Goal: Task Accomplishment & Management: Manage account settings

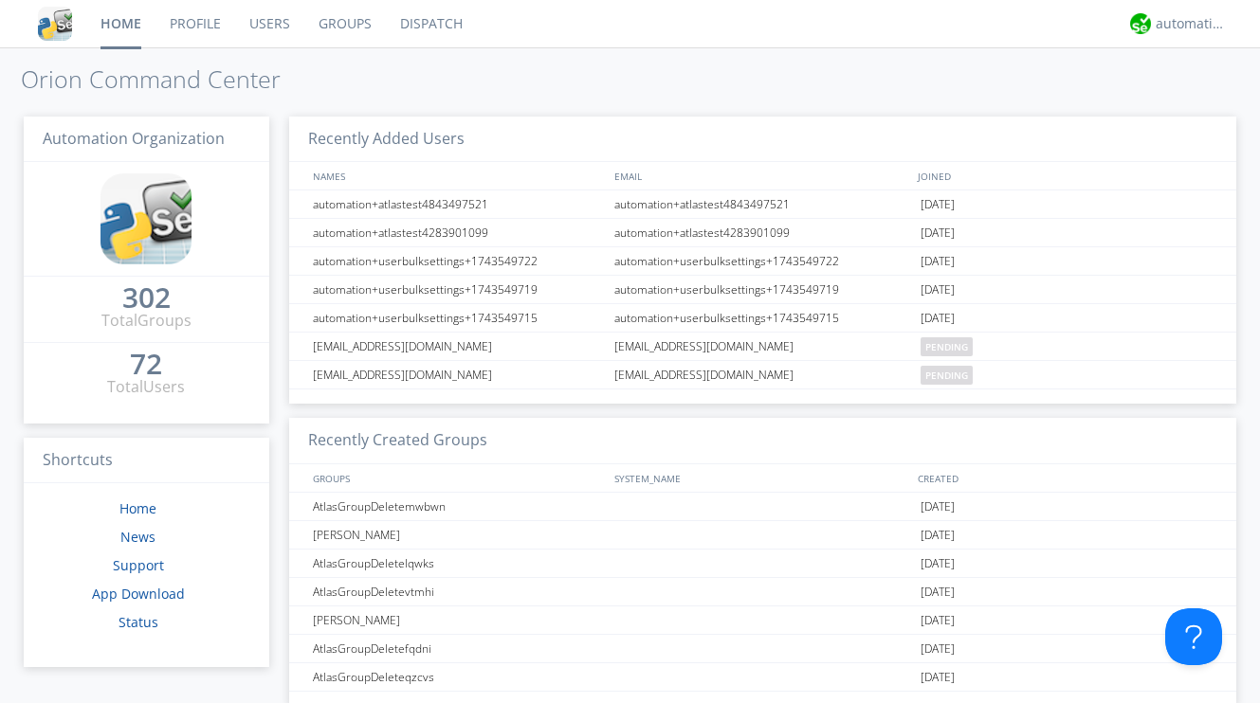
click at [274, 24] on link "Users" at bounding box center [269, 23] width 69 height 47
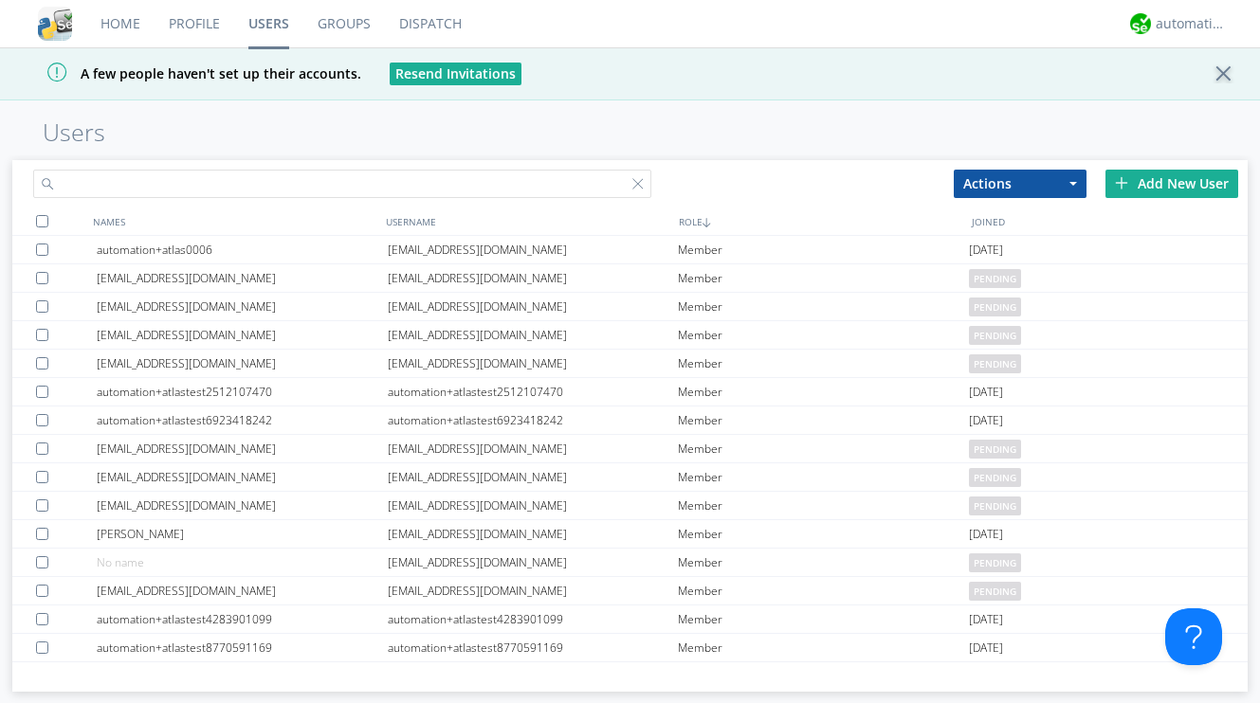
click at [300, 188] on input "text" at bounding box center [341, 184] width 617 height 28
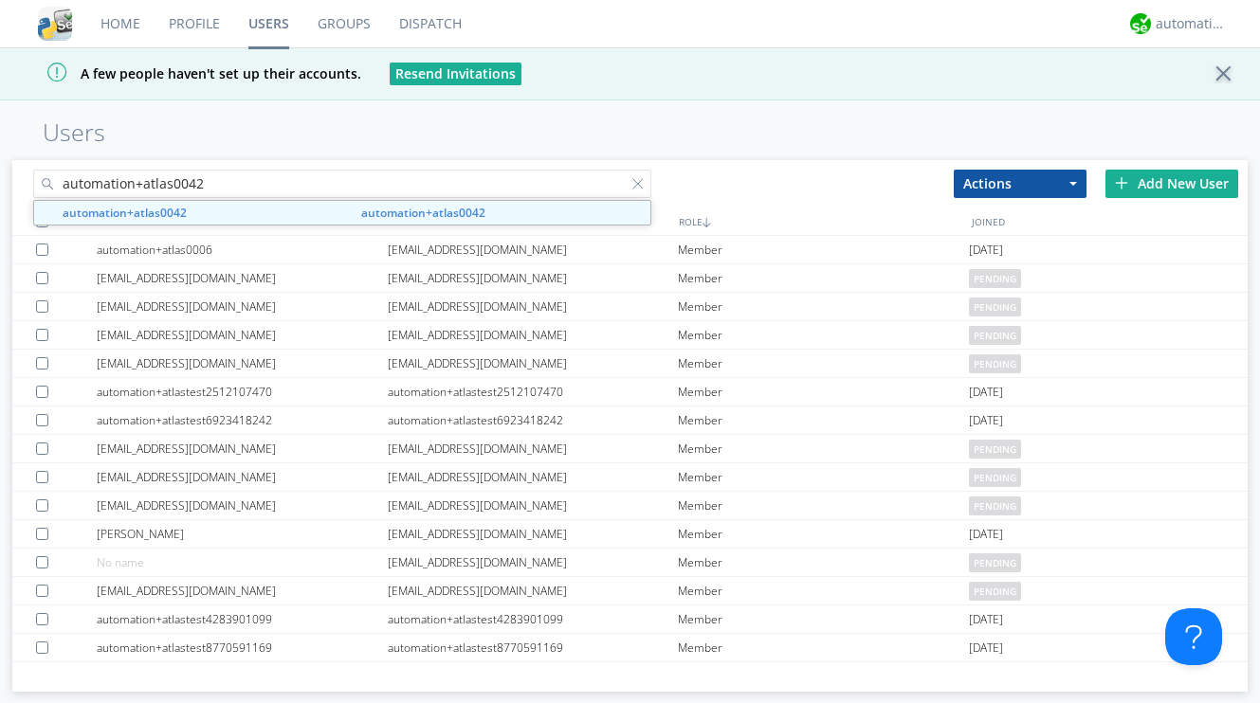
type input "automation+atlas0042"
click at [878, 139] on h1 "Users" at bounding box center [630, 132] width 1260 height 27
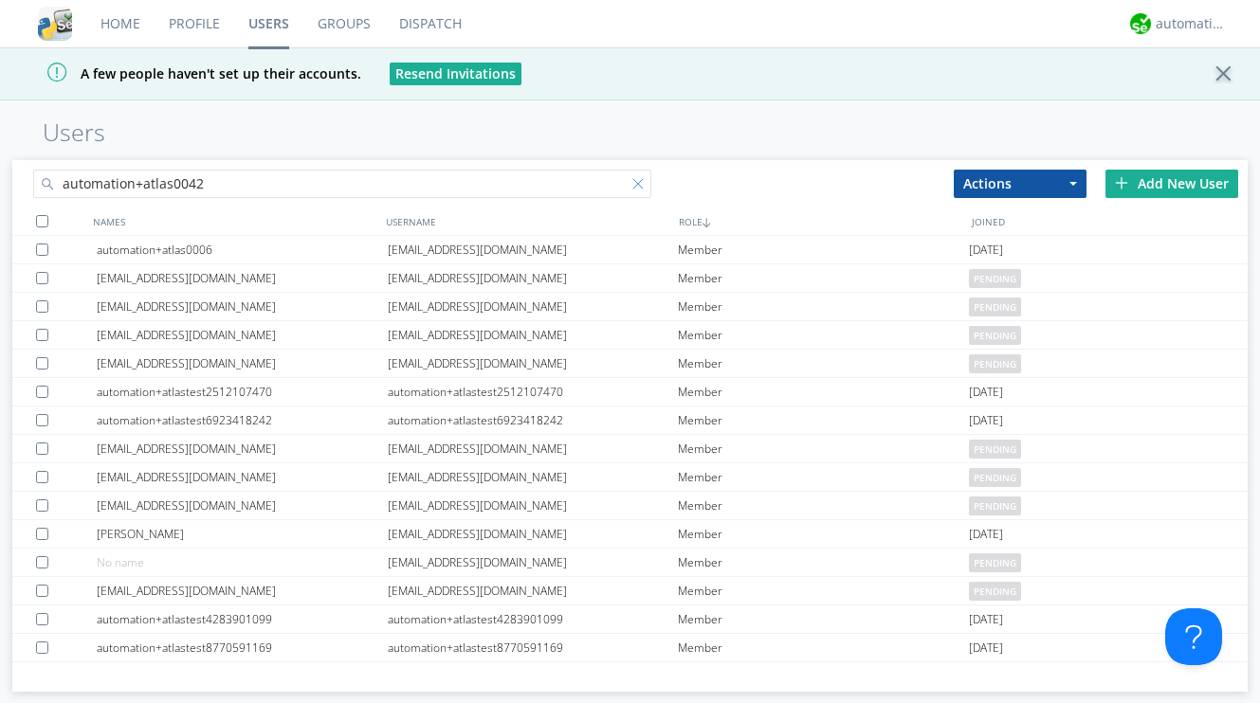
click at [633, 183] on div at bounding box center [641, 187] width 19 height 19
click at [571, 182] on input "text" at bounding box center [341, 184] width 617 height 28
paste input "automation+atlas+english0001"
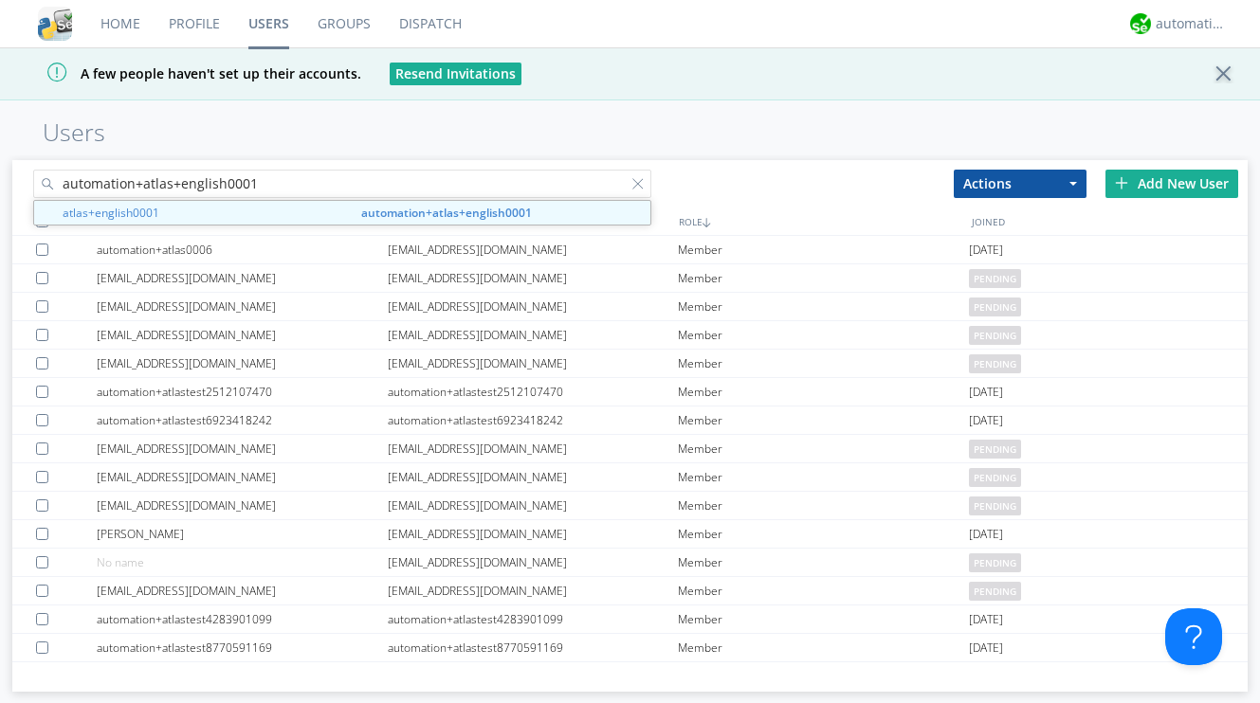
type input "automation+atlas+english0001"
click at [741, 129] on h1 "Users" at bounding box center [630, 132] width 1260 height 27
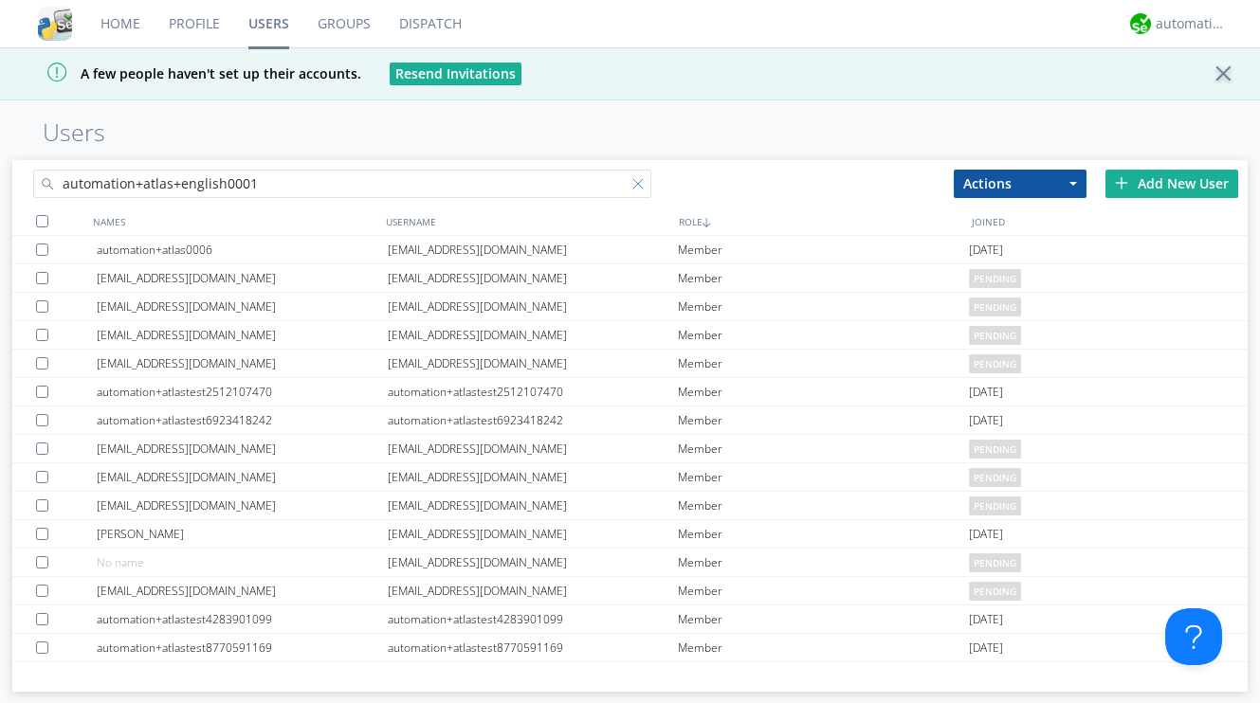
click at [638, 188] on div at bounding box center [641, 187] width 19 height 19
click at [506, 181] on input "text" at bounding box center [341, 184] width 617 height 28
paste input "automation+atlas+arabic0002"
type input "automation+atlas+arabic0002"
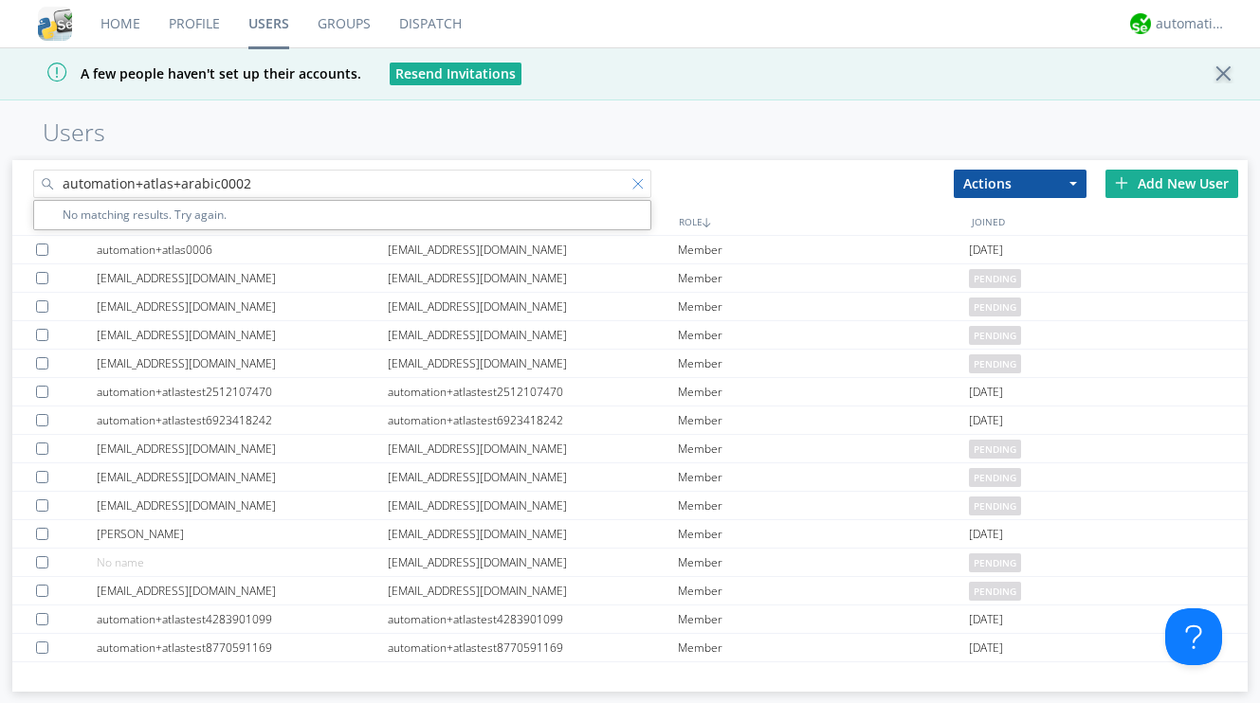
click at [635, 182] on div at bounding box center [641, 187] width 19 height 19
click at [340, 181] on input "text" at bounding box center [341, 184] width 617 height 28
paste input "automation+atlas+portuguese0002"
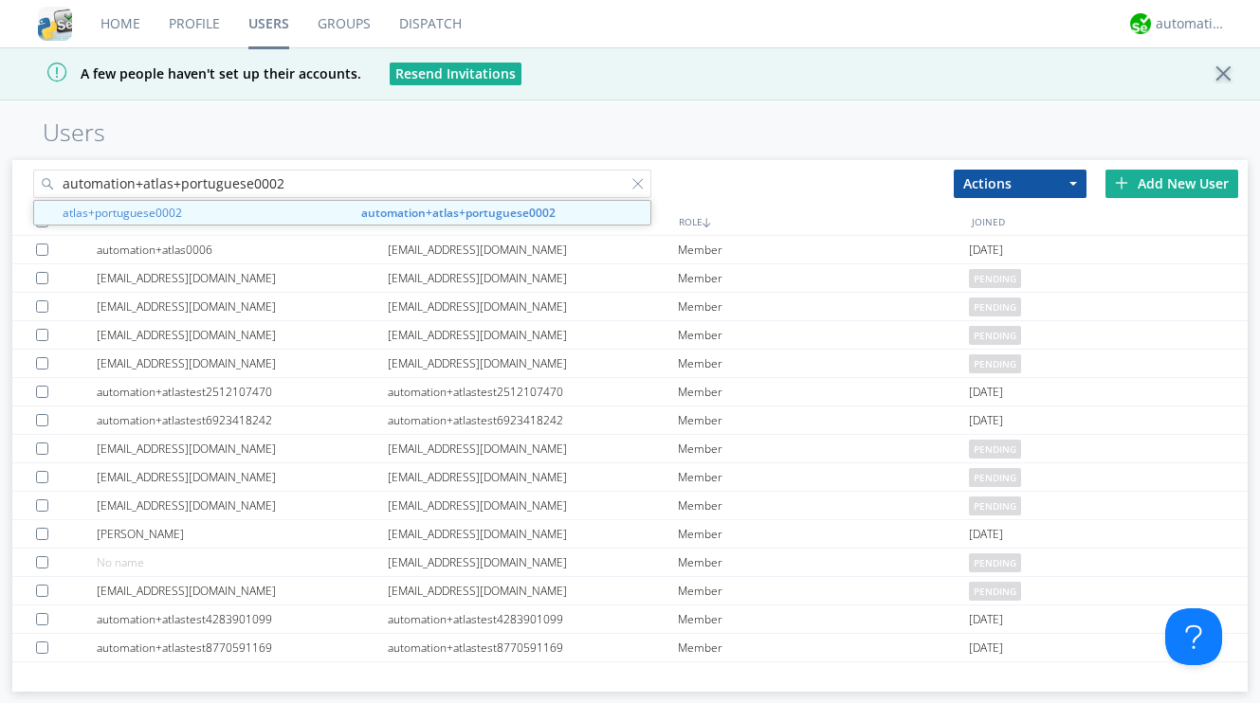
type input "automation+atlas+portuguese0002"
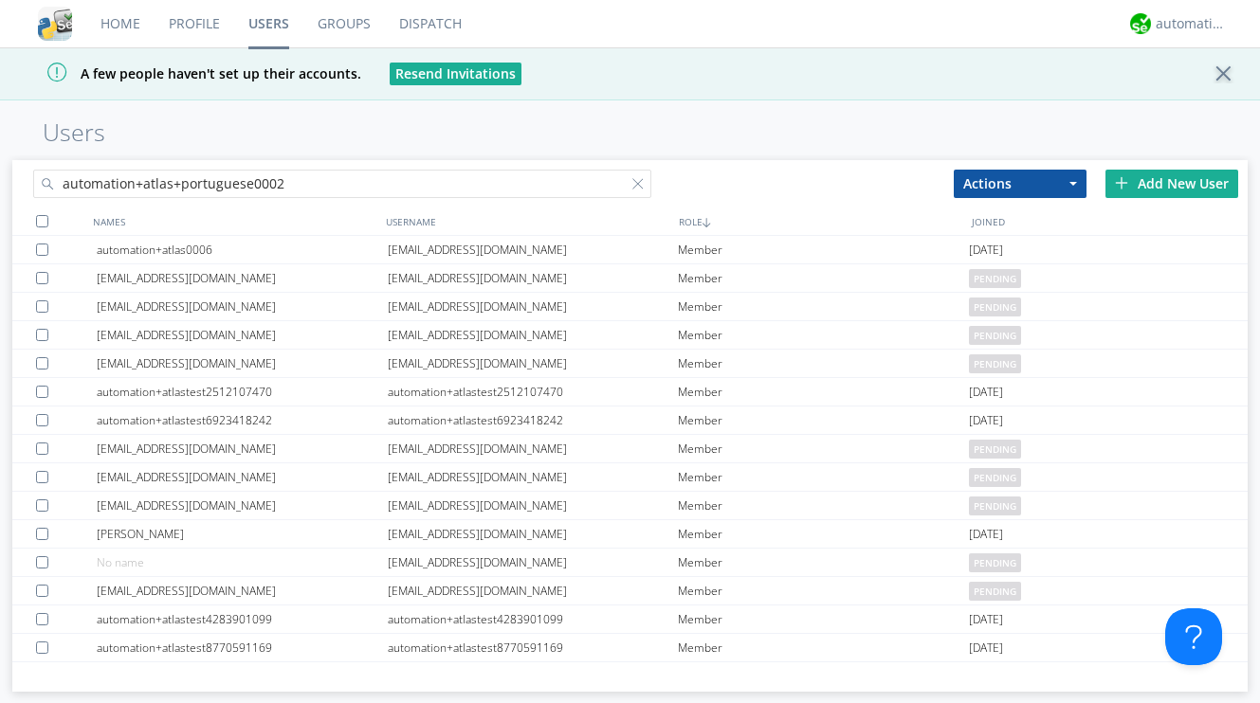
click at [751, 135] on h1 "Users" at bounding box center [630, 132] width 1260 height 27
click at [639, 182] on div at bounding box center [641, 187] width 19 height 19
click at [1135, 188] on div "Add New User" at bounding box center [1171, 184] width 133 height 28
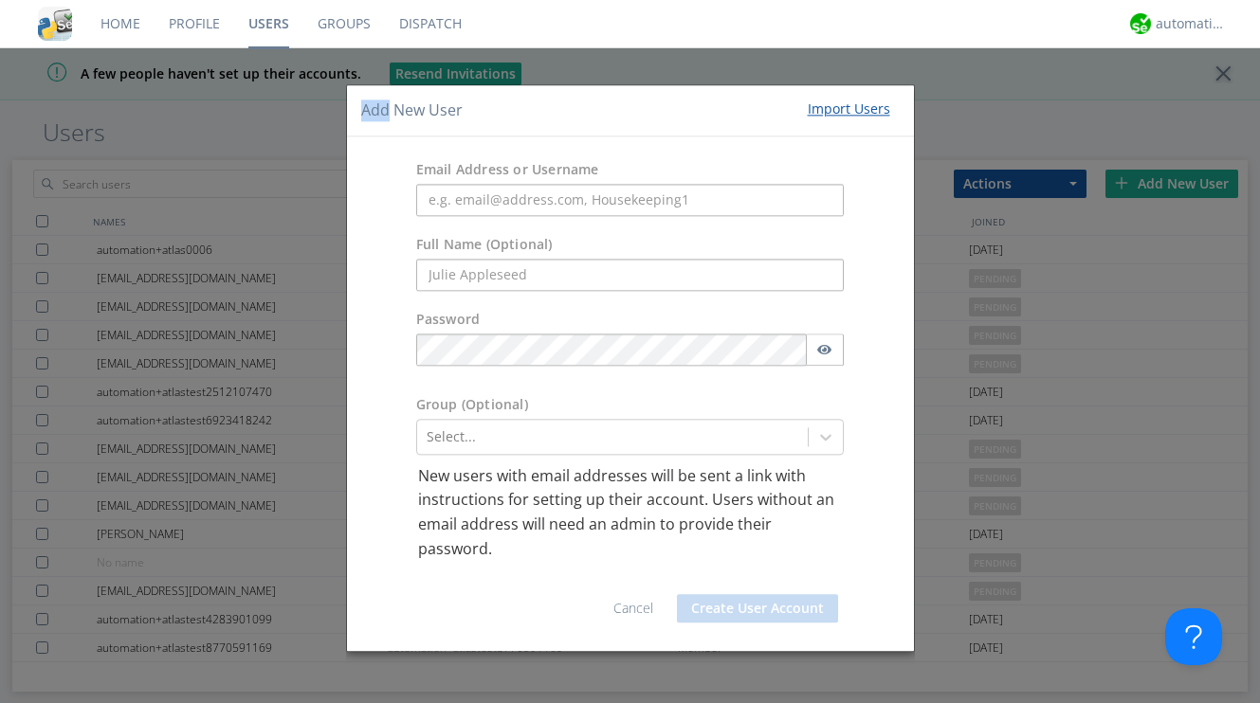
click at [1135, 188] on div "Add New User Import Users Email Address or Username Full Name (Optional) Passwo…" at bounding box center [630, 351] width 1260 height 703
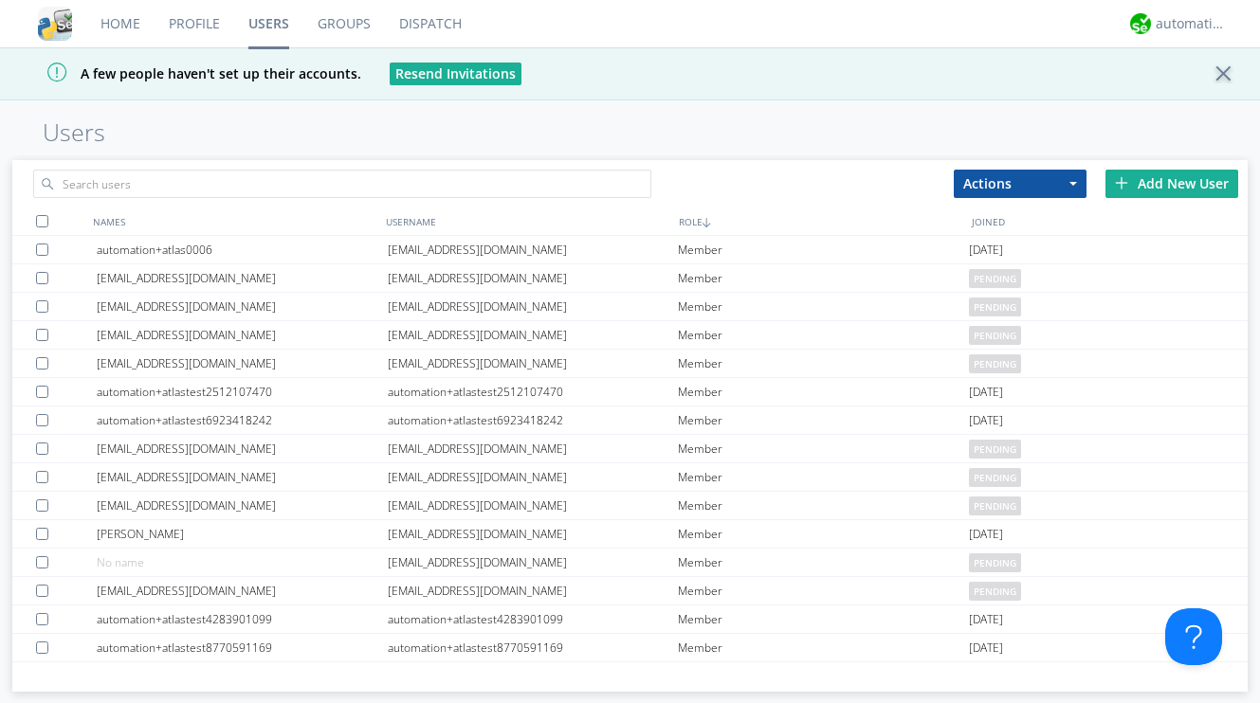
click at [1135, 188] on div "Add New User" at bounding box center [1171, 184] width 133 height 28
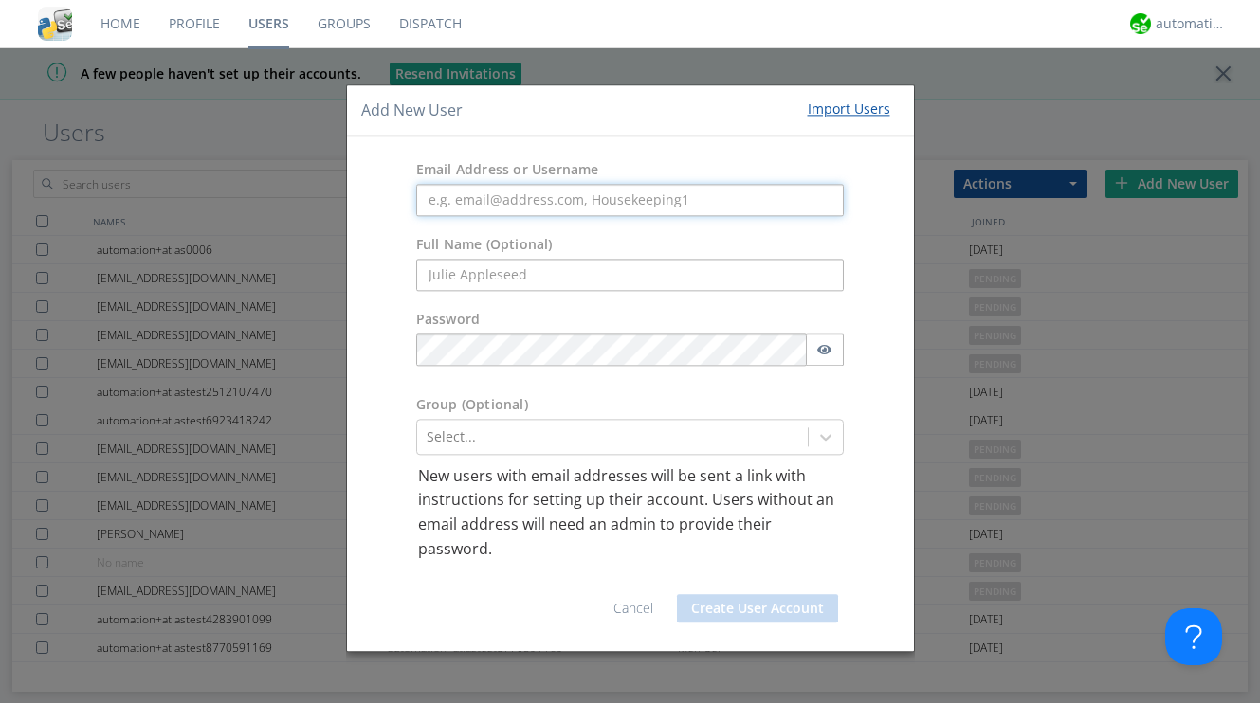
click at [716, 209] on input "text" at bounding box center [630, 200] width 428 height 32
paste input "automation+atlas+arabic0001"
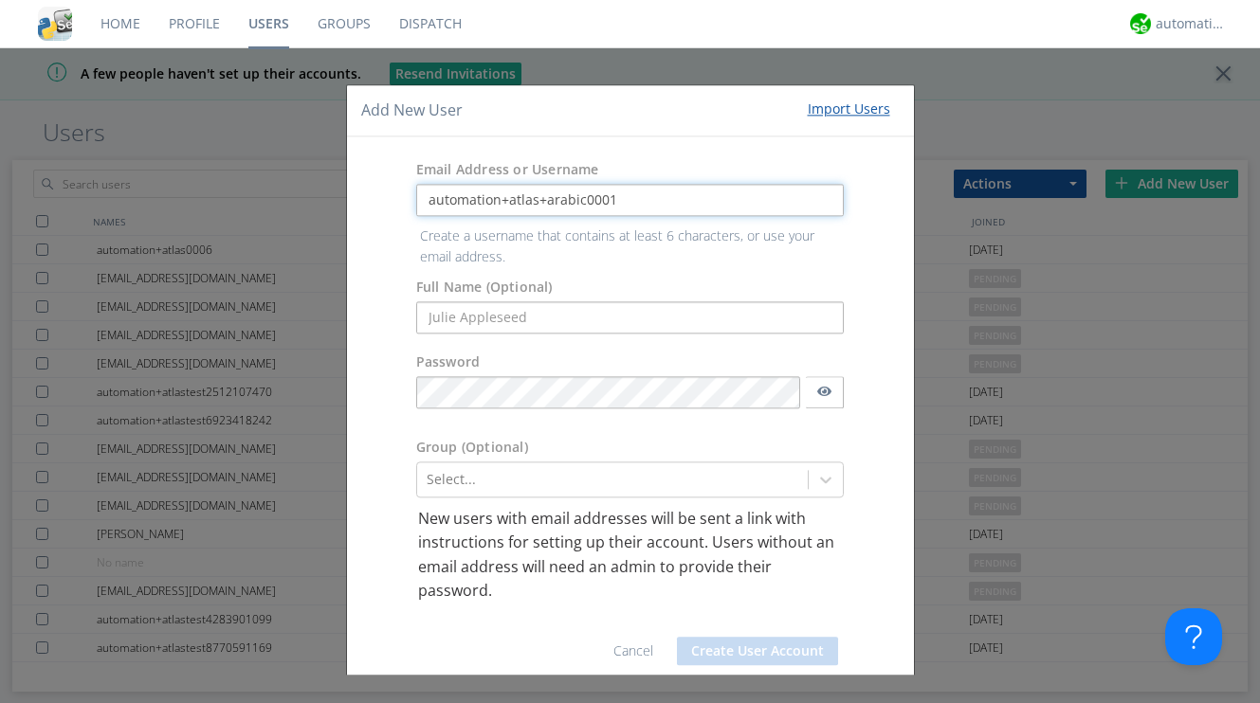
type input "automation+atlas+arabic0001"
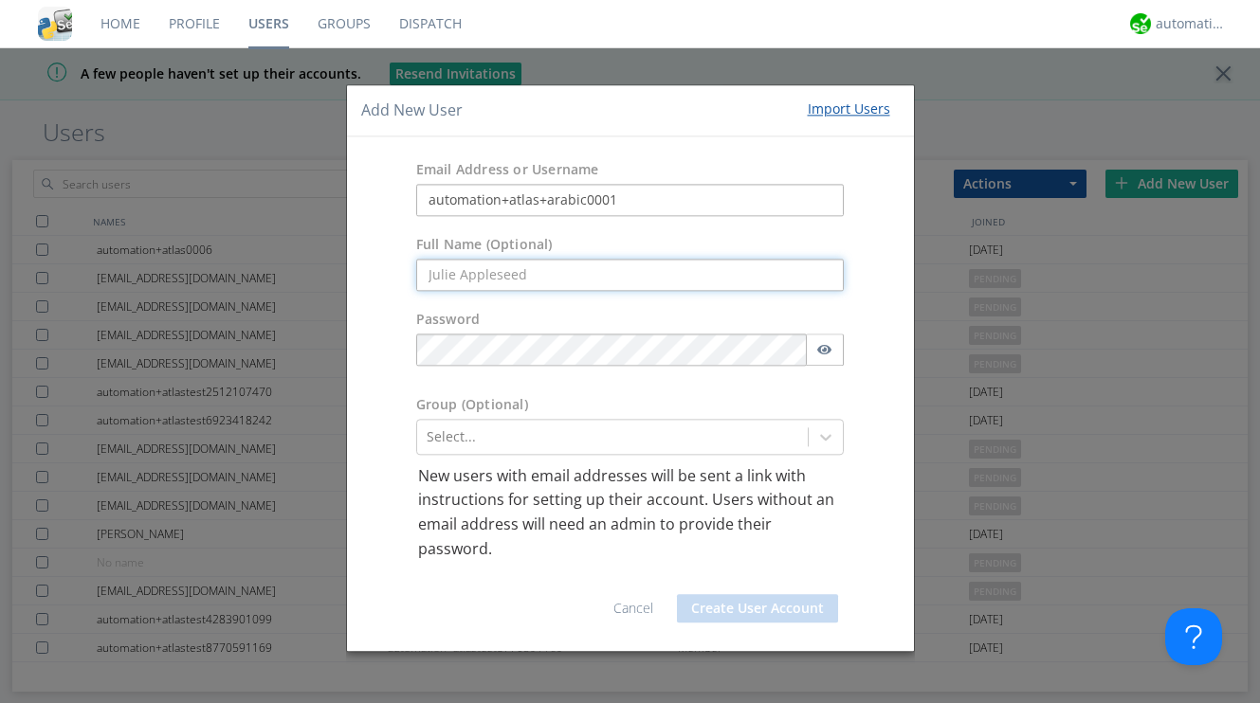
click at [553, 282] on input "text" at bounding box center [630, 275] width 428 height 32
paste input "atlas+arabic0001"
type input "atlas+arabic0001"
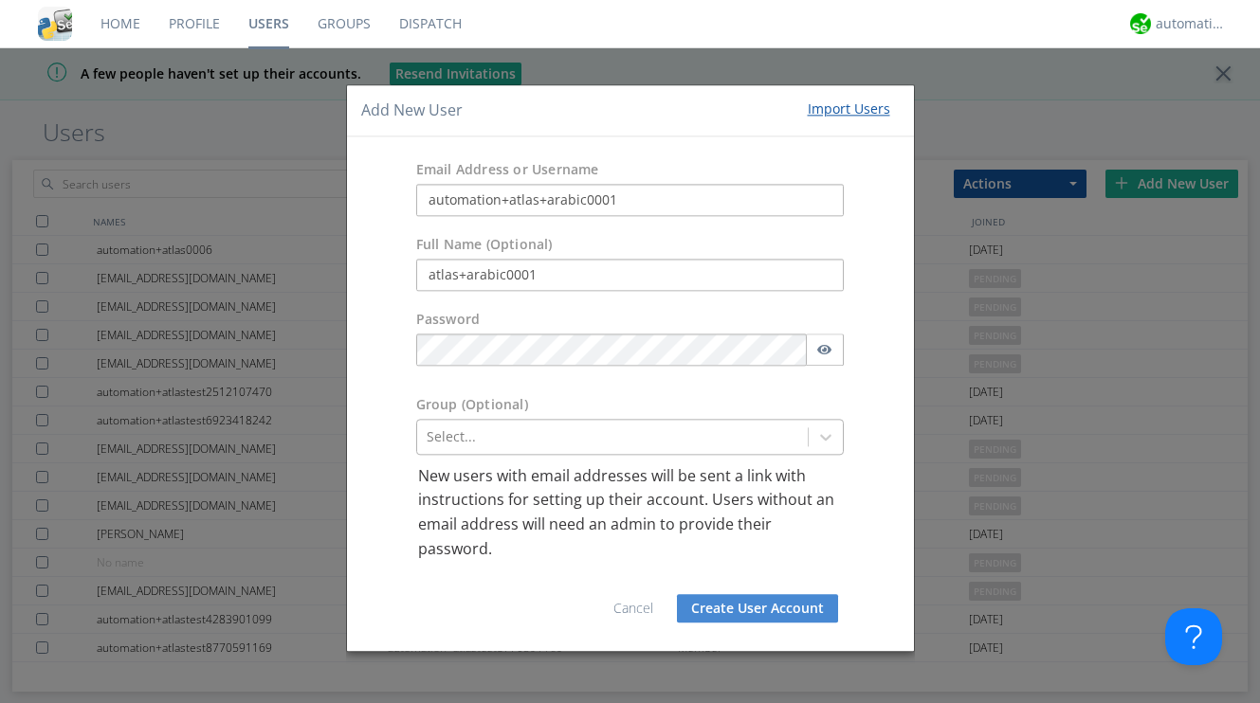
click at [671, 435] on div "Select..." at bounding box center [630, 437] width 428 height 36
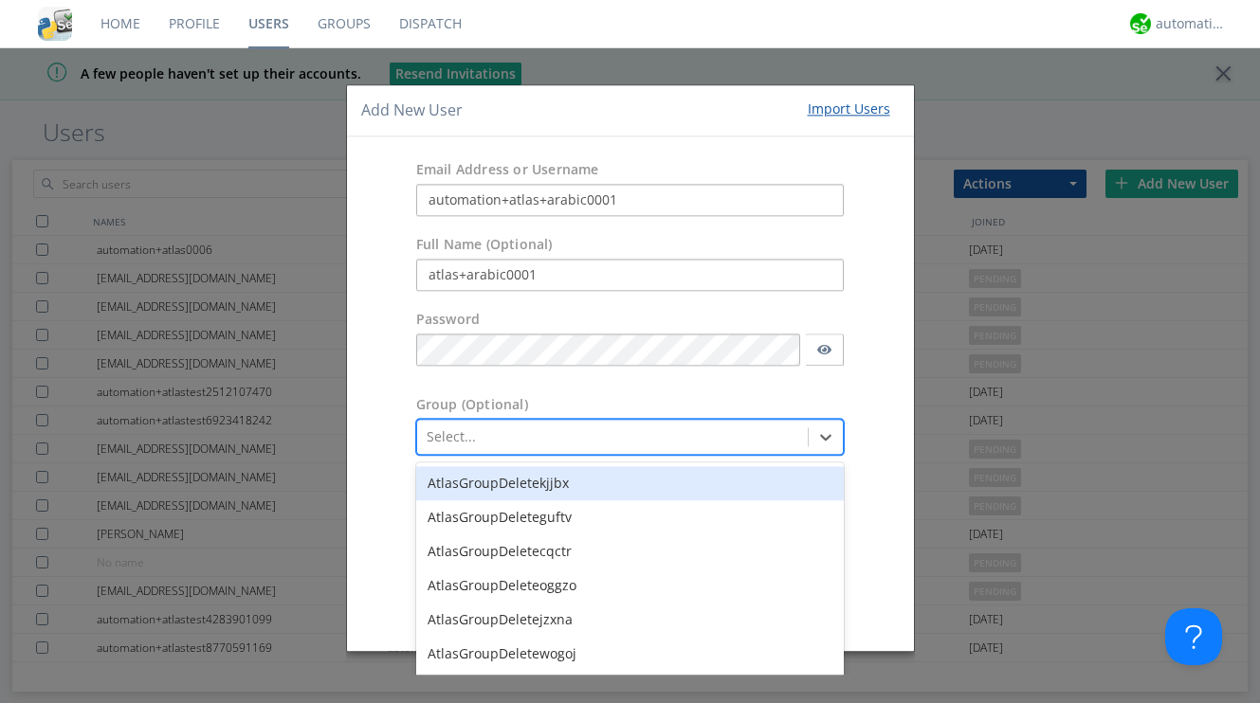
click at [866, 412] on form "Email Address or Username automation+atlas+arabic0001 Full Name (Optional) atla…" at bounding box center [630, 394] width 538 height 486
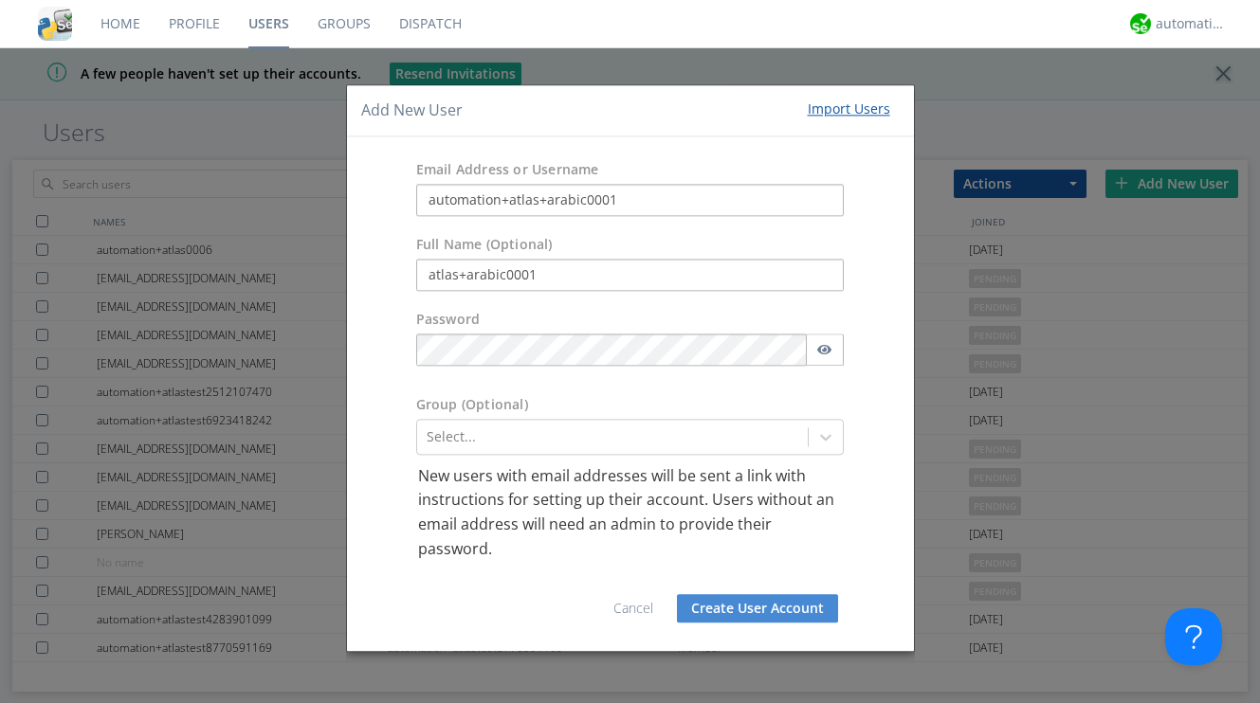
click at [760, 613] on button "Create User Account" at bounding box center [757, 609] width 161 height 28
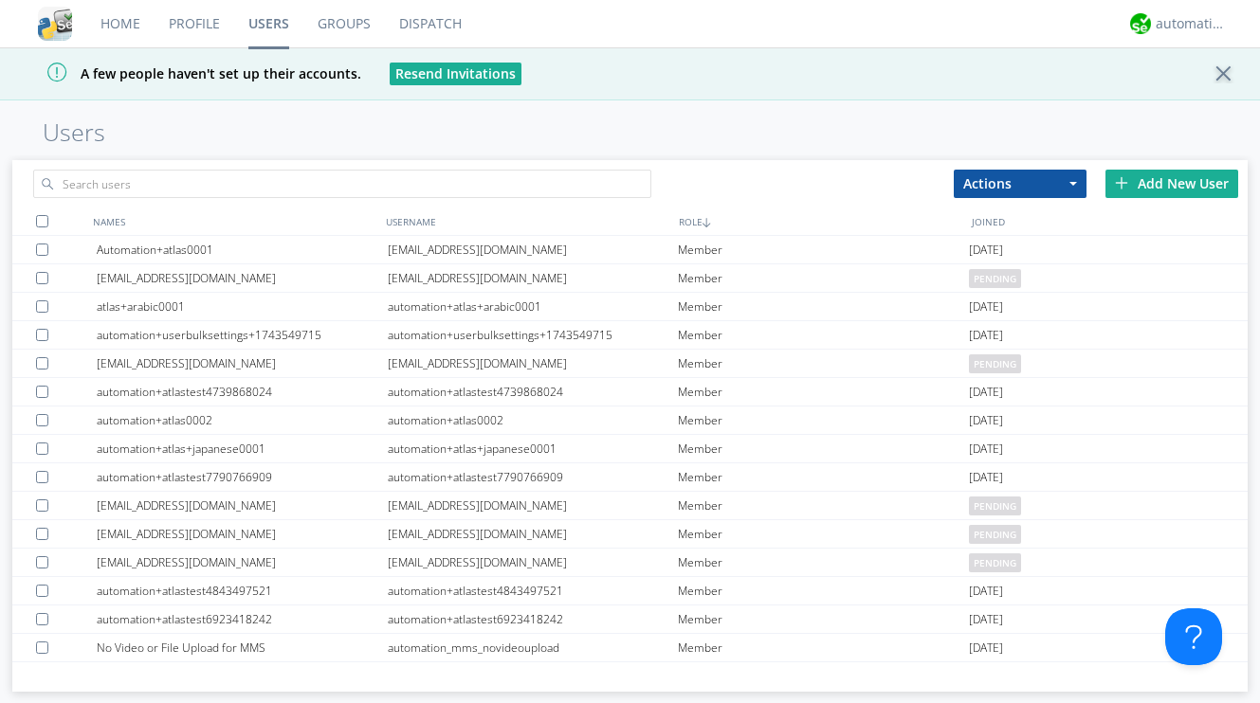
click at [1174, 188] on div "Add New User" at bounding box center [1171, 184] width 133 height 28
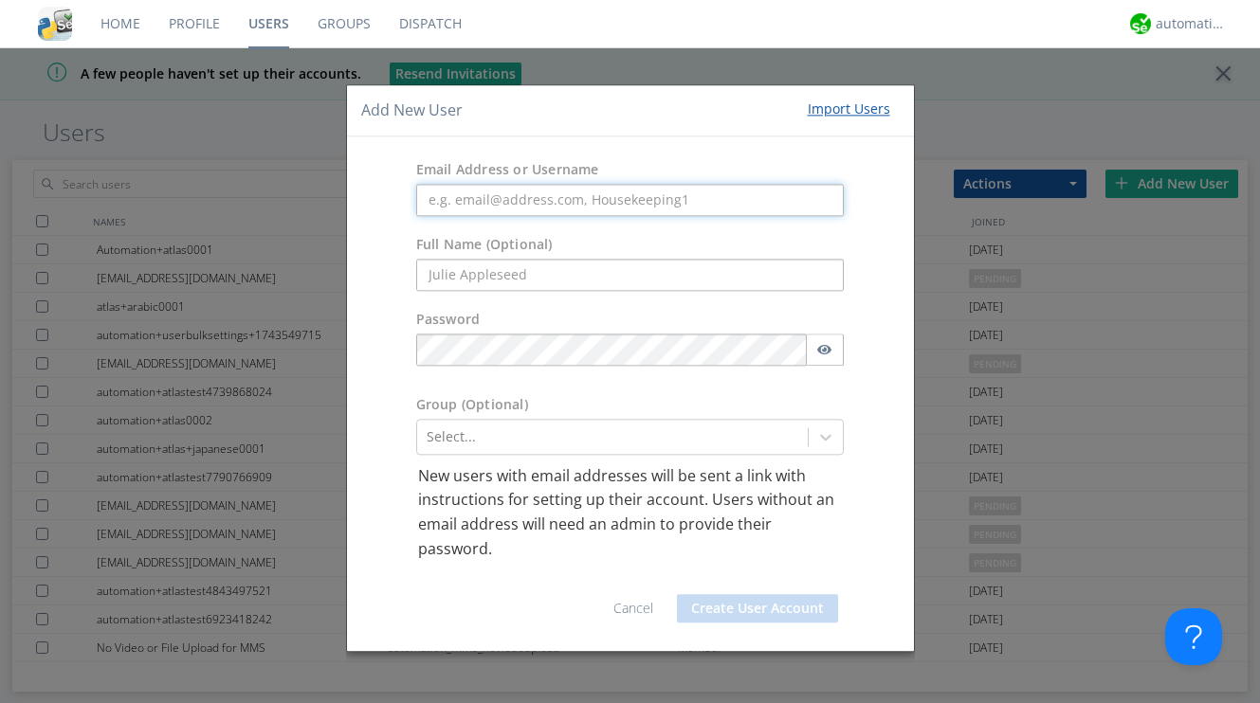
click at [583, 202] on input "text" at bounding box center [630, 200] width 428 height 32
paste input "automation+atlas+arabic0002"
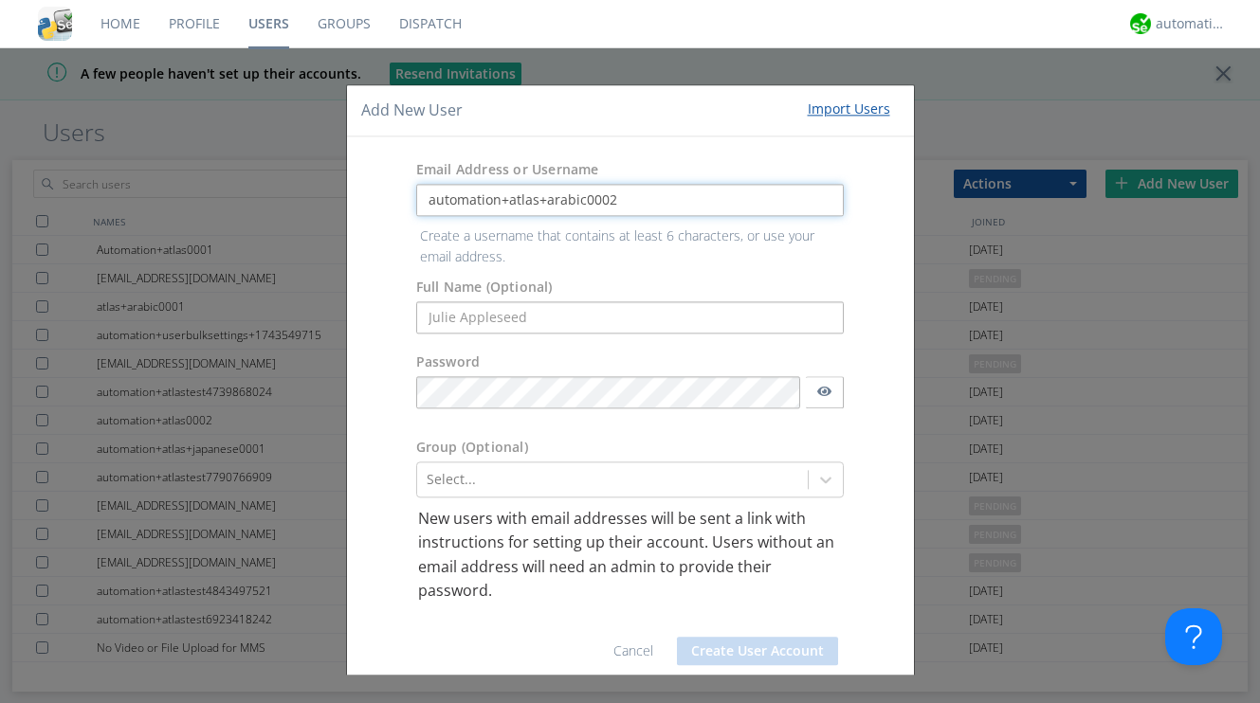
type input "automation+atlas+arabic0002"
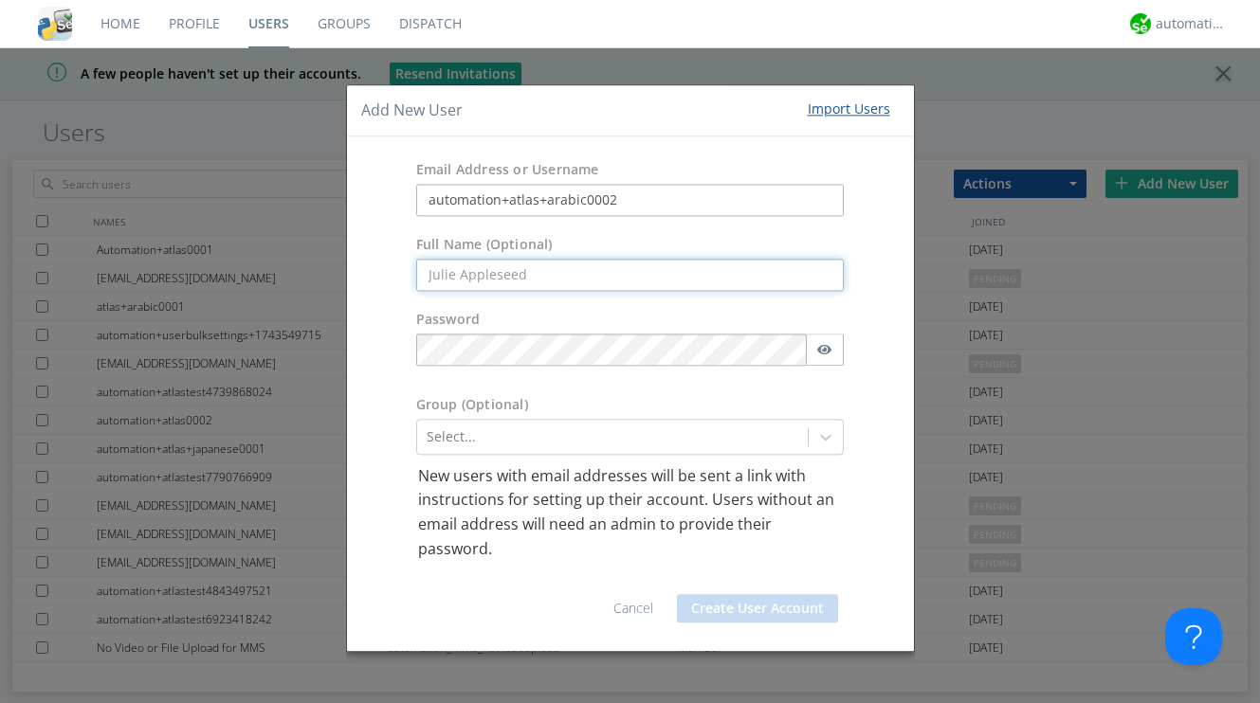
click at [583, 281] on input "text" at bounding box center [630, 275] width 428 height 32
paste input "atlas+arabic0002"
type input "atlas+arabic0002"
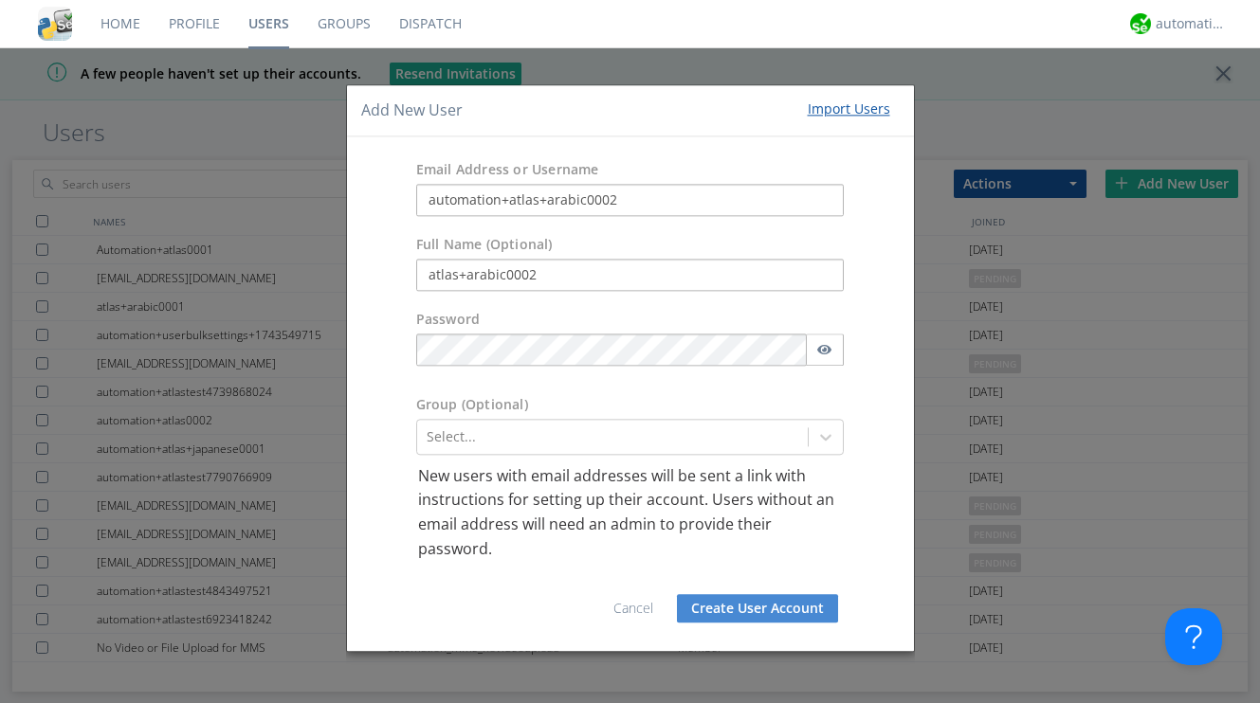
click at [717, 322] on div "Password" at bounding box center [630, 322] width 428 height 24
click at [747, 607] on button "Create User Account" at bounding box center [757, 609] width 161 height 28
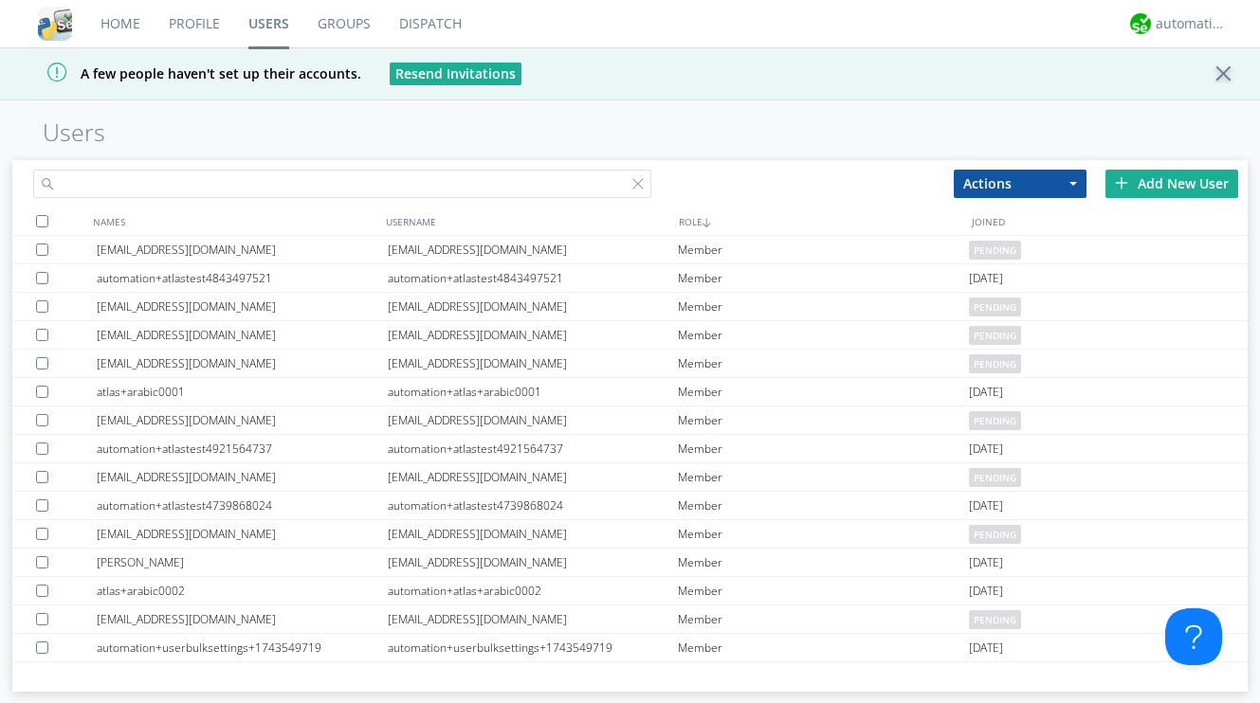
click at [534, 176] on input "text" at bounding box center [341, 184] width 617 height 28
paste input "automation+atlas+chinese0001"
type input "automation+atlas+chinese0001"
click at [1164, 180] on div "Add New User" at bounding box center [1171, 184] width 133 height 28
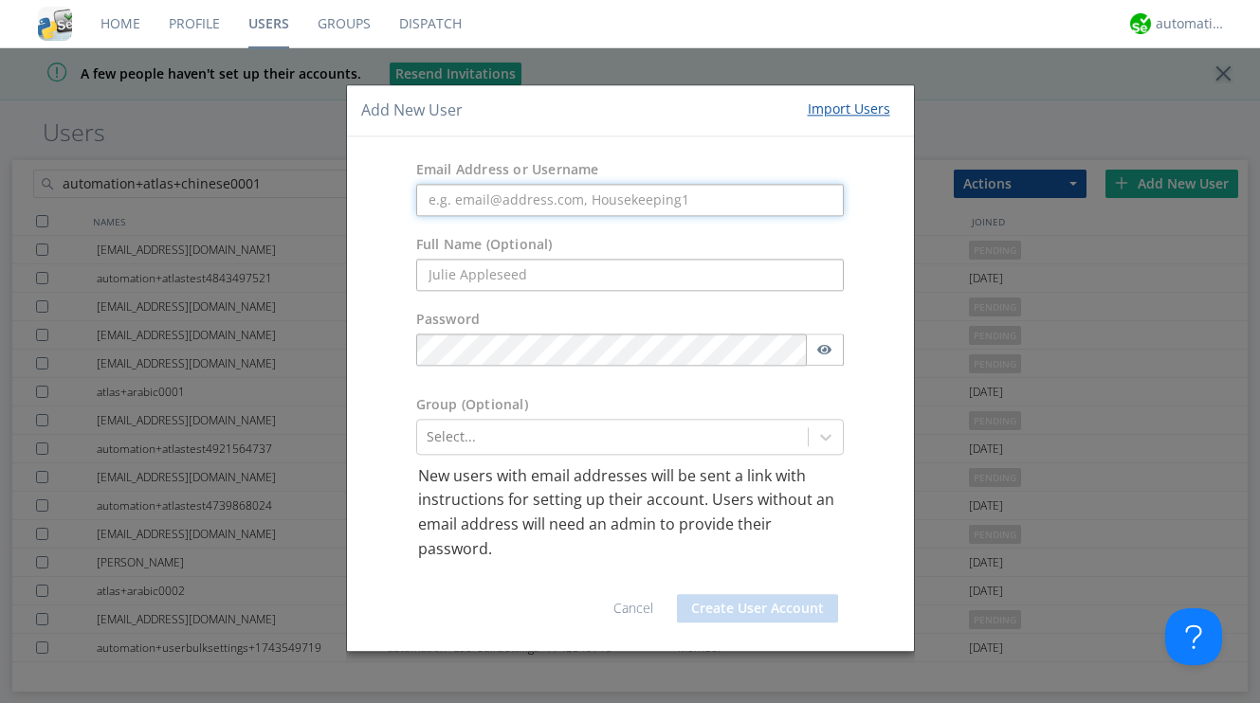
click at [556, 200] on input "text" at bounding box center [630, 200] width 428 height 32
paste input "automation+atlas+chinese0001"
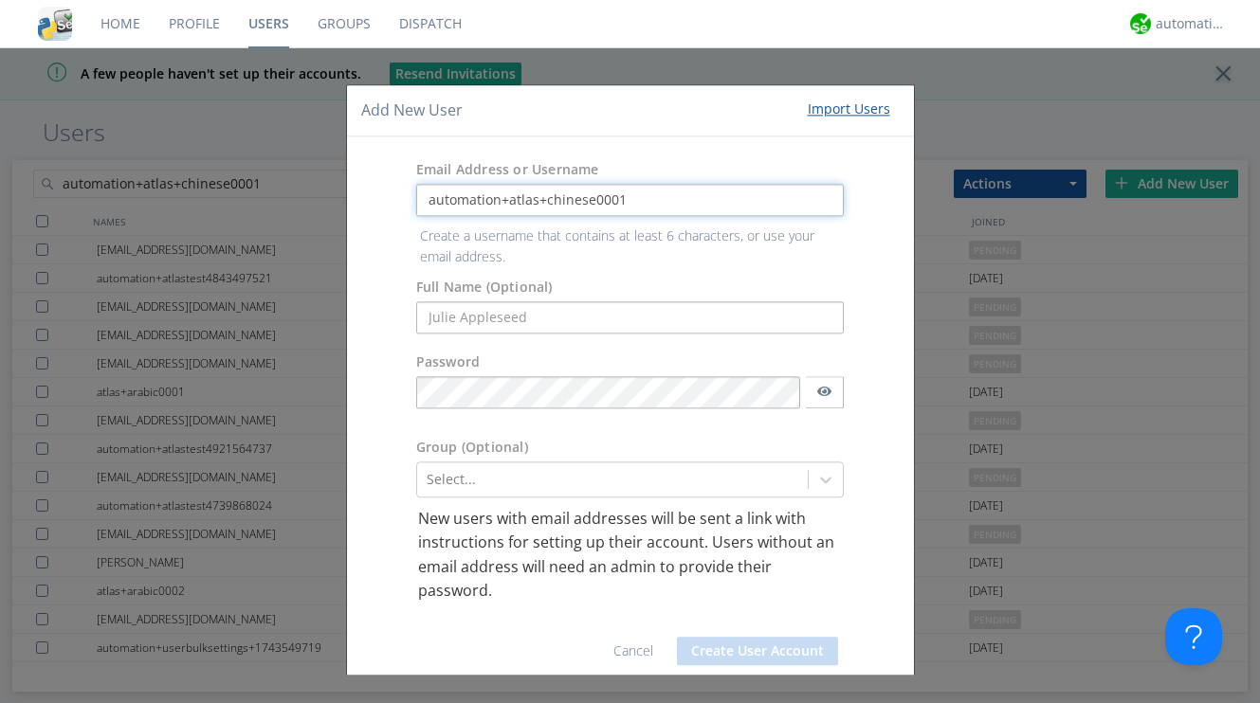
type input "automation+atlas+chinese0001"
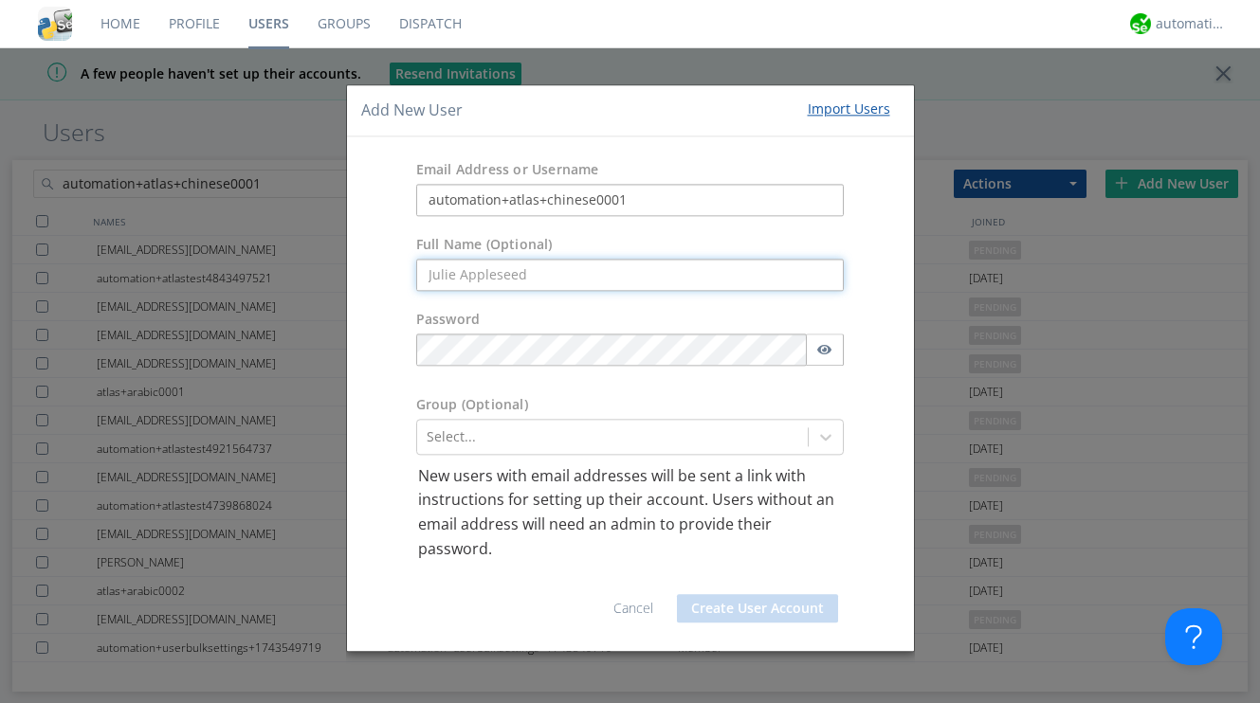
click at [639, 278] on input "text" at bounding box center [630, 275] width 428 height 32
paste input "atlas+chinese0001"
type input "atlas+chinese0001"
click at [789, 313] on div "Password" at bounding box center [630, 322] width 428 height 24
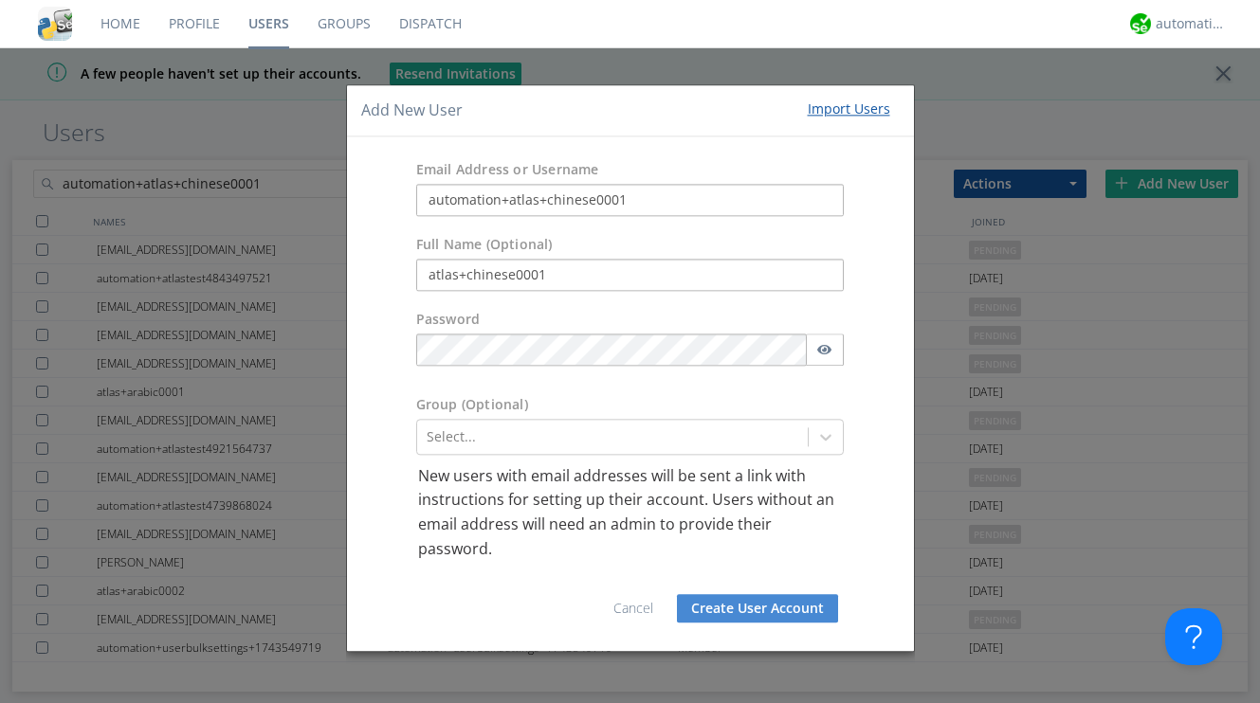
click at [762, 603] on button "Create User Account" at bounding box center [757, 609] width 161 height 28
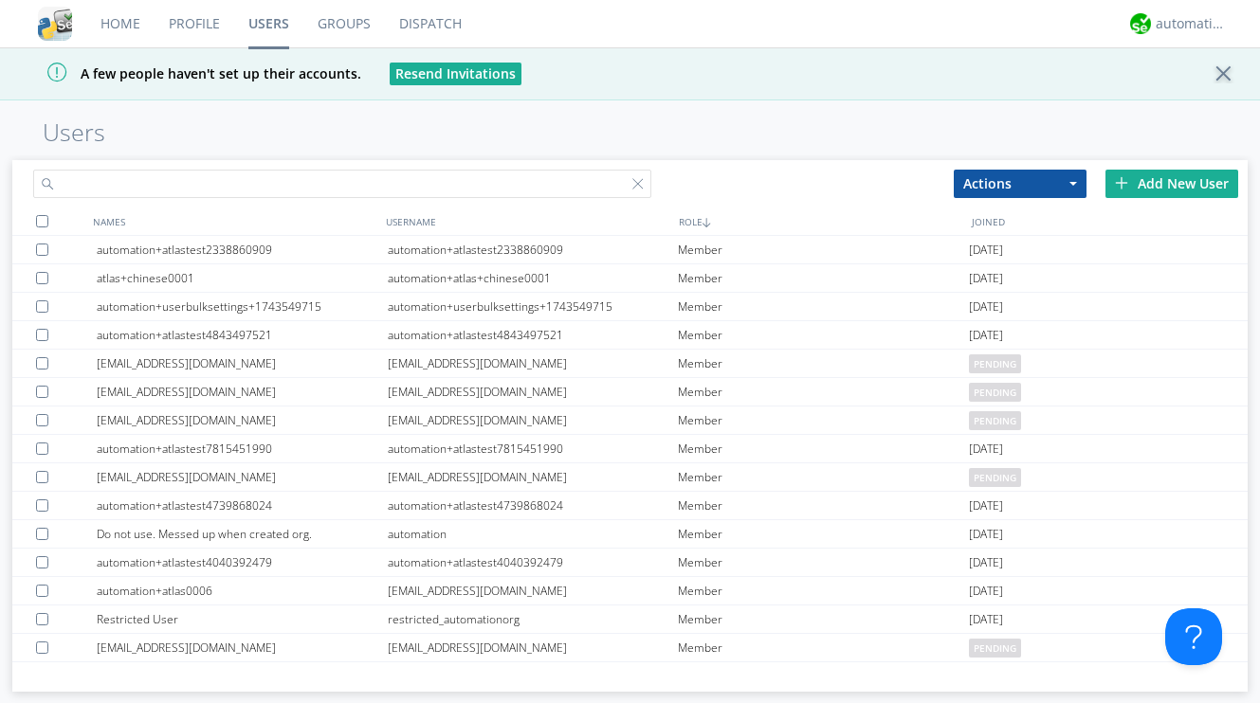
click at [294, 175] on input "text" at bounding box center [341, 184] width 617 height 28
paste input "automation+atlas+chinese0002"
type input "automation+atlas+chinese0002"
click at [640, 140] on h1 "Users" at bounding box center [630, 132] width 1260 height 27
click at [1163, 179] on div "Add New User" at bounding box center [1171, 184] width 133 height 28
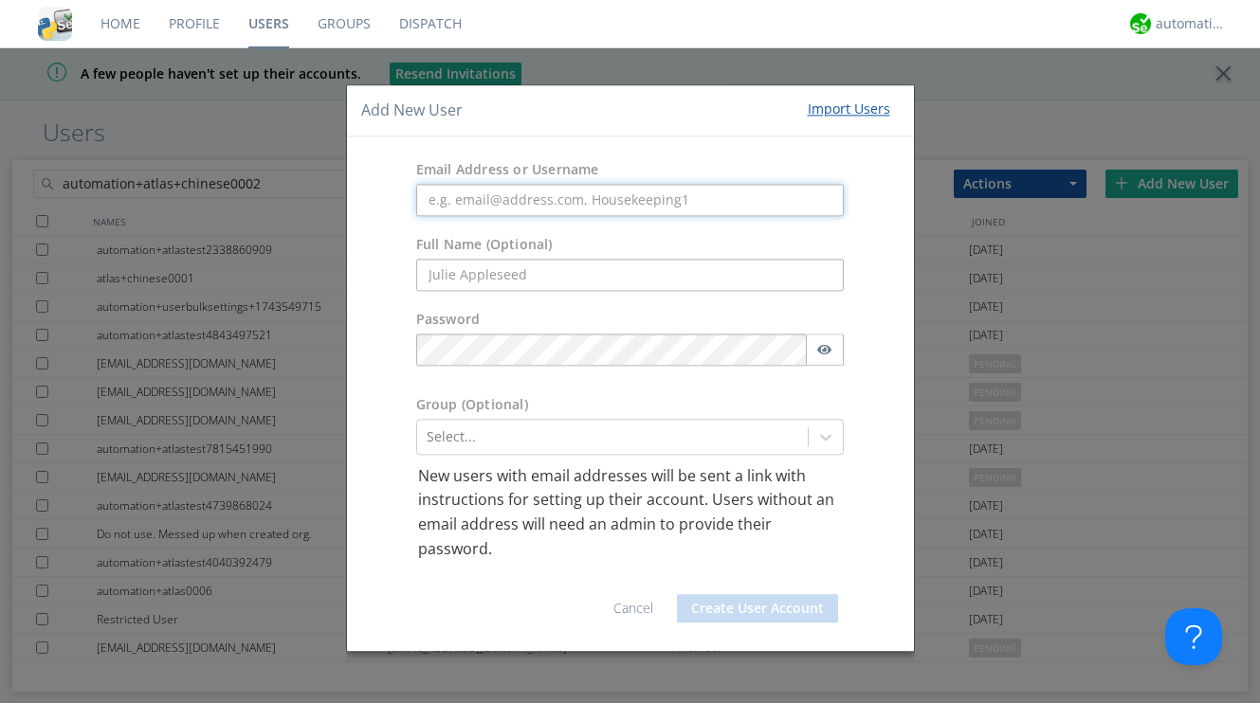
click at [710, 207] on input "text" at bounding box center [630, 200] width 428 height 32
paste input "automation+atlas+chinese0002"
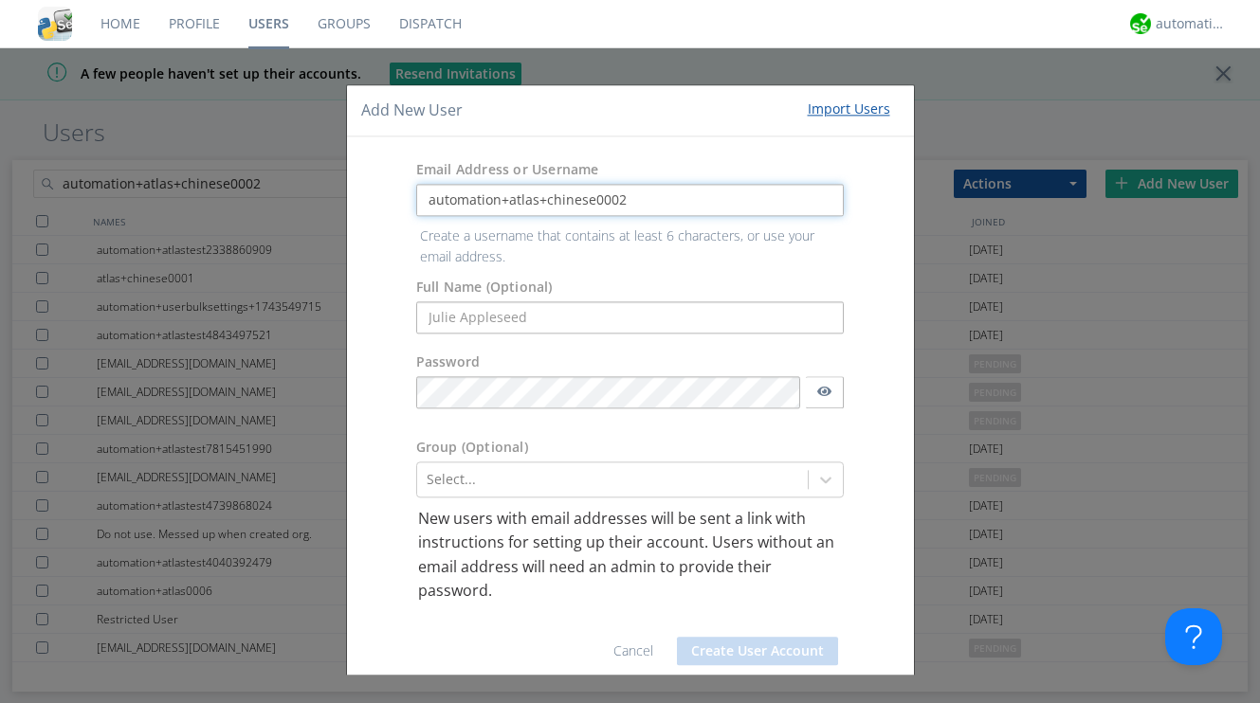
type input "automation+atlas+chinese0002"
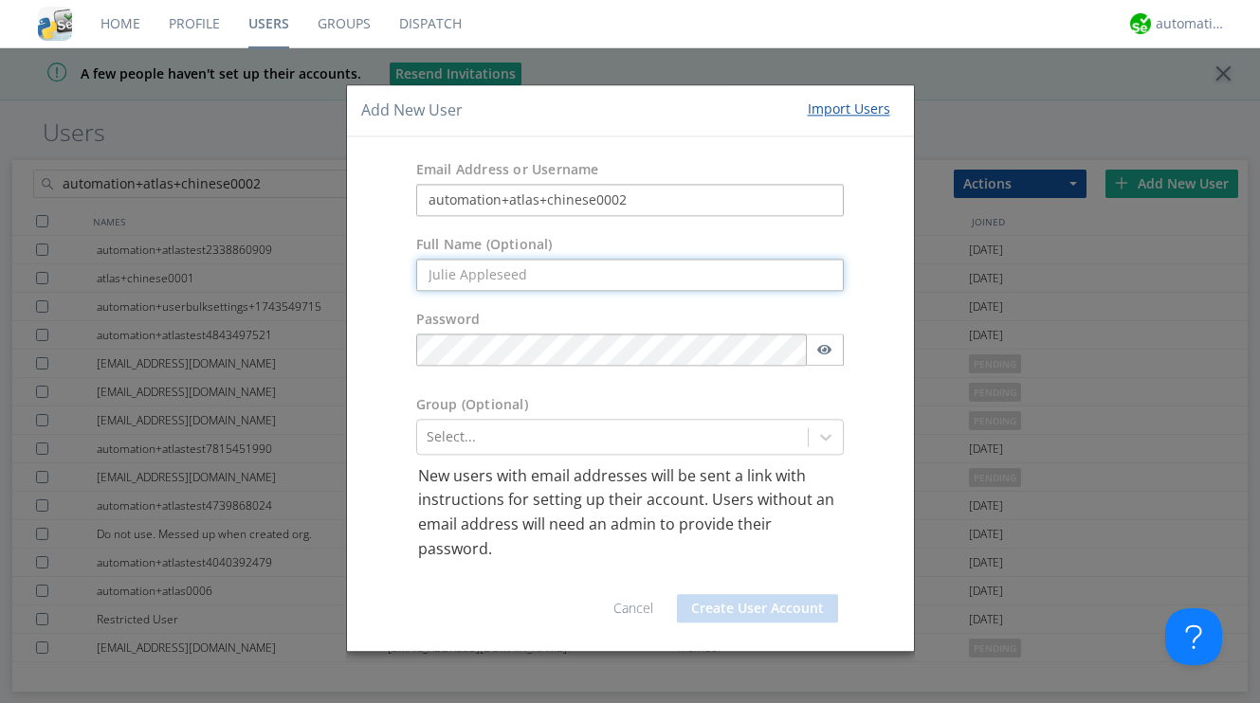
click at [527, 275] on input "text" at bounding box center [630, 275] width 428 height 32
paste input "atlas+chinese0002"
type input "atlas+chinese0002"
click at [737, 323] on div "Password" at bounding box center [630, 322] width 428 height 24
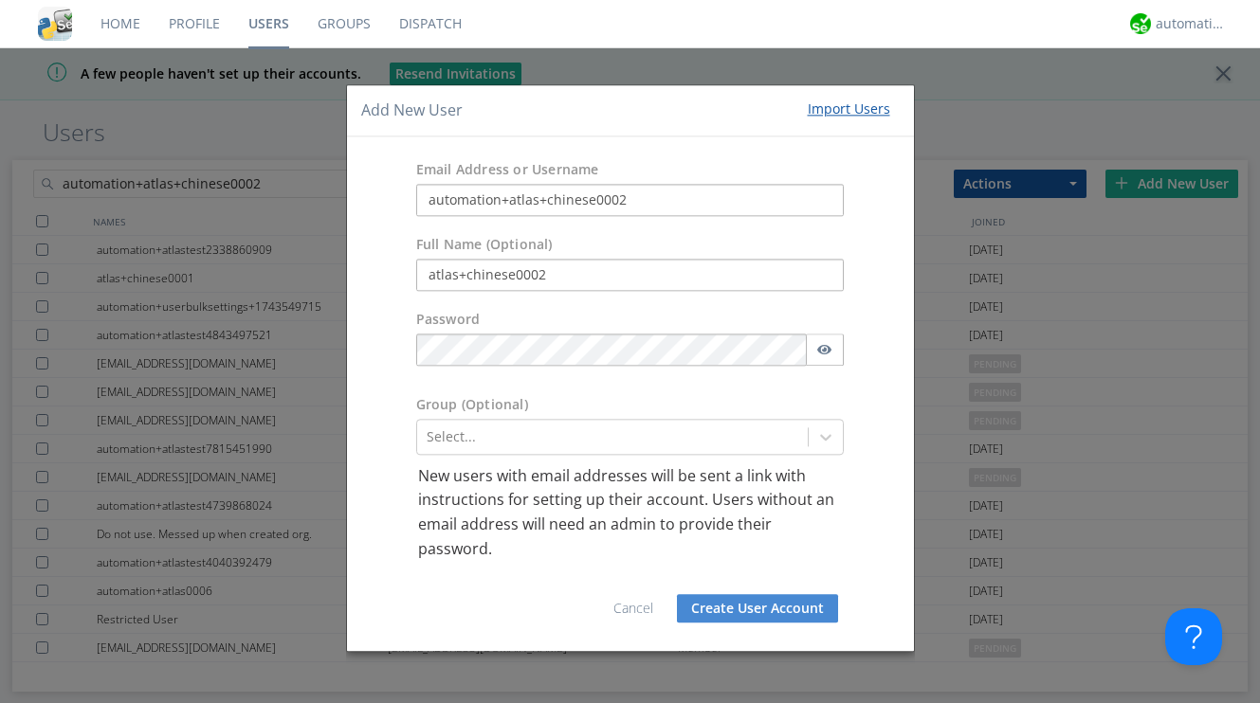
click at [769, 603] on button "Create User Account" at bounding box center [757, 609] width 161 height 28
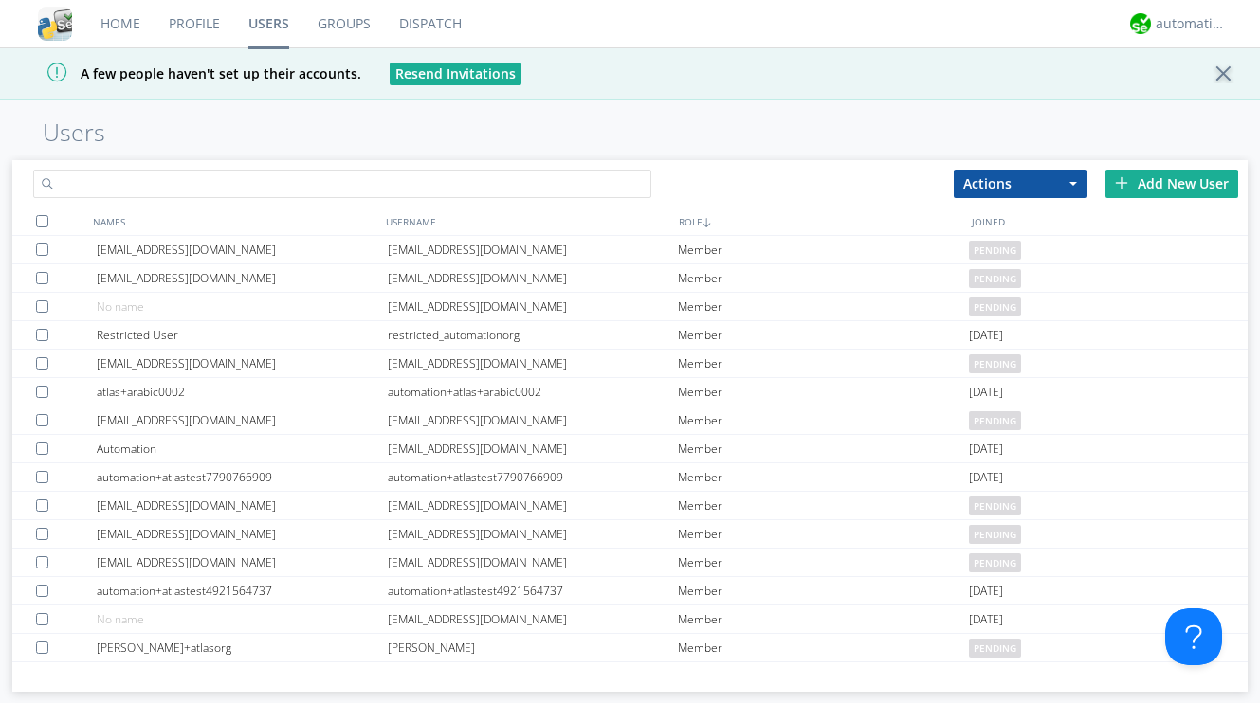
click at [319, 182] on input "text" at bounding box center [341, 184] width 617 height 28
paste input "automation+atlas+japanese0001"
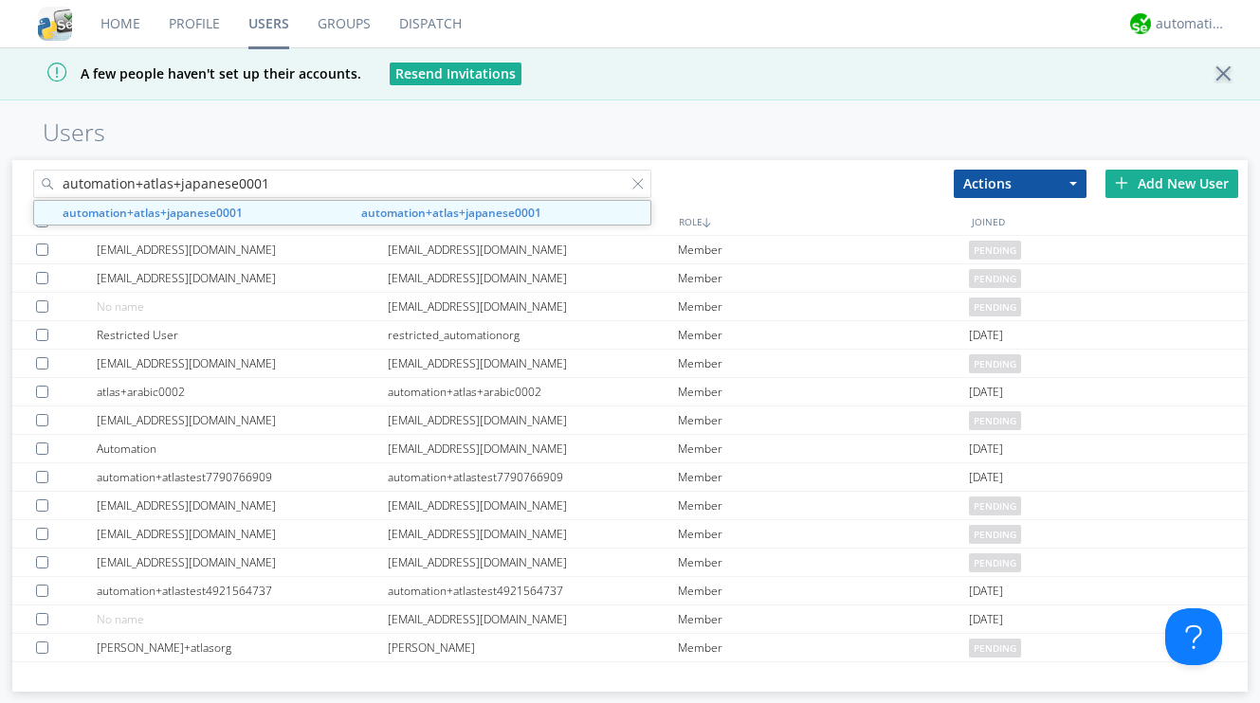
type input "automation+atlas+japanese0001"
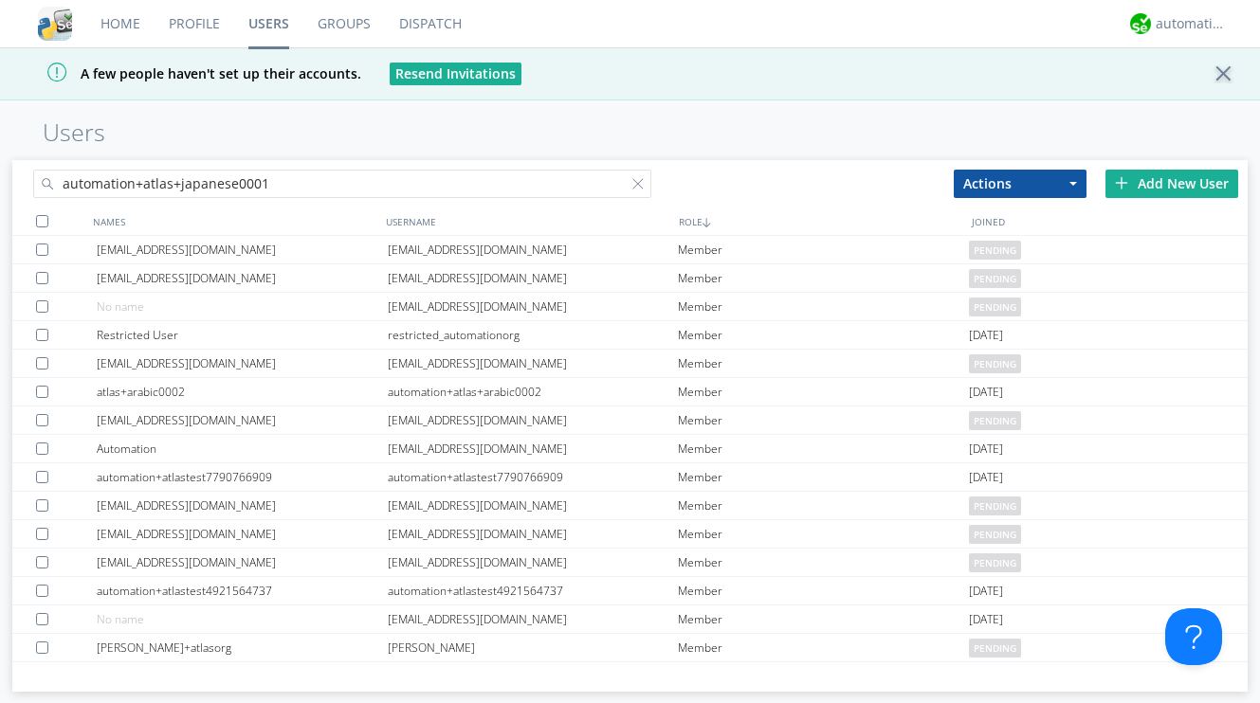
click at [505, 140] on h1 "Users" at bounding box center [630, 132] width 1260 height 27
click at [639, 186] on div at bounding box center [641, 187] width 19 height 19
click at [553, 189] on input "text" at bounding box center [341, 184] width 617 height 28
paste input "automation+atlas+japanese0002"
type input "automation+atlas+japanese0002"
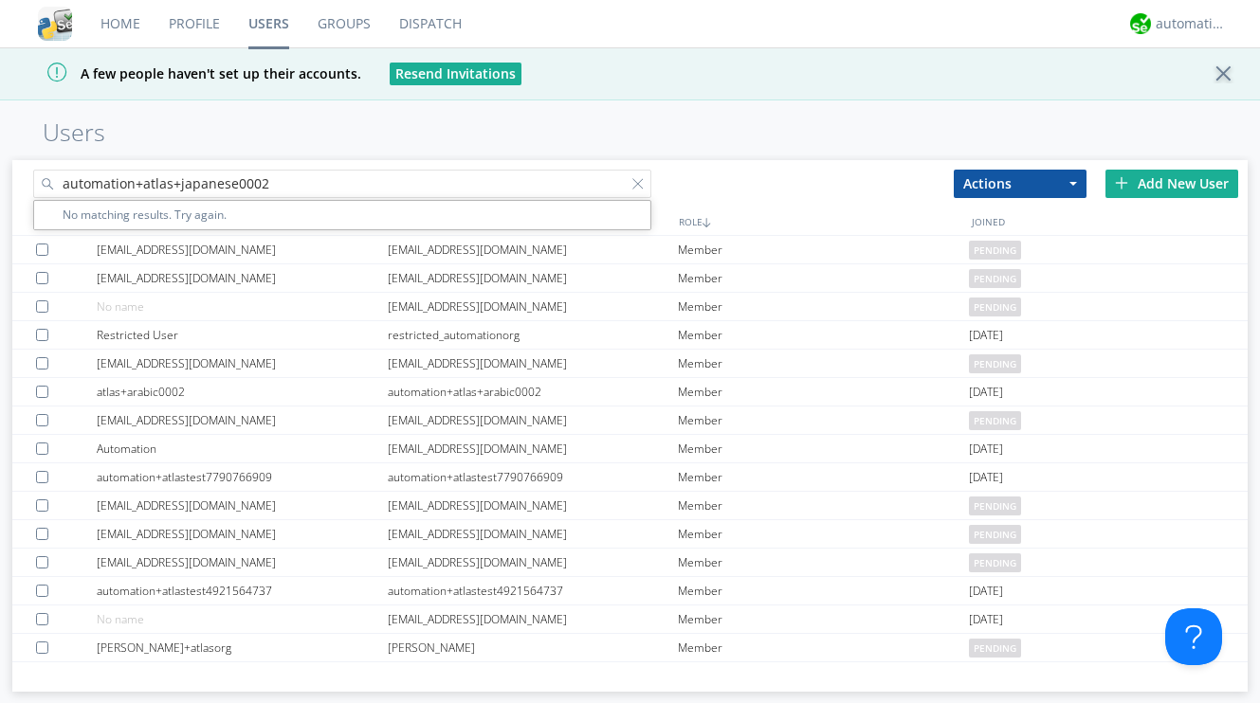
click at [848, 169] on div "automation+atlas+japanese0002 No matching results. Try again. Actions Add to Gr…" at bounding box center [629, 180] width 1234 height 41
click at [1164, 186] on div "Add New User" at bounding box center [1171, 184] width 133 height 28
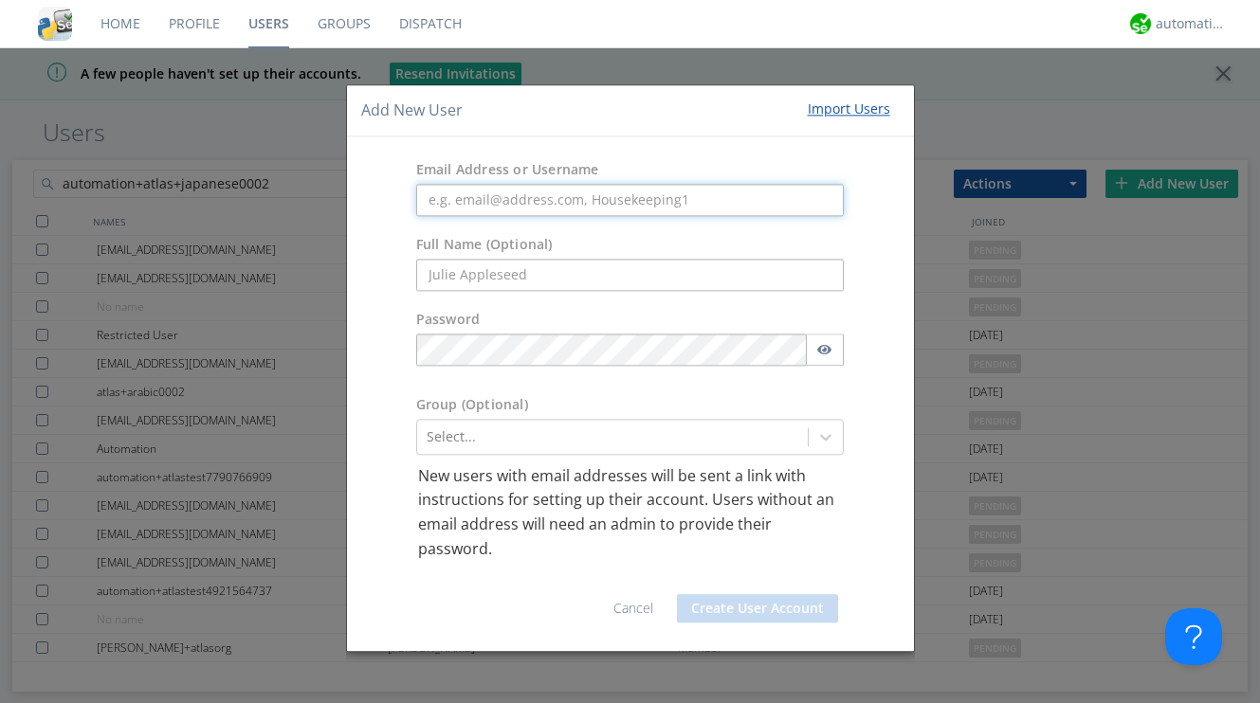
click at [644, 206] on input "text" at bounding box center [630, 200] width 428 height 32
paste input "automation+atlas+japanese0002"
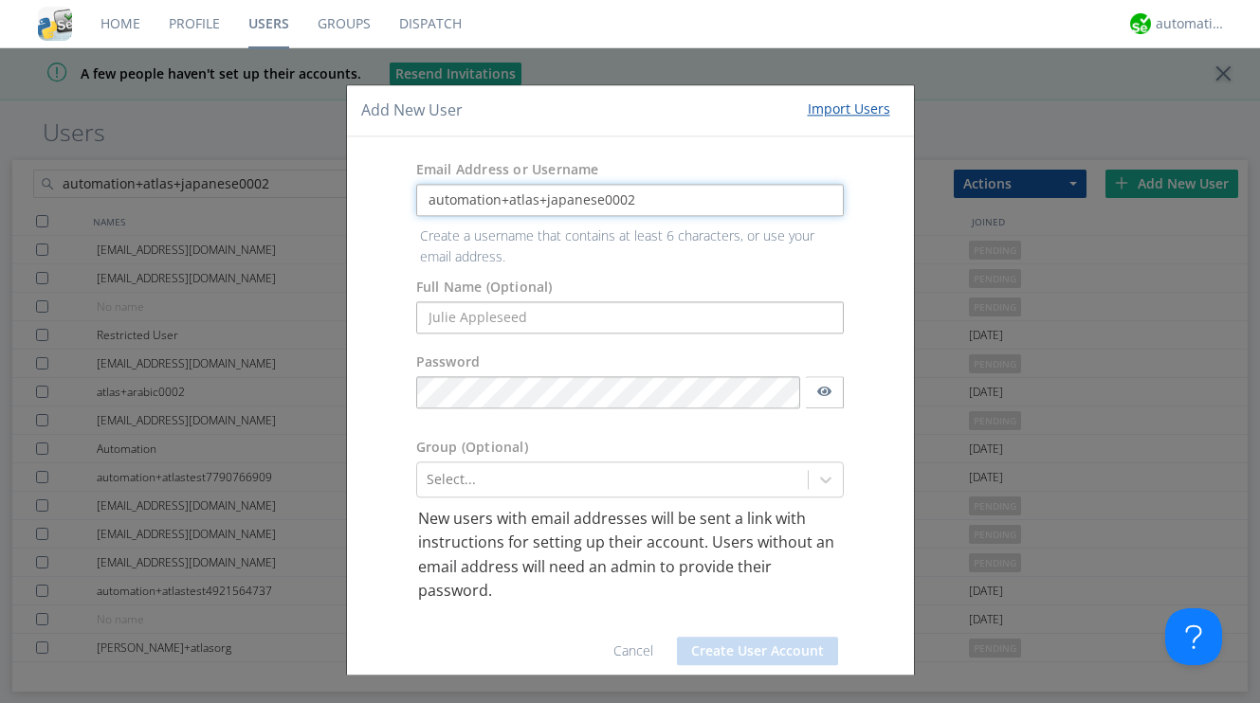
type input "automation+atlas+japanese0002"
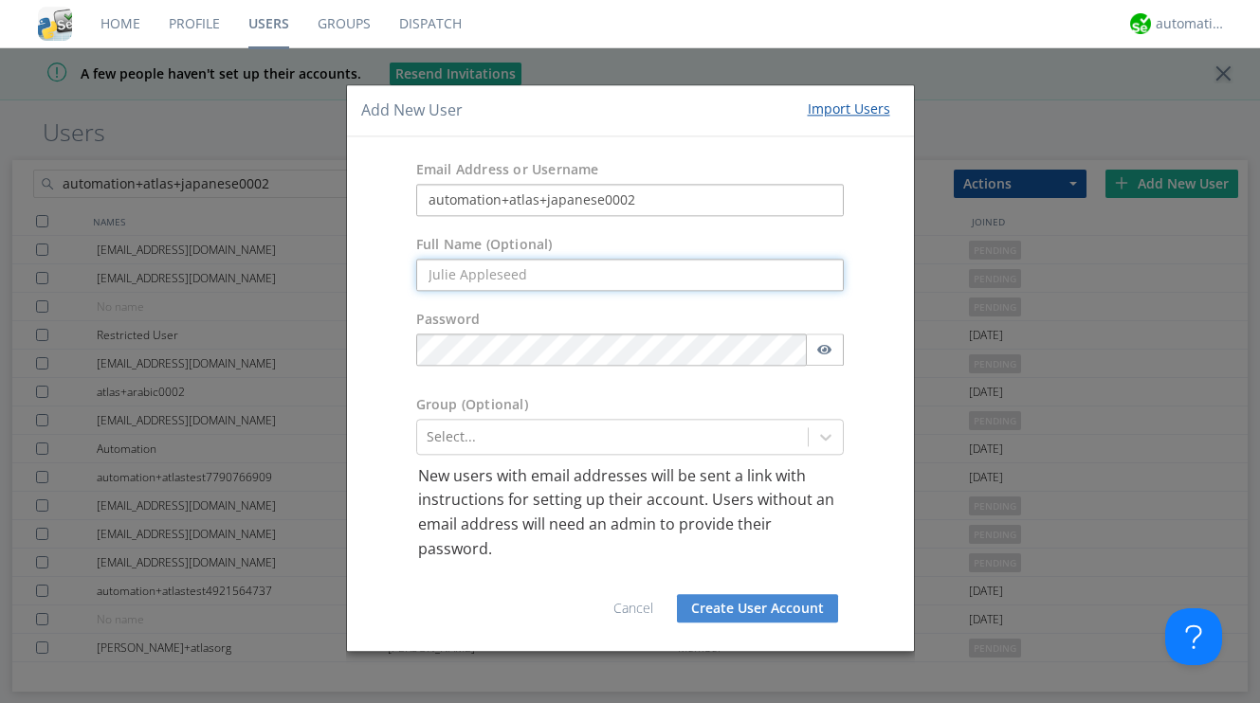
click at [611, 269] on input "text" at bounding box center [630, 275] width 428 height 32
paste input "atlas+japanese0002"
type input "atlas+japanese0002"
click at [386, 350] on div "Password" at bounding box center [630, 342] width 567 height 85
click at [469, 389] on div "Group (Optional) Select..." at bounding box center [630, 425] width 567 height 79
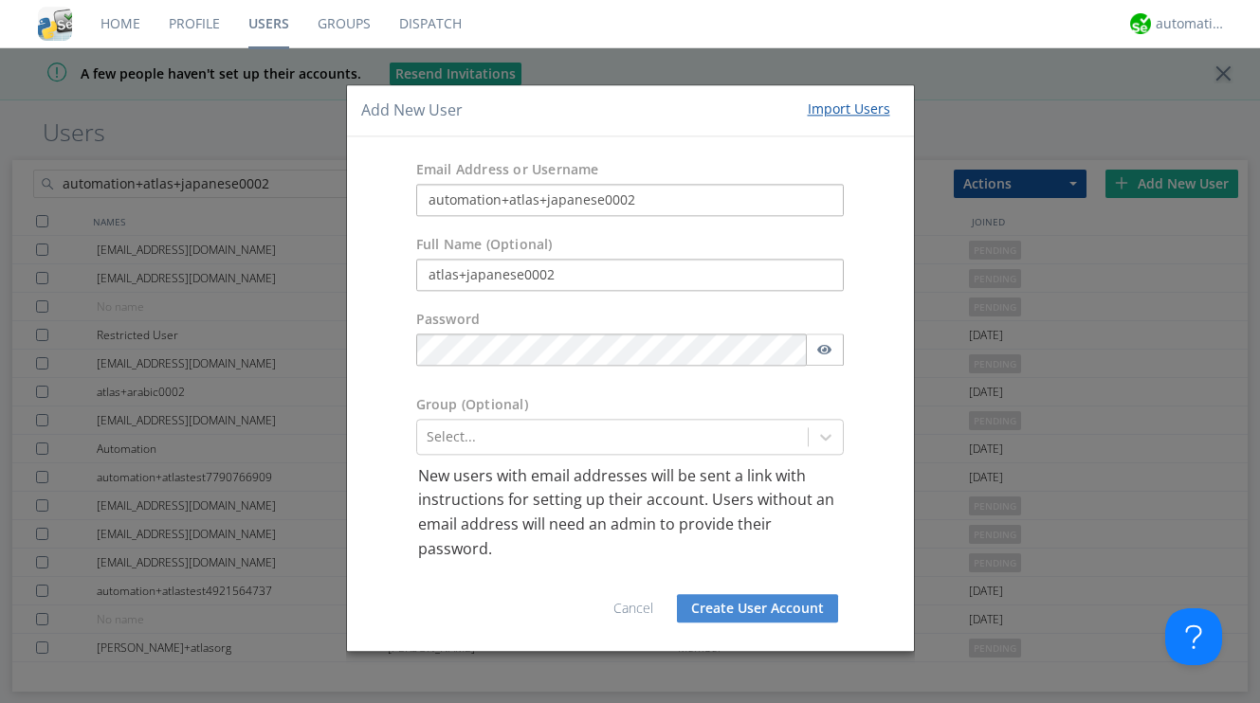
click at [739, 613] on button "Create User Account" at bounding box center [757, 609] width 161 height 28
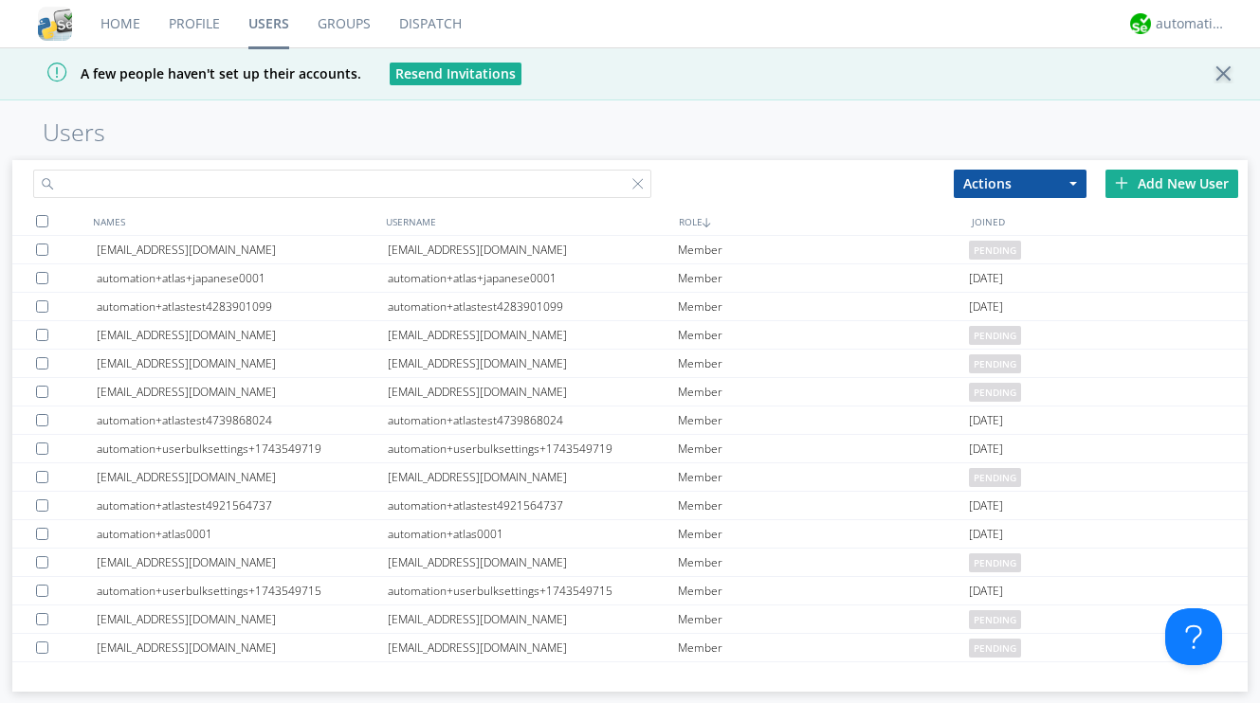
click at [367, 184] on input "text" at bounding box center [341, 184] width 617 height 28
paste input "automation+atlas+korean0001"
type input "automation+atlas+korean0001"
click at [479, 147] on div "Home Profile Users Groups Dispatch automation+atlas A few people haven't set up…" at bounding box center [630, 351] width 1260 height 703
click at [1151, 189] on div "Add New User" at bounding box center [1171, 184] width 133 height 28
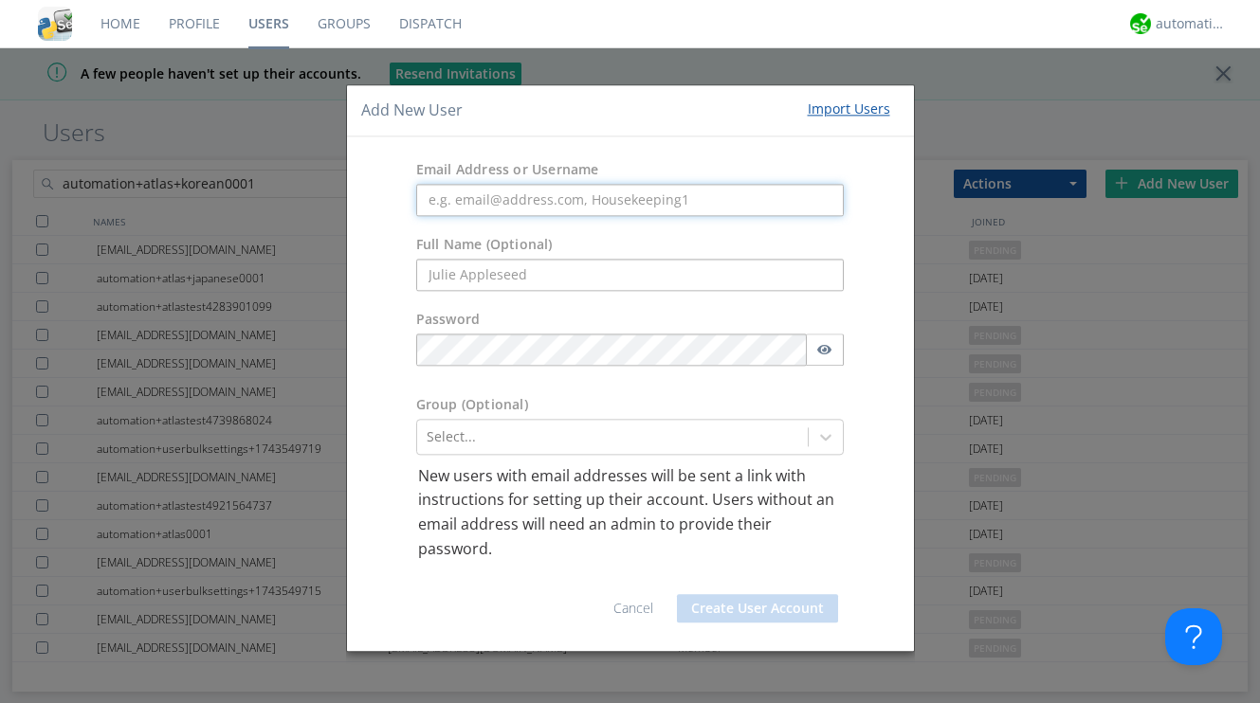
click at [744, 193] on input "text" at bounding box center [630, 200] width 428 height 32
paste input "automation+atlas+korean0001"
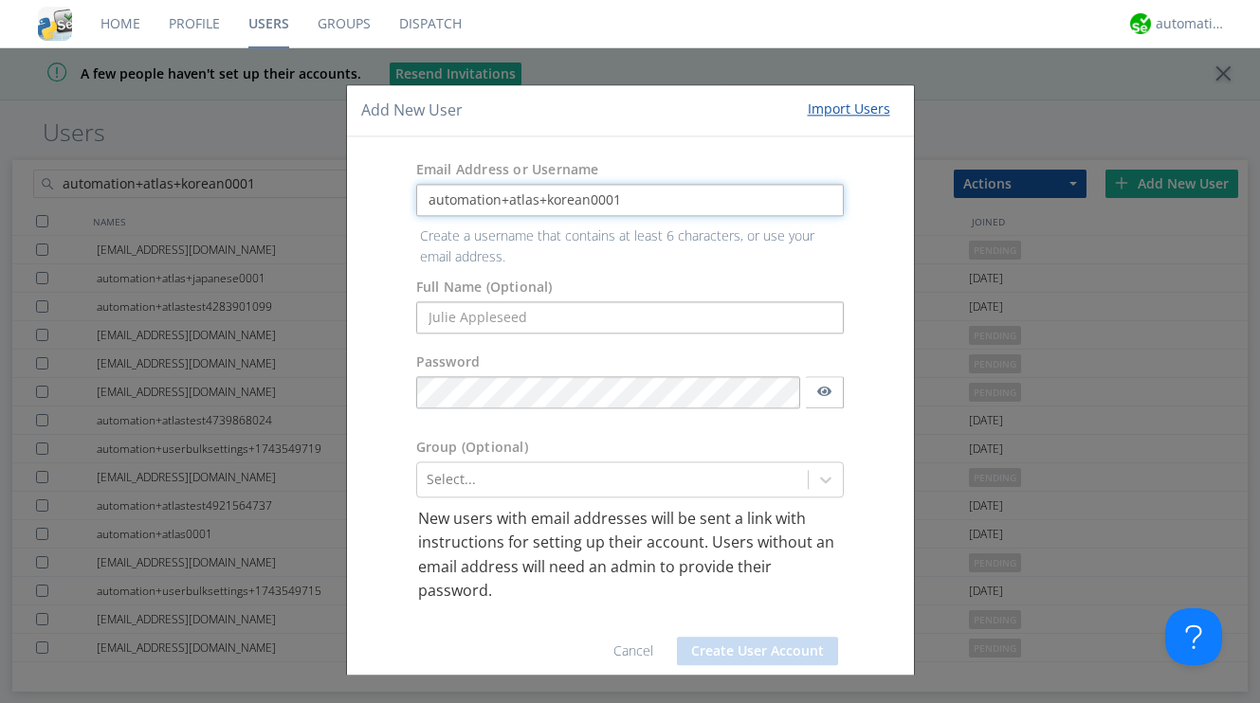
type input "automation+atlas+korean0001"
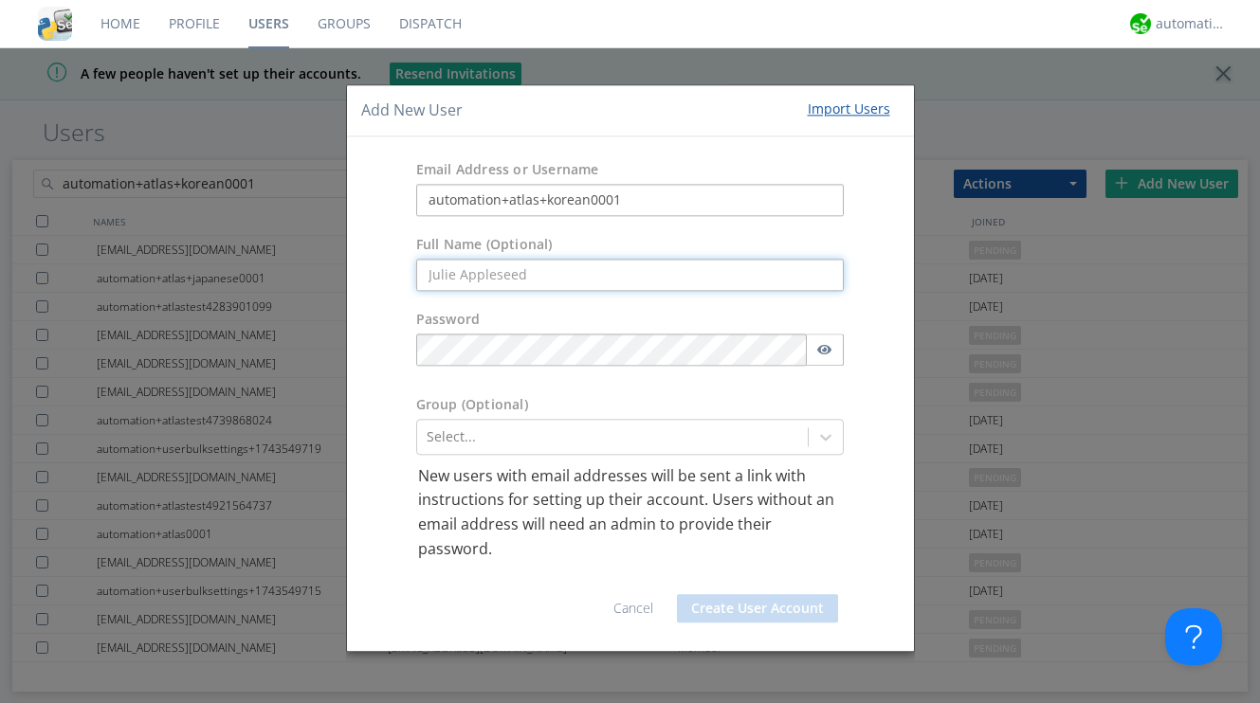
click at [703, 280] on input "text" at bounding box center [630, 275] width 428 height 32
paste input "atlas+korean0001"
type input "atlas+korean0001"
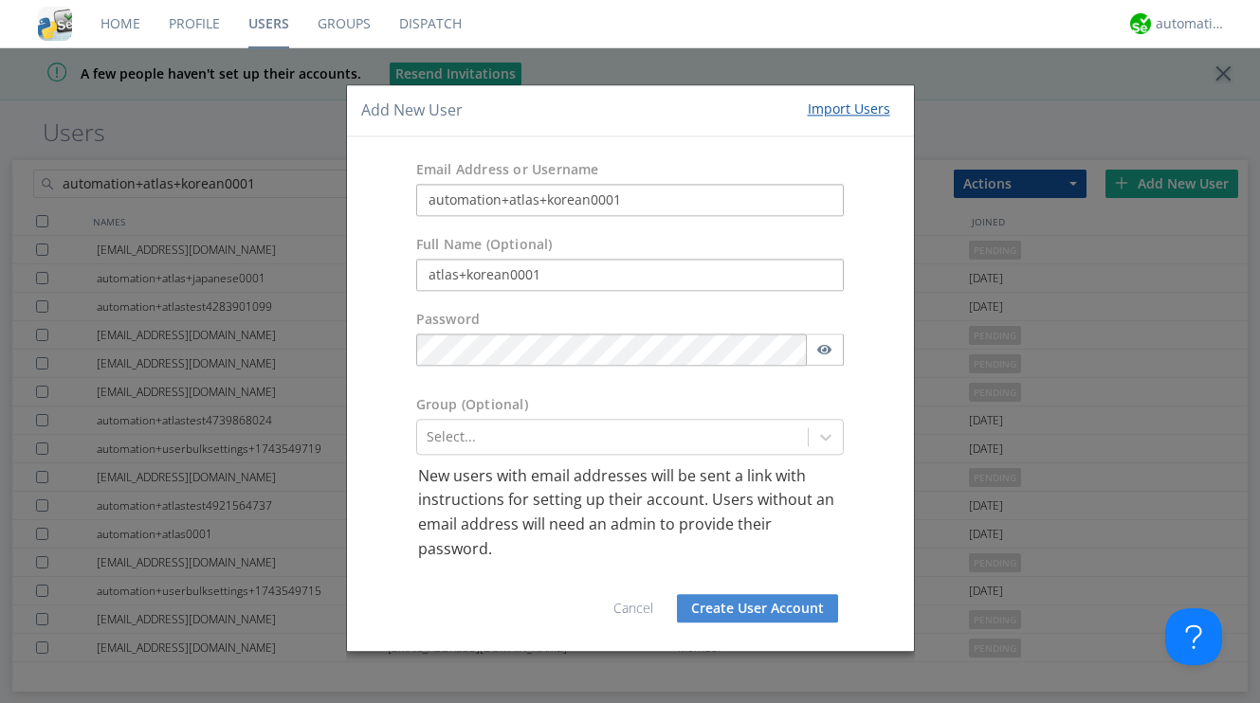
click at [741, 608] on button "Create User Account" at bounding box center [757, 609] width 161 height 28
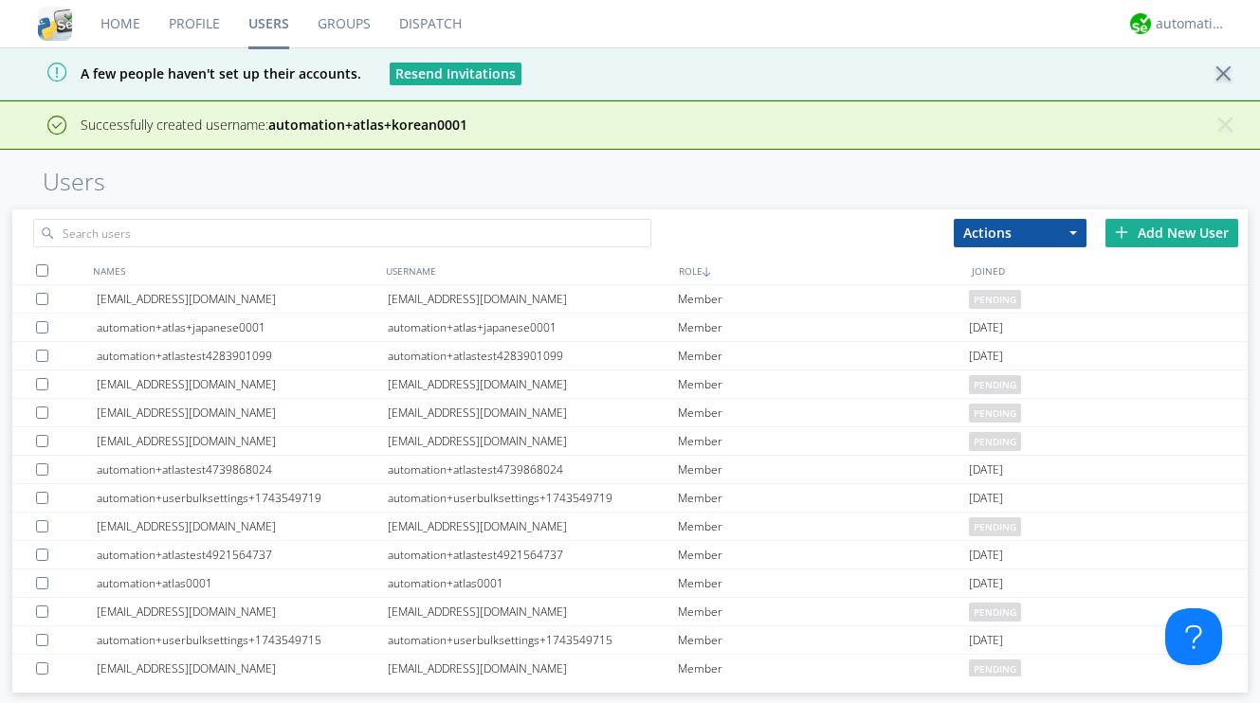
click at [1172, 233] on div "Add New User" at bounding box center [1171, 233] width 133 height 28
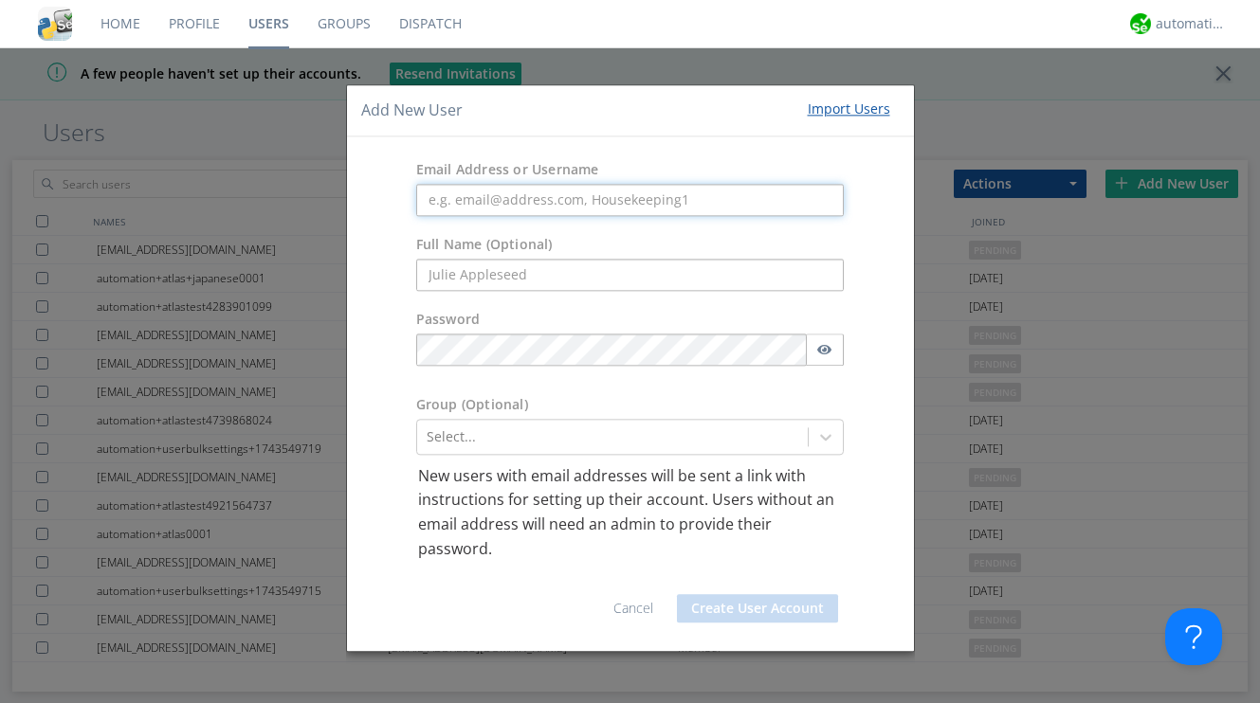
click at [529, 196] on input "text" at bounding box center [630, 200] width 428 height 32
paste input "automation+atlas+korean0002"
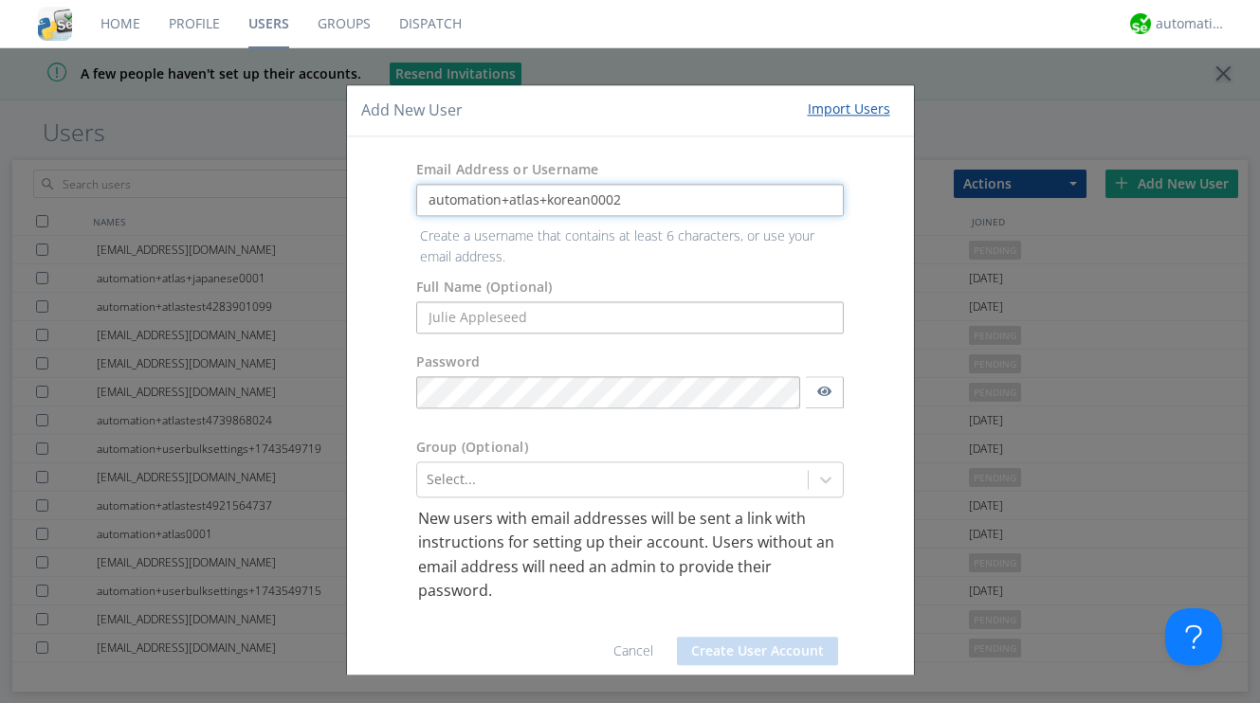
type input "automation+atlas+korean0002"
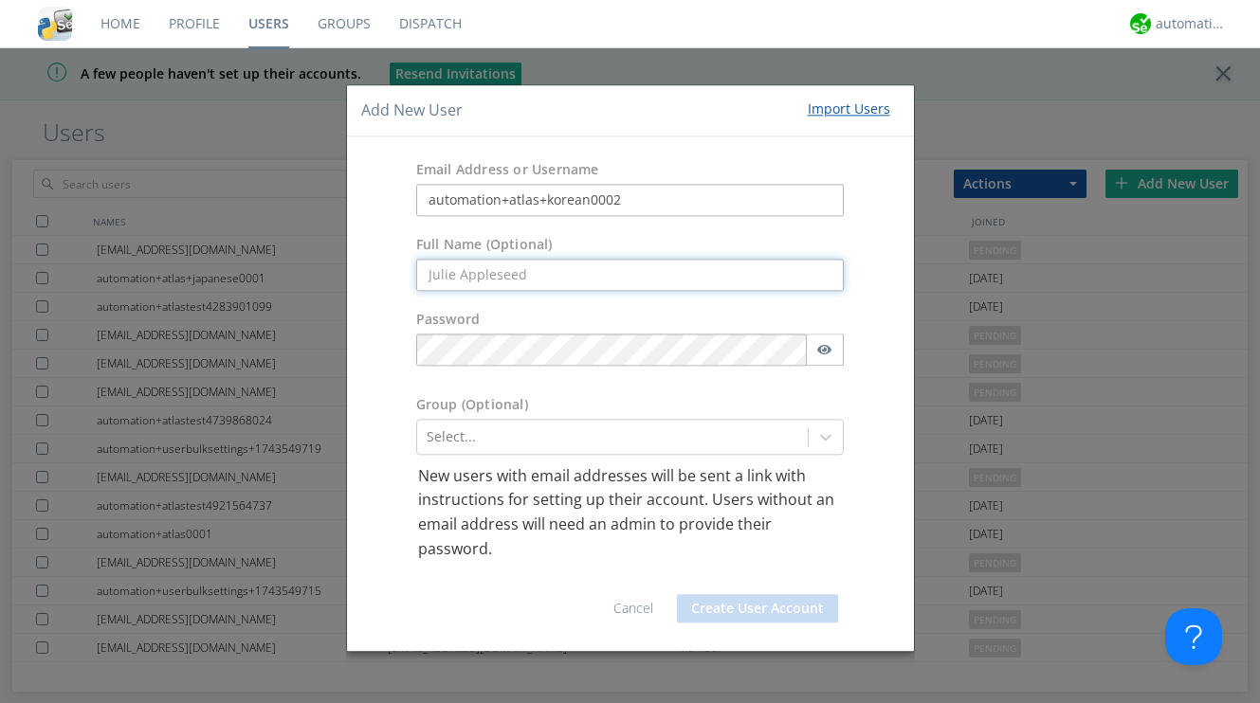
click at [631, 278] on input "text" at bounding box center [630, 275] width 428 height 32
paste input "atlas+korean0002"
type input "atlas+korean0002"
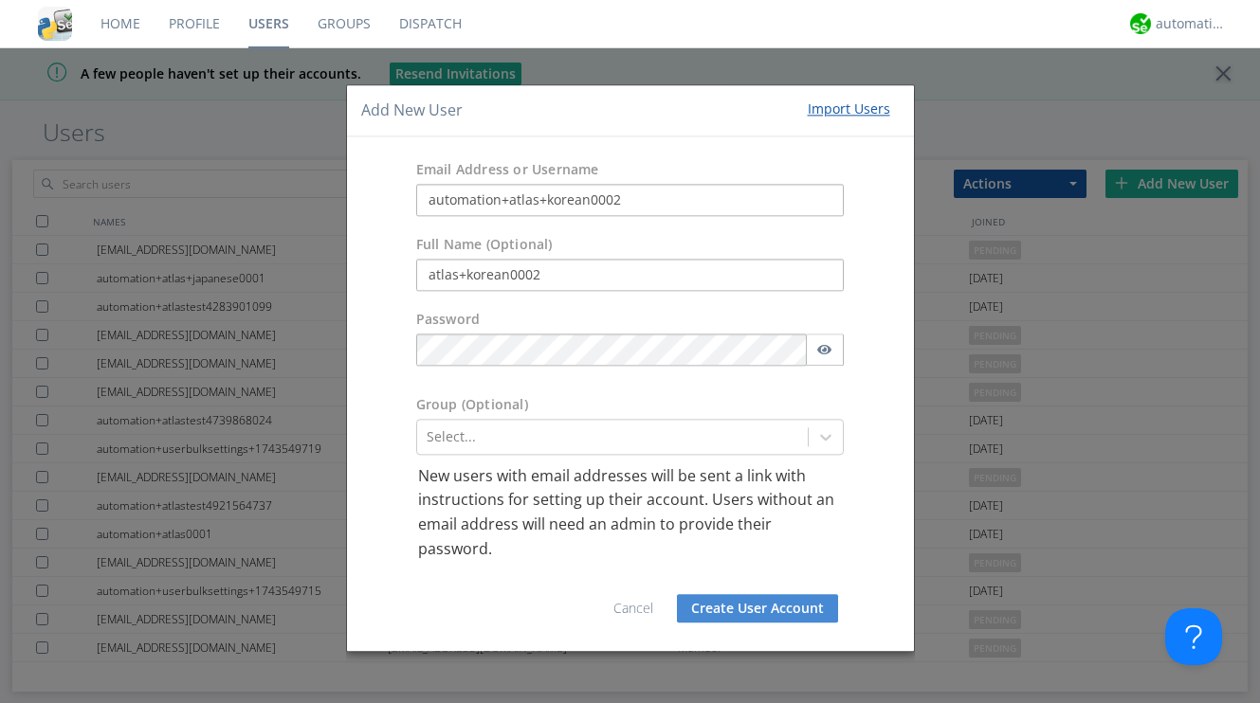
click at [817, 403] on div "Group (Optional)" at bounding box center [630, 407] width 457 height 24
click at [783, 611] on button "Create User Account" at bounding box center [757, 609] width 161 height 28
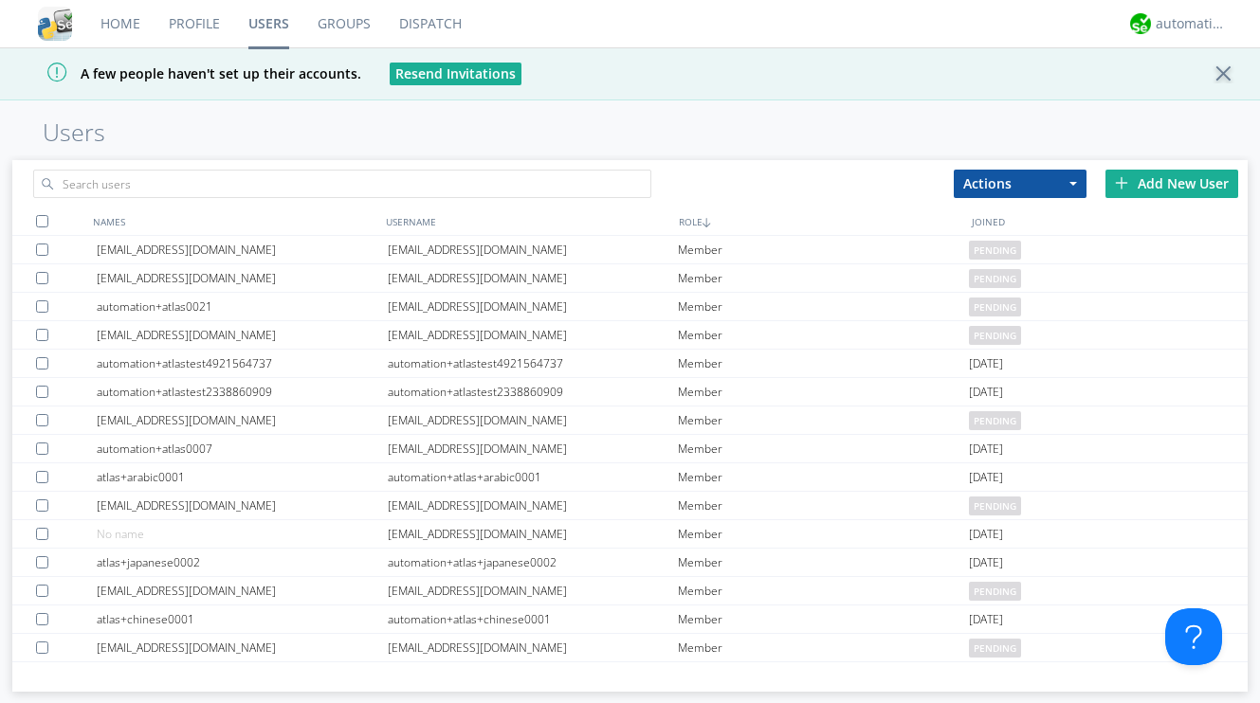
click at [1129, 186] on div "Add New User" at bounding box center [1171, 184] width 133 height 28
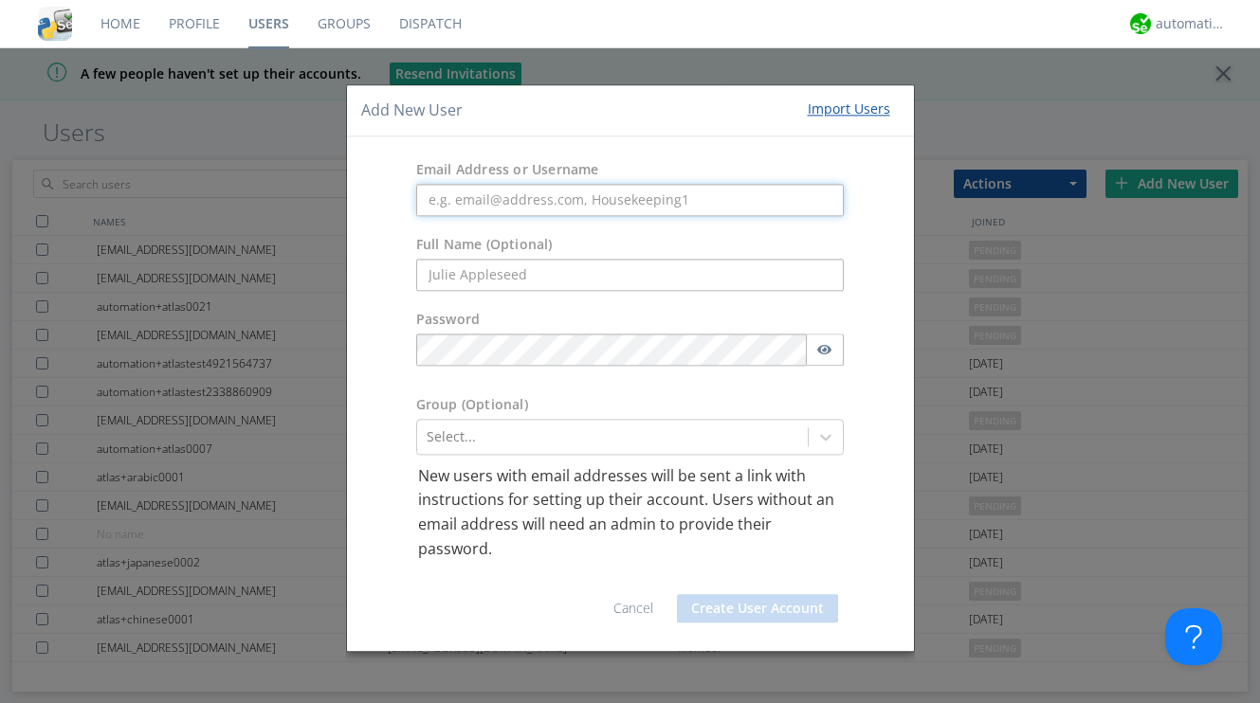
click at [637, 205] on input "text" at bounding box center [630, 200] width 428 height 32
paste input "automation+atlas+nodispatch"
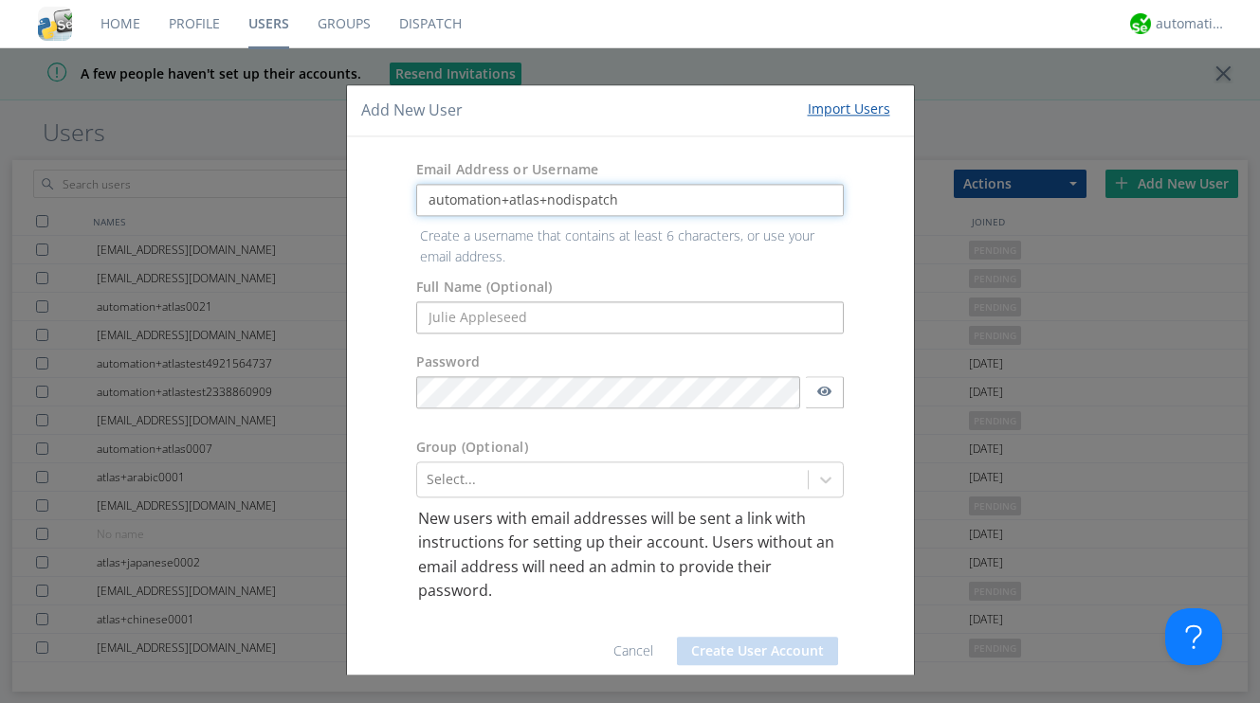
type input "automation+atlas+nodispatch"
click at [542, 309] on form "Email Address or Username automation+atlas+nodispatch Create a username that co…" at bounding box center [630, 415] width 538 height 529
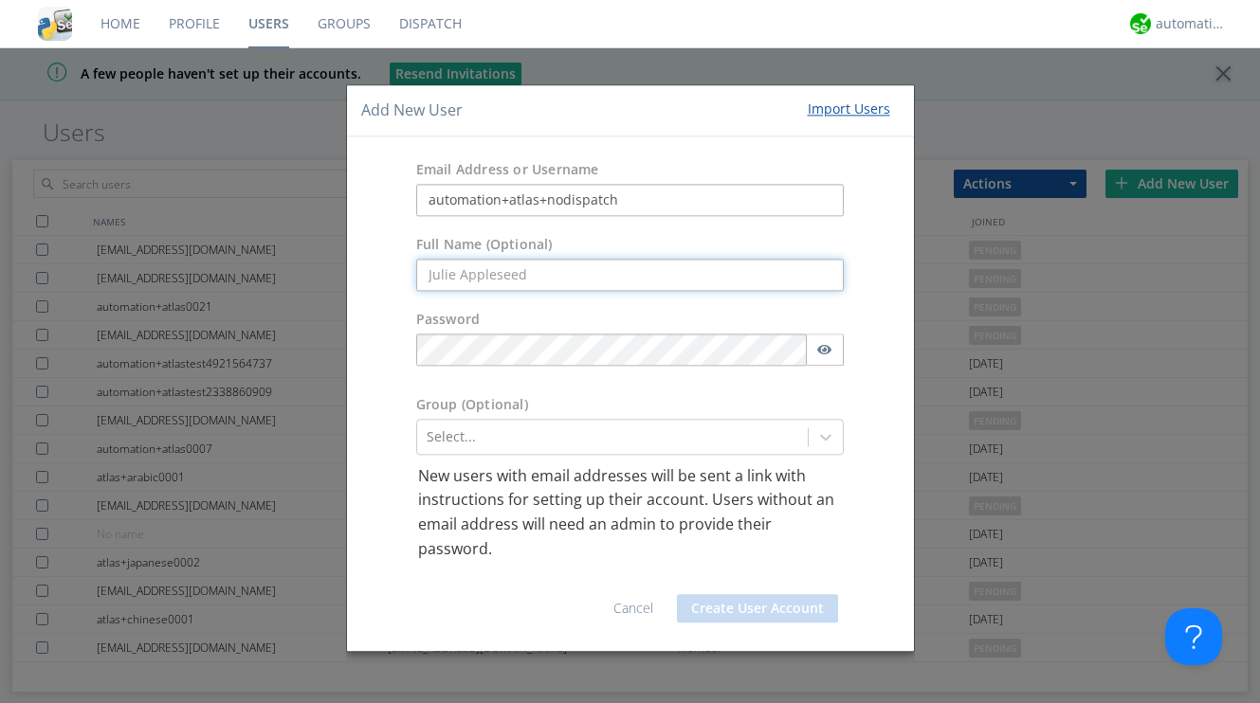
paste input "atlas+nodispatch"
type input "atlas+nodispatch"
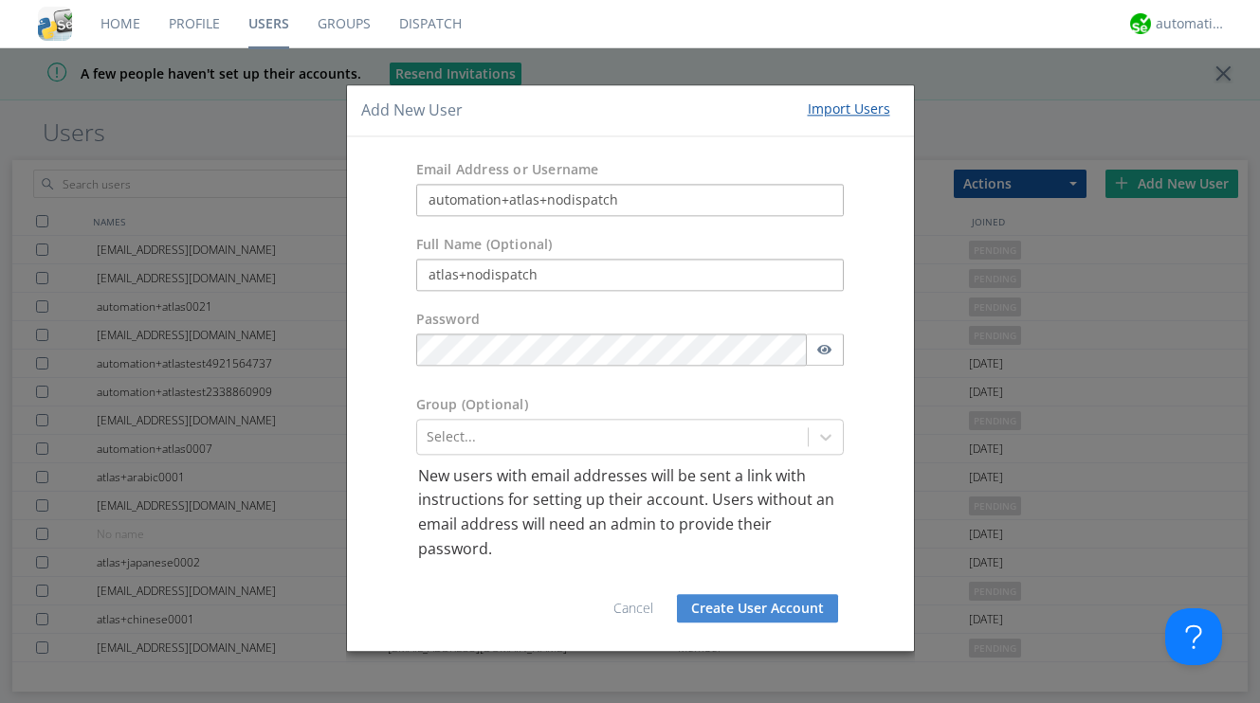
click at [721, 610] on button "Create User Account" at bounding box center [757, 609] width 161 height 28
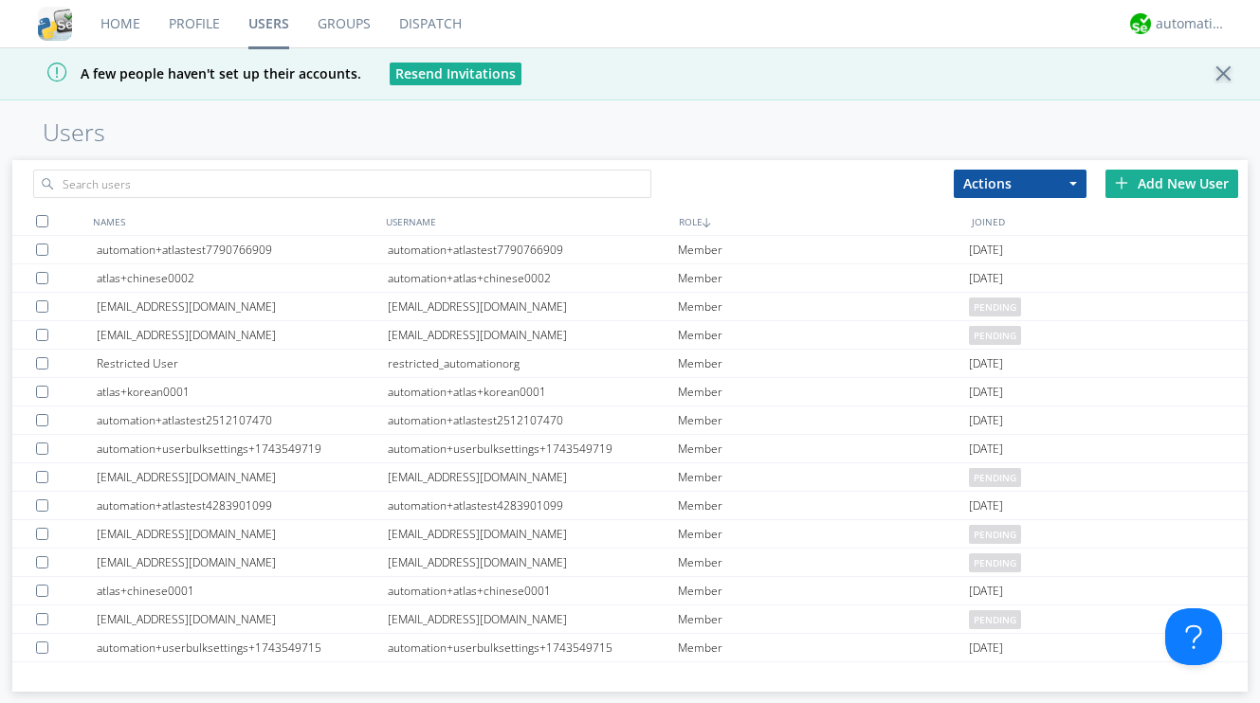
click at [1156, 188] on div "Add New User" at bounding box center [1171, 184] width 133 height 28
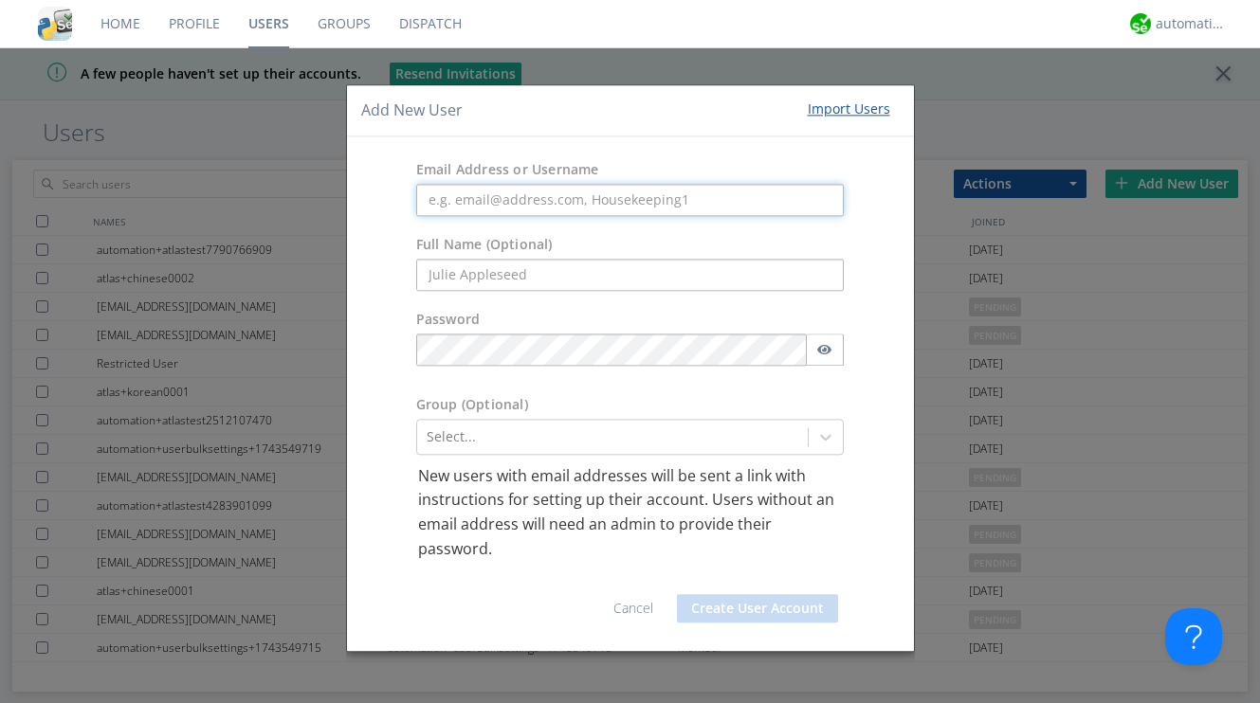
click at [716, 202] on input "text" at bounding box center [630, 200] width 428 height 32
paste input "automation+atlas+ratelimit"
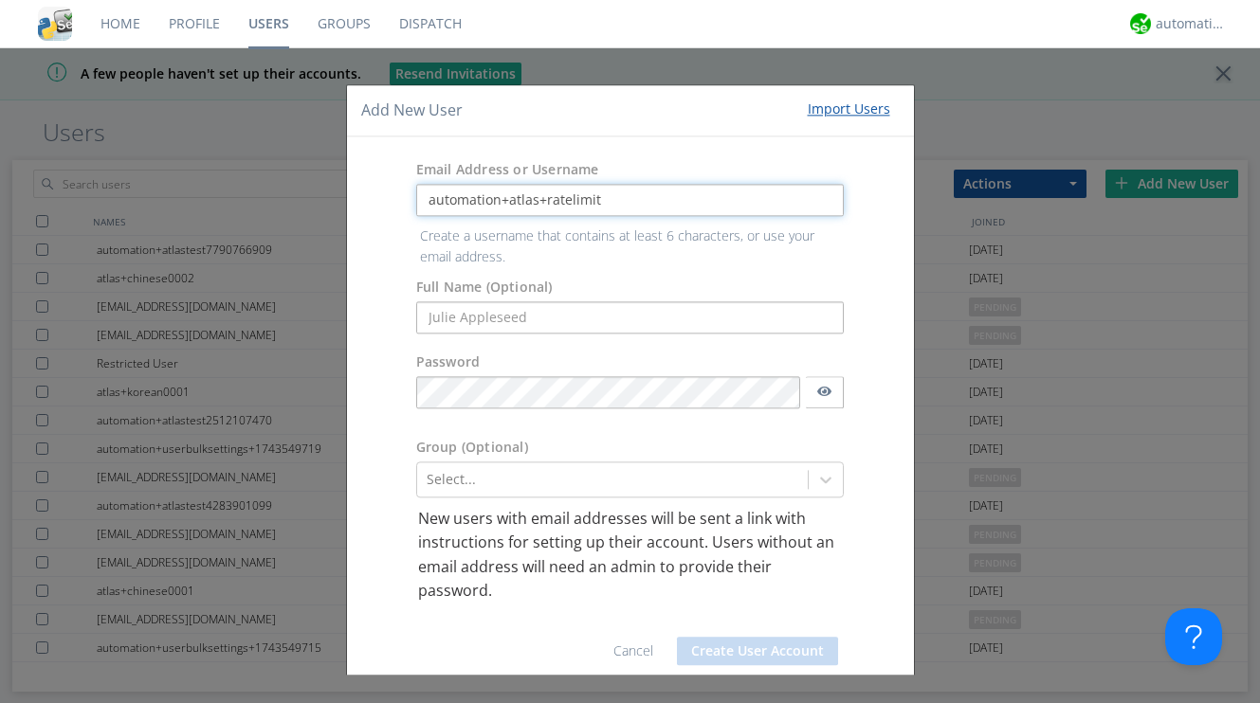
type input "automation+atlas+ratelimit"
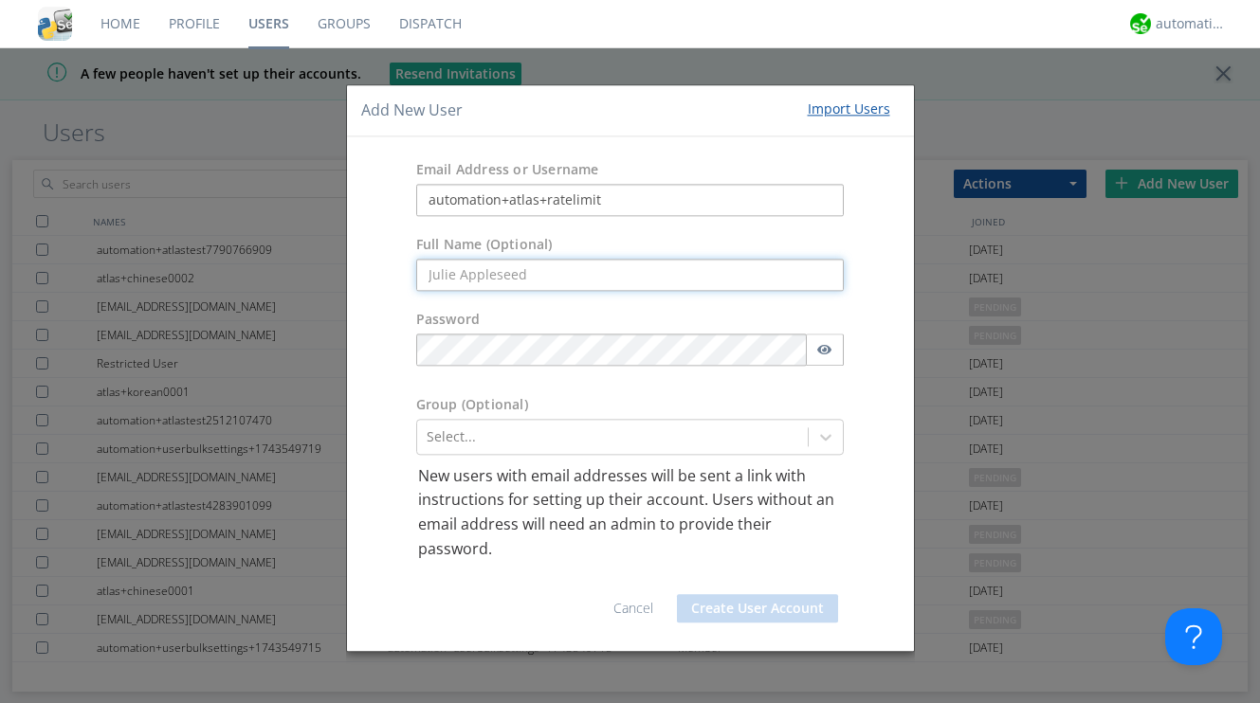
click at [686, 281] on input "text" at bounding box center [630, 275] width 428 height 32
paste input "atlas+ratelimit"
type input "atlas+ratelimit"
click at [689, 317] on div "Password" at bounding box center [630, 322] width 428 height 24
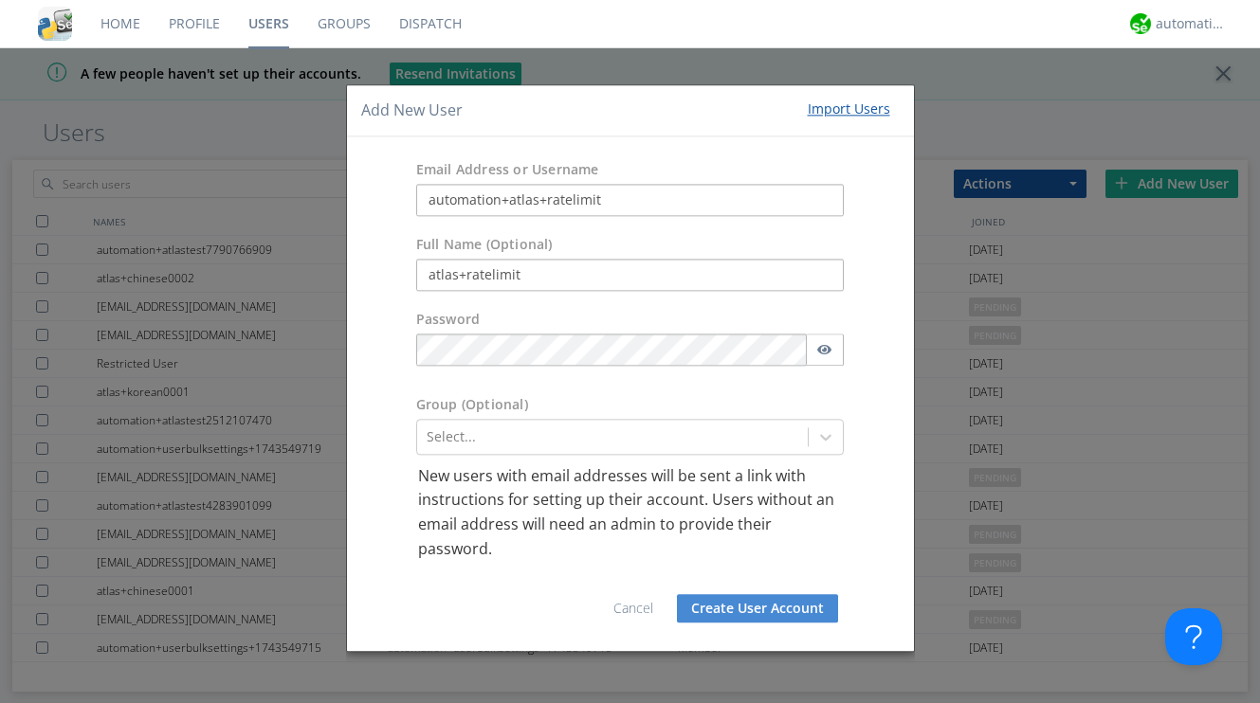
click at [613, 402] on div "Group (Optional)" at bounding box center [630, 407] width 457 height 24
click at [739, 610] on button "Create User Account" at bounding box center [757, 609] width 161 height 28
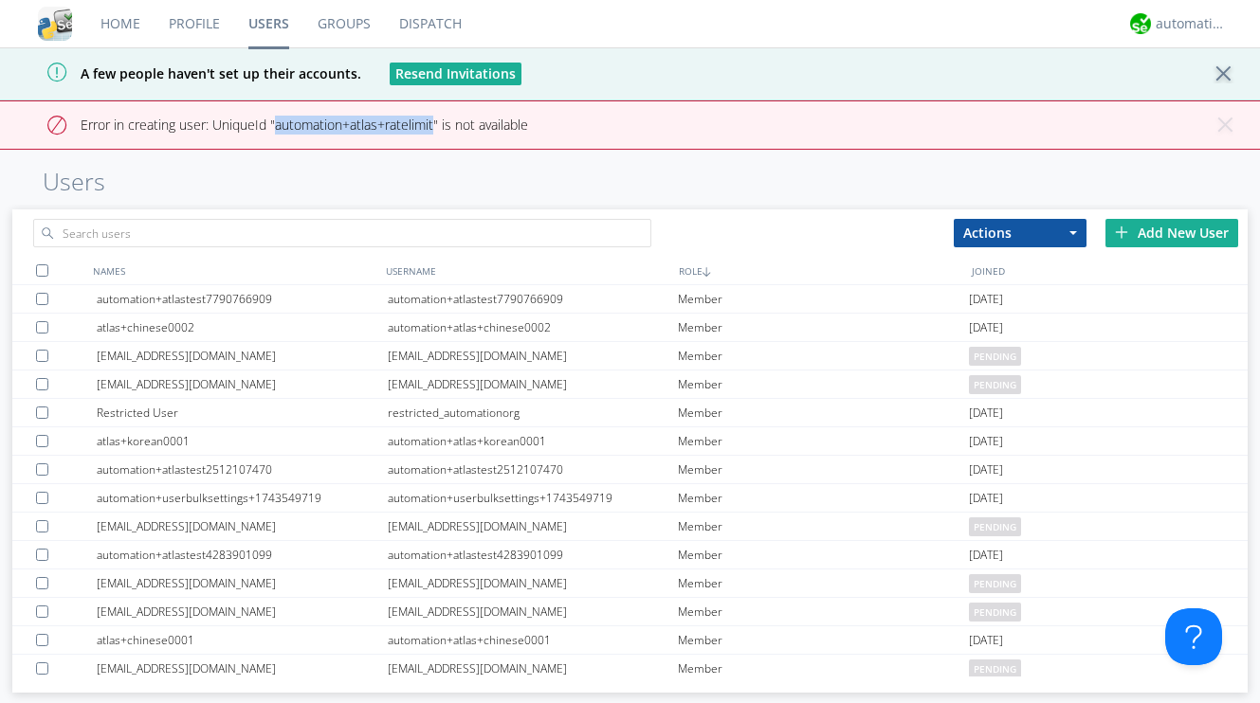
drag, startPoint x: 436, startPoint y: 125, endPoint x: 274, endPoint y: 122, distance: 162.1
click at [274, 122] on span "Error in creating user: UniqueId "automation+atlas+ratelimit" is not available" at bounding box center [304, 125] width 447 height 18
copy span "automation+atlas+ratelimit"
click at [267, 225] on input "text" at bounding box center [341, 233] width 617 height 28
paste input "automation+atlas+ratelimit"
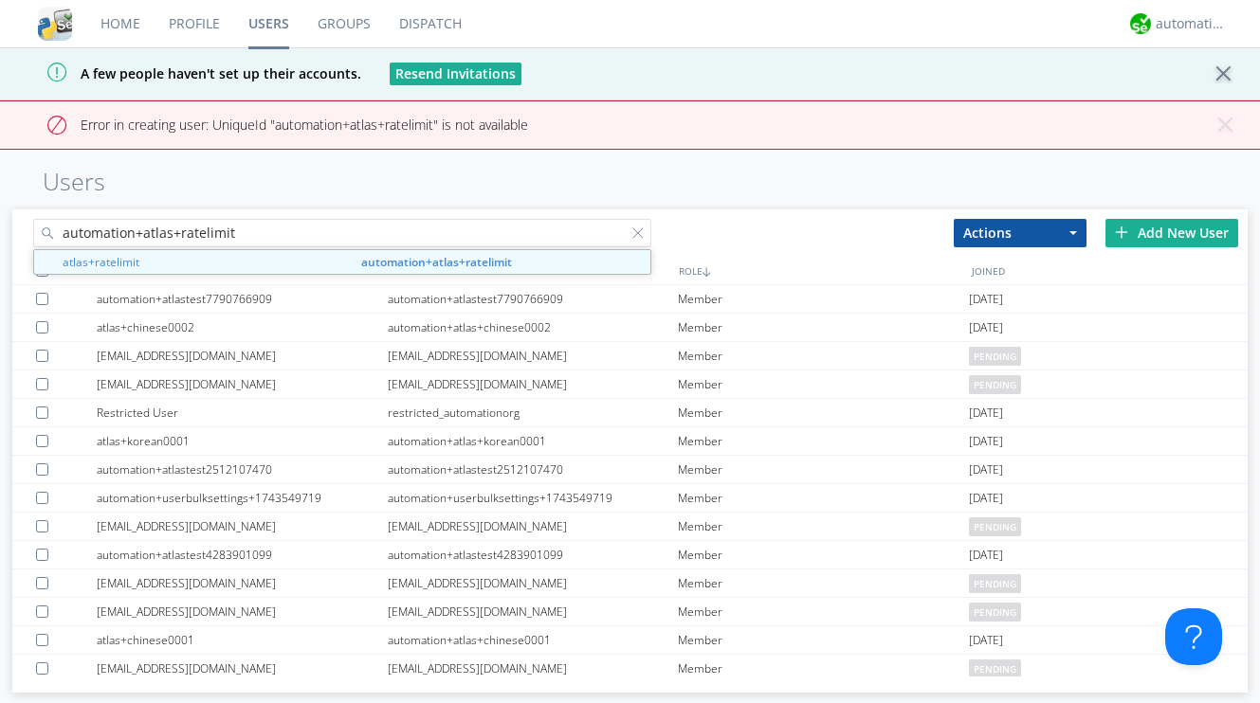
type input "automation+atlas+ratelimit"
click at [876, 164] on div "Home Profile Users Groups Dispatch automation+atlas A few people haven't set up…" at bounding box center [630, 351] width 1260 height 703
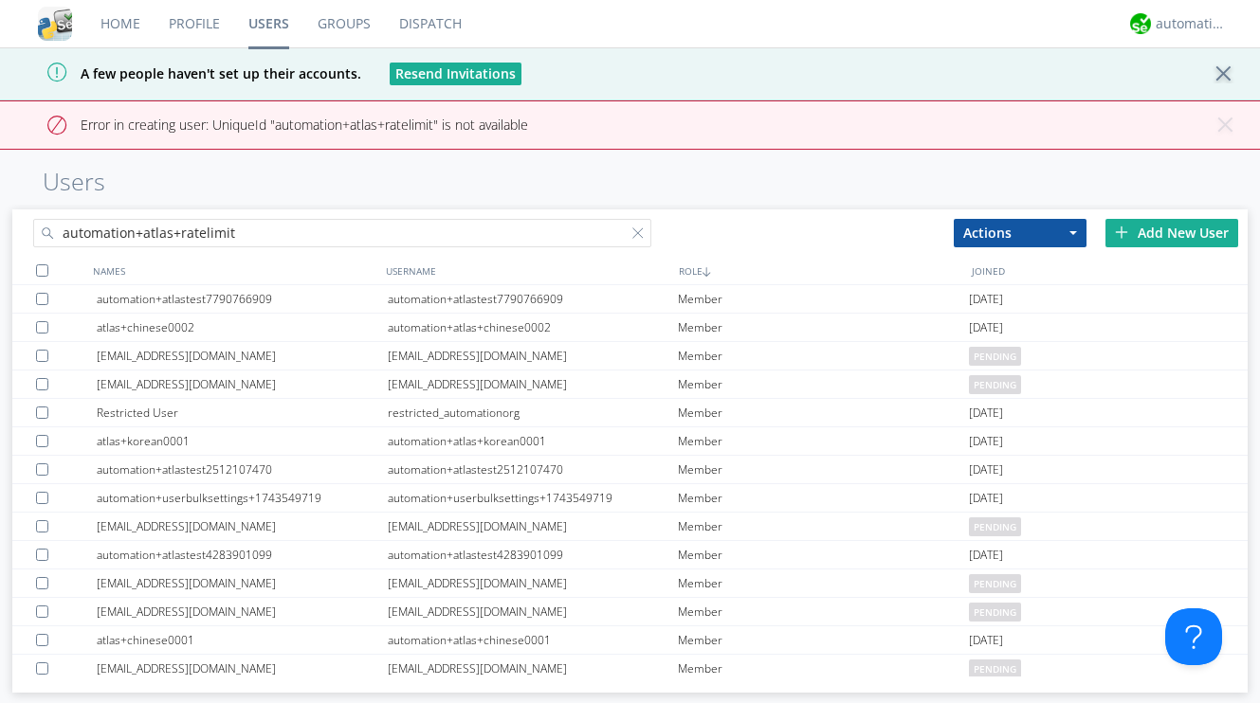
click at [1141, 230] on div "Add New User" at bounding box center [1171, 233] width 133 height 28
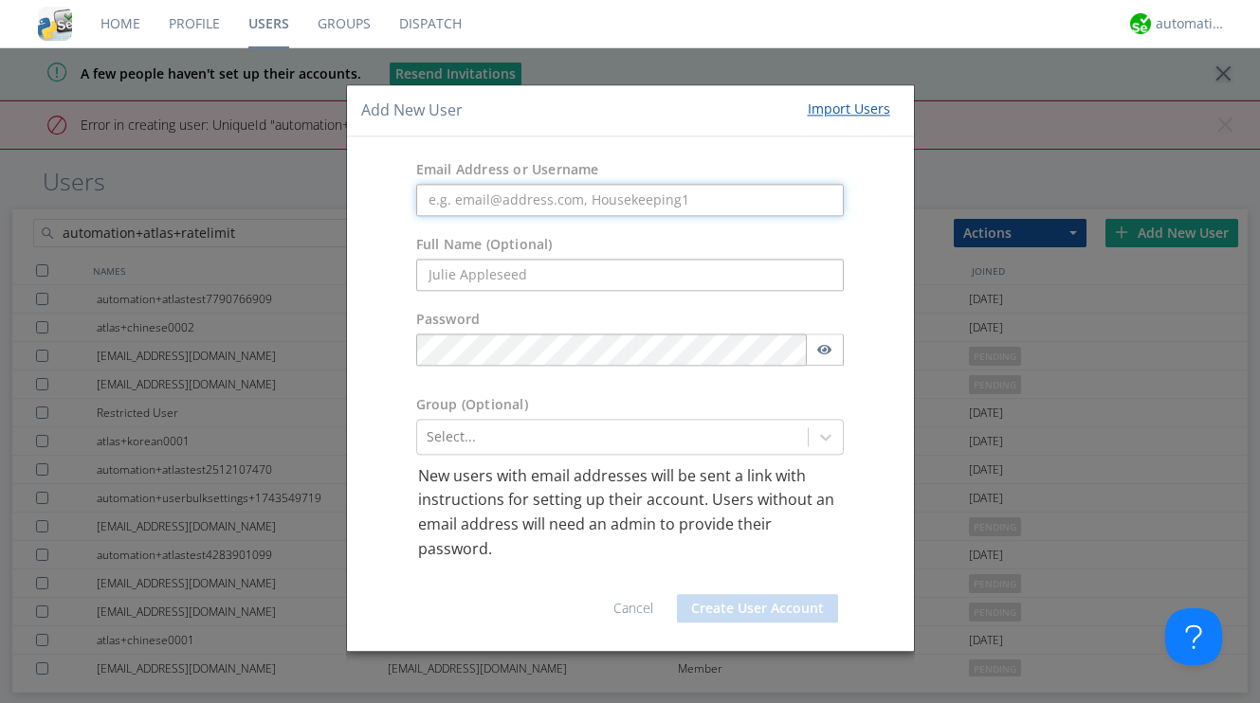
click at [642, 197] on input "text" at bounding box center [630, 200] width 428 height 32
paste input "automation+atlas+limited+groups"
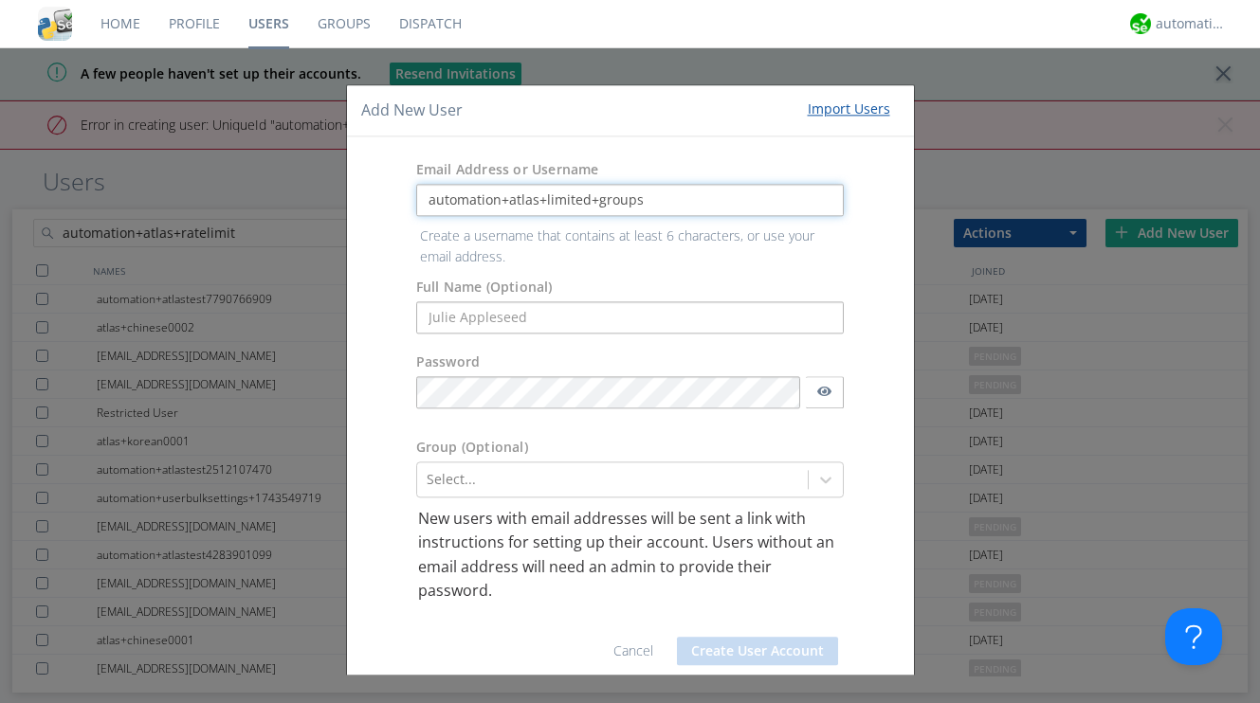
type input "automation+atlas+limited+groups"
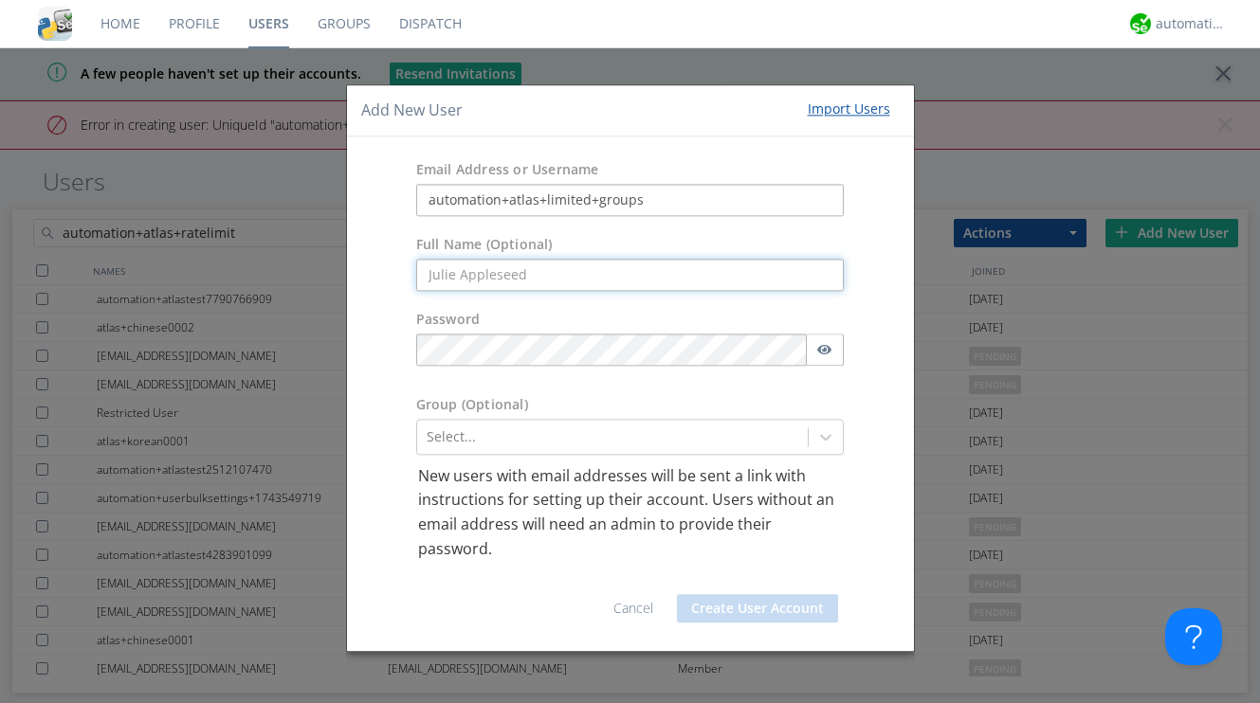
click at [618, 277] on input "text" at bounding box center [630, 275] width 428 height 32
paste input "atlas+limited+groups"
type input "atlas+limited+groups"
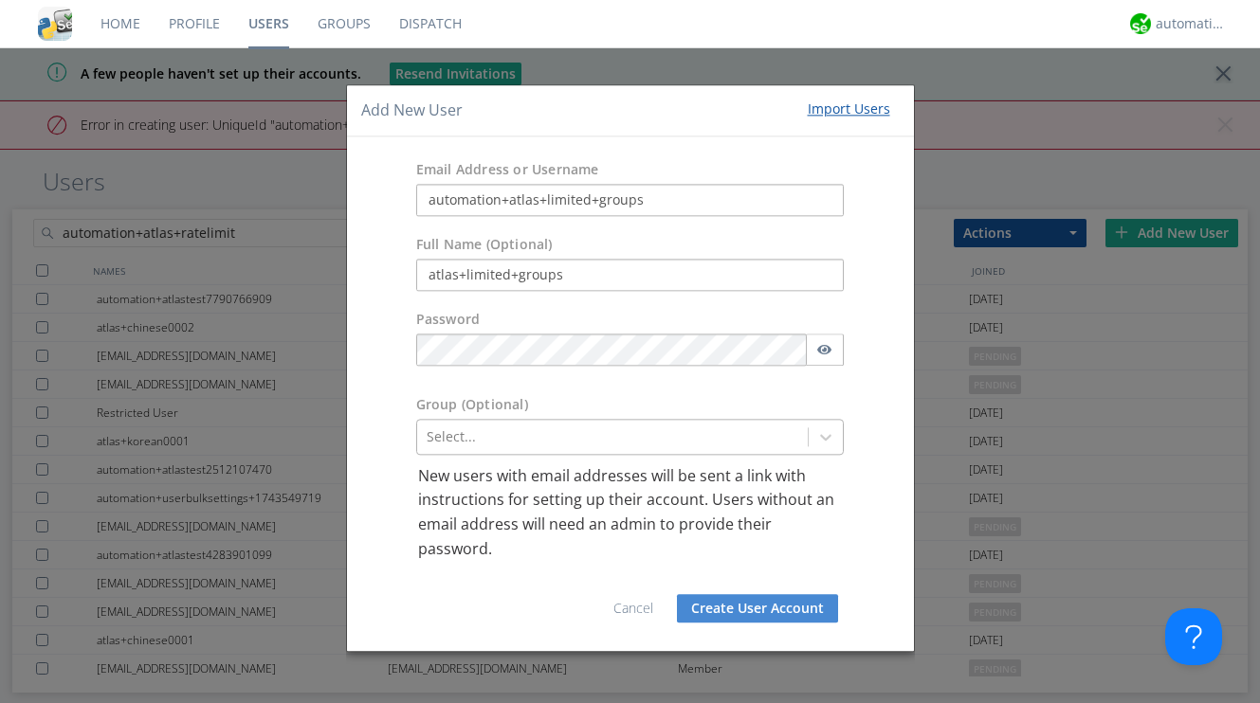
click at [520, 436] on div "Select..." at bounding box center [630, 437] width 428 height 36
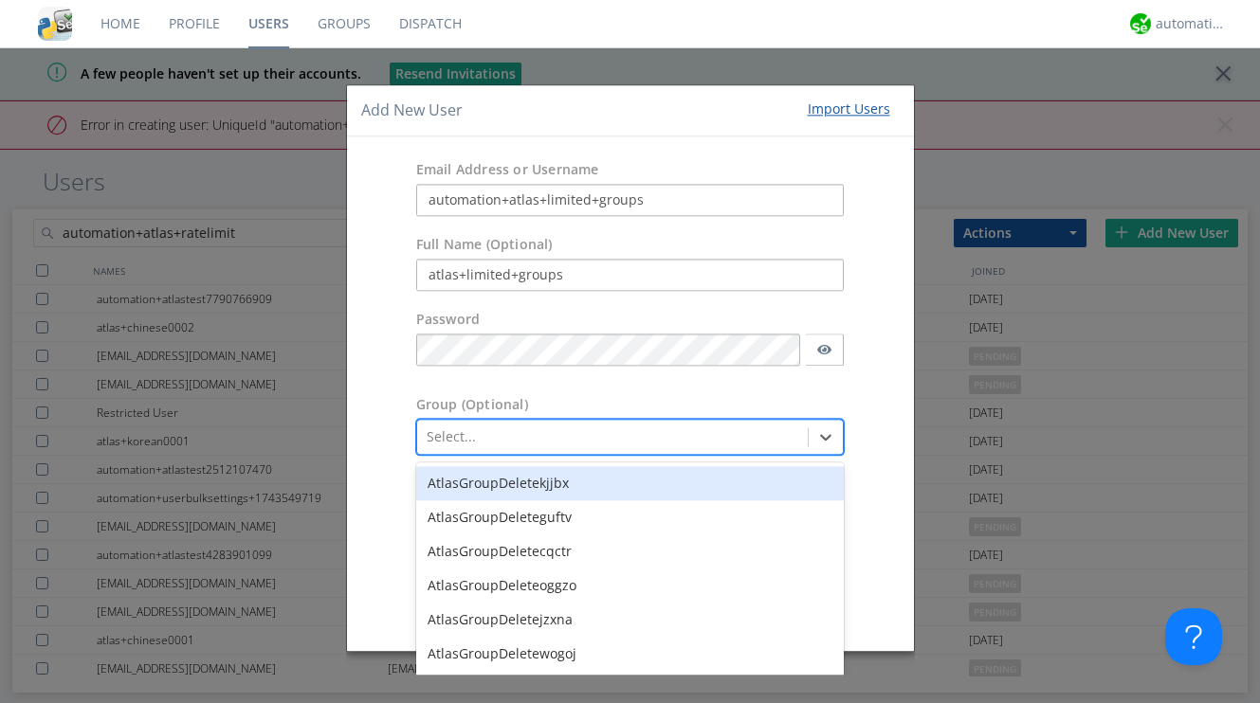
click at [702, 319] on form "Email Address or Username automation+atlas+limited+groups Full Name (Optional) …" at bounding box center [630, 394] width 538 height 486
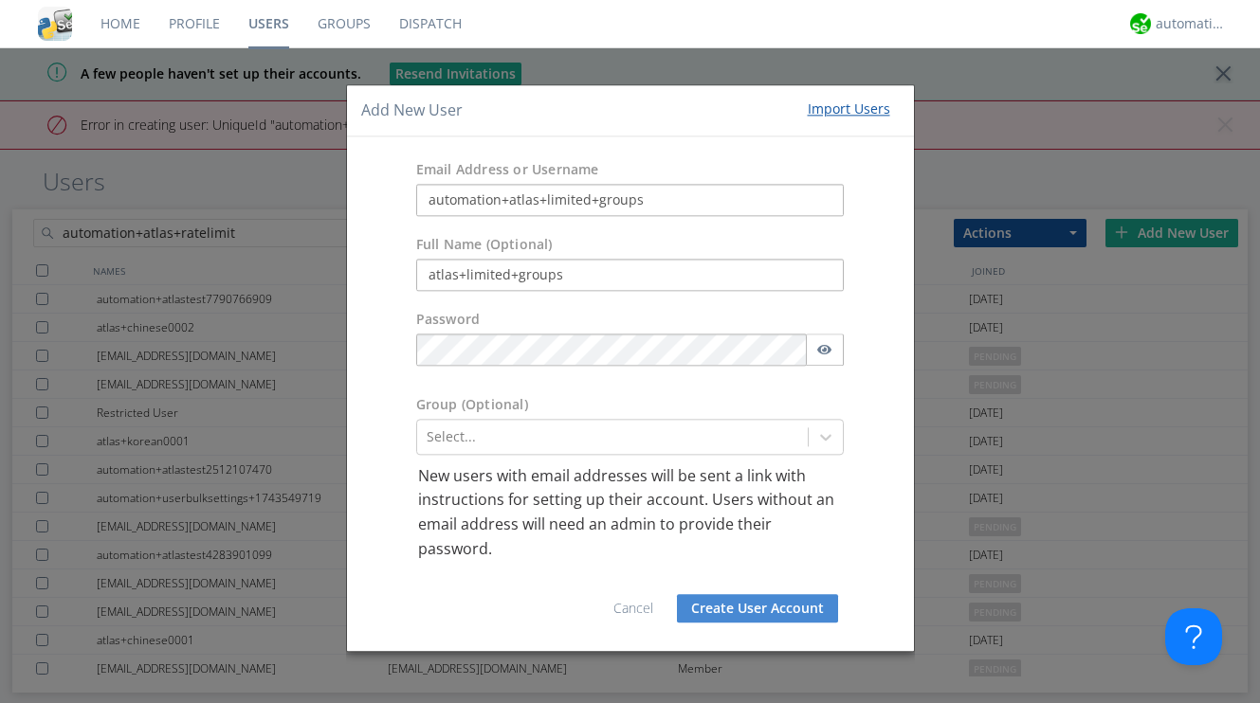
click at [781, 610] on button "Create User Account" at bounding box center [757, 609] width 161 height 28
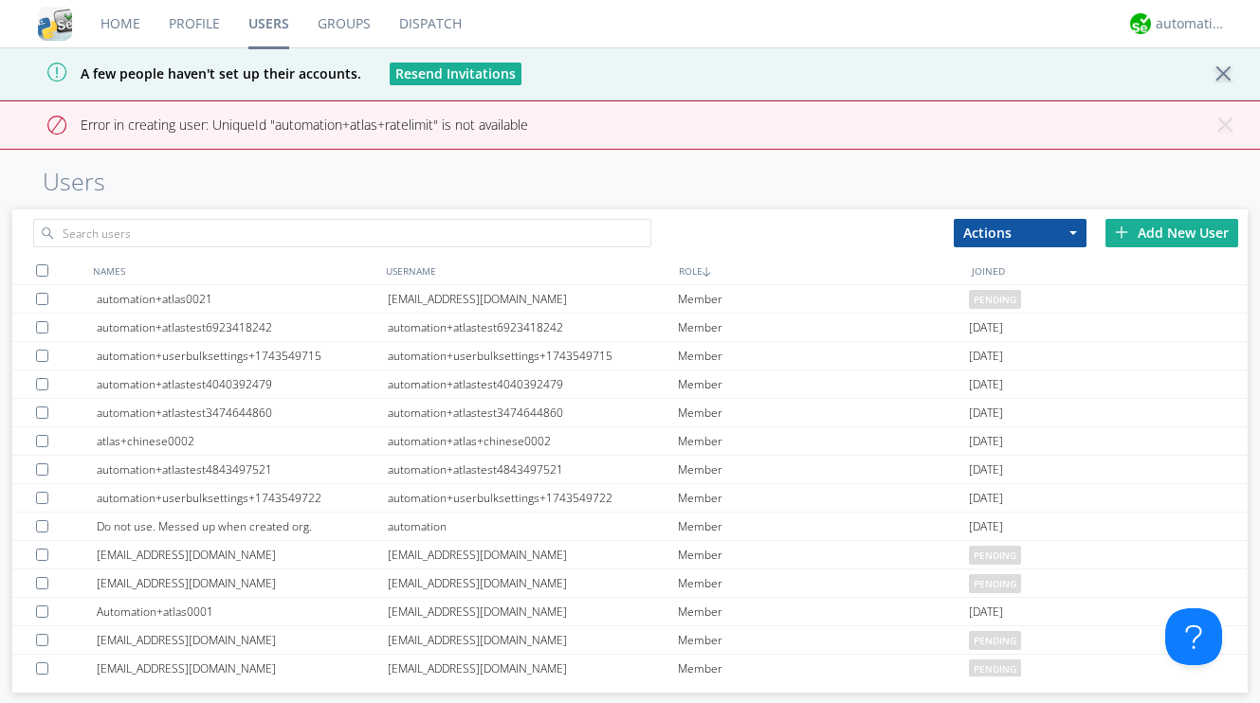
click at [1146, 231] on div "Add New User" at bounding box center [1171, 233] width 133 height 28
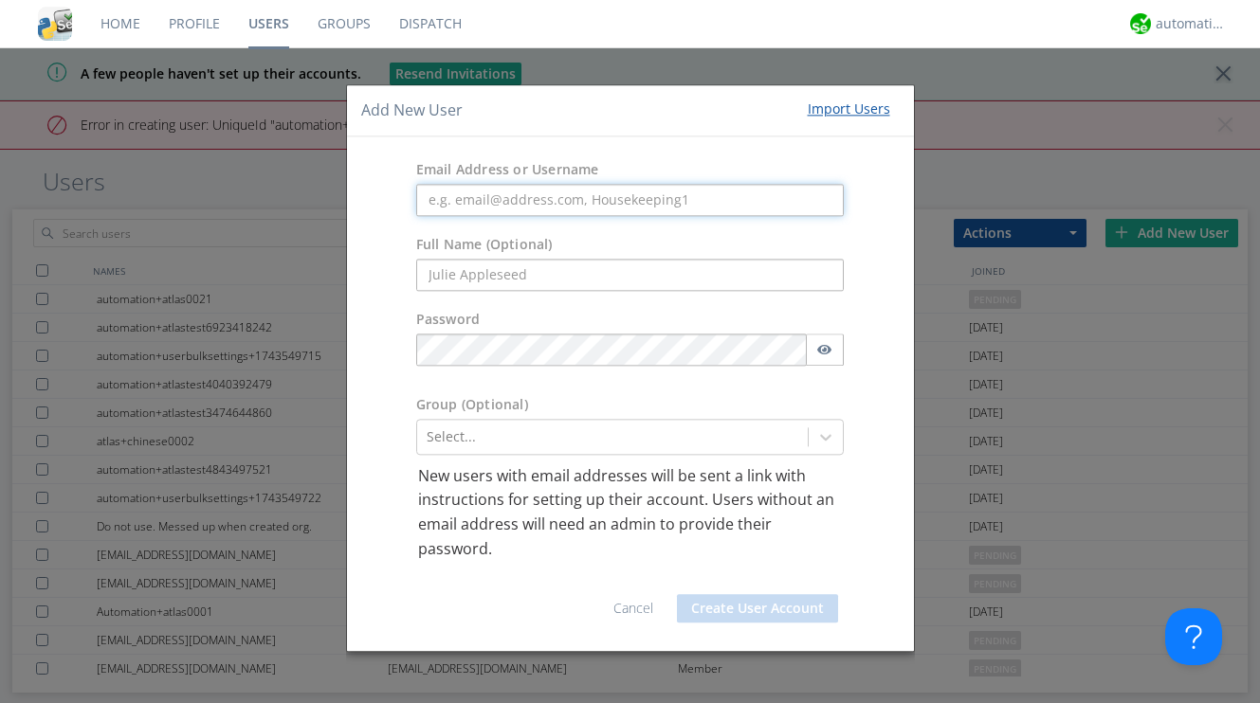
click at [569, 204] on input "text" at bounding box center [630, 200] width 428 height 32
click at [644, 610] on link "Cancel" at bounding box center [633, 609] width 40 height 18
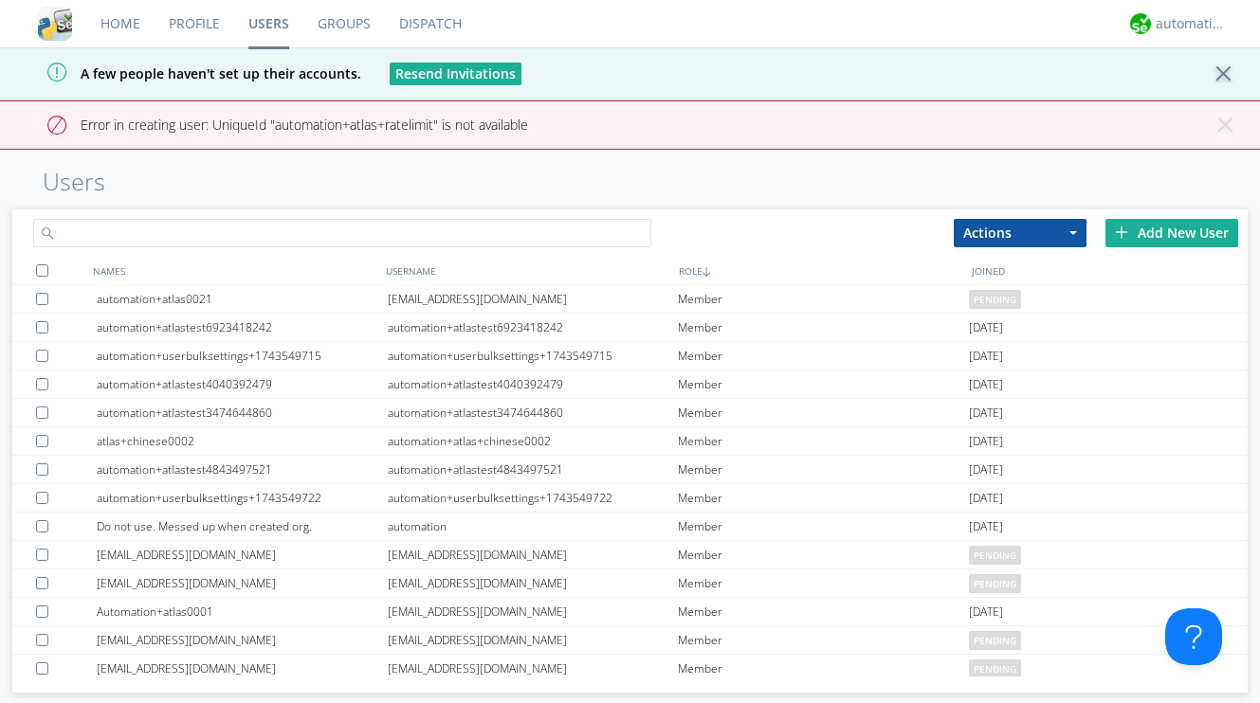
click at [507, 236] on input "text" at bounding box center [341, 233] width 617 height 28
paste input "automation+atlas+limited+groups"
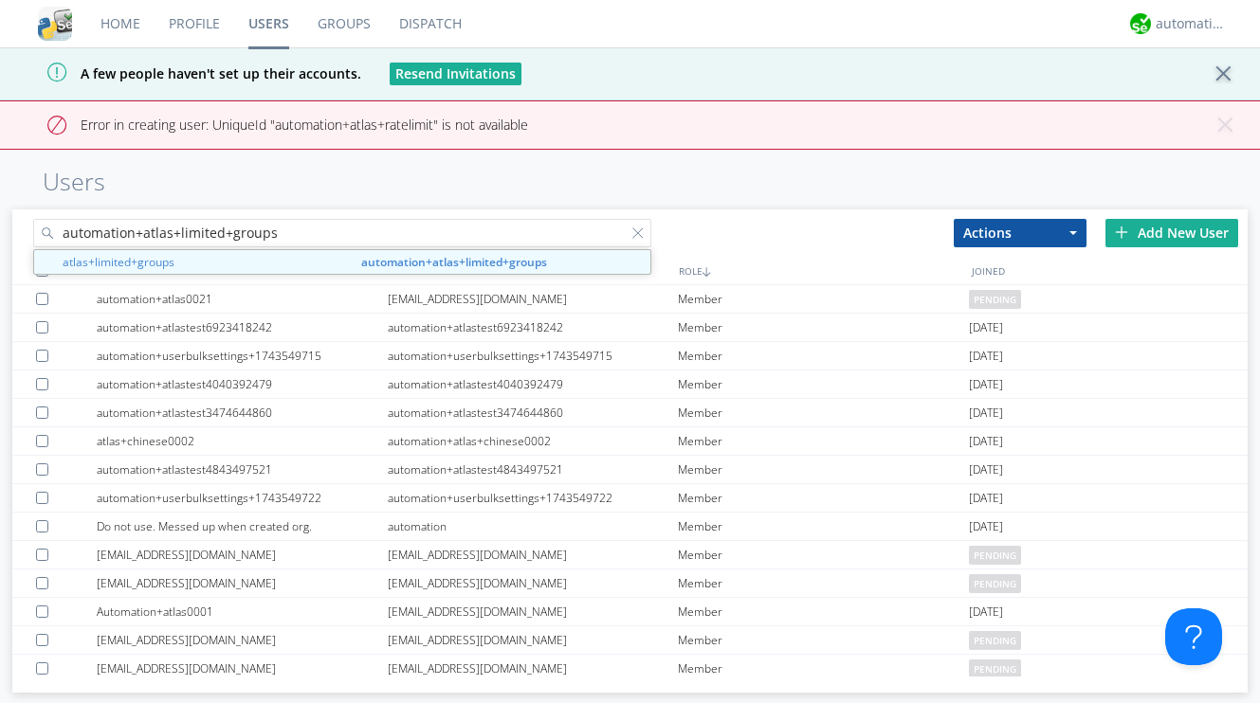
type input "automation+atlas+limited+groups"
click at [770, 209] on div "automation+atlas+limited+groups atlas+limited+groups automation+atlas+limited+g…" at bounding box center [629, 229] width 1234 height 41
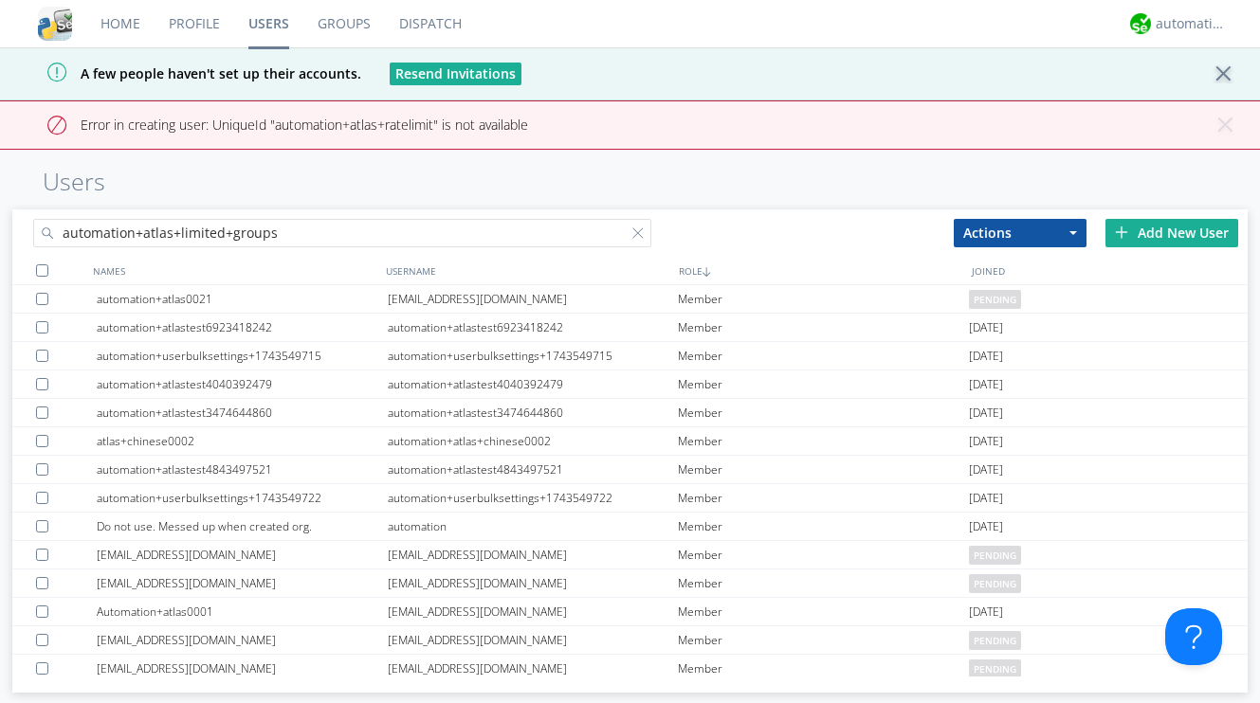
click at [1117, 229] on img at bounding box center [1121, 232] width 13 height 13
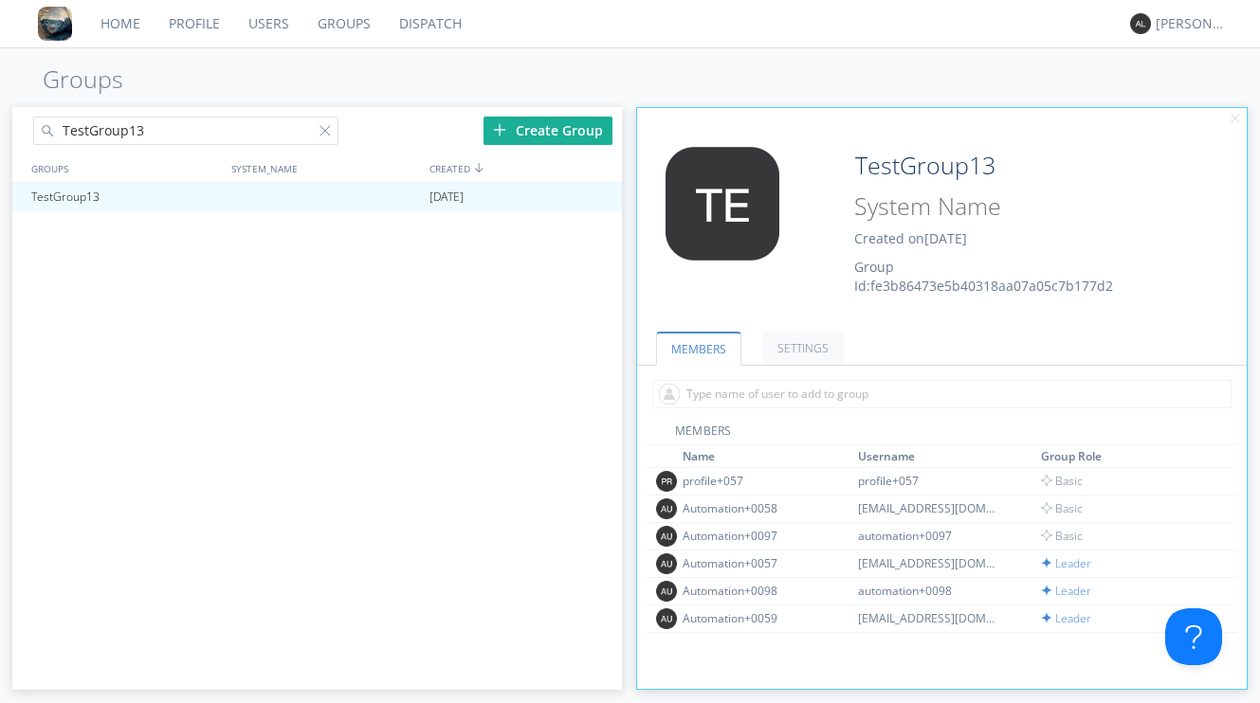
click at [285, 26] on link "Users" at bounding box center [268, 23] width 69 height 47
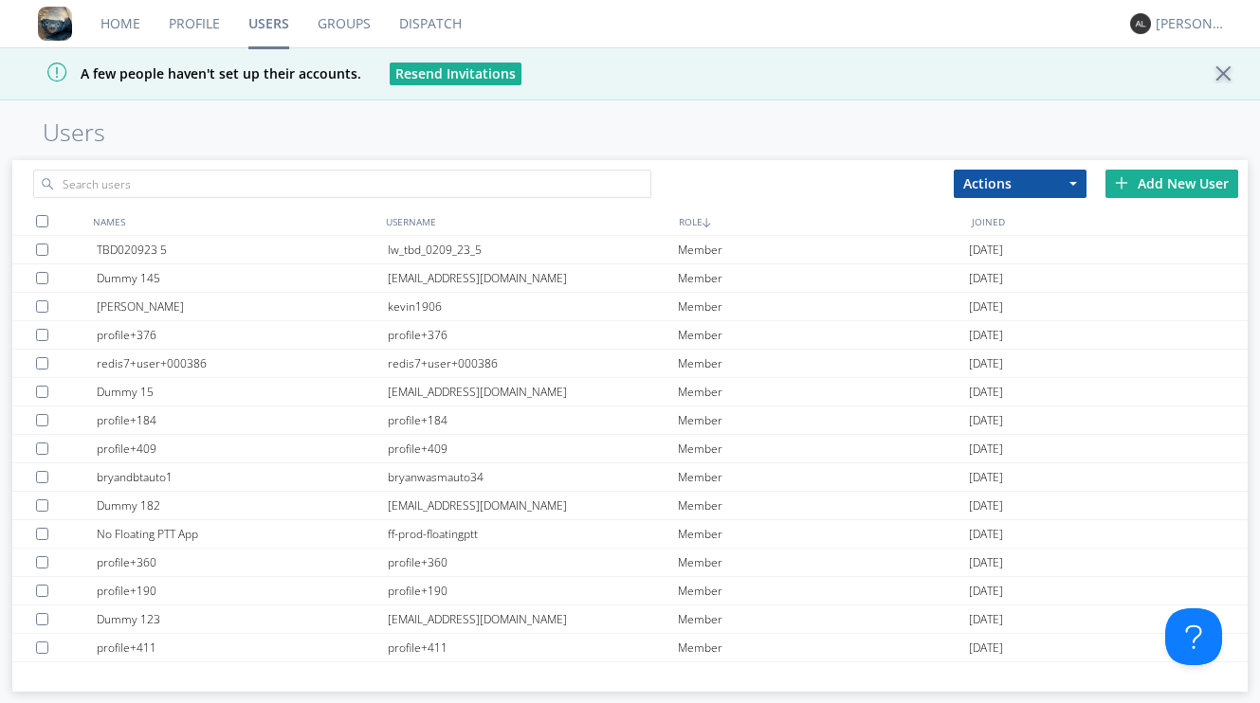
click at [1162, 183] on div "Add New User" at bounding box center [1171, 184] width 133 height 28
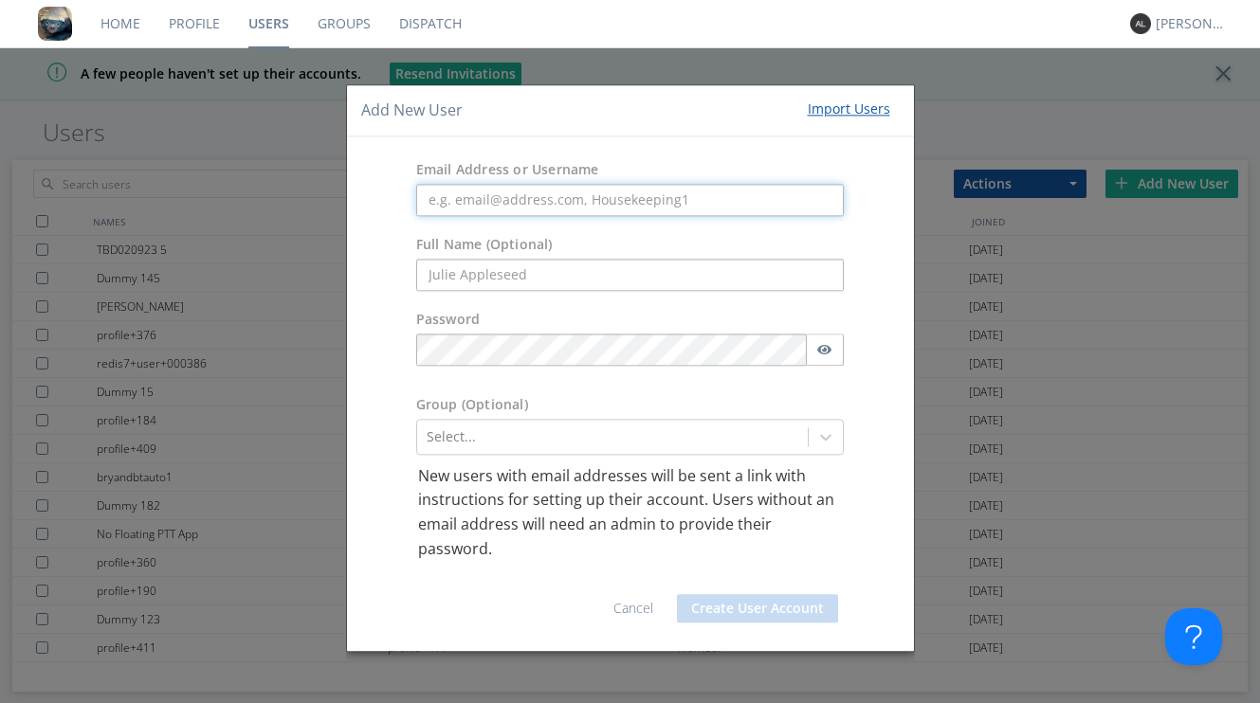
click at [468, 196] on input "text" at bounding box center [630, 200] width 428 height 32
paste input "aaustin+atlas+msgarchive"
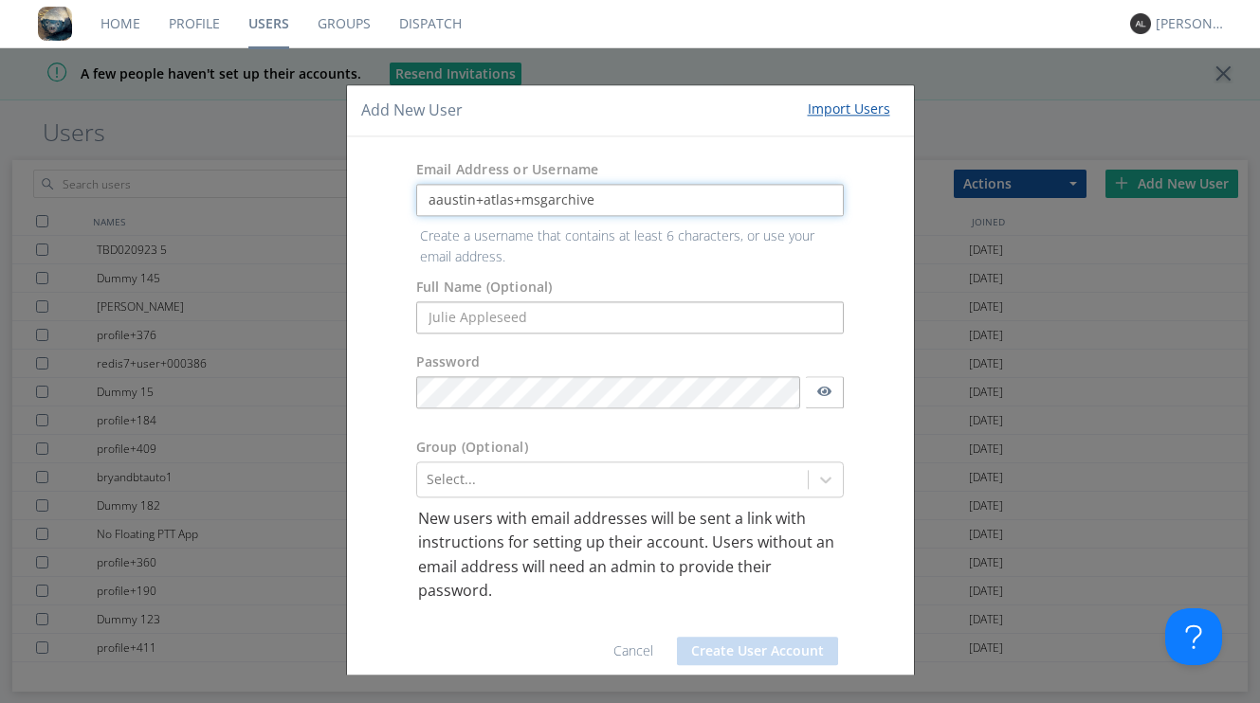
type input "aaustin+atlas+msgarchive"
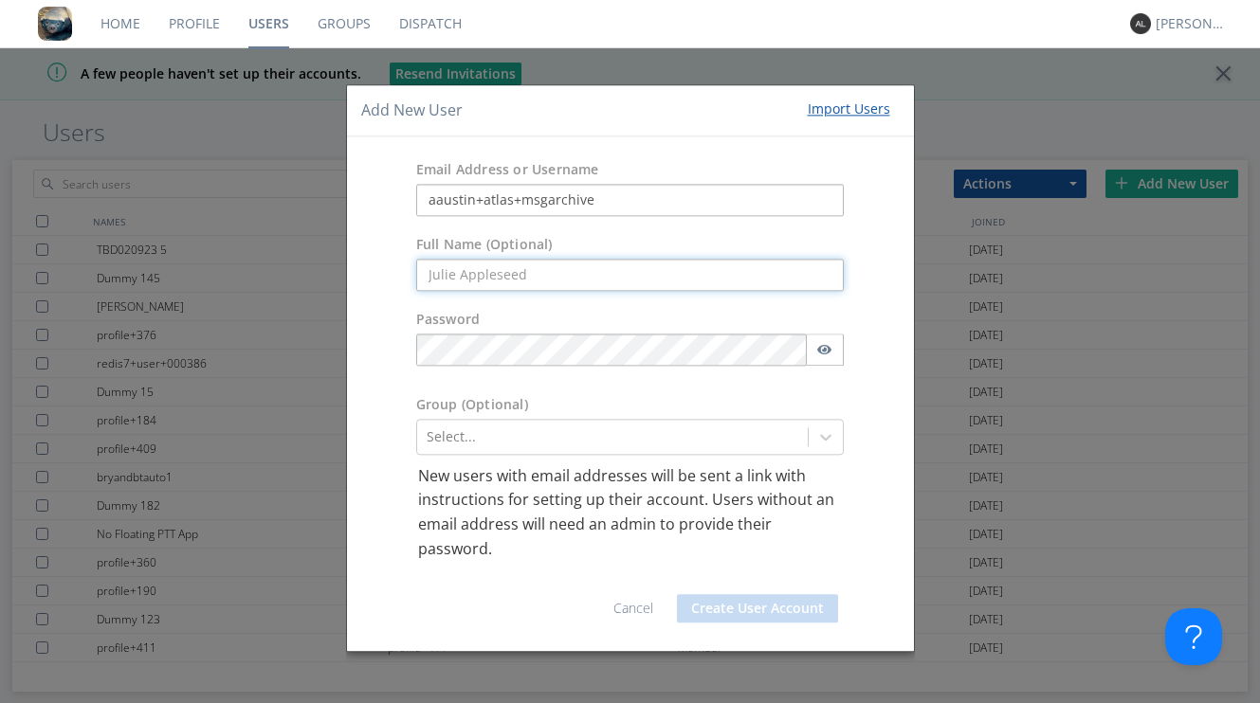
click at [460, 280] on input "text" at bounding box center [630, 275] width 428 height 32
paste input "atlas+msgarchive"
type input "atlas+msgarchive"
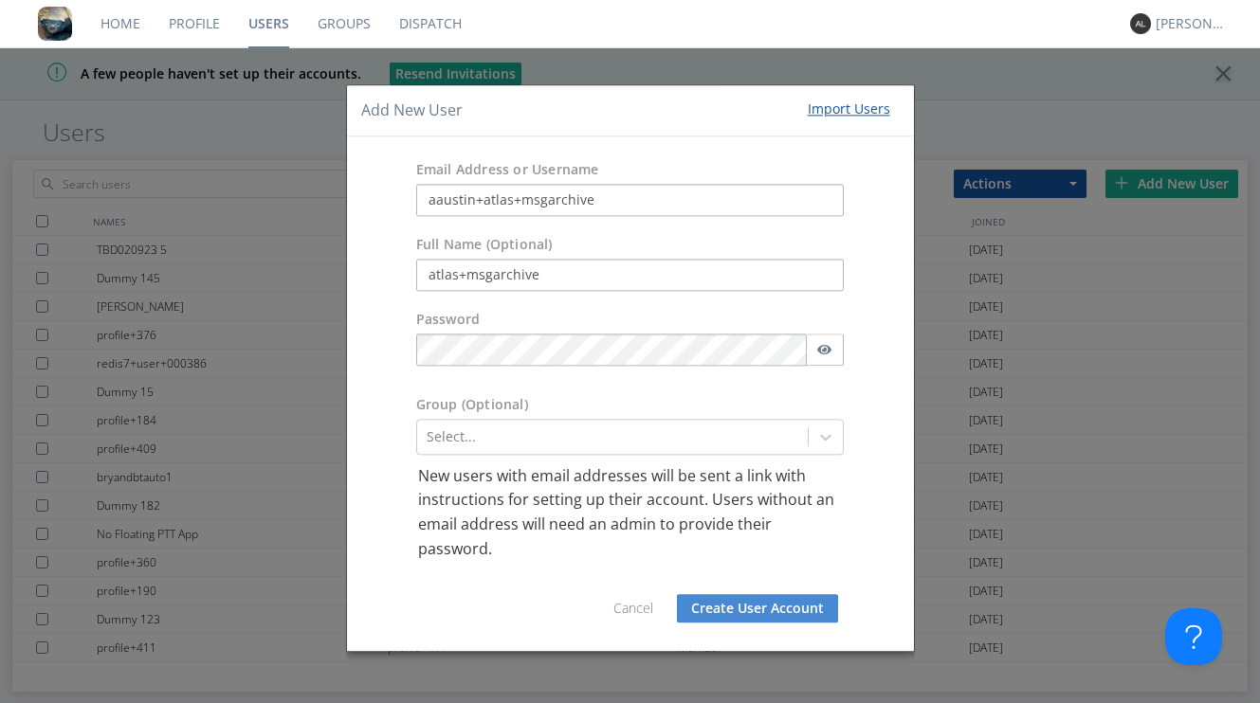
click at [728, 600] on button "Create User Account" at bounding box center [757, 609] width 161 height 28
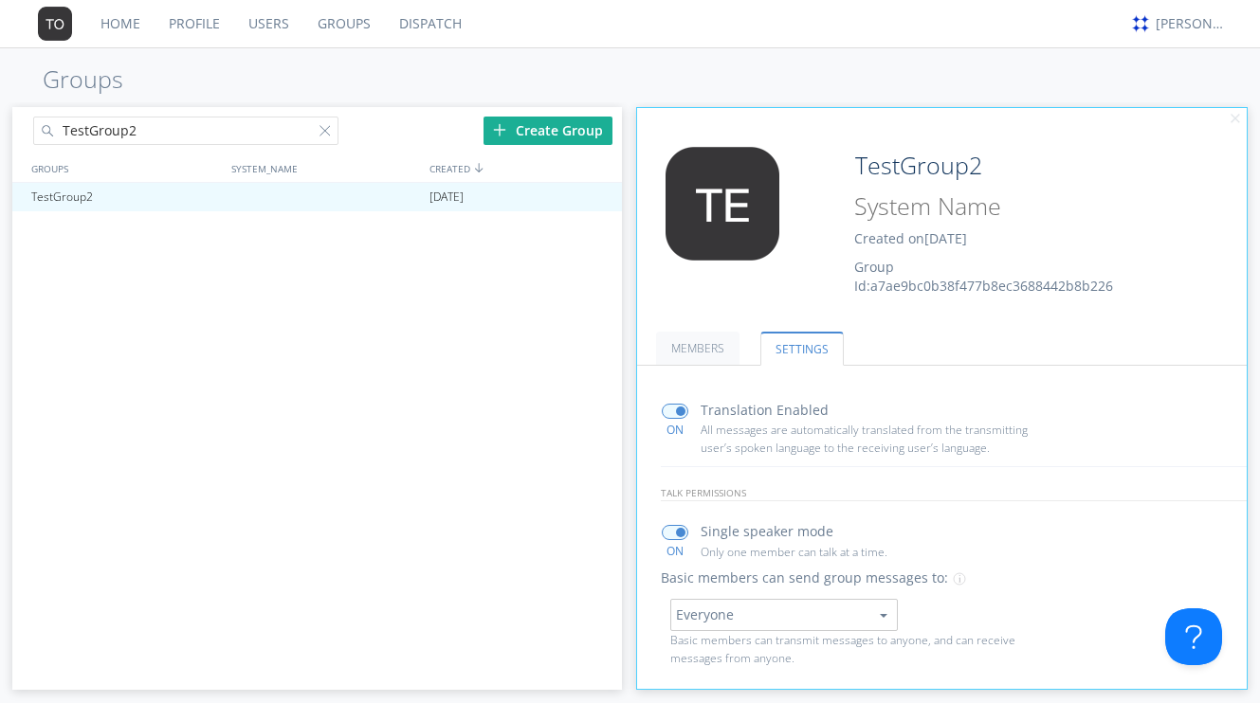
scroll to position [68, 0]
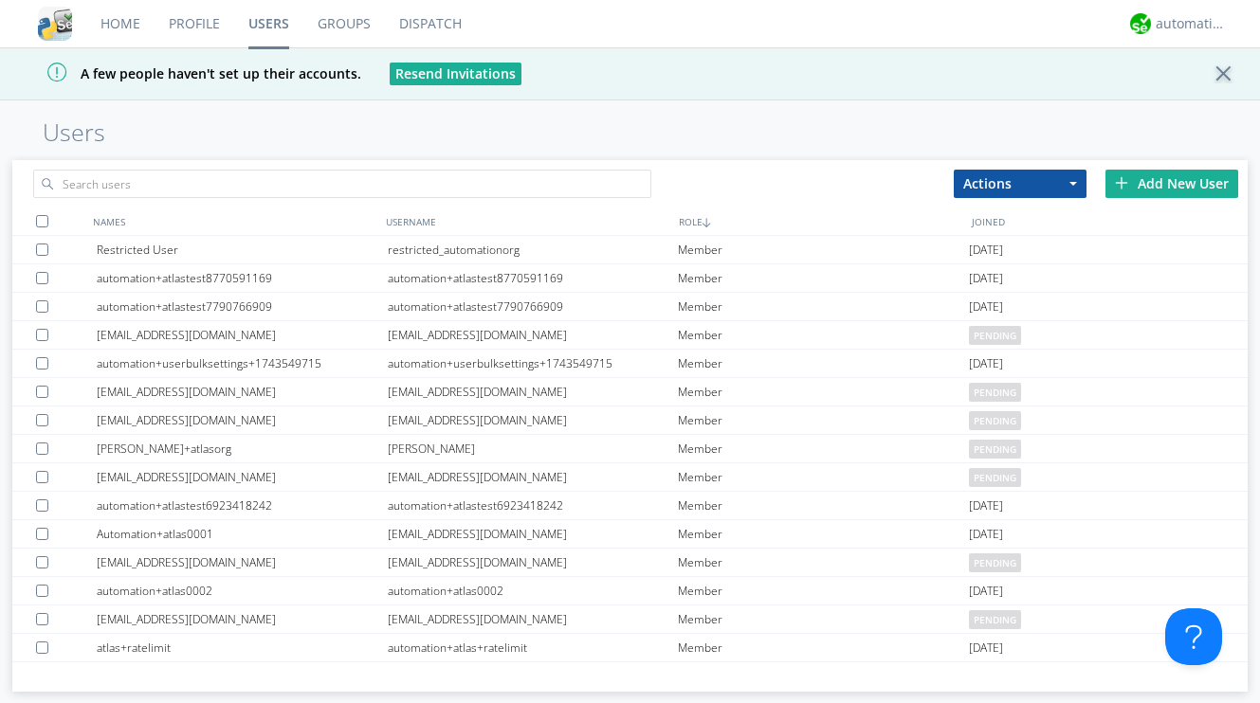
click at [1144, 193] on div "Add New User" at bounding box center [1171, 184] width 133 height 28
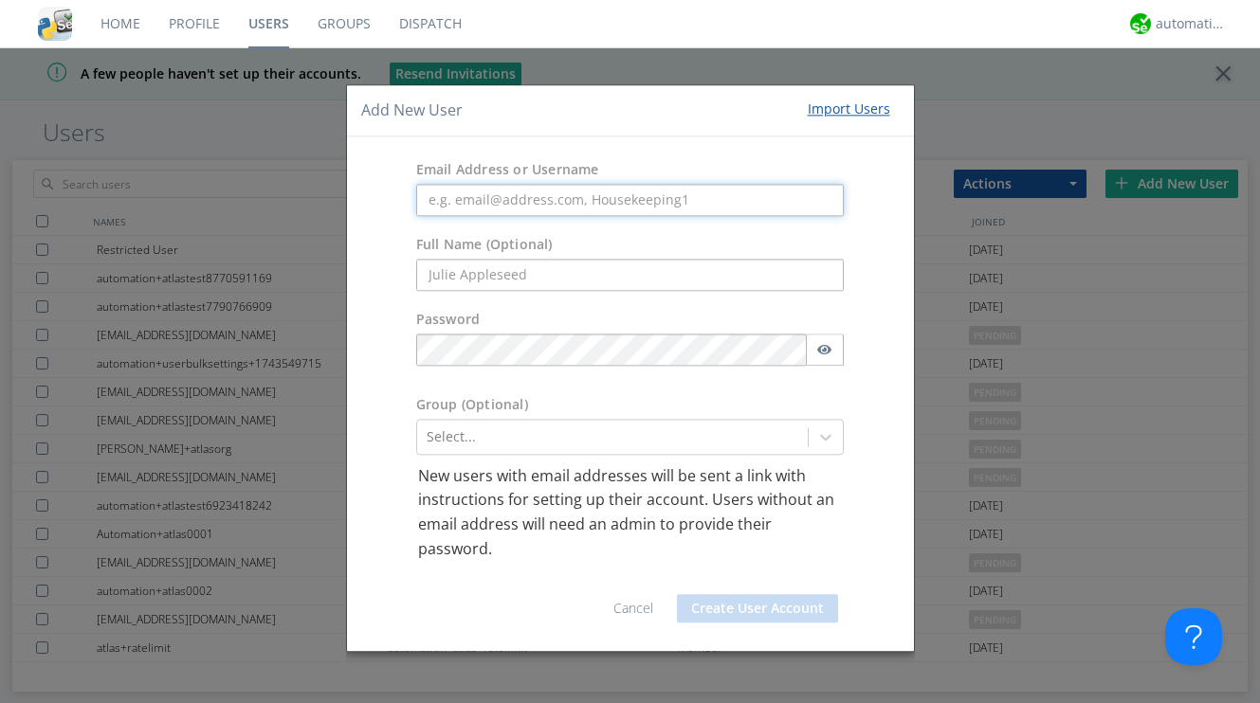
click at [608, 195] on input "text" at bounding box center [630, 200] width 428 height 32
paste input "Sp@ck!4321"
type input "Sp@ck!4321"
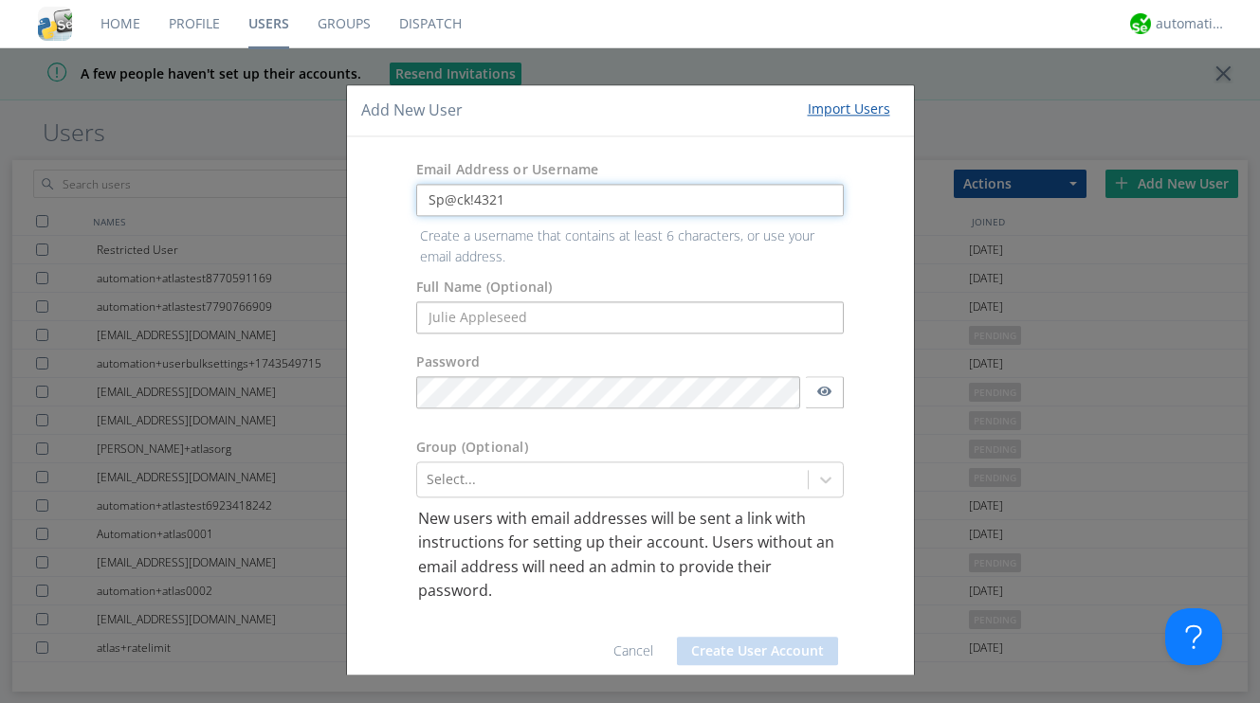
drag, startPoint x: 516, startPoint y: 201, endPoint x: 372, endPoint y: 187, distance: 144.8
click at [372, 187] on div "Email Address or Username Sp@ck!4321" at bounding box center [630, 188] width 567 height 75
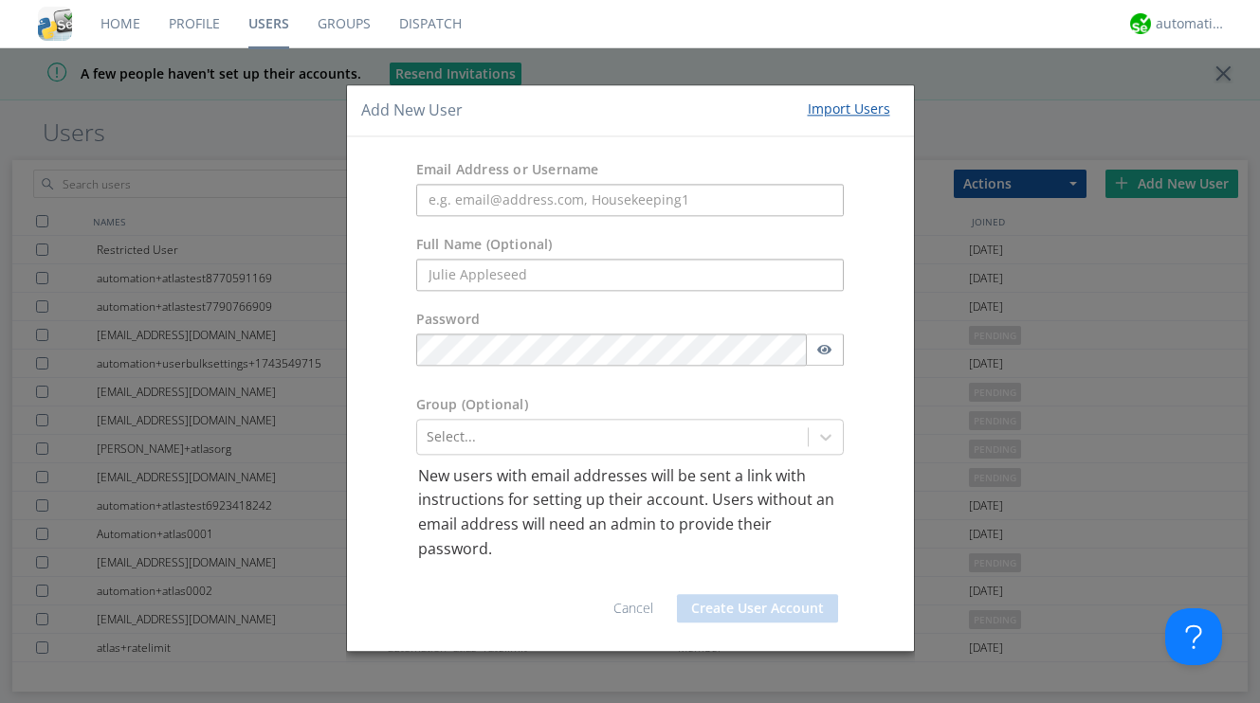
click at [616, 608] on link "Cancel" at bounding box center [633, 609] width 40 height 18
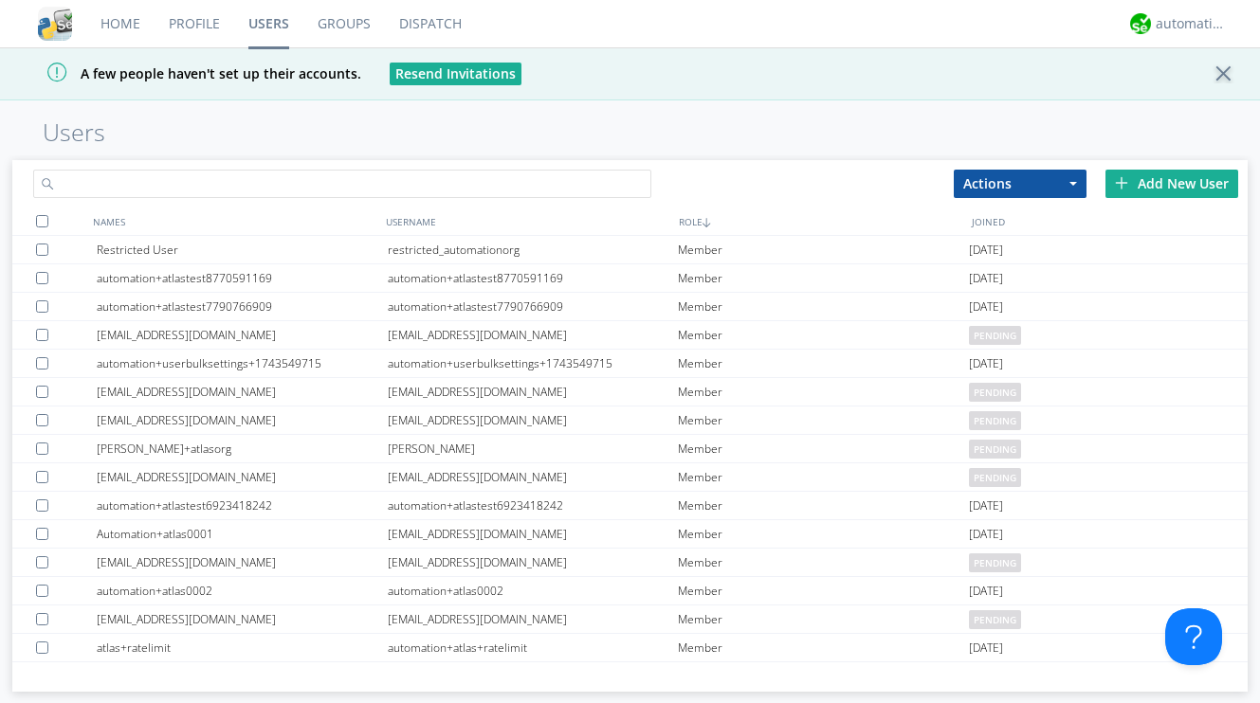
click at [313, 178] on input "text" at bounding box center [341, 184] width 617 height 28
paste input "aaustin+atlas+msgarchive"
type input "aaustin+atlas+msgarchive"
click at [1137, 179] on div "Add New User" at bounding box center [1171, 184] width 133 height 28
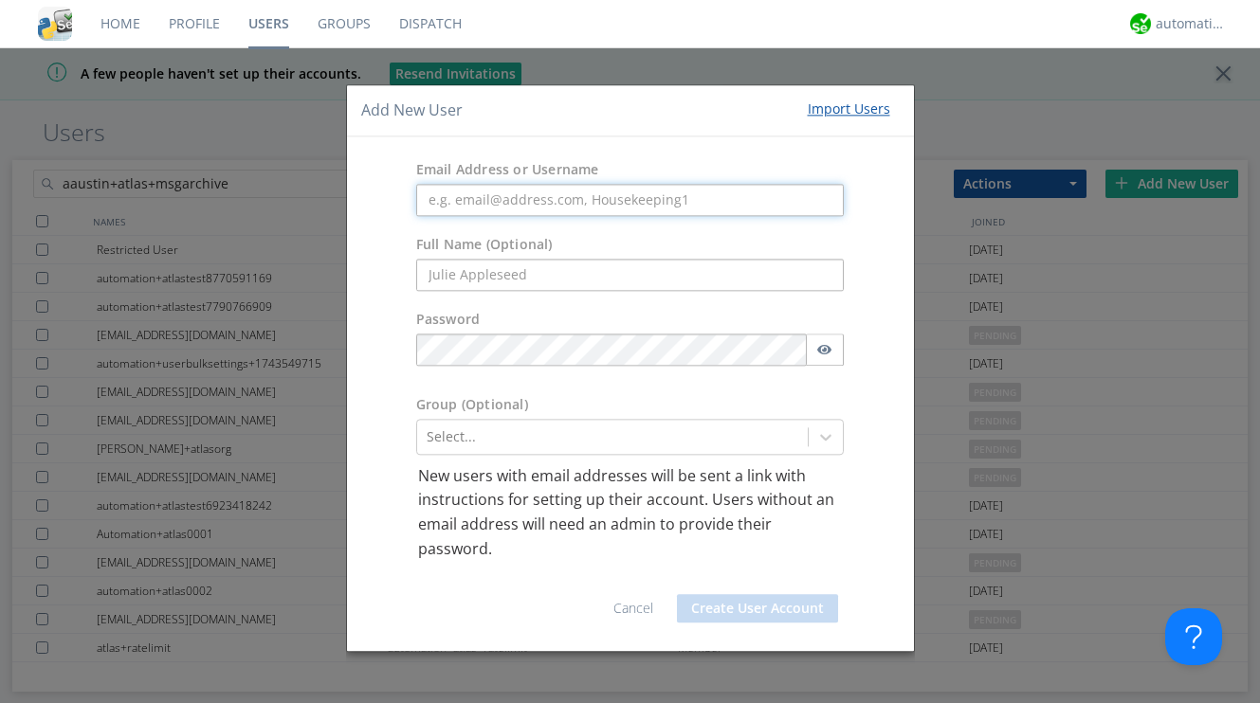
click at [593, 195] on input "text" at bounding box center [630, 200] width 428 height 32
paste input "aaustin+atlas+msgarchive"
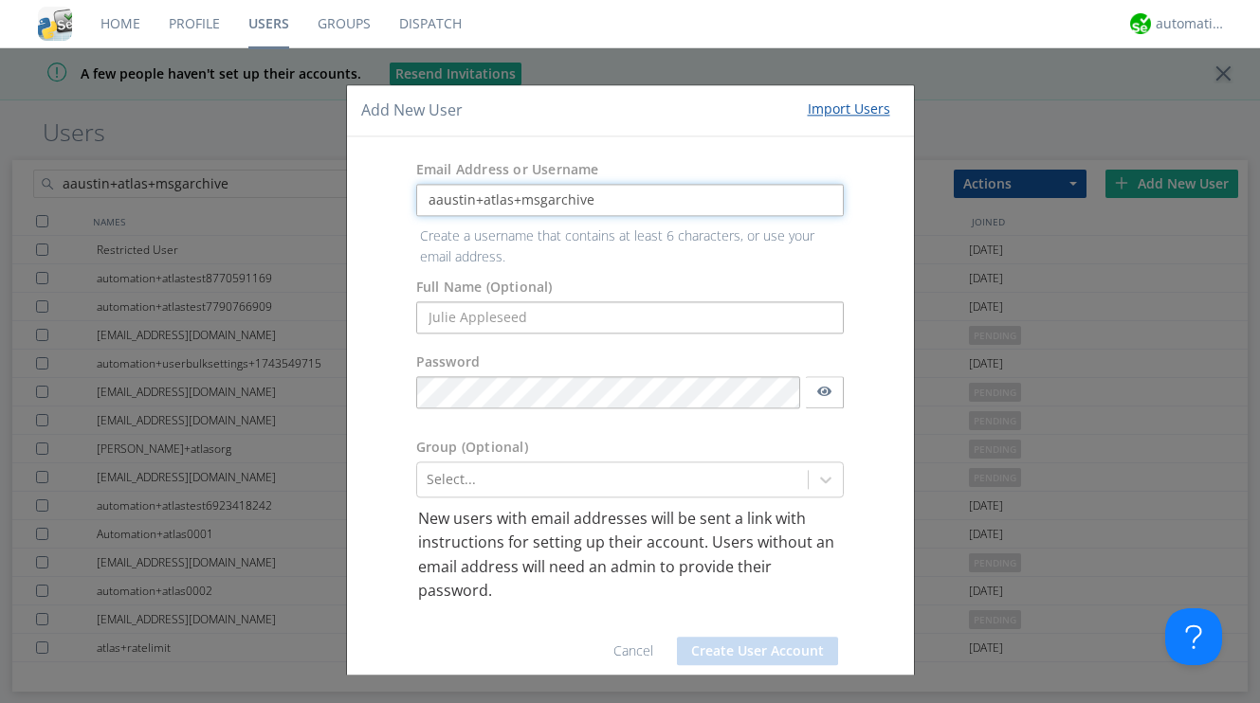
type input "aaustin+atlas+msgarchive"
click at [534, 319] on form "Email Address or Username aaustin+atlas+msgarchive Create a username that conta…" at bounding box center [630, 415] width 538 height 529
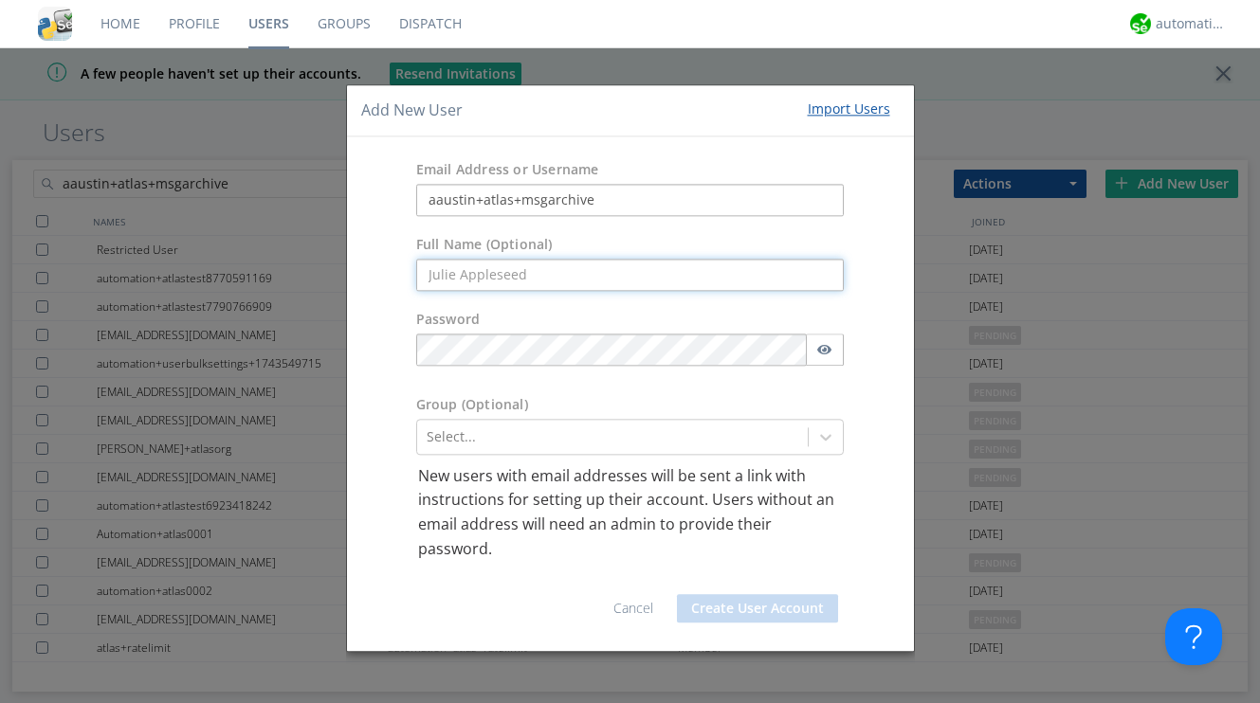
paste input "atlas+msgarchive"
type input "atlas+msgarchive"
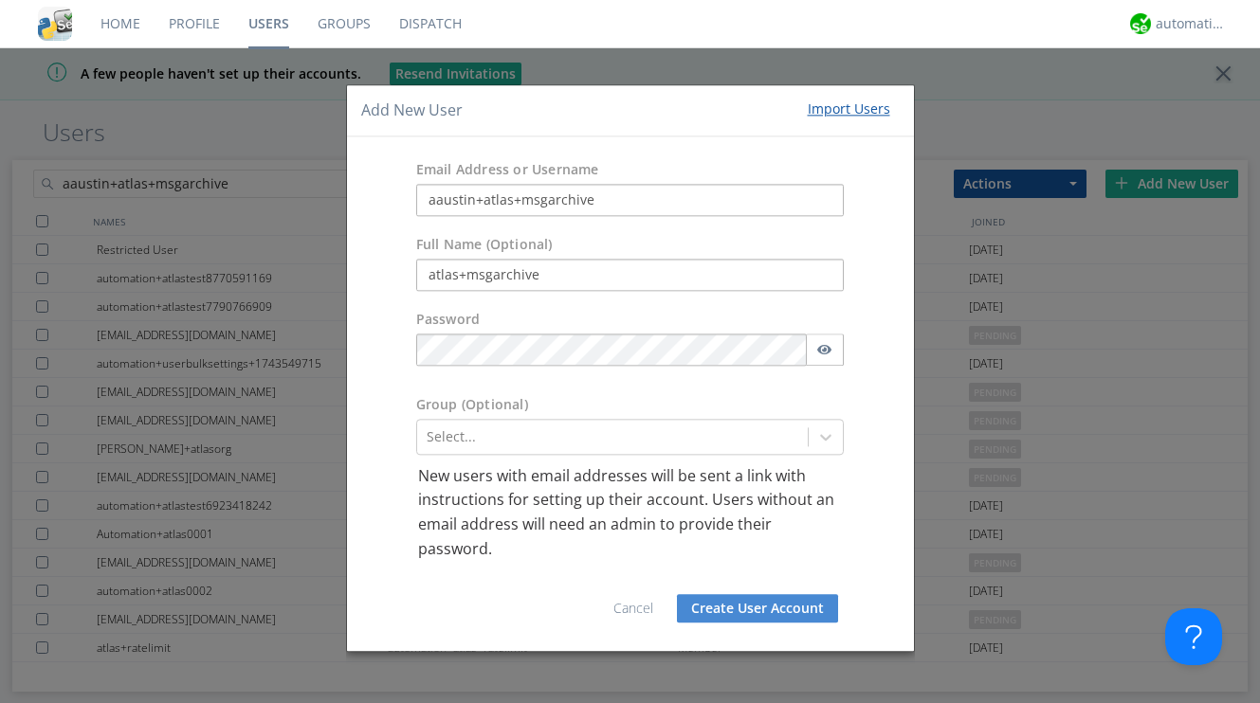
click at [842, 383] on div "Password" at bounding box center [630, 342] width 567 height 85
click at [770, 603] on button "Create User Account" at bounding box center [757, 609] width 161 height 28
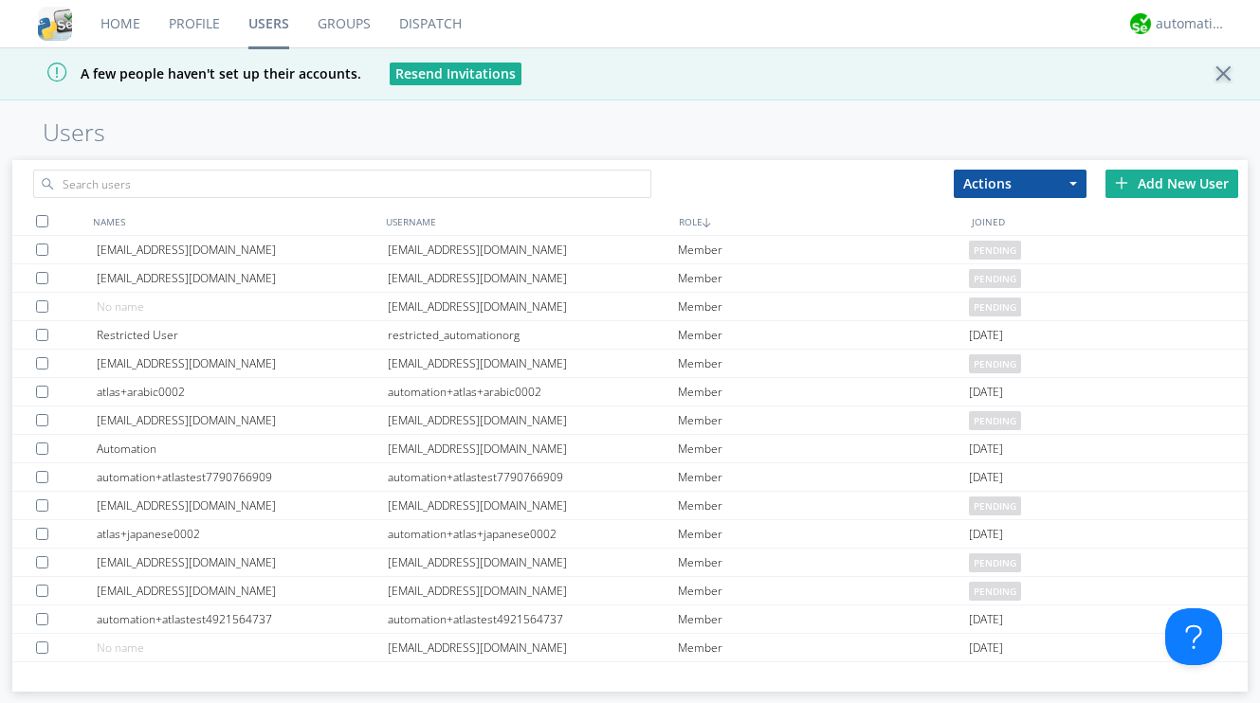
click at [1165, 182] on div "Add New User" at bounding box center [1171, 184] width 133 height 28
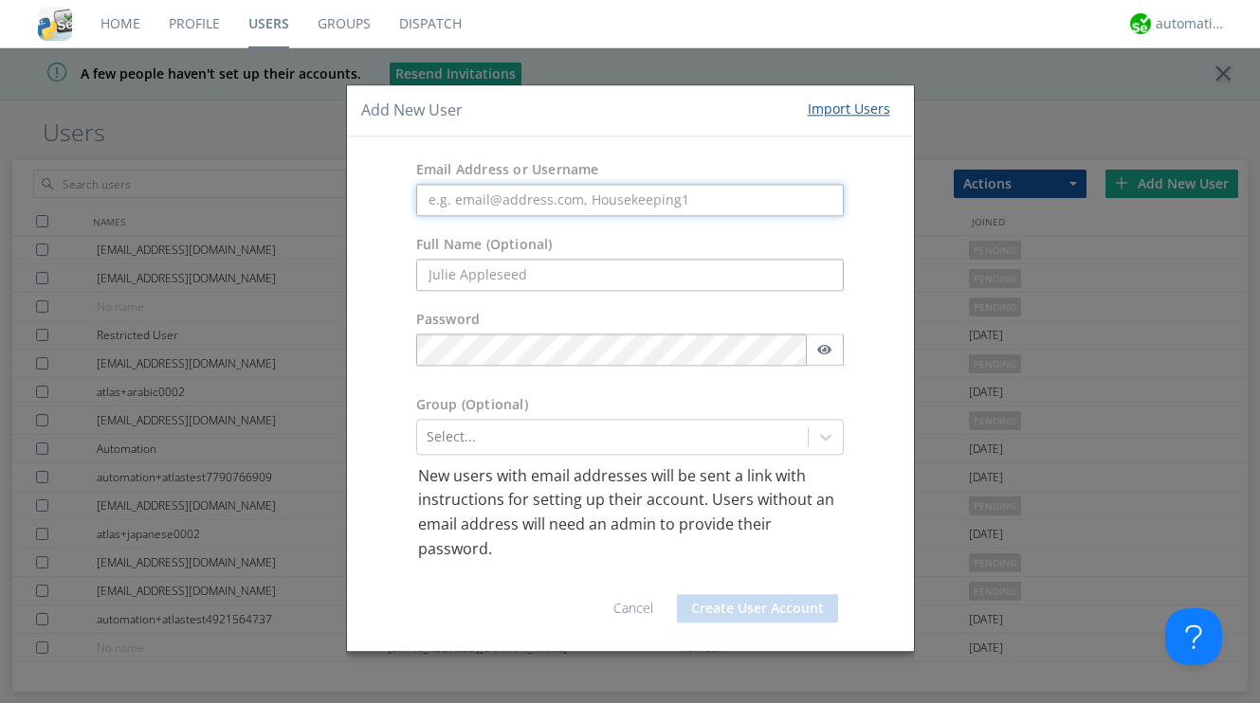
click at [525, 201] on input "text" at bounding box center [630, 200] width 428 height 32
paste input "automation+atlas+mm+restricted"
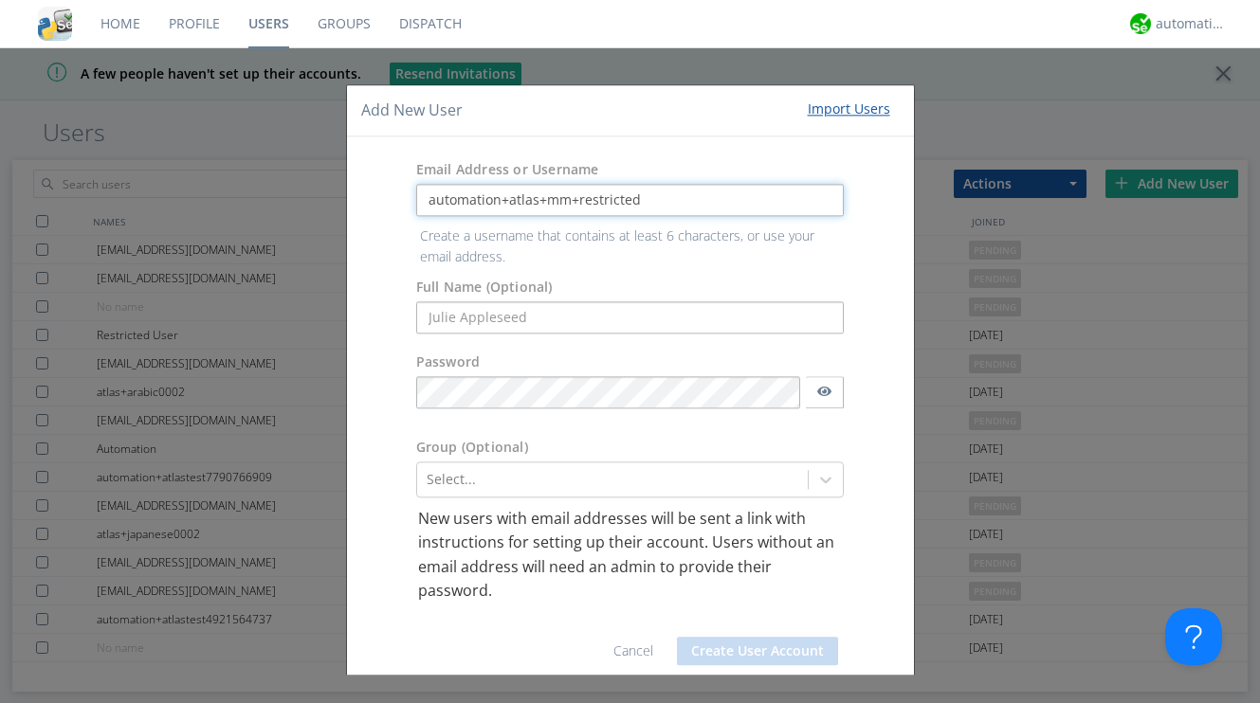
type input "automation+atlas+mm+restricted"
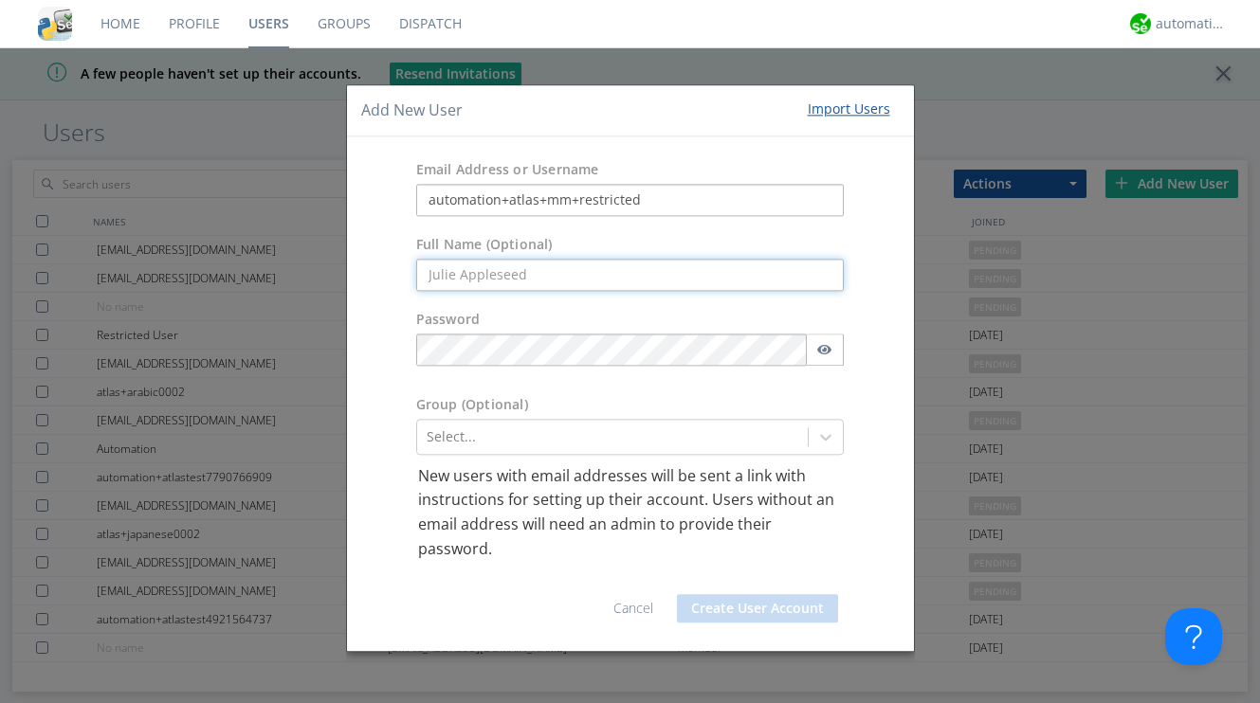
click at [517, 279] on input "text" at bounding box center [630, 275] width 428 height 32
paste input "atlas+mm+restricted"
type input "atlas+mm+restricted"
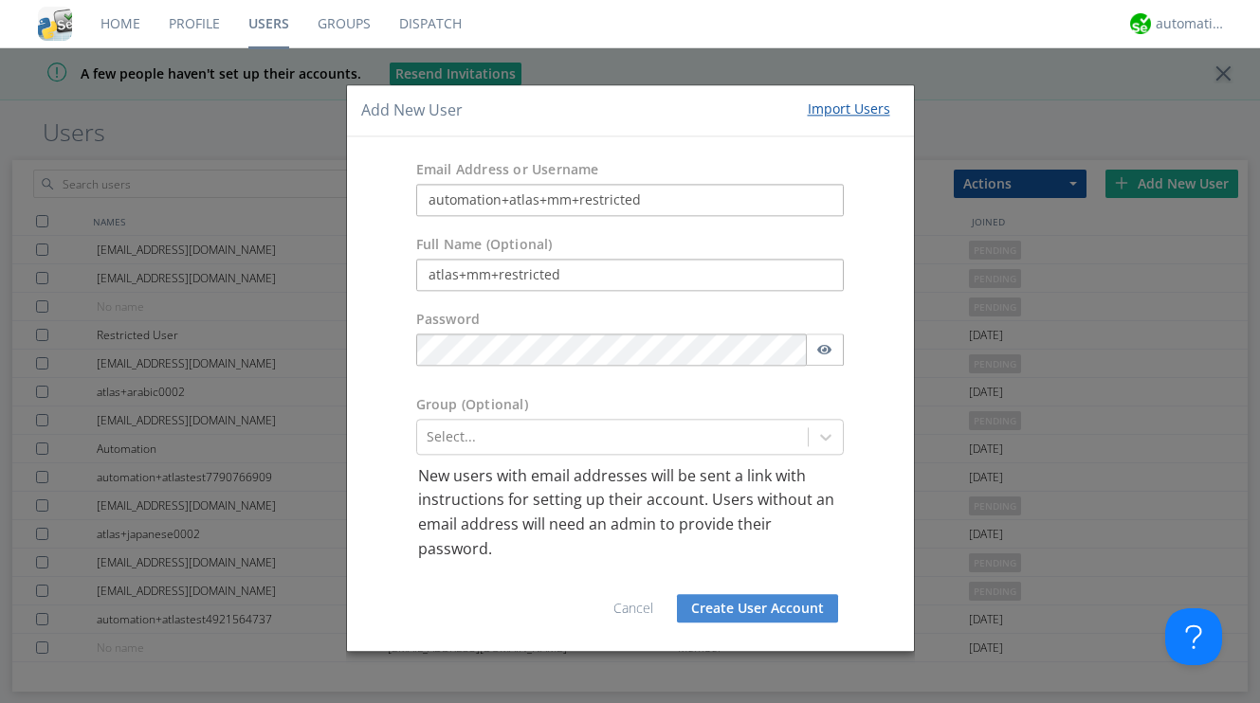
click at [764, 611] on button "Create User Account" at bounding box center [757, 609] width 161 height 28
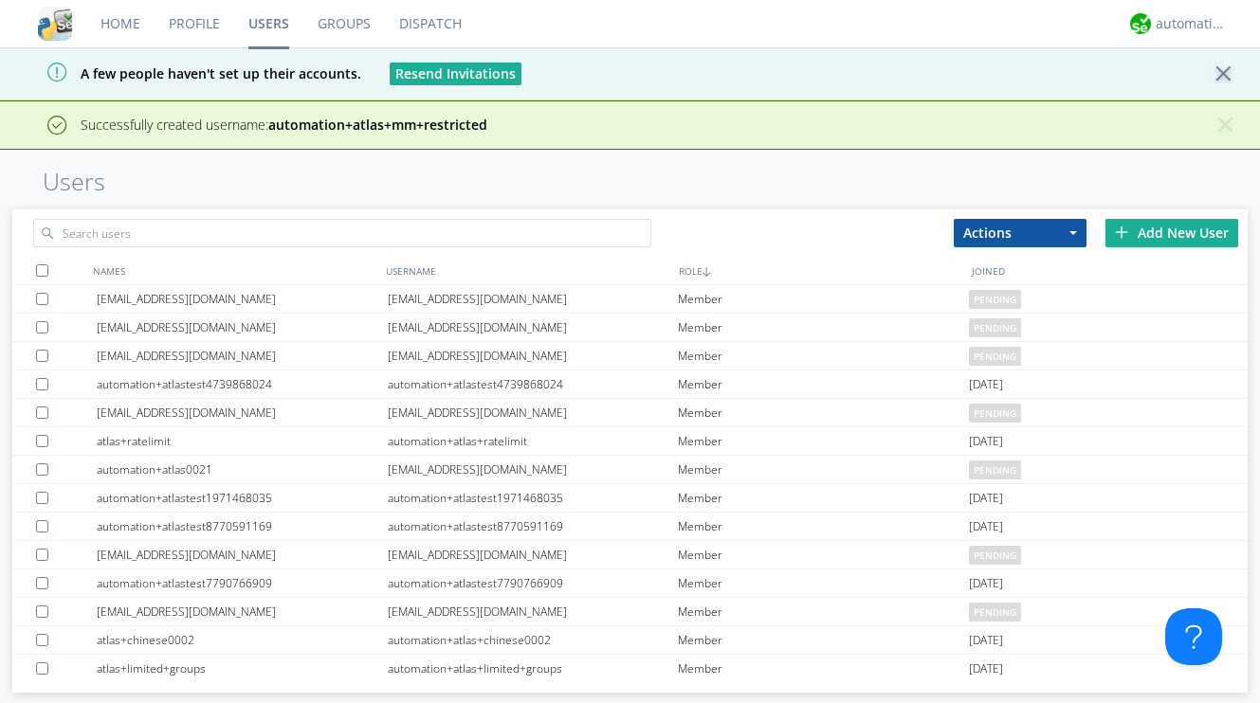
click at [1166, 238] on div "Add New User" at bounding box center [1171, 233] width 133 height 28
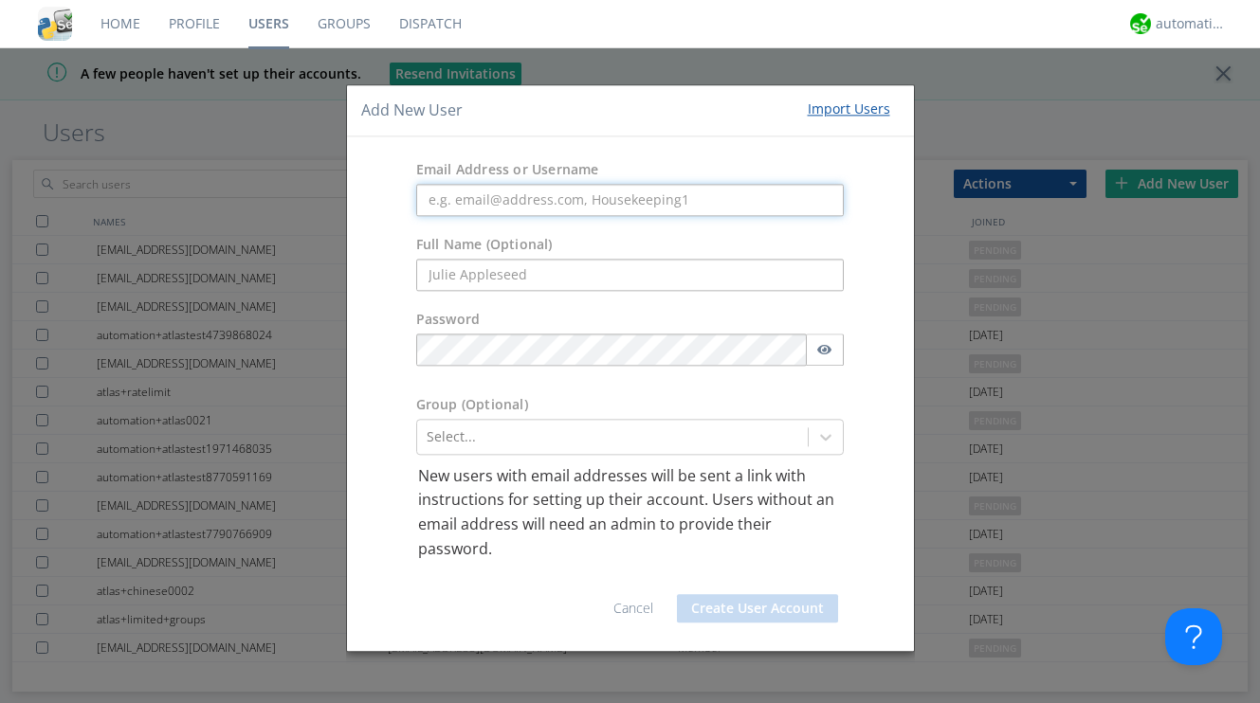
click at [592, 197] on input "text" at bounding box center [630, 200] width 428 height 32
paste input "automation+atlas+mm+video+restricted"
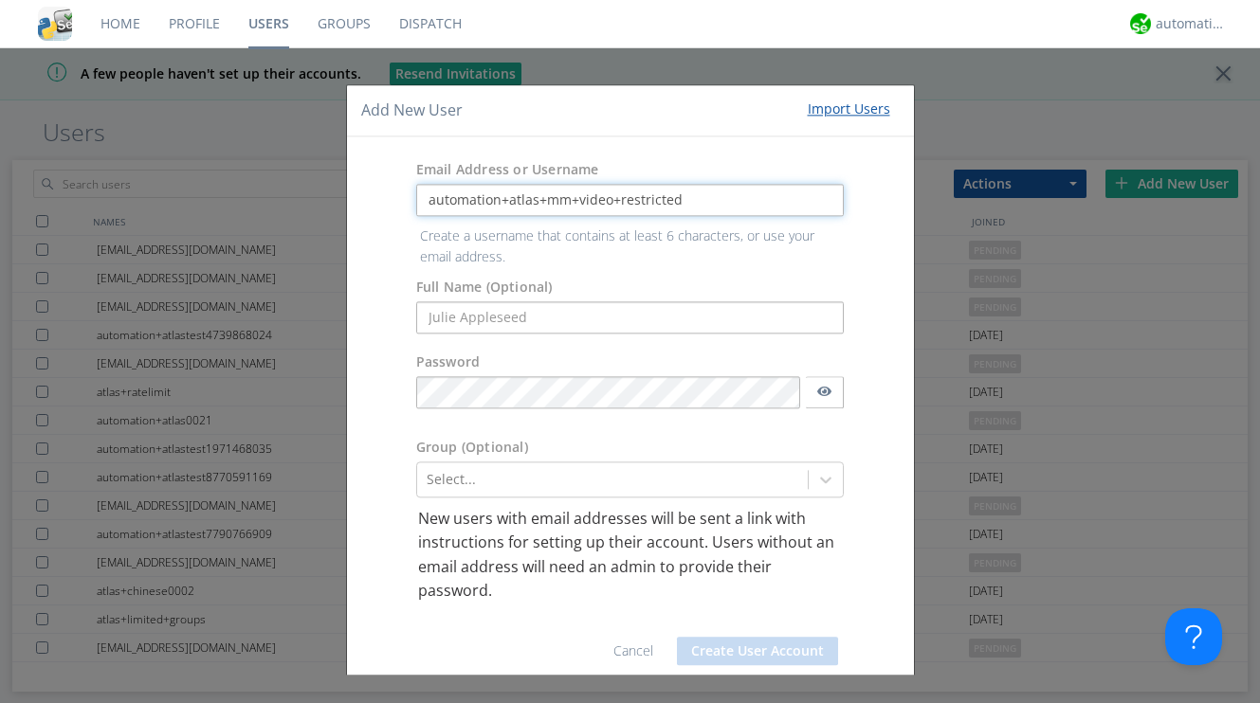
type input "automation+atlas+mm+video+restricted"
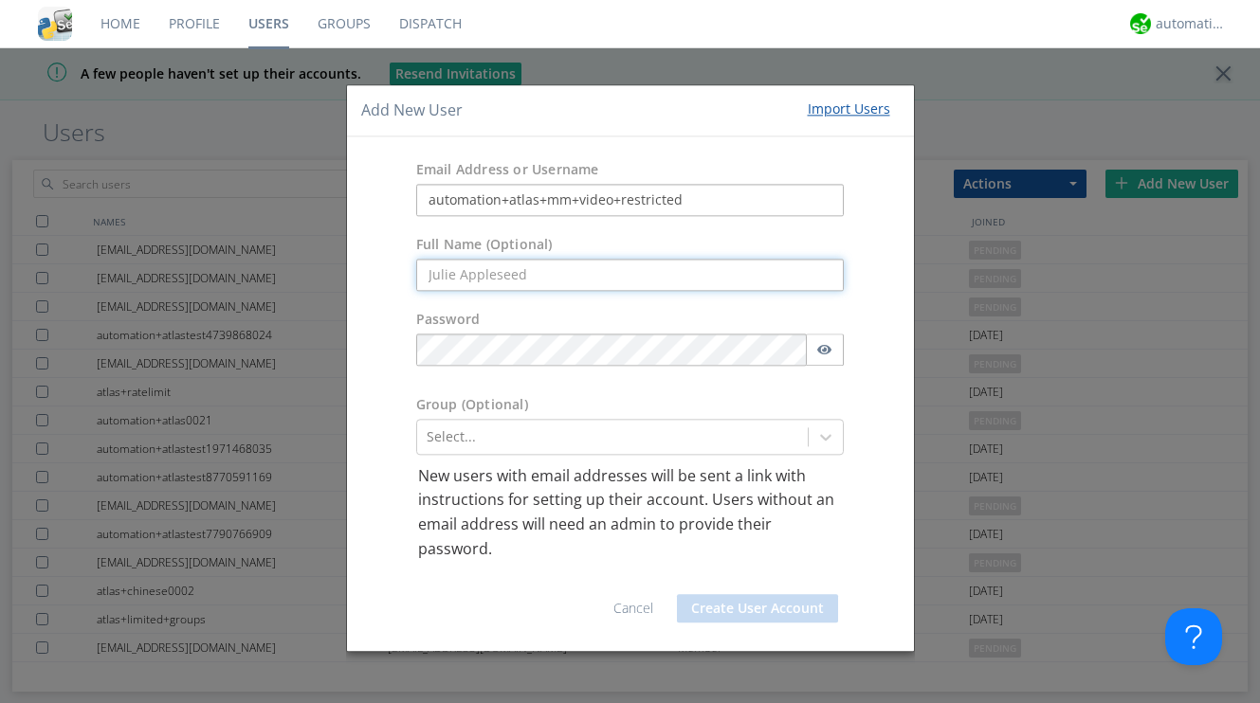
click at [593, 274] on input "text" at bounding box center [630, 275] width 428 height 32
paste input "atlas+mm+video+restricted"
type input "atlas+mm+video+restricted"
click at [567, 423] on div "Select..." at bounding box center [630, 437] width 428 height 36
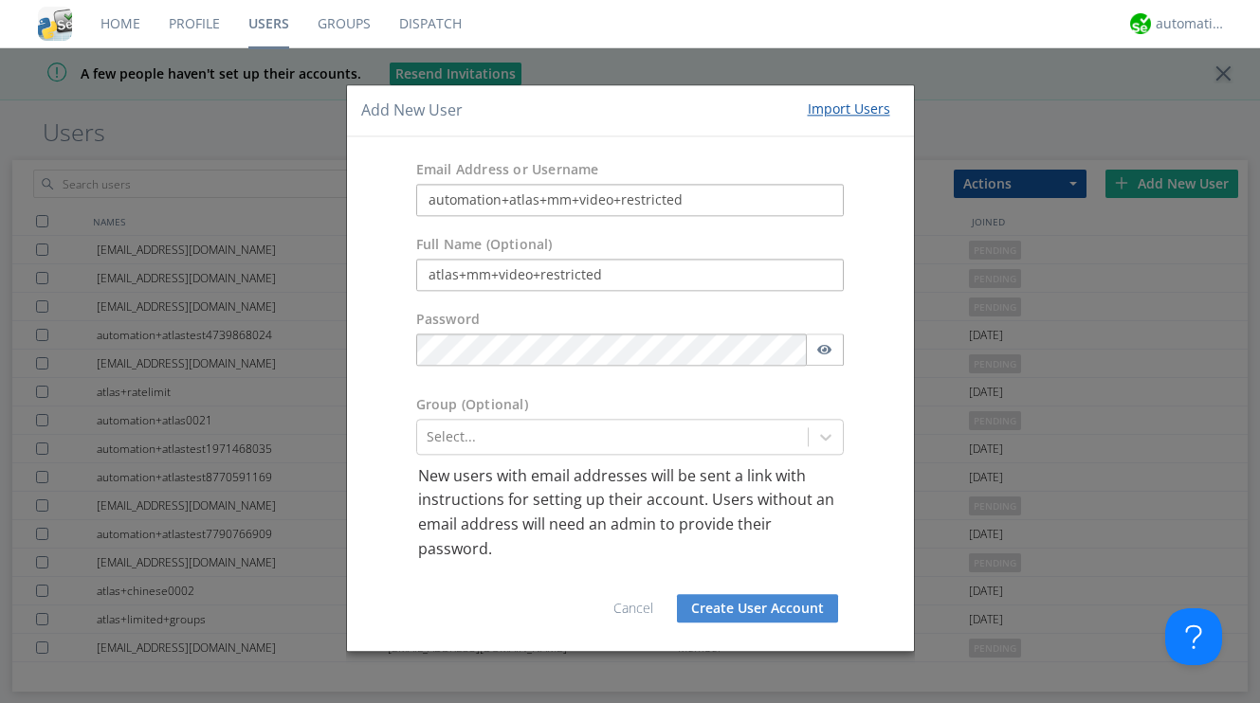
click at [738, 613] on button "Create User Account" at bounding box center [757, 609] width 161 height 28
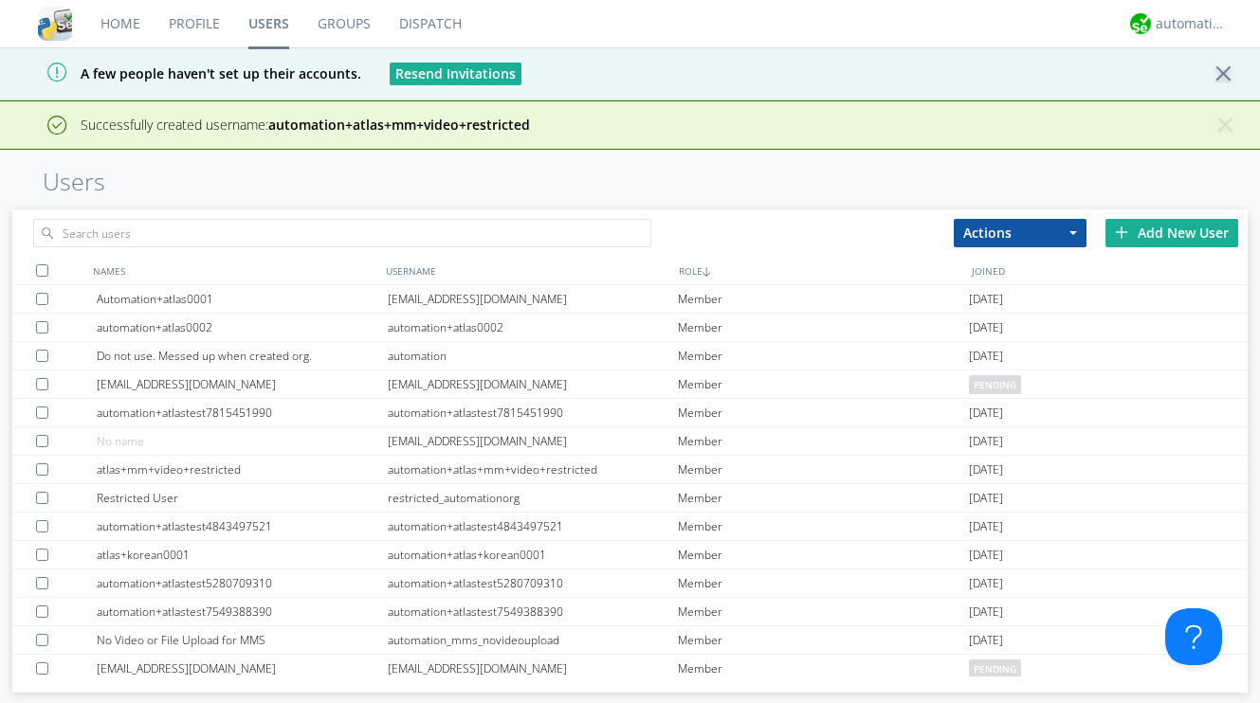
click at [1124, 227] on img at bounding box center [1121, 232] width 13 height 13
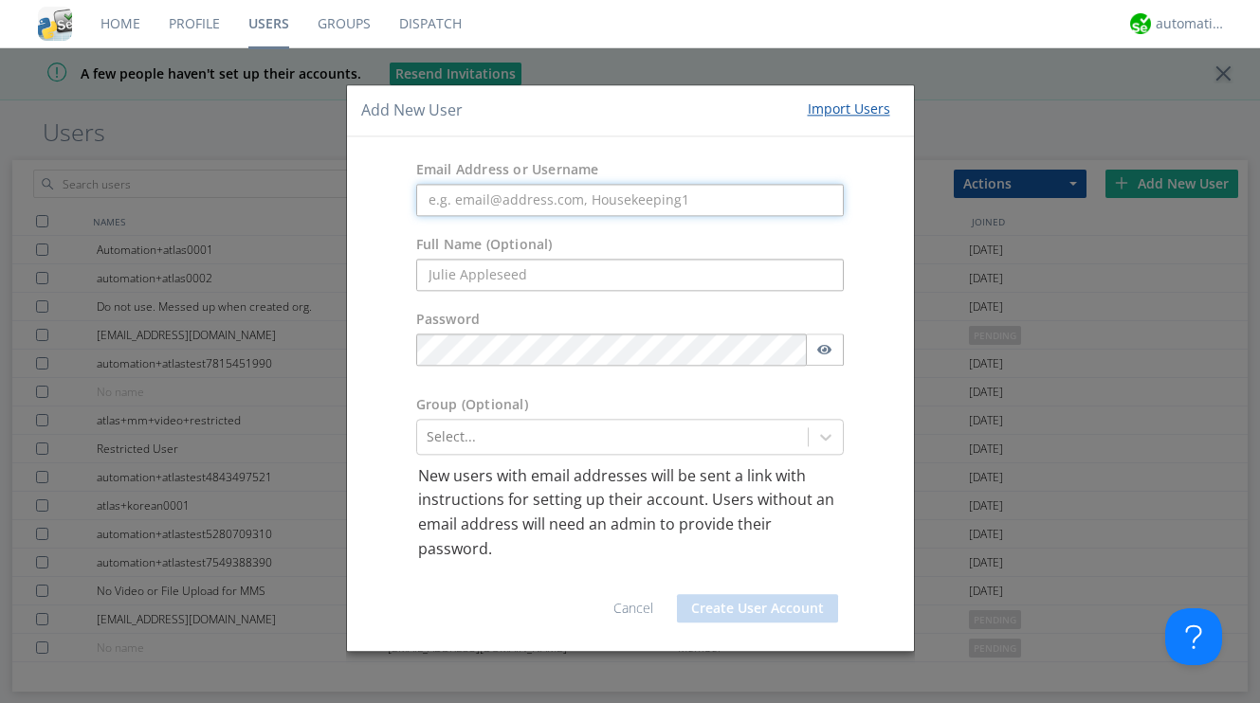
click at [626, 207] on input "text" at bounding box center [630, 200] width 428 height 32
paste input "automation+atlas+dm+only+lead"
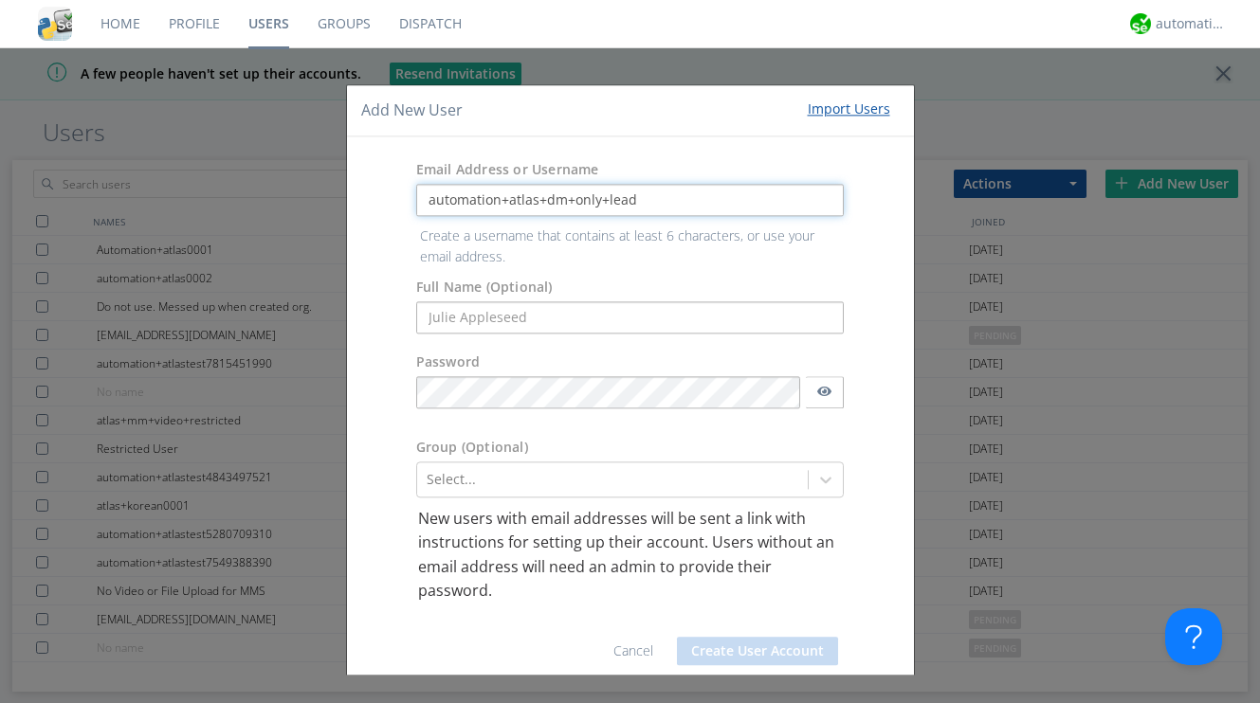
type input "automation+atlas+dm+only+lead"
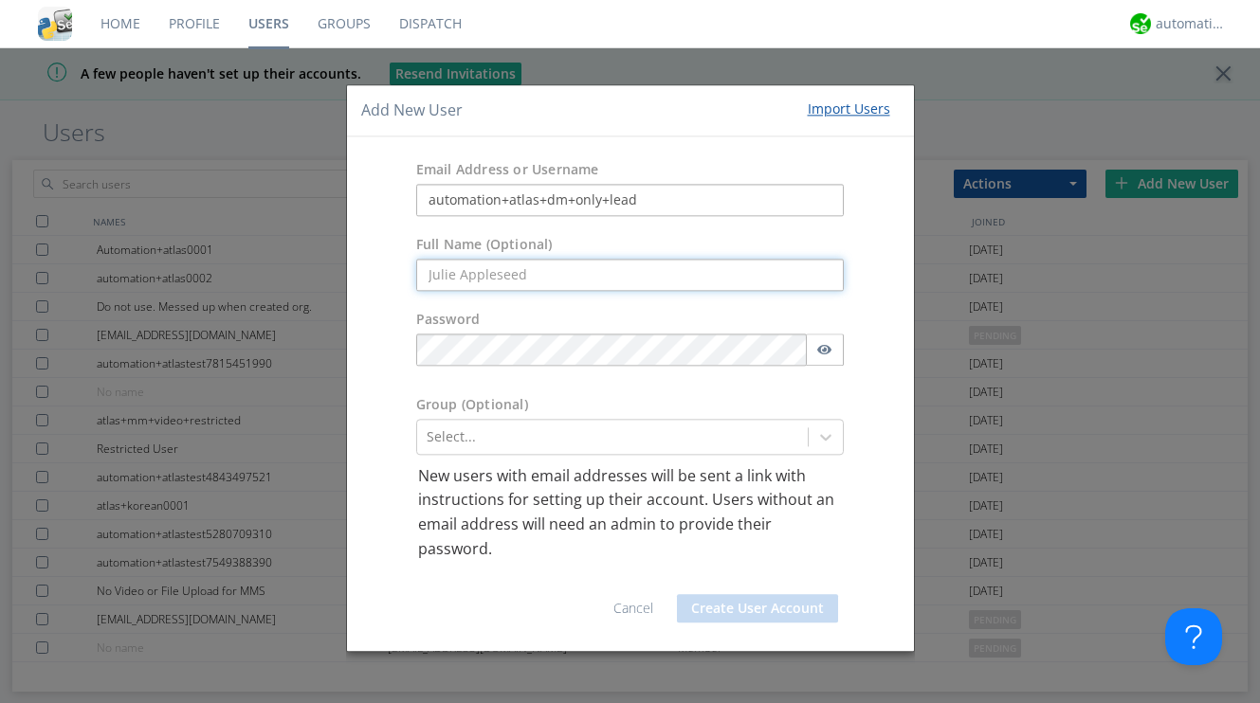
click at [571, 306] on form "Email Address or Username automation+atlas+dm+only+lead Full Name (Optional) Pa…" at bounding box center [630, 394] width 538 height 486
paste input "atlas+dm+only+lead"
type input "atlas+dm+only+lead"
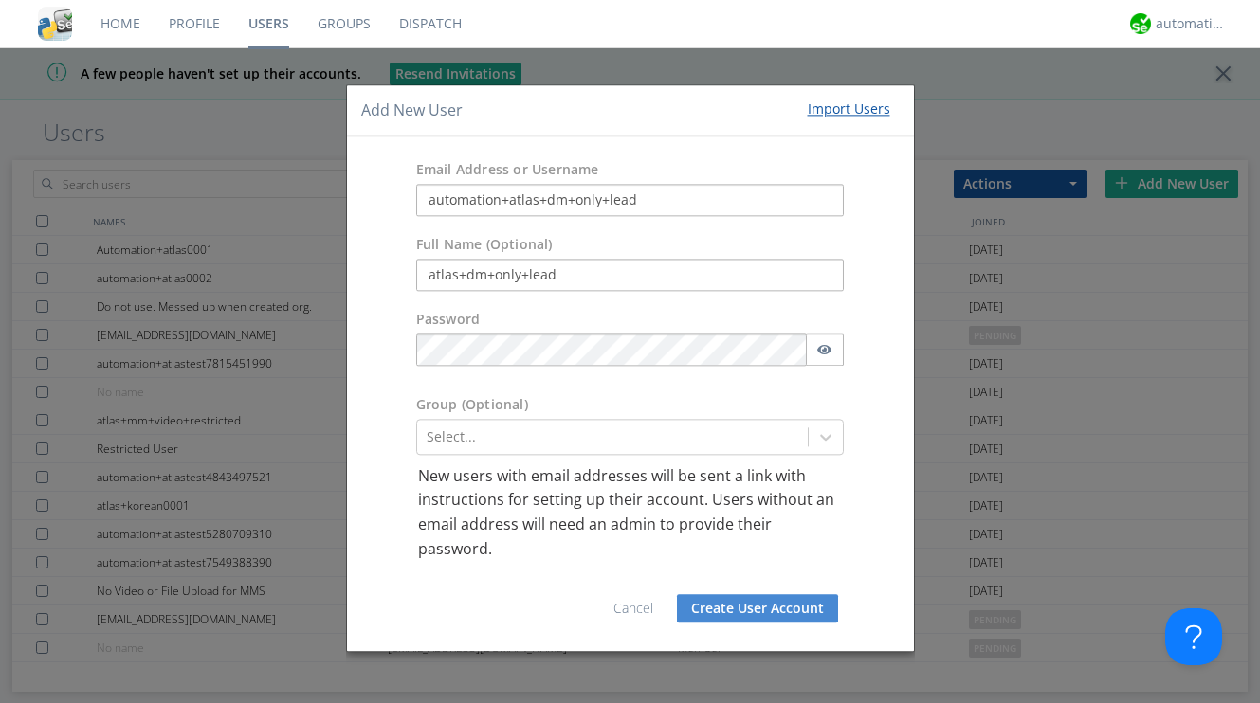
click at [746, 603] on button "Create User Account" at bounding box center [757, 609] width 161 height 28
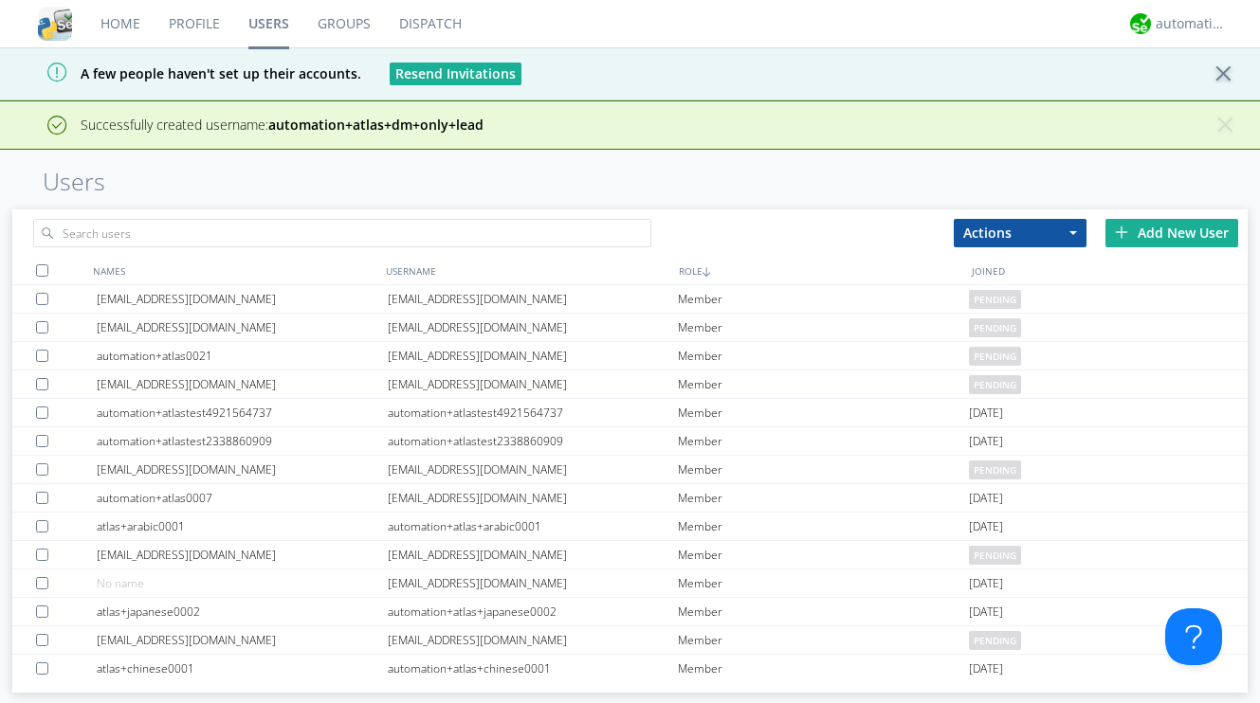
click at [1152, 230] on div "Add New User" at bounding box center [1171, 233] width 133 height 28
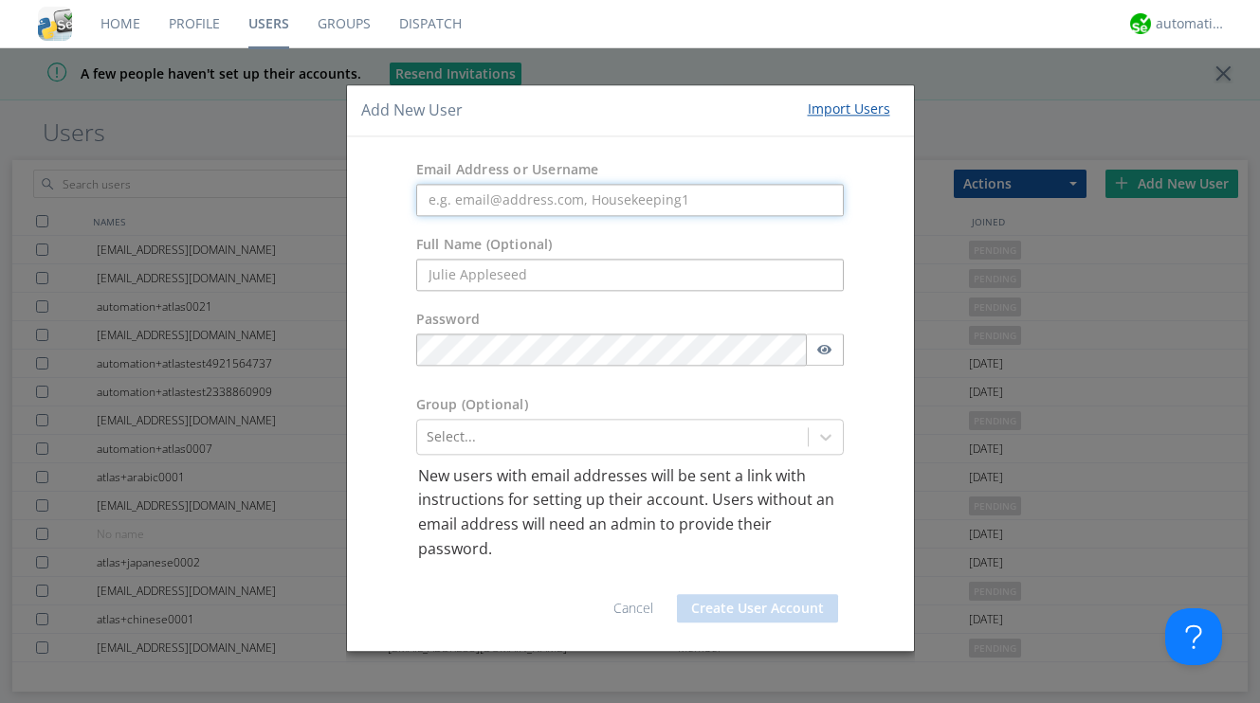
click at [625, 202] on input "text" at bounding box center [630, 200] width 428 height 32
paste input "automation+atlas+dm+only+basic"
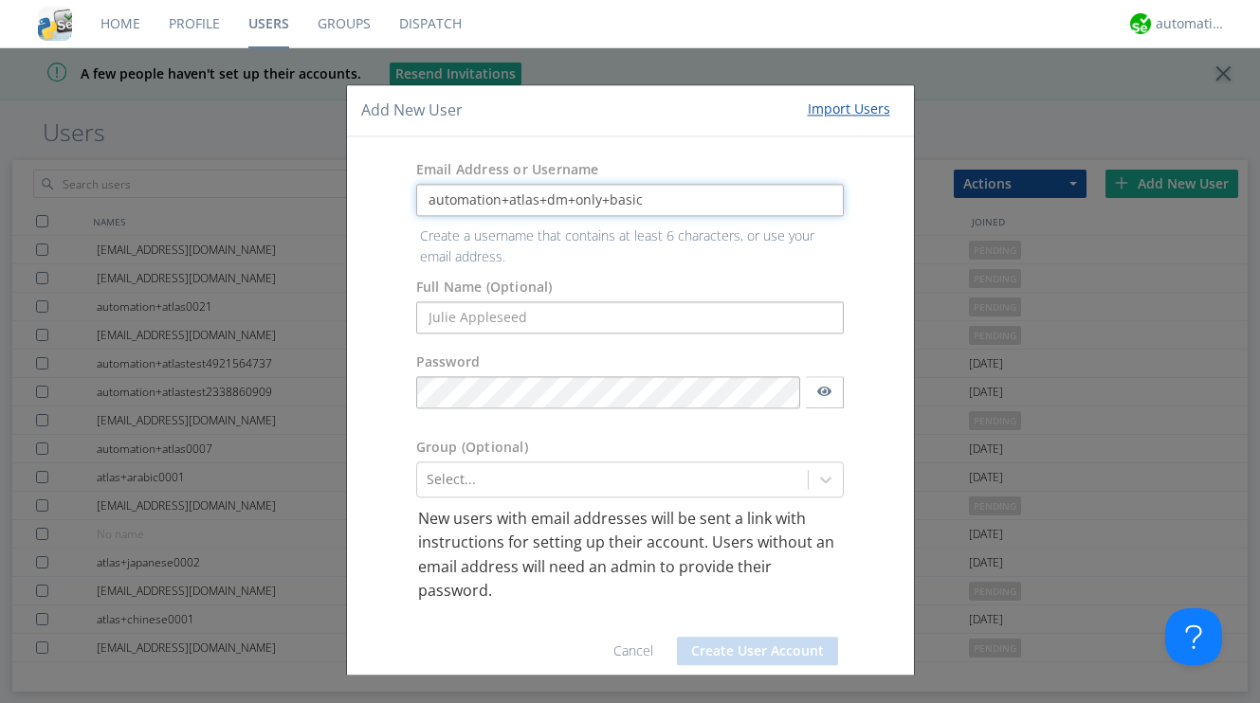
type input "automation+atlas+dm+only+basic"
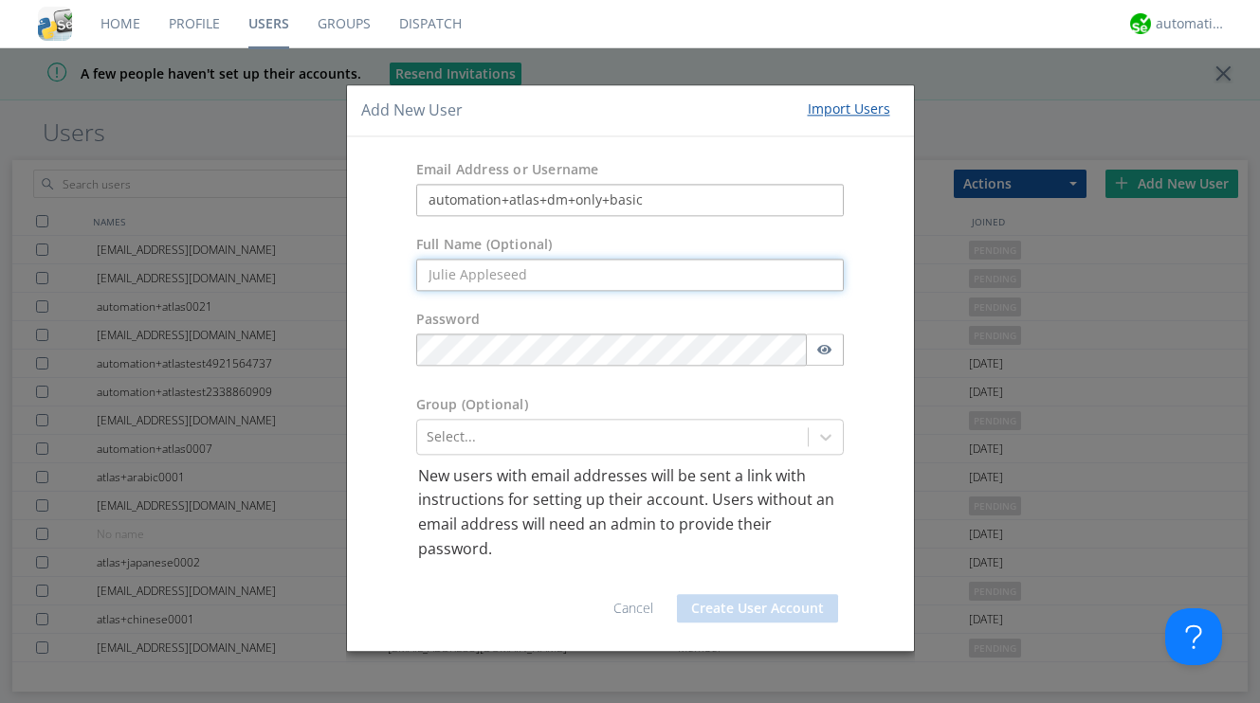
click at [617, 275] on input "text" at bounding box center [630, 275] width 428 height 32
paste input "atlas+dm+only+basic"
type input "atlas+dm+only+basic"
click at [636, 317] on div "Password" at bounding box center [630, 322] width 428 height 24
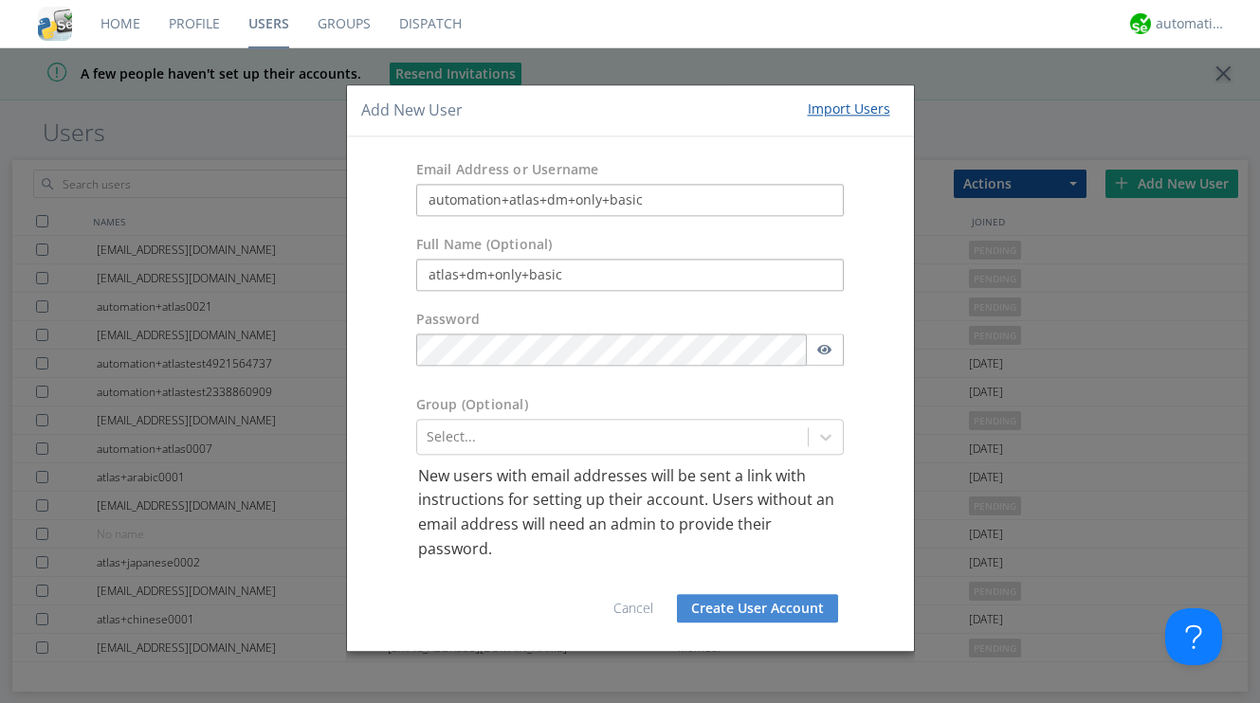
click at [734, 615] on button "Create User Account" at bounding box center [757, 609] width 161 height 28
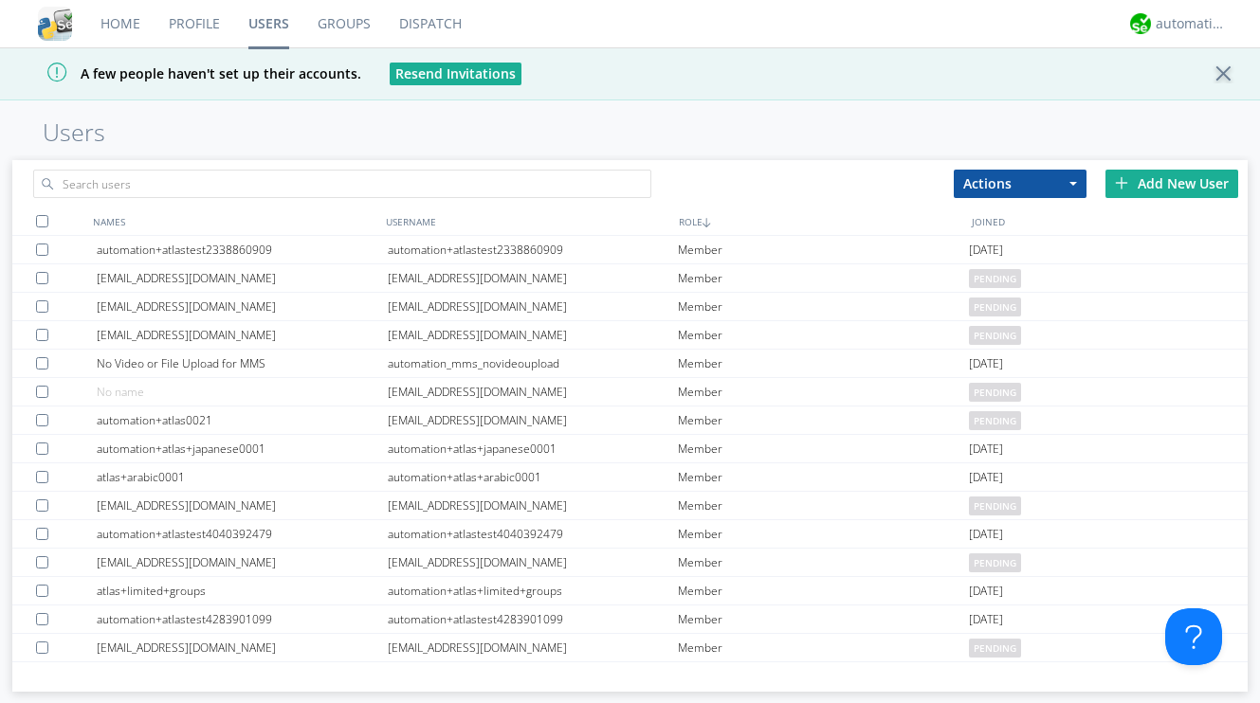
click at [1168, 185] on div "Add New User" at bounding box center [1171, 184] width 133 height 28
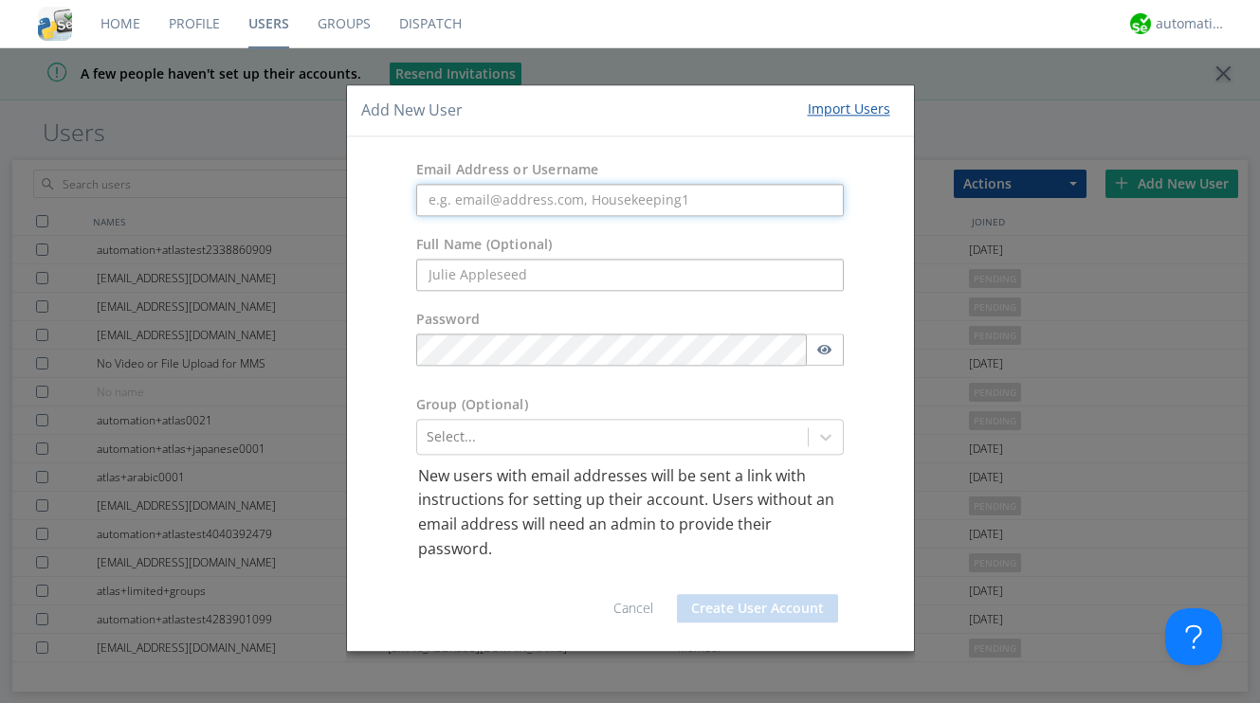
click at [722, 200] on input "text" at bounding box center [630, 200] width 428 height 32
paste input "automation+atlas+default+group"
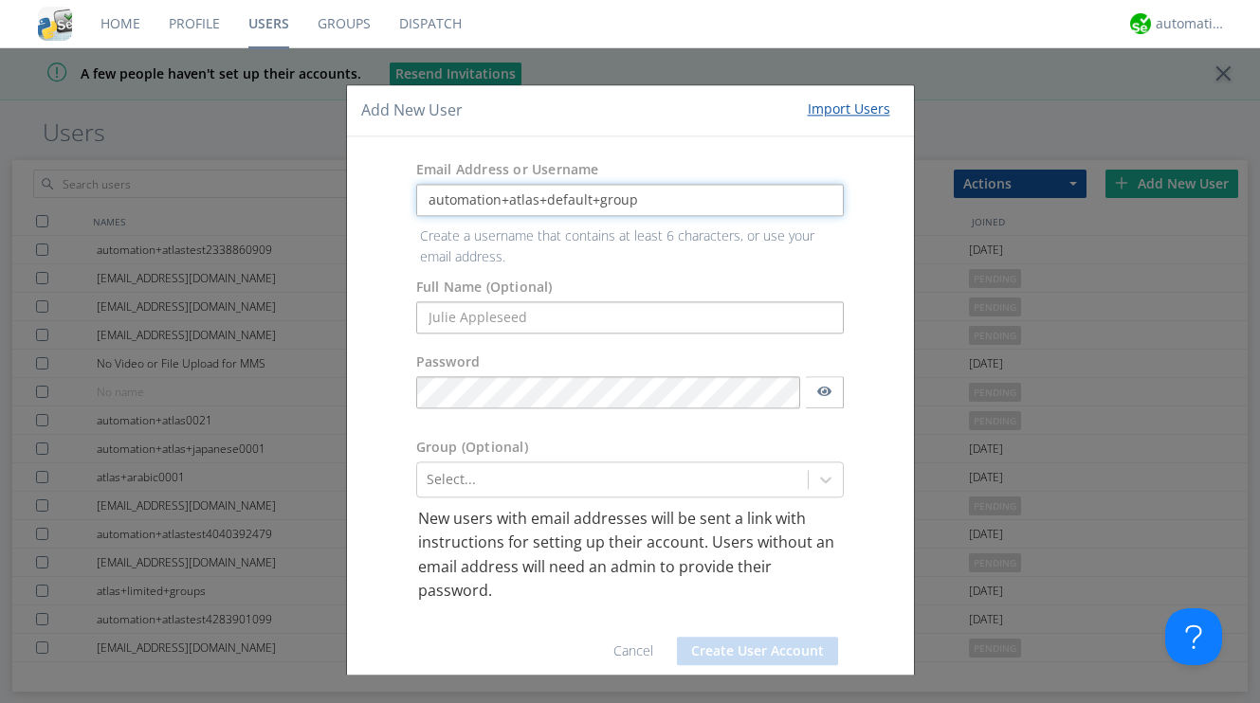
type input "automation+atlas+default+group"
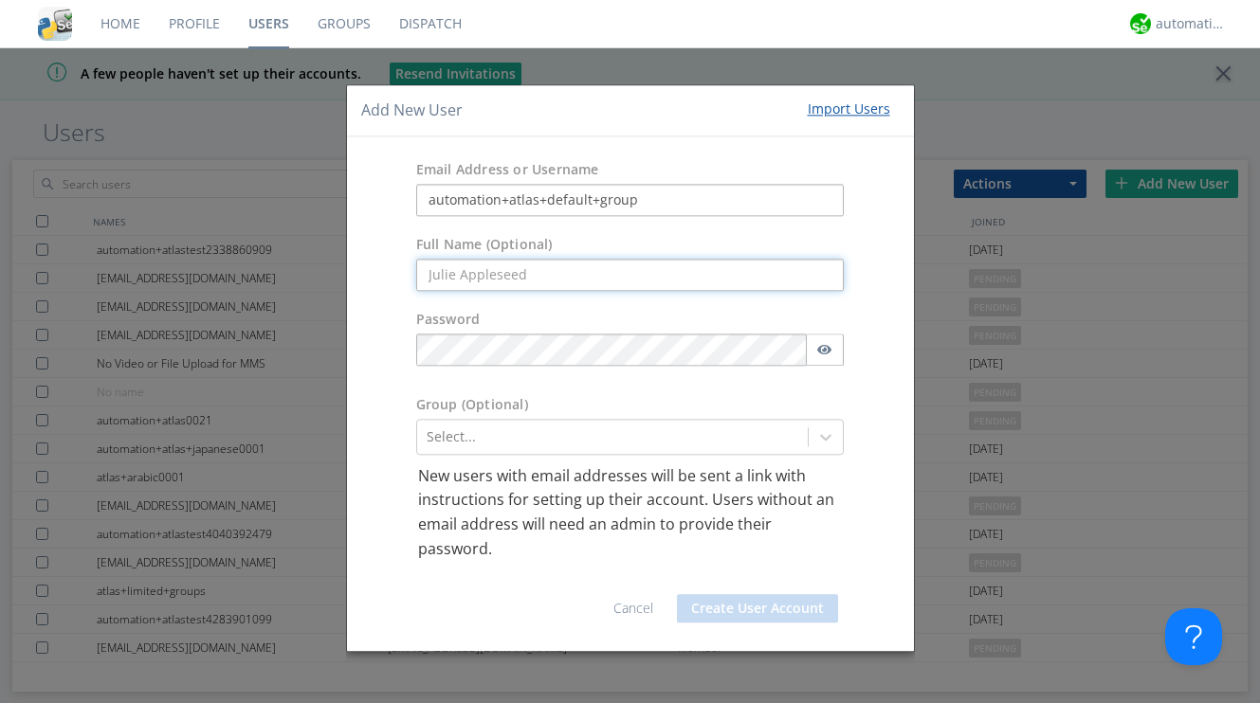
click at [615, 278] on input "text" at bounding box center [630, 275] width 428 height 32
paste input "atlas+default+group"
type input "atlas+default+group"
click at [644, 316] on div "Password" at bounding box center [630, 322] width 428 height 24
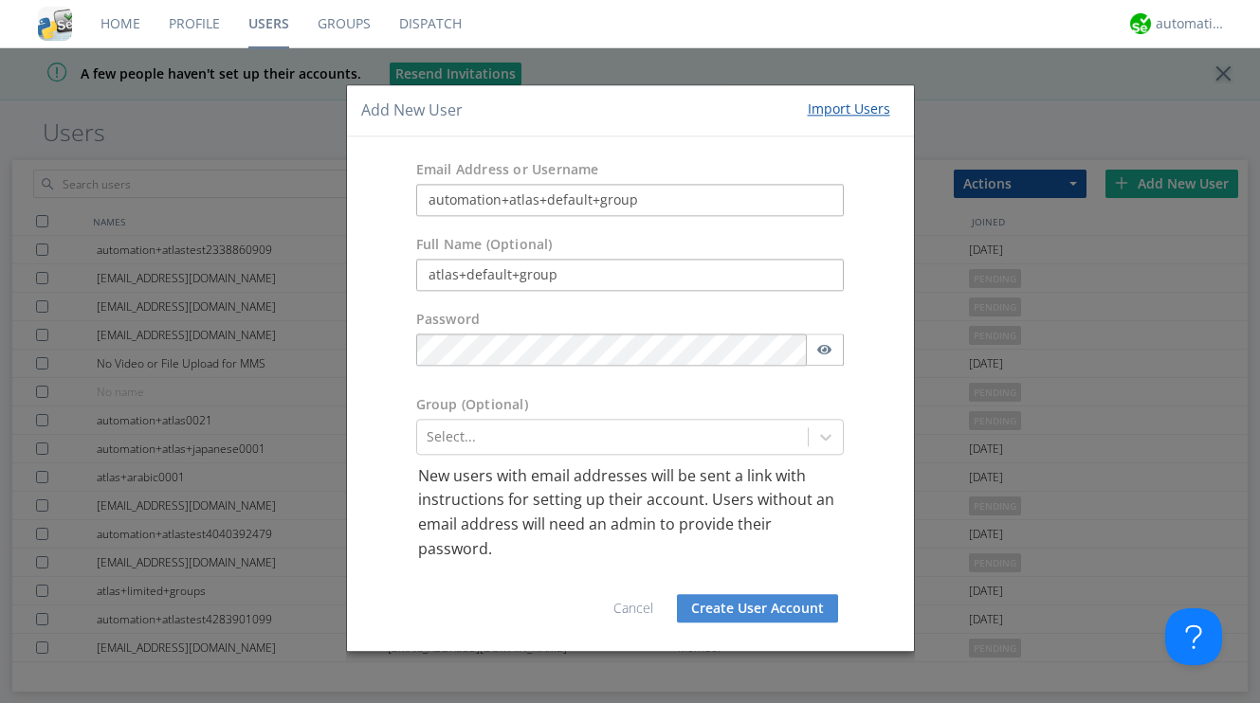
click at [579, 386] on div "Group (Optional) Select..." at bounding box center [630, 425] width 567 height 79
click at [750, 608] on button "Create User Account" at bounding box center [757, 609] width 161 height 28
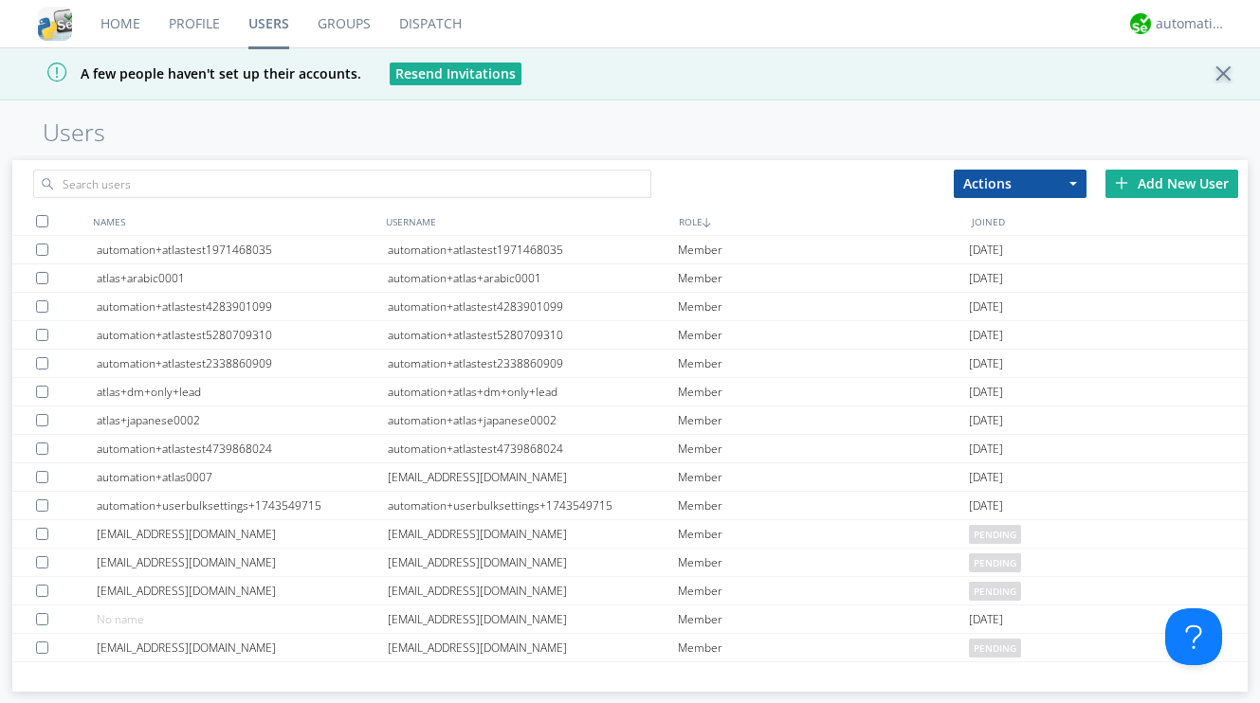
click at [1124, 183] on img at bounding box center [1121, 182] width 13 height 13
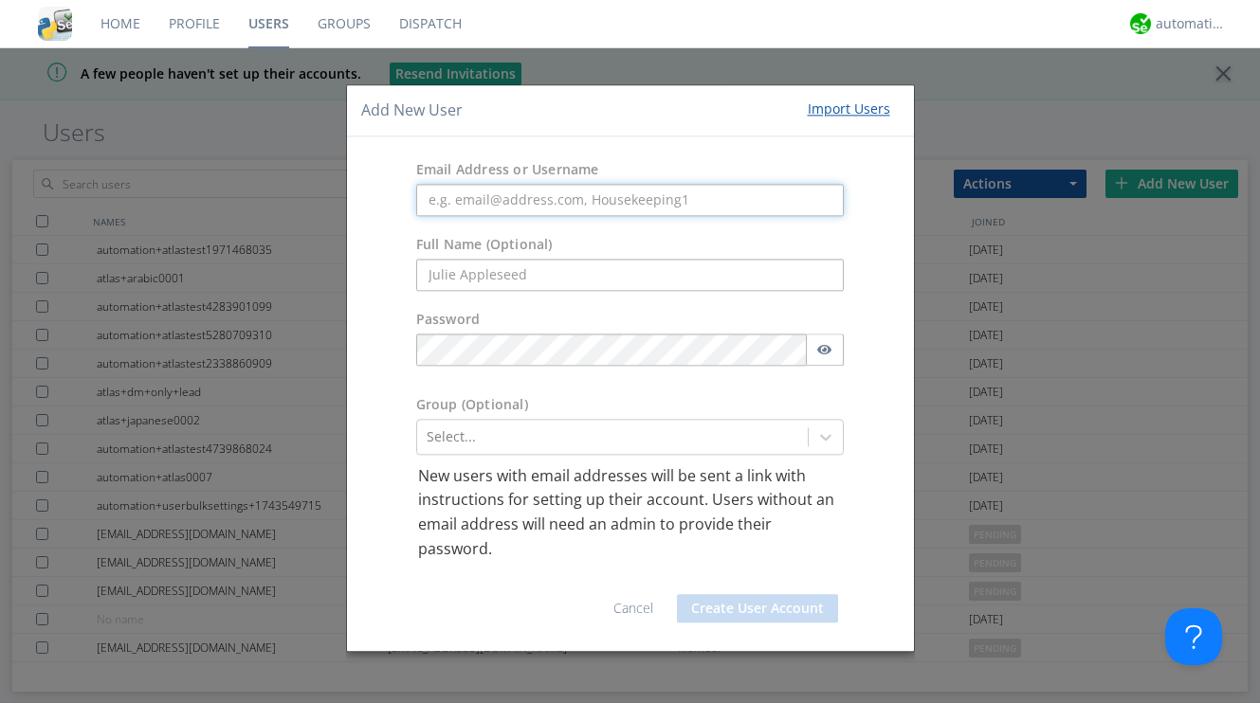
click at [621, 209] on input "text" at bounding box center [630, 200] width 428 height 32
paste input "automation+atlas+language+check"
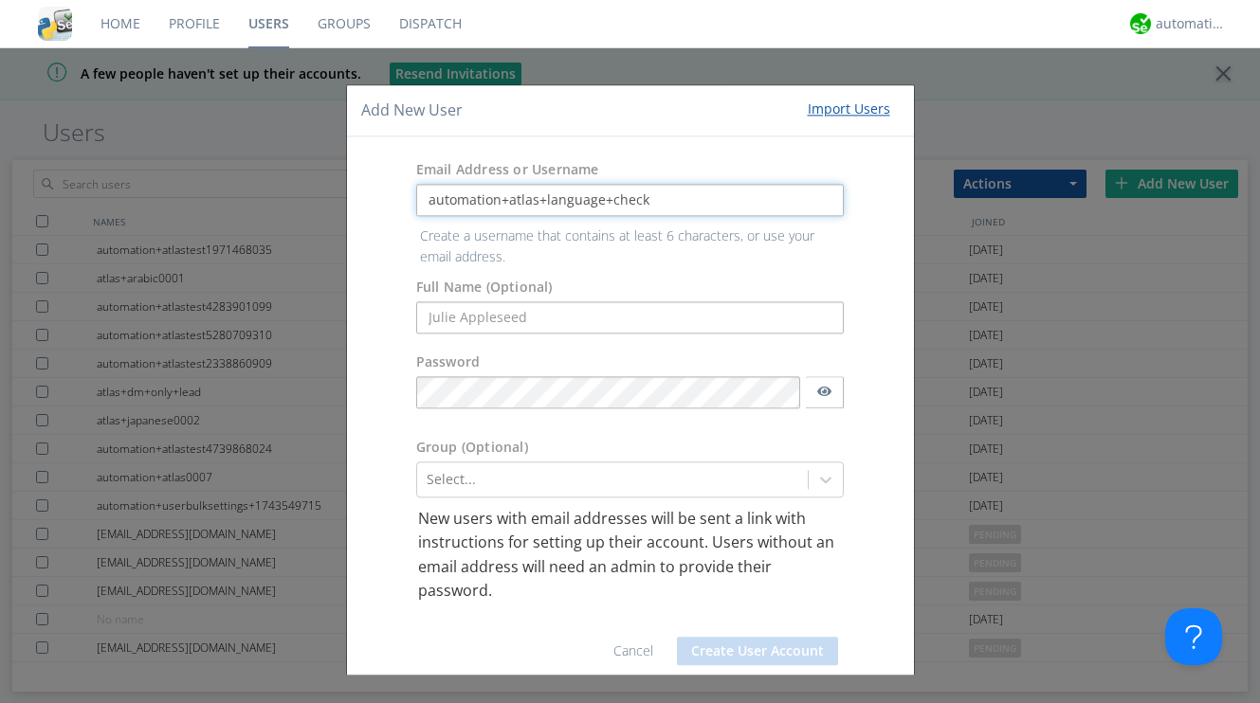
type input "automation+atlas+language+check"
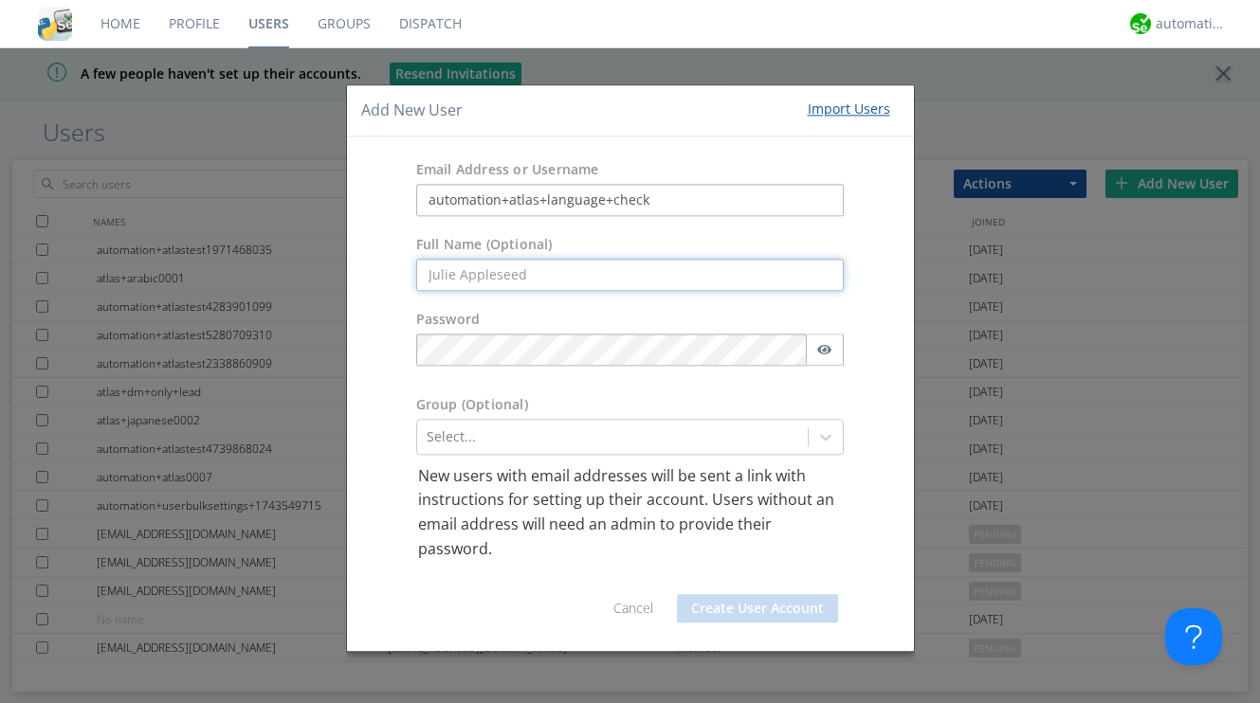
click at [705, 274] on input "text" at bounding box center [630, 275] width 428 height 32
paste input "atlas+language+check"
type input "atlas+language+check"
click at [713, 319] on div "Password" at bounding box center [630, 322] width 428 height 24
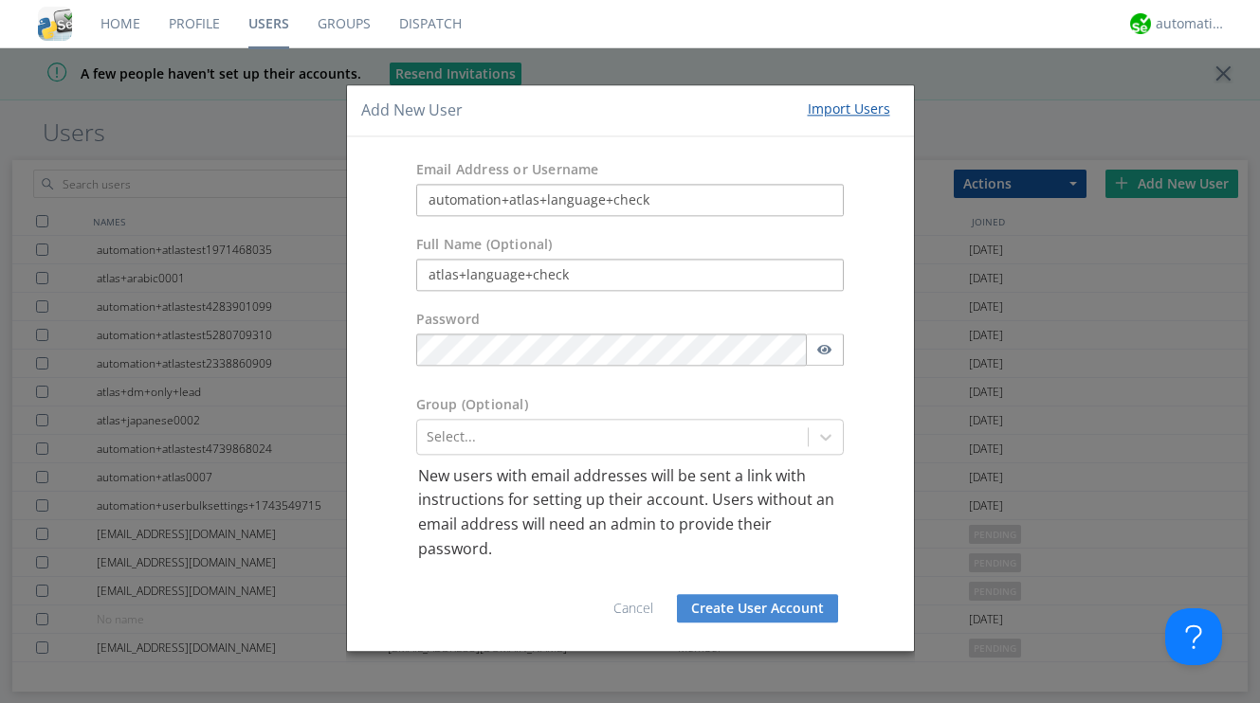
click at [757, 608] on button "Create User Account" at bounding box center [757, 609] width 161 height 28
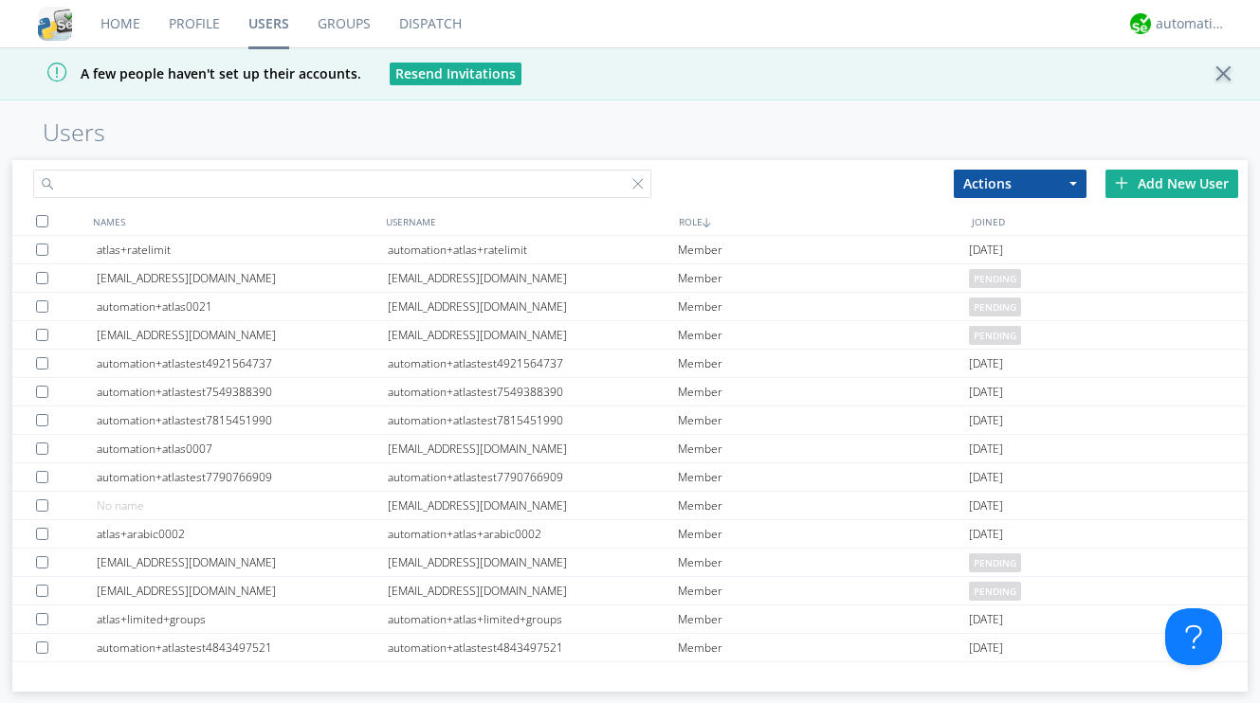
click at [489, 178] on input "text" at bounding box center [341, 184] width 617 height 28
paste input "automation+atlas+allmessages"
type input "automation+atlas+allmessages"
click at [1144, 180] on div "Add New User" at bounding box center [1171, 184] width 133 height 28
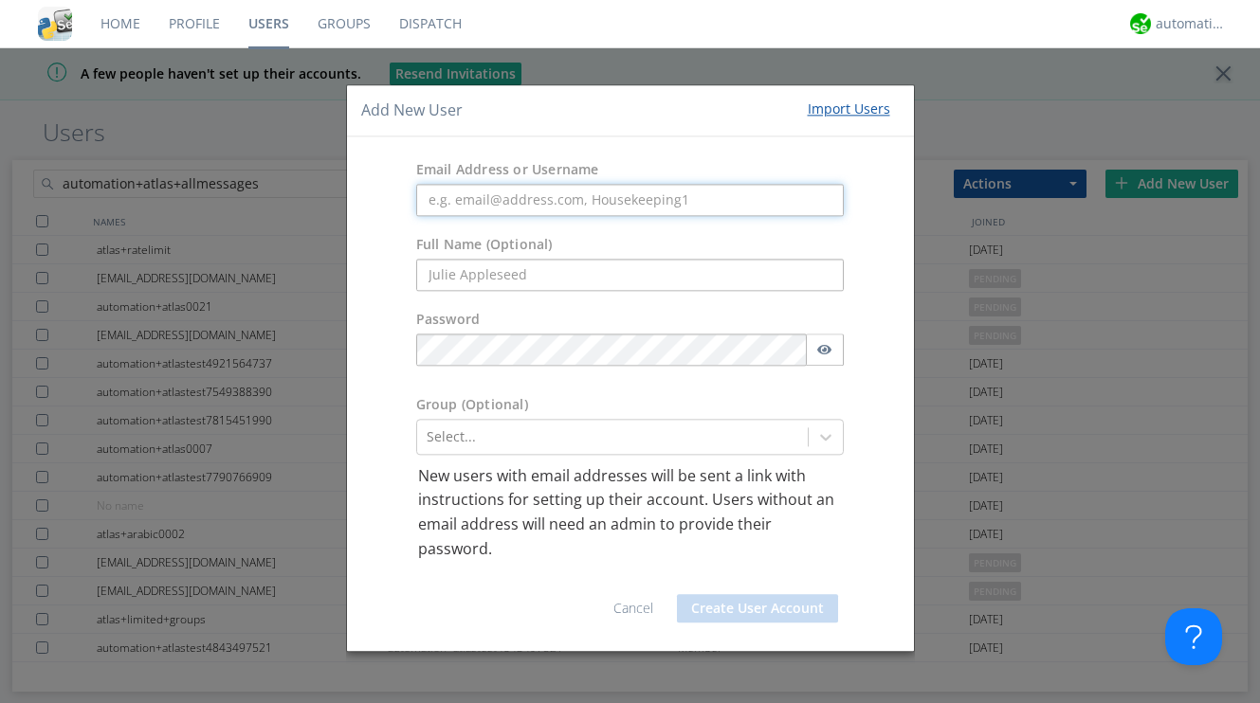
click at [648, 201] on input "text" at bounding box center [630, 200] width 428 height 32
paste input "automation+atlas+allmessages"
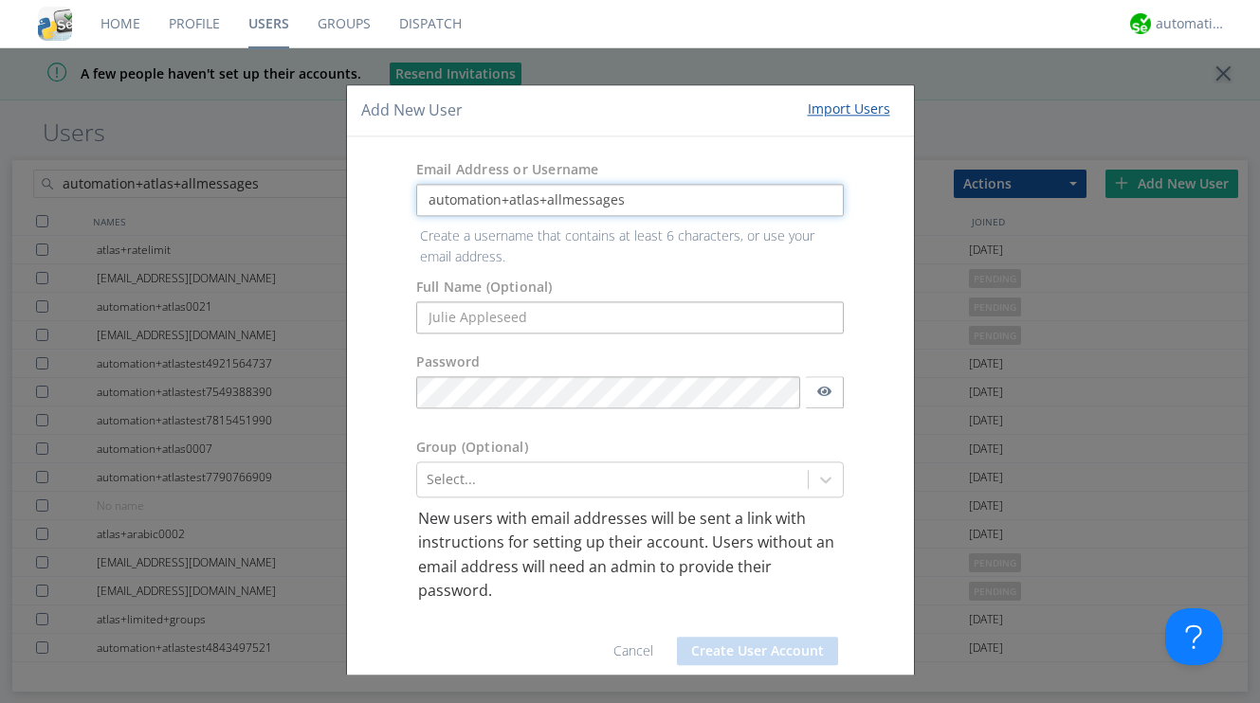
type input "automation+atlas+allmessages"
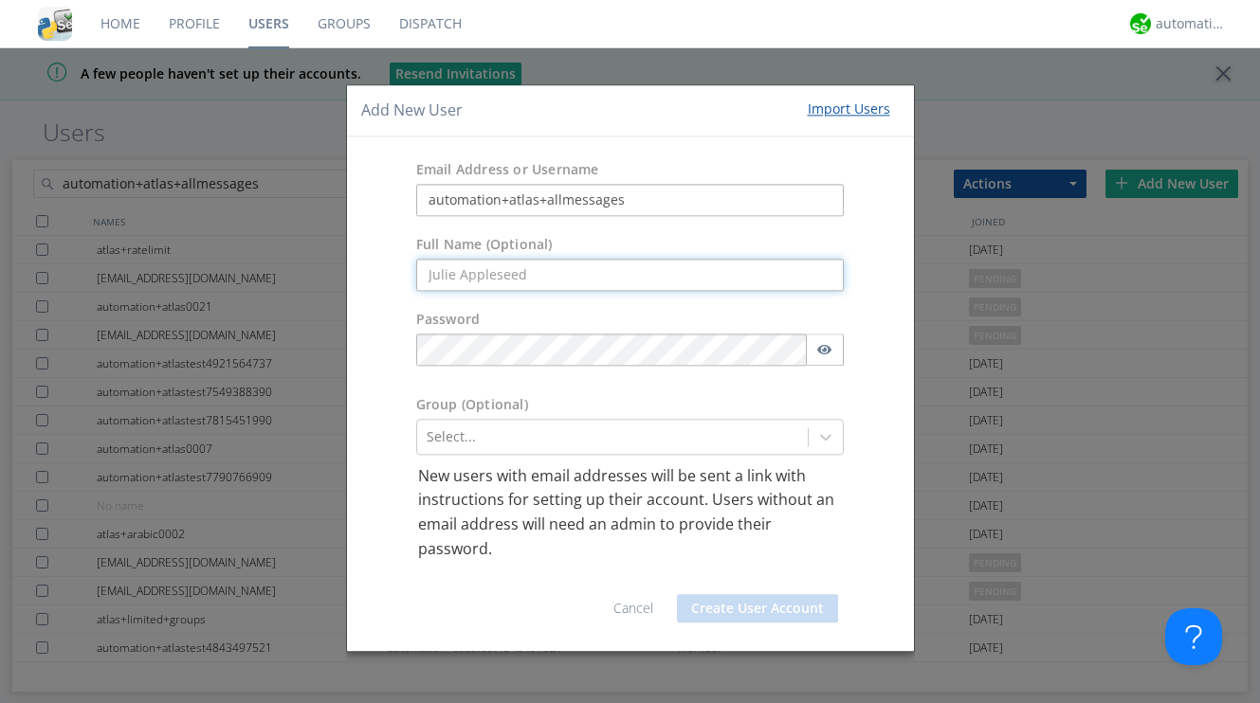
click at [527, 273] on input "text" at bounding box center [630, 275] width 428 height 32
paste input "automation+atlas+allmessages"
type input "automation+atlas+allmessages"
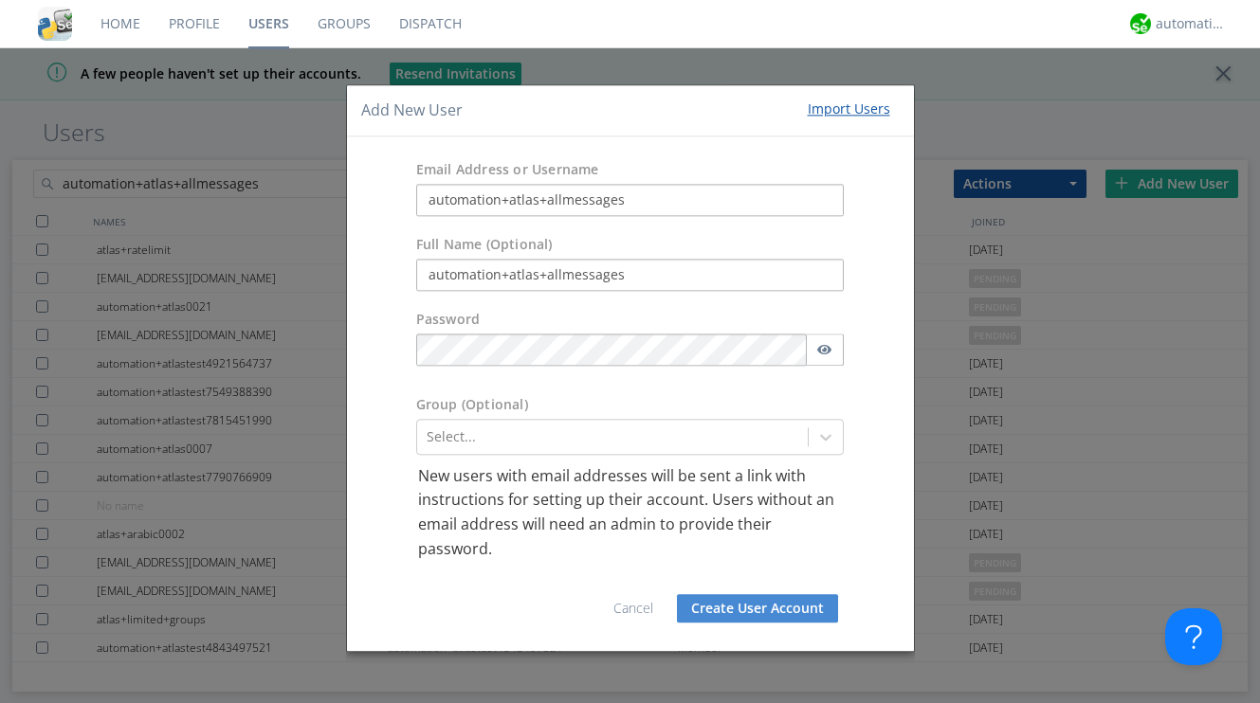
click at [725, 613] on button "Create User Account" at bounding box center [757, 609] width 161 height 28
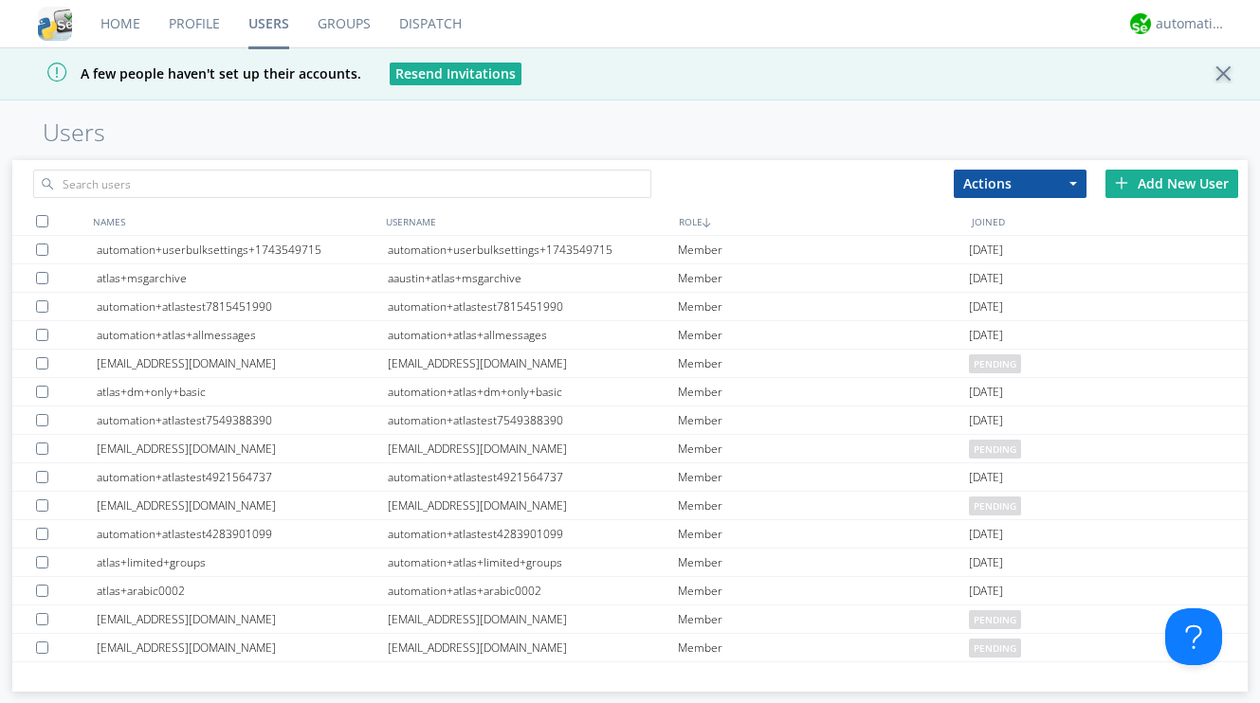
click at [342, 29] on link "Groups" at bounding box center [344, 23] width 82 height 47
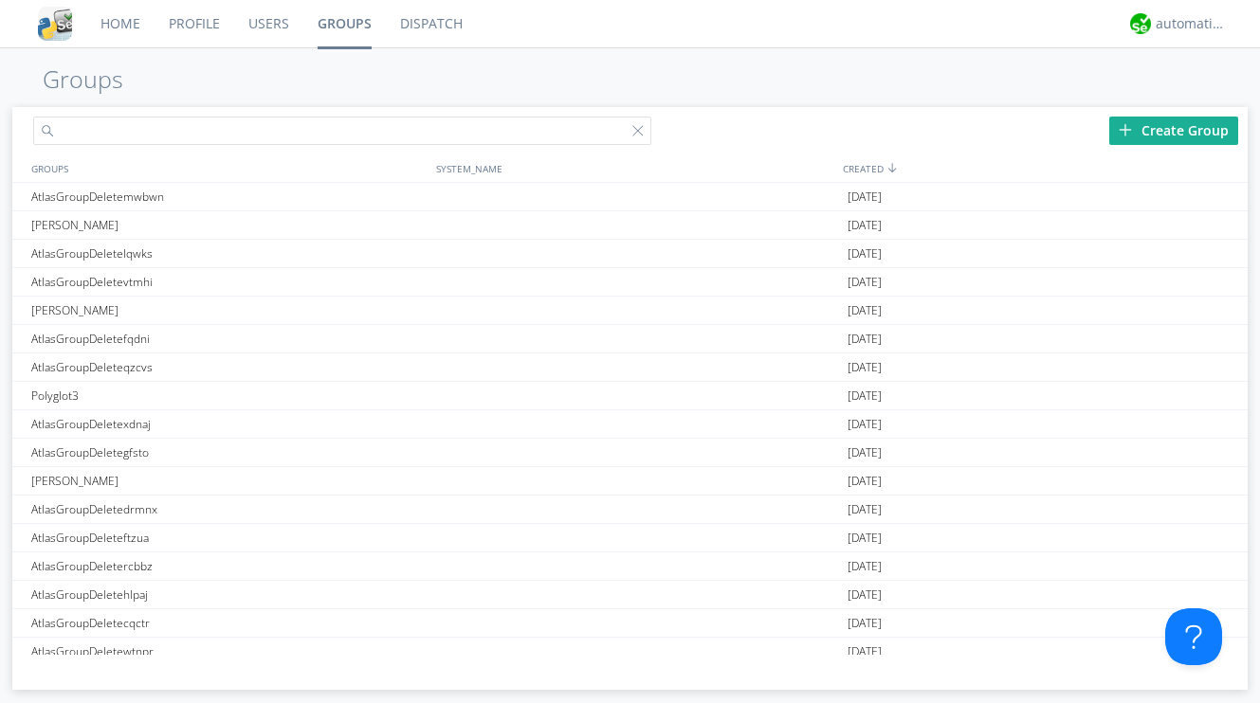
click at [99, 142] on input "text" at bounding box center [341, 131] width 617 height 28
click at [136, 80] on h1 "Groups" at bounding box center [630, 79] width 1260 height 27
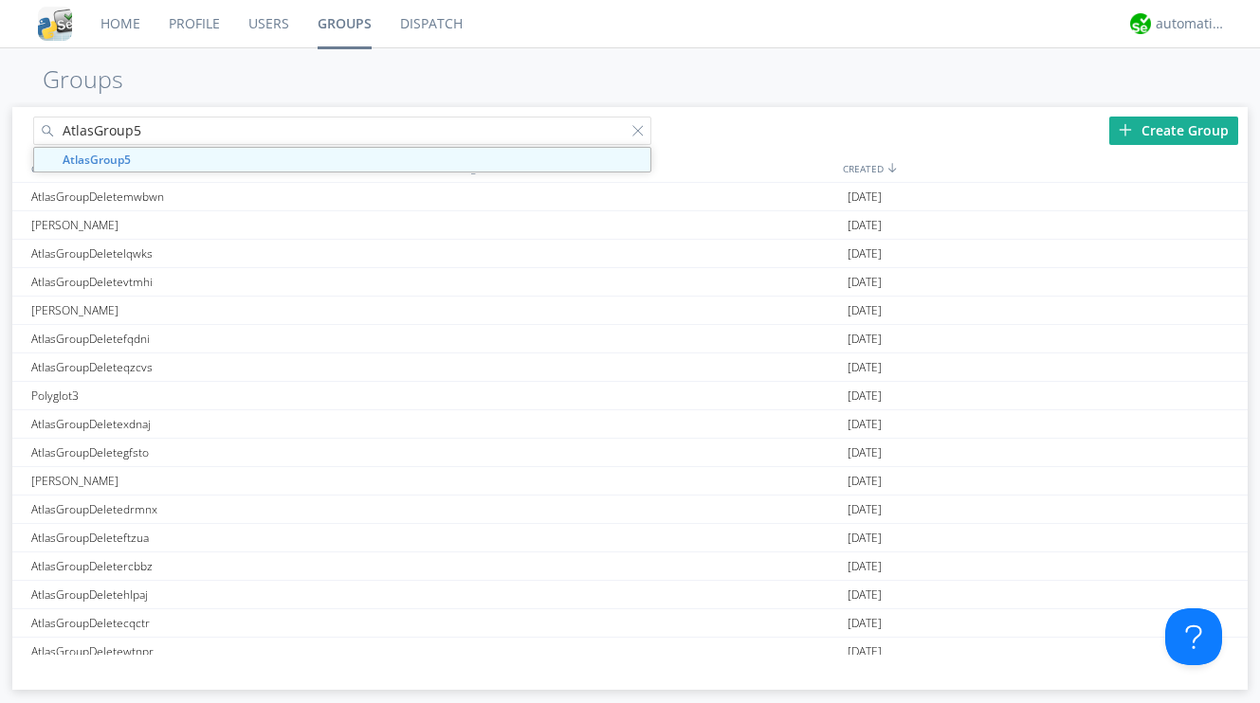
click at [147, 129] on input "AtlasGroup5" at bounding box center [341, 131] width 617 height 28
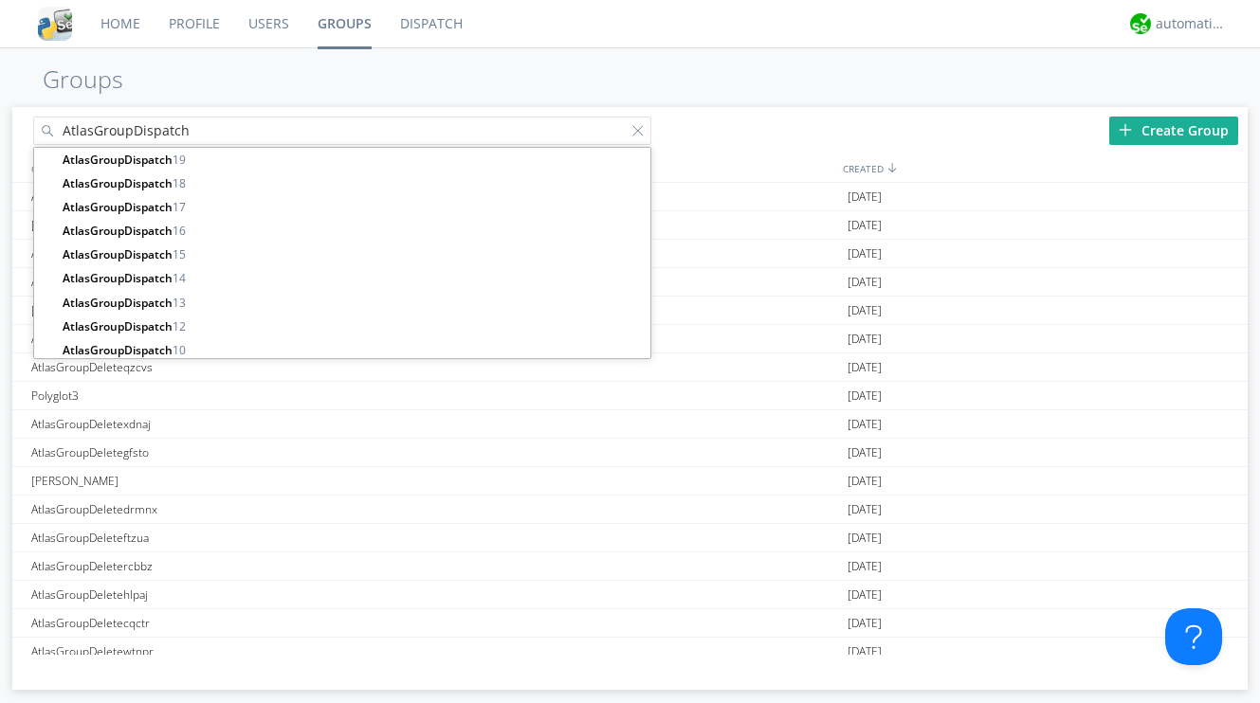
drag, startPoint x: 236, startPoint y: 127, endPoint x: 66, endPoint y: 133, distance: 169.7
click at [66, 133] on input "AtlasGroupDispatch" at bounding box center [341, 131] width 617 height 28
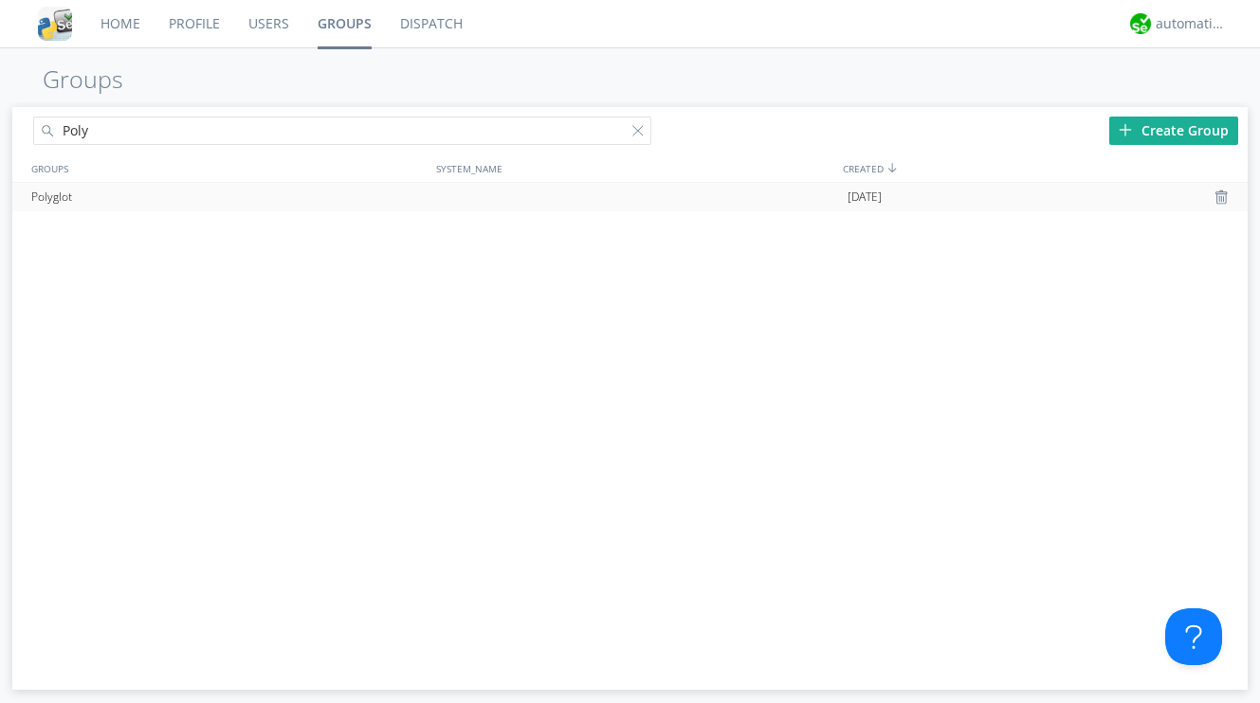
type input "Poly"
click at [67, 193] on div "Polyglot" at bounding box center [229, 197] width 405 height 28
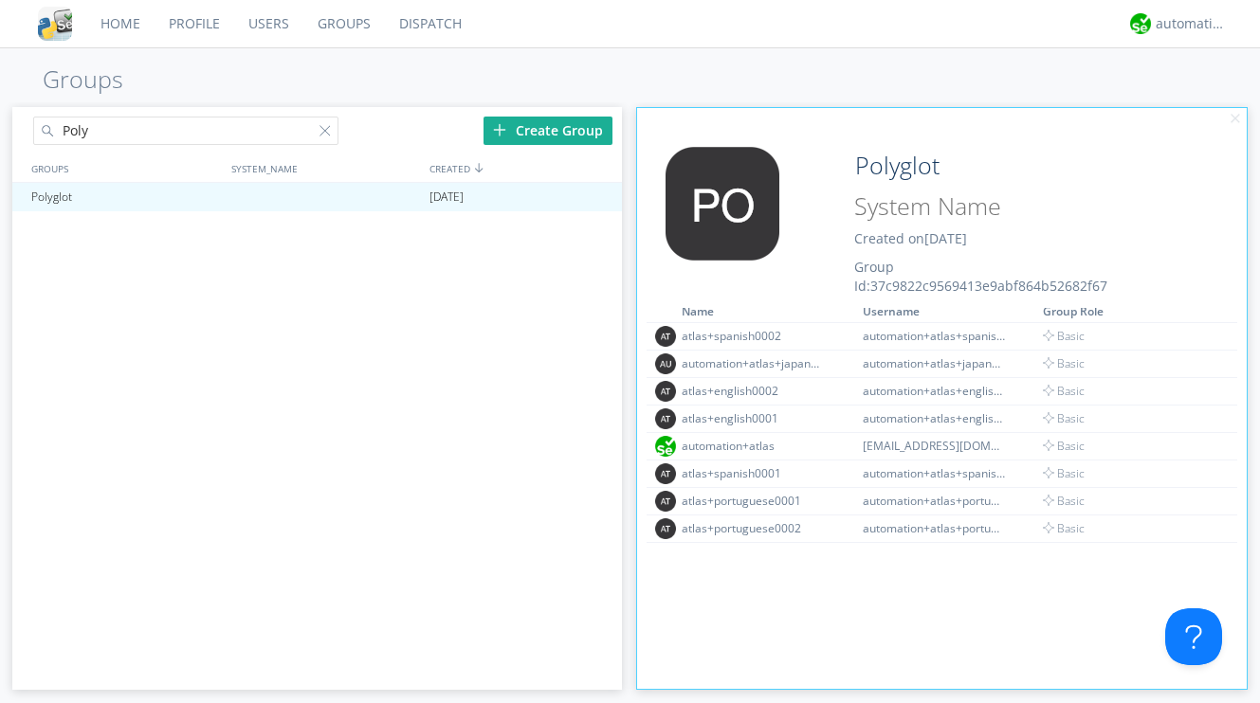
scroll to position [153, 0]
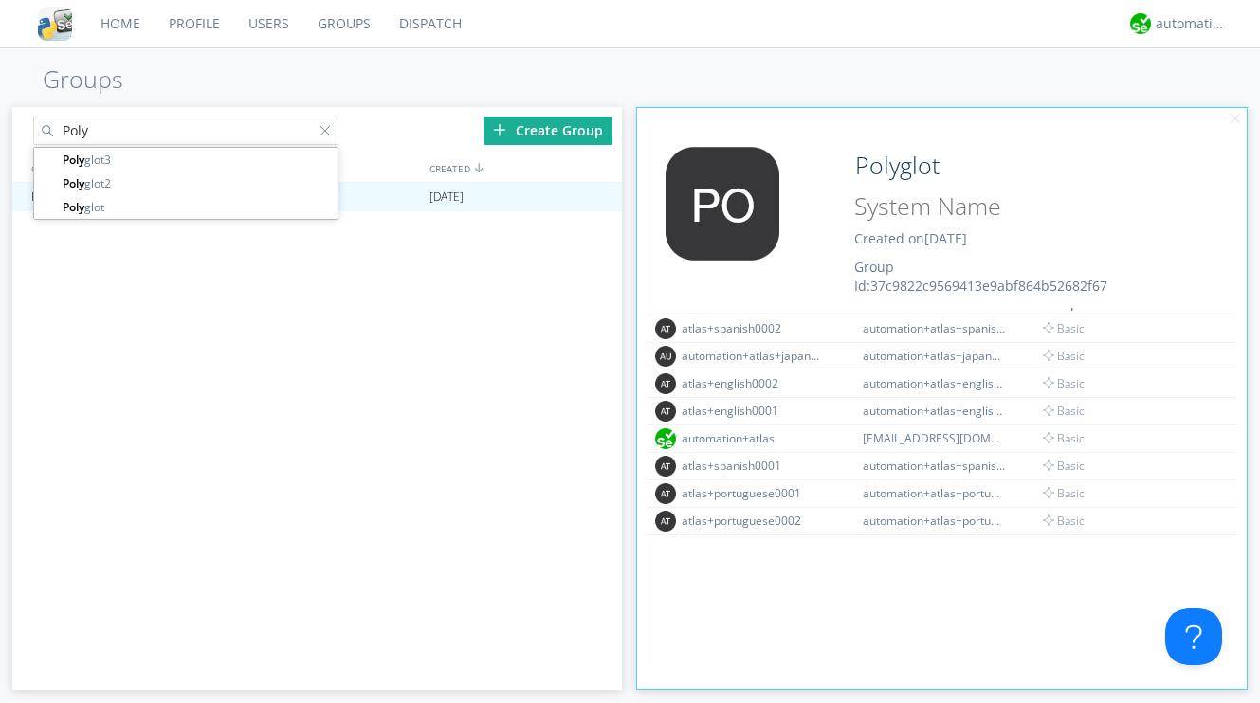
click at [140, 138] on input "Poly" at bounding box center [185, 131] width 304 height 28
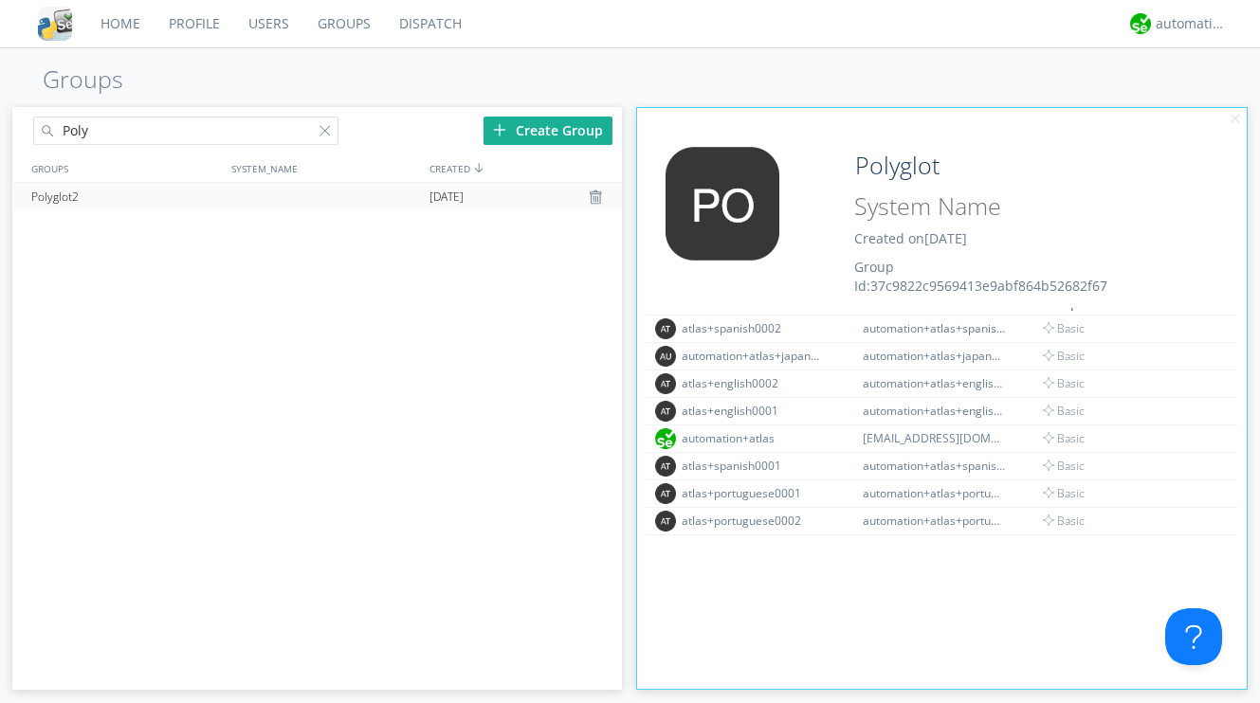
click at [120, 188] on div "Polyglot2" at bounding box center [125, 197] width 197 height 28
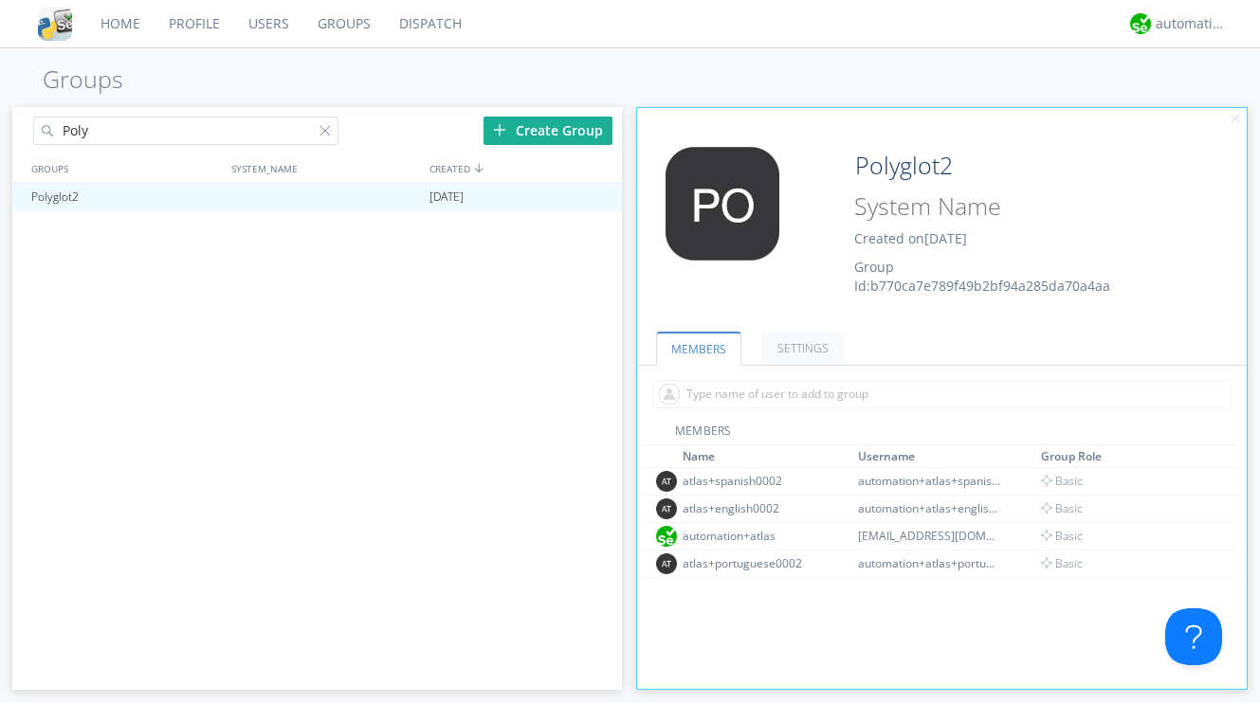
scroll to position [28, 0]
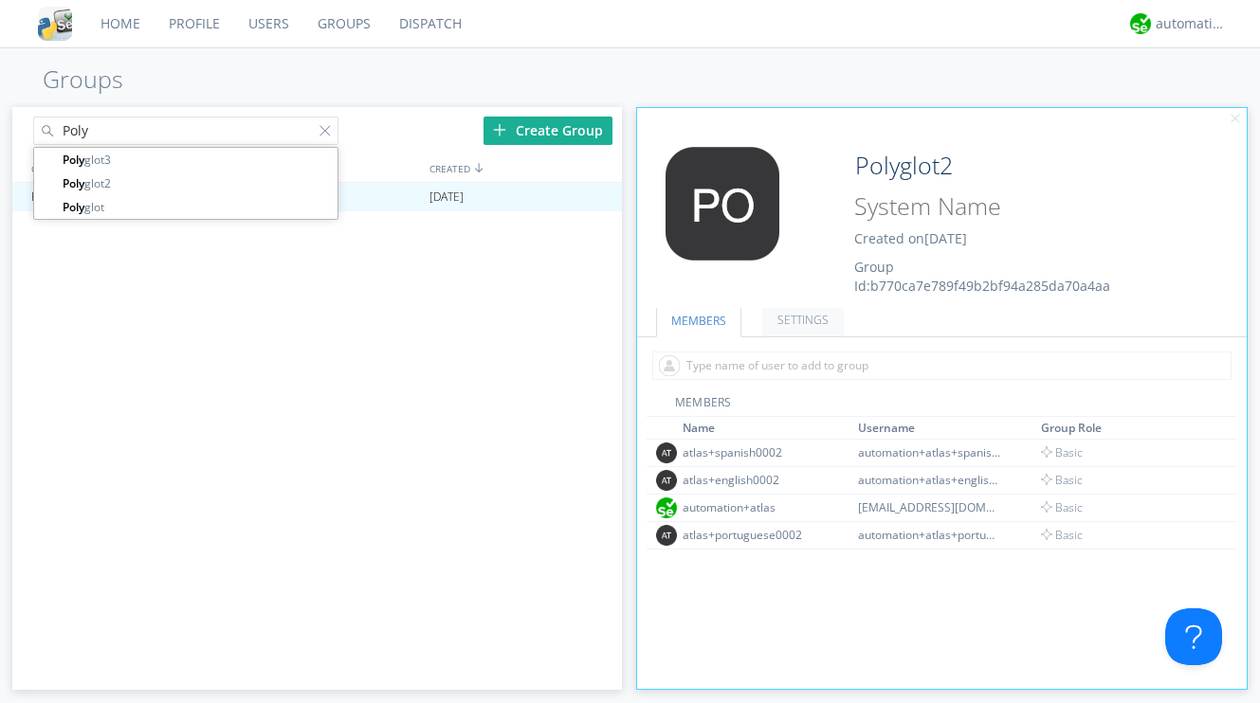
click at [131, 135] on input "Poly" at bounding box center [185, 131] width 304 height 28
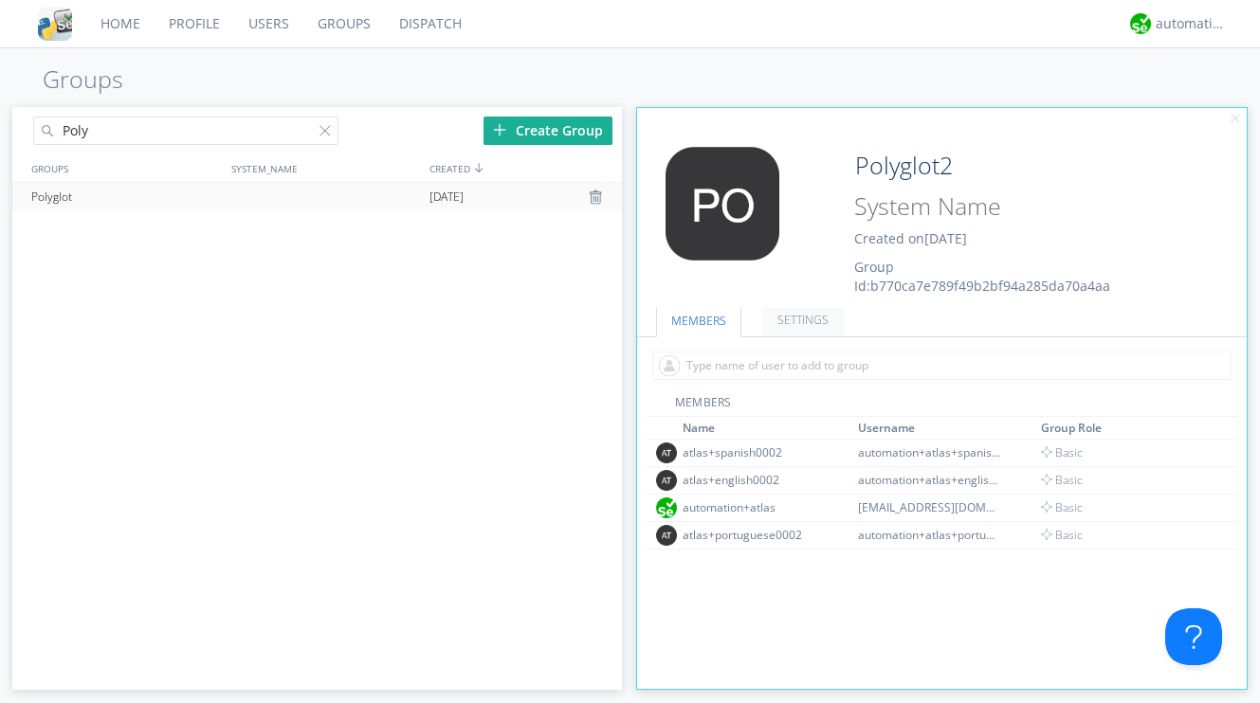
click at [67, 200] on div "Polyglot" at bounding box center [125, 197] width 197 height 28
type input "Polyglot"
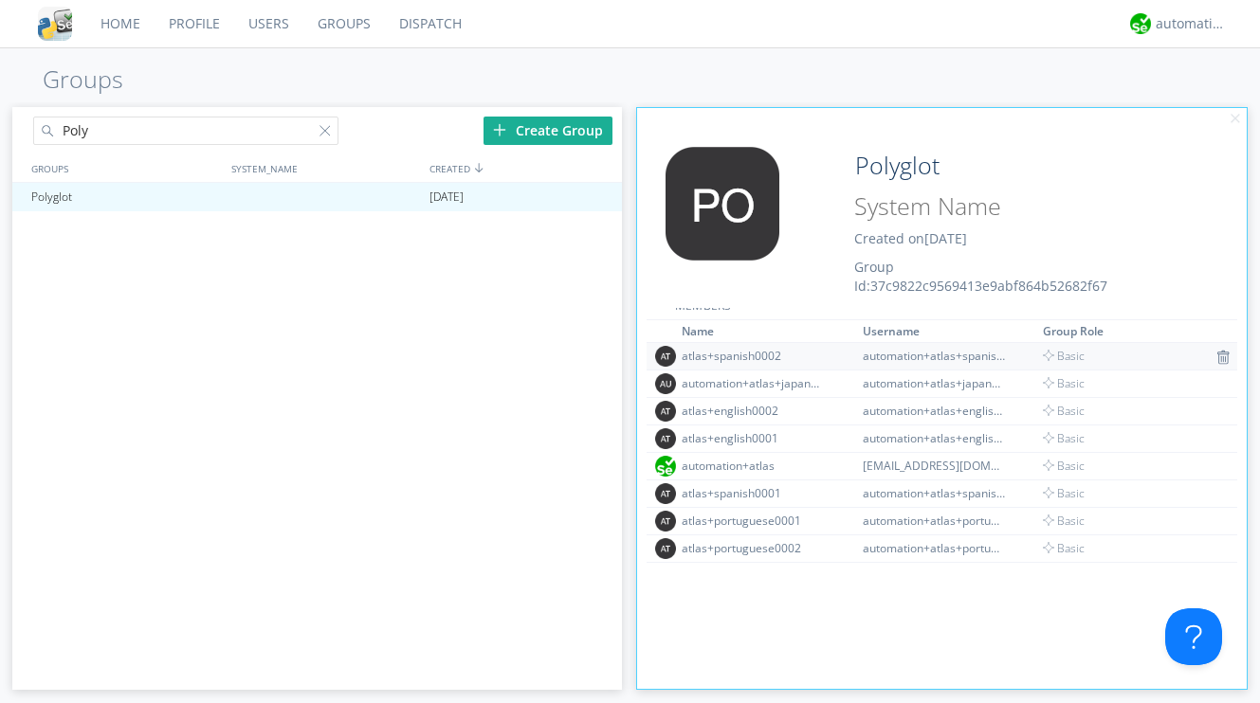
scroll to position [32, 0]
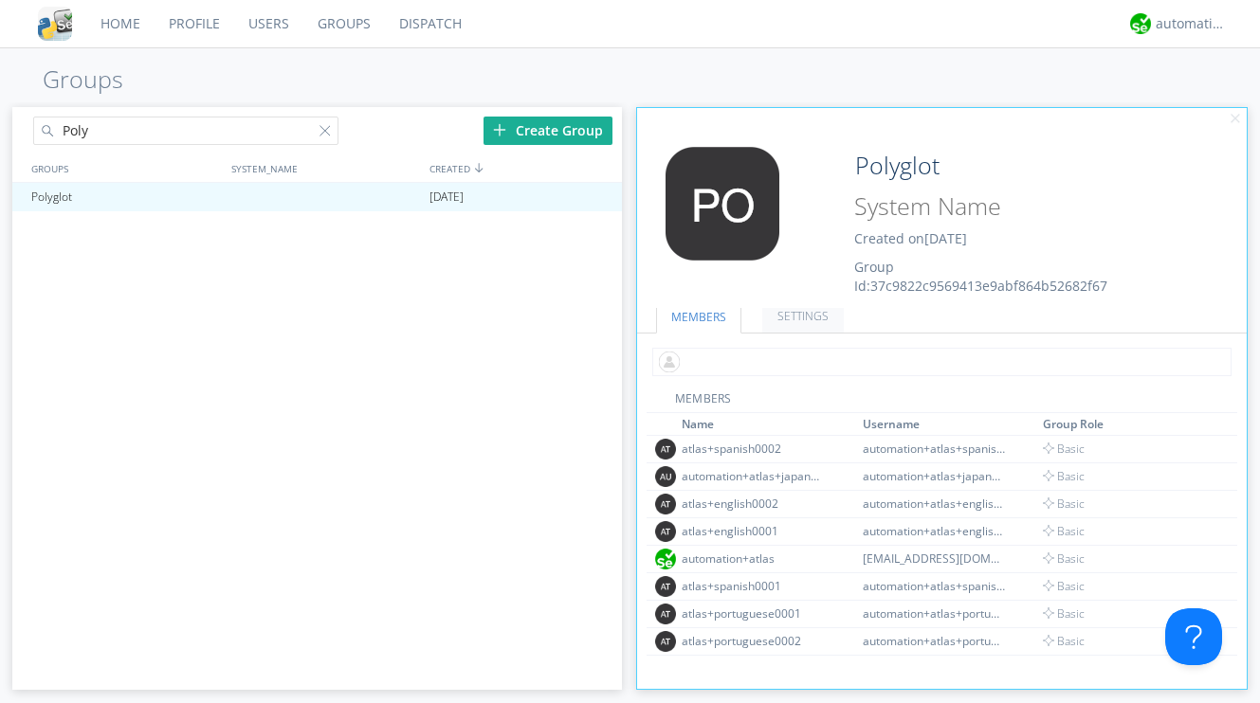
click at [716, 364] on input "text" at bounding box center [941, 362] width 579 height 28
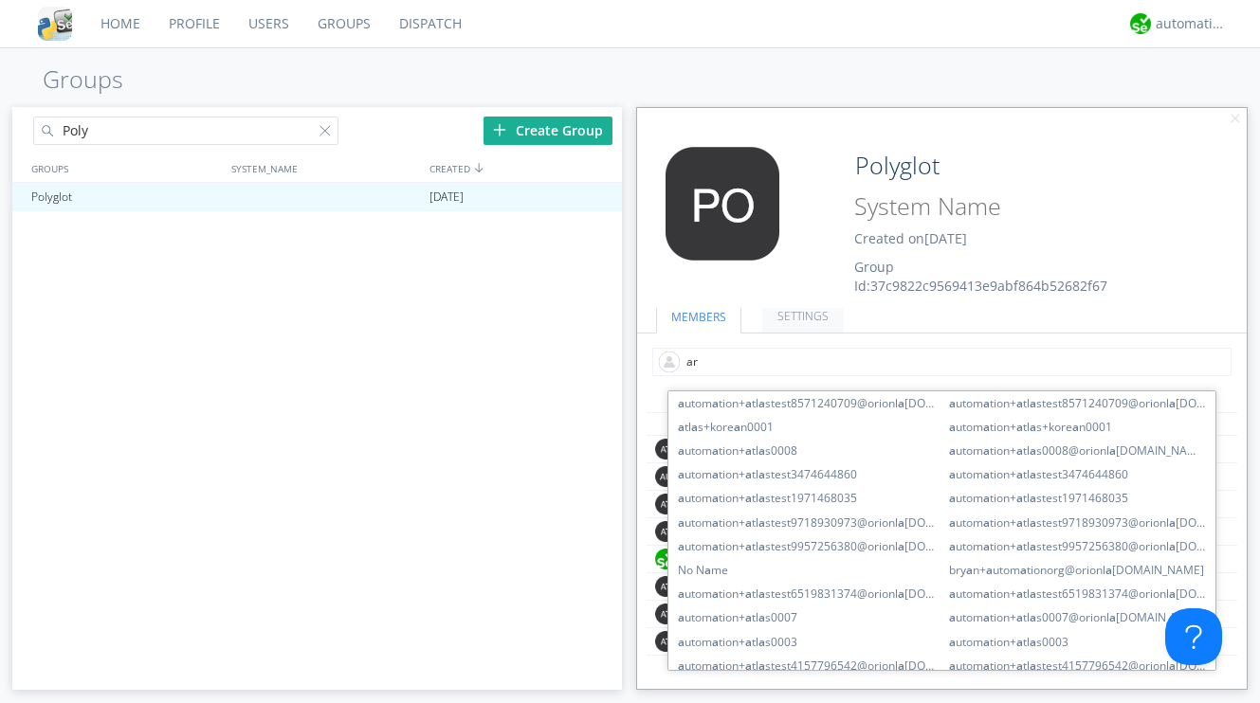
type input "ara"
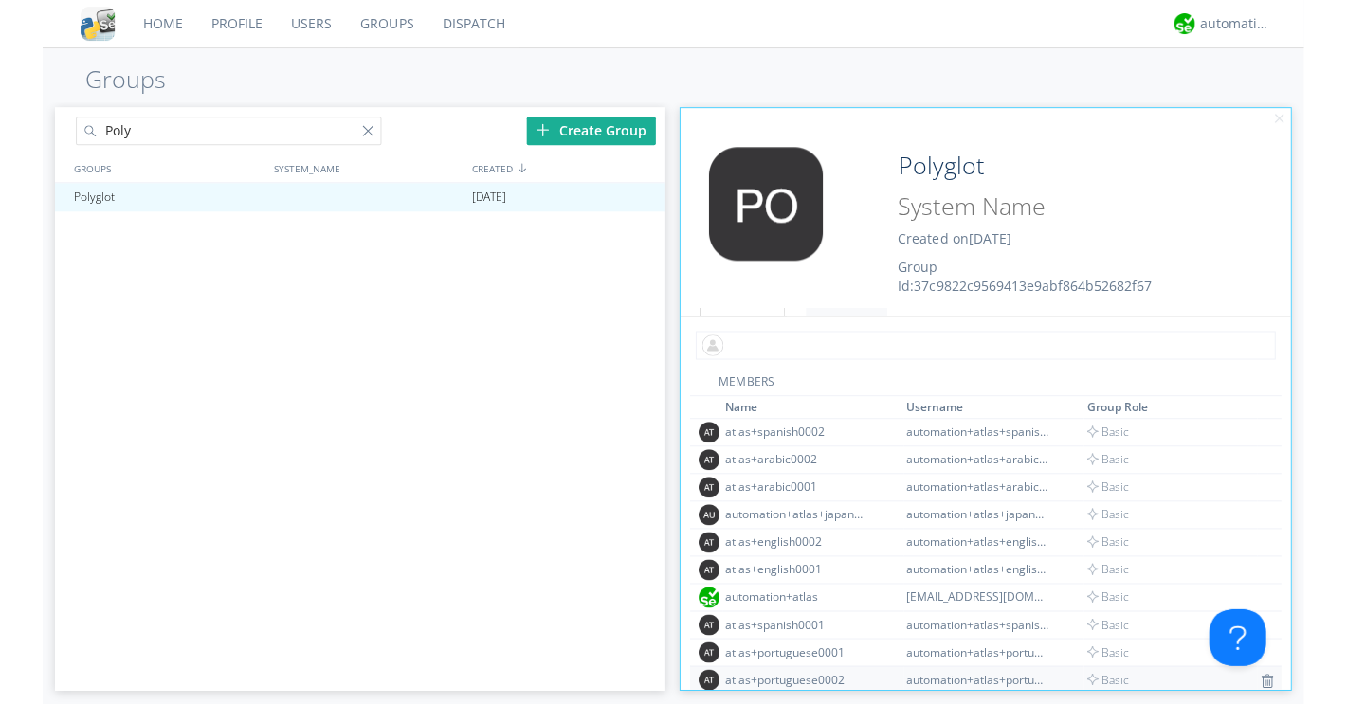
scroll to position [6, 0]
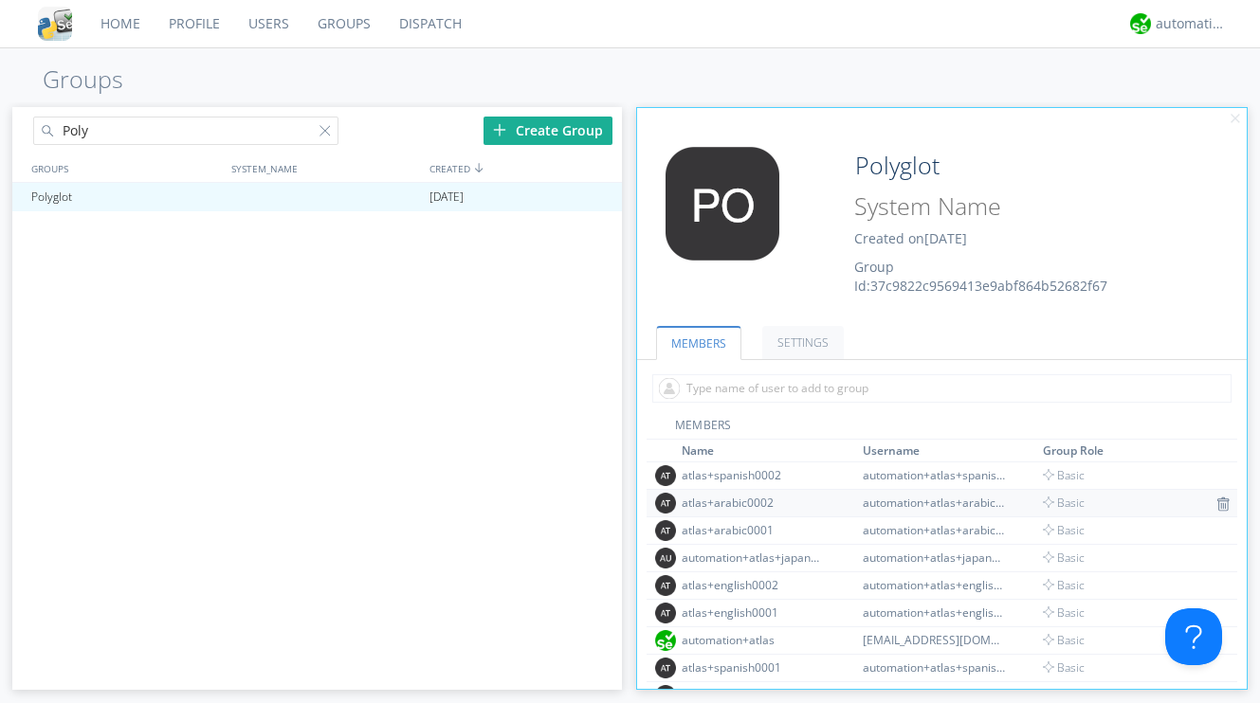
click at [752, 503] on div "atlas+arabic0002" at bounding box center [752, 503] width 142 height 16
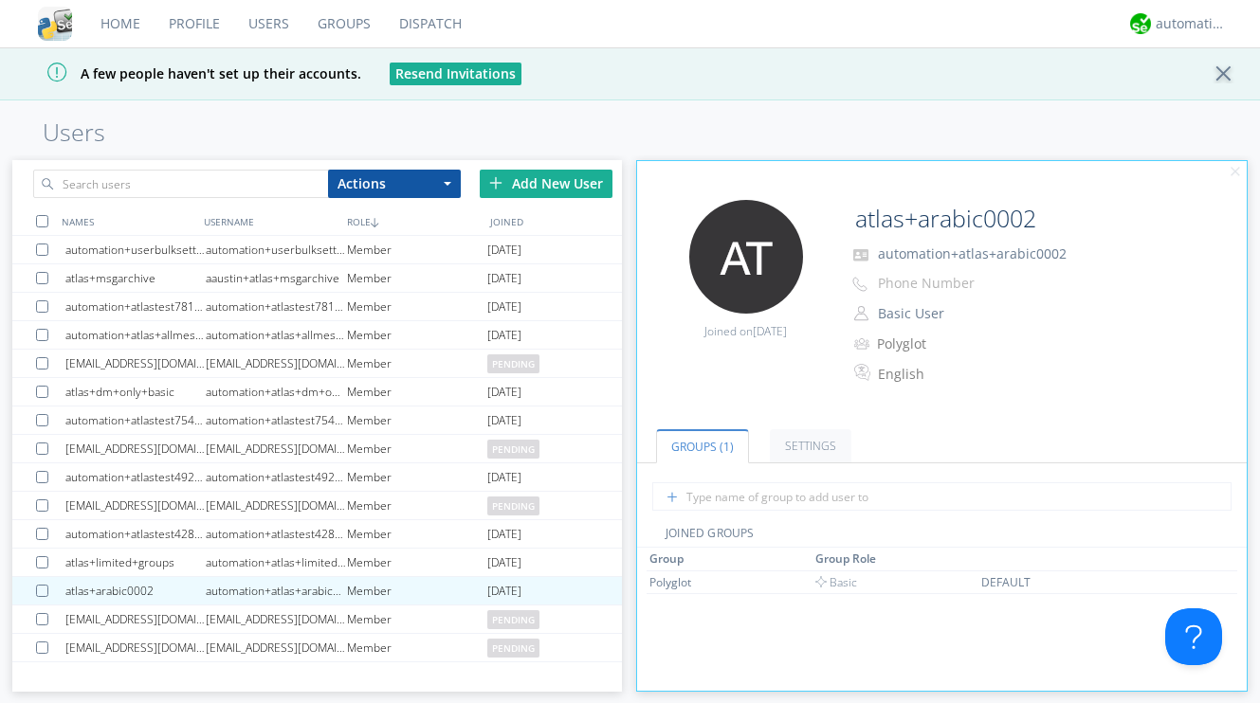
click at [249, 30] on link "Users" at bounding box center [268, 23] width 69 height 47
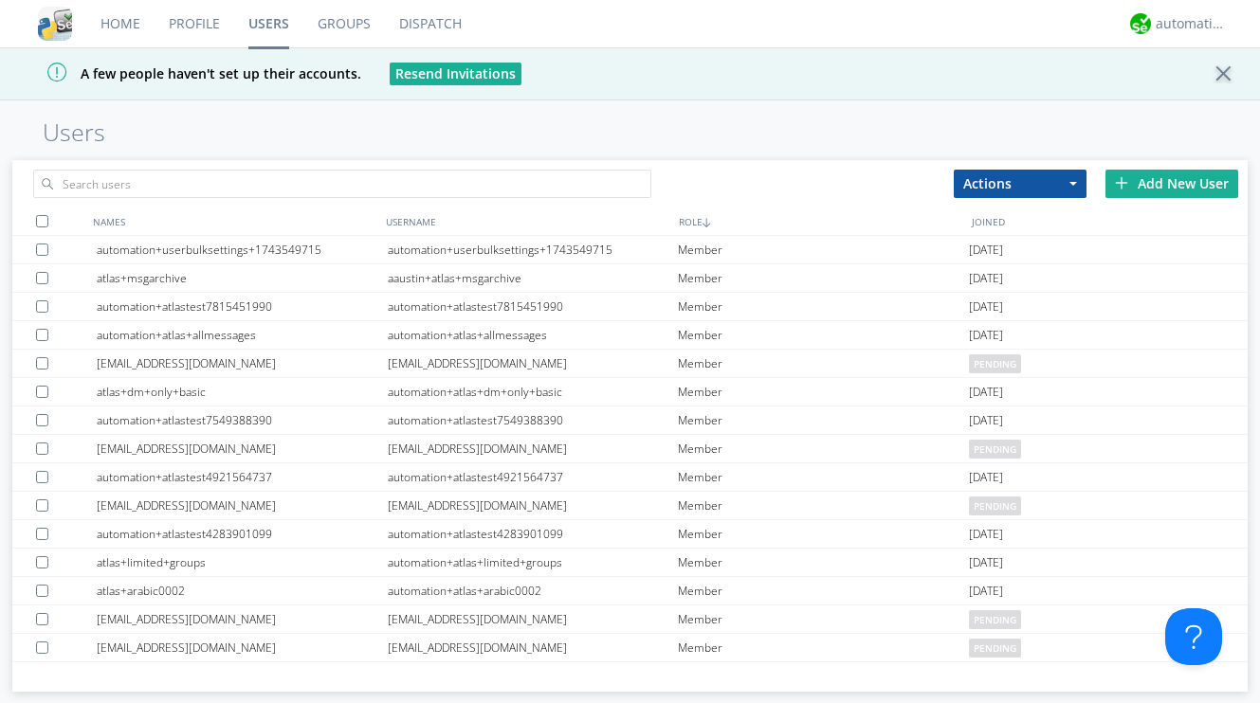
click at [346, 25] on link "Groups" at bounding box center [344, 23] width 82 height 47
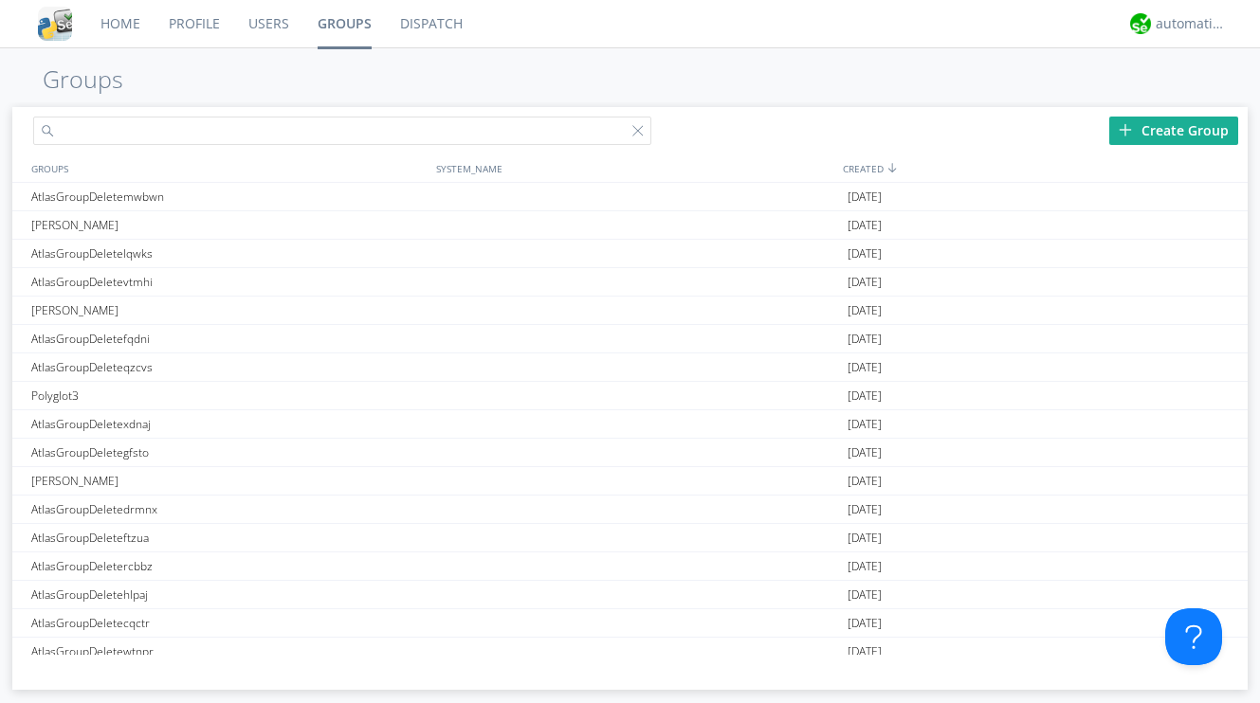
click at [70, 126] on input "text" at bounding box center [341, 131] width 617 height 28
click at [270, 25] on link "Users" at bounding box center [268, 23] width 69 height 47
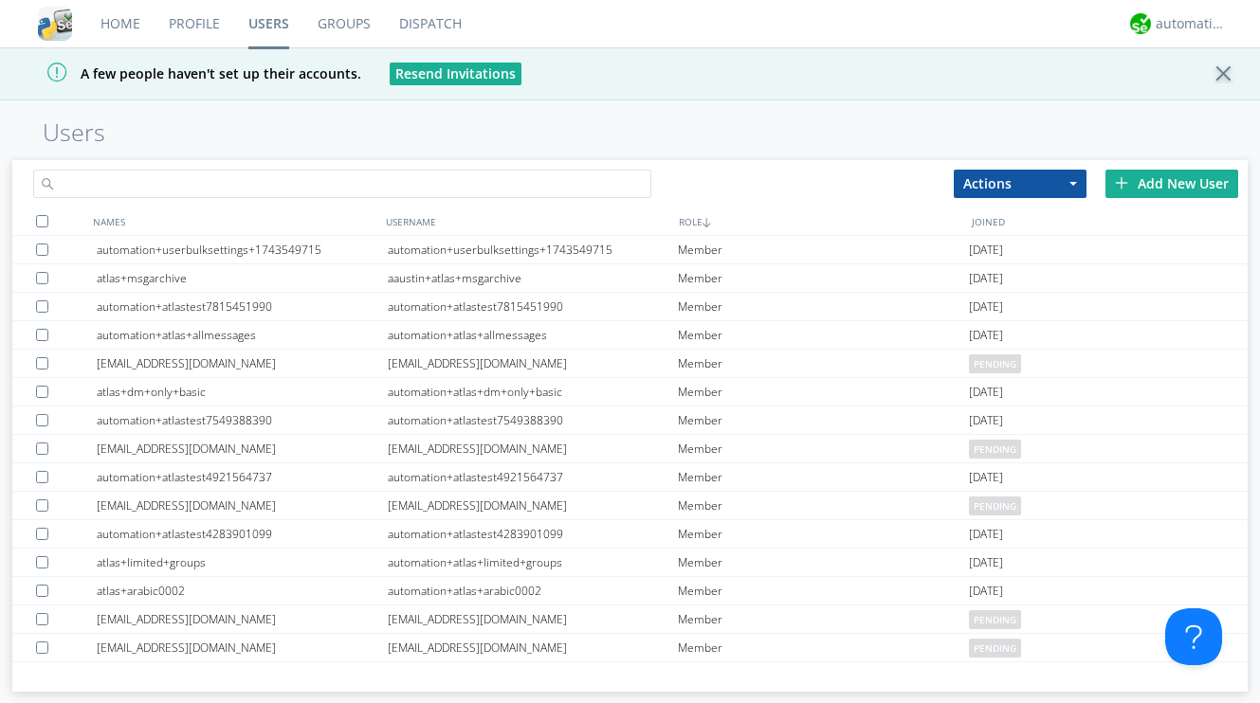
click at [153, 189] on input "text" at bounding box center [341, 184] width 617 height 28
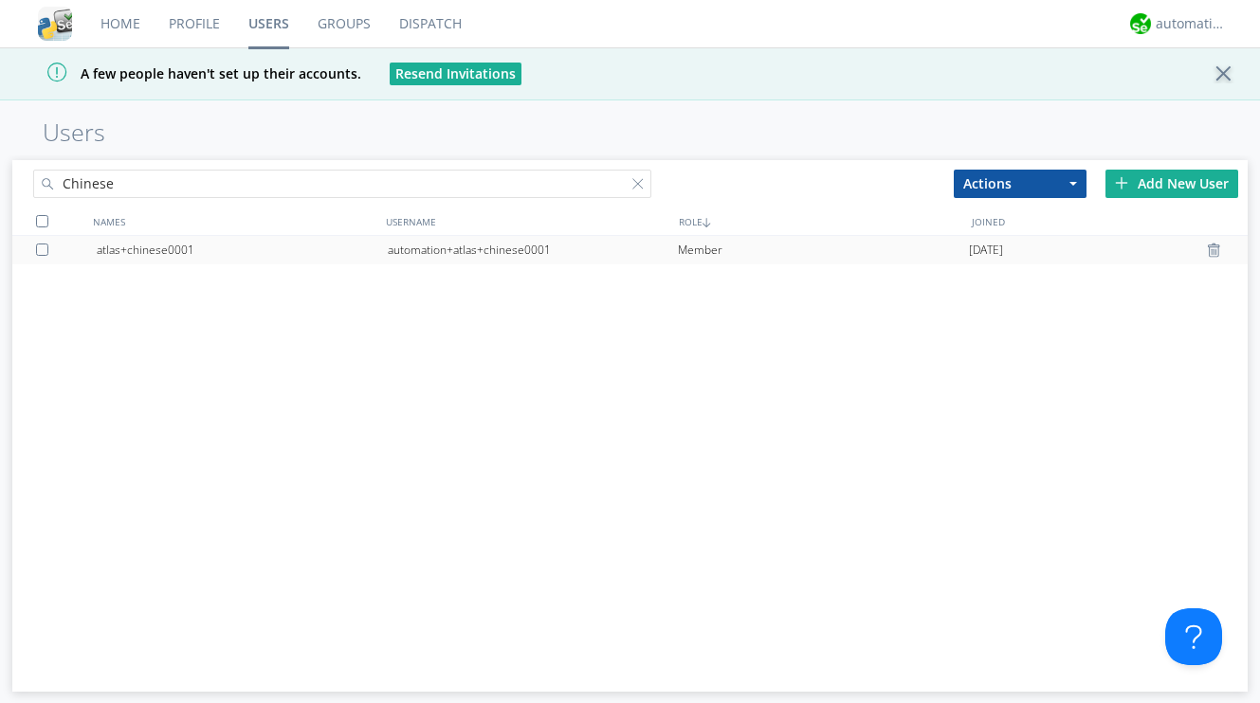
type input "Chinese"
click at [176, 245] on div "atlas+chinese0001" at bounding box center [242, 250] width 291 height 28
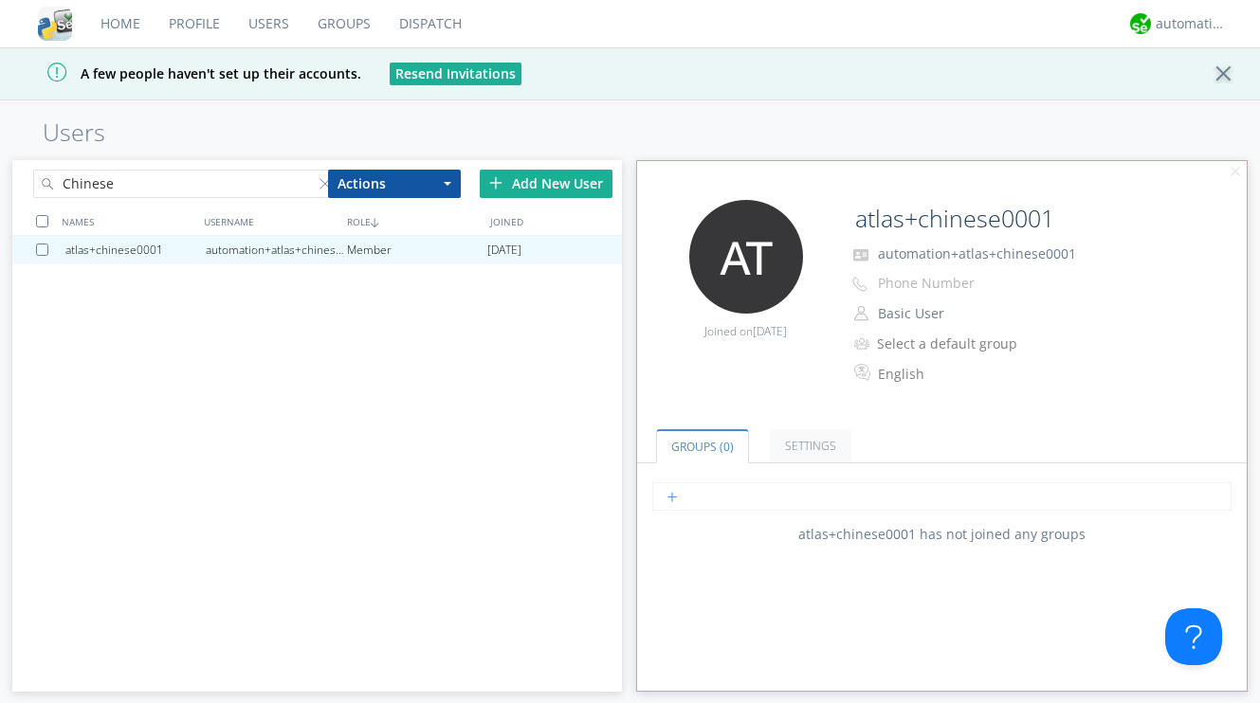
click at [691, 493] on input "text" at bounding box center [941, 496] width 579 height 28
type input "Pol"
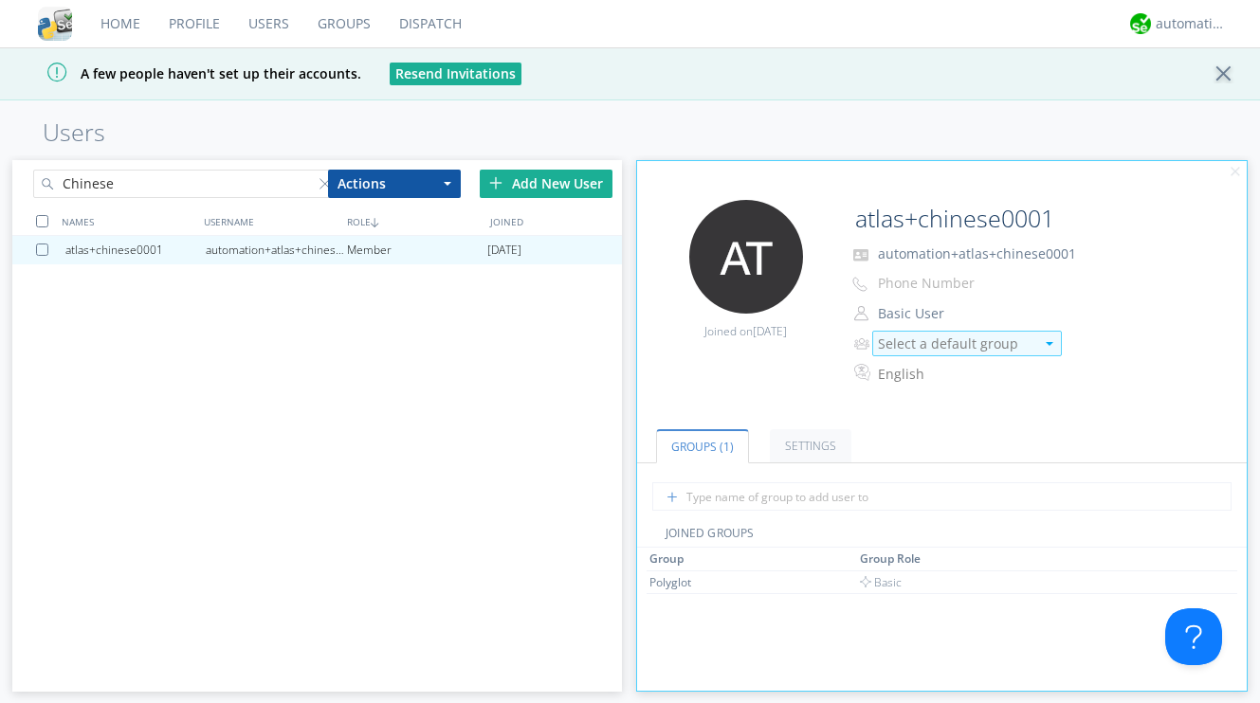
click at [901, 349] on div "Select a default group" at bounding box center [956, 344] width 156 height 19
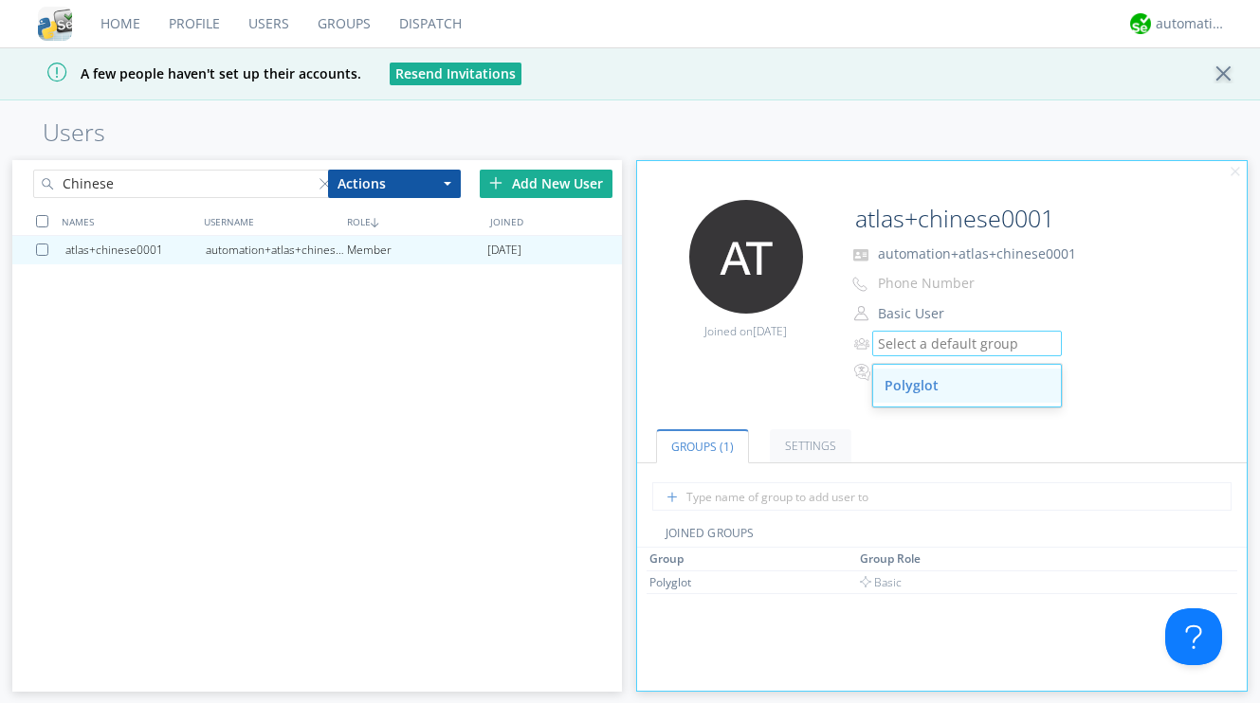
click at [902, 385] on div "Polyglot" at bounding box center [967, 386] width 188 height 34
click at [124, 172] on input "Chinese" at bounding box center [185, 184] width 304 height 28
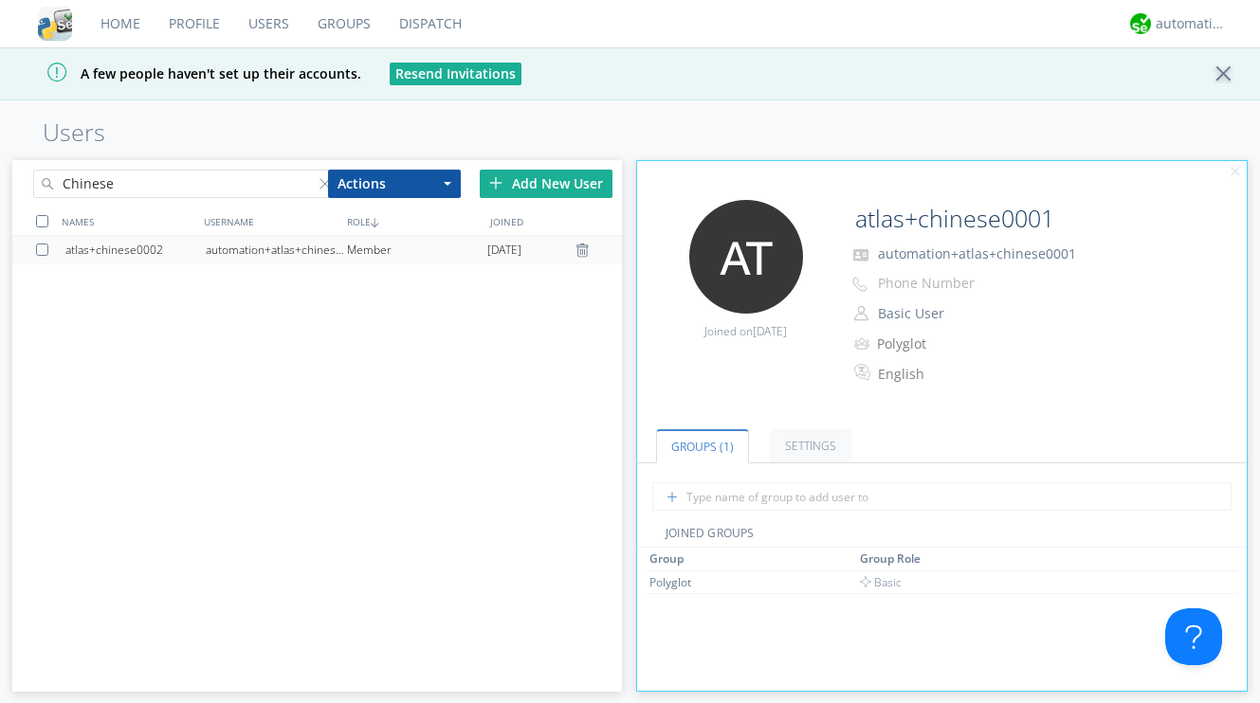
click at [125, 250] on div "atlas+chinese0002" at bounding box center [135, 250] width 140 height 28
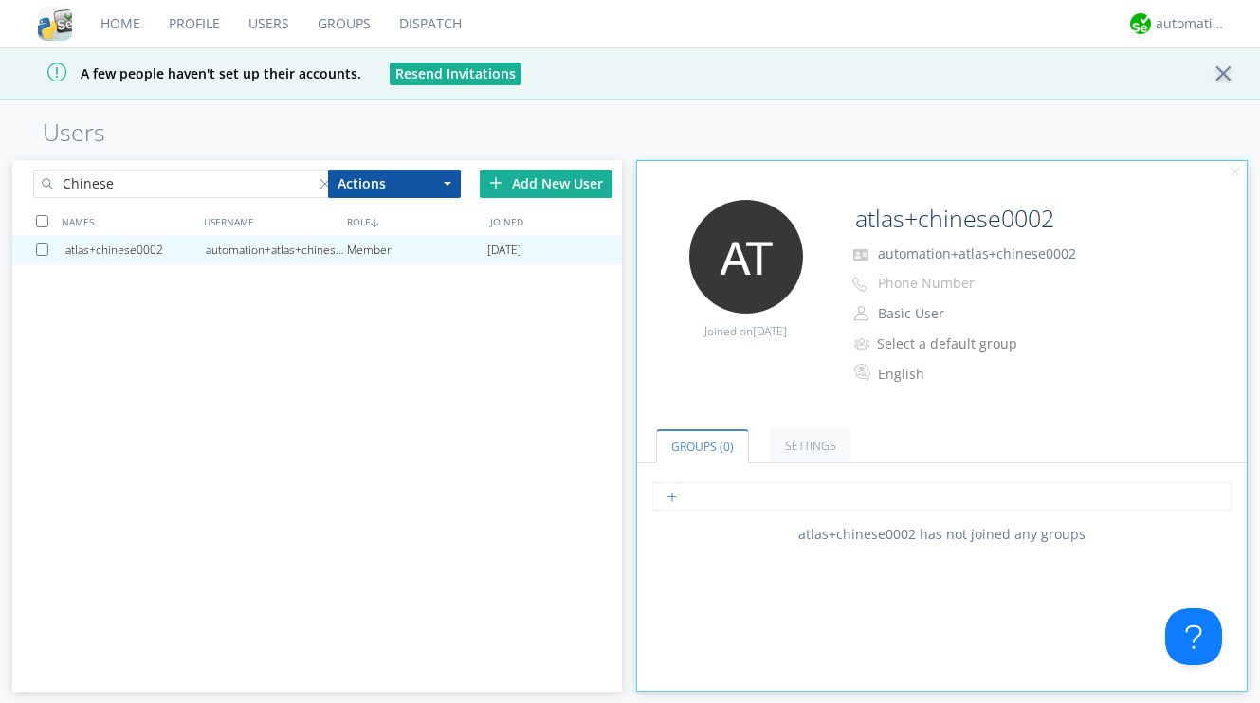
click at [760, 504] on input "text" at bounding box center [941, 496] width 579 height 28
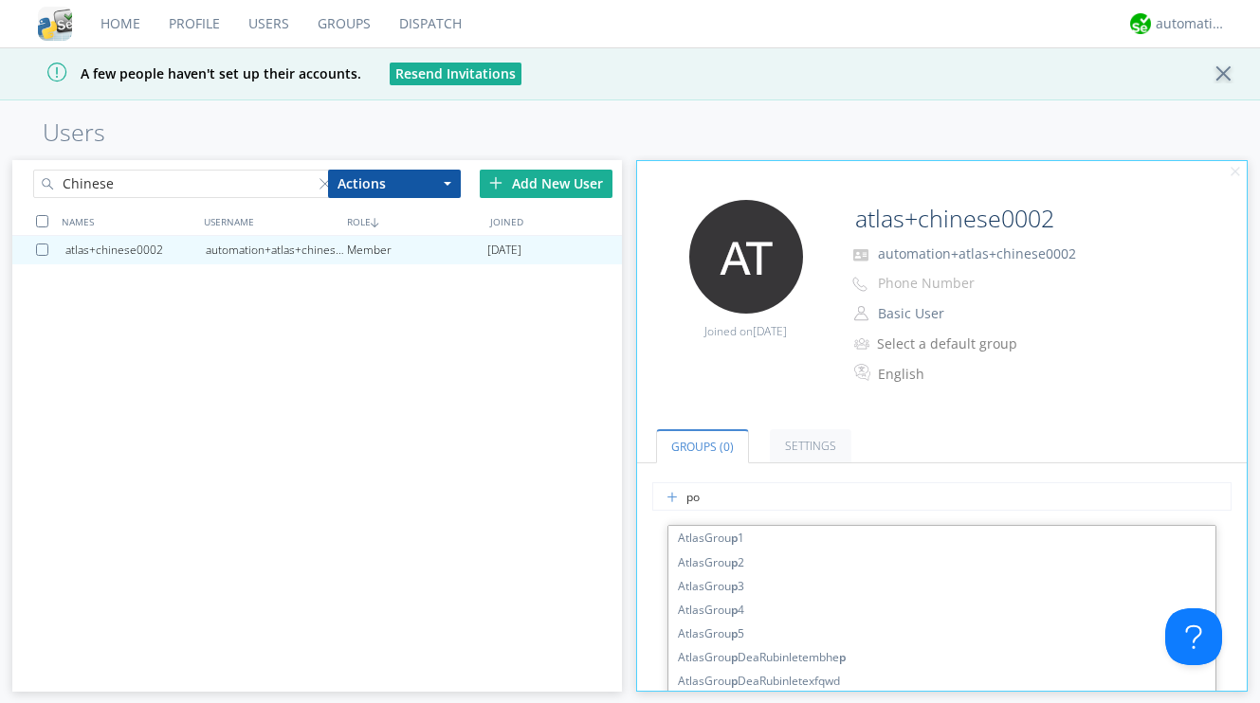
type input "pol"
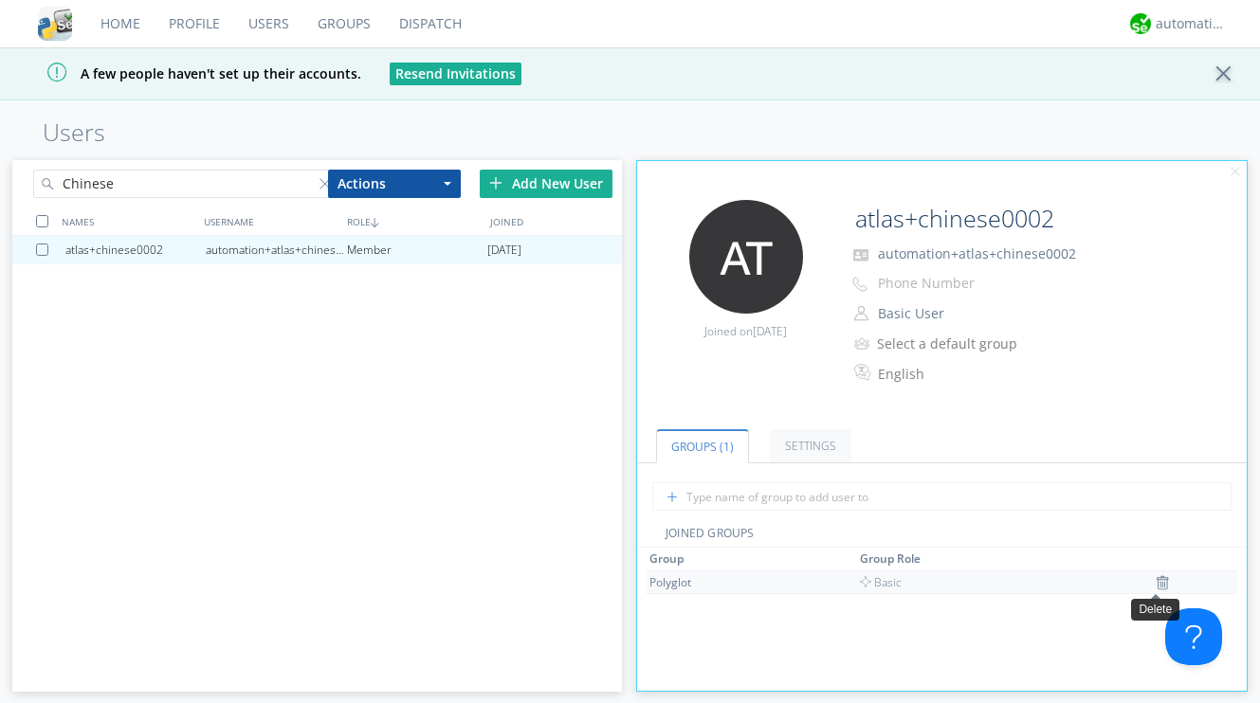
click at [1155, 585] on img at bounding box center [1161, 582] width 13 height 15
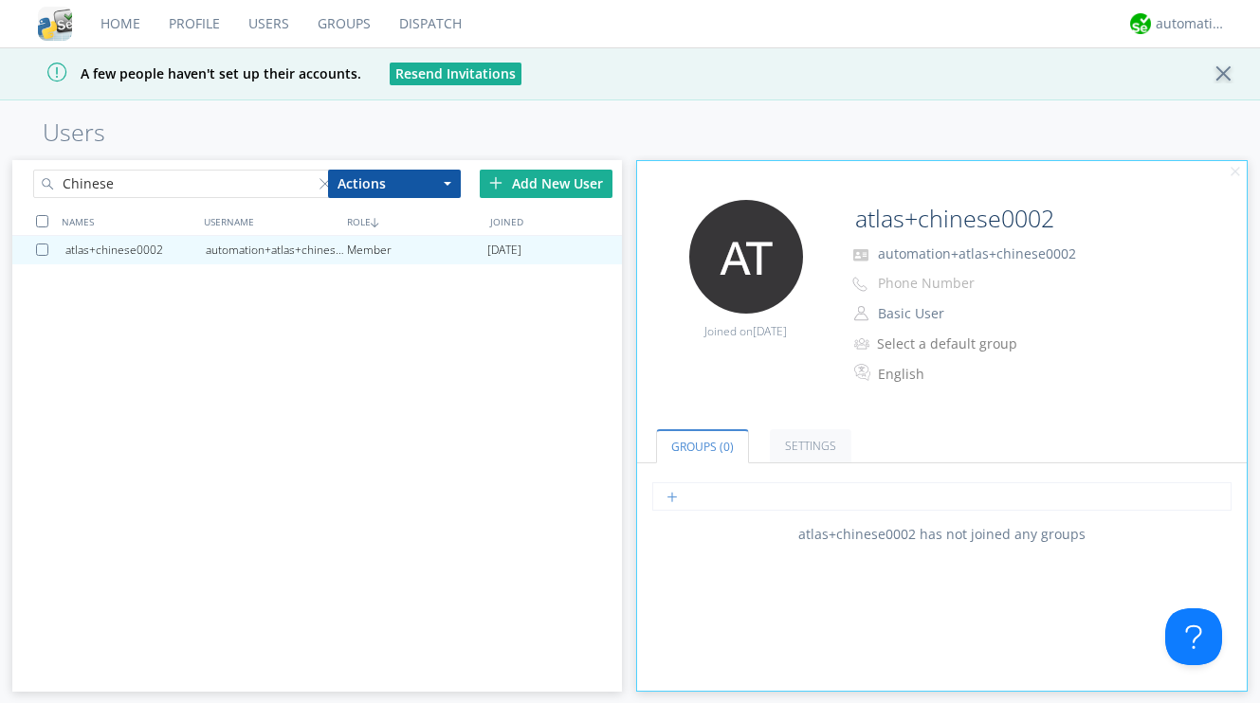
click at [716, 501] on input "text" at bounding box center [941, 496] width 579 height 28
type input "pol"
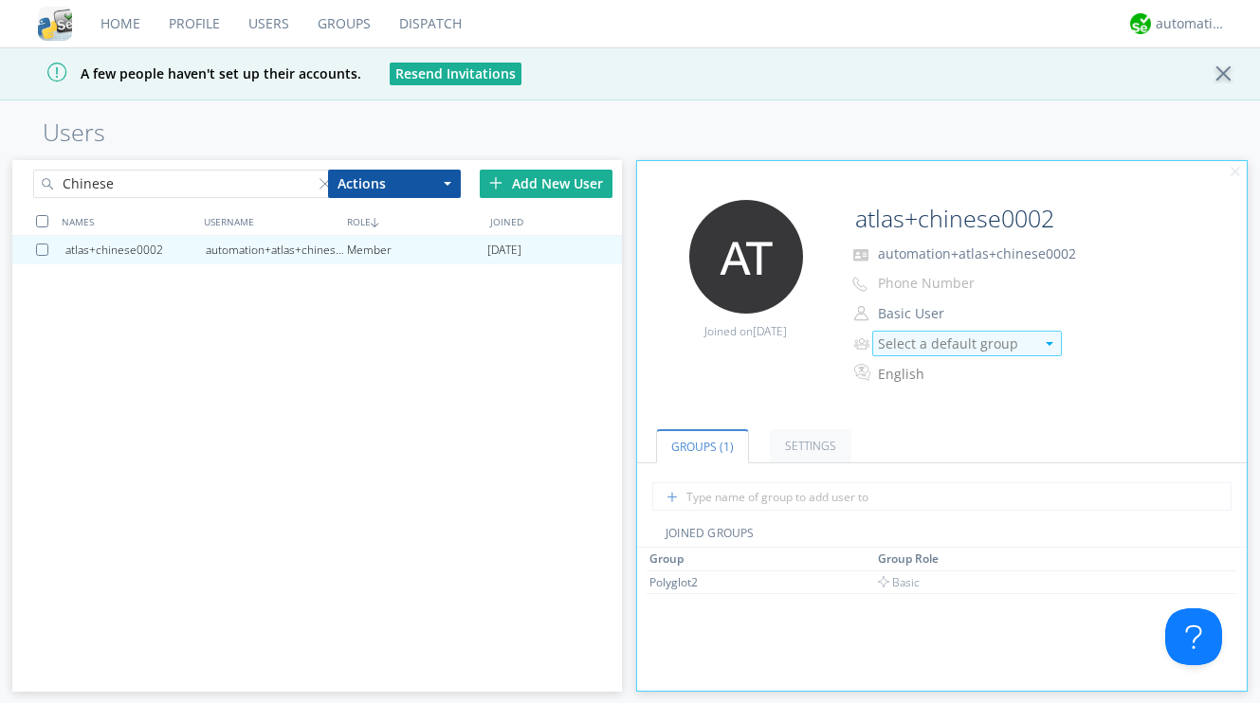
click at [884, 340] on div "Select a default group" at bounding box center [956, 344] width 156 height 19
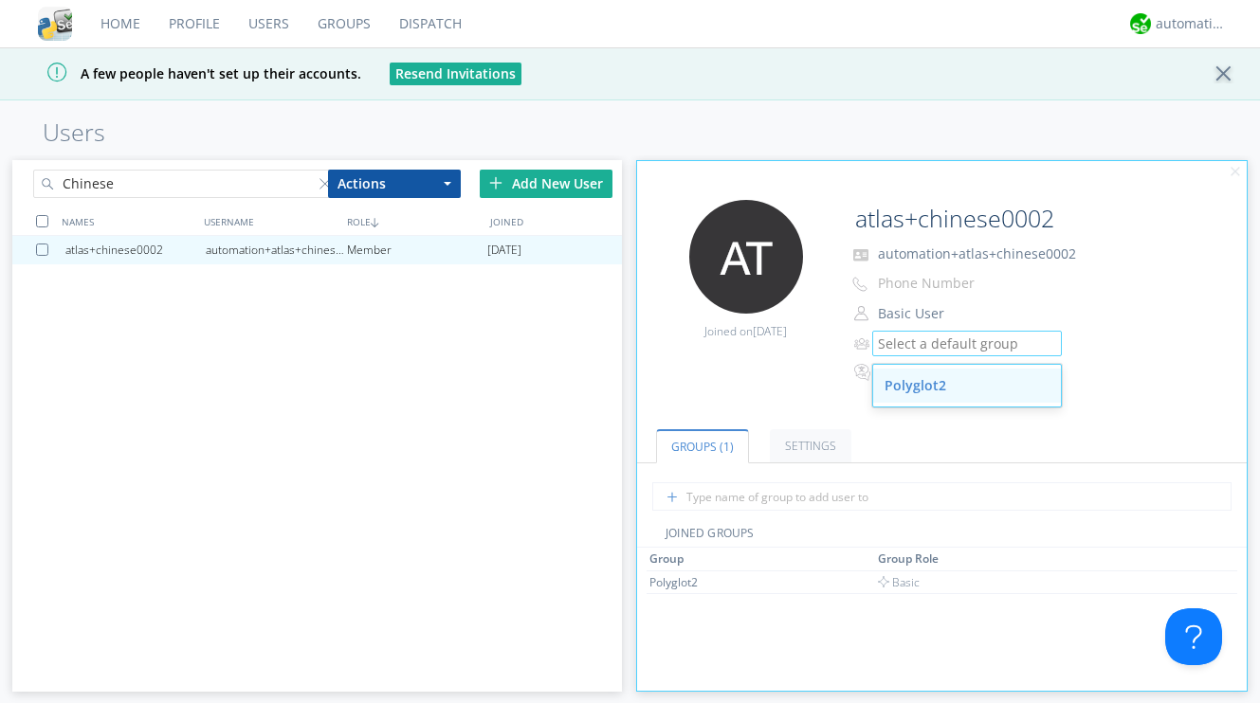
click at [923, 385] on div "Polyglot2" at bounding box center [967, 386] width 188 height 34
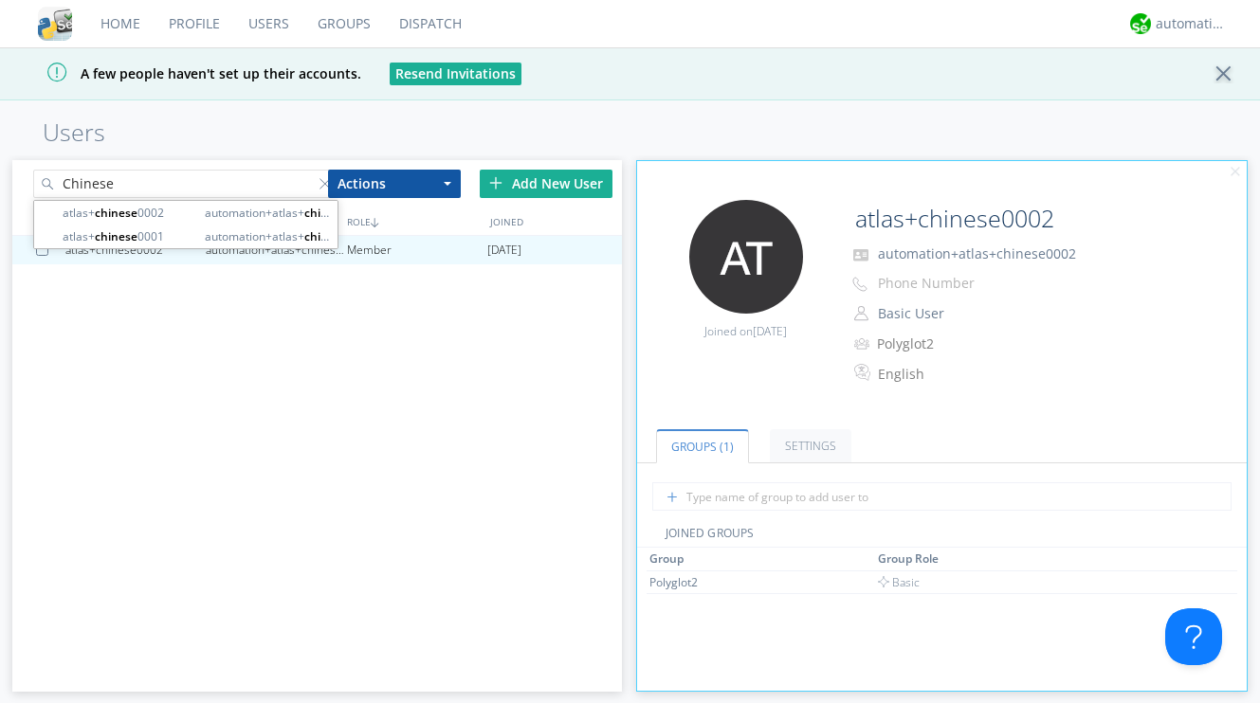
drag, startPoint x: 131, startPoint y: 188, endPoint x: 27, endPoint y: 175, distance: 104.0
click at [27, 175] on div "Chinese" at bounding box center [164, 180] width 304 height 41
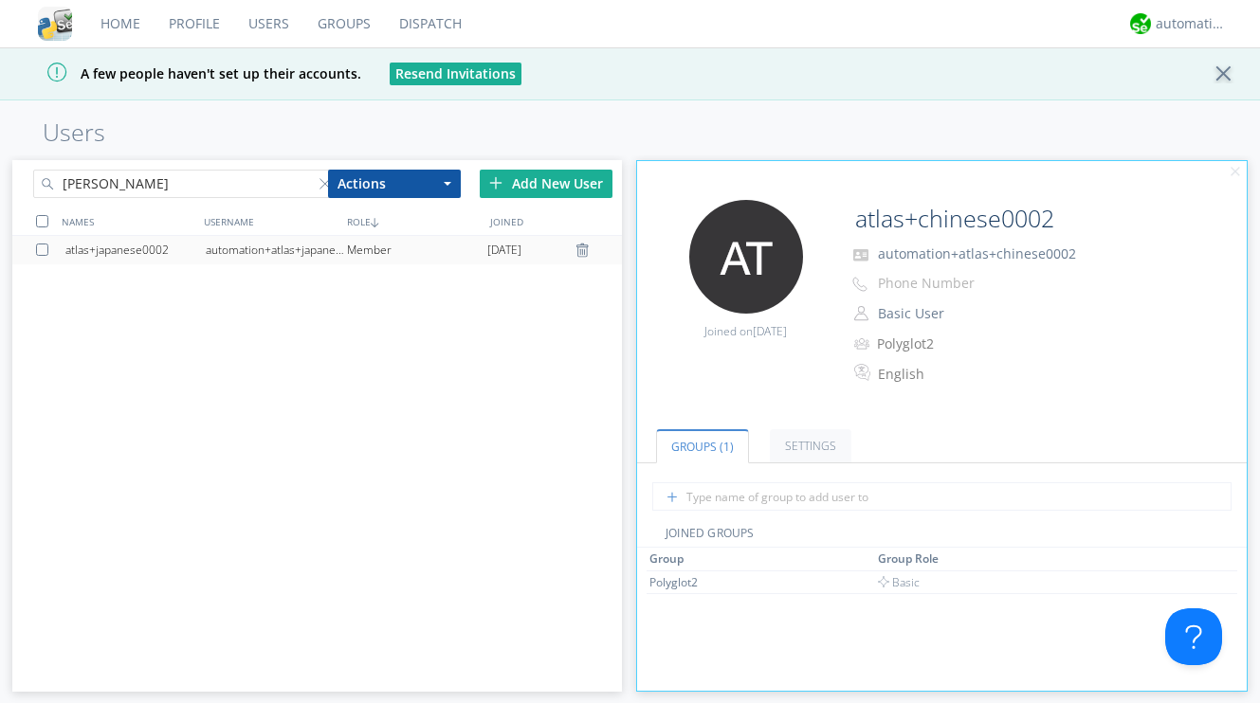
type input "Ja"
click at [139, 245] on div "atlas+japanese0002" at bounding box center [135, 250] width 140 height 28
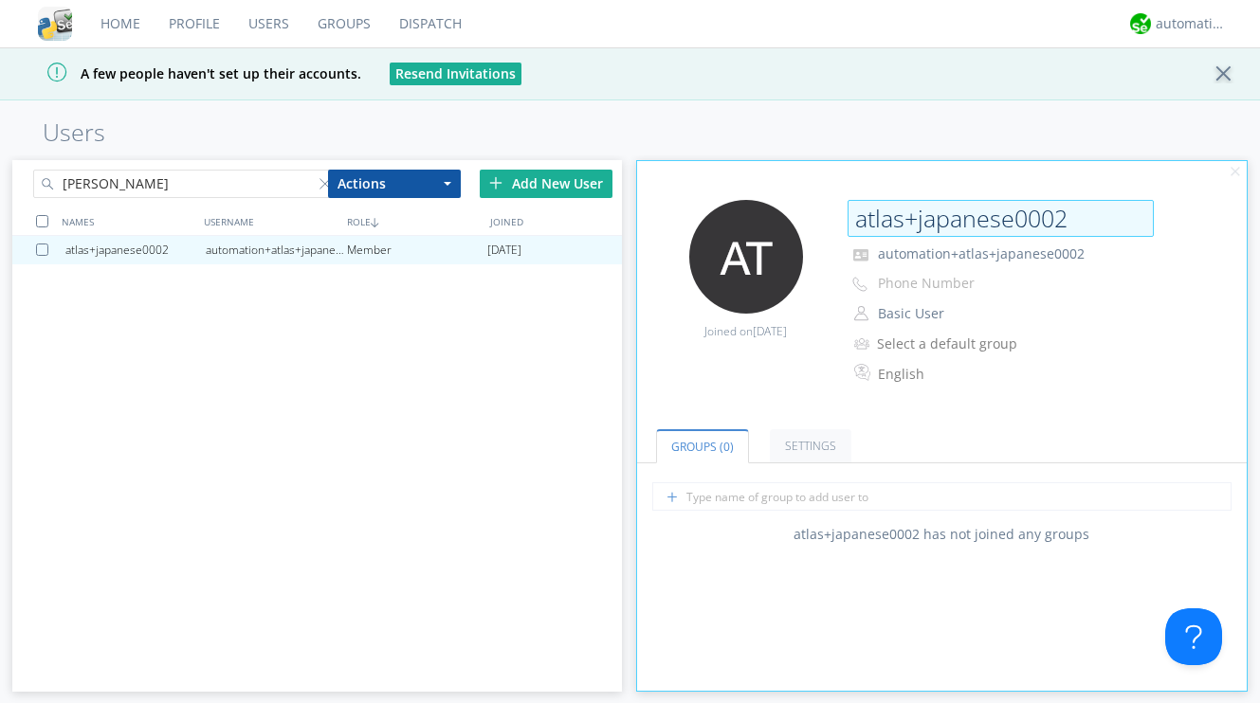
click at [853, 221] on input "atlas+japanese0002" at bounding box center [1000, 219] width 306 height 38
type input "automation+atlas+japanese0002"
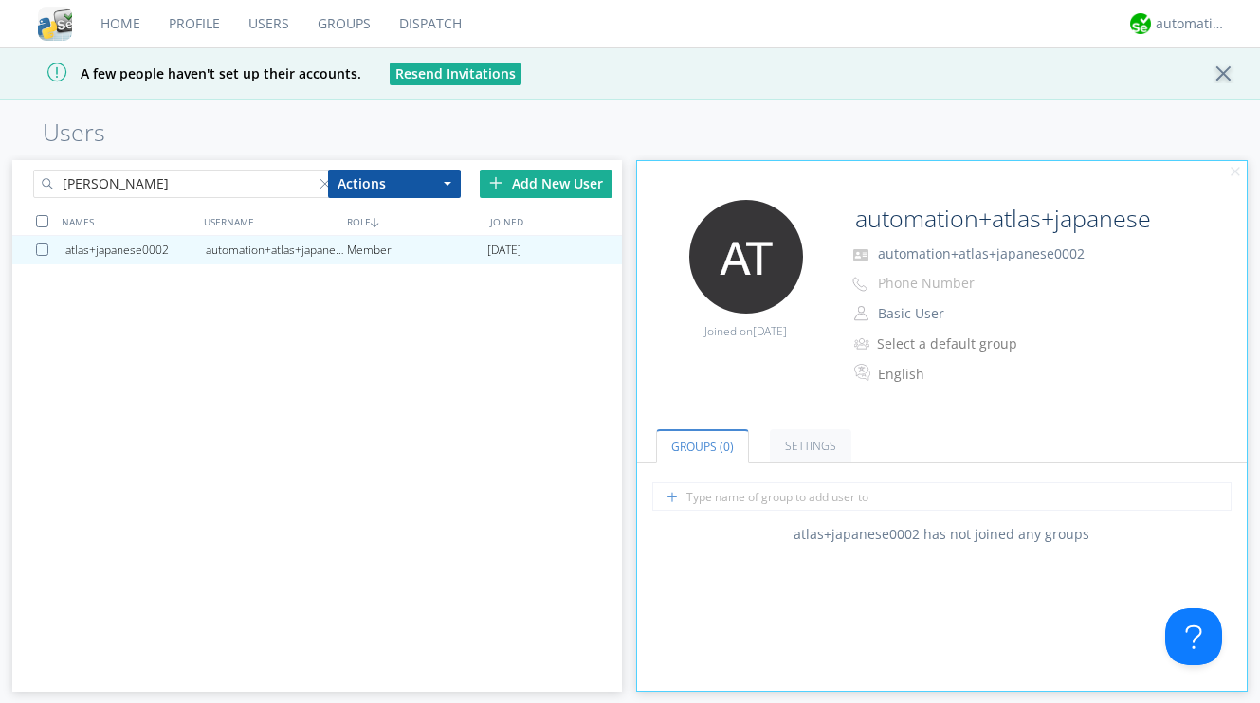
click at [764, 370] on div "Edit Avatar Joined on 2025-08-19 automation+atlas+japanese0002 automation+atlas…" at bounding box center [941, 303] width 628 height 226
click at [771, 501] on input "text" at bounding box center [941, 496] width 579 height 28
type input "Poly"
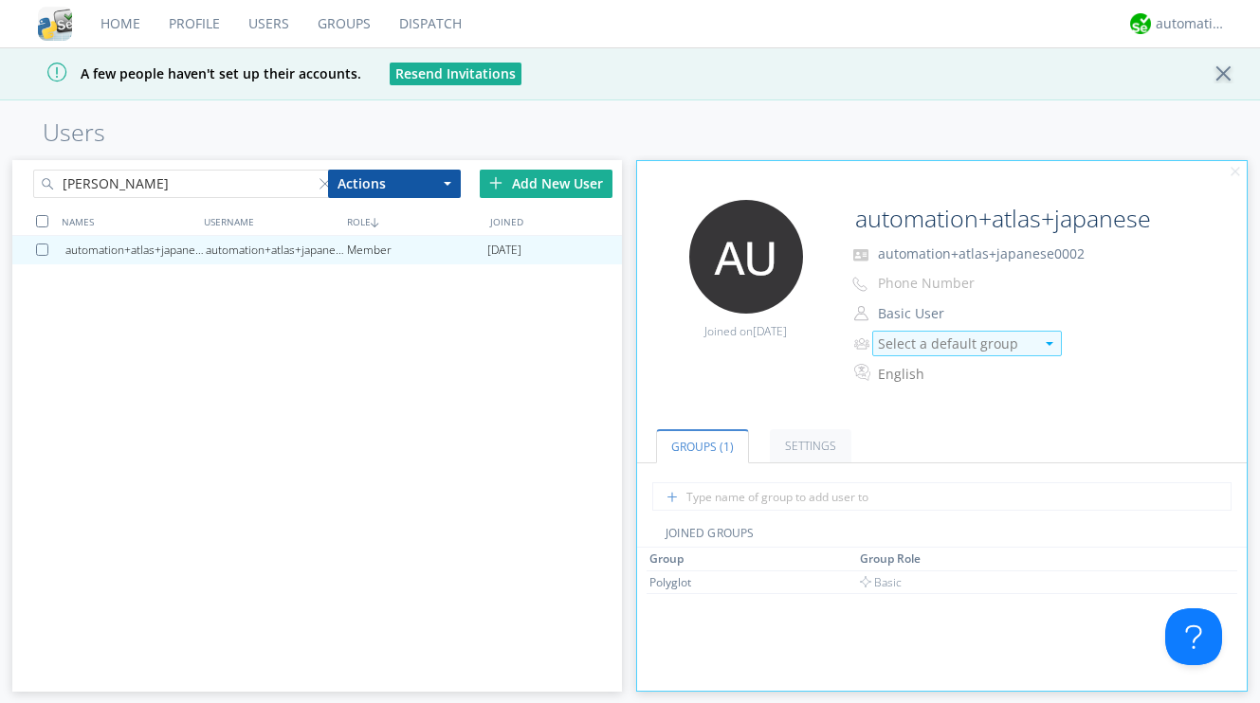
click at [915, 345] on div "Select a default group" at bounding box center [956, 344] width 156 height 19
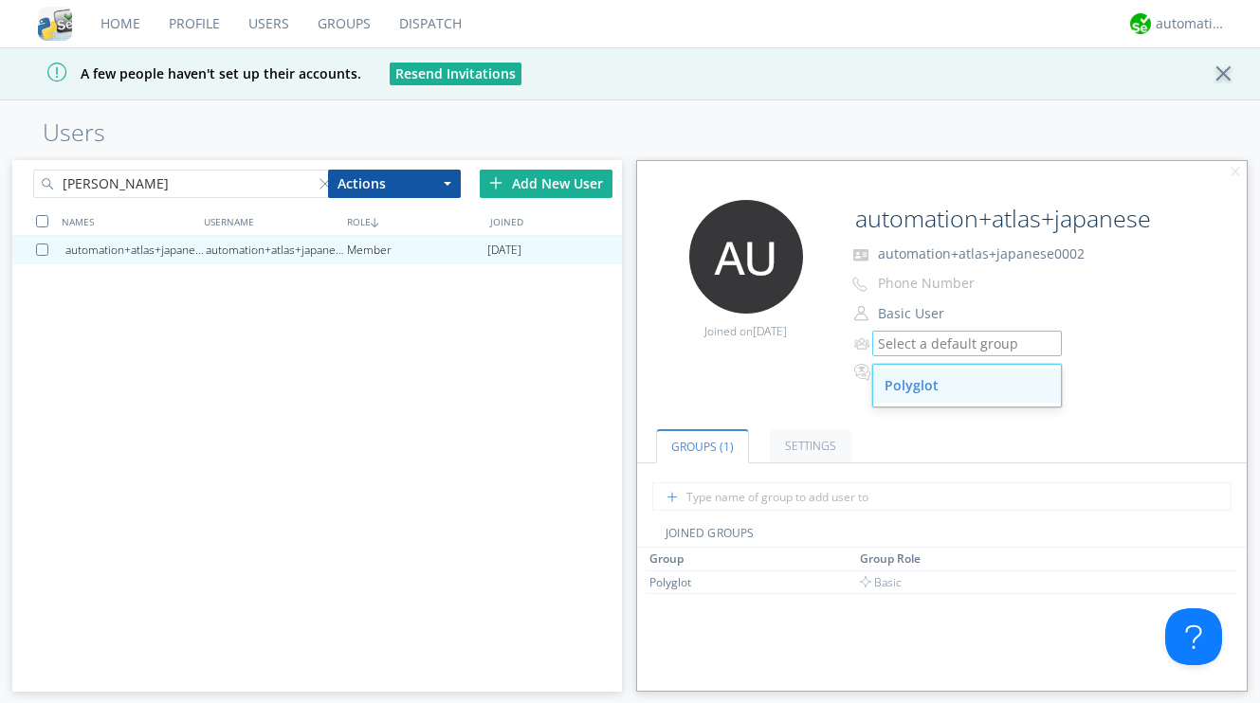
click at [914, 391] on div "Polyglot" at bounding box center [967, 386] width 188 height 34
click at [160, 190] on input "Ja" at bounding box center [185, 184] width 304 height 28
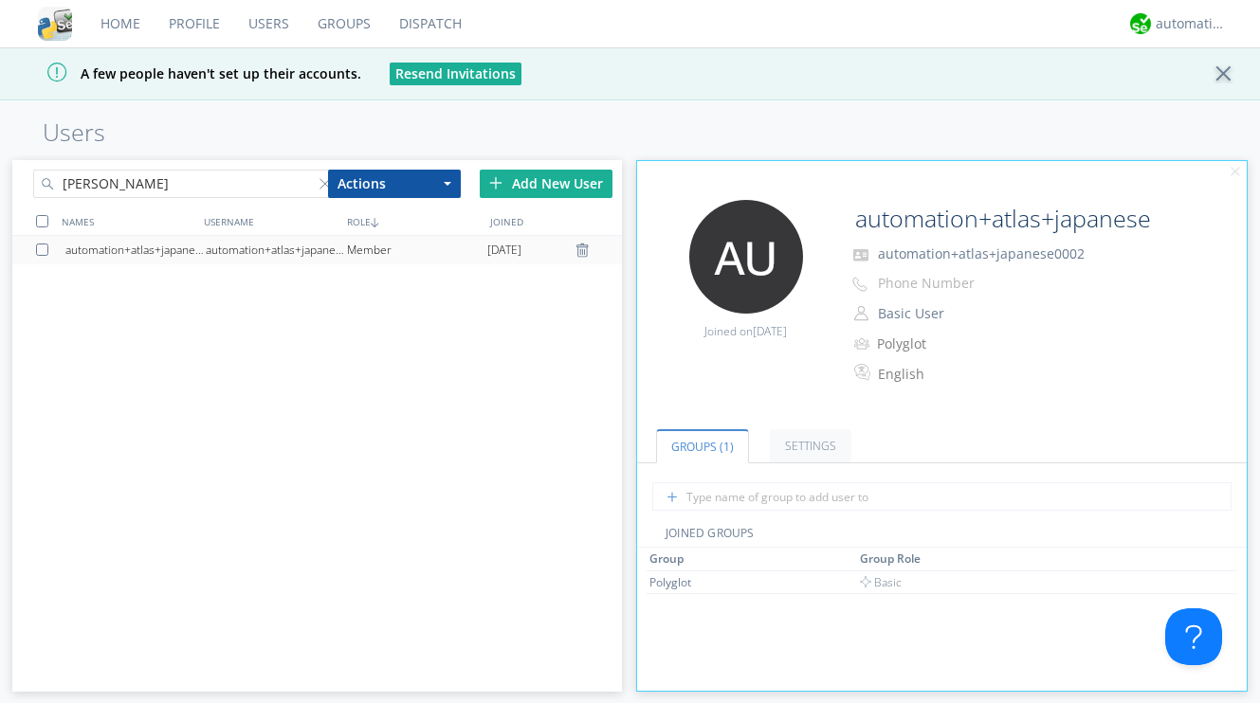
click at [213, 249] on div "automation+atlas+japanese0001" at bounding box center [276, 250] width 140 height 28
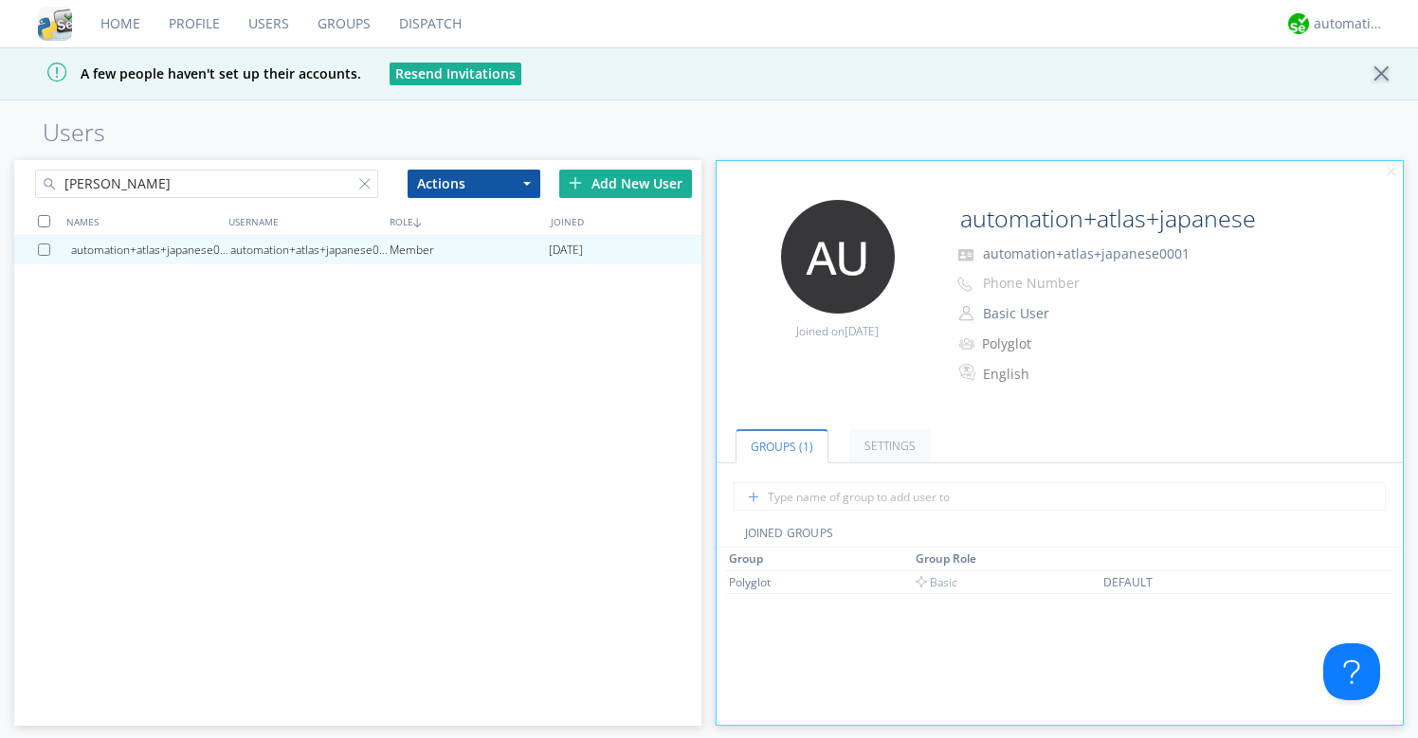
click at [300, 179] on input "Ja" at bounding box center [206, 184] width 343 height 28
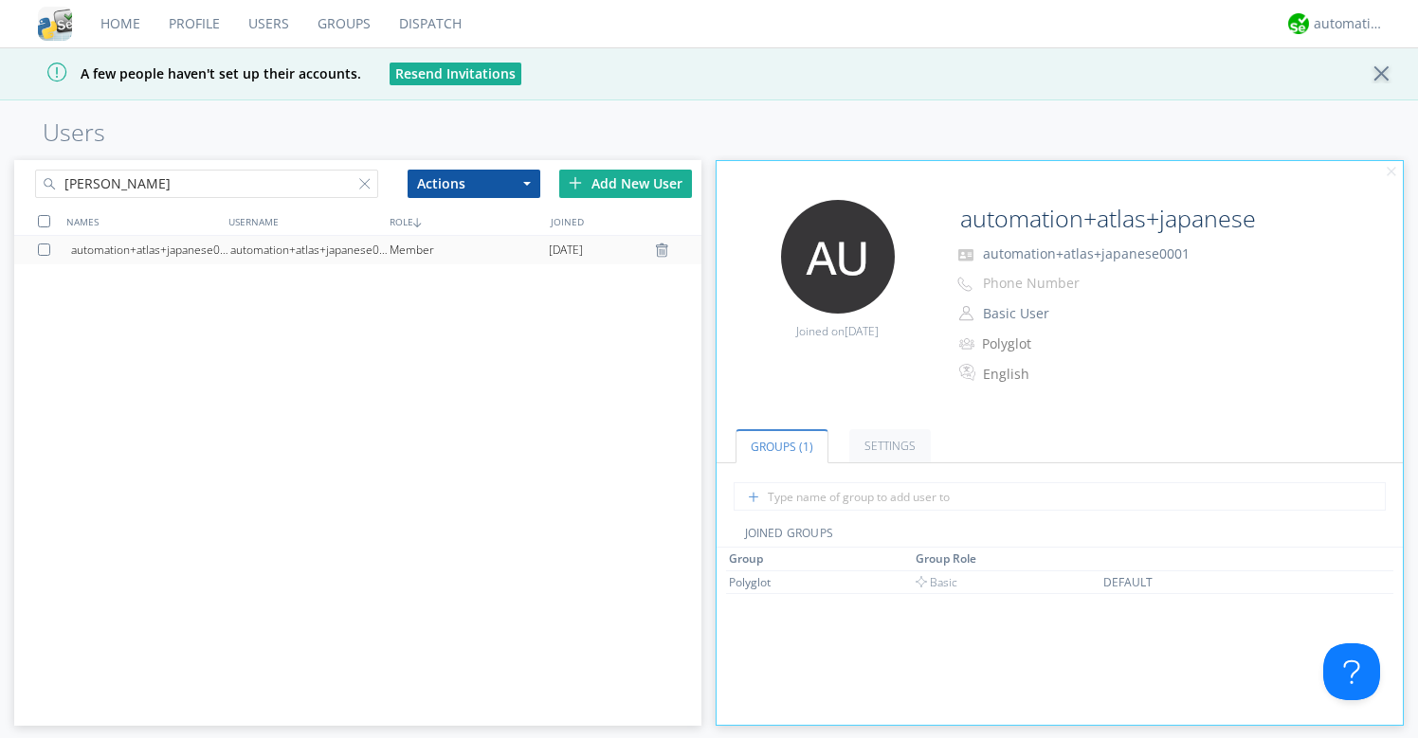
click at [280, 253] on div "automation+atlas+japanese0002" at bounding box center [309, 250] width 159 height 28
type input "automation+atlas+japanese0002"
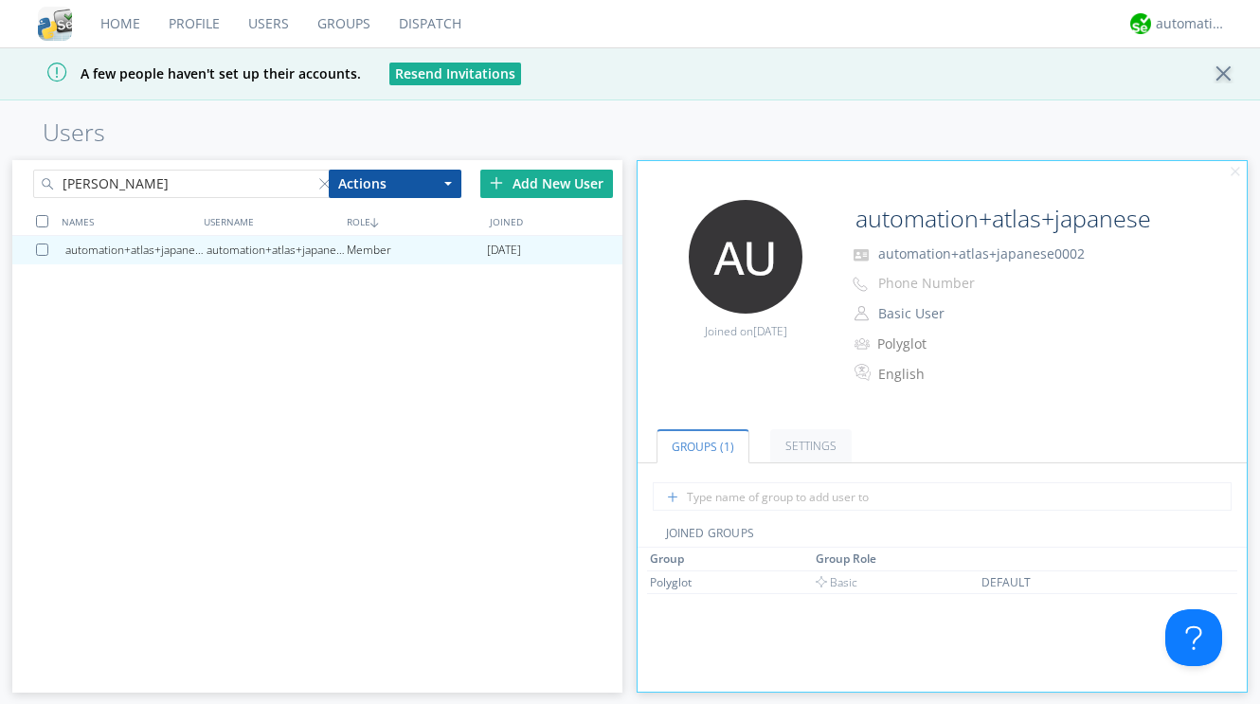
click at [196, 194] on input "Ja" at bounding box center [185, 184] width 305 height 28
type input "J"
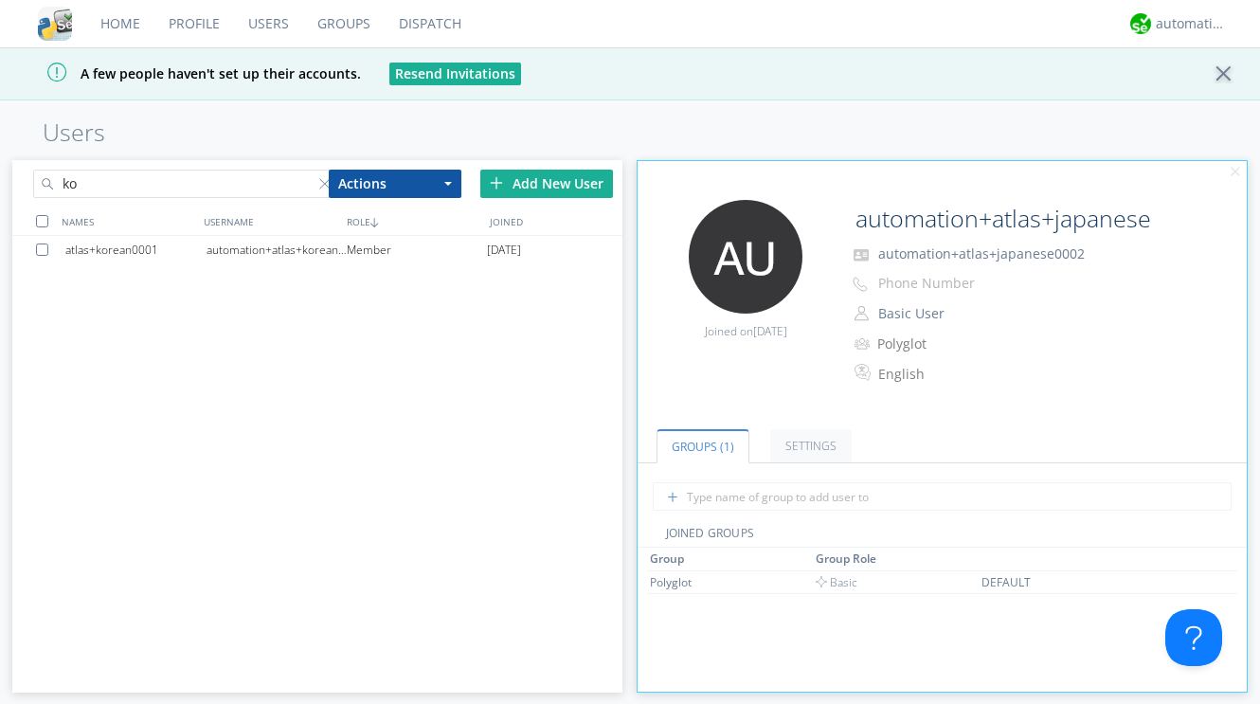
type input "ko"
click at [267, 256] on div "automation+atlas+korean0001" at bounding box center [277, 250] width 140 height 28
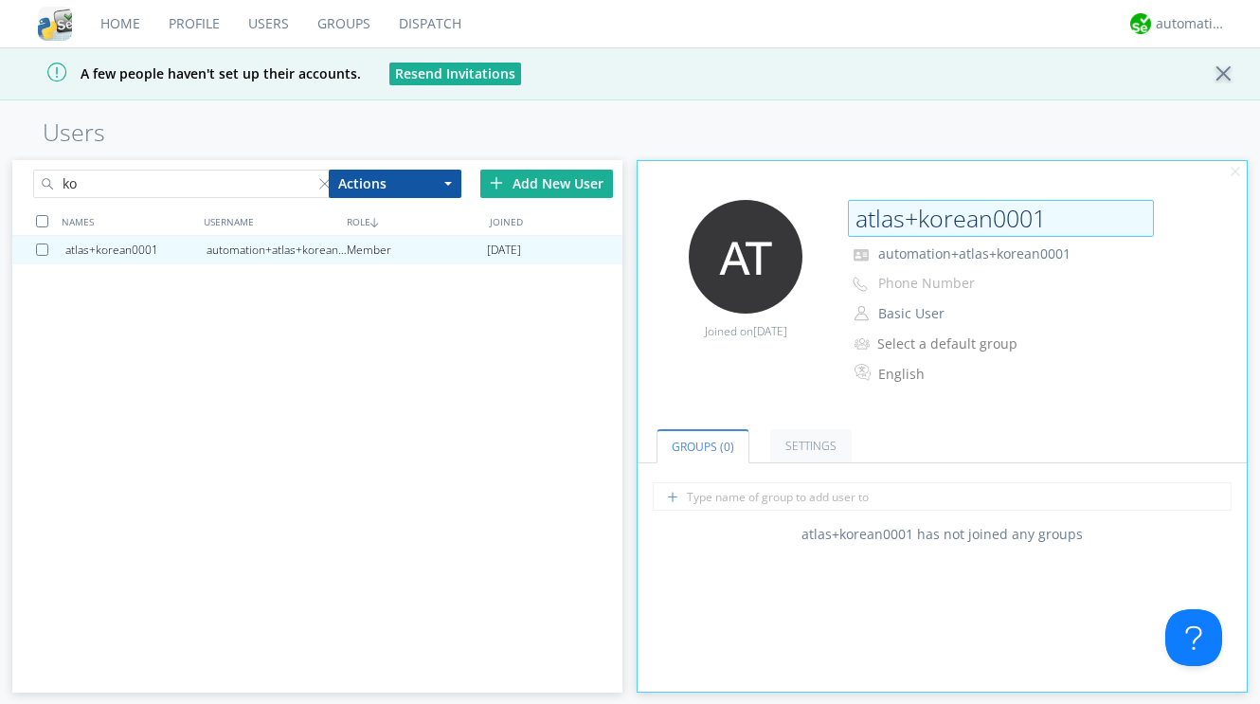
click at [856, 218] on input "atlas+korean0001" at bounding box center [1001, 219] width 306 height 38
type input "automation+atlas+korean0001"
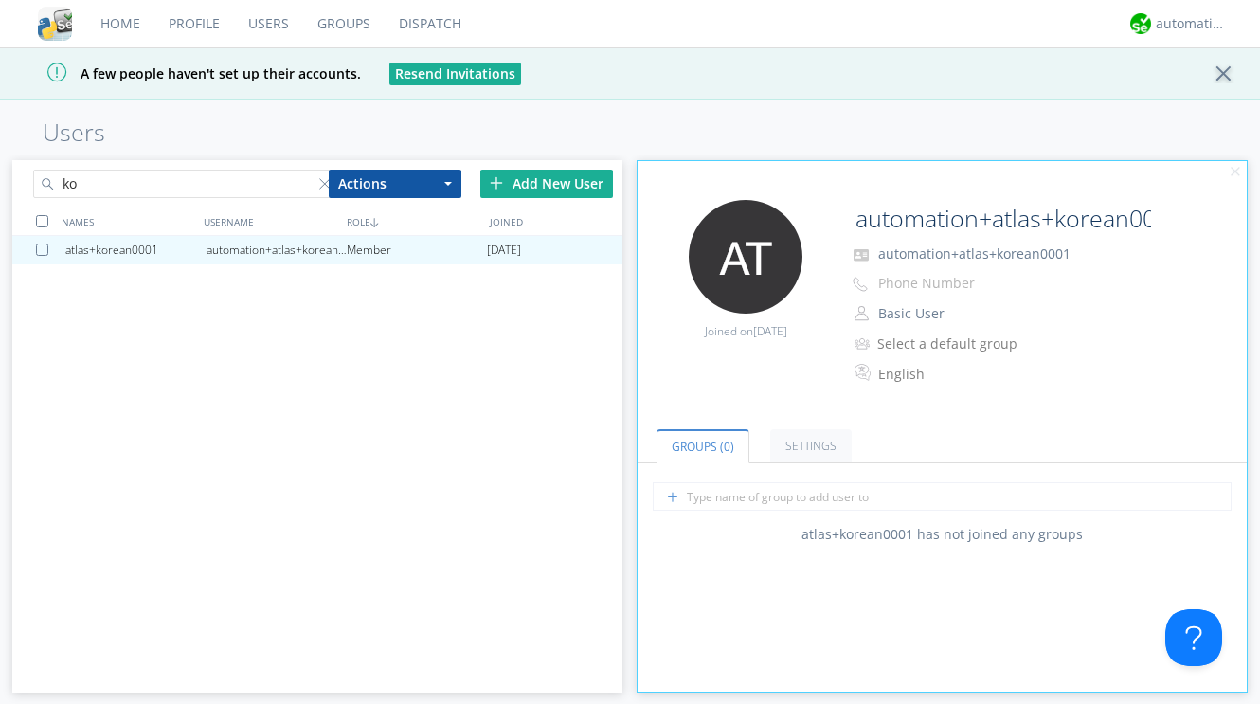
click at [740, 374] on div "Edit Avatar Joined on 2025-08-19 automation+atlas+korean0001 automation+atlas+k…" at bounding box center [942, 303] width 628 height 226
click at [693, 495] on input "text" at bounding box center [942, 496] width 579 height 28
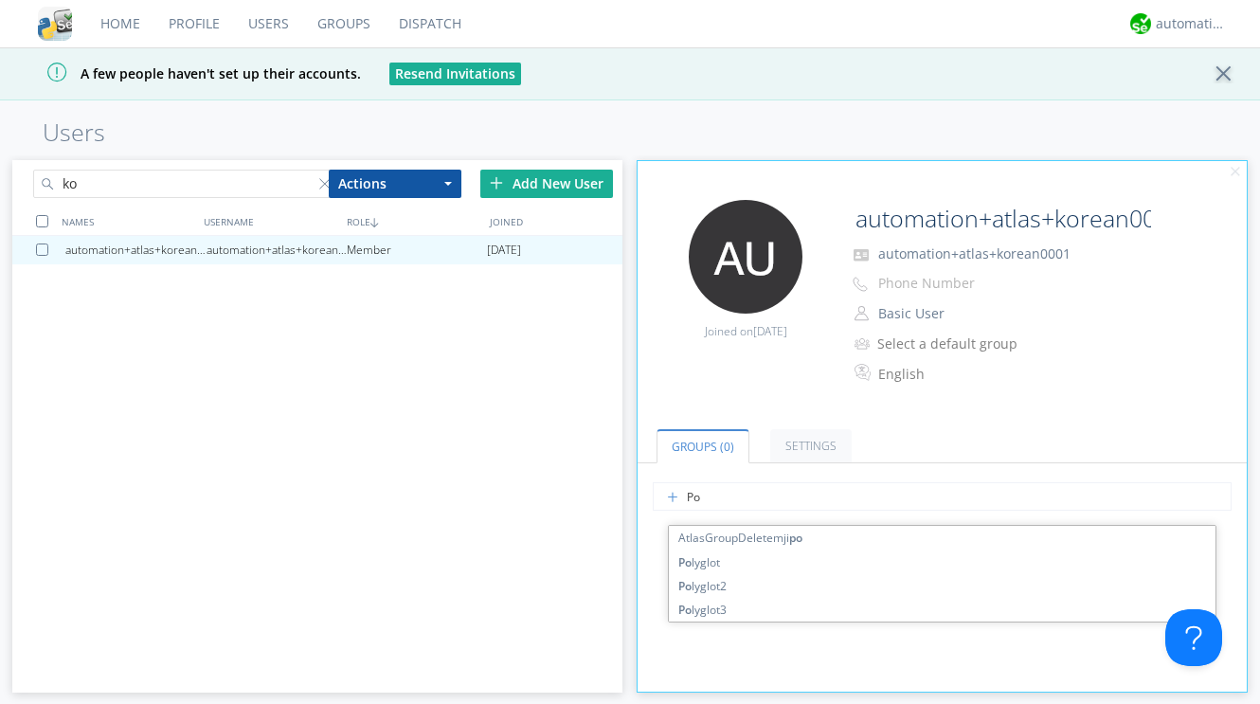
type input "Pol"
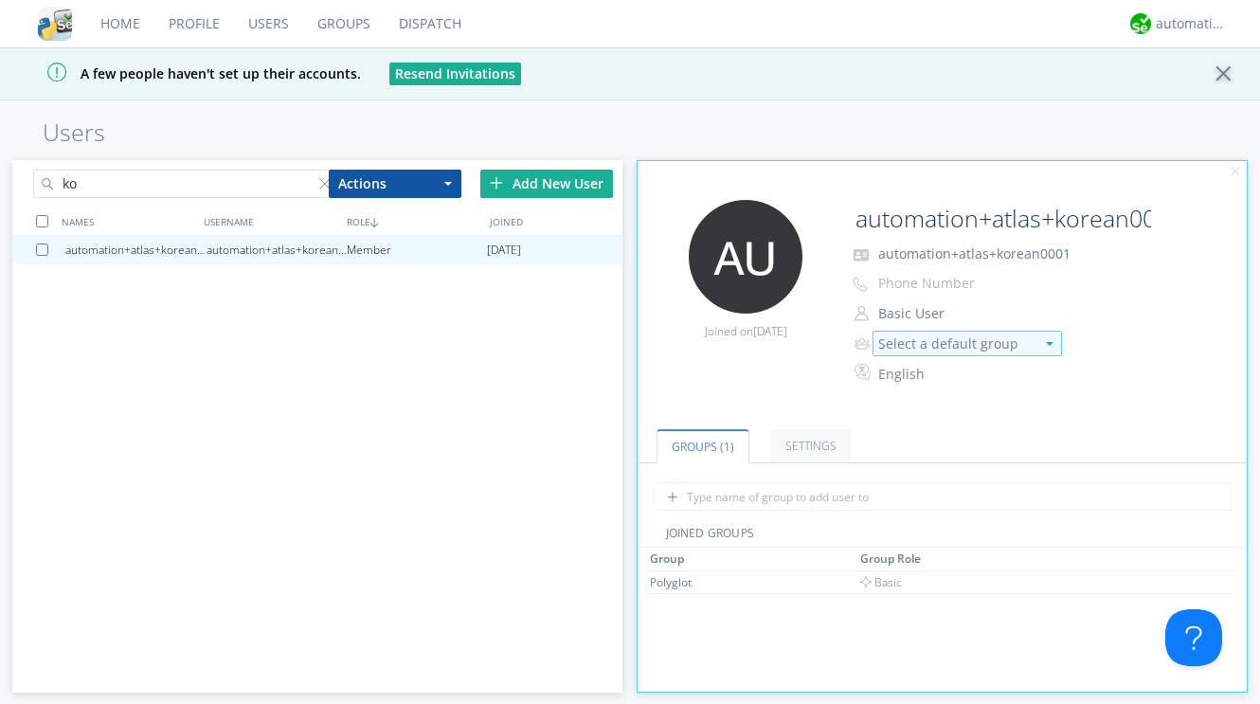
click at [952, 351] on div "Select a default group" at bounding box center [957, 344] width 156 height 19
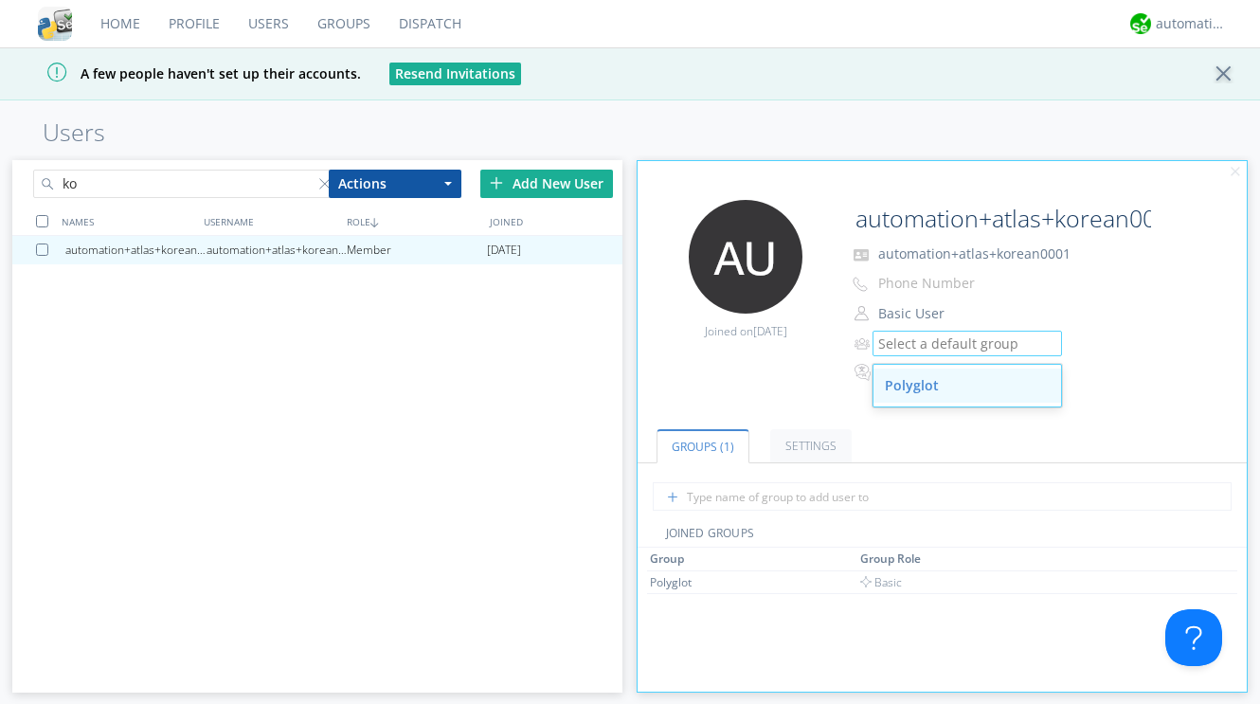
click at [921, 397] on div "Polyglot" at bounding box center [968, 386] width 188 height 34
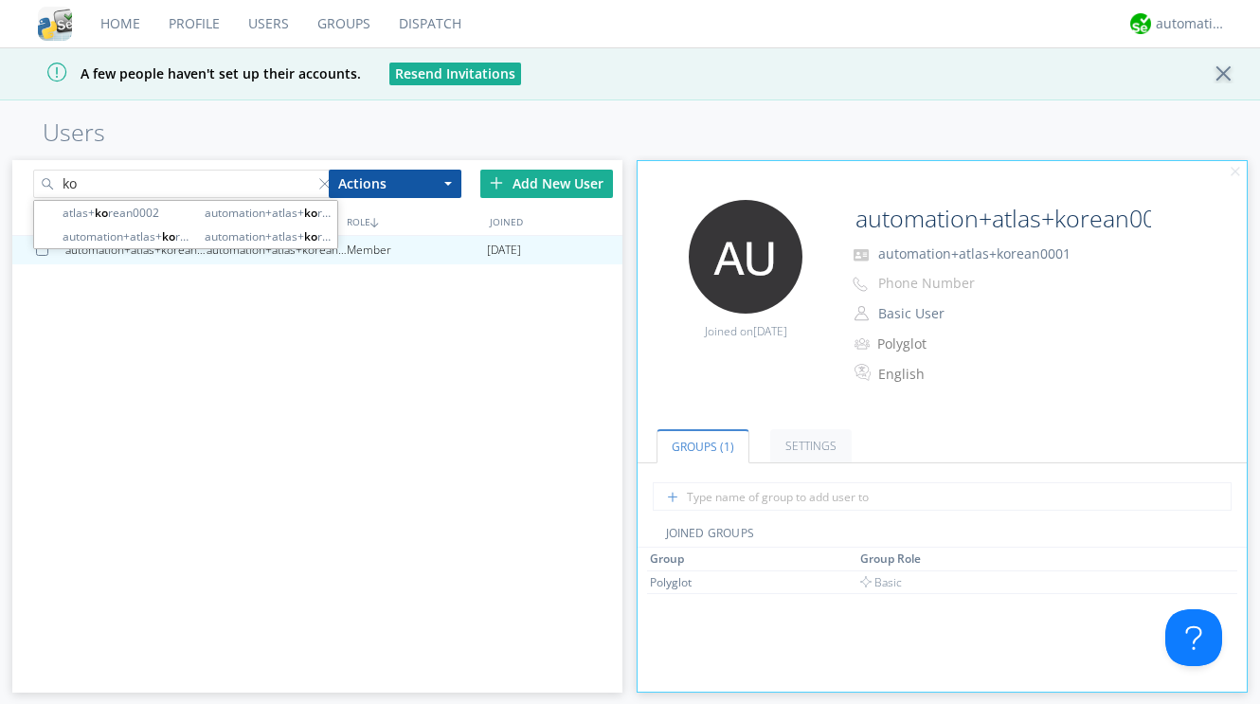
click at [107, 179] on input "ko" at bounding box center [185, 184] width 305 height 28
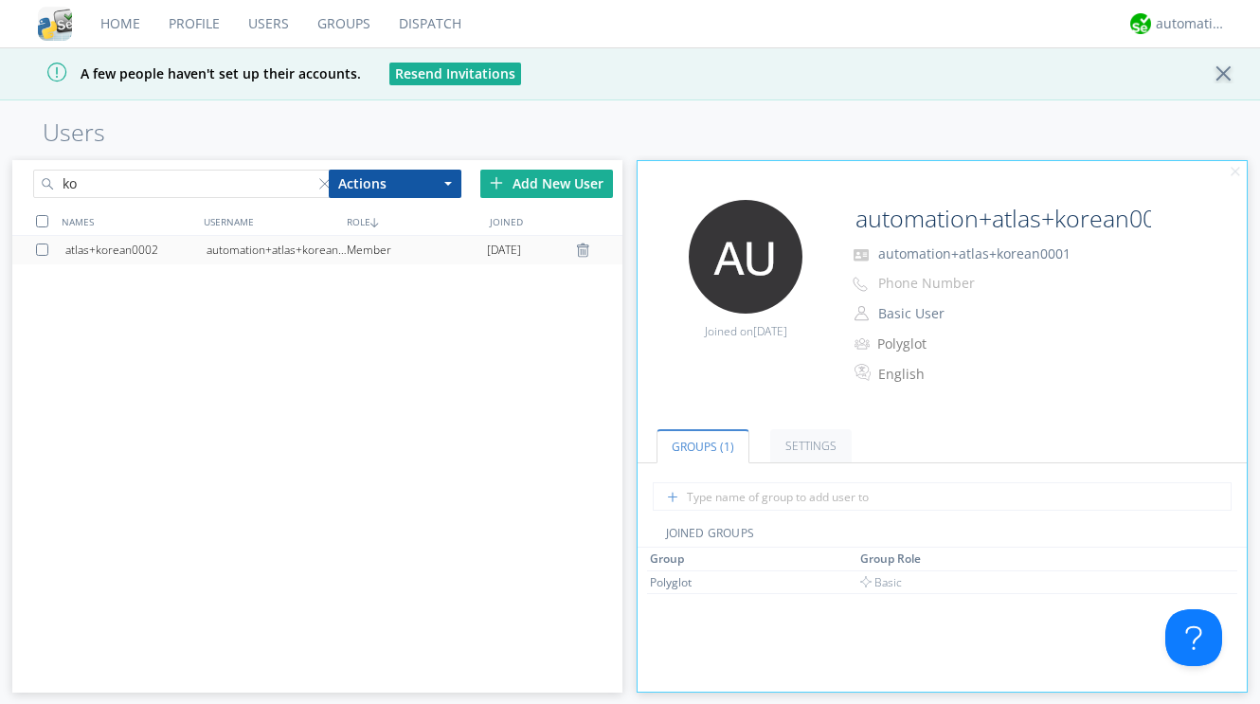
click at [305, 246] on div "automation+atlas+korean0002" at bounding box center [277, 250] width 140 height 28
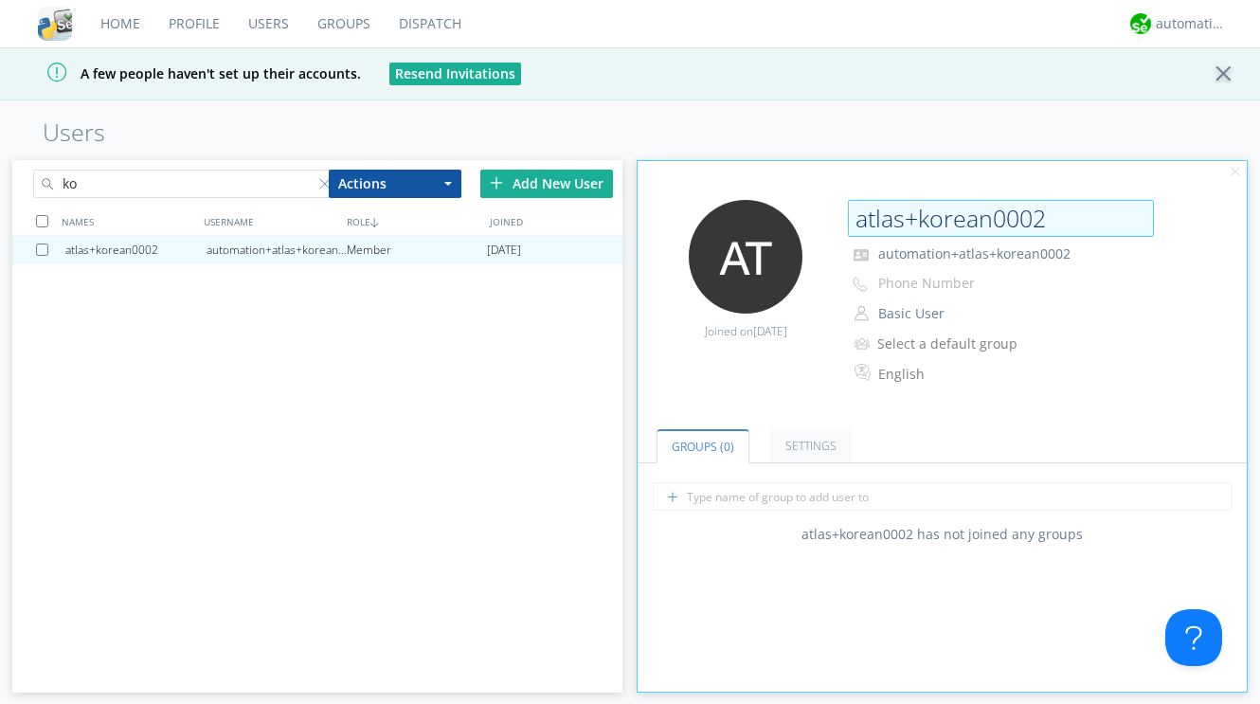
click at [860, 220] on input "atlas+korean0002" at bounding box center [1001, 219] width 306 height 38
type input "automation+atlas+korean0002"
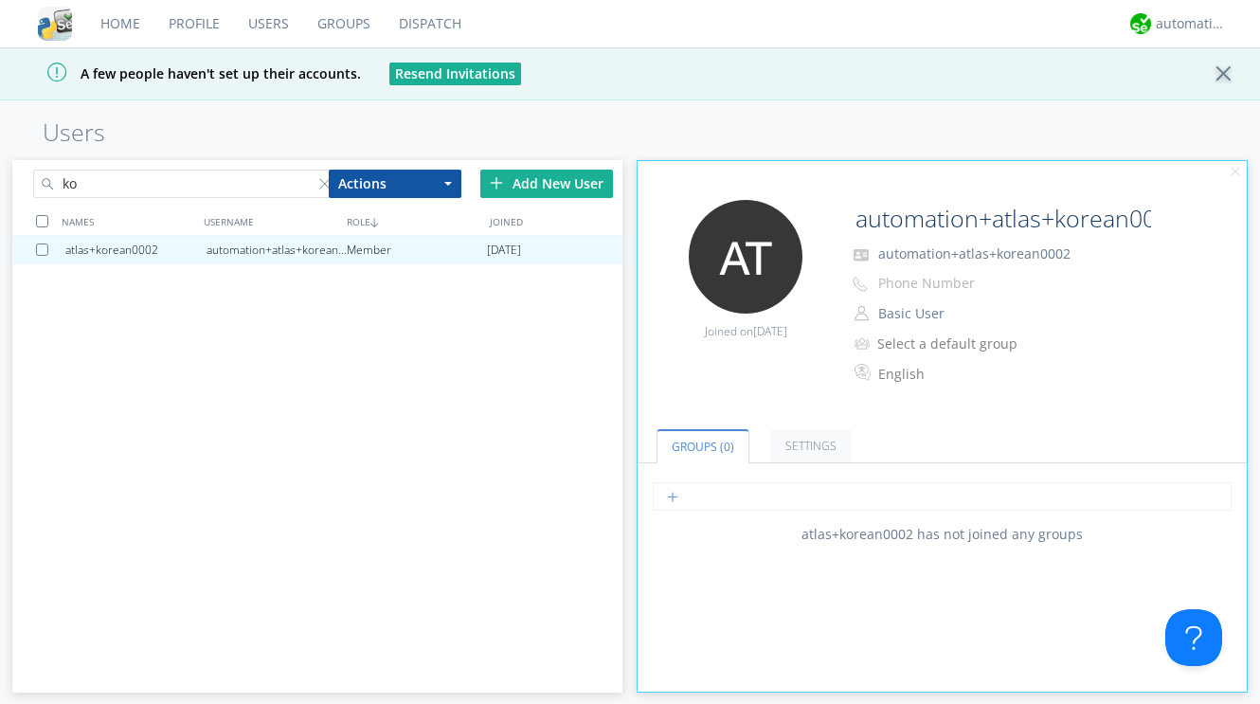
click at [711, 504] on input "text" at bounding box center [942, 496] width 579 height 28
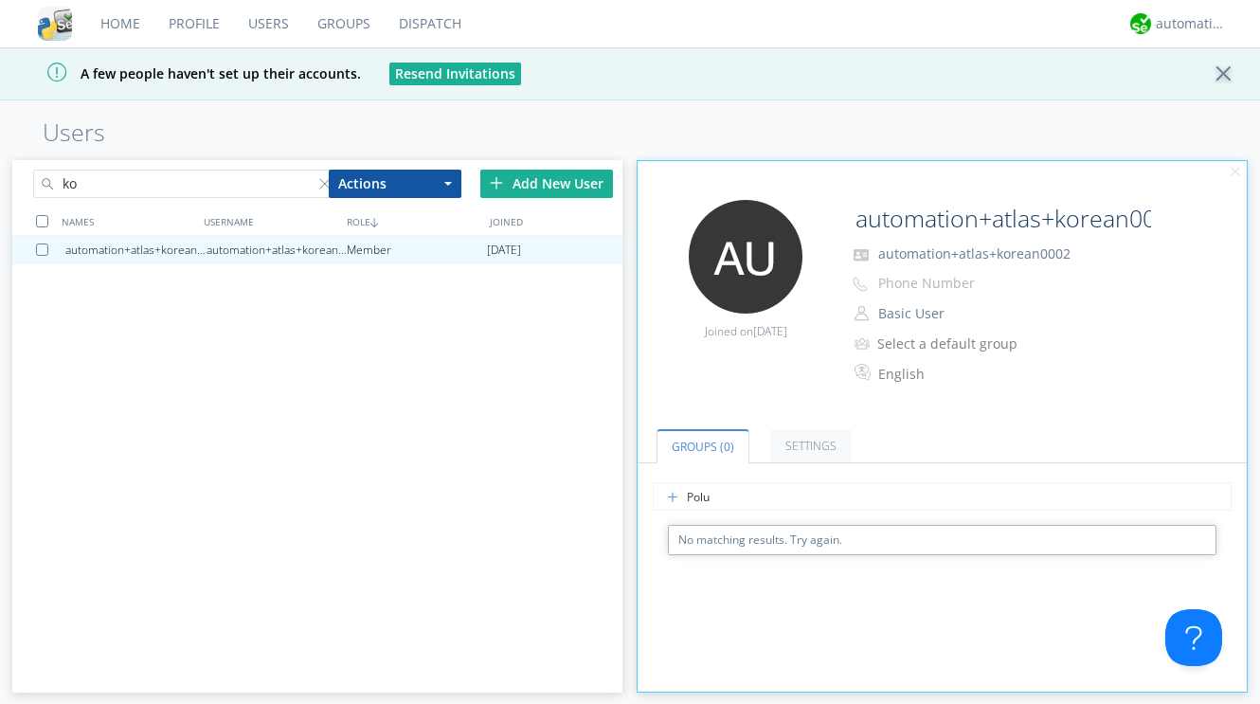
type input "Pol"
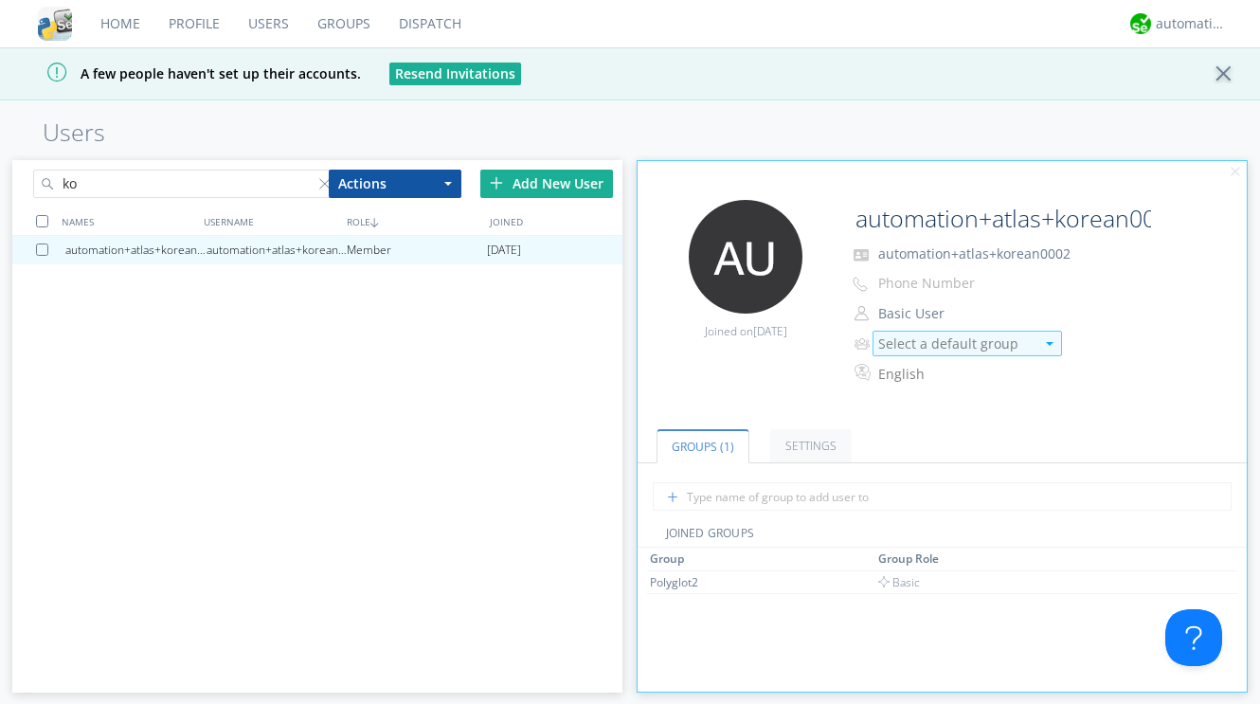
click at [922, 344] on div "Select a default group" at bounding box center [957, 344] width 156 height 19
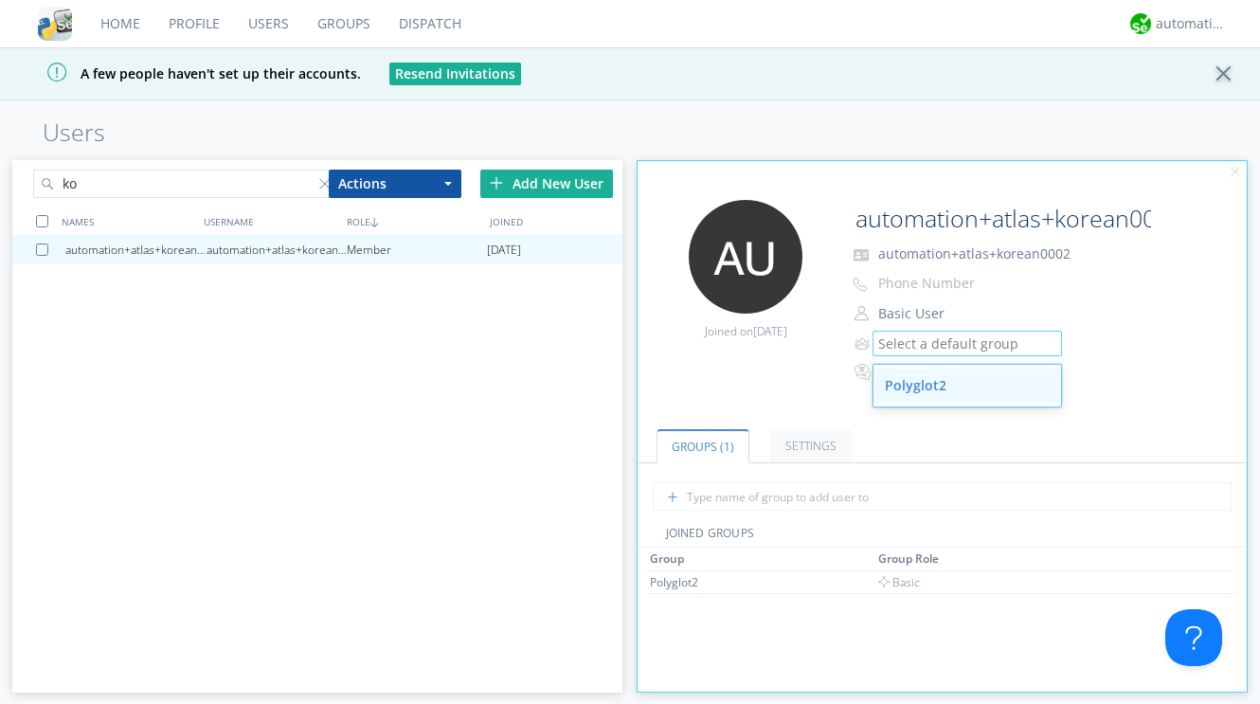
click at [918, 382] on div "Polyglot2" at bounding box center [968, 386] width 188 height 34
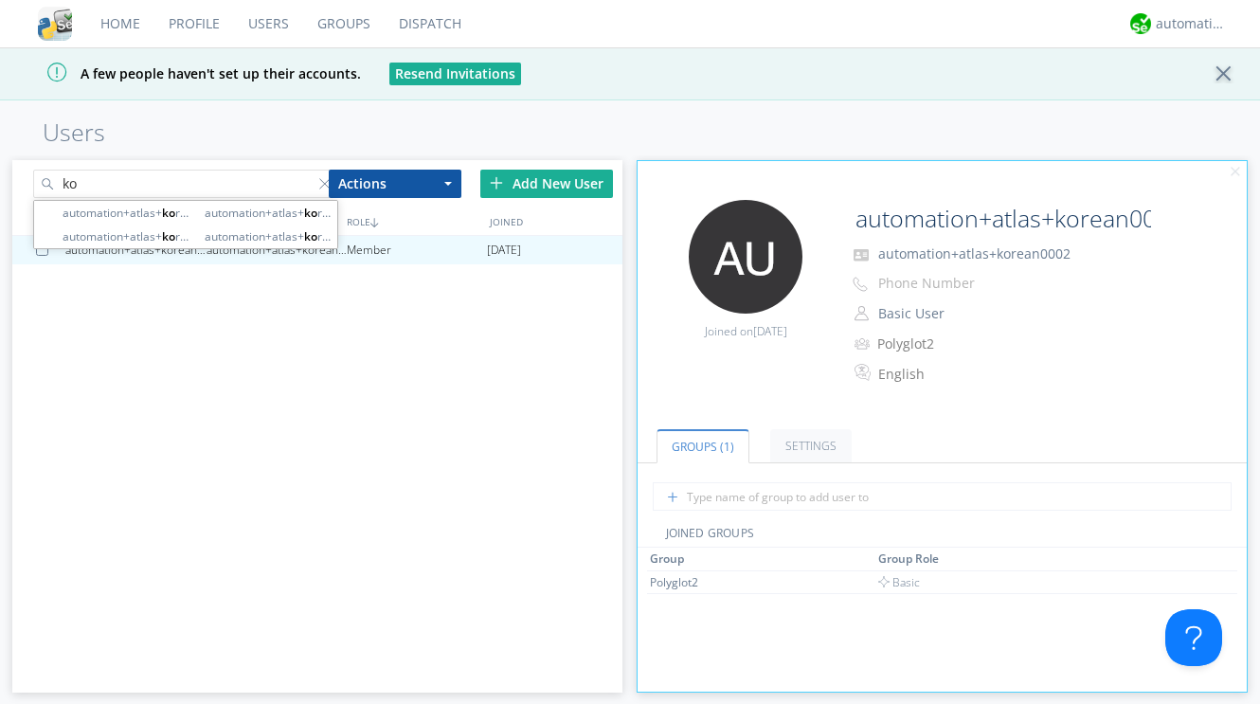
click at [152, 190] on input "ko" at bounding box center [185, 184] width 305 height 28
click at [321, 189] on div "Actions Add to Group Delete User Edit Settings Export Users" at bounding box center [399, 183] width 161 height 47
click at [321, 181] on div "Actions Add to Group Delete User Edit Settings Export Users" at bounding box center [399, 183] width 161 height 47
click at [308, 182] on input "ko" at bounding box center [185, 184] width 305 height 28
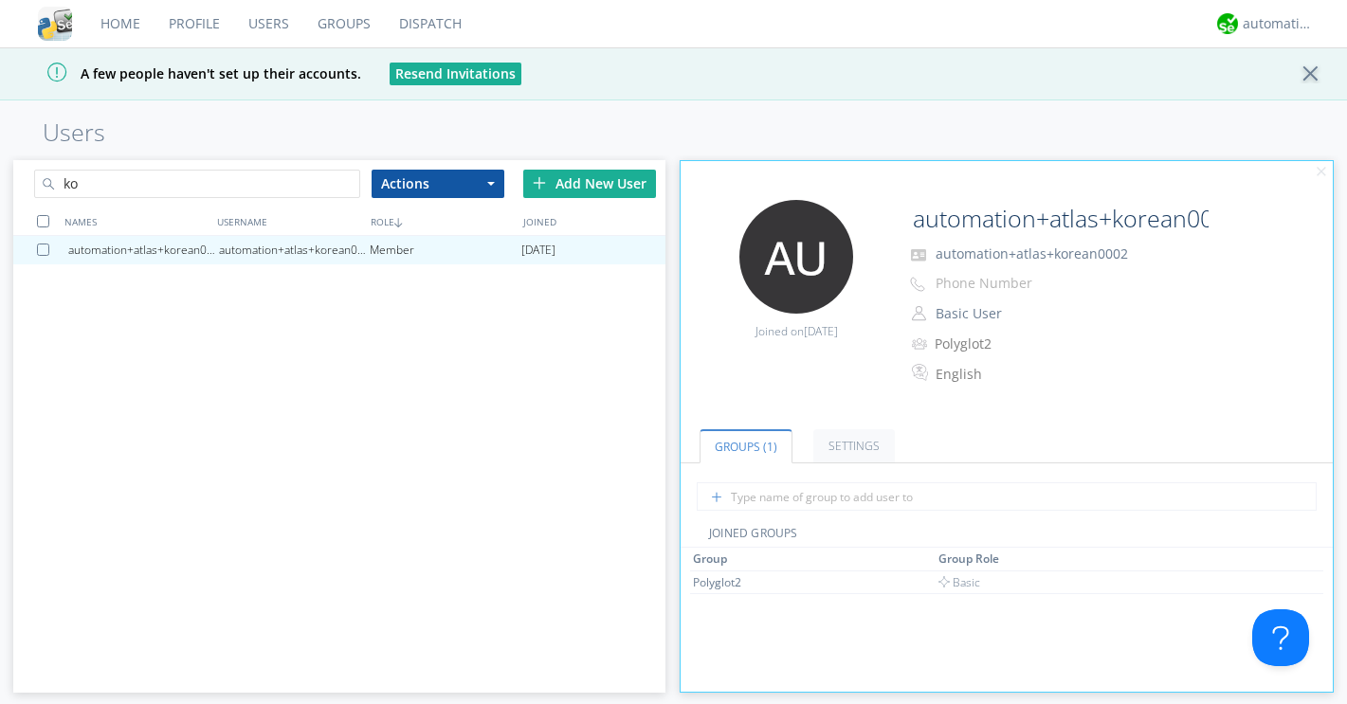
click at [344, 178] on div at bounding box center [350, 187] width 19 height 19
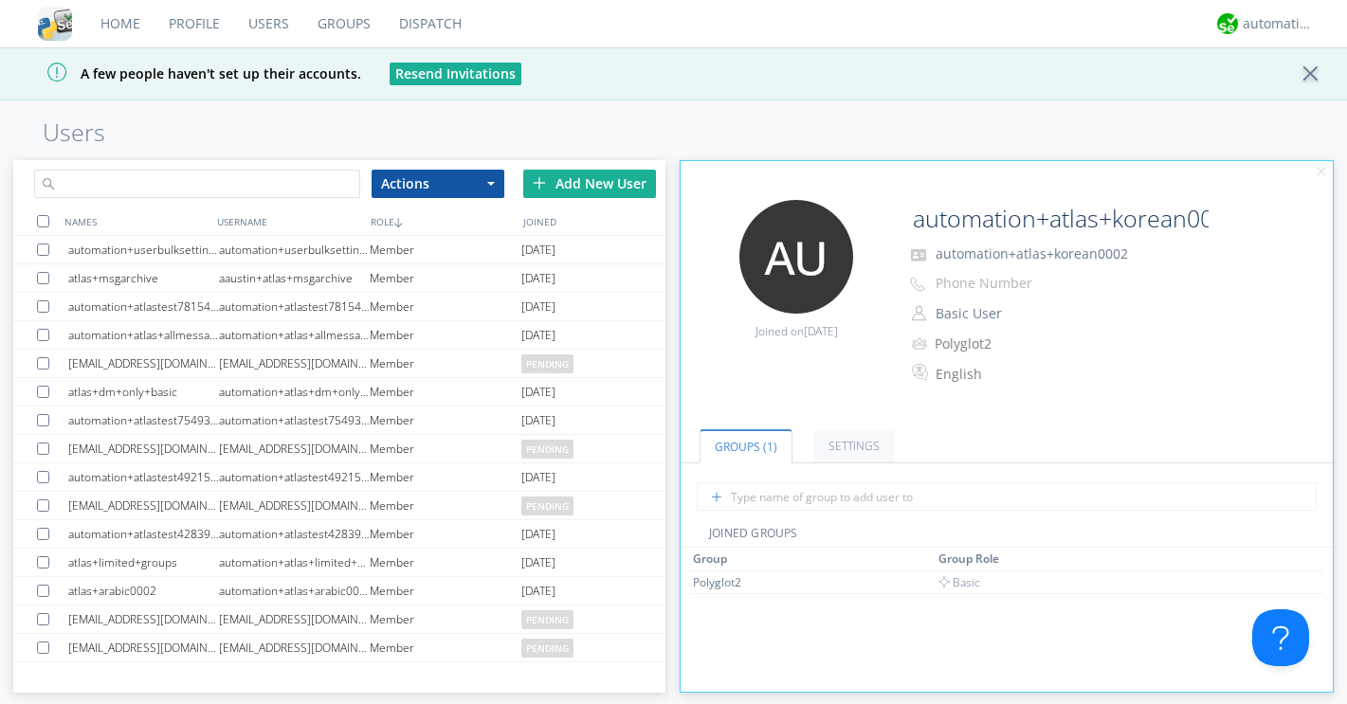
click at [310, 185] on input "text" at bounding box center [197, 184] width 326 height 28
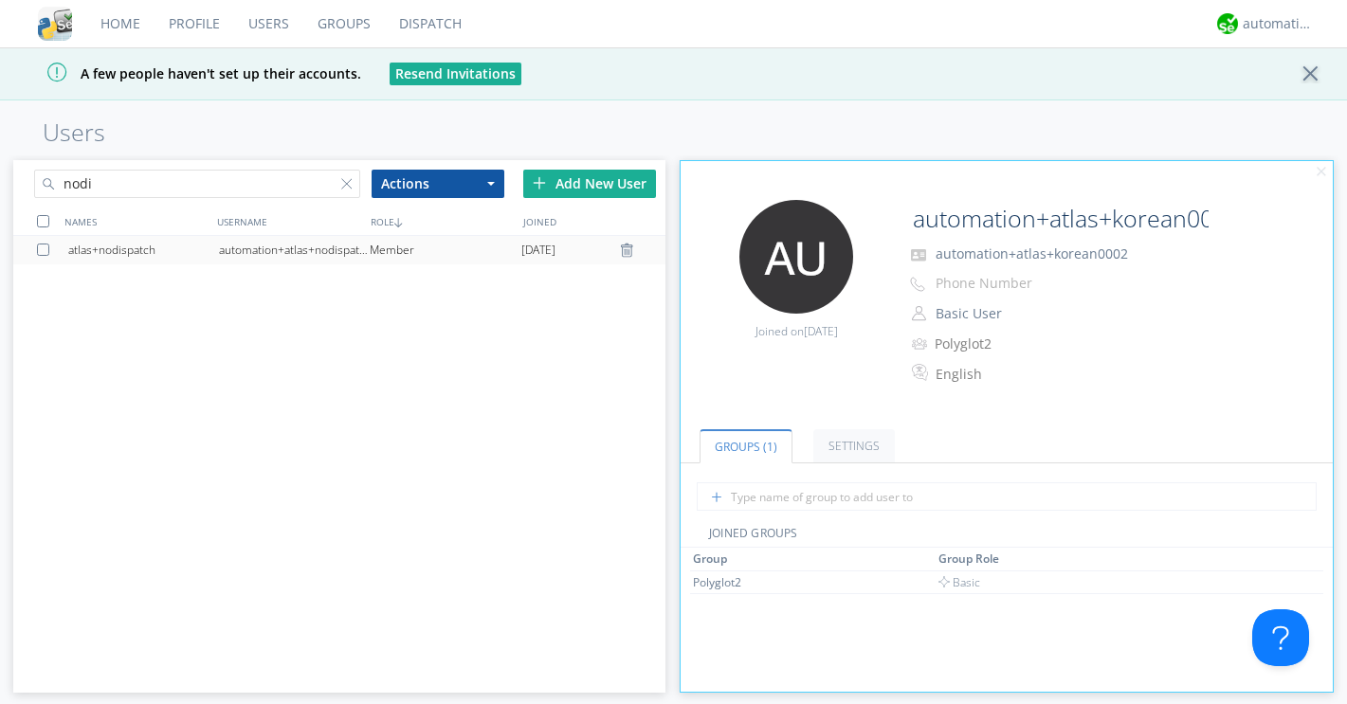
type input "nodi"
click at [127, 250] on div "atlas+nodispatch" at bounding box center [143, 250] width 151 height 28
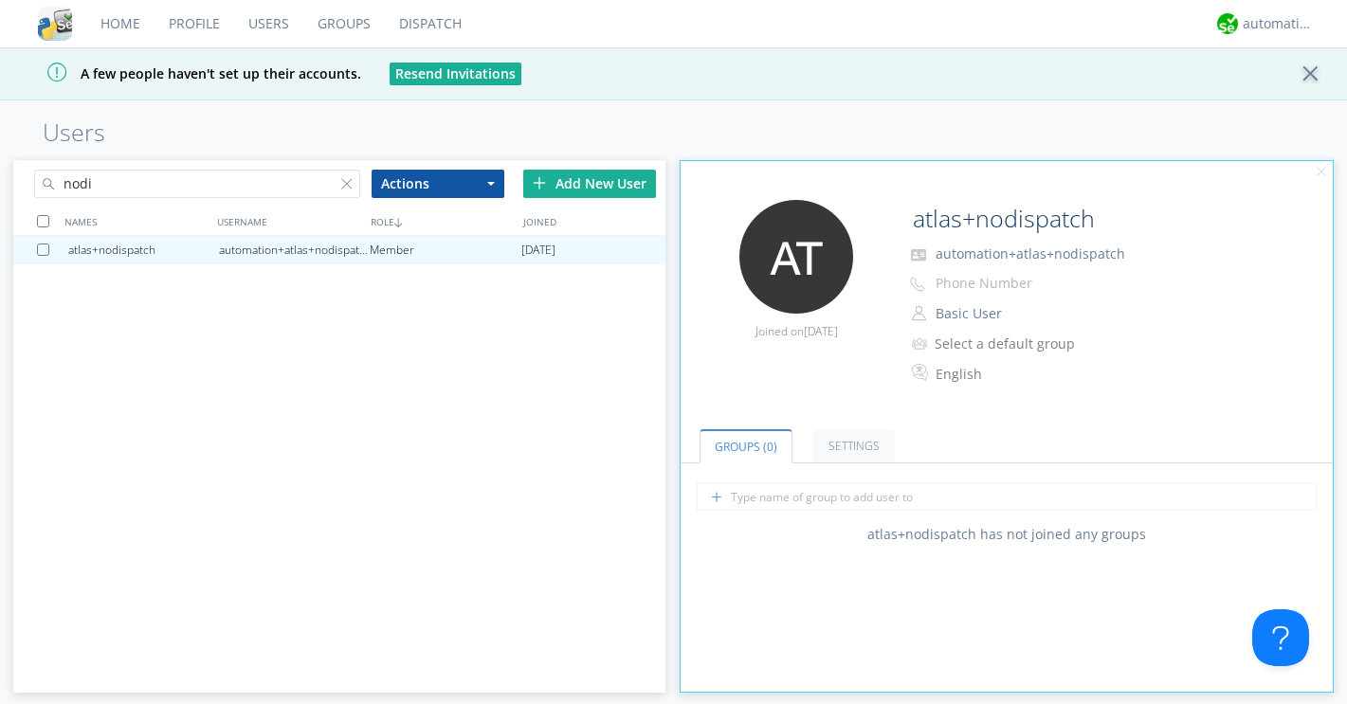
click at [904, 219] on div "atlas+nodispatch automation+atlas+nodispatch Phone Number Basic User Manager Ba…" at bounding box center [1115, 294] width 435 height 188
click at [912, 219] on input "atlas+nodispatch" at bounding box center [1058, 219] width 306 height 38
type input "automation+atlas+nodispatch"
click at [855, 377] on div "Edit Avatar Joined on 2025-08-19 automation+atlas+nodispatch automation+atlas+n…" at bounding box center [1006, 303] width 671 height 226
click at [296, 183] on input "nodi" at bounding box center [197, 184] width 326 height 28
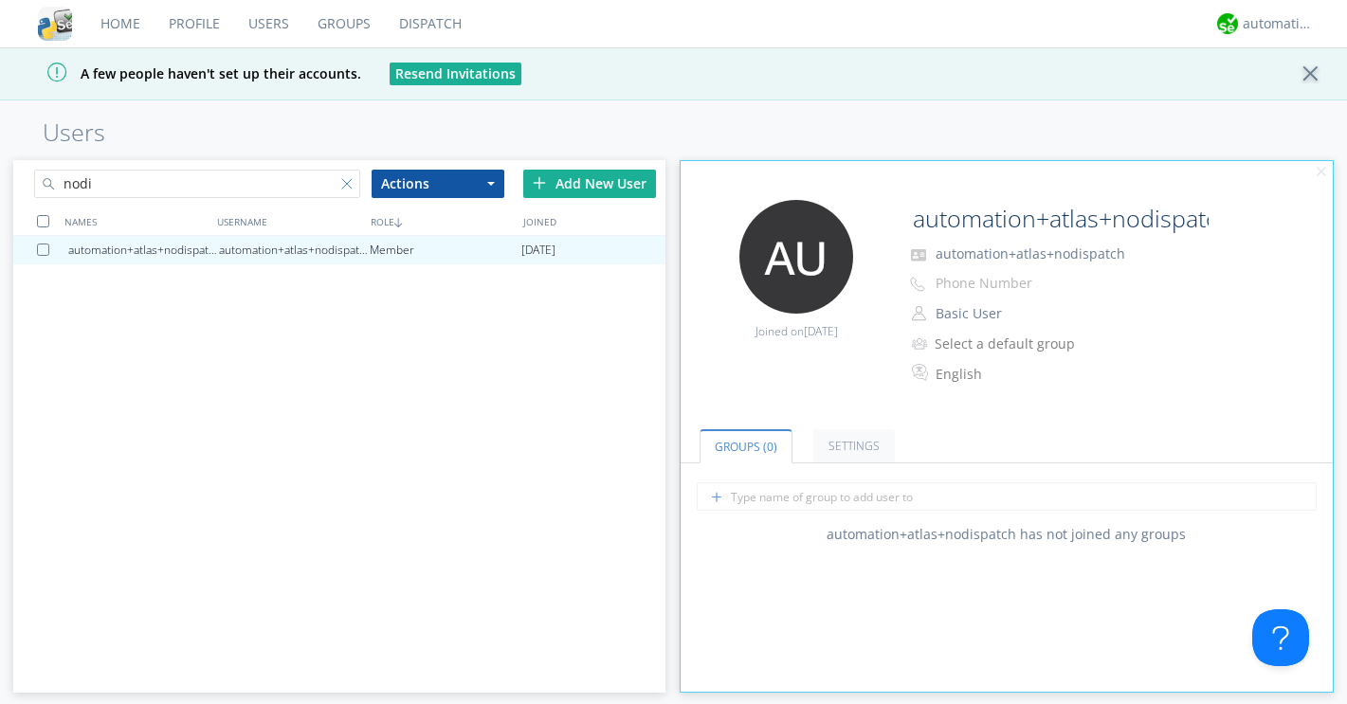
click at [343, 186] on div at bounding box center [350, 187] width 19 height 19
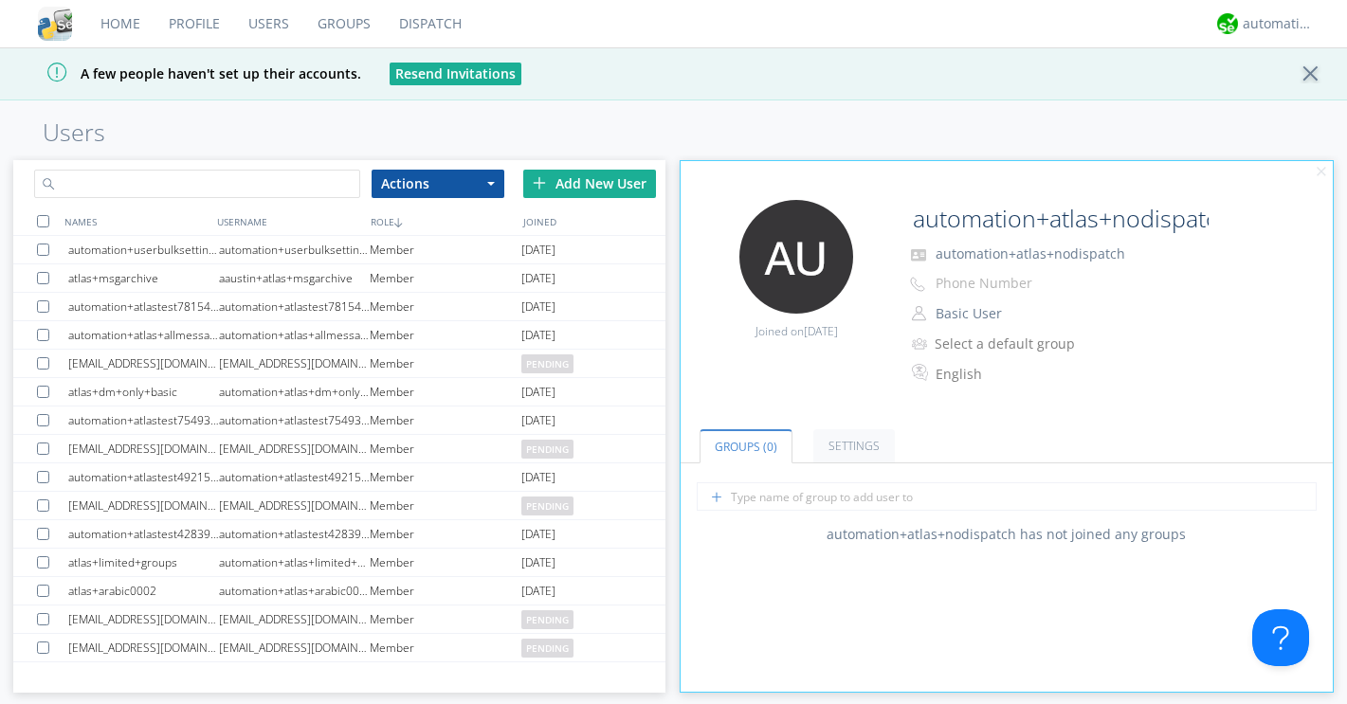
click at [320, 186] on input "text" at bounding box center [197, 184] width 326 height 28
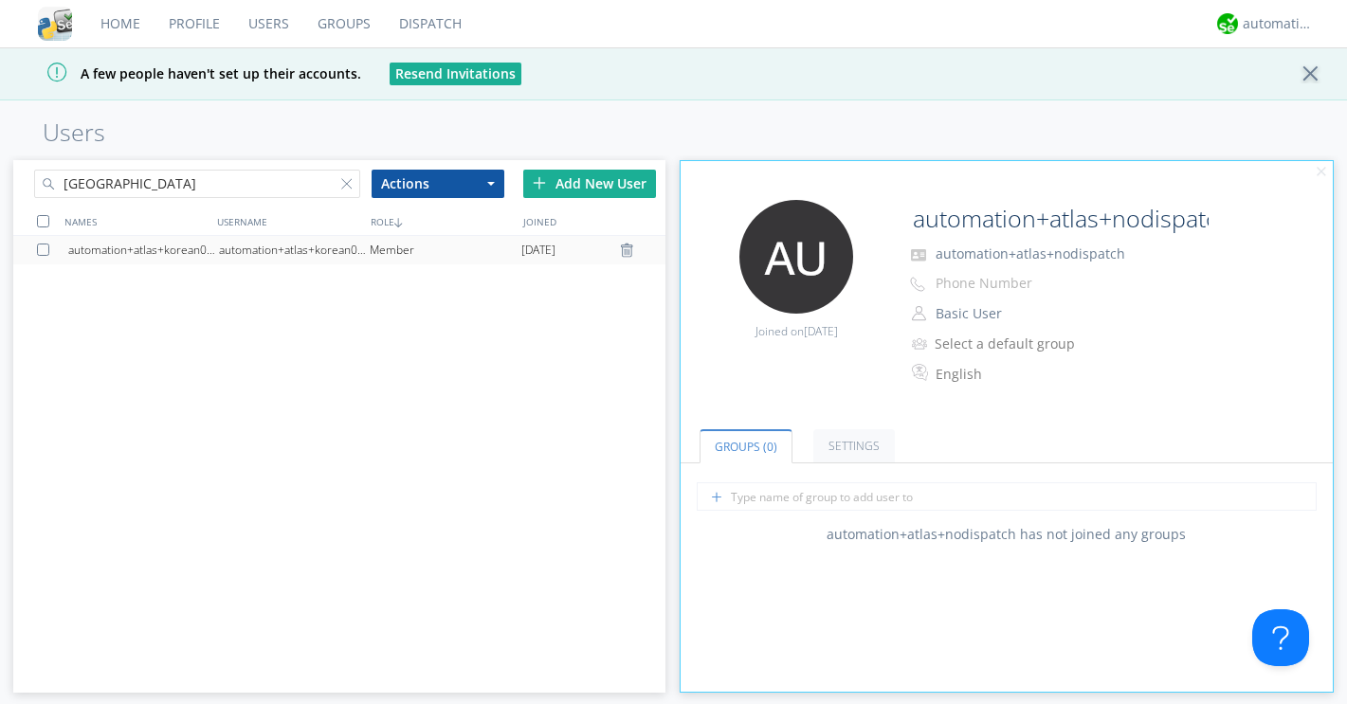
type input "korea"
click at [352, 242] on div "automation+atlas+korean0002" at bounding box center [294, 250] width 151 height 28
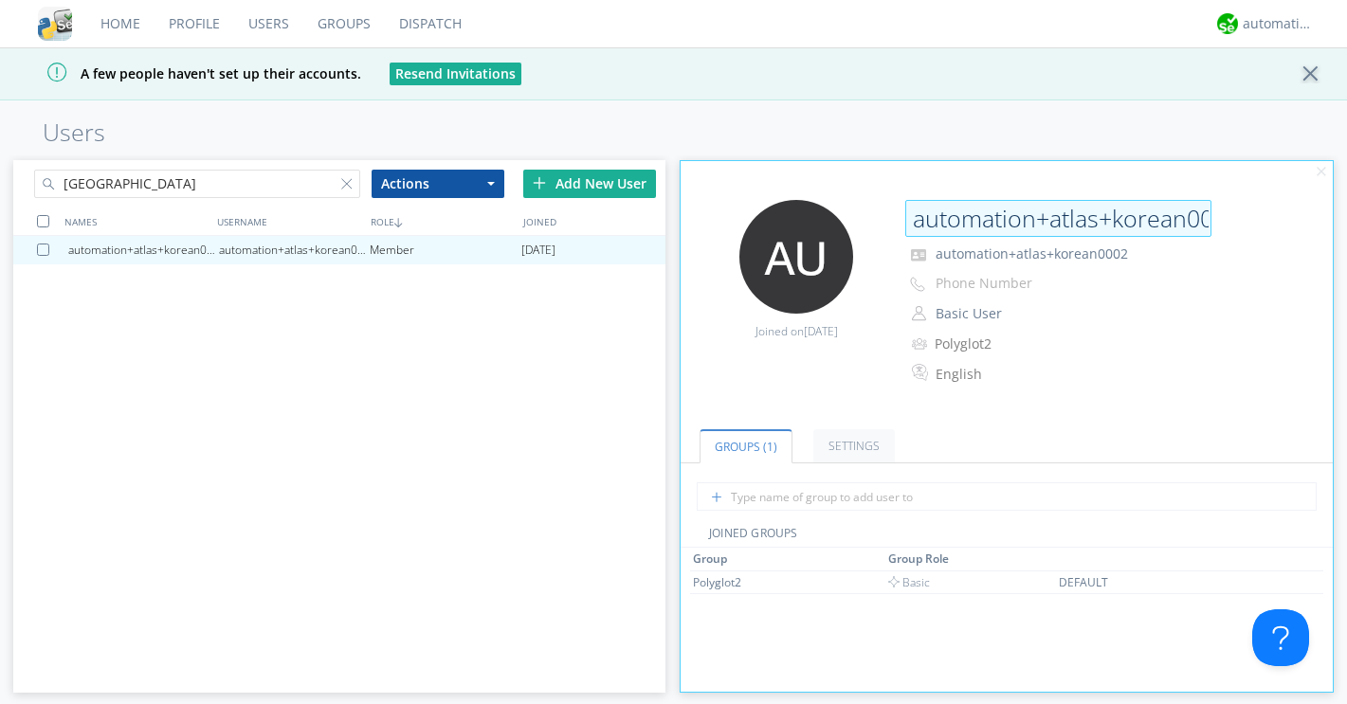
click at [1048, 221] on input "automation+atlas+korean0002" at bounding box center [1058, 219] width 306 height 38
click at [880, 161] on div "Edit Avatar Joined on 2025-08-19 atlas+korean0002 automation+atlas+korean0002 P…" at bounding box center [1006, 284] width 671 height 264
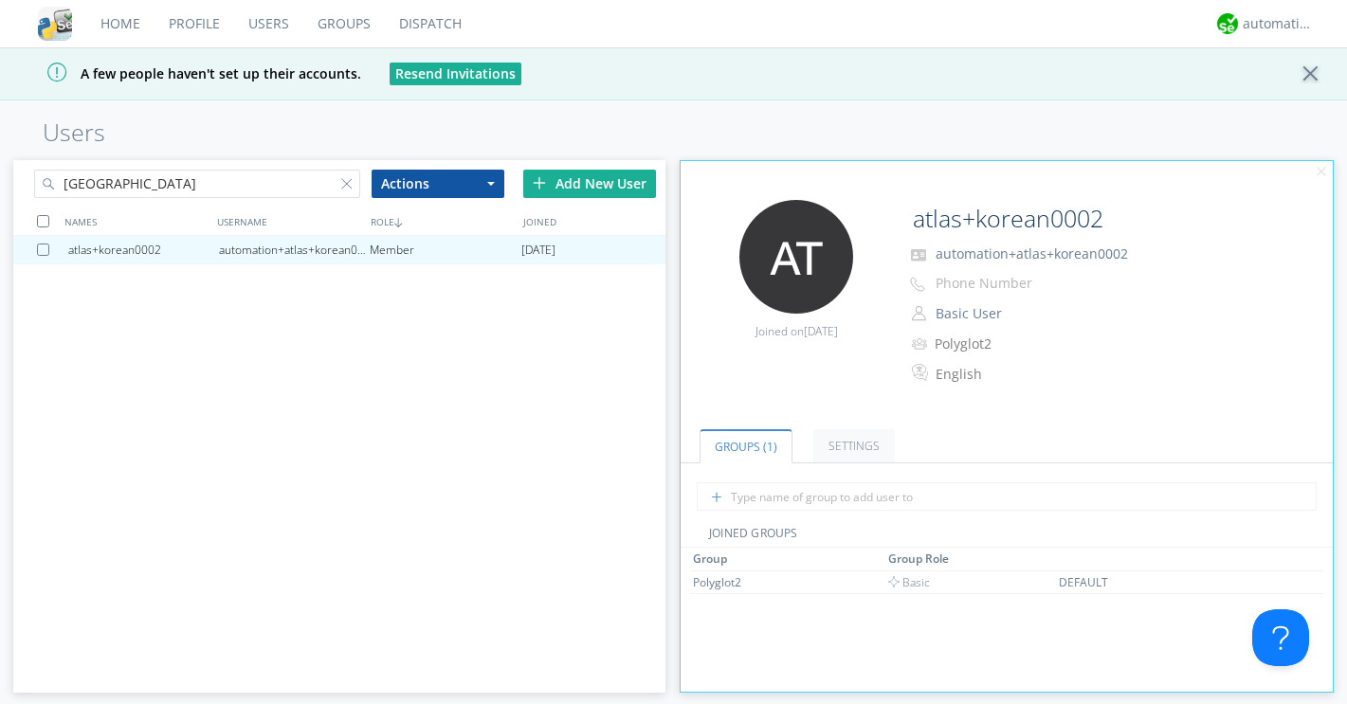
click at [232, 190] on input "korea" at bounding box center [197, 184] width 326 height 28
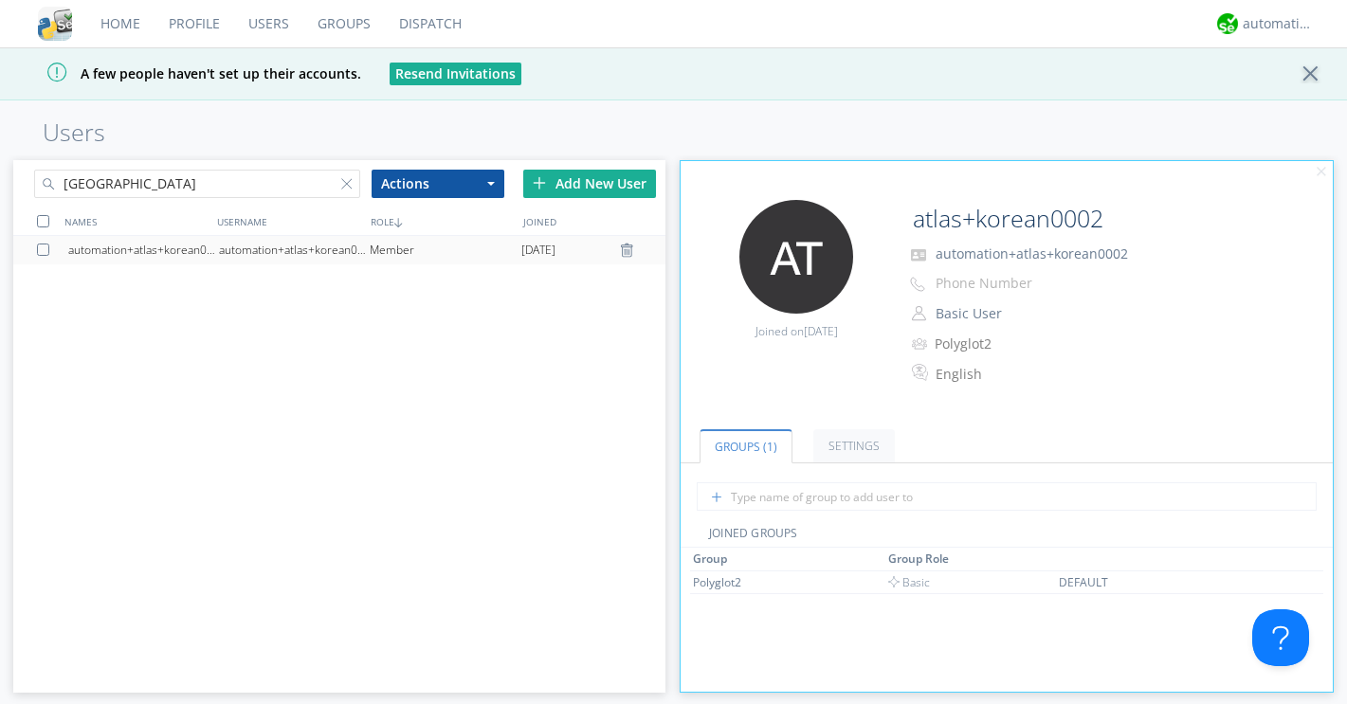
click at [298, 245] on div "automation+atlas+korean0001" at bounding box center [294, 250] width 151 height 28
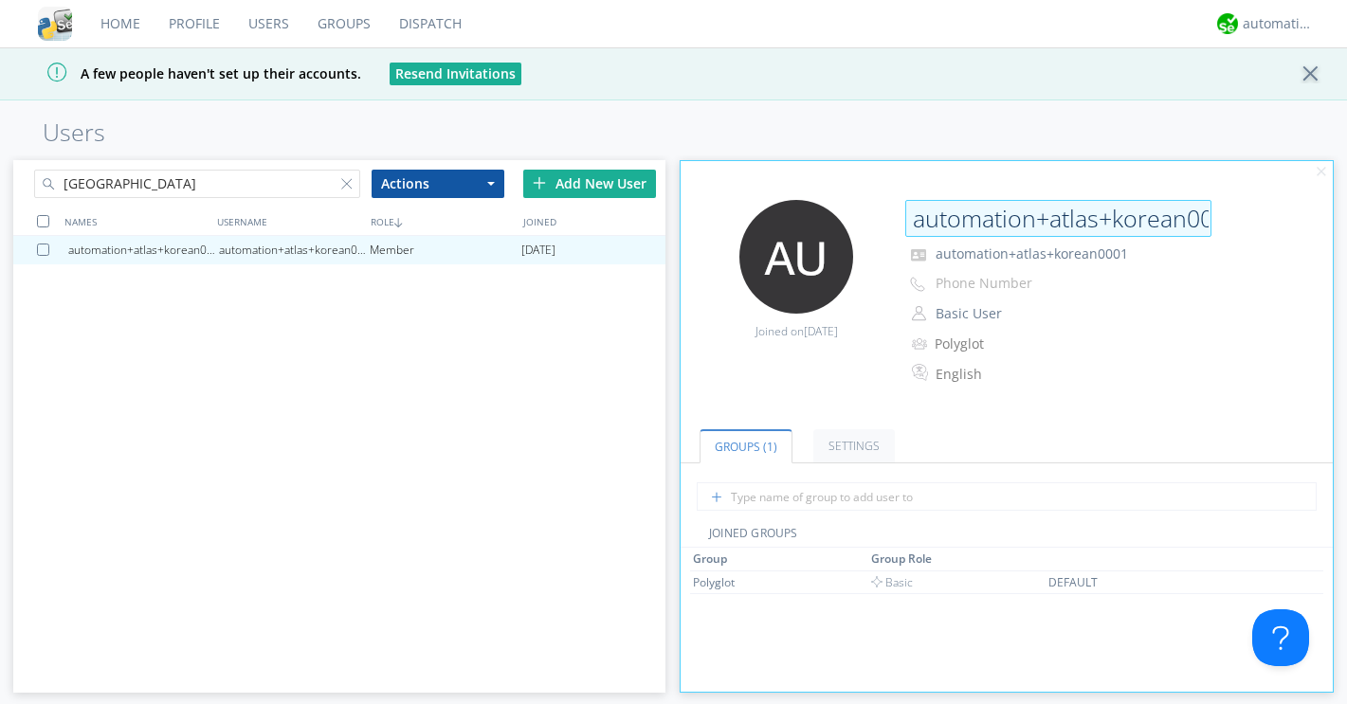
click at [1051, 221] on input "automation+atlas+korean0001" at bounding box center [1058, 219] width 306 height 38
type input "atlas+korean0001"
click at [612, 323] on div "automation+atlas+korean0001 automation+atlas+korean0001 Member 2025-08-19" at bounding box center [339, 451] width 652 height 431
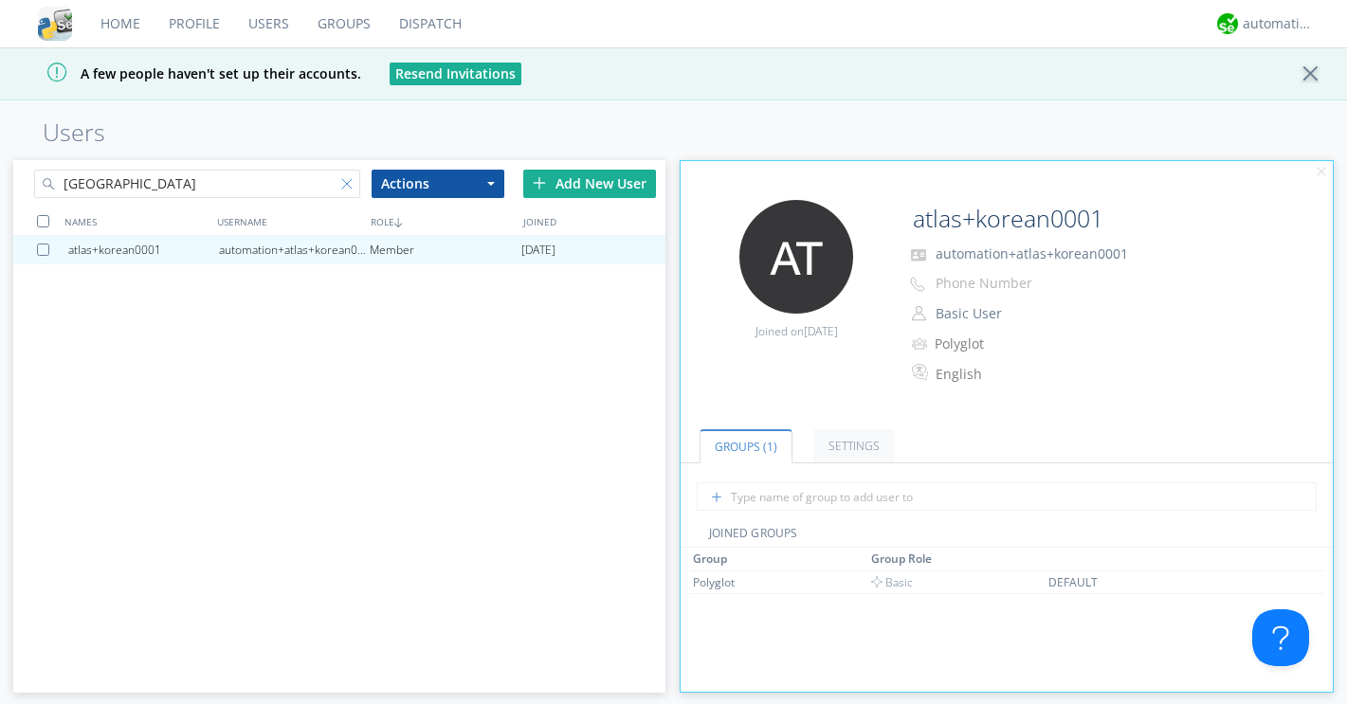
click at [347, 181] on div at bounding box center [350, 187] width 19 height 19
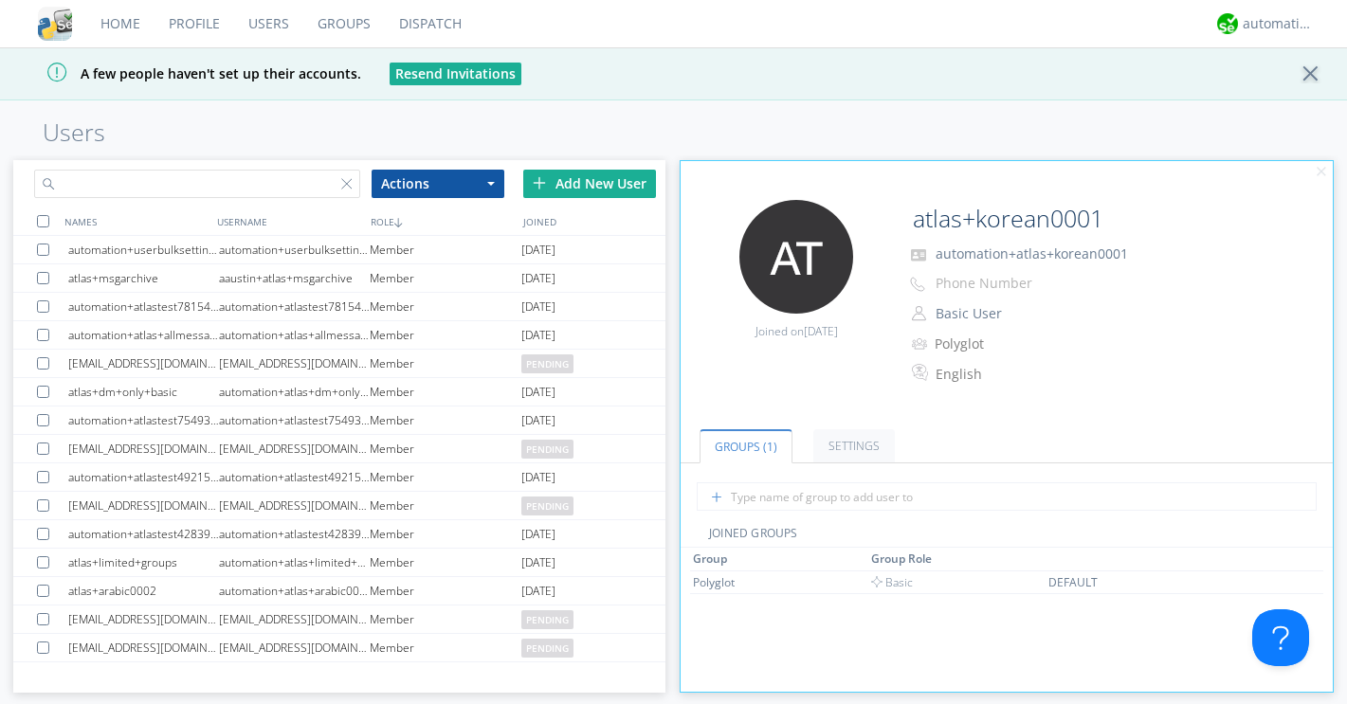
click at [307, 191] on input "text" at bounding box center [197, 184] width 326 height 28
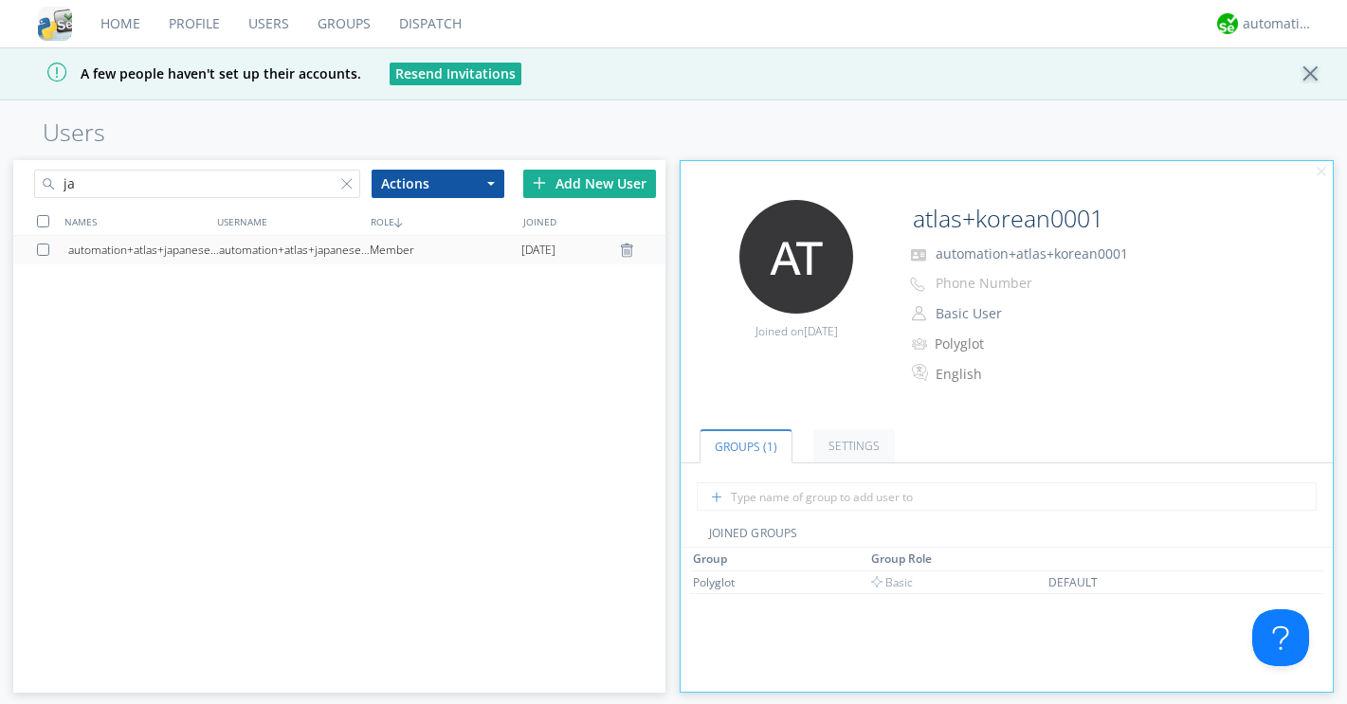
type input "ja"
click at [405, 245] on div "Member" at bounding box center [445, 250] width 151 height 28
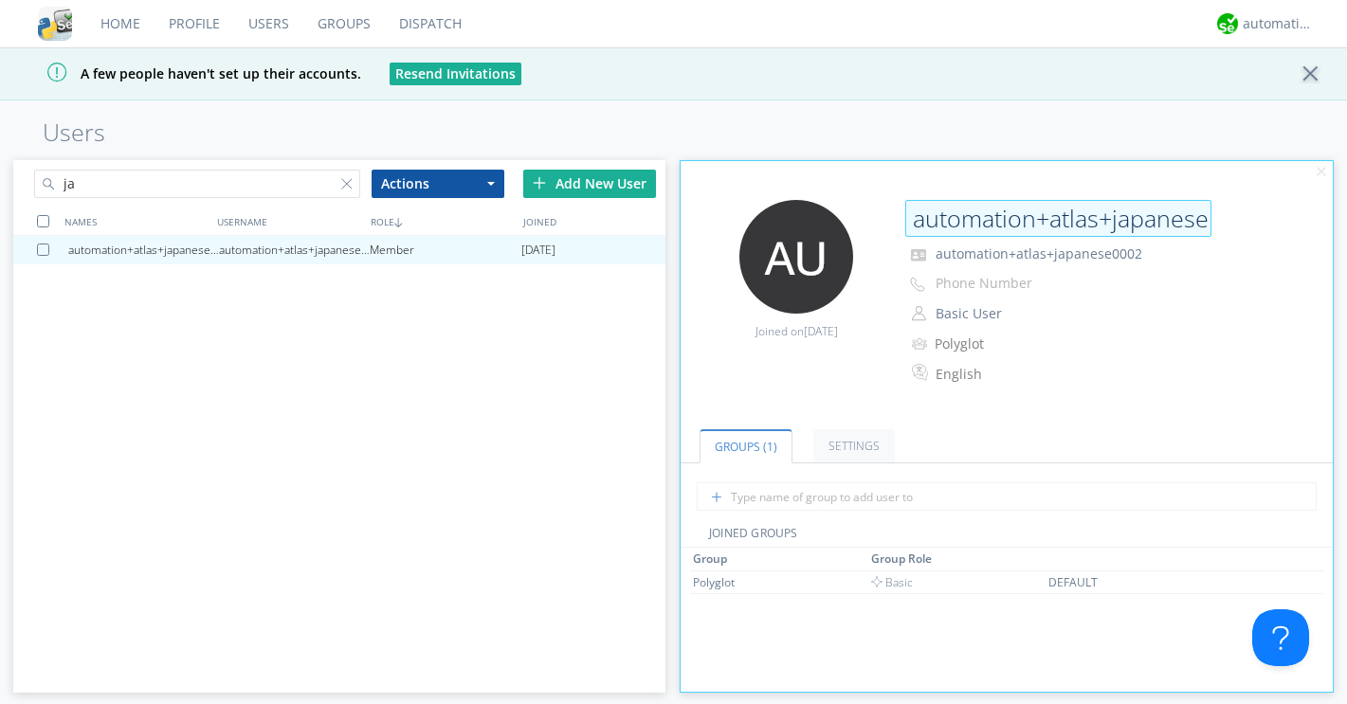
click at [1051, 216] on input "automation+atlas+japanese0002" at bounding box center [1058, 219] width 306 height 38
click at [778, 405] on div "Edit Avatar Joined on 2025-08-19 automation+atlas+japanese automation+atlas+jap…" at bounding box center [1006, 303] width 671 height 226
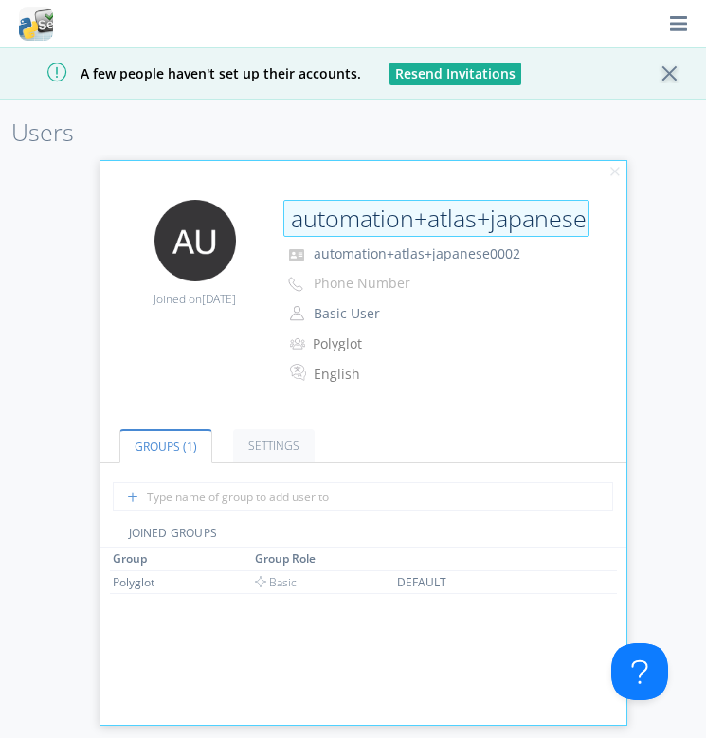
click at [579, 221] on input "automation+atlas+japanese" at bounding box center [436, 219] width 306 height 38
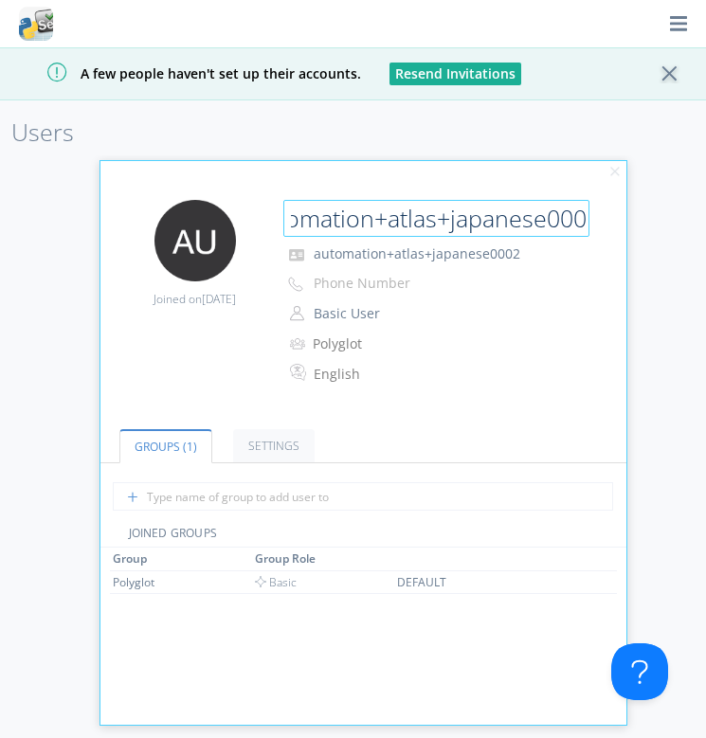
scroll to position [0, 53]
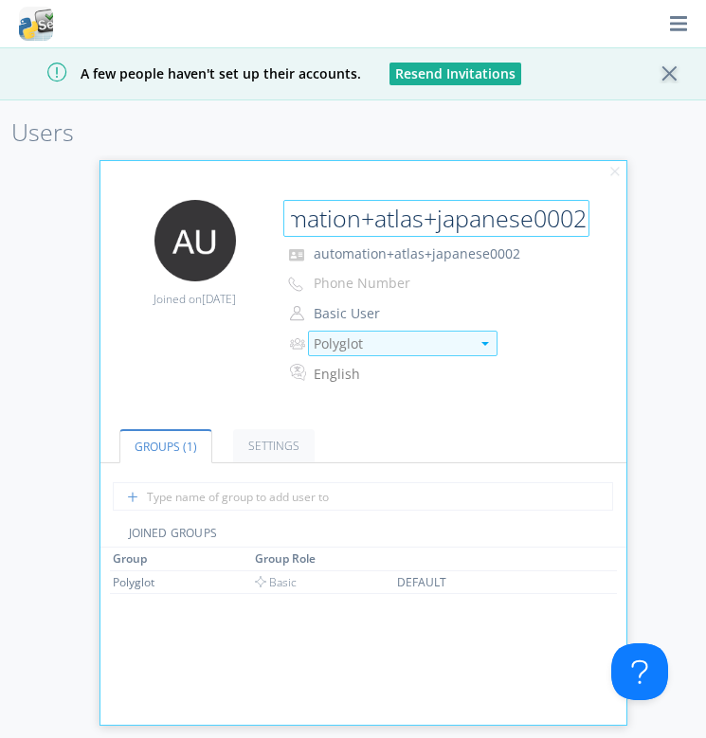
type input "automation+atlas+japanese0002"
click at [484, 333] on div at bounding box center [484, 344] width 25 height 24
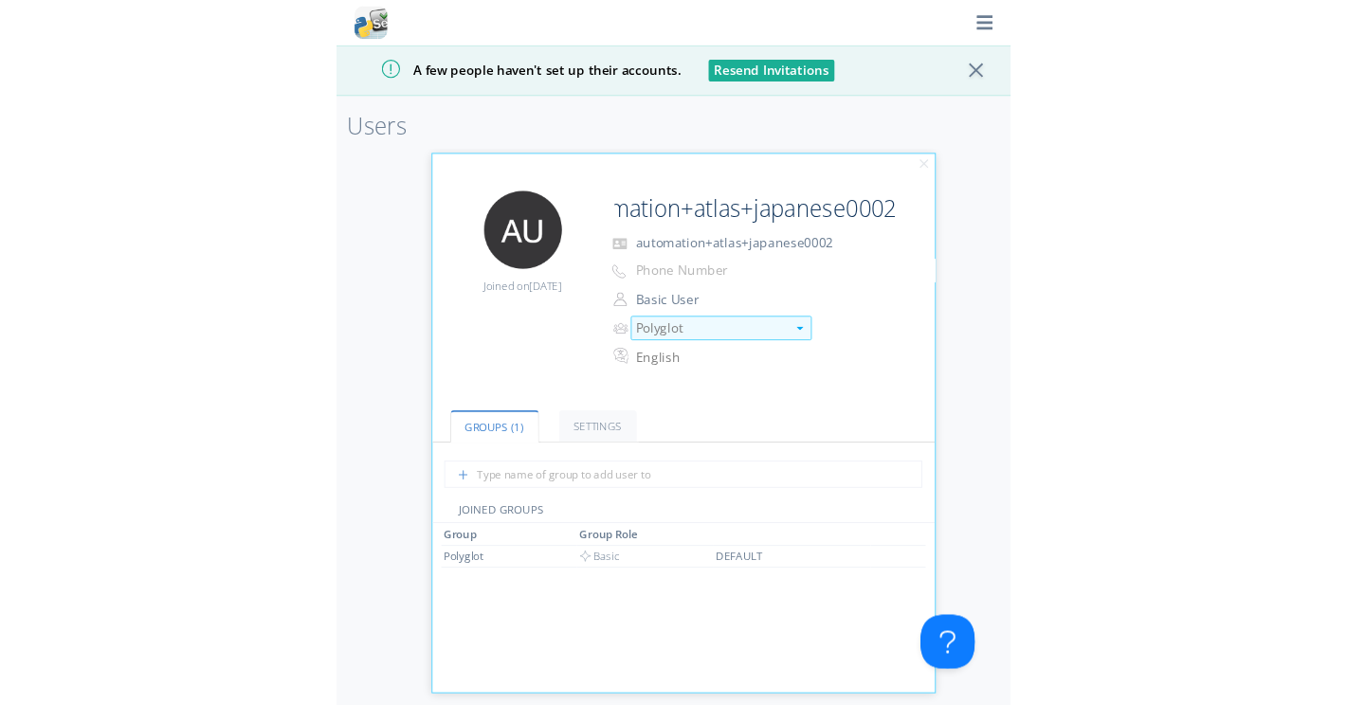
scroll to position [0, 0]
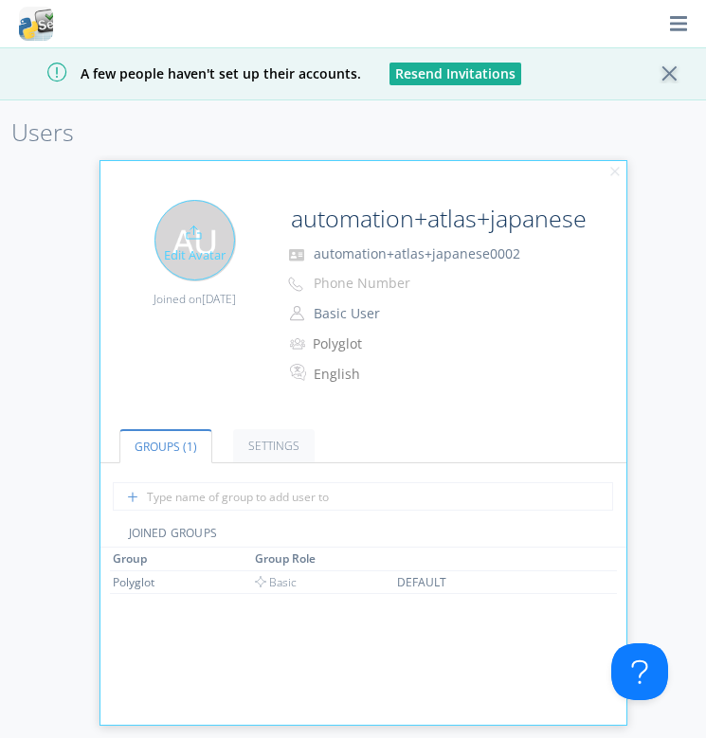
click at [171, 350] on div "Edit Avatar Joined on 2025-08-19" at bounding box center [187, 280] width 175 height 161
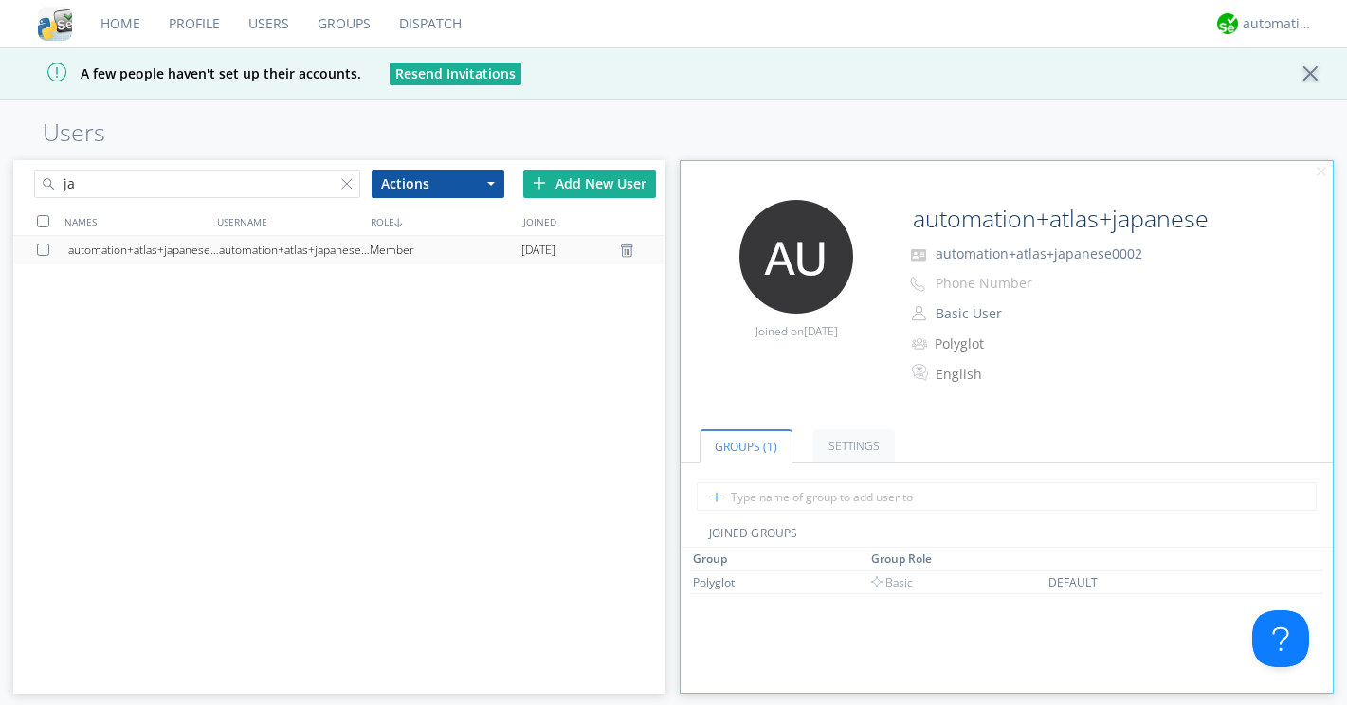
click at [140, 246] on div "automation+atlas+japanese0002" at bounding box center [143, 250] width 151 height 28
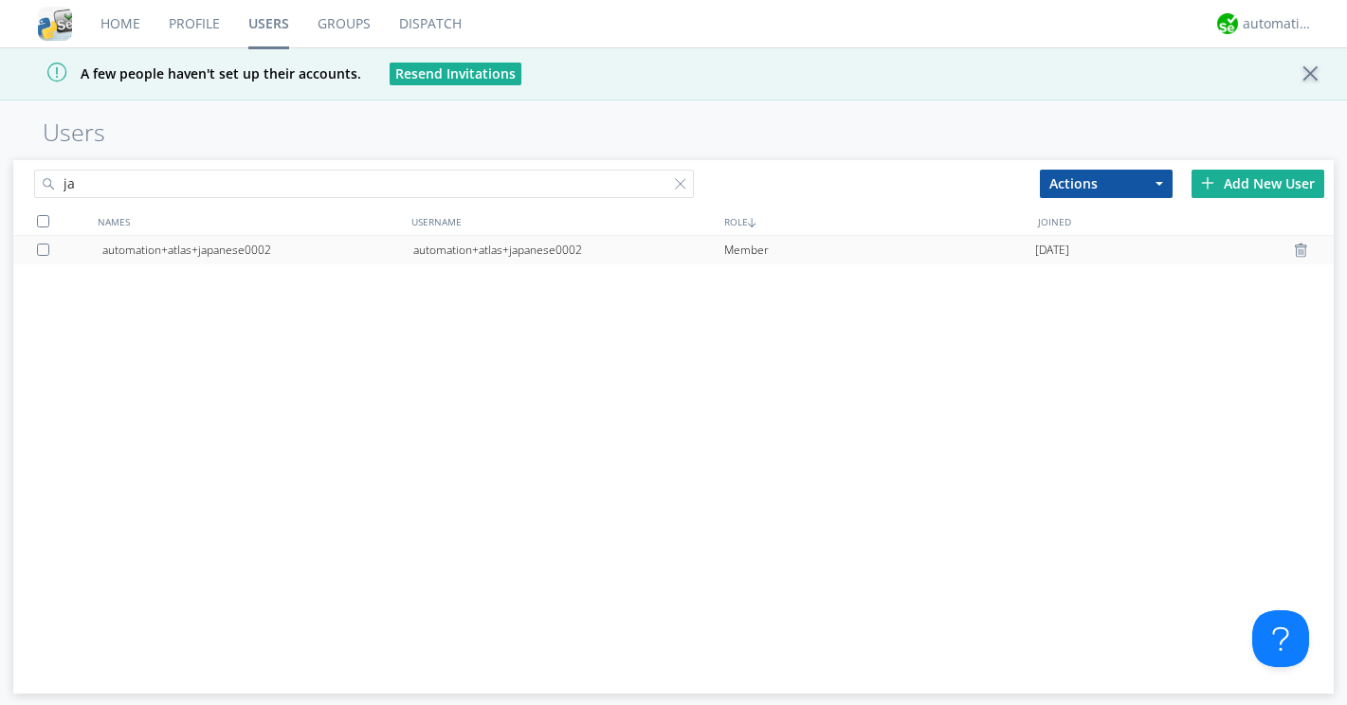
click at [140, 246] on div "automation+atlas+japanese0002" at bounding box center [257, 250] width 311 height 28
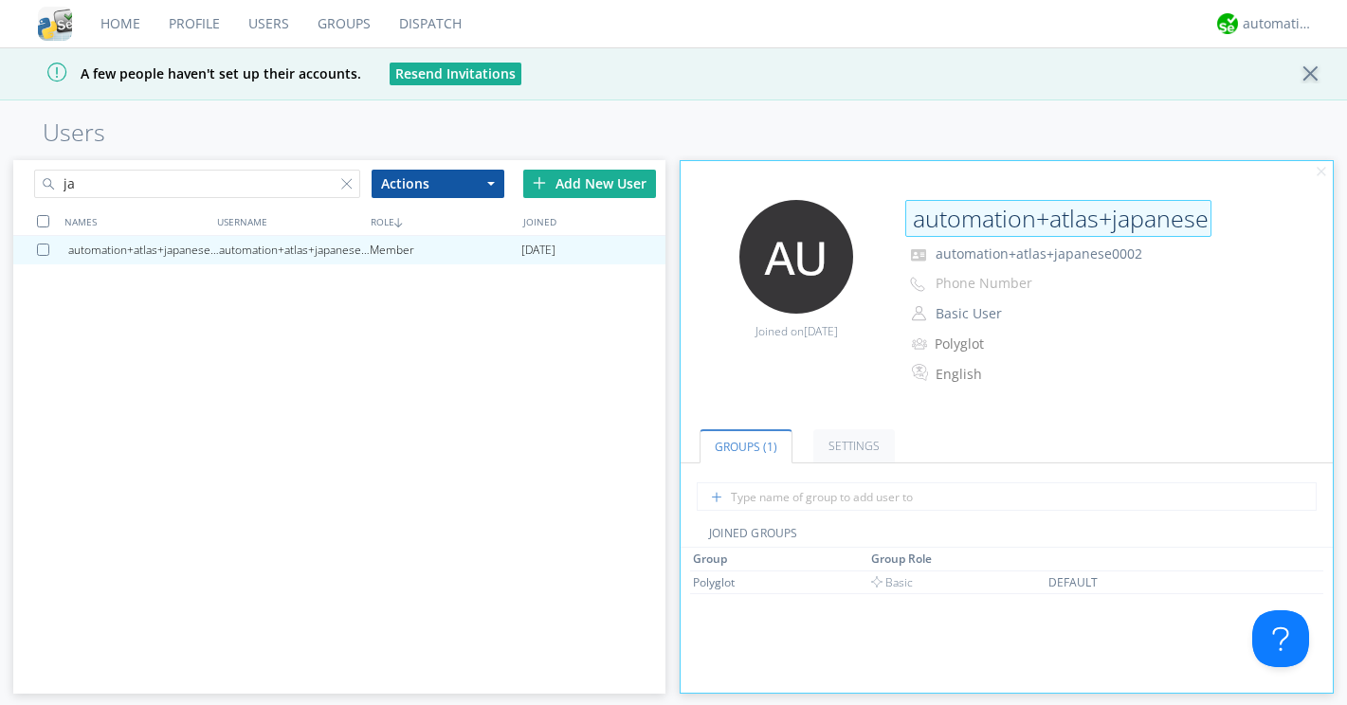
click at [1208, 219] on input "automation+atlas+japanese0002" at bounding box center [1058, 219] width 306 height 38
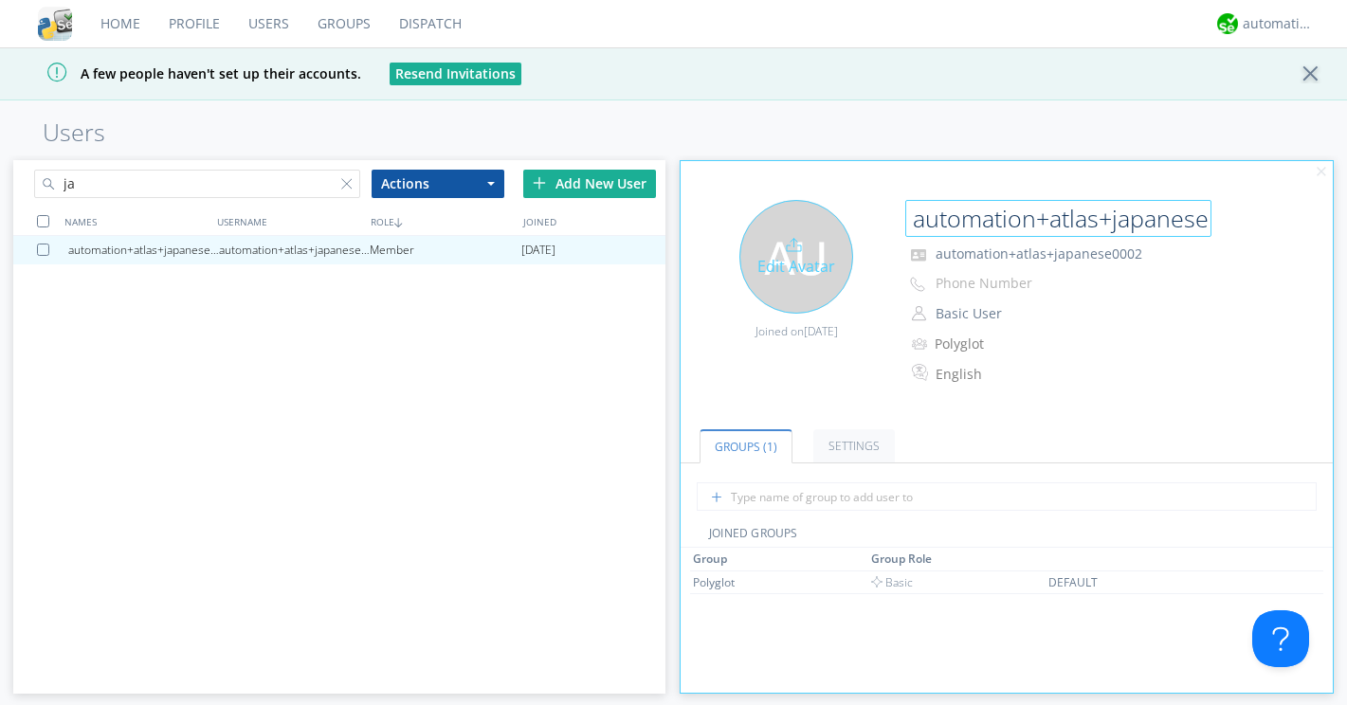
drag, startPoint x: 999, startPoint y: 220, endPoint x: 868, endPoint y: 220, distance: 130.8
click at [868, 220] on div "Edit Avatar Joined on 2025-08-19 automation+atlas+japanese00020002 automation+a…" at bounding box center [1006, 303] width 671 height 226
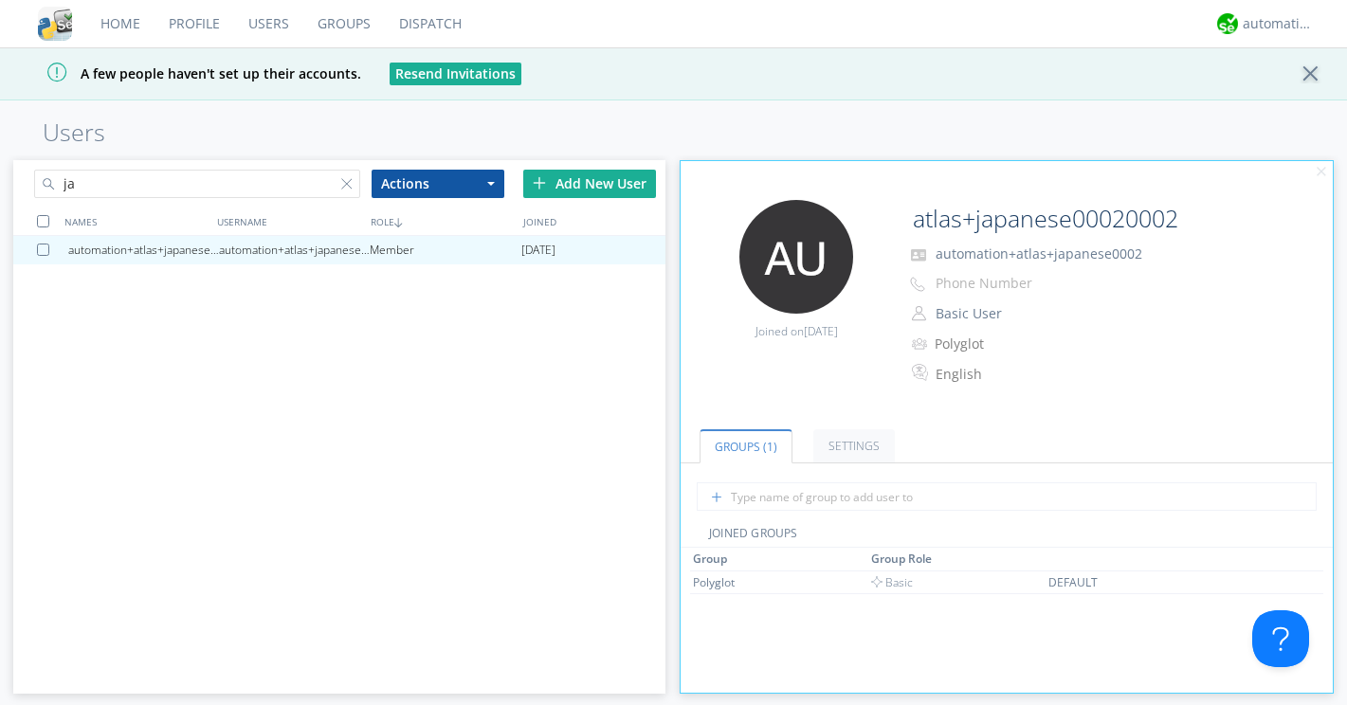
click at [999, 415] on ul "Groups (1) Settings" at bounding box center [1006, 435] width 652 height 58
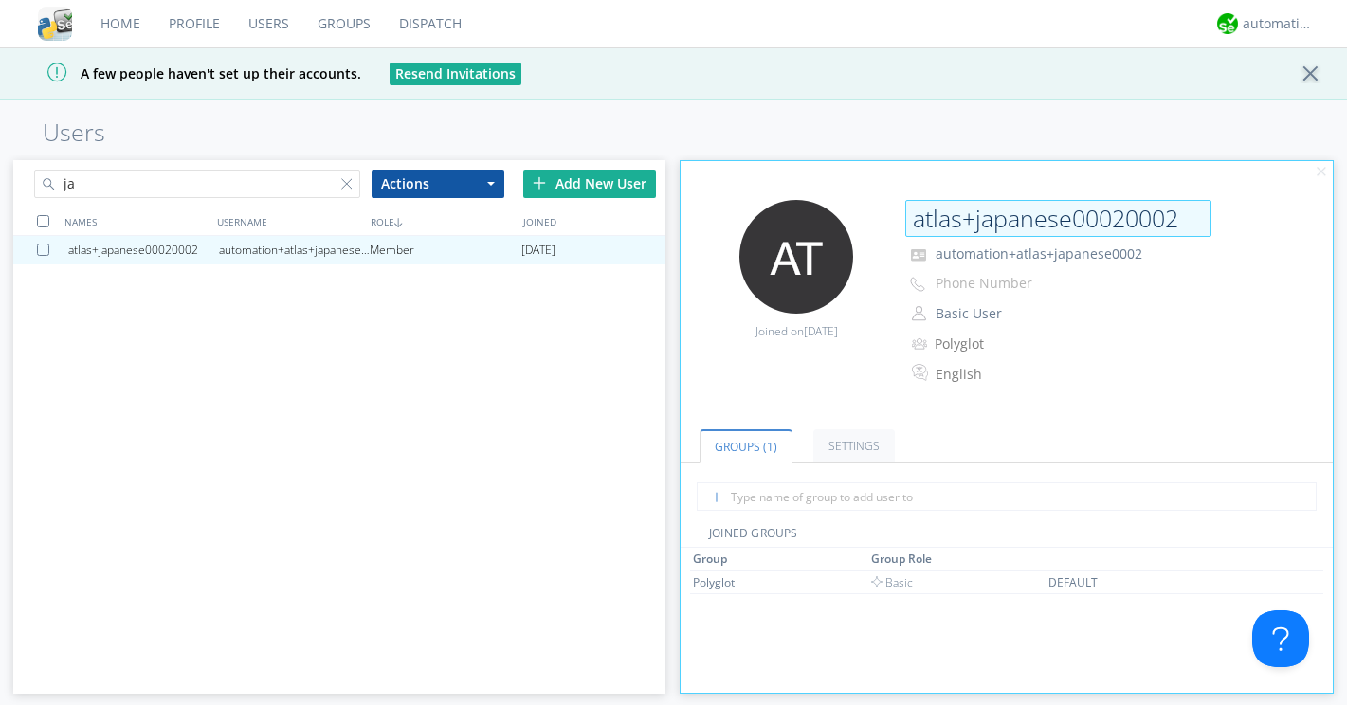
click at [1180, 221] on input "atlas+japanese00020002" at bounding box center [1058, 219] width 306 height 38
click at [1054, 436] on ul "Groups (1) Settings" at bounding box center [1006, 435] width 652 height 58
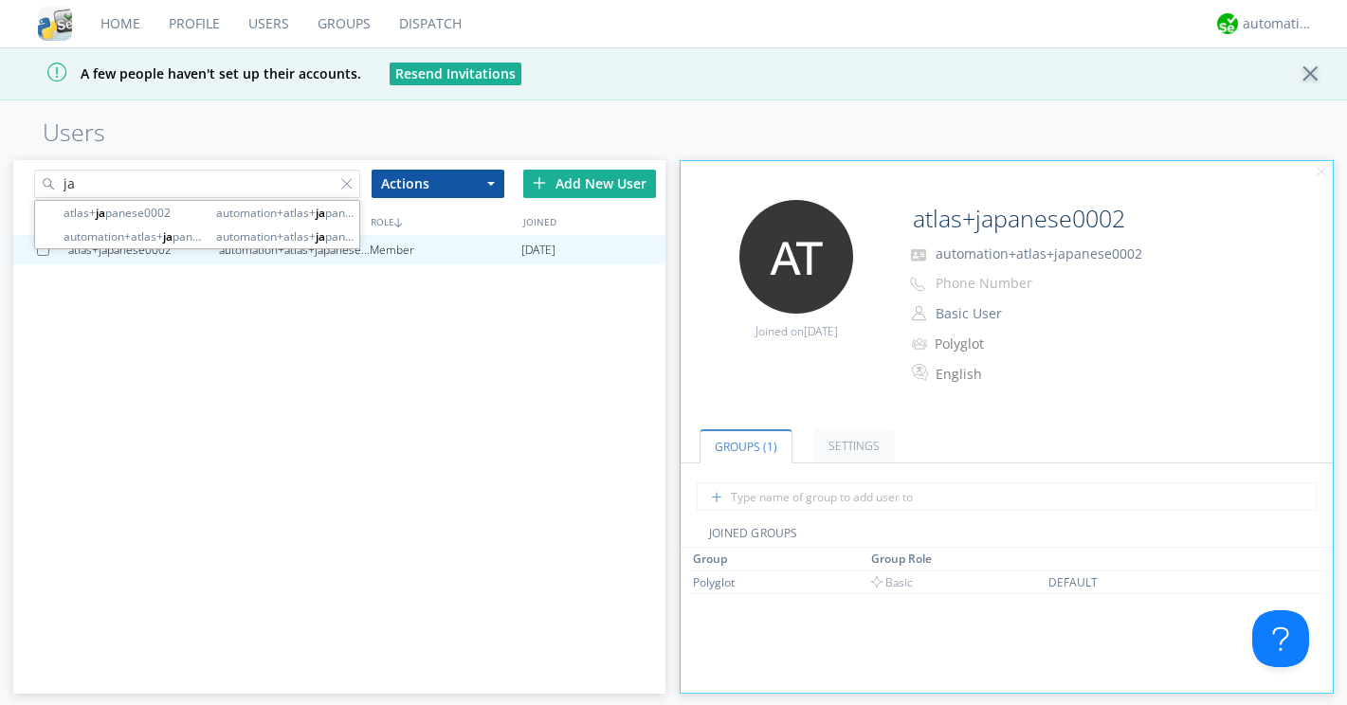
click at [228, 184] on input "ja" at bounding box center [197, 184] width 326 height 28
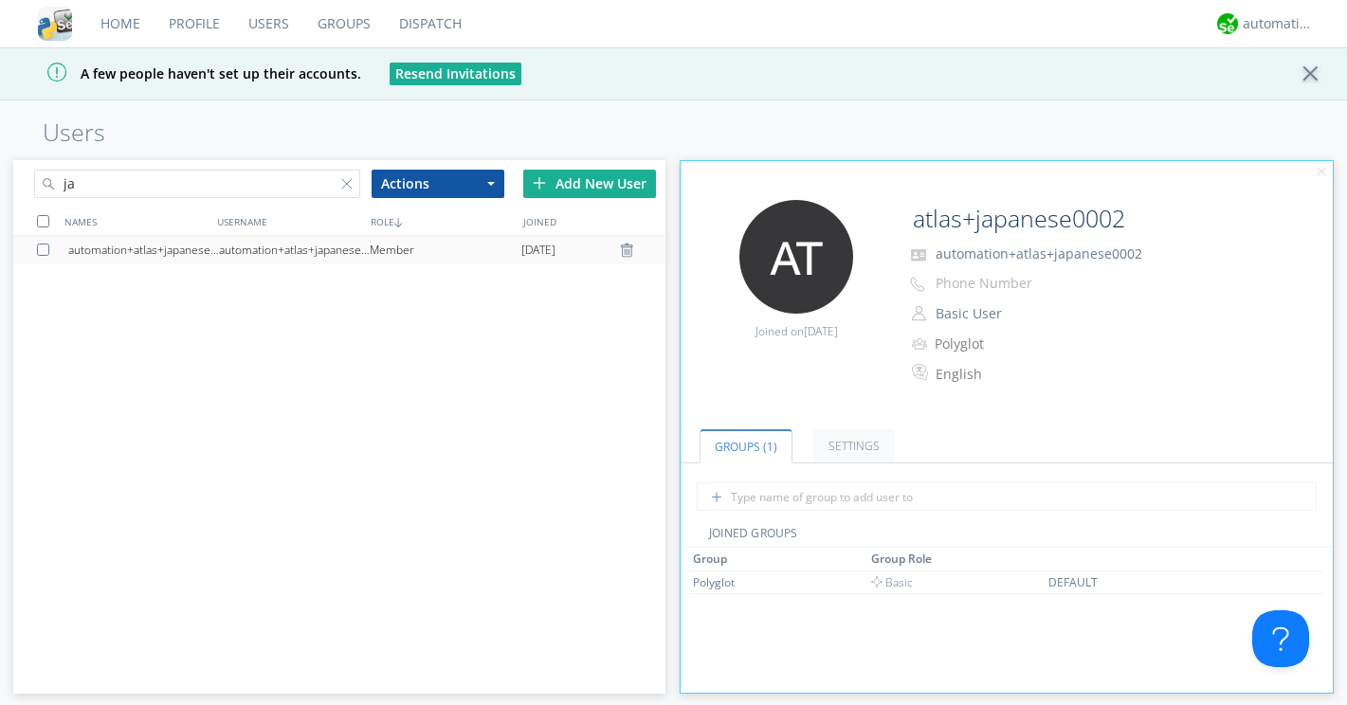
click at [176, 251] on div "automation+atlas+japanese0001" at bounding box center [143, 250] width 151 height 28
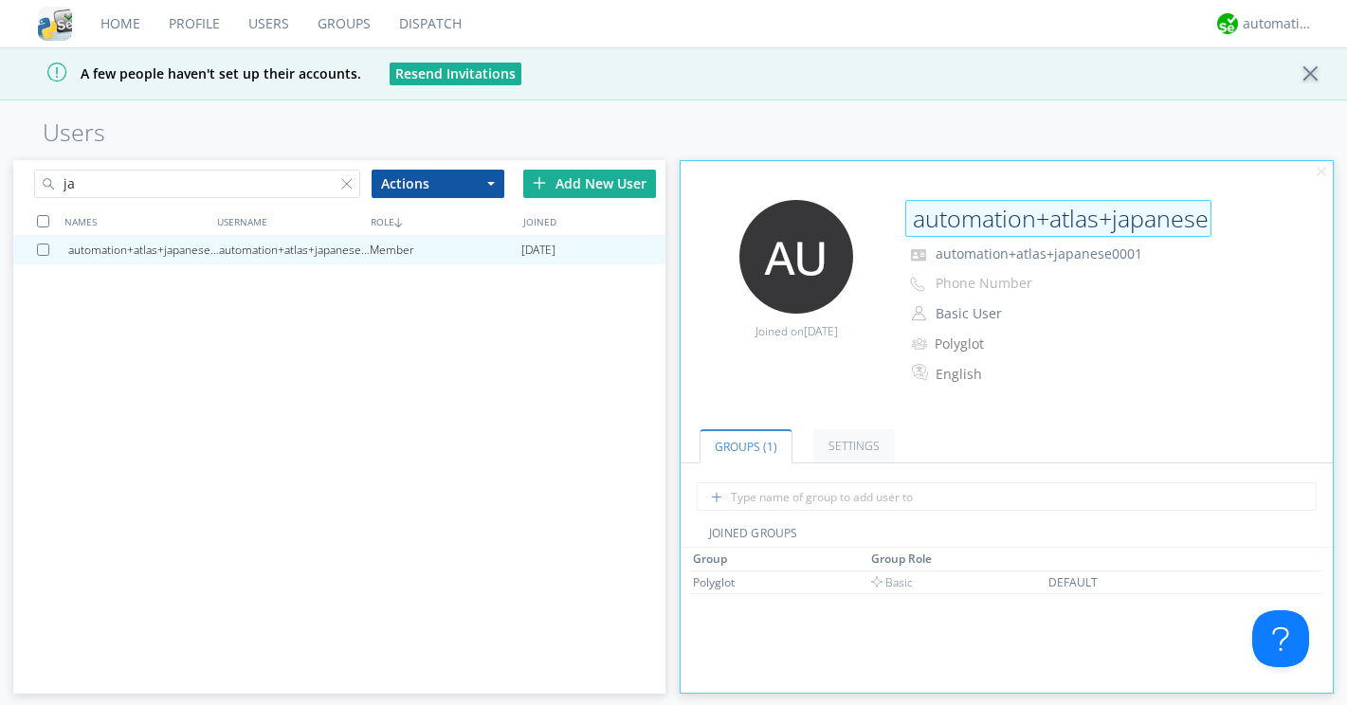
click at [1052, 219] on input "automation+atlas+japanese0001" at bounding box center [1058, 219] width 306 height 38
type input "atlas+japanese0001"
click at [569, 422] on div "automation+atlas+japanese0001 automation+atlas+japanese0001 Member 2024-04-30" at bounding box center [339, 452] width 652 height 432
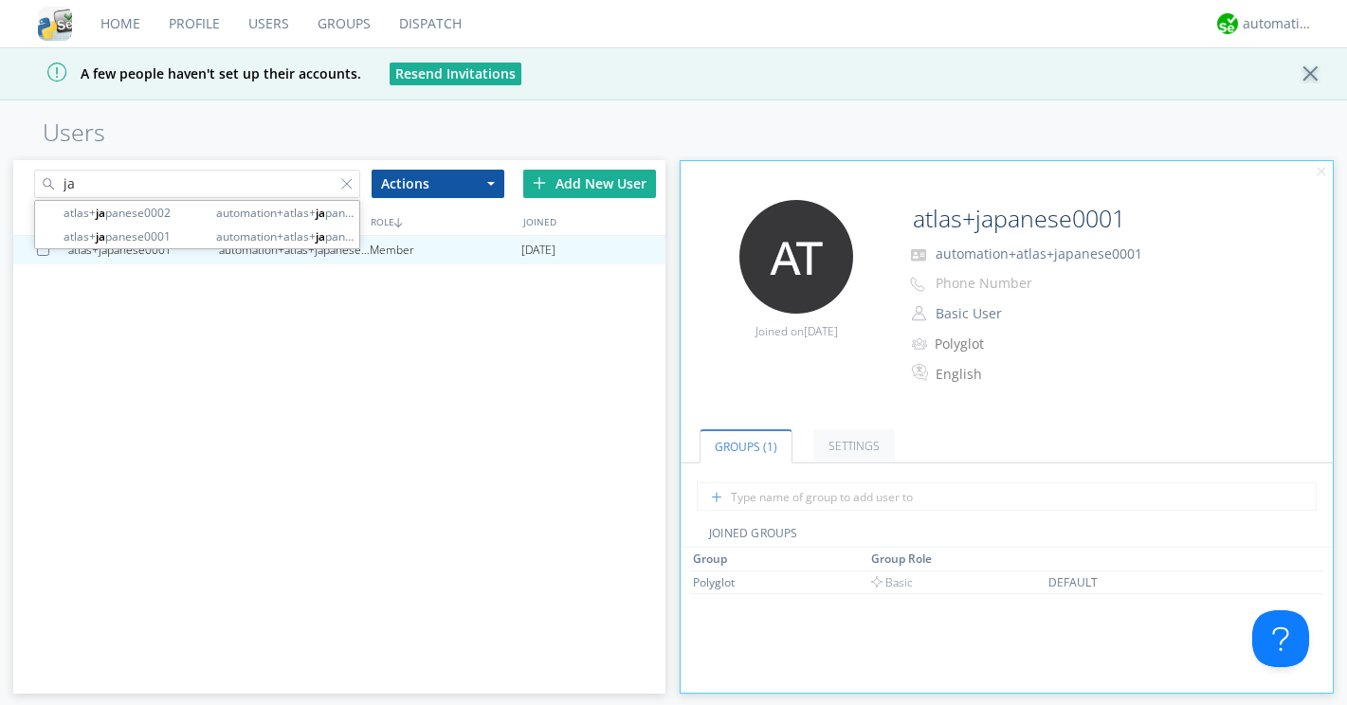
click at [211, 192] on input "ja" at bounding box center [197, 184] width 326 height 28
type input "j"
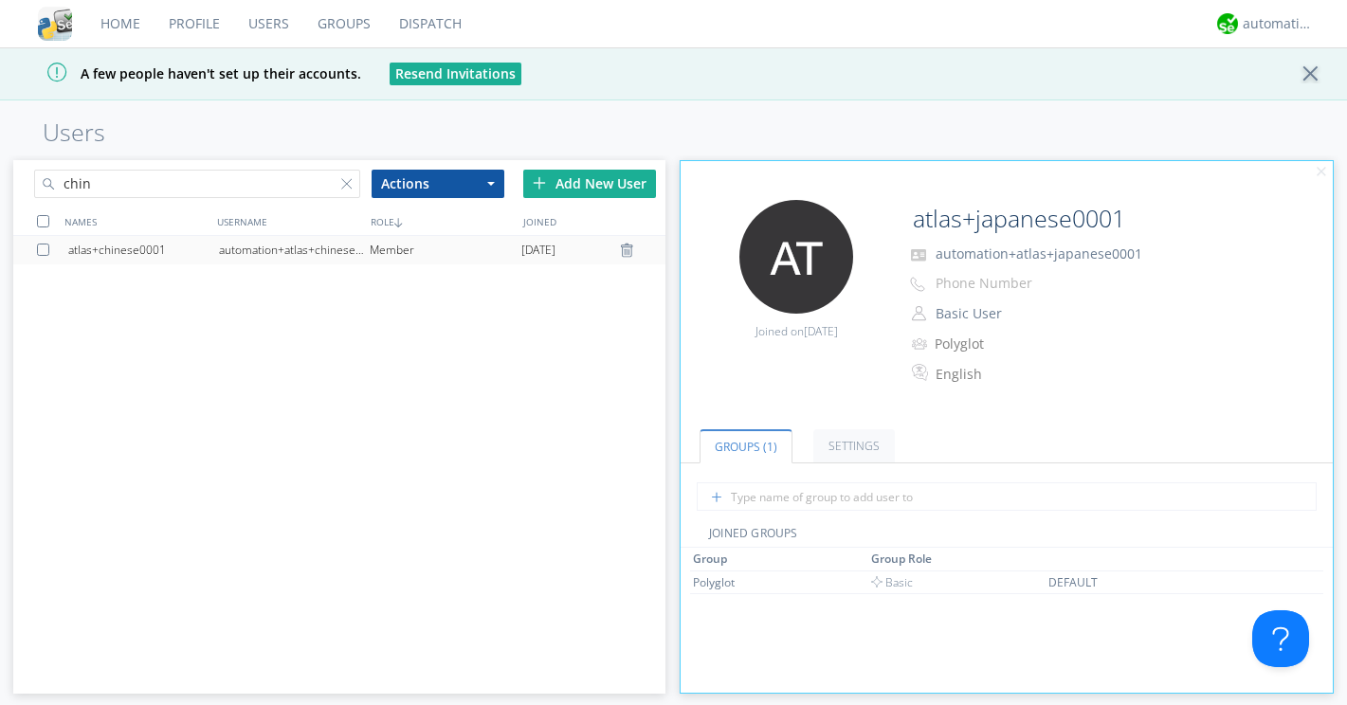
type input "chin"
click at [285, 248] on div "automation+atlas+chinese0001" at bounding box center [294, 250] width 151 height 28
type input "atlas+chinese0001"
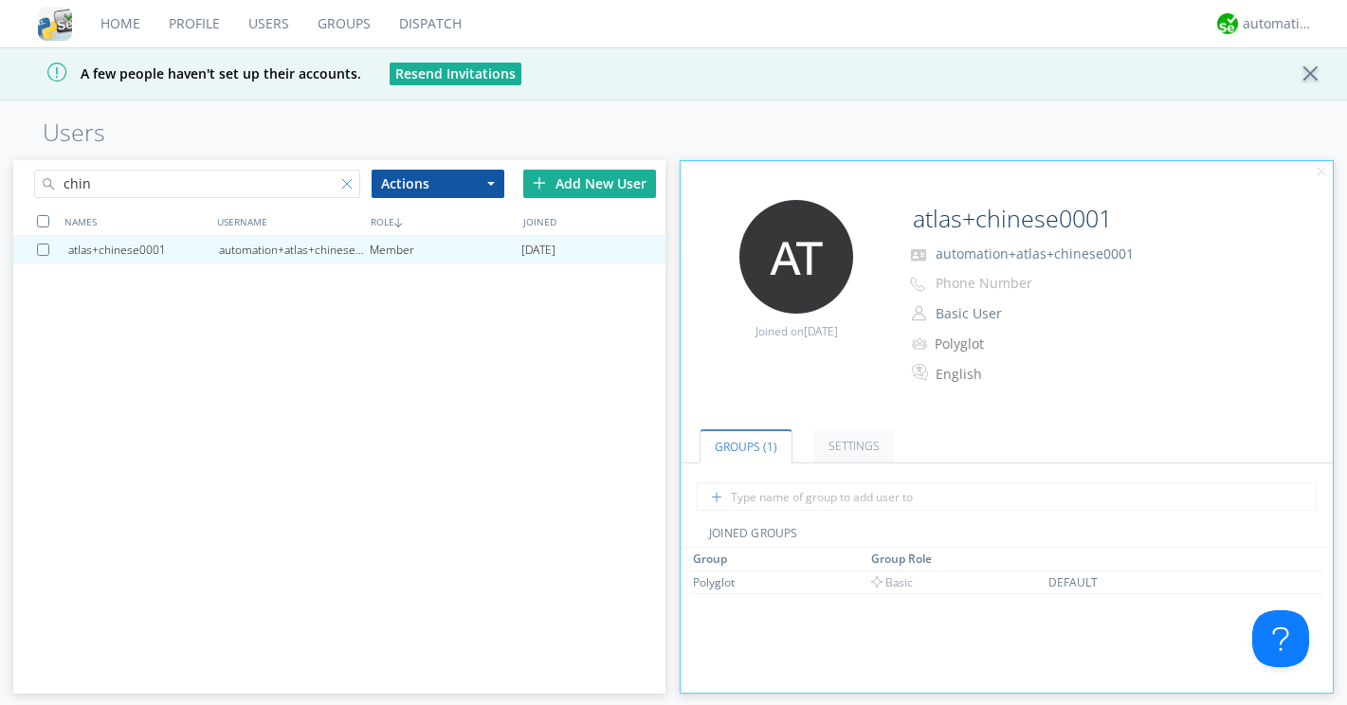
click at [343, 184] on div at bounding box center [350, 187] width 19 height 19
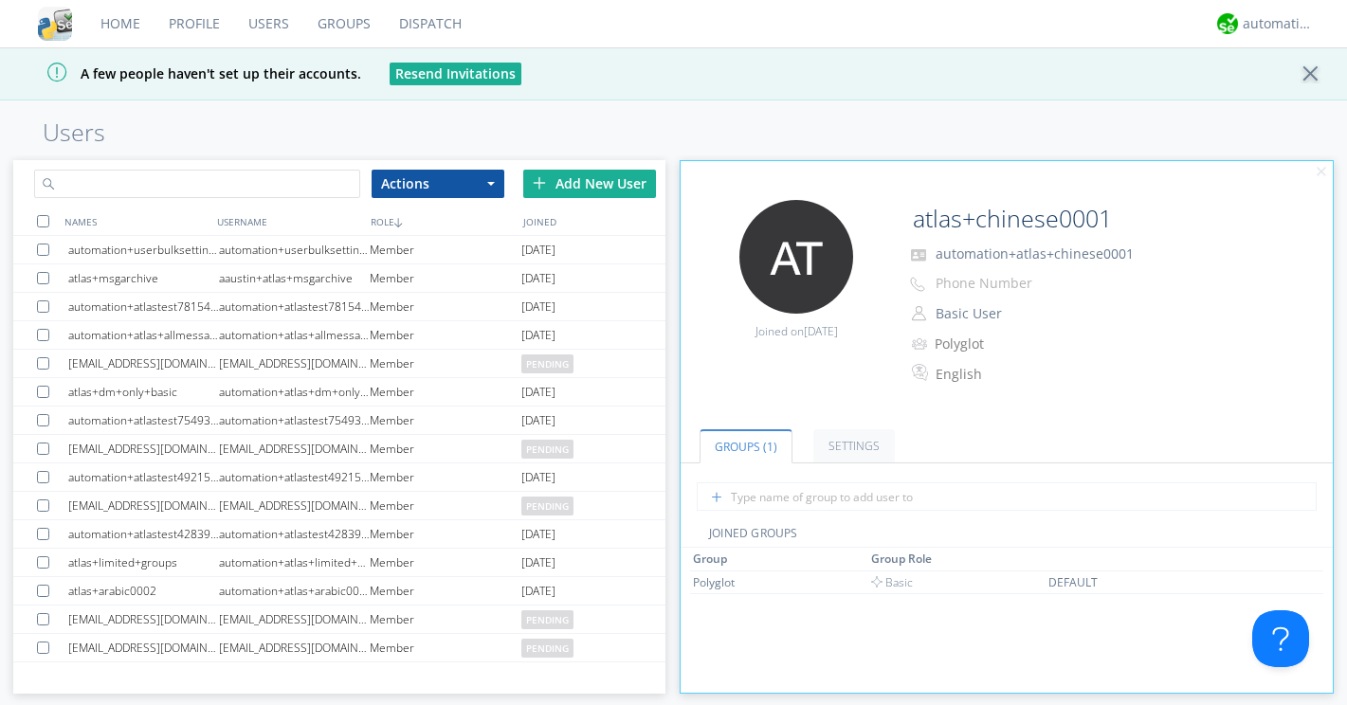
click at [287, 187] on input "text" at bounding box center [197, 184] width 326 height 28
paste input "nodispatch"
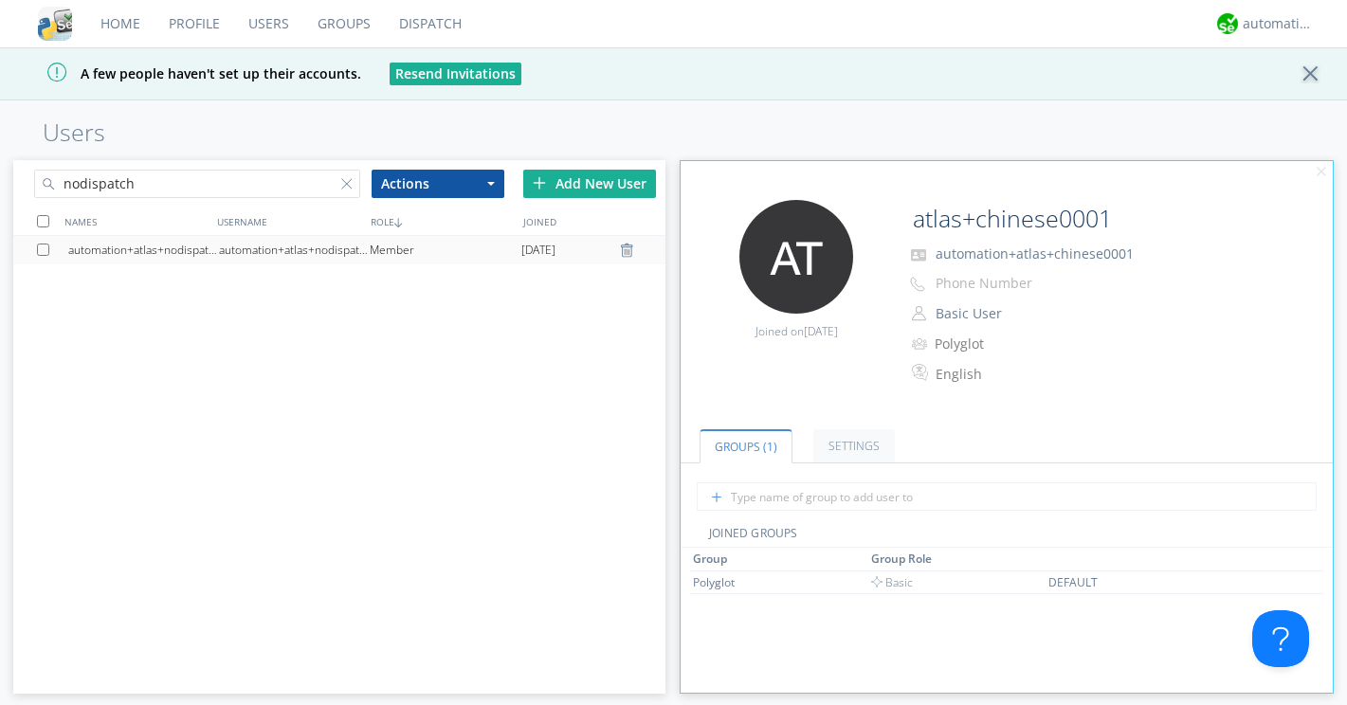
type input "nodispatch"
click at [211, 247] on div "automation+atlas+nodispatch" at bounding box center [143, 250] width 151 height 28
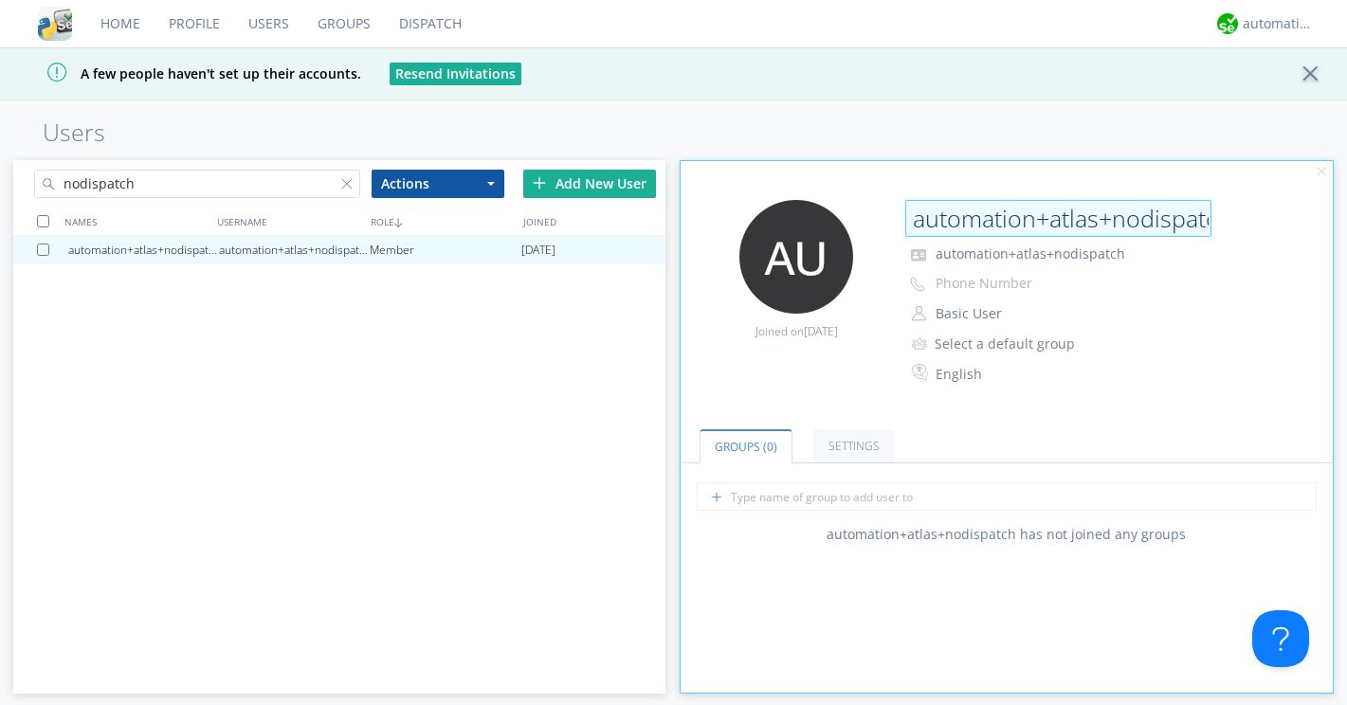
click at [1053, 222] on input "automation+atlas+nodispatch" at bounding box center [1058, 219] width 306 height 38
type input "atlas+nodispatch"
click at [814, 387] on div "Edit Avatar Joined on 2025-08-19 atlas+nodispatch automation+atlas+nodispatch P…" at bounding box center [1006, 303] width 671 height 226
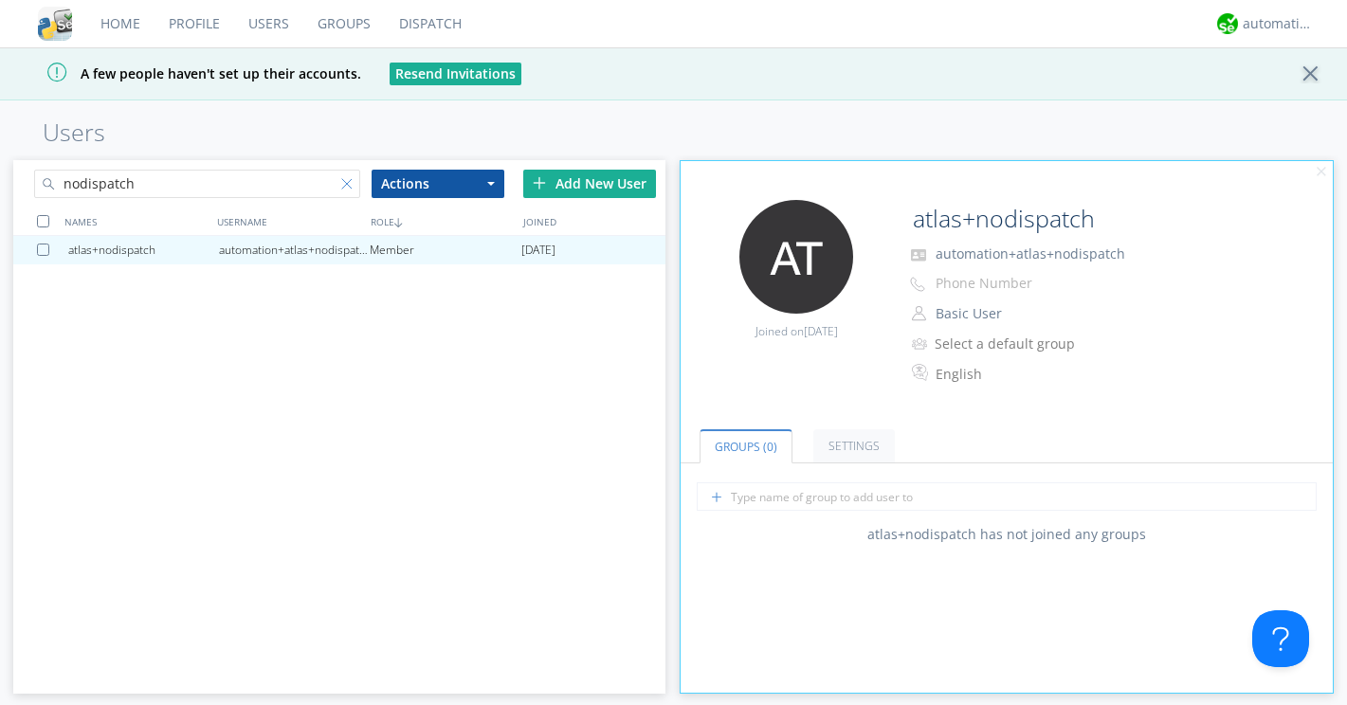
click at [345, 185] on div at bounding box center [350, 187] width 19 height 19
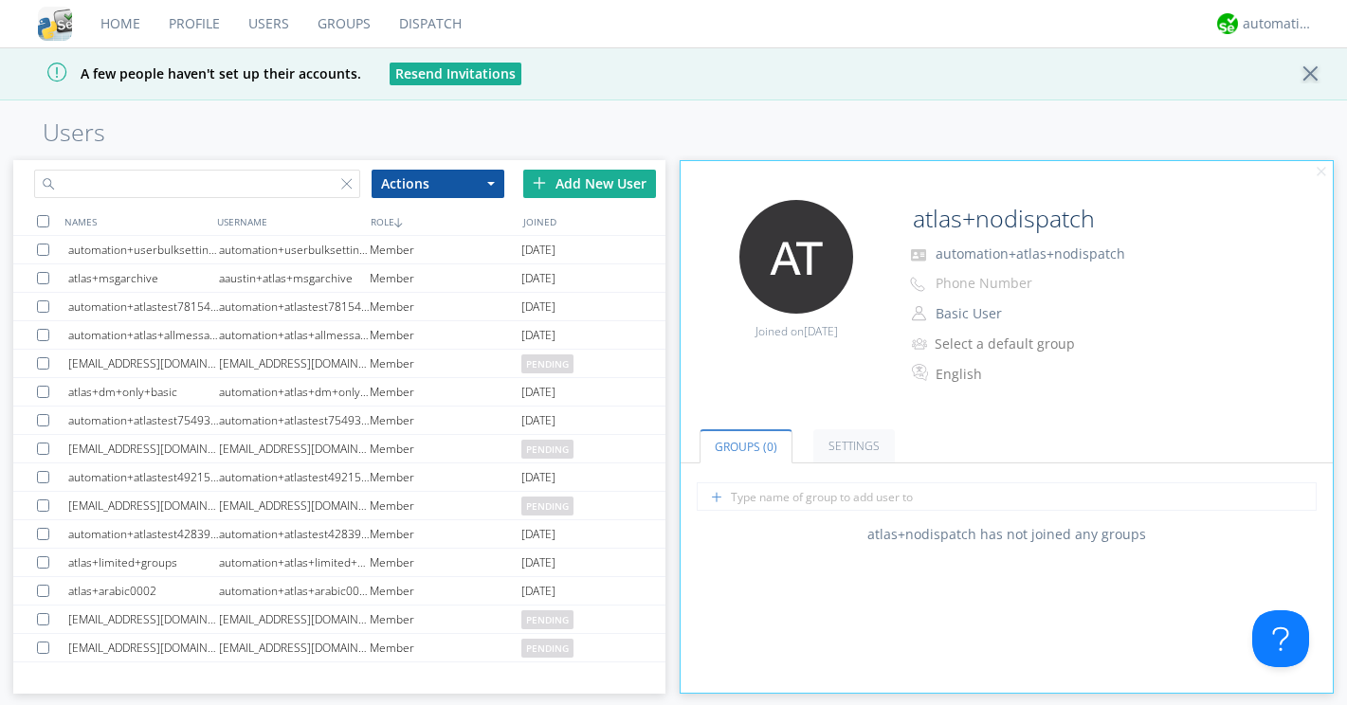
click at [302, 193] on input "text" at bounding box center [197, 184] width 326 height 28
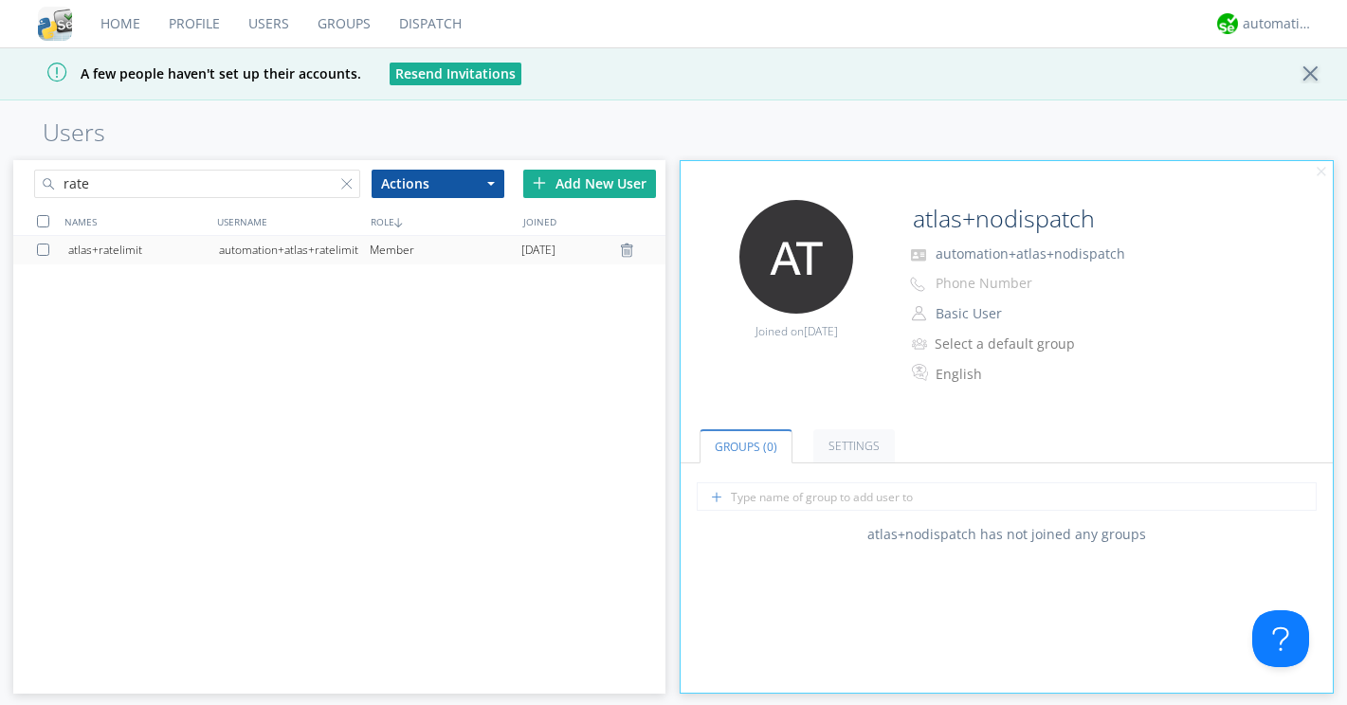
click at [275, 252] on div "automation+atlas+ratelimit" at bounding box center [294, 250] width 151 height 28
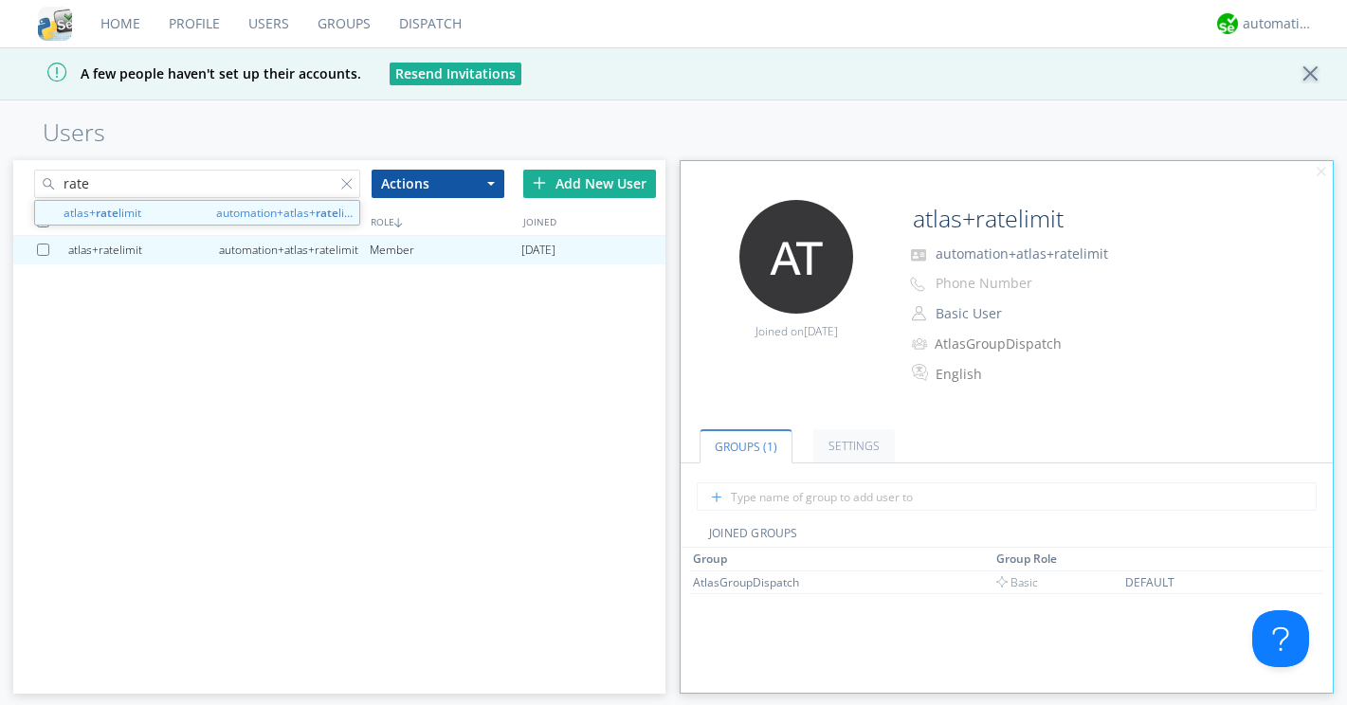
drag, startPoint x: 107, startPoint y: 186, endPoint x: 29, endPoint y: 181, distance: 77.9
click at [29, 181] on div "rate" at bounding box center [176, 180] width 326 height 41
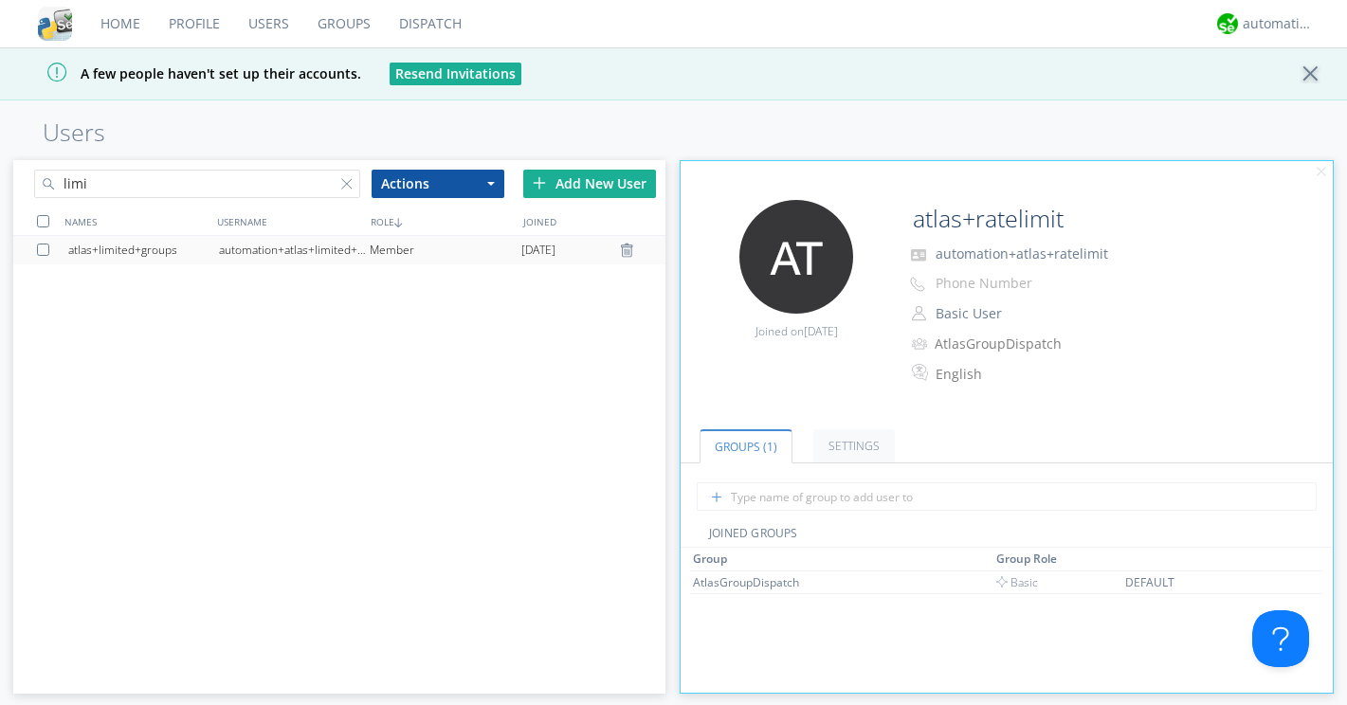
type input "limi"
click at [308, 244] on div "automation+atlas+limited+groups" at bounding box center [294, 250] width 151 height 28
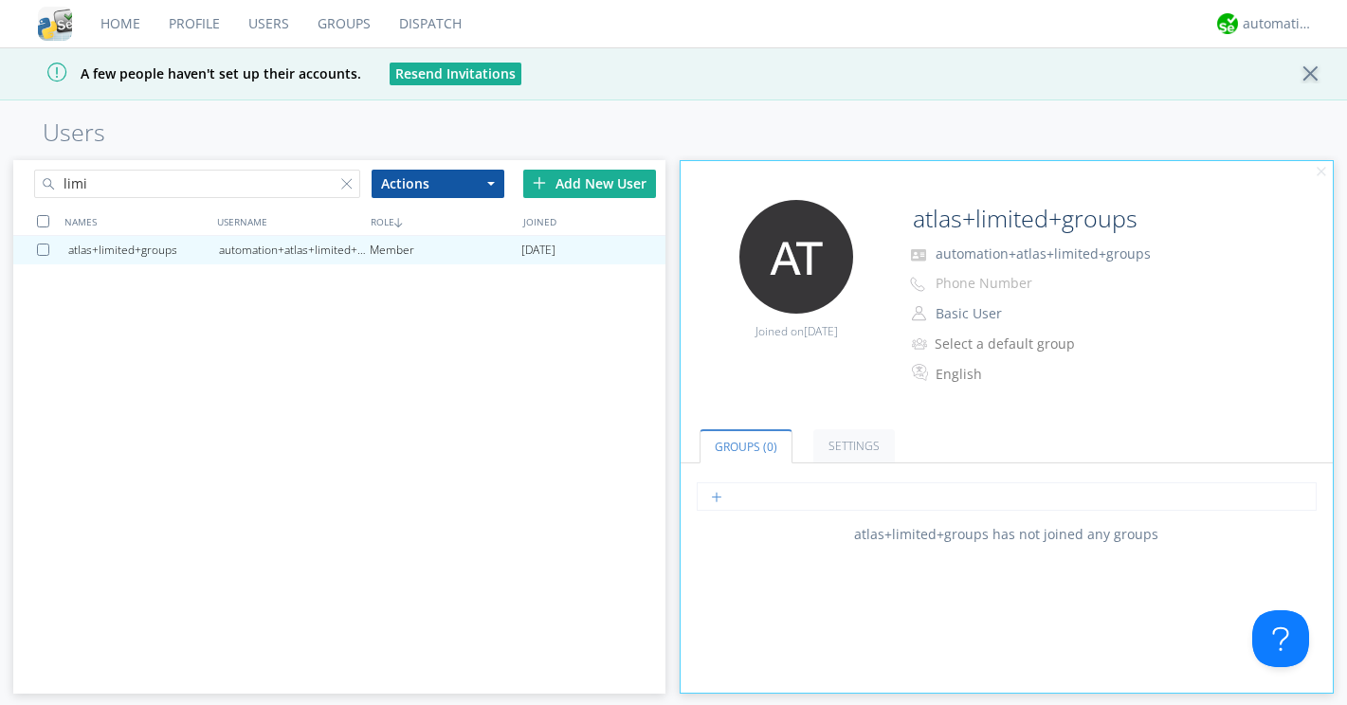
click at [740, 497] on input "text" at bounding box center [1006, 496] width 619 height 28
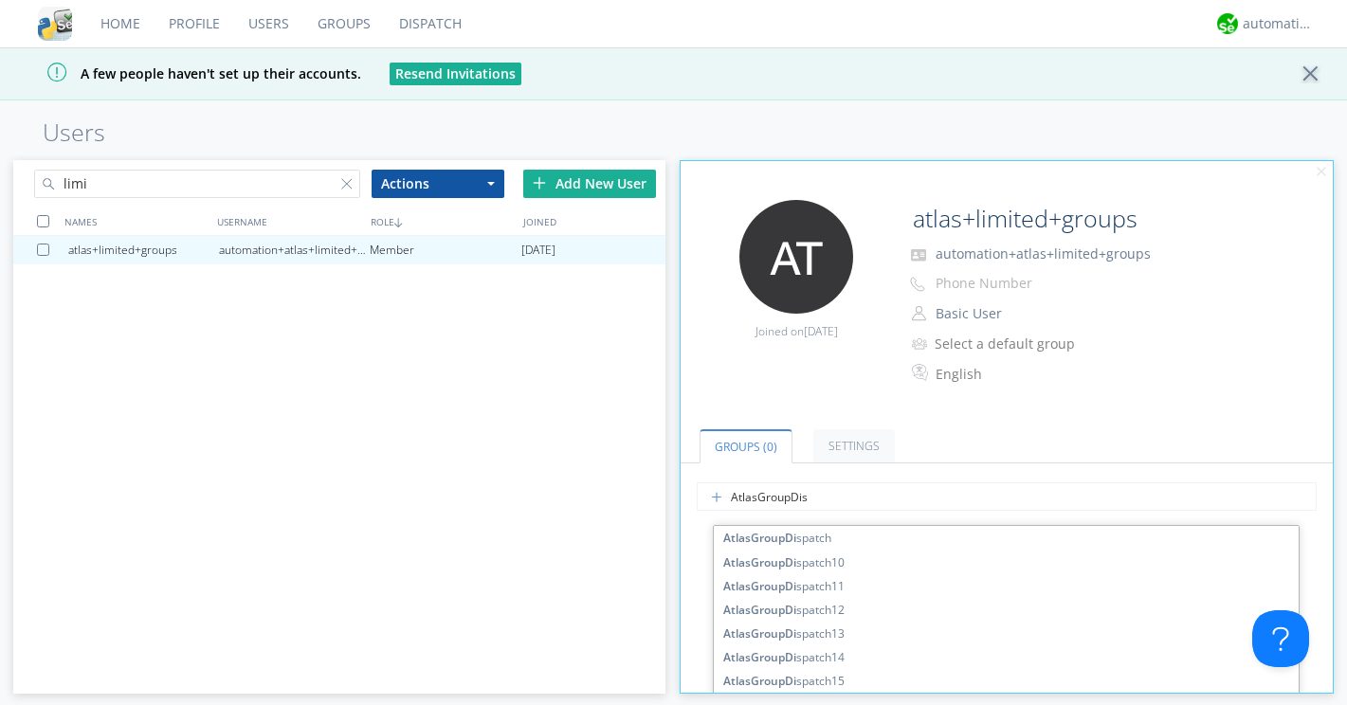
type input "AtlasGroupDisp"
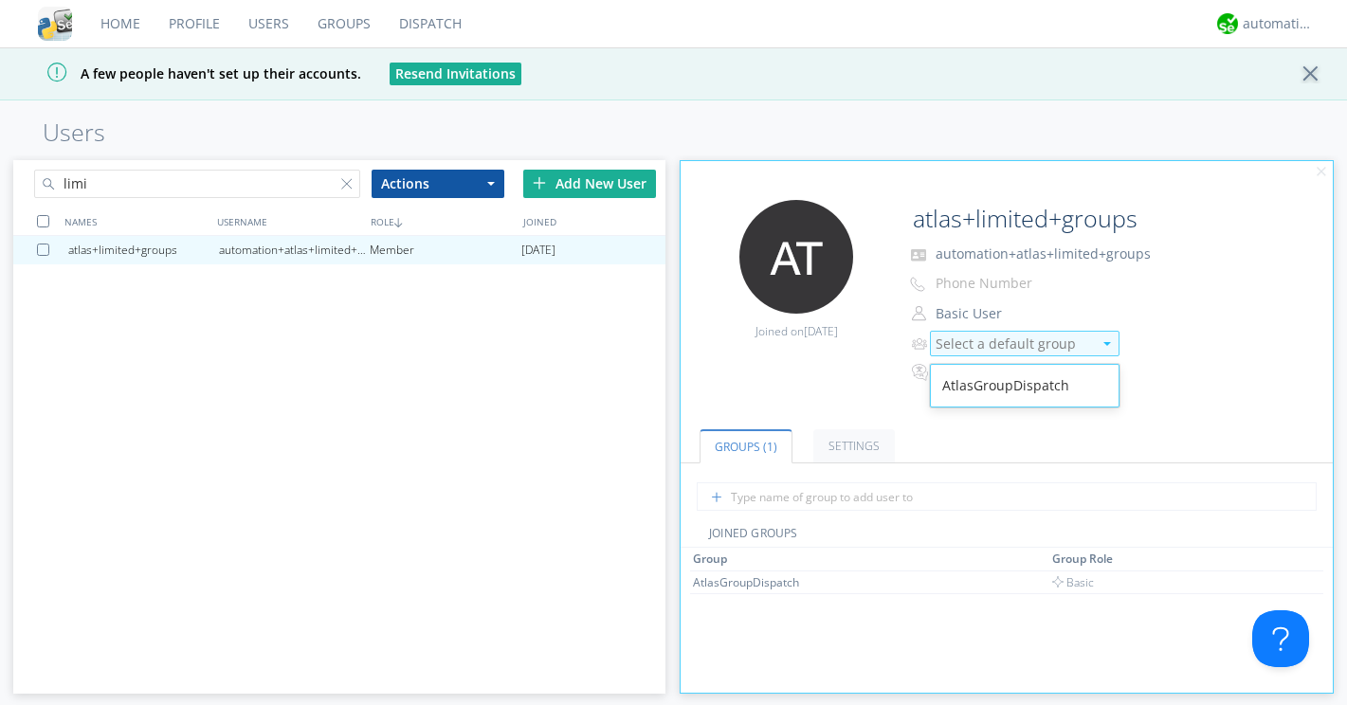
click at [966, 344] on div "Select a default group" at bounding box center [1013, 344] width 156 height 19
click at [966, 378] on div "AtlasGroupDispatch" at bounding box center [1025, 386] width 188 height 34
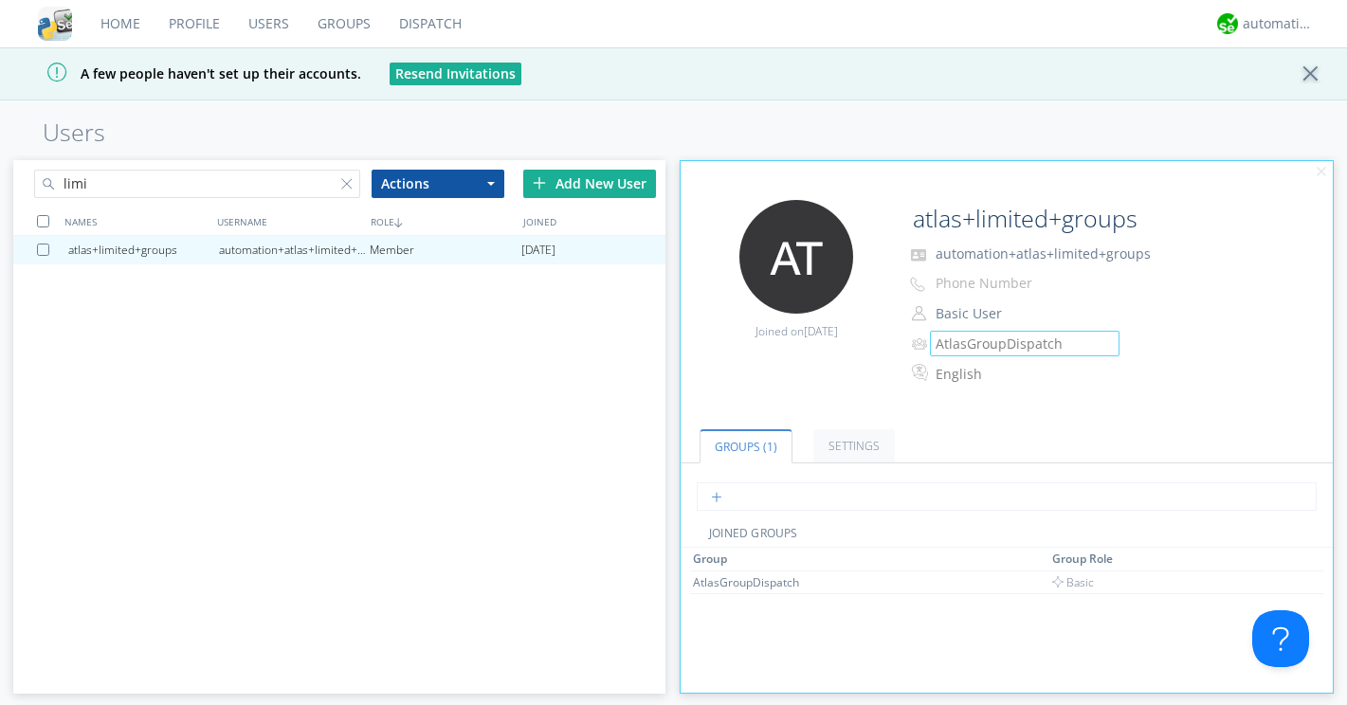
click at [737, 490] on input "text" at bounding box center [1006, 496] width 619 height 28
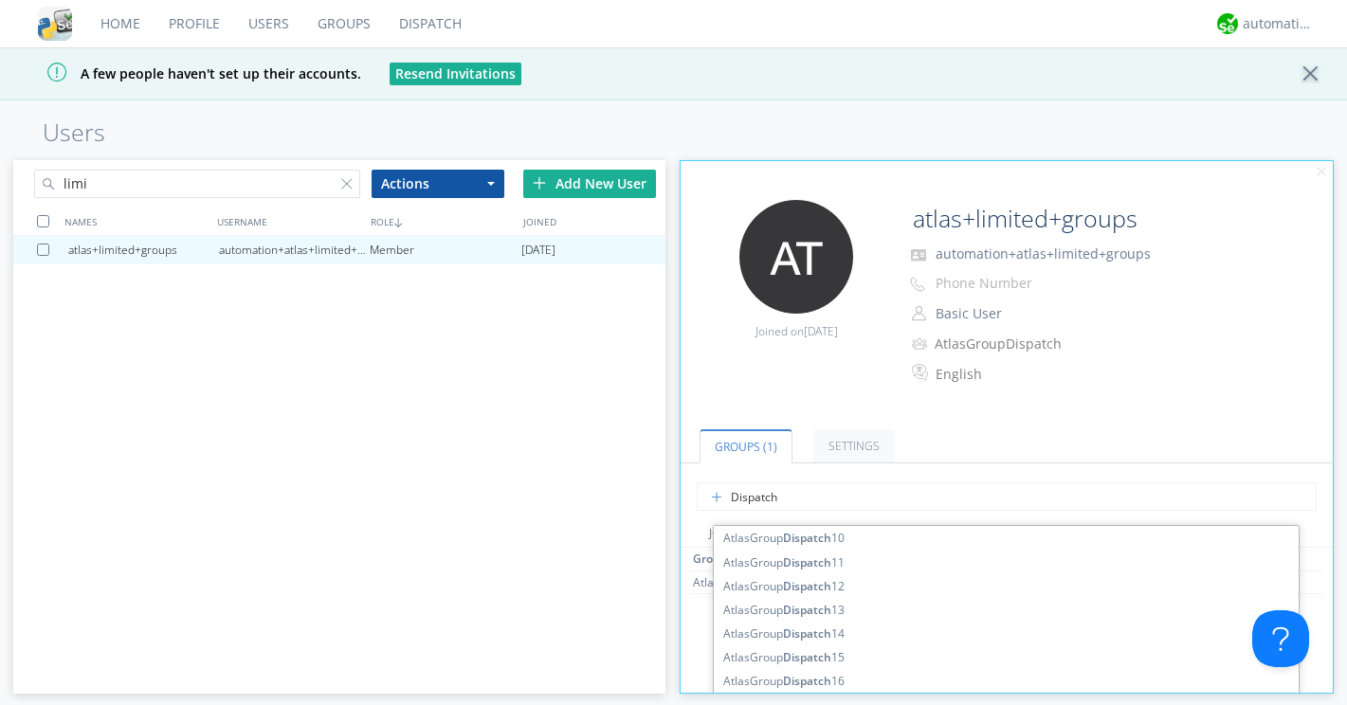
type input "Dispatch2"
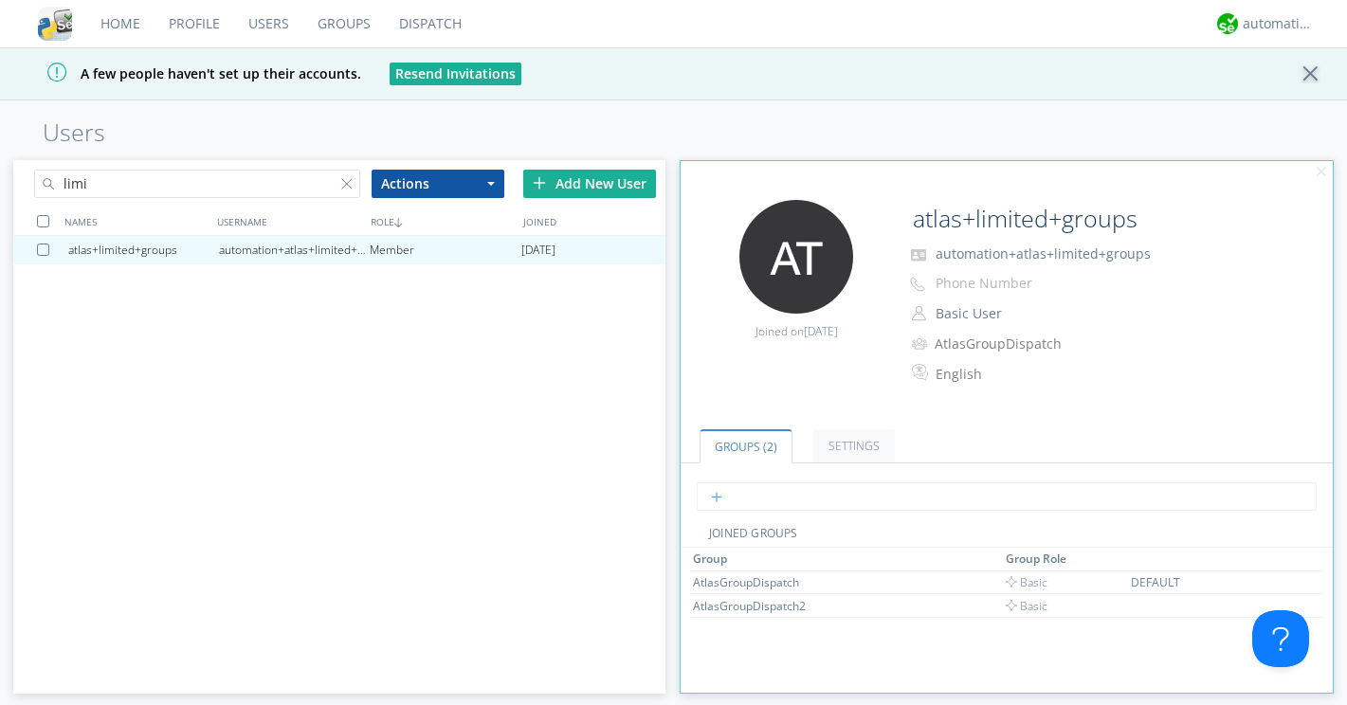
click at [752, 501] on input "text" at bounding box center [1006, 496] width 619 height 28
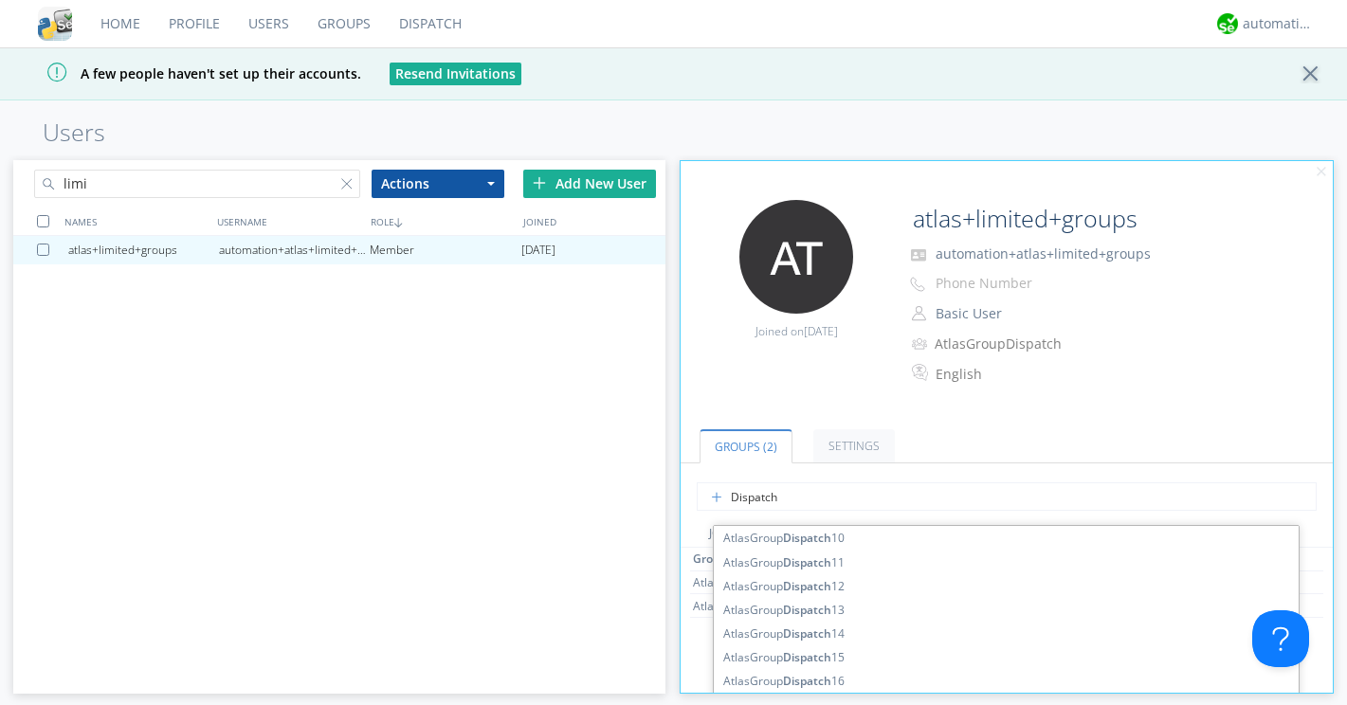
type input "Dispatch3"
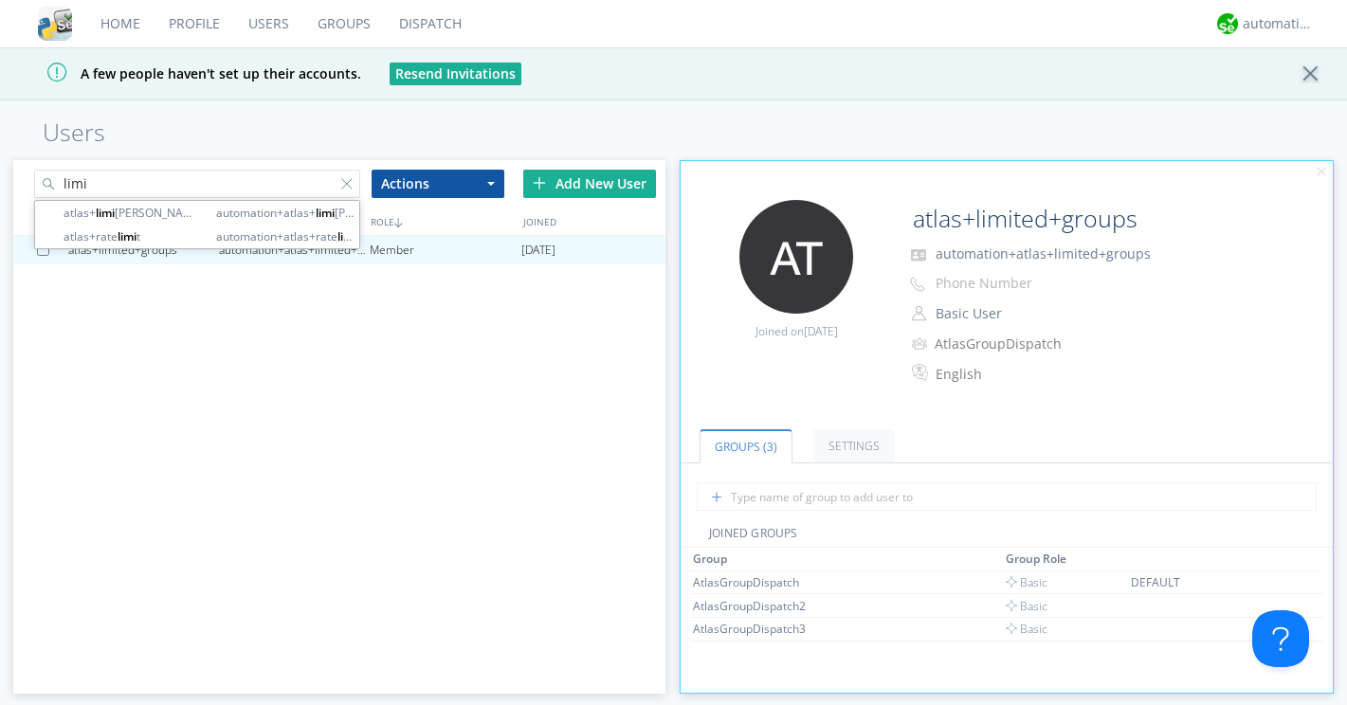
drag, startPoint x: 105, startPoint y: 177, endPoint x: 32, endPoint y: 188, distance: 73.7
click at [32, 188] on div "limi" at bounding box center [176, 180] width 326 height 41
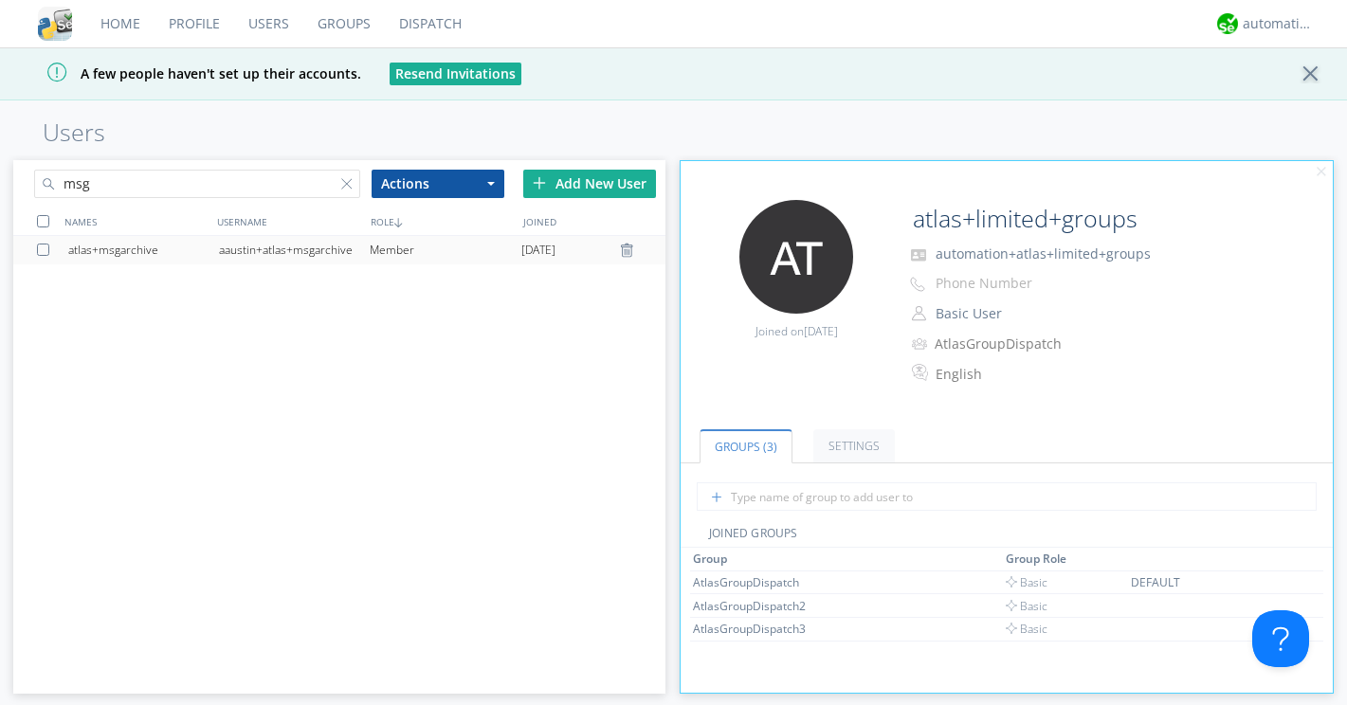
type input "msg"
click at [99, 242] on div "atlas+msgarchive" at bounding box center [143, 250] width 151 height 28
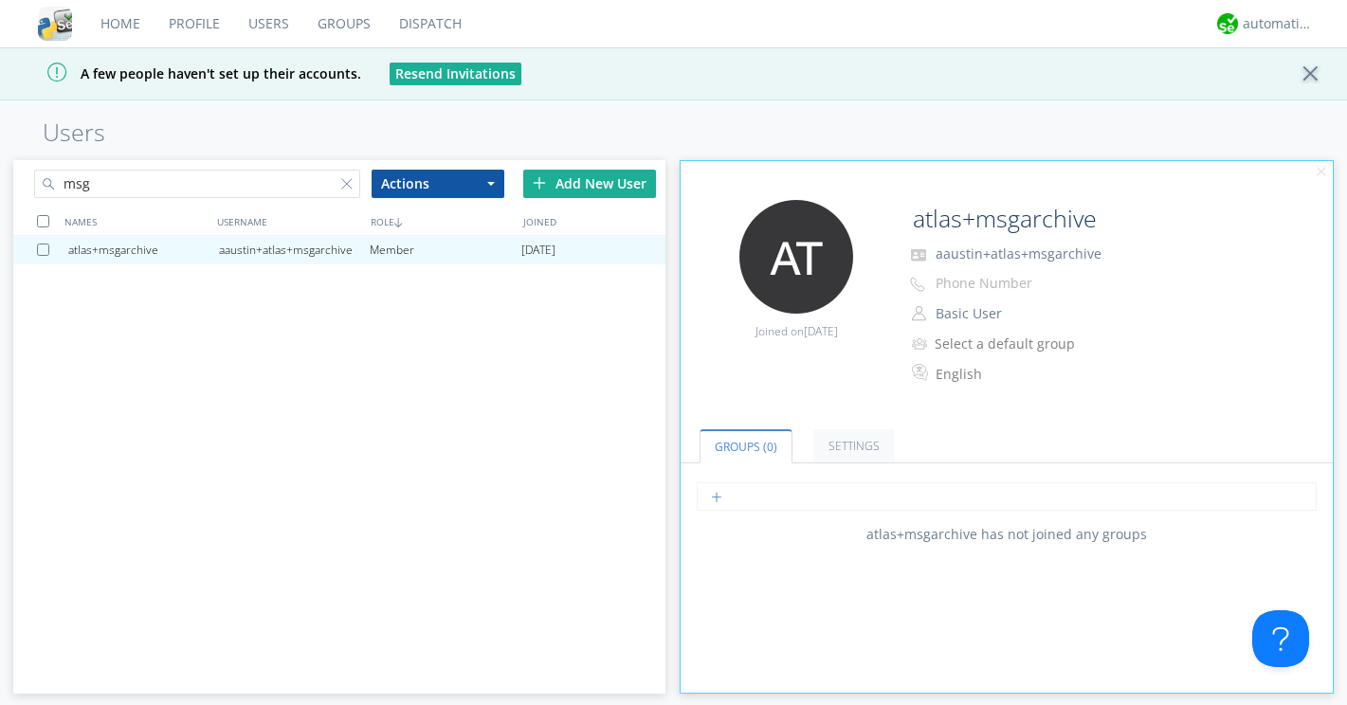
click at [801, 504] on input "text" at bounding box center [1006, 496] width 619 height 28
type input "M"
click at [520, 419] on div "atlas+msgarchive aaustin+atlas+msgarchive Member 2025-08-19" at bounding box center [339, 452] width 652 height 432
click at [340, 32] on link "Groups" at bounding box center [344, 23] width 82 height 47
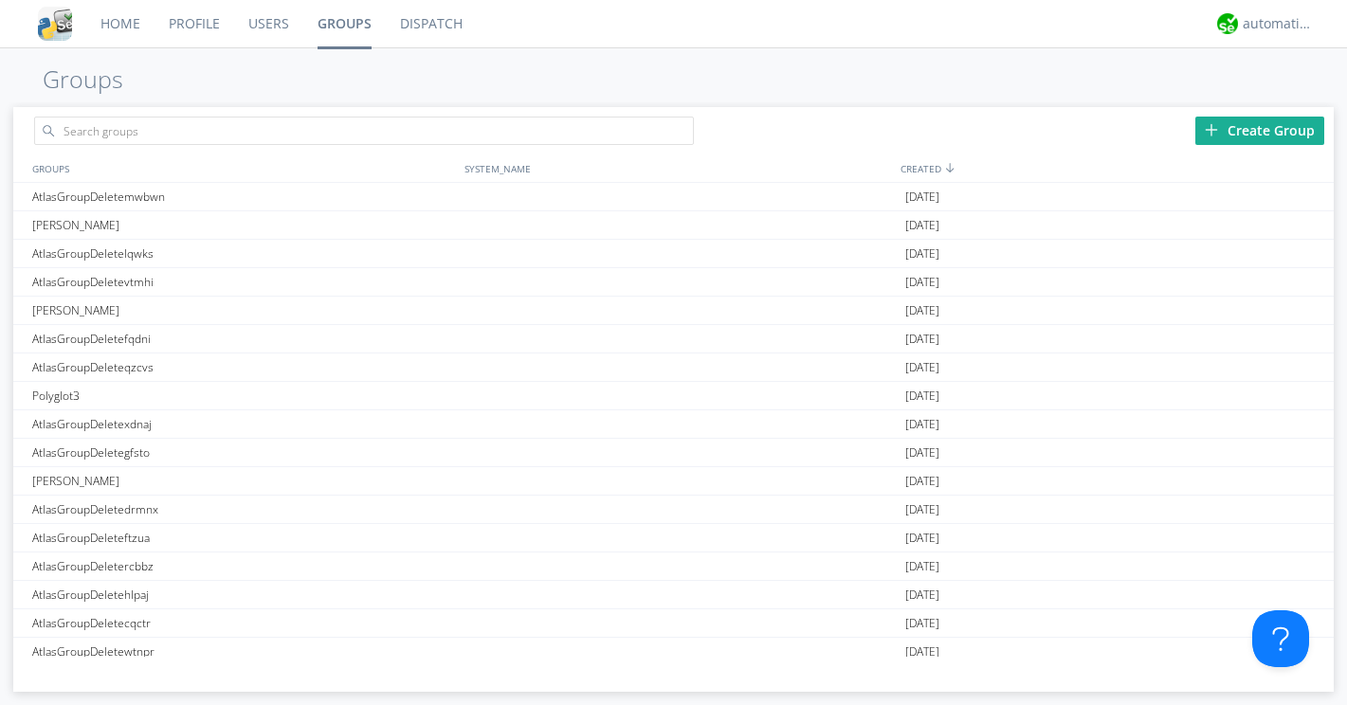
click at [1247, 126] on div "Create Group" at bounding box center [1259, 131] width 129 height 28
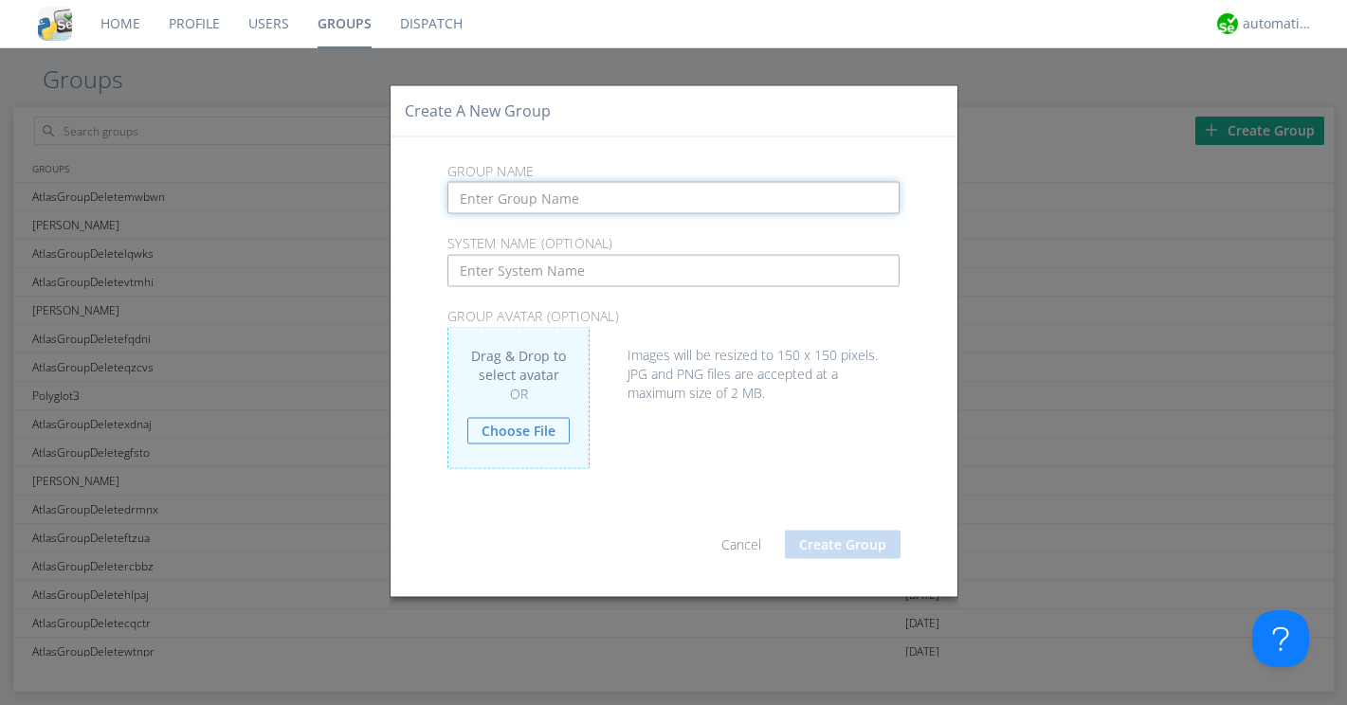
paste input "AtlasGroupMessageArchive"
type input "AtlasGroupMessageArchive"
click at [830, 541] on button "Create Group" at bounding box center [843, 545] width 116 height 28
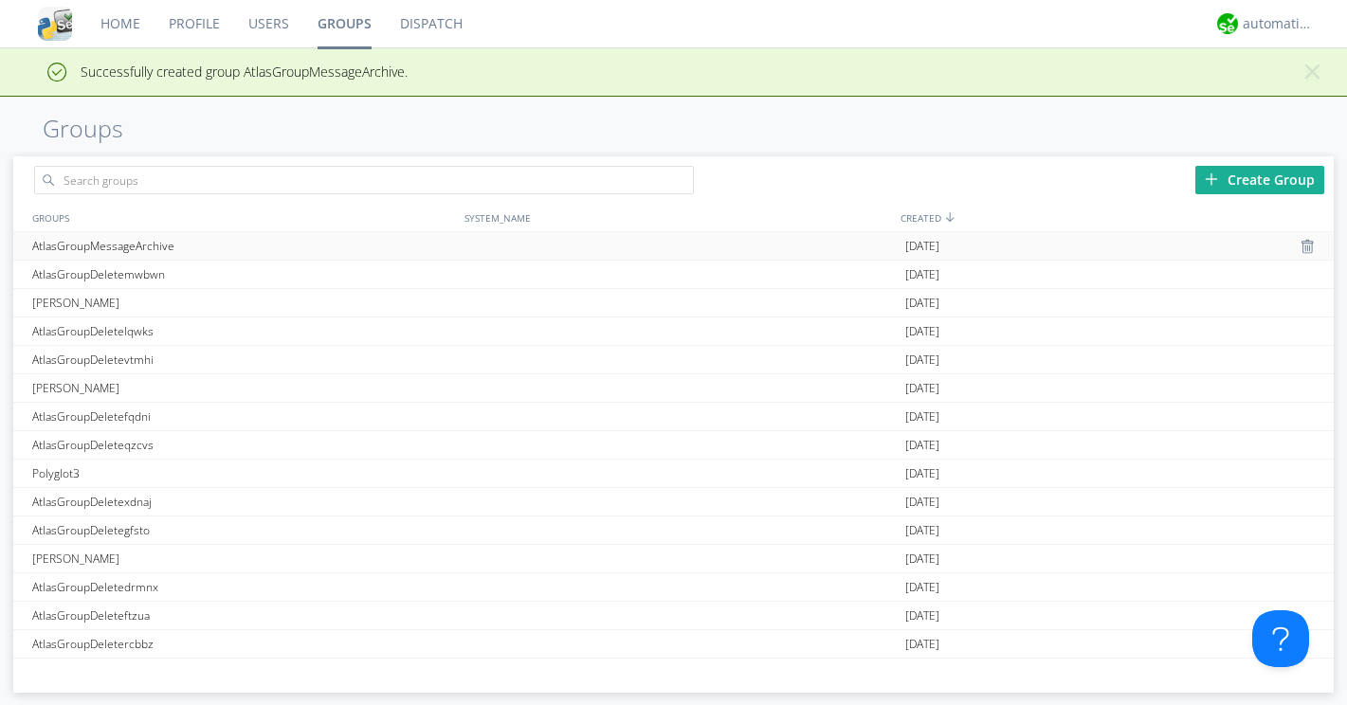
click at [141, 245] on div "AtlasGroupMessageArchive" at bounding box center [243, 245] width 433 height 27
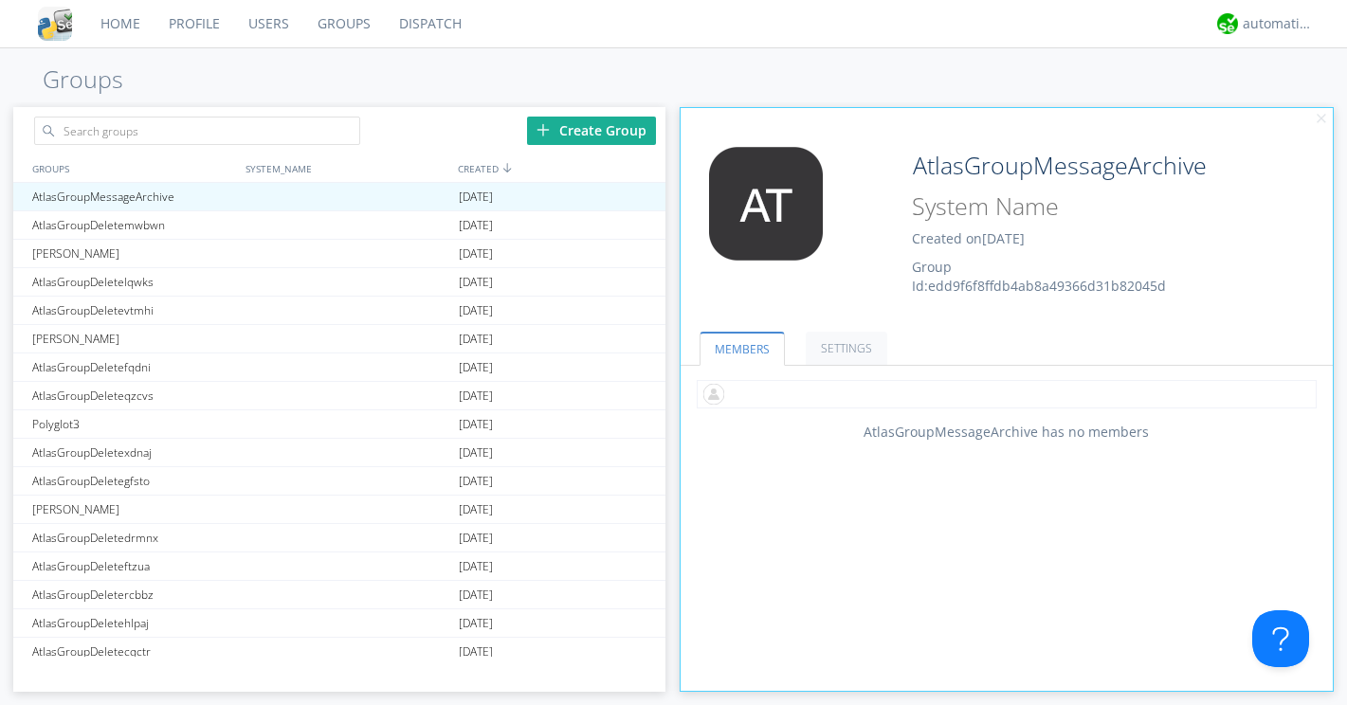
click at [736, 447] on div "MEMBERS SETTINGS AtlasGroupMessageArchive has no members ON Translation Enabled…" at bounding box center [1006, 499] width 652 height 383
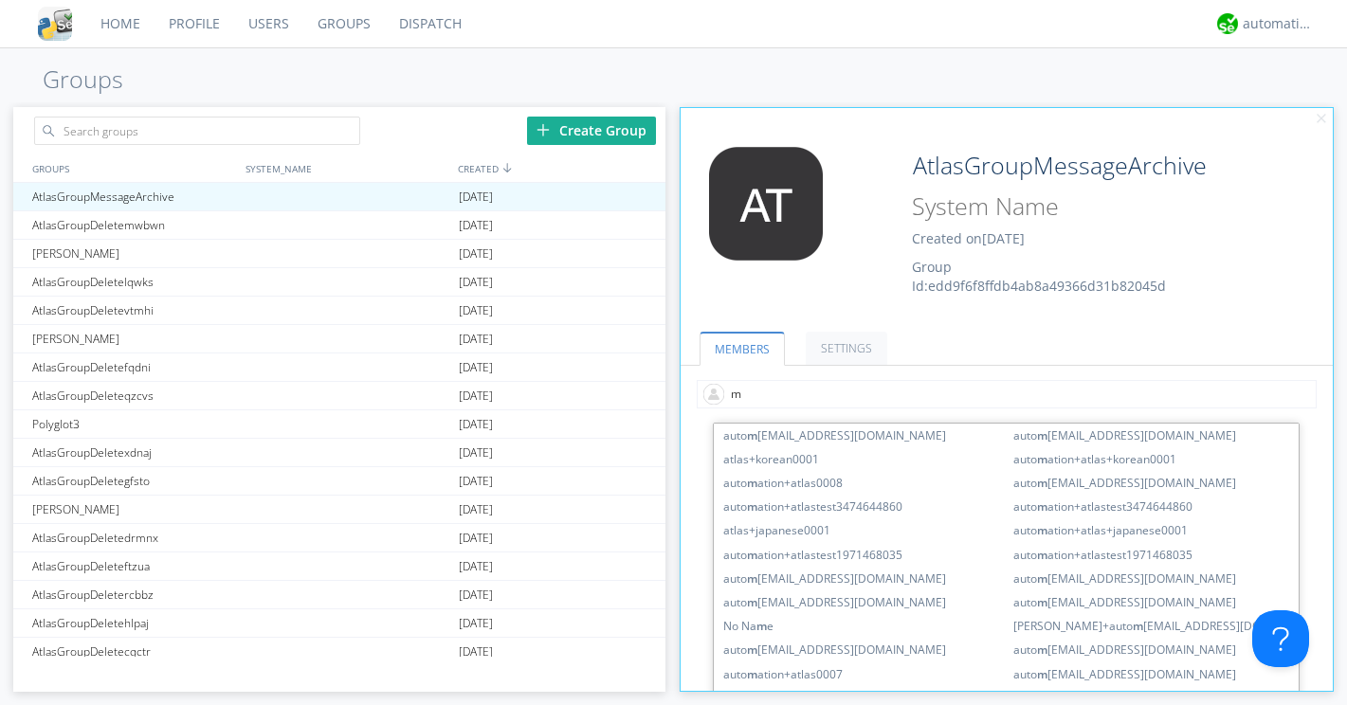
type input "ms"
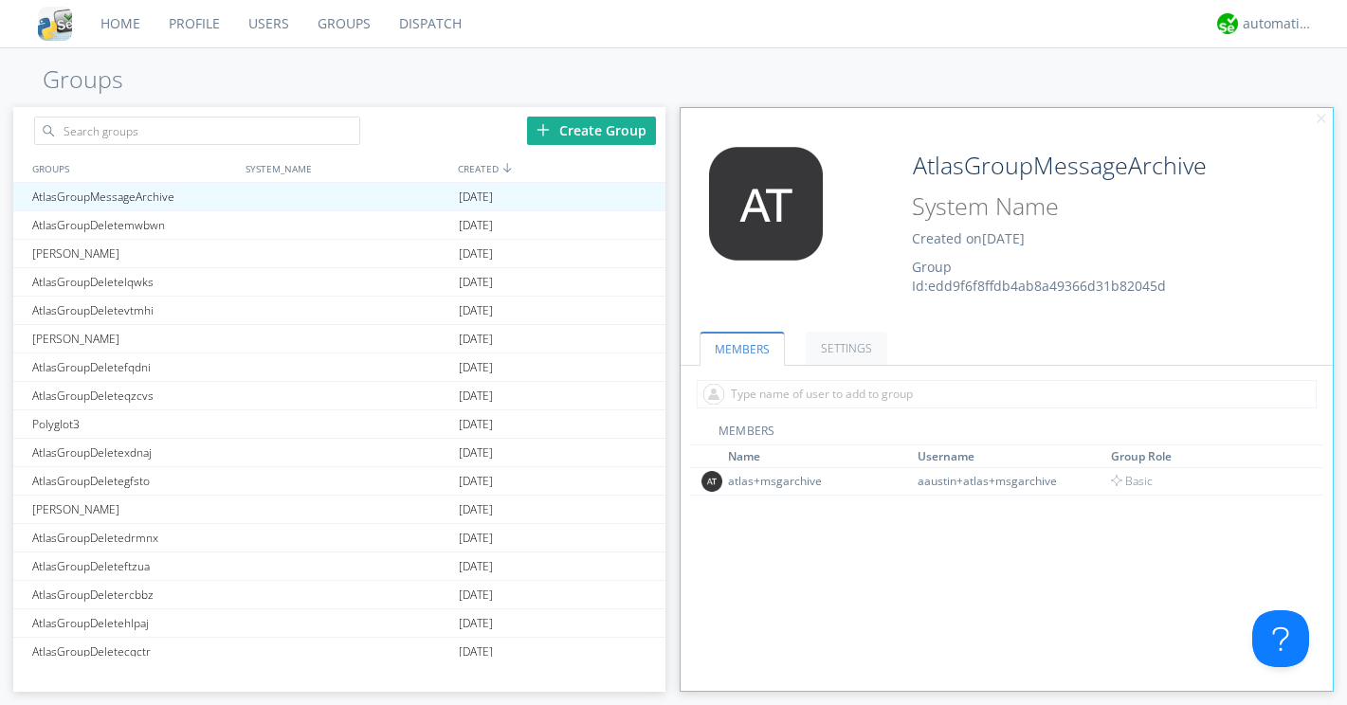
click at [982, 245] on span "Created on 2025-08-19" at bounding box center [968, 238] width 113 height 18
click at [807, 480] on div "atlas+msgarchive" at bounding box center [799, 481] width 142 height 16
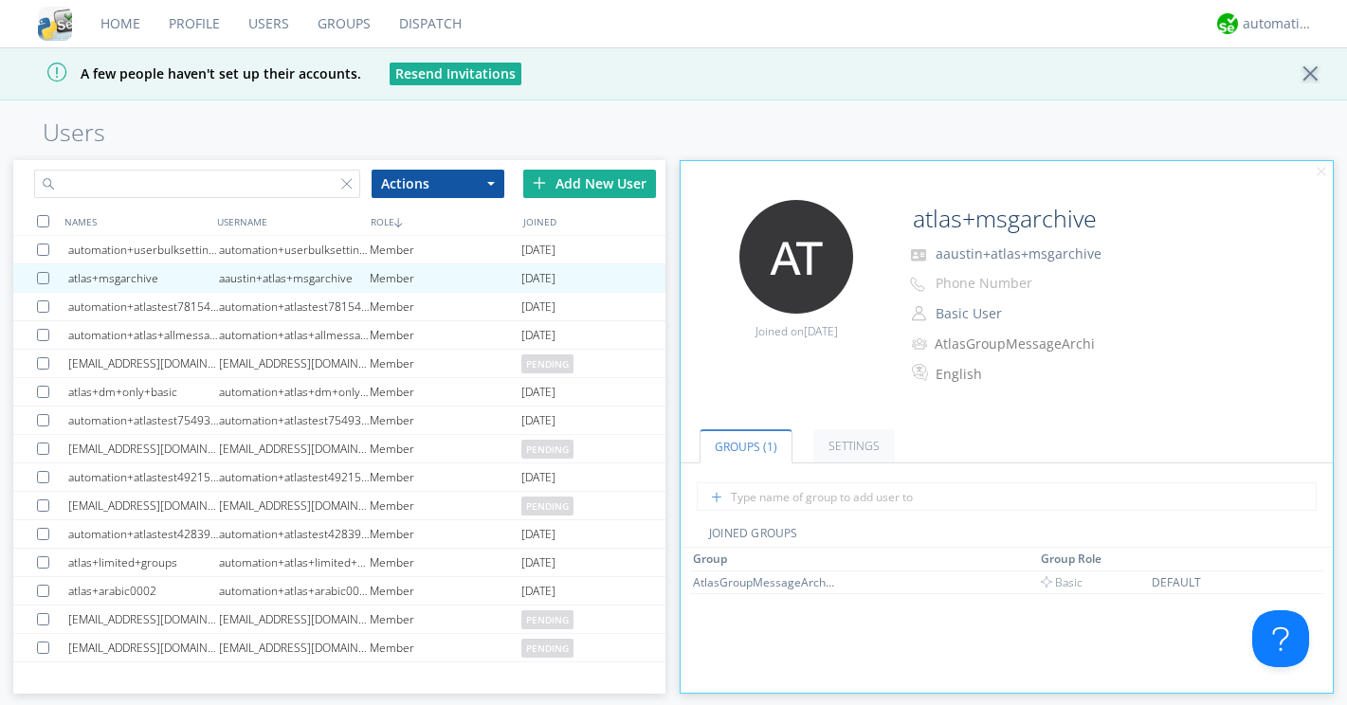
click at [151, 188] on input "text" at bounding box center [197, 184] width 326 height 28
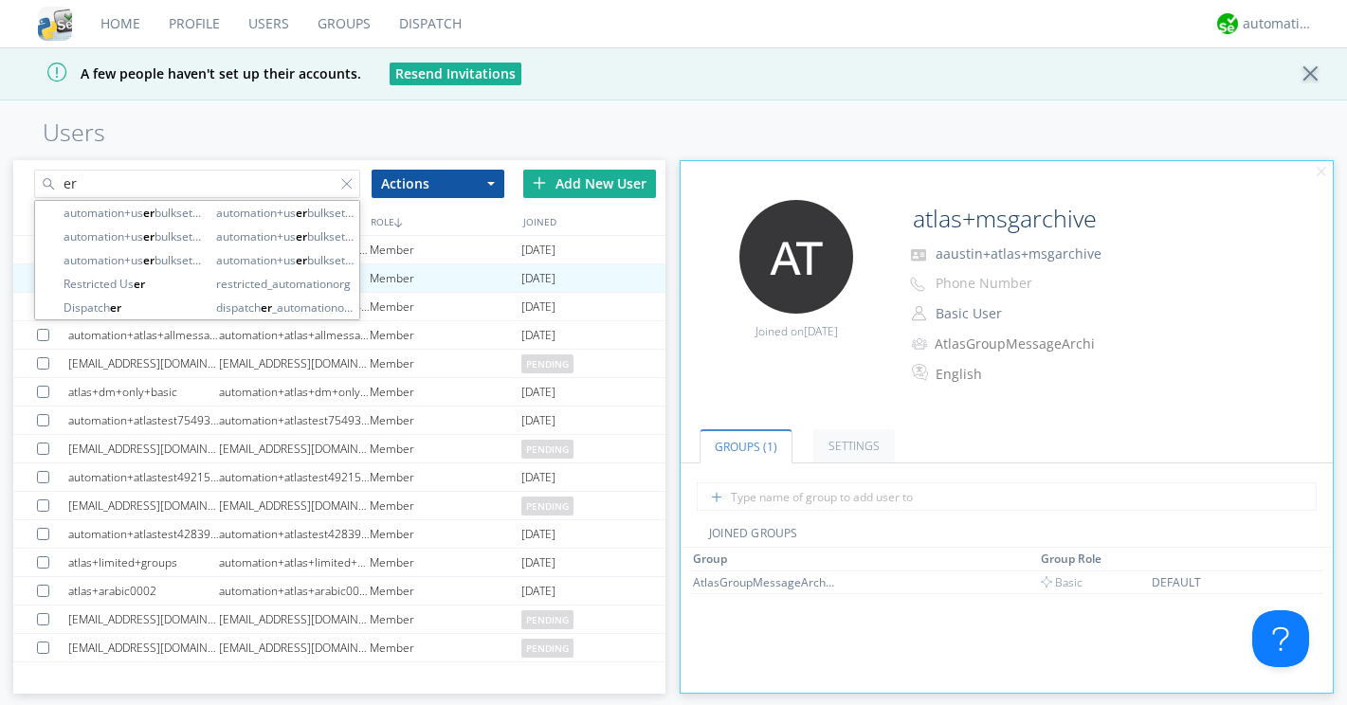
type input "e"
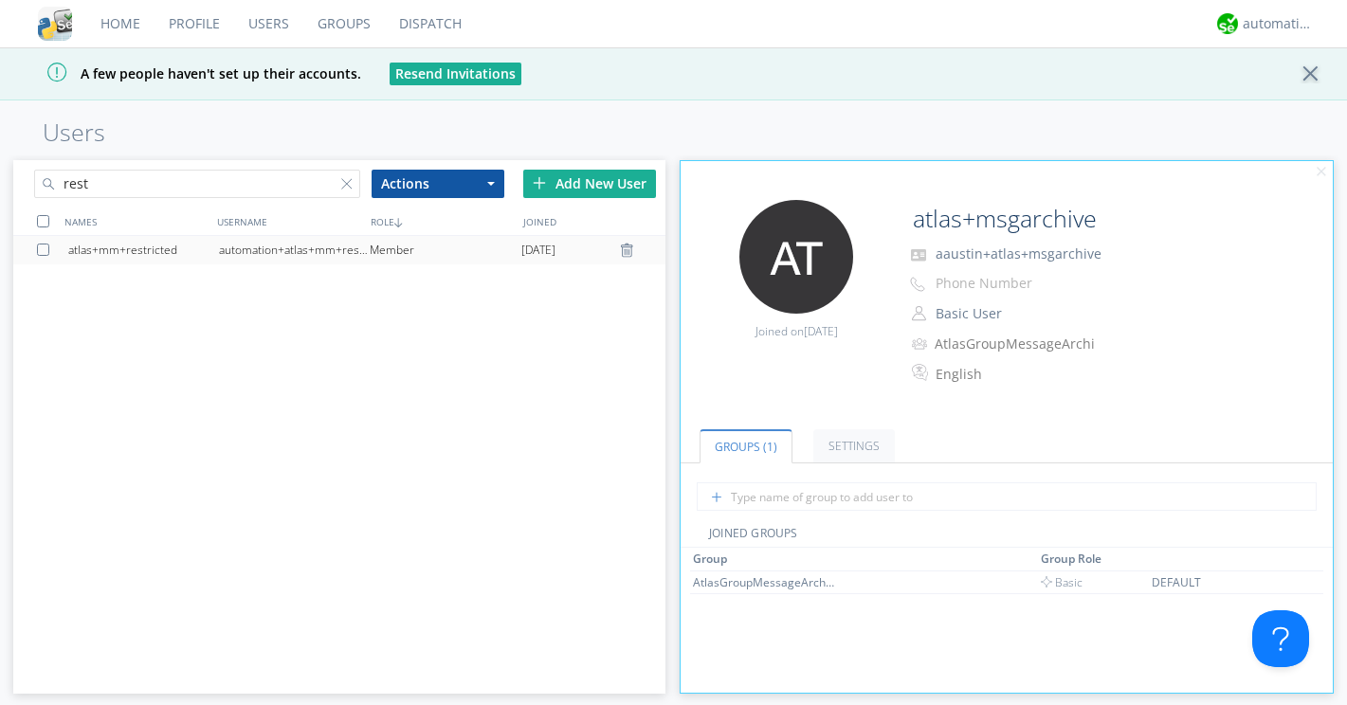
type input "rest"
click at [176, 240] on div "atlas+mm+restricted" at bounding box center [143, 250] width 151 height 28
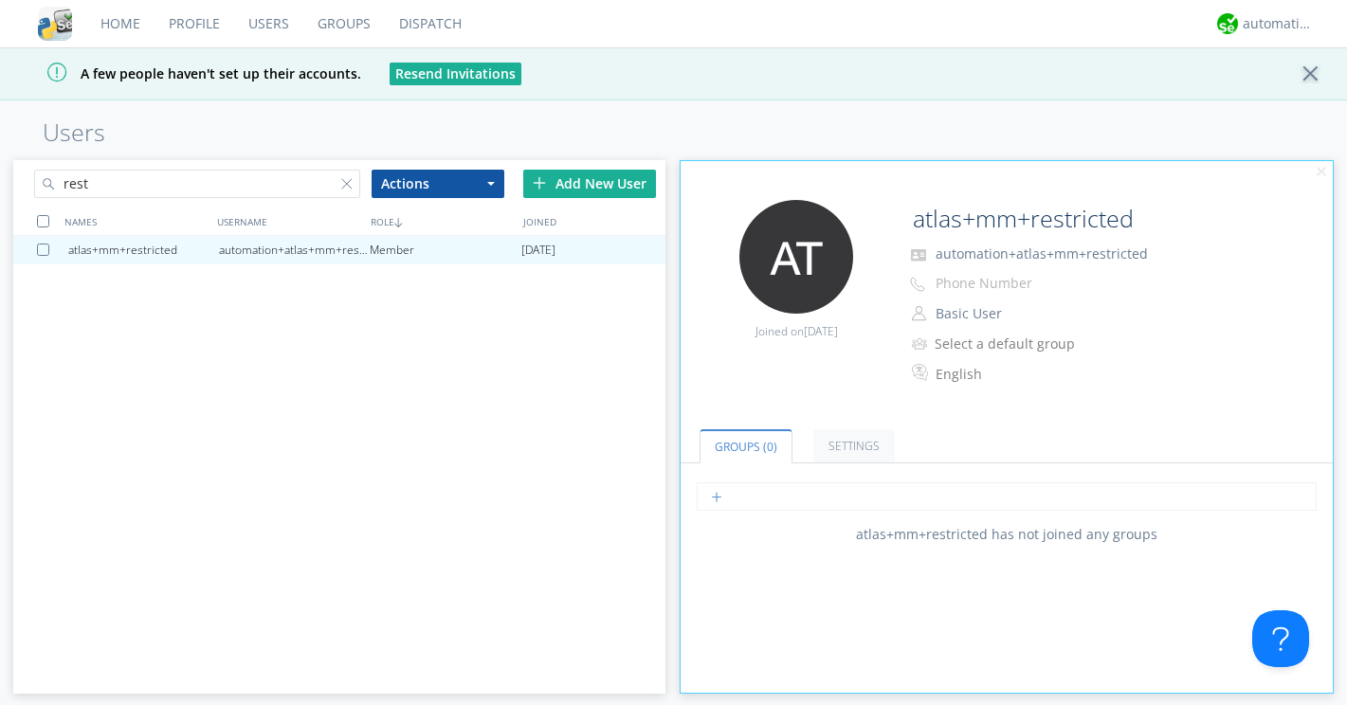
click at [767, 494] on input "text" at bounding box center [1006, 496] width 619 height 28
type input "GroupDis"
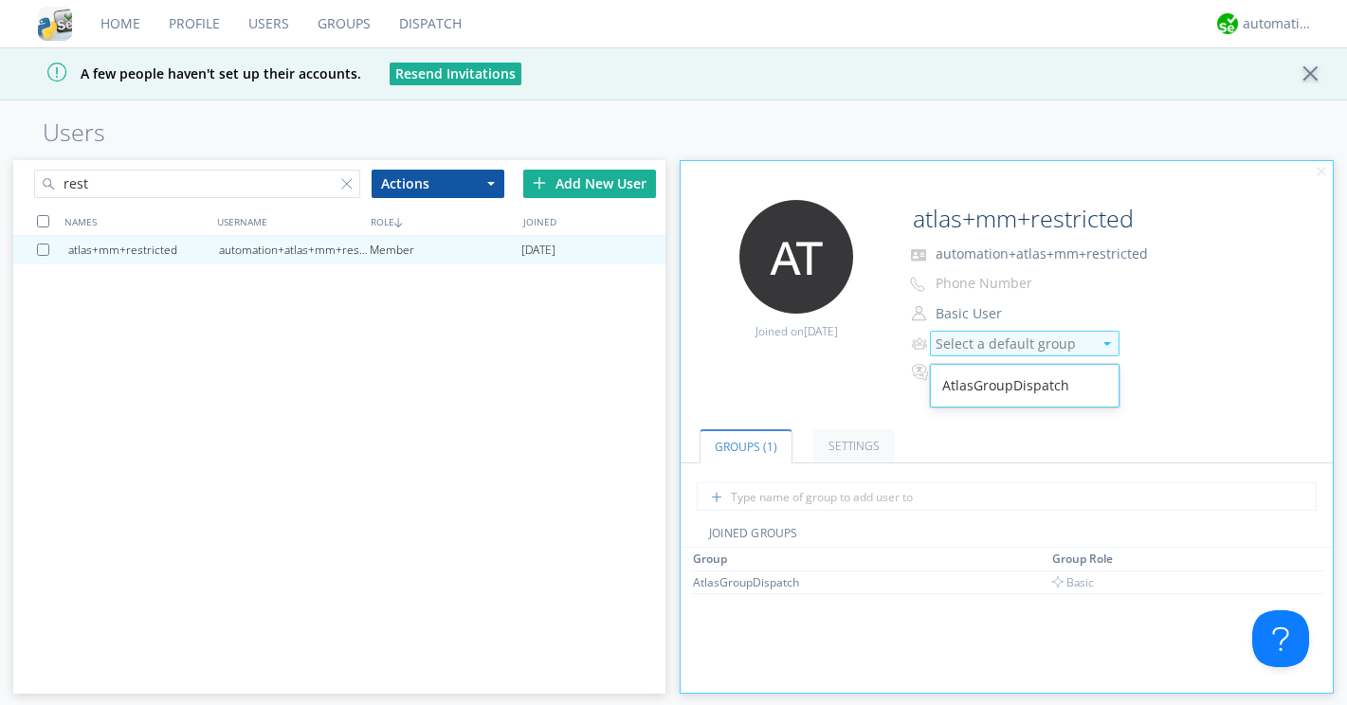
click at [987, 343] on div "Select a default group" at bounding box center [1013, 344] width 156 height 19
click at [984, 380] on div "AtlasGroupDispatch" at bounding box center [1025, 386] width 188 height 34
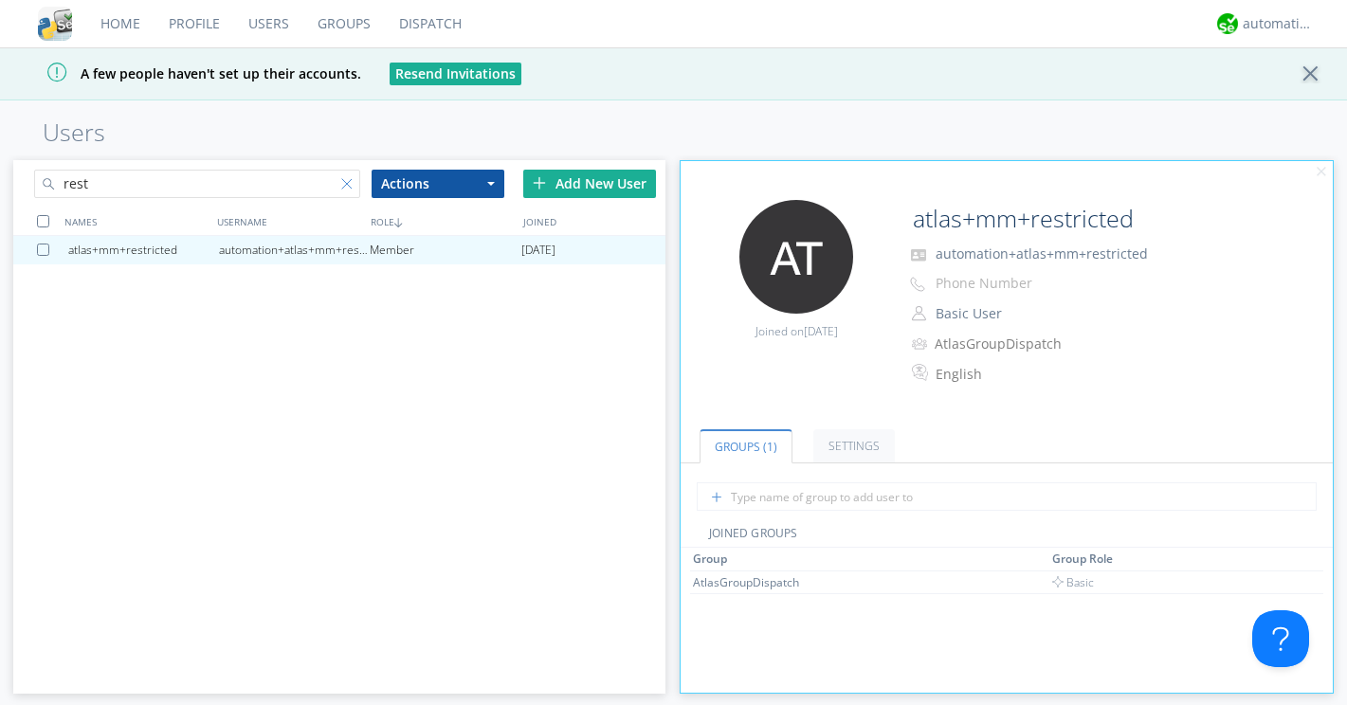
click at [344, 185] on div at bounding box center [350, 187] width 19 height 19
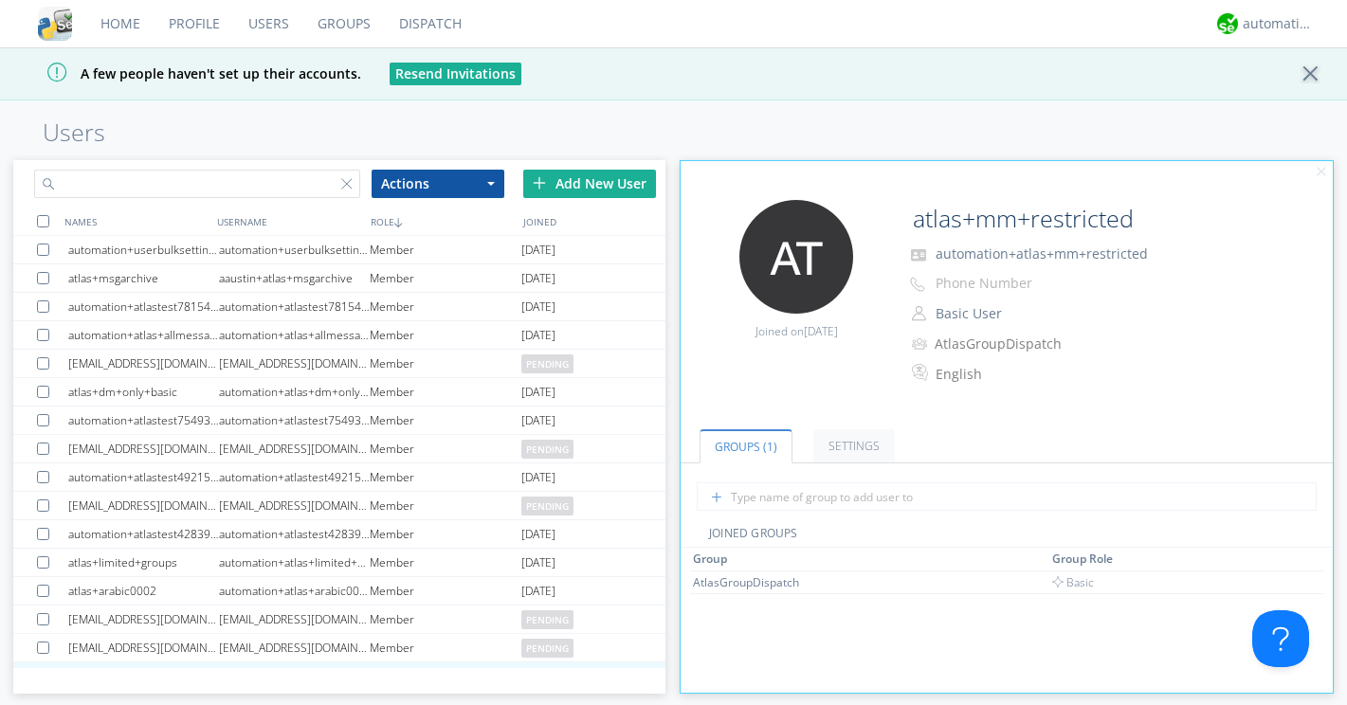
click at [339, 185] on div at bounding box center [176, 180] width 326 height 41
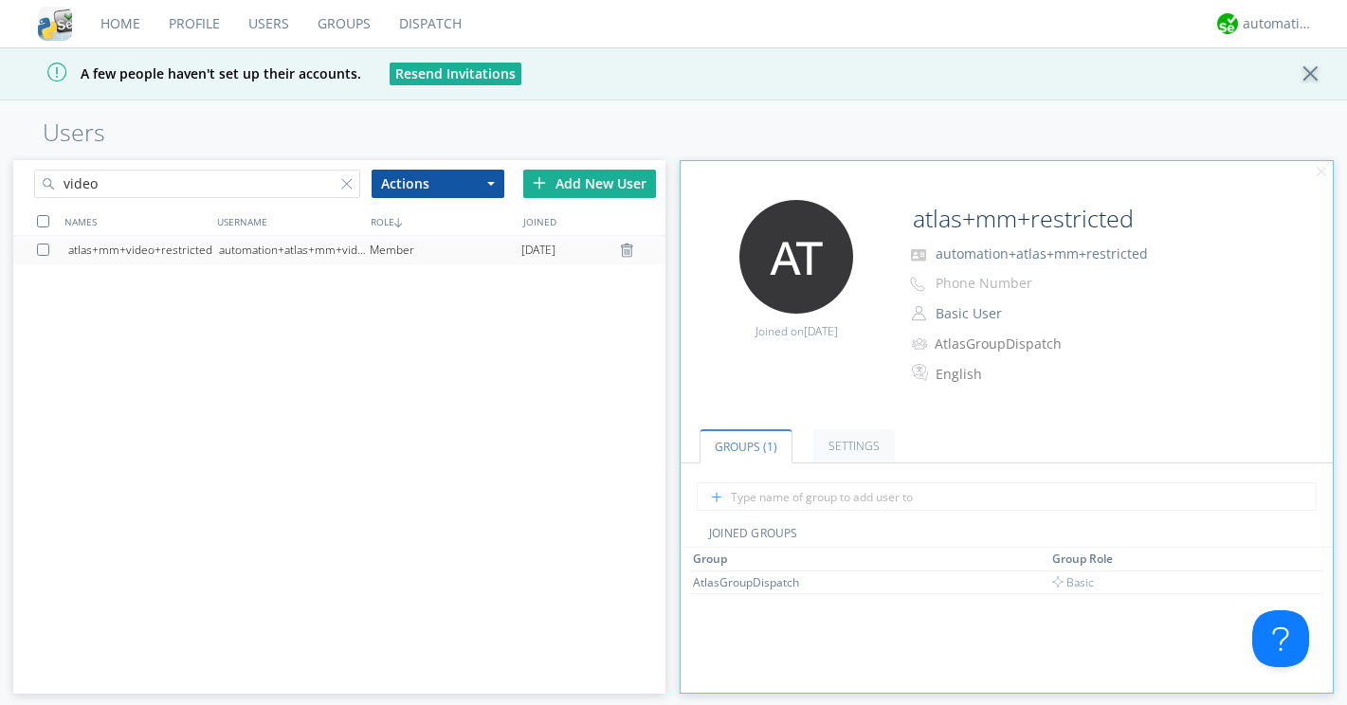
type input "video"
click at [284, 245] on div "automation+atlas+mm+video+restricted" at bounding box center [294, 250] width 151 height 28
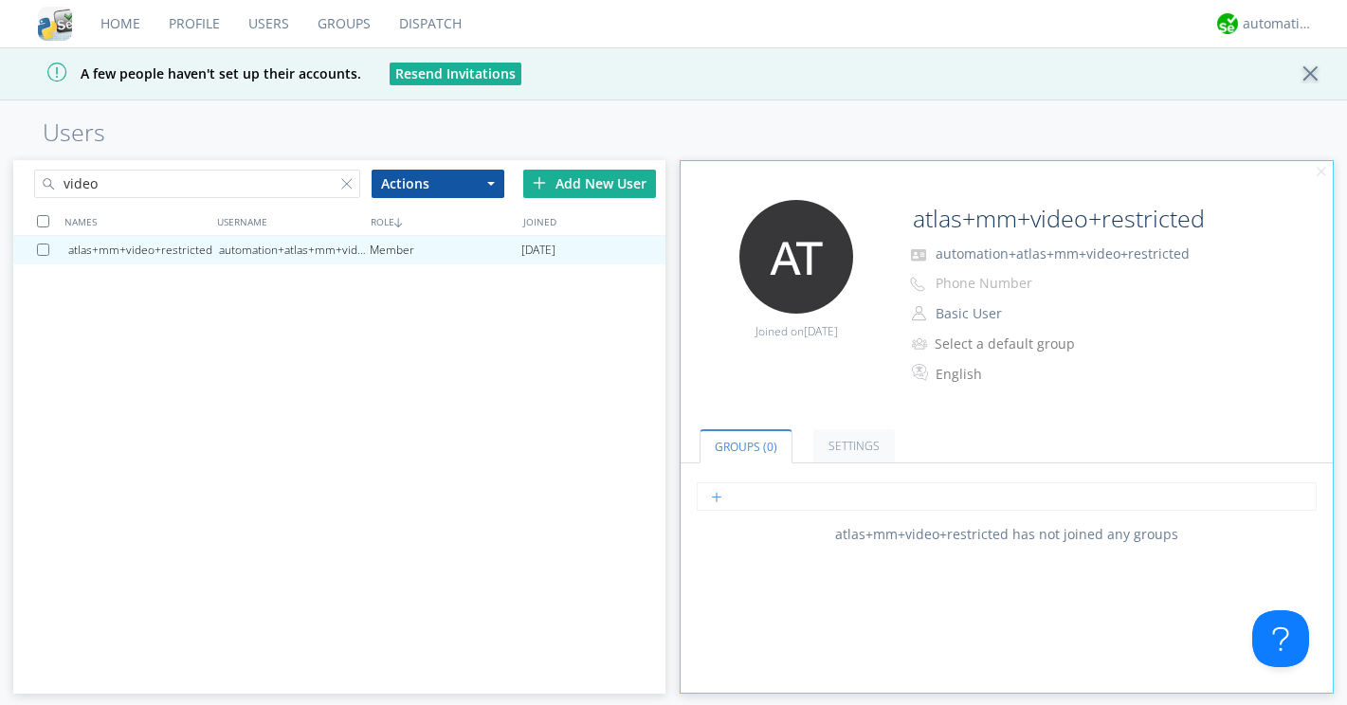
click at [771, 489] on input "text" at bounding box center [1006, 496] width 619 height 28
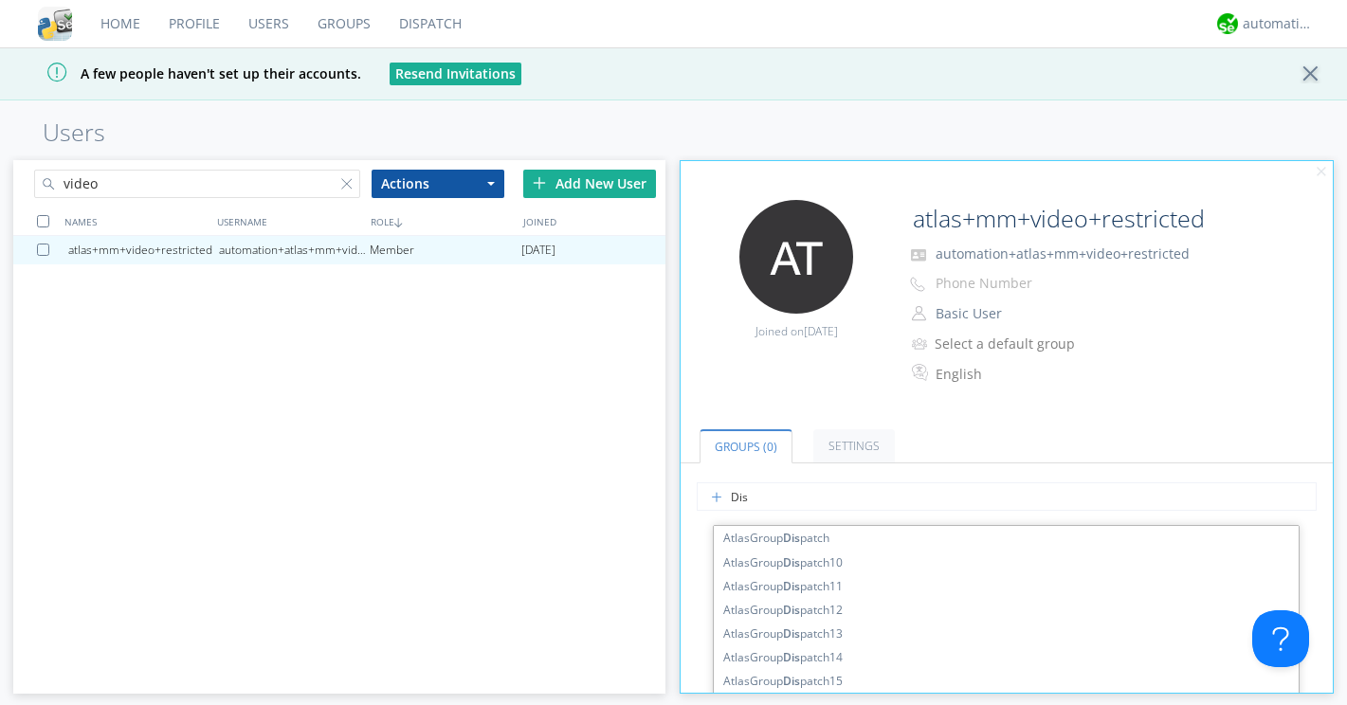
type input "Disp"
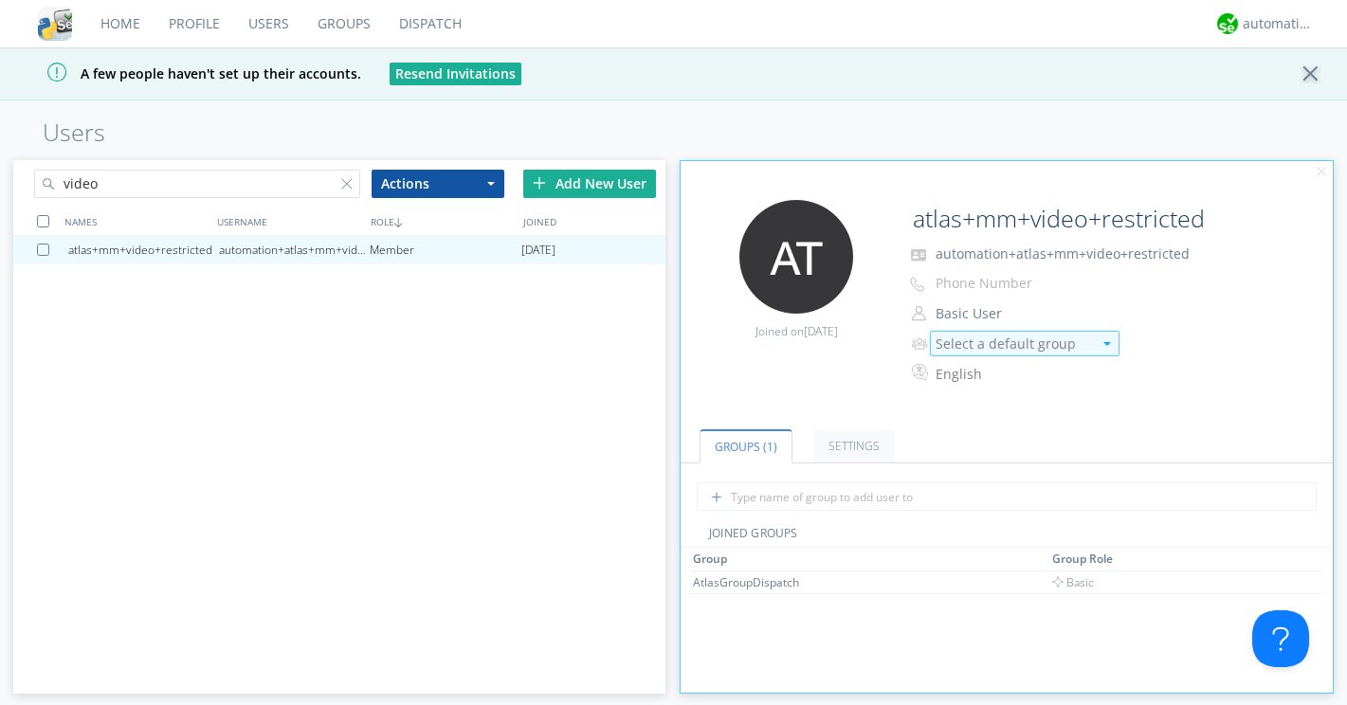
click at [969, 342] on div "Select a default group" at bounding box center [1013, 344] width 156 height 19
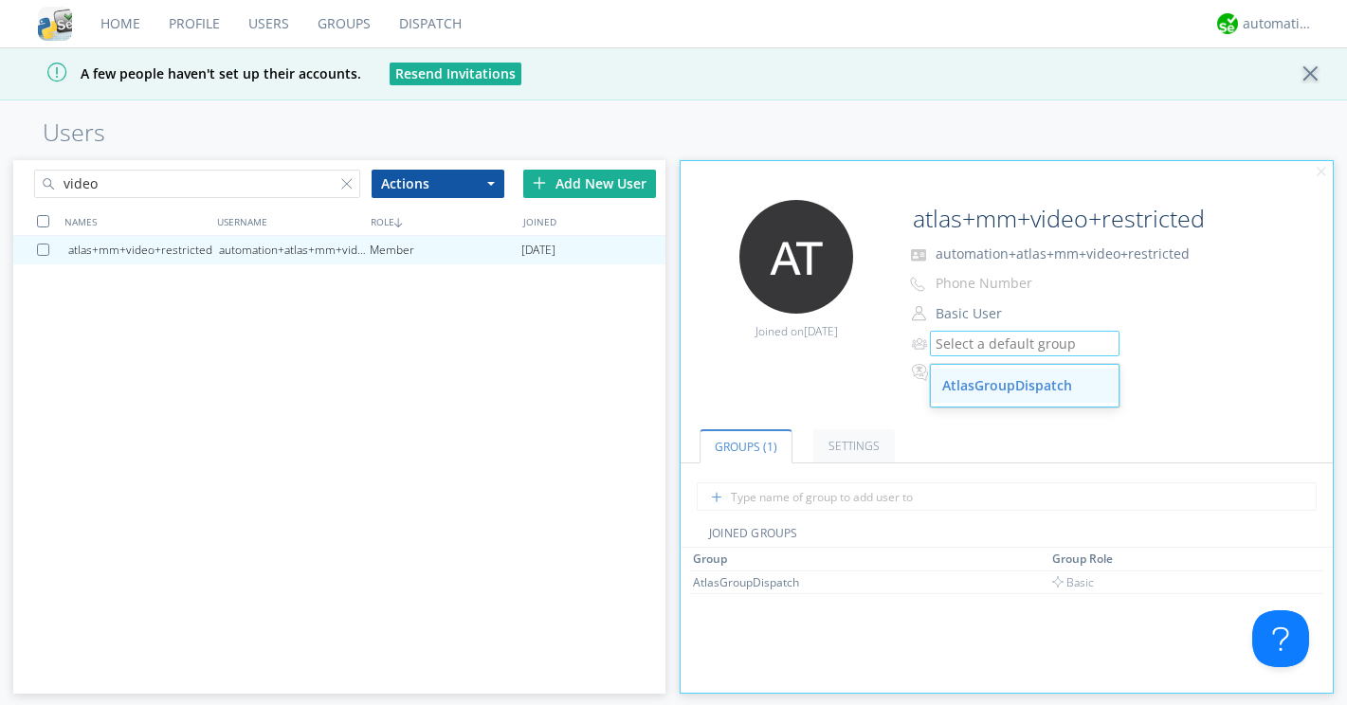
click at [972, 389] on div "AtlasGroupDispatch" at bounding box center [1025, 386] width 188 height 34
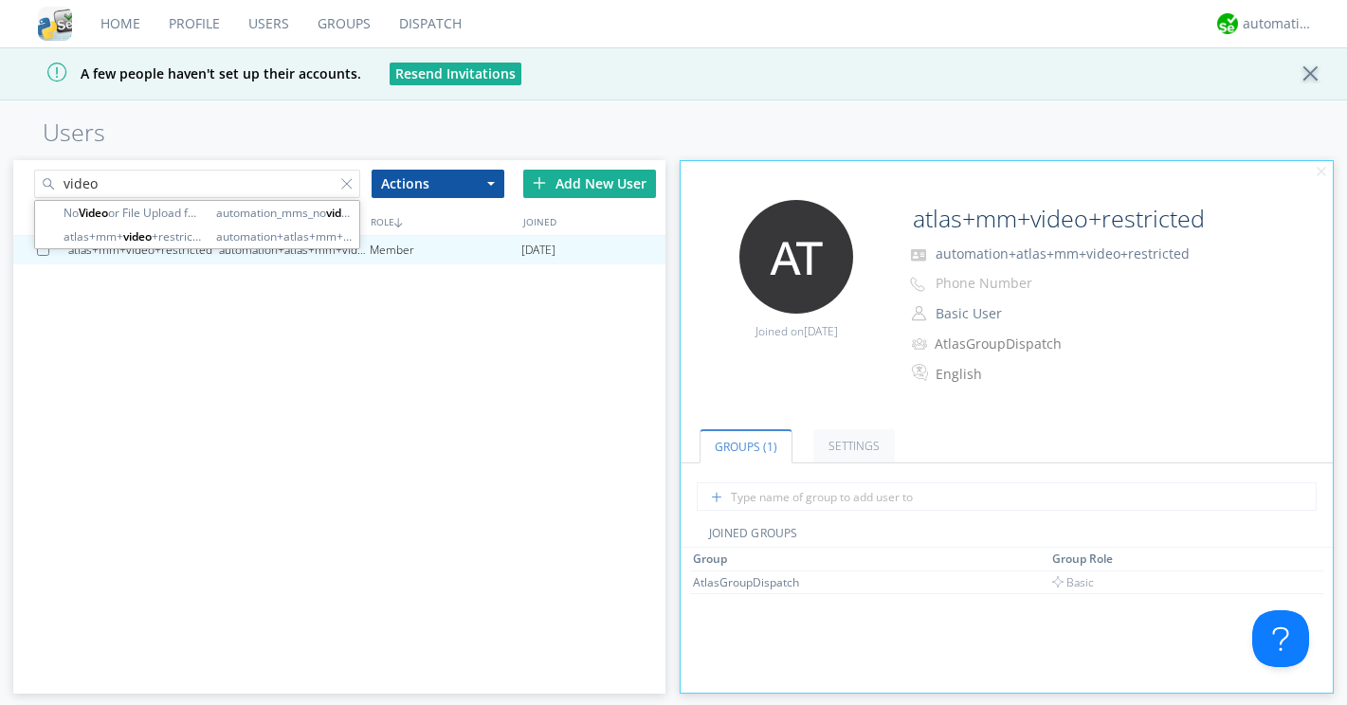
drag, startPoint x: 146, startPoint y: 181, endPoint x: 45, endPoint y: 174, distance: 100.7
click at [45, 174] on input "video" at bounding box center [197, 184] width 326 height 28
type input "dm_only"
click at [138, 306] on div "atlas+mm+video+restricted automation+atlas+mm+video+restricted Member 2025-08-19" at bounding box center [339, 452] width 652 height 432
click at [341, 187] on div at bounding box center [350, 187] width 19 height 19
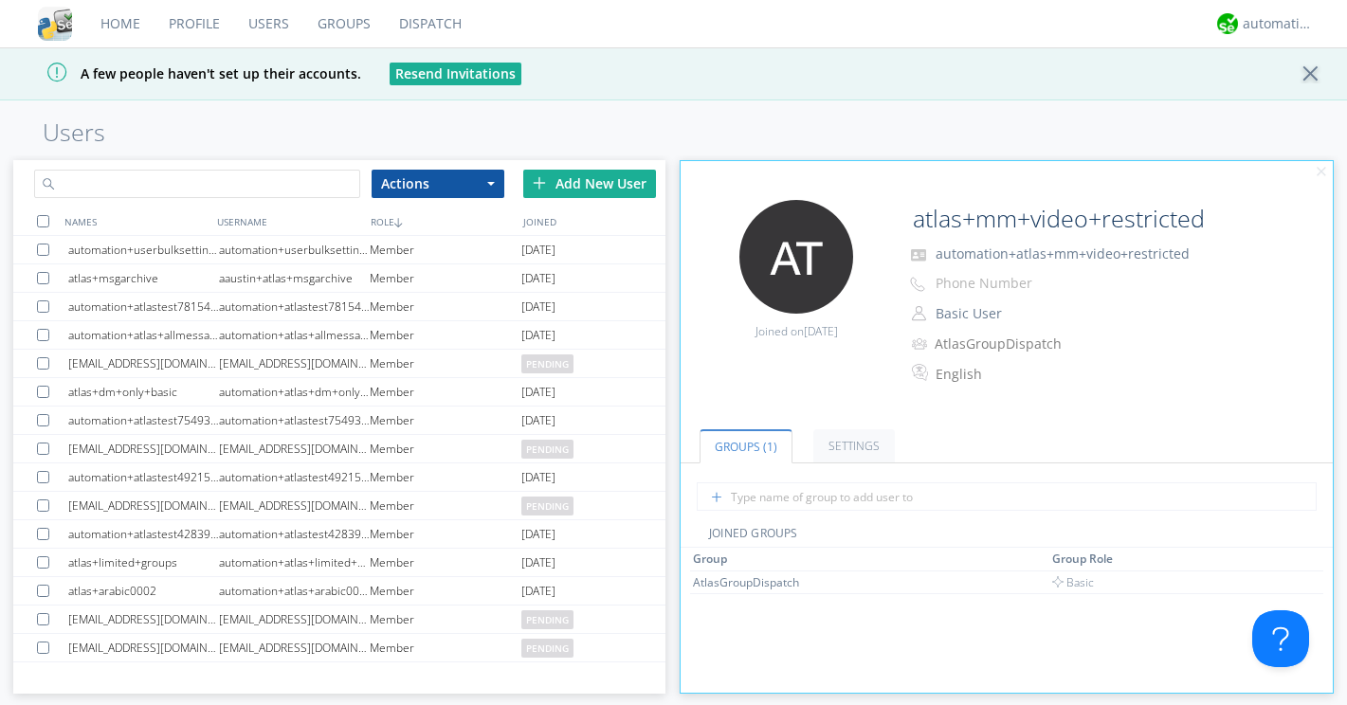
click at [268, 183] on input "text" at bounding box center [197, 184] width 326 height 28
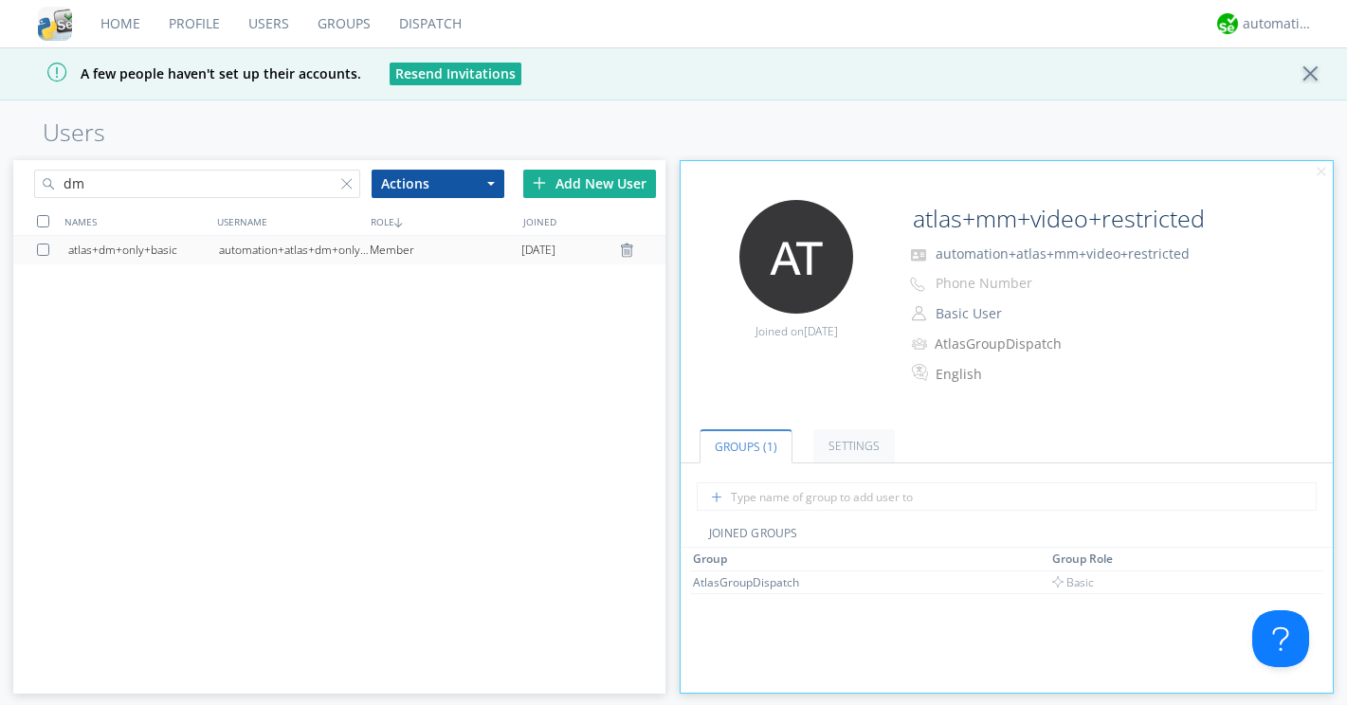
type input "dm"
click at [209, 245] on div "atlas+dm+only+basic" at bounding box center [143, 250] width 151 height 28
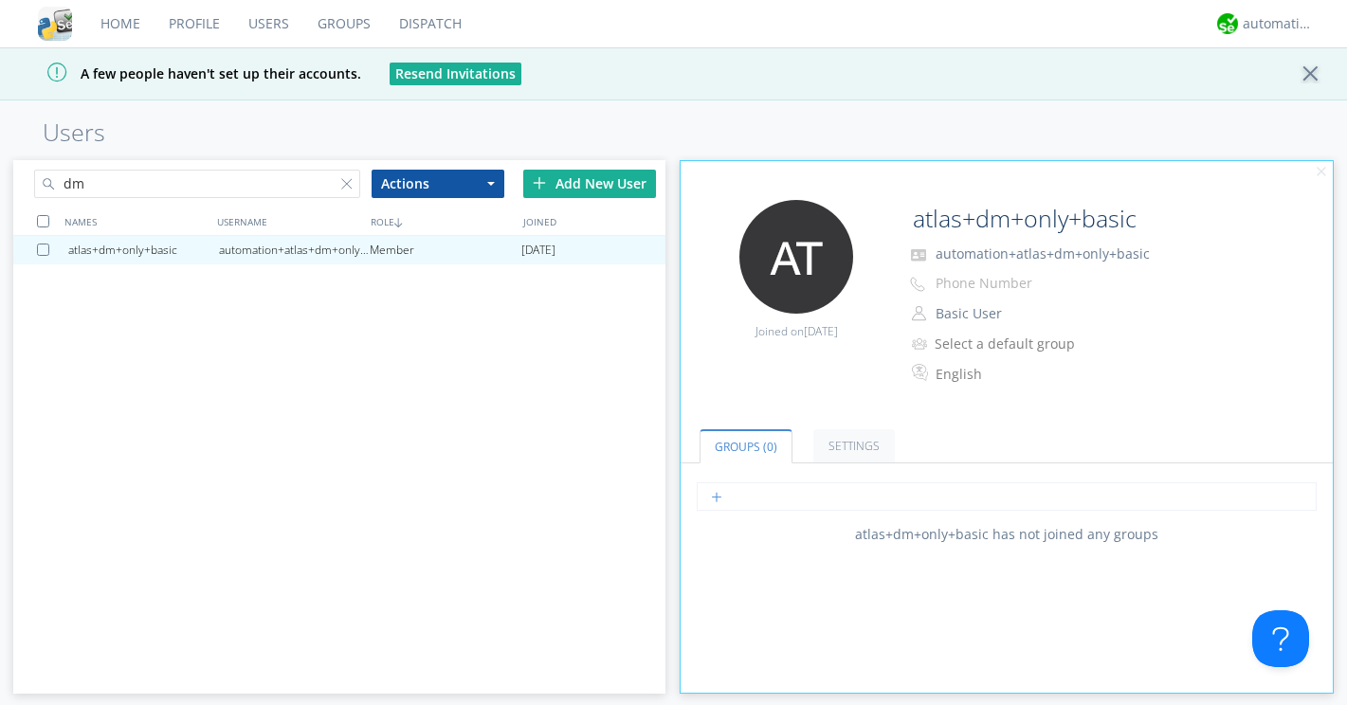
click at [772, 497] on input "text" at bounding box center [1006, 496] width 619 height 28
type input "AtlasGroupDMOnly"
click at [520, 429] on div "atlas+dm+only+basic automation+atlas+dm+only+basic Member 2025-08-19" at bounding box center [339, 452] width 652 height 432
click at [356, 26] on link "Groups" at bounding box center [344, 23] width 82 height 47
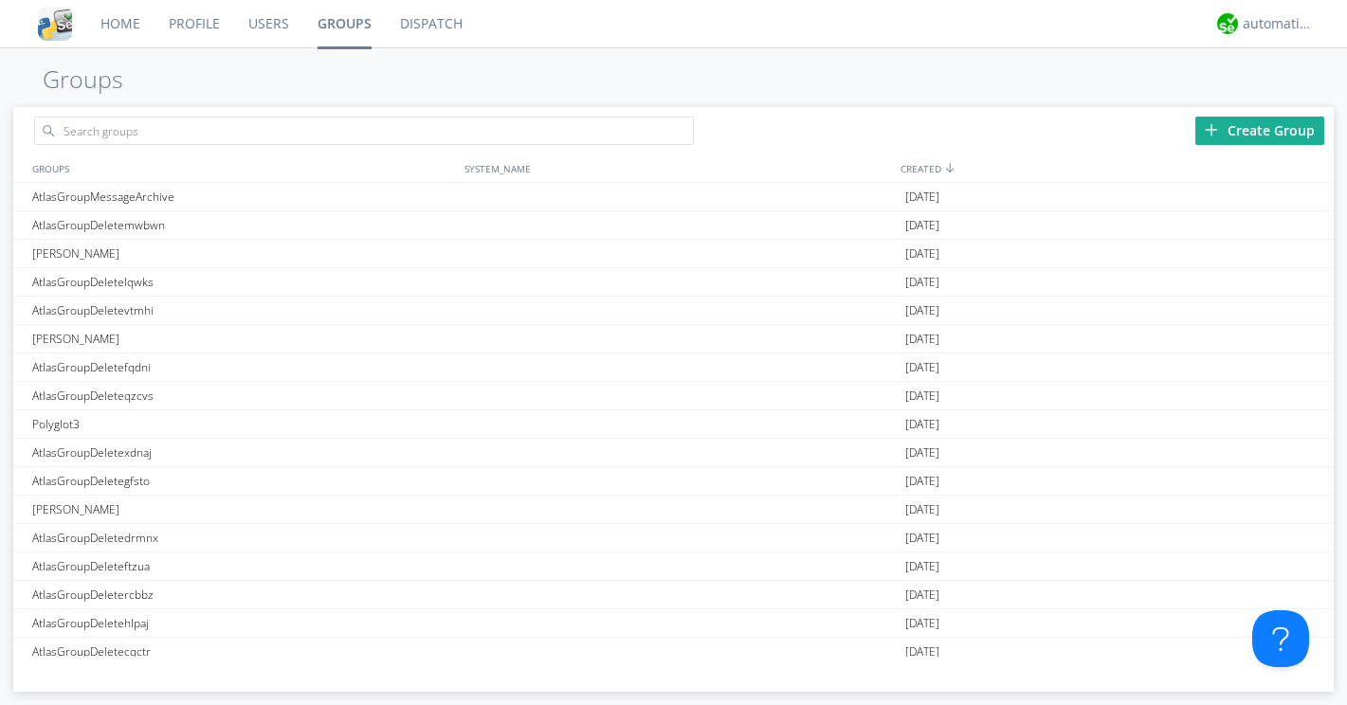
click at [1212, 129] on img at bounding box center [1211, 129] width 13 height 13
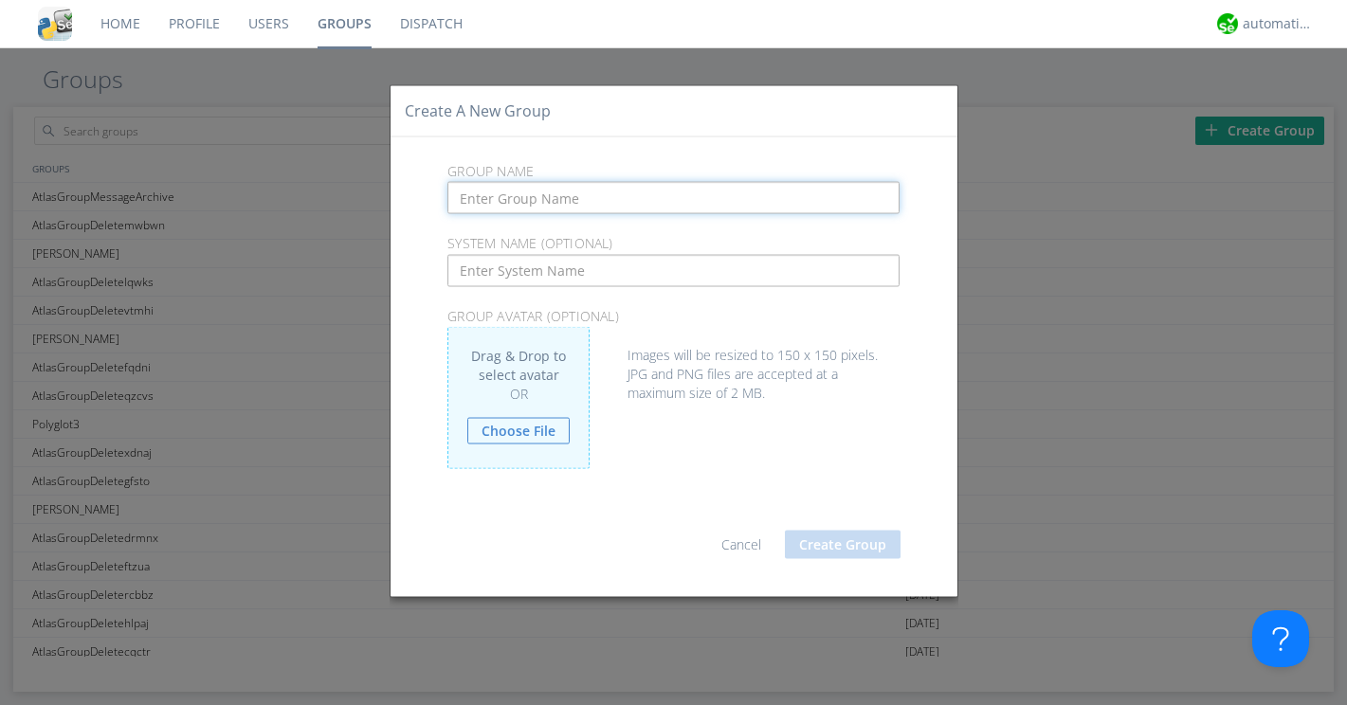
paste input "AtlasGroupDMOnly"
type input "AtlasGroupDMOnly"
click at [835, 546] on button "Create Group" at bounding box center [843, 545] width 116 height 28
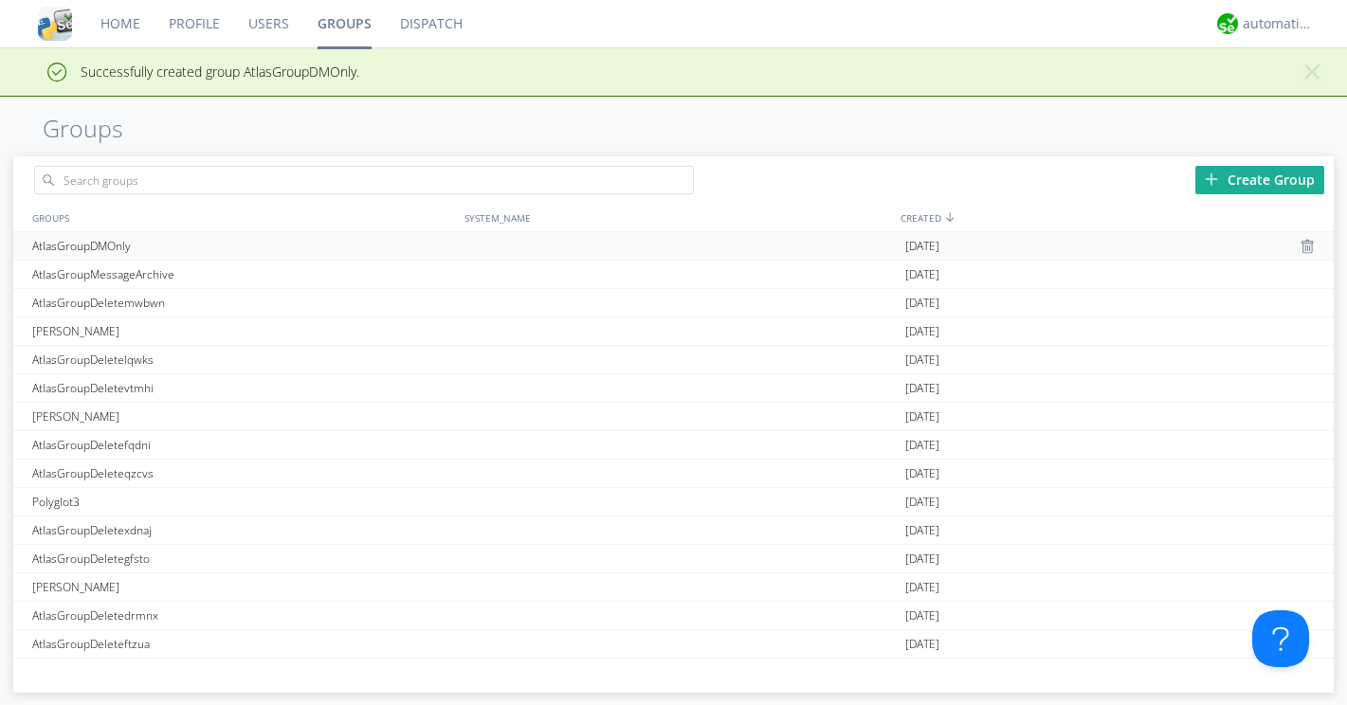
click at [124, 252] on div "AtlasGroupDMOnly" at bounding box center [243, 245] width 433 height 27
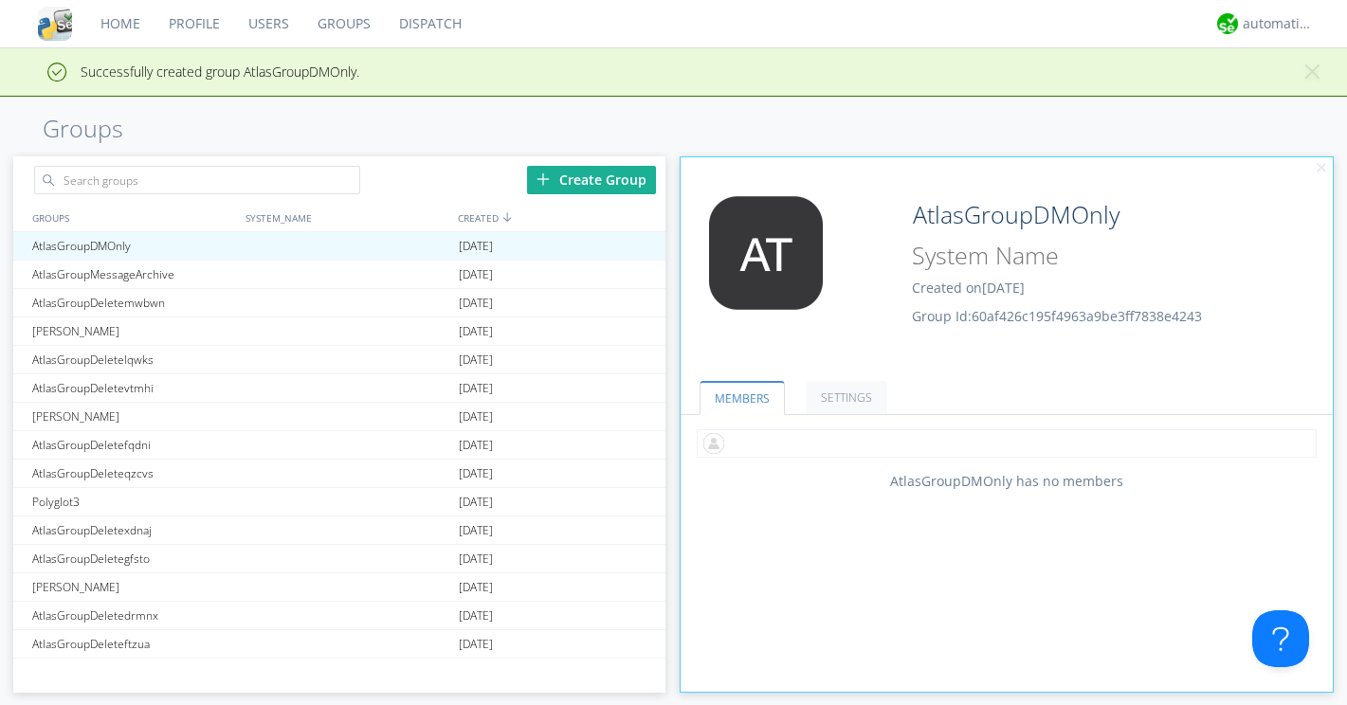
click at [743, 443] on input "text" at bounding box center [1006, 443] width 619 height 28
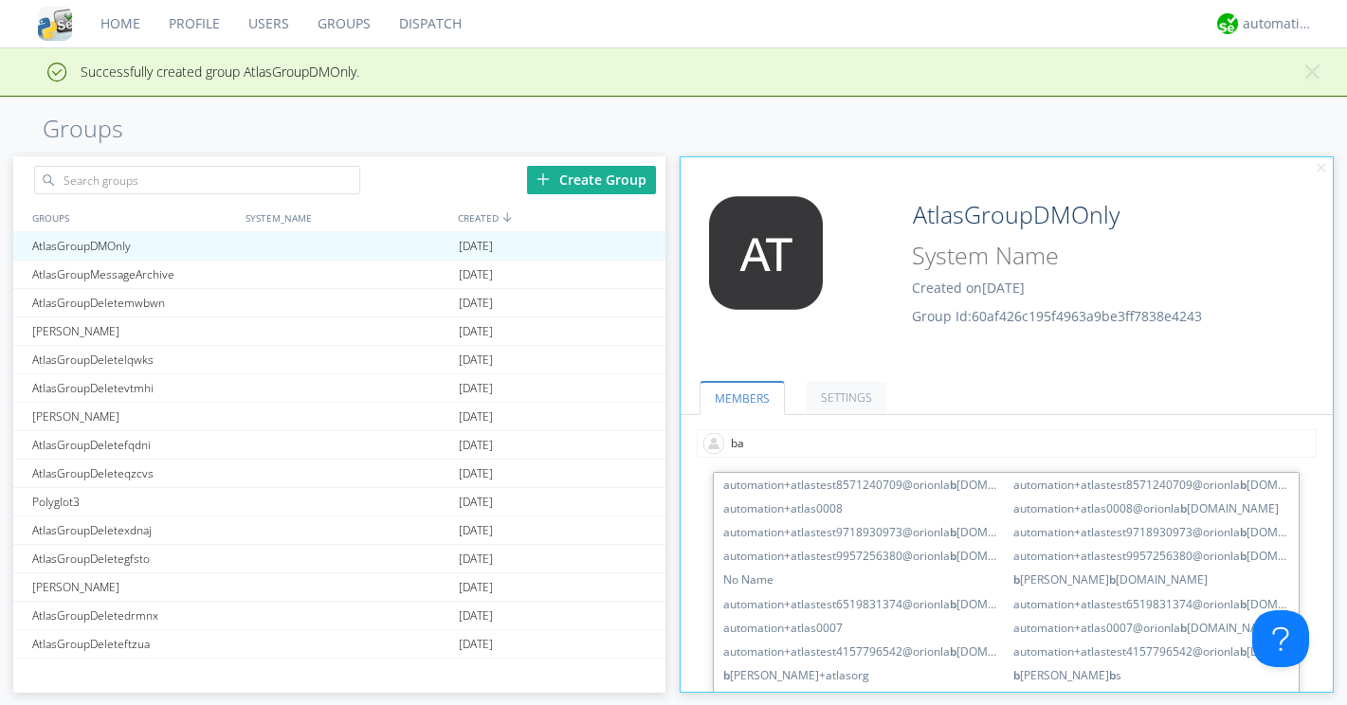
type input "bas"
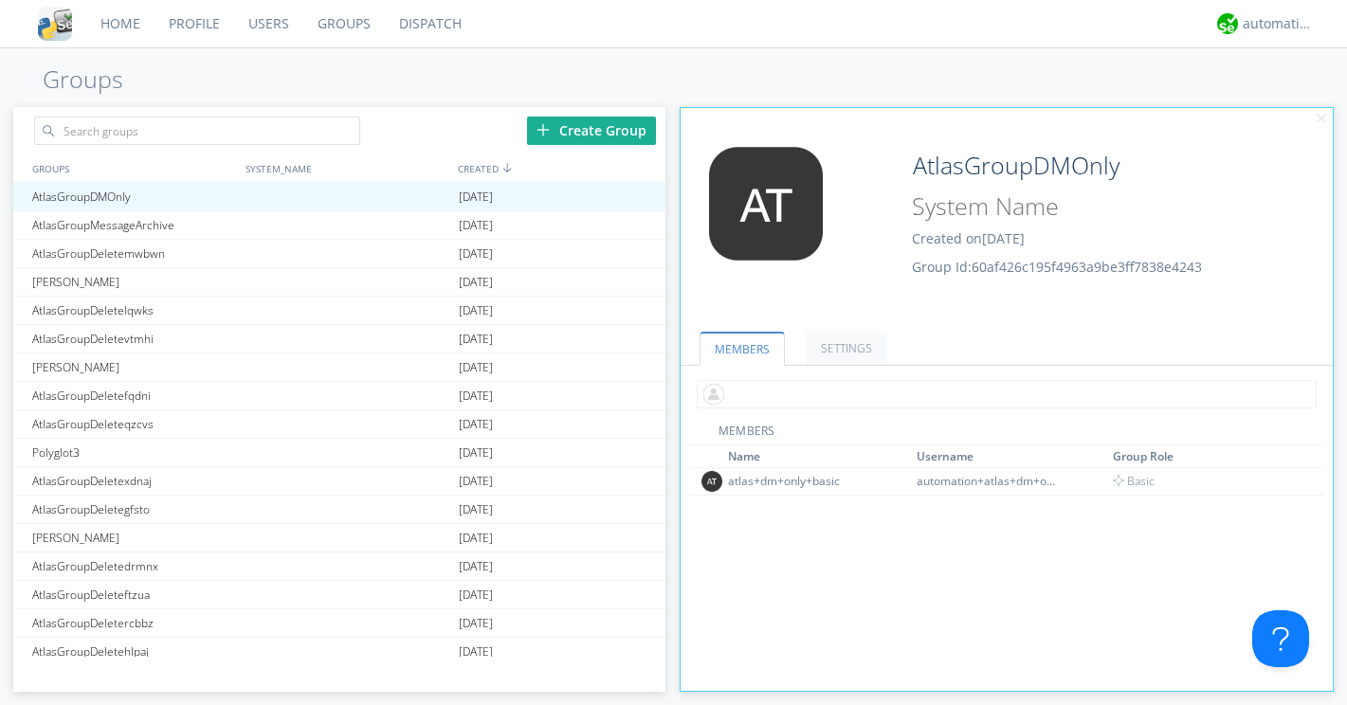
click at [756, 390] on input "text" at bounding box center [1006, 394] width 619 height 28
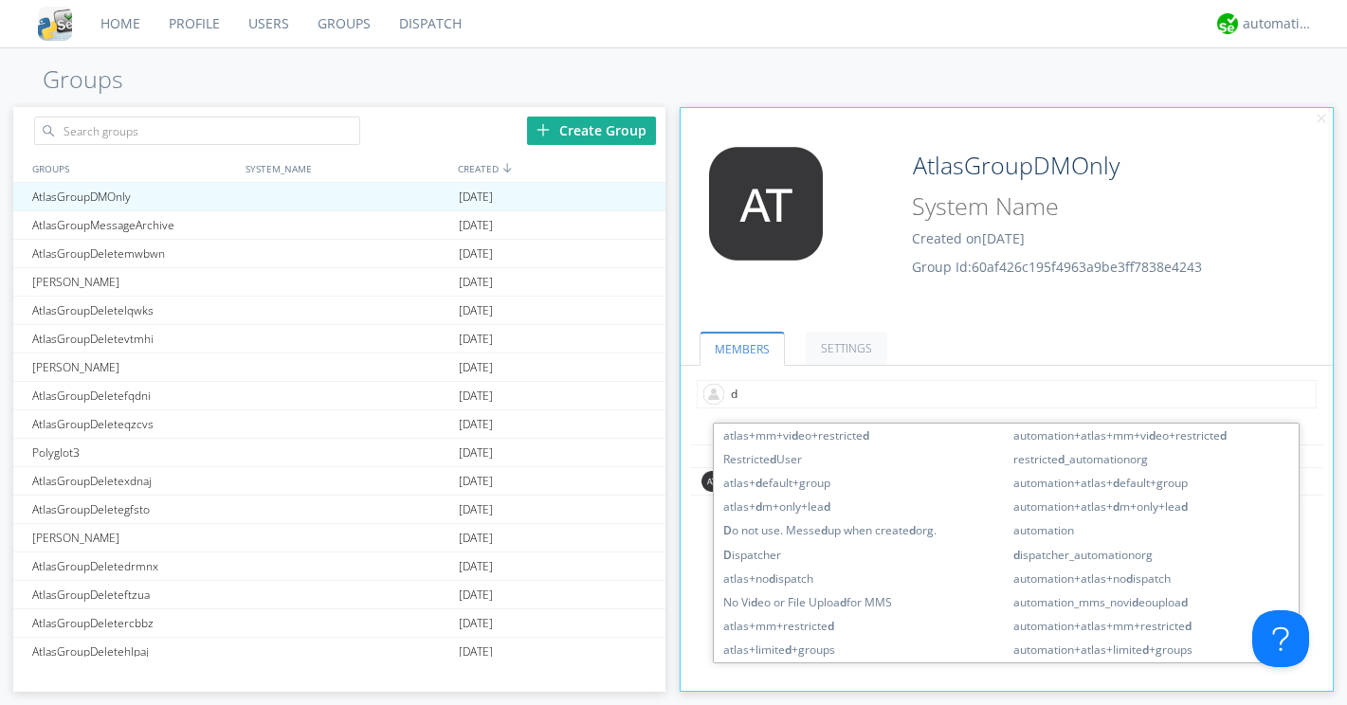
type input "dm"
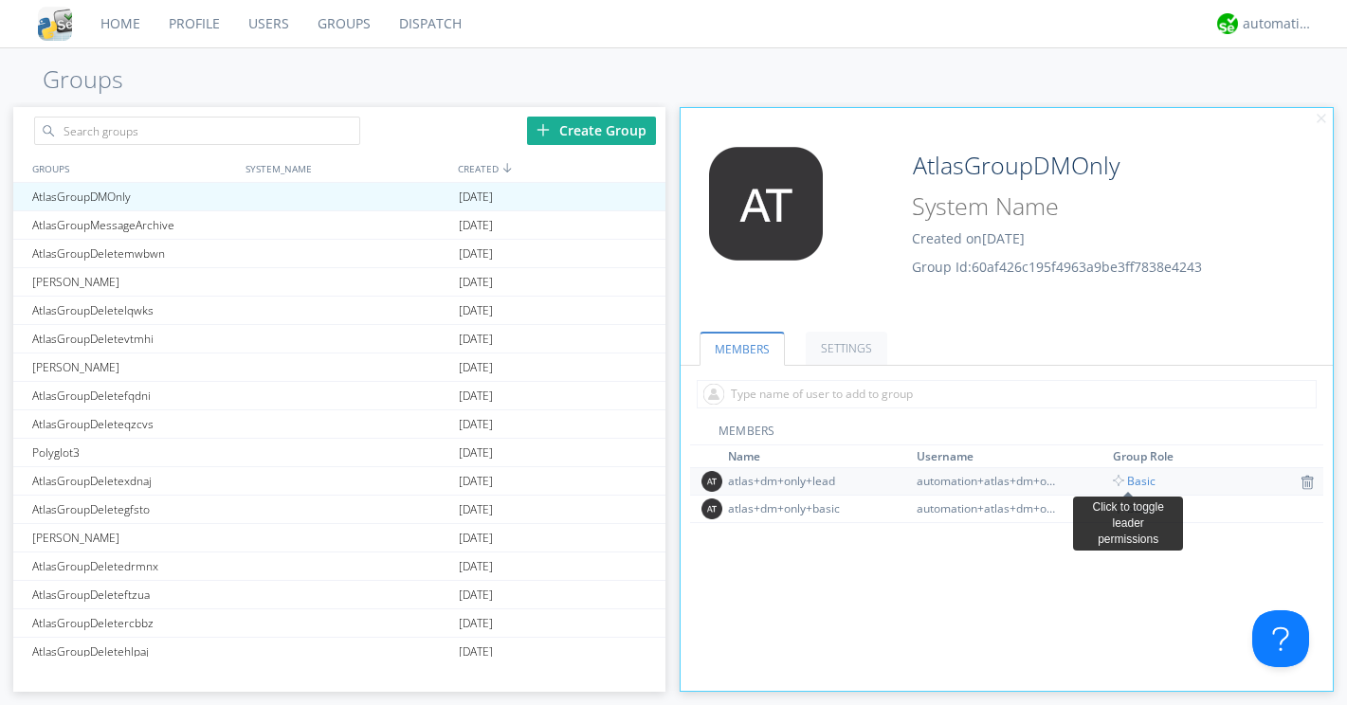
click at [1138, 479] on span "Basic" at bounding box center [1134, 481] width 43 height 16
click at [799, 480] on div "atlas+dm+only+lead" at bounding box center [799, 481] width 142 height 16
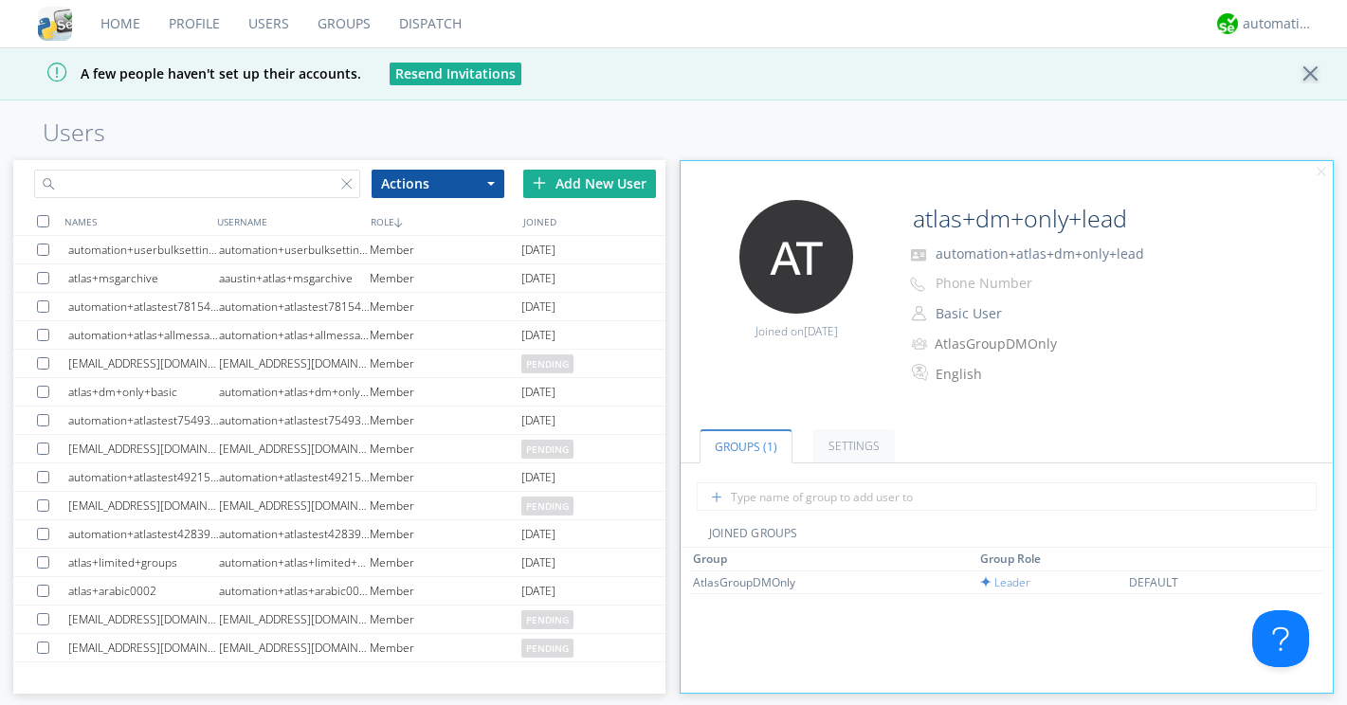
click at [272, 185] on input "text" at bounding box center [197, 184] width 326 height 28
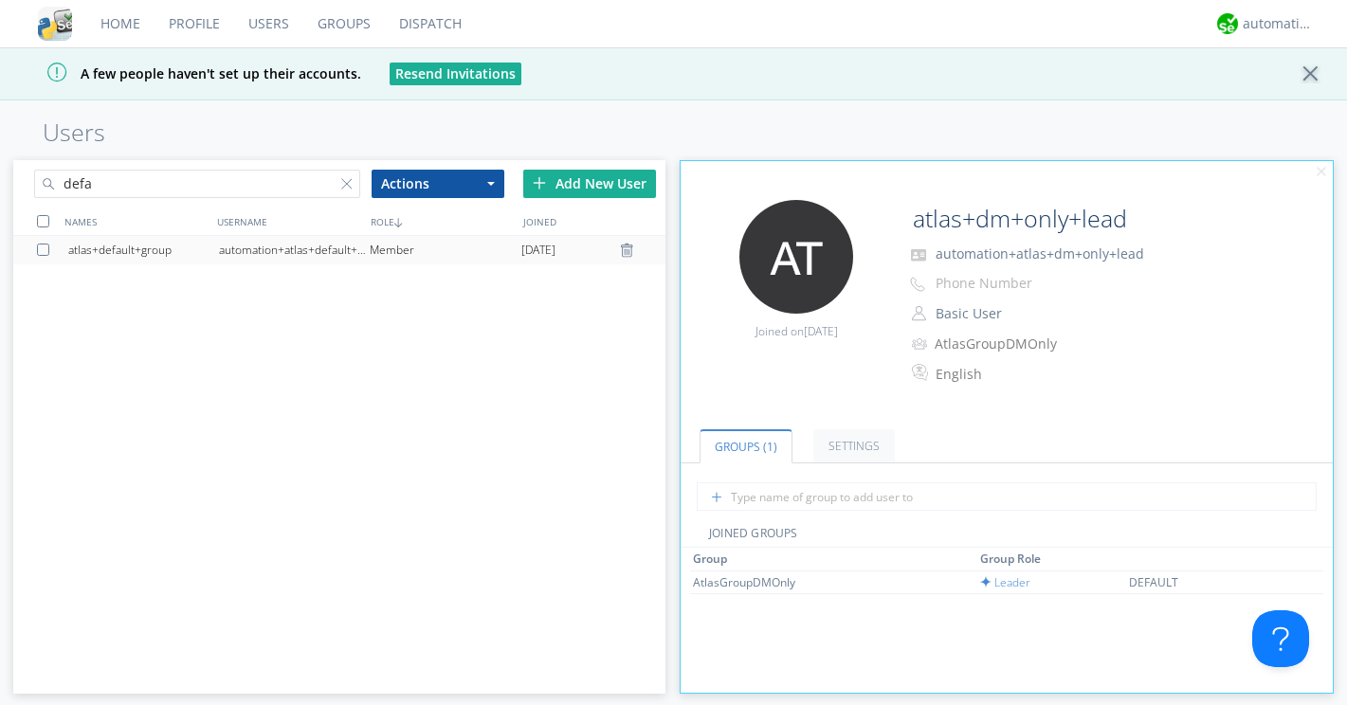
type input "defa"
click at [251, 250] on div "automation+atlas+default+group" at bounding box center [294, 250] width 151 height 28
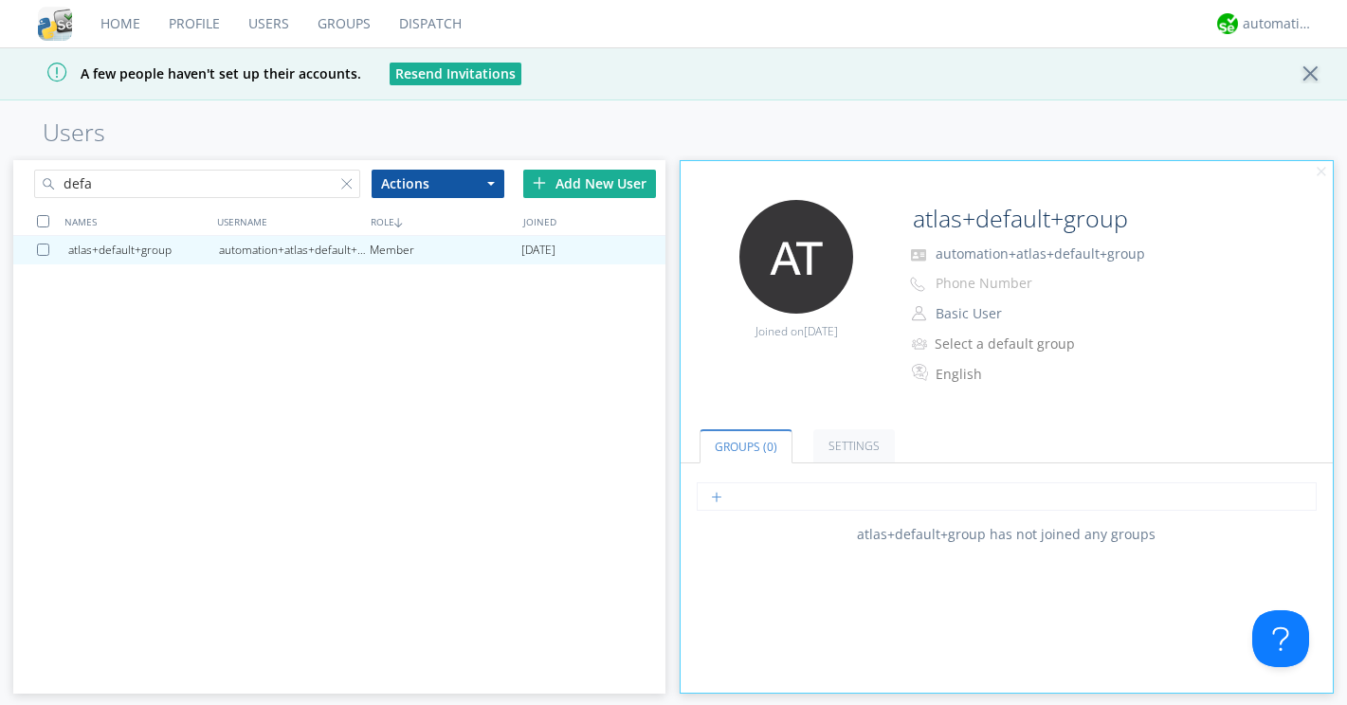
click at [800, 500] on input "text" at bounding box center [1006, 496] width 619 height 28
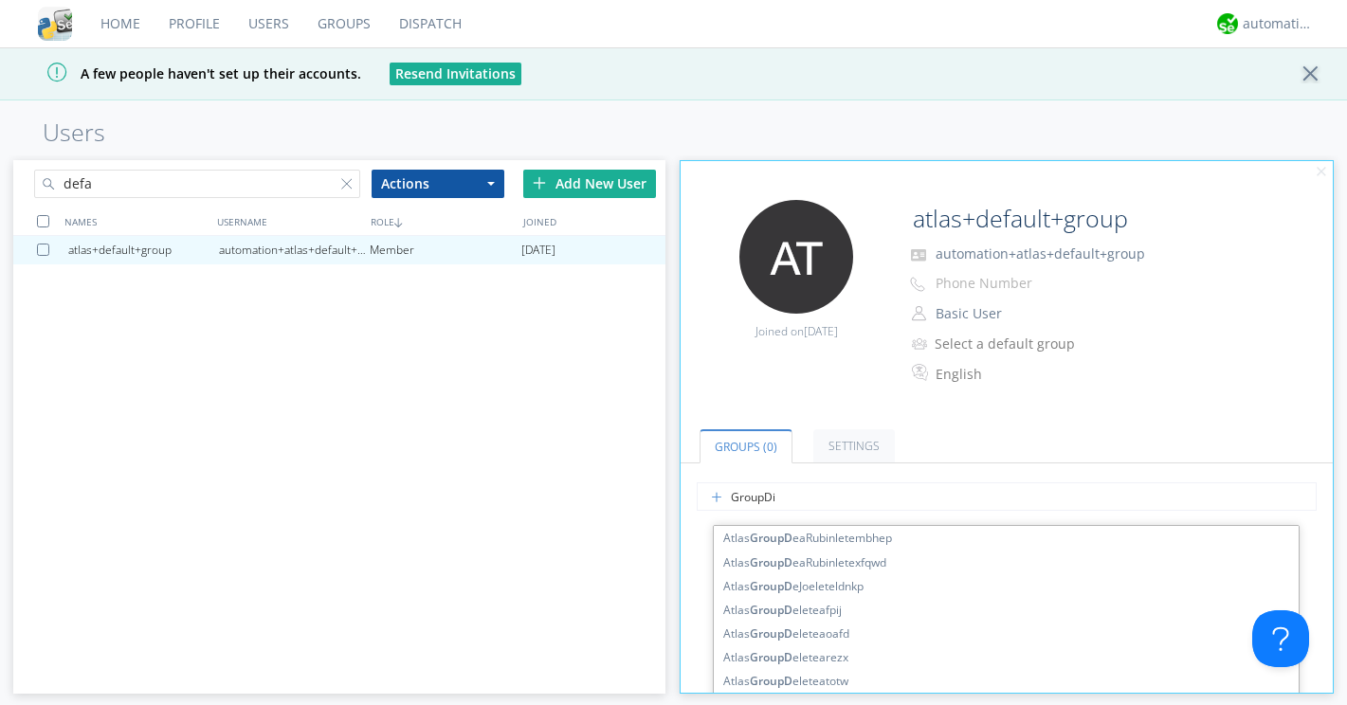
type input "GroupDis"
type input "AtlasGroupDispatch2"
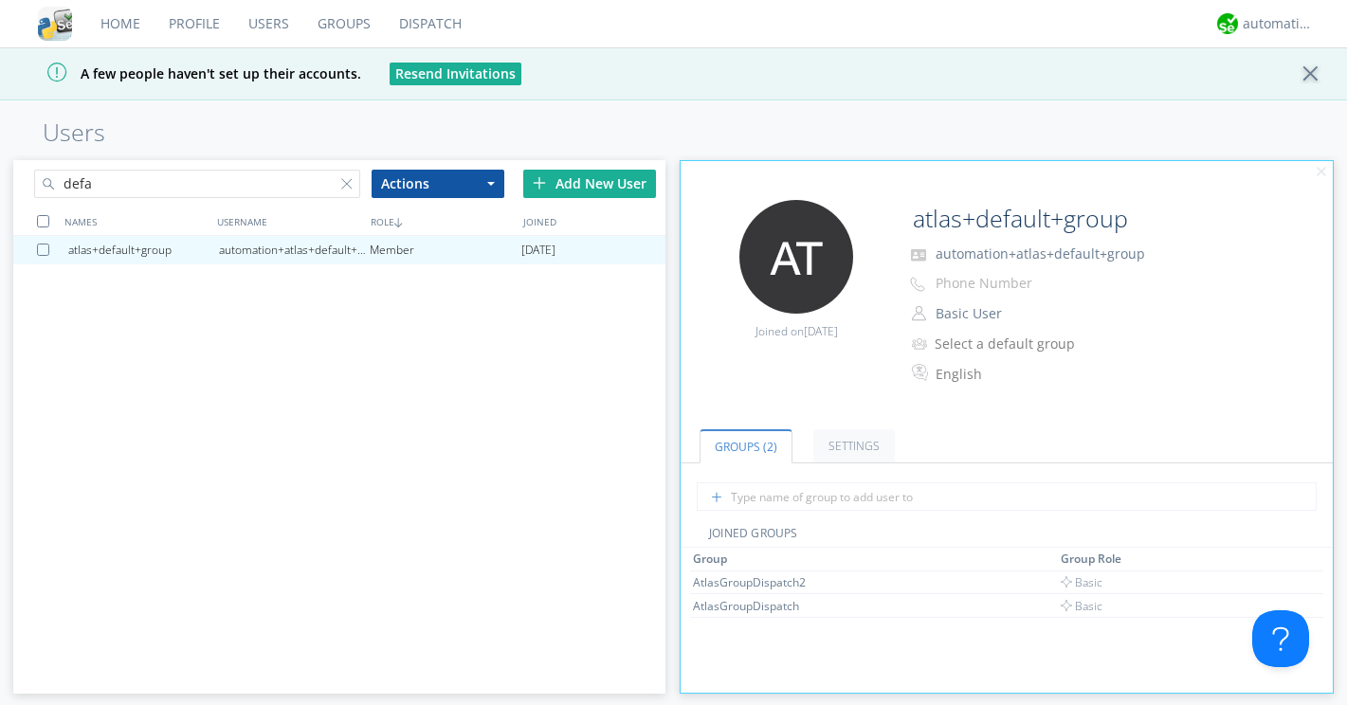
click at [969, 89] on div "A few people haven't set up their accounts. Resend Invitations" at bounding box center [673, 73] width 1347 height 53
click at [146, 188] on input "defa" at bounding box center [197, 184] width 326 height 28
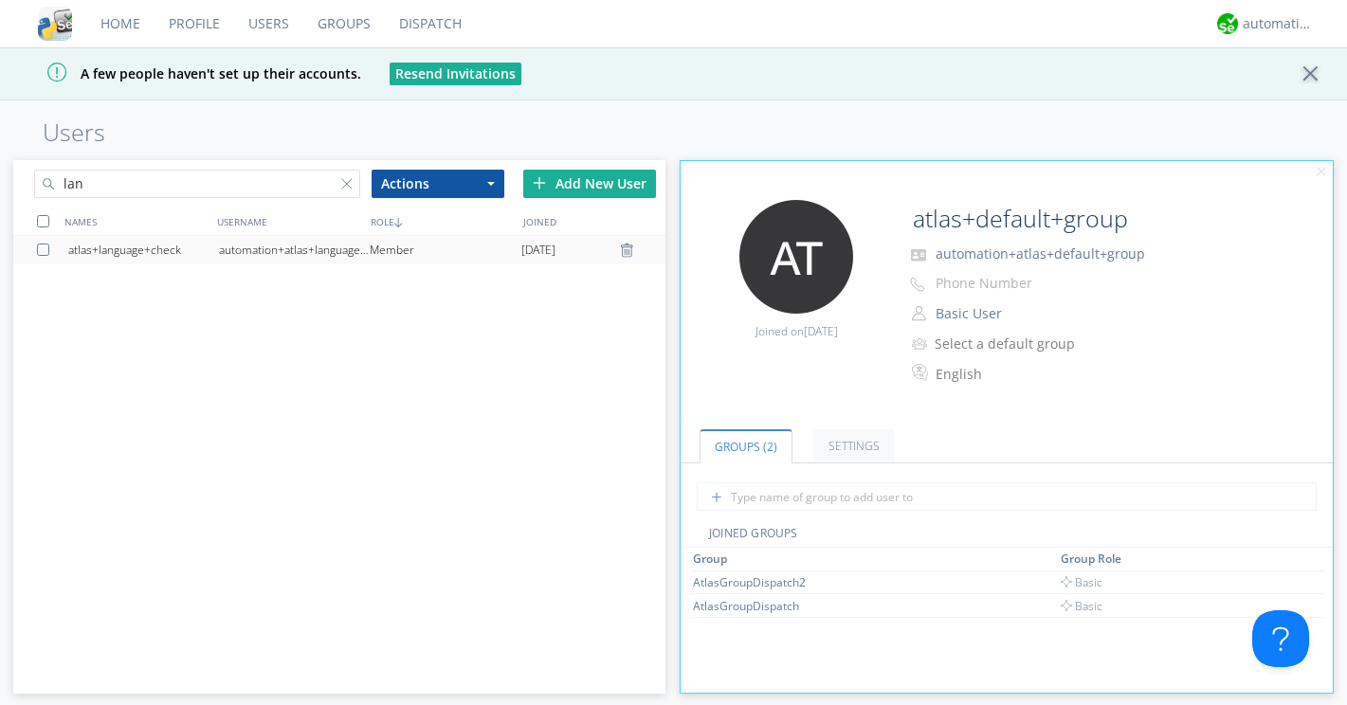
type input "lan"
click at [172, 246] on div "atlas+language+check" at bounding box center [143, 250] width 151 height 28
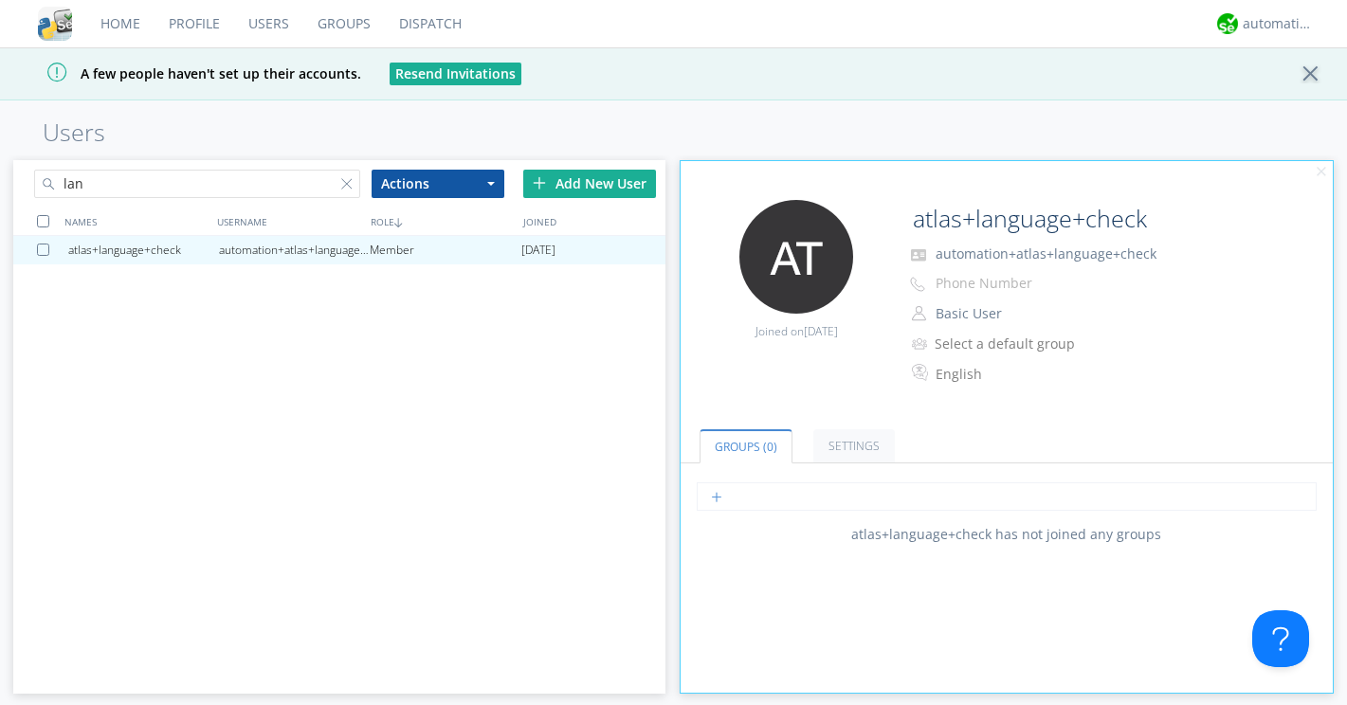
click at [826, 509] on input "text" at bounding box center [1006, 496] width 619 height 28
paste input "AtlasGroupDispatchLarge"
click at [880, 501] on input "AtlasGroupDispatchLarge" at bounding box center [1006, 496] width 619 height 28
click at [880, 500] on input "AtlasGroupDispatchLarge" at bounding box center [1006, 496] width 619 height 28
type input "AtlasGroupDispatchLarge"
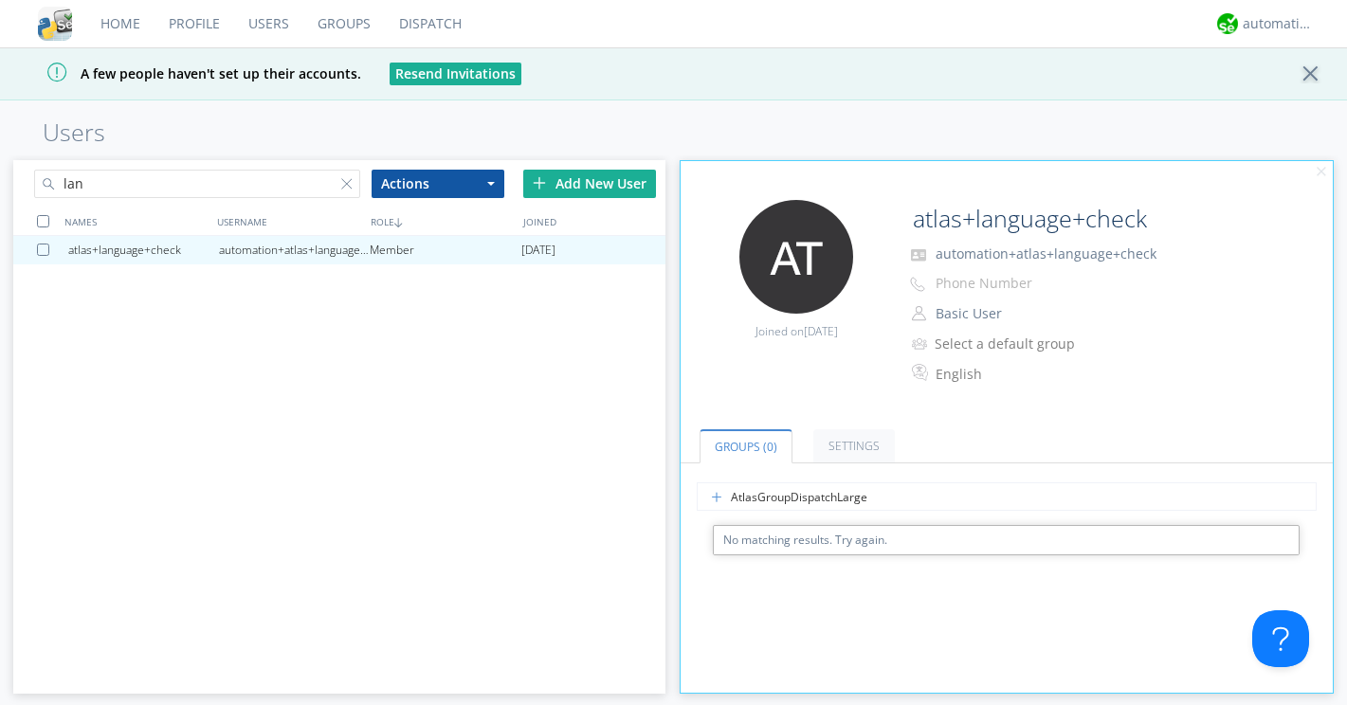
click at [426, 341] on div "atlas+language+check automation+atlas+language+check Member 2025-08-19" at bounding box center [339, 452] width 652 height 432
click at [350, 29] on link "Groups" at bounding box center [344, 23] width 82 height 47
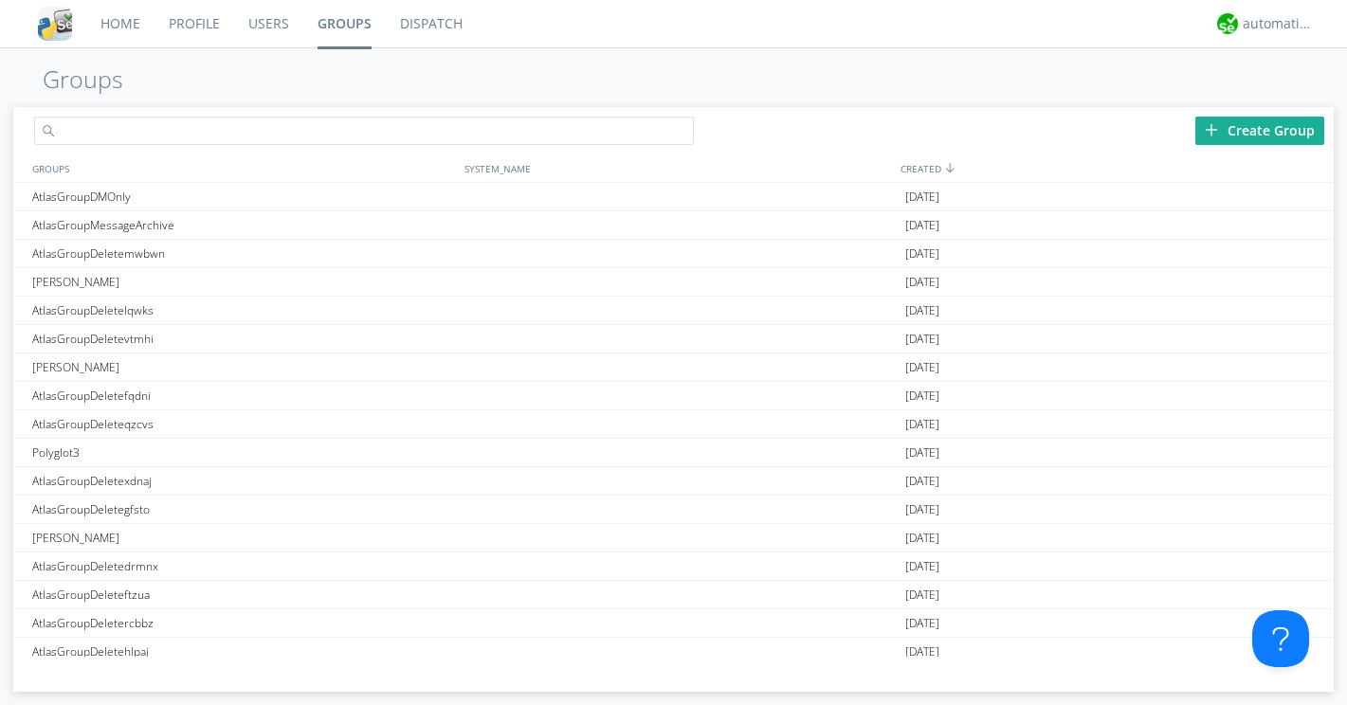
click at [342, 129] on input "text" at bounding box center [364, 131] width 660 height 28
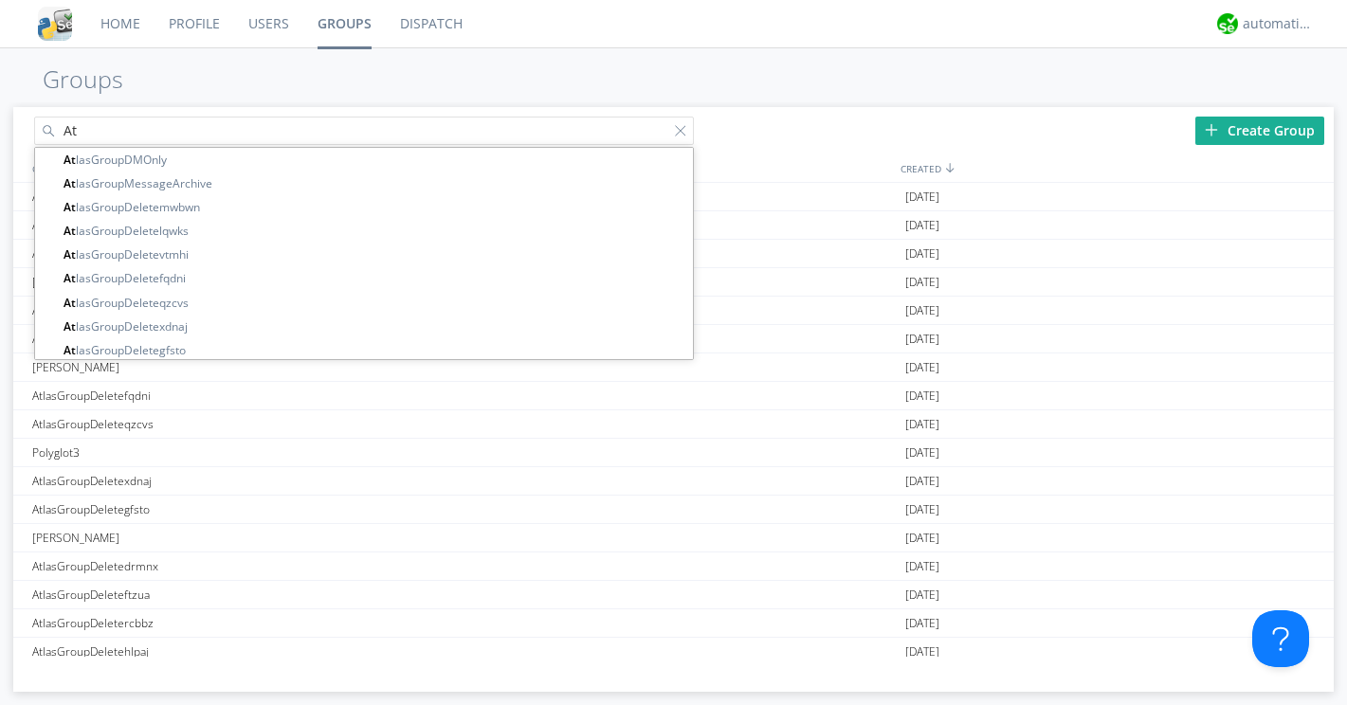
type input "A"
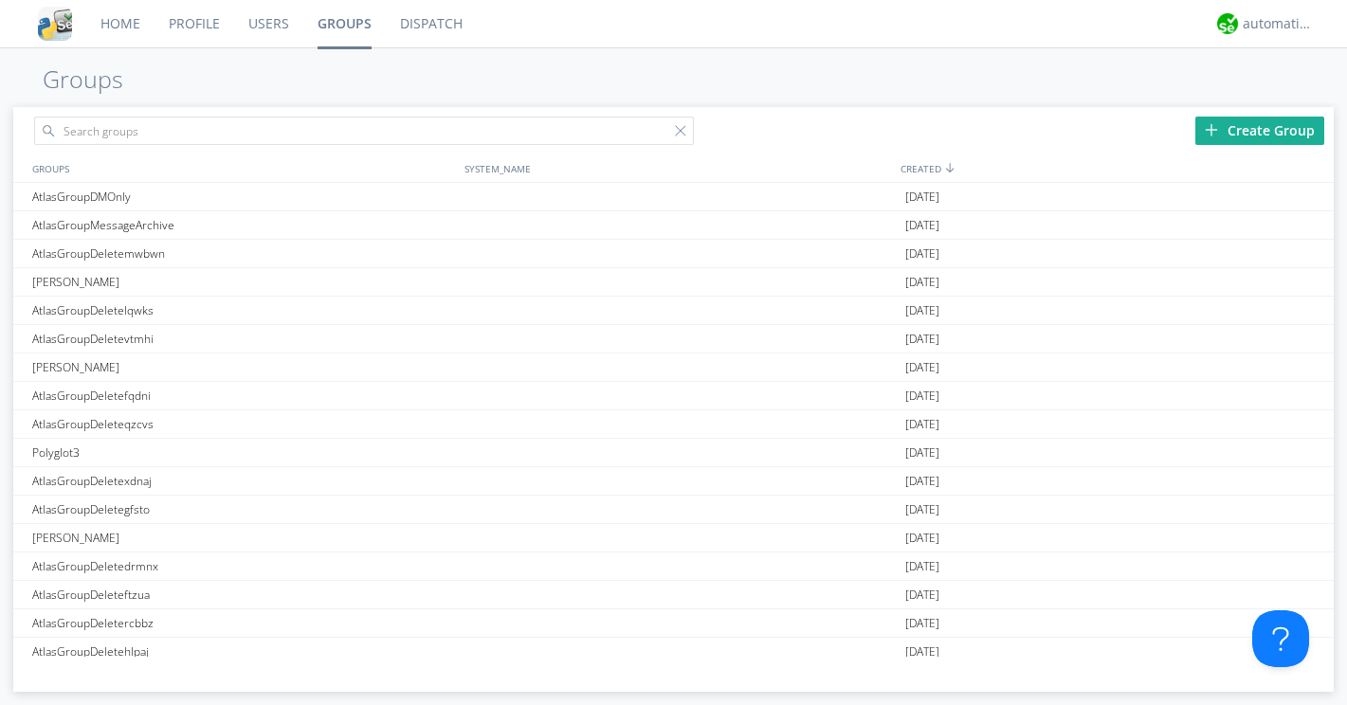
click at [1228, 122] on div "Create Group" at bounding box center [1259, 131] width 129 height 28
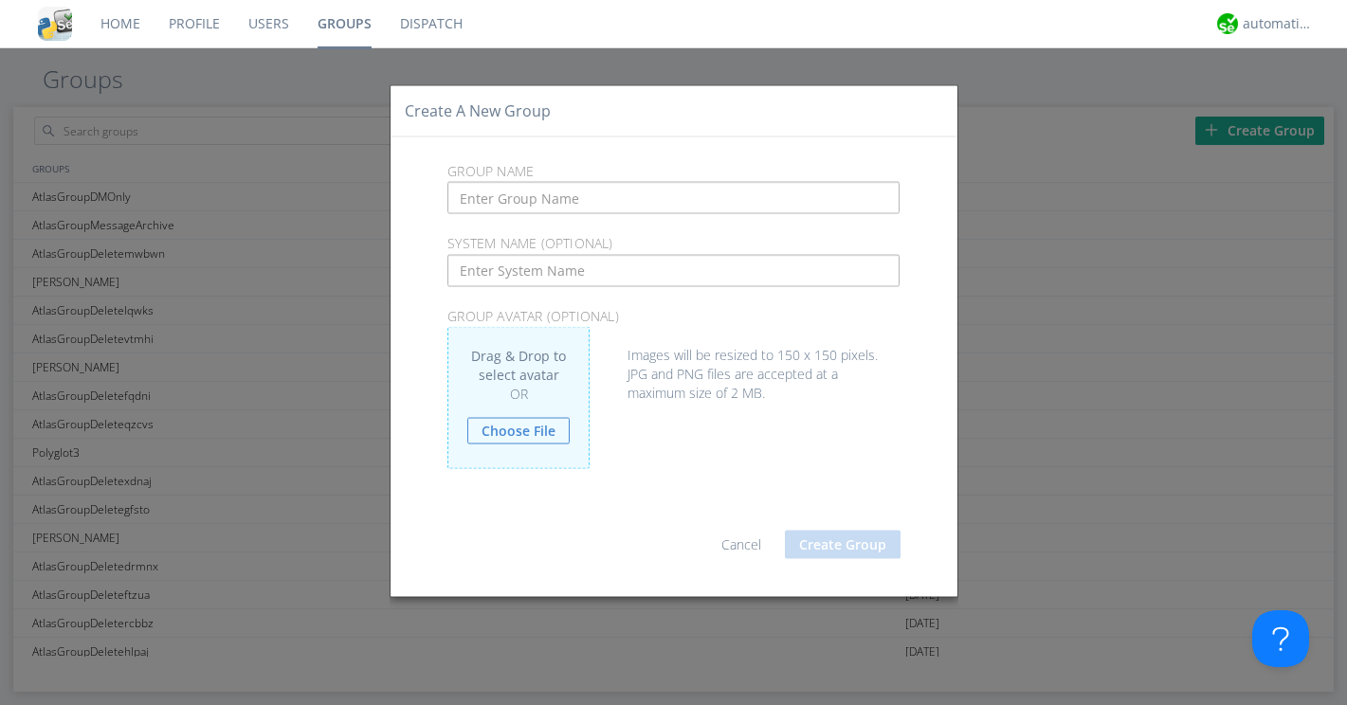
click at [640, 199] on input "text" at bounding box center [673, 198] width 452 height 32
type input "AtlasGroupDispatchLarge"
click at [828, 545] on button "Create Group" at bounding box center [843, 545] width 116 height 28
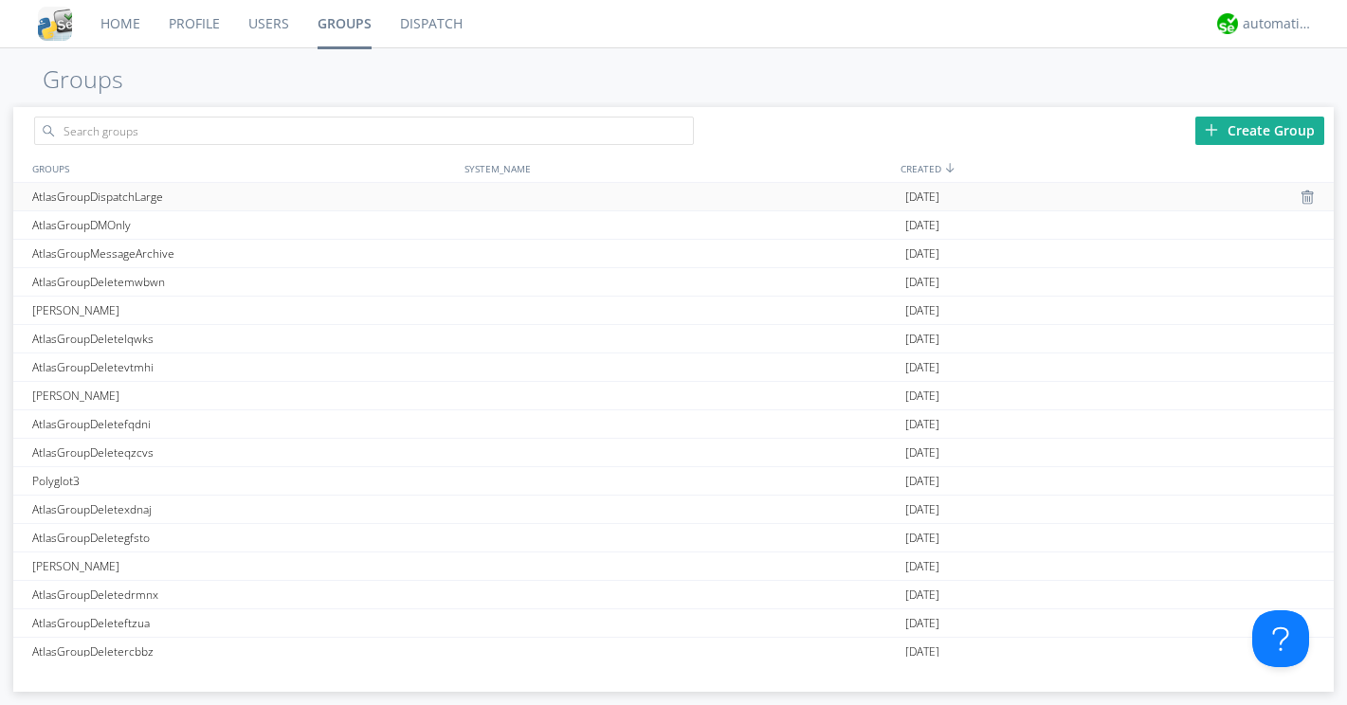
click at [144, 197] on div "AtlasGroupDispatchLarge" at bounding box center [243, 196] width 433 height 27
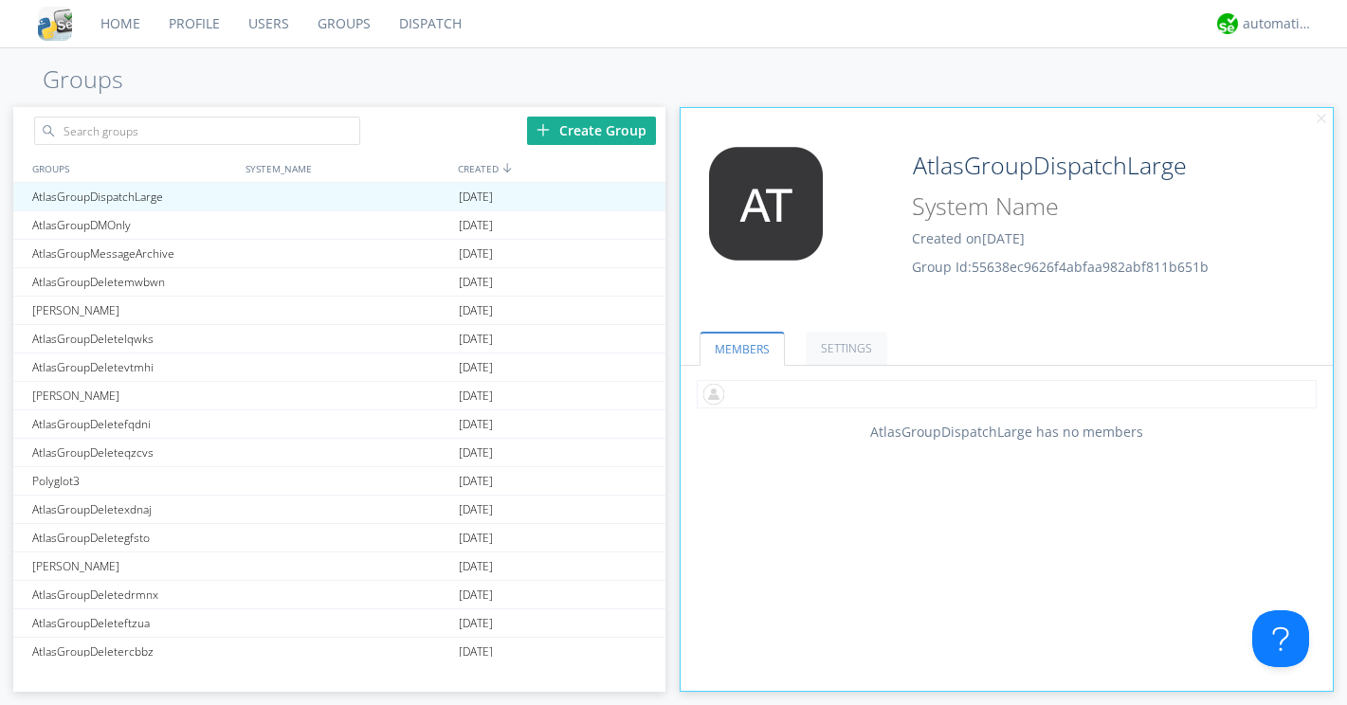
click at [772, 400] on input "text" at bounding box center [1006, 394] width 619 height 28
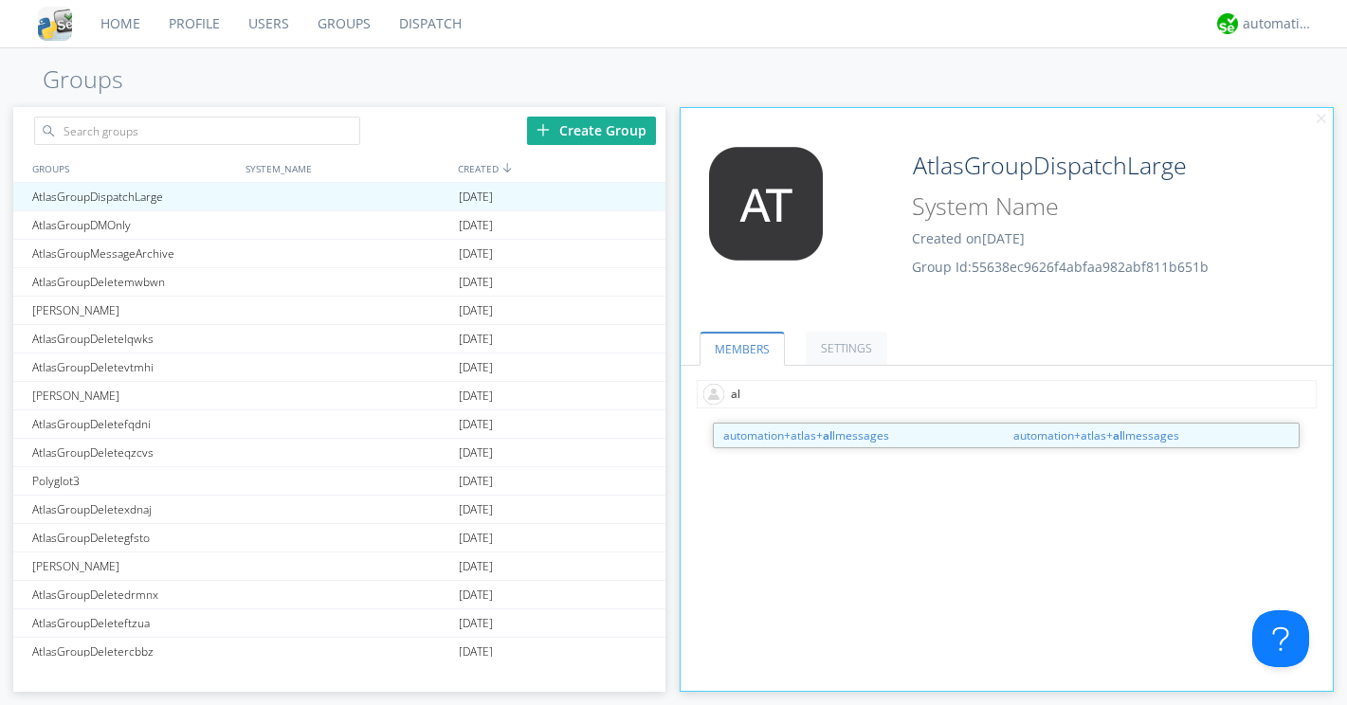
type input "all"
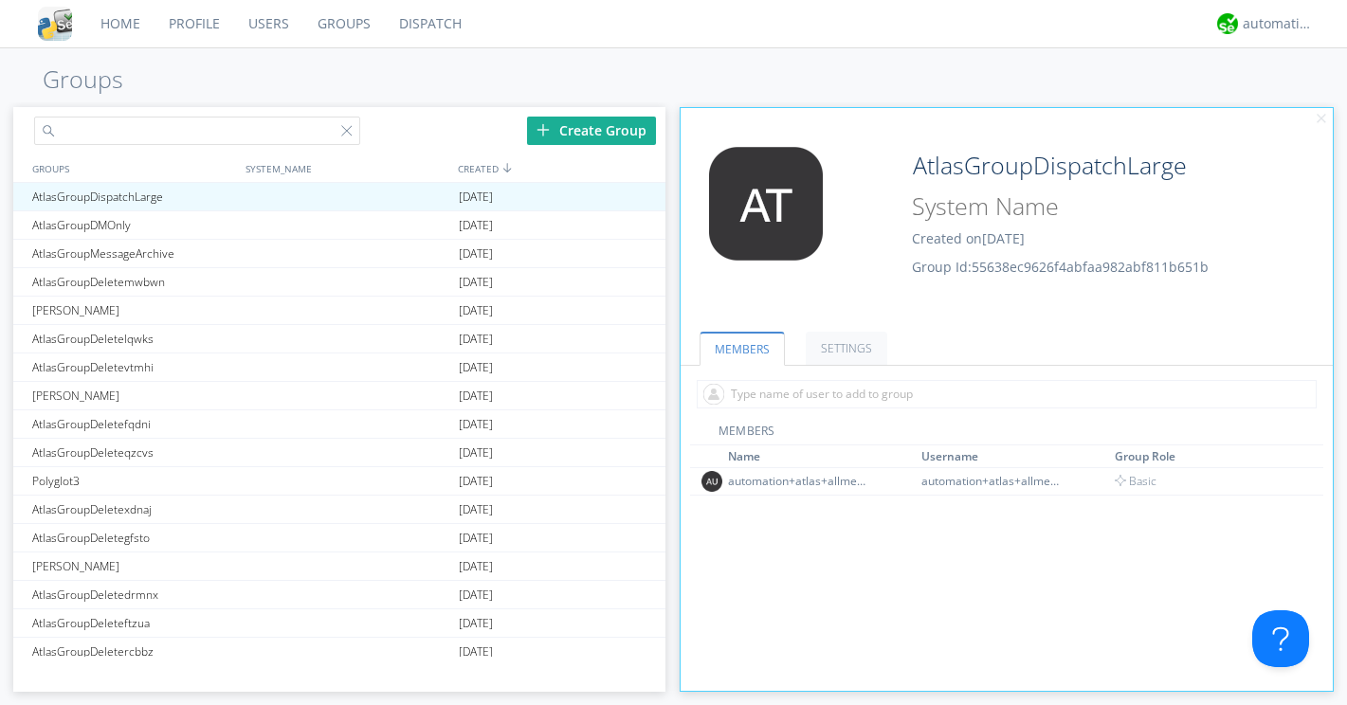
click at [101, 136] on input "text" at bounding box center [197, 131] width 326 height 28
type input "l"
click at [1140, 485] on span "Basic" at bounding box center [1136, 481] width 43 height 16
click at [796, 485] on div "automation+atlas+allmessages" at bounding box center [799, 481] width 142 height 16
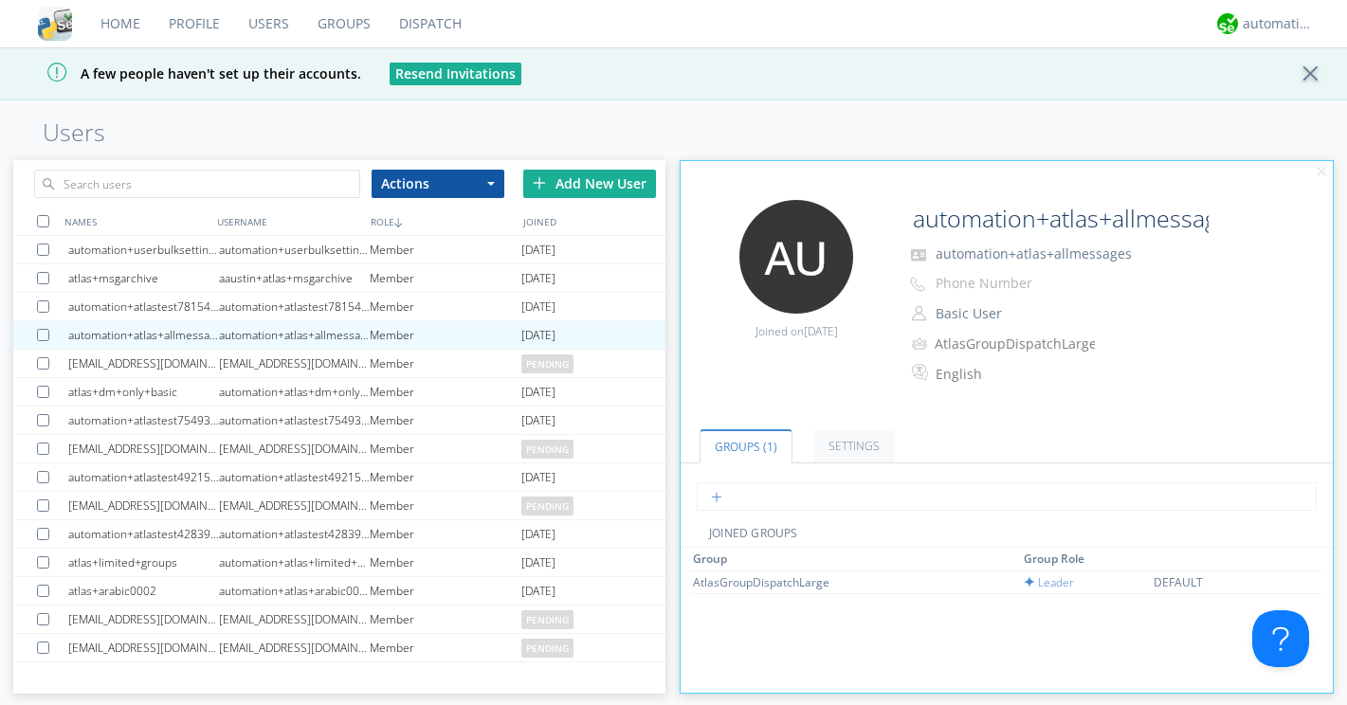
click at [750, 503] on input "text" at bounding box center [1006, 496] width 619 height 28
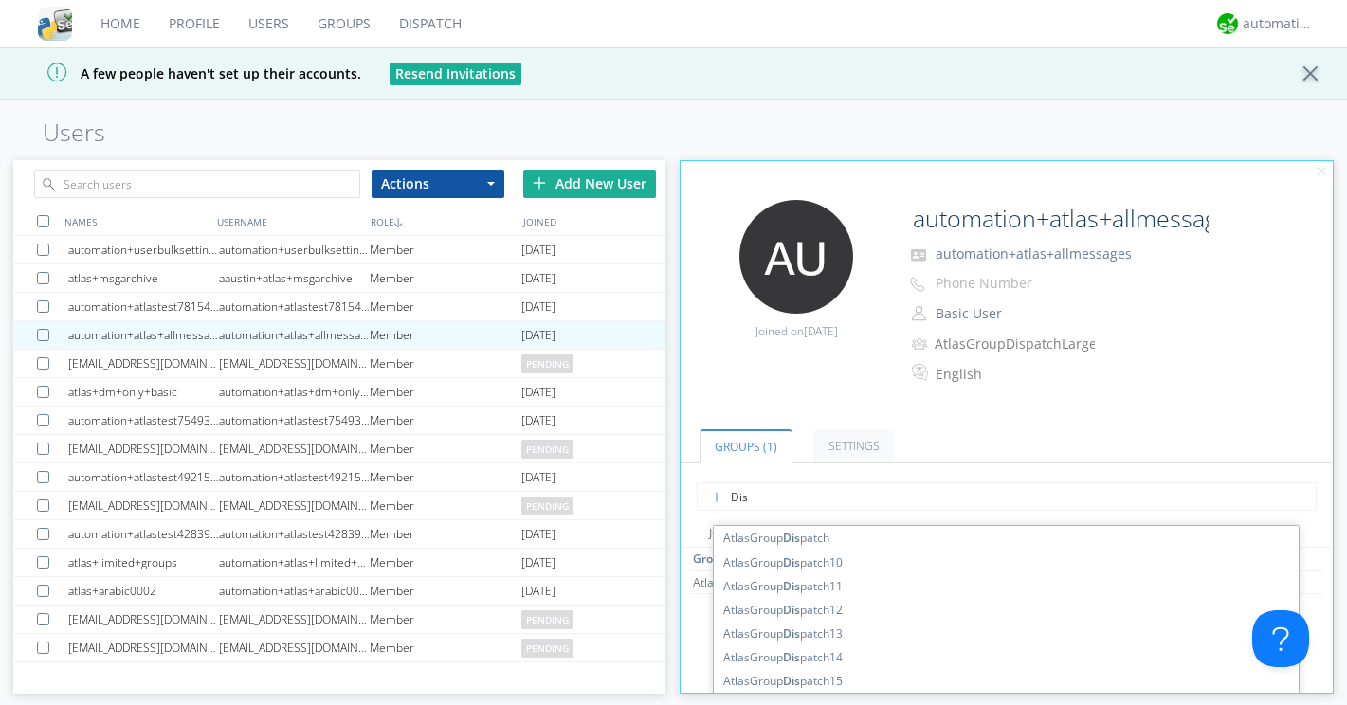
type input "Disp"
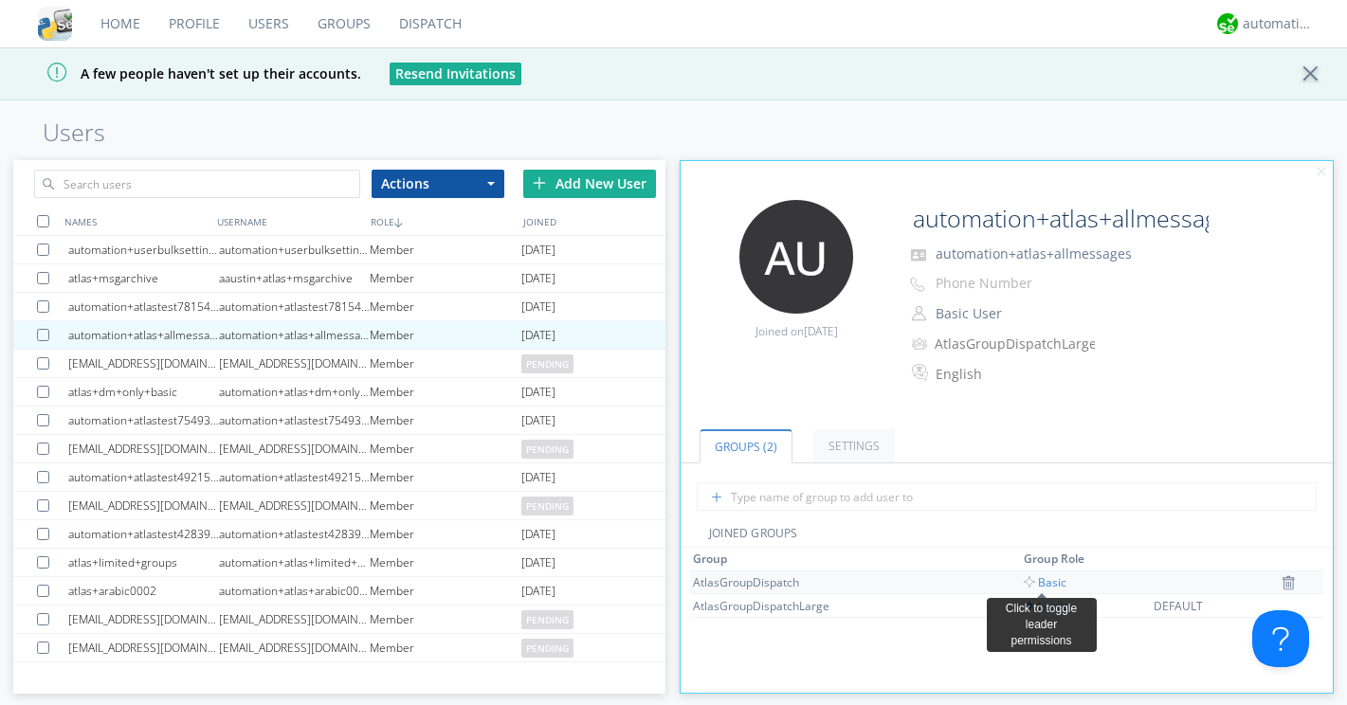
click at [1047, 579] on span "Basic" at bounding box center [1045, 582] width 43 height 16
click at [329, 20] on link "Groups" at bounding box center [344, 23] width 82 height 47
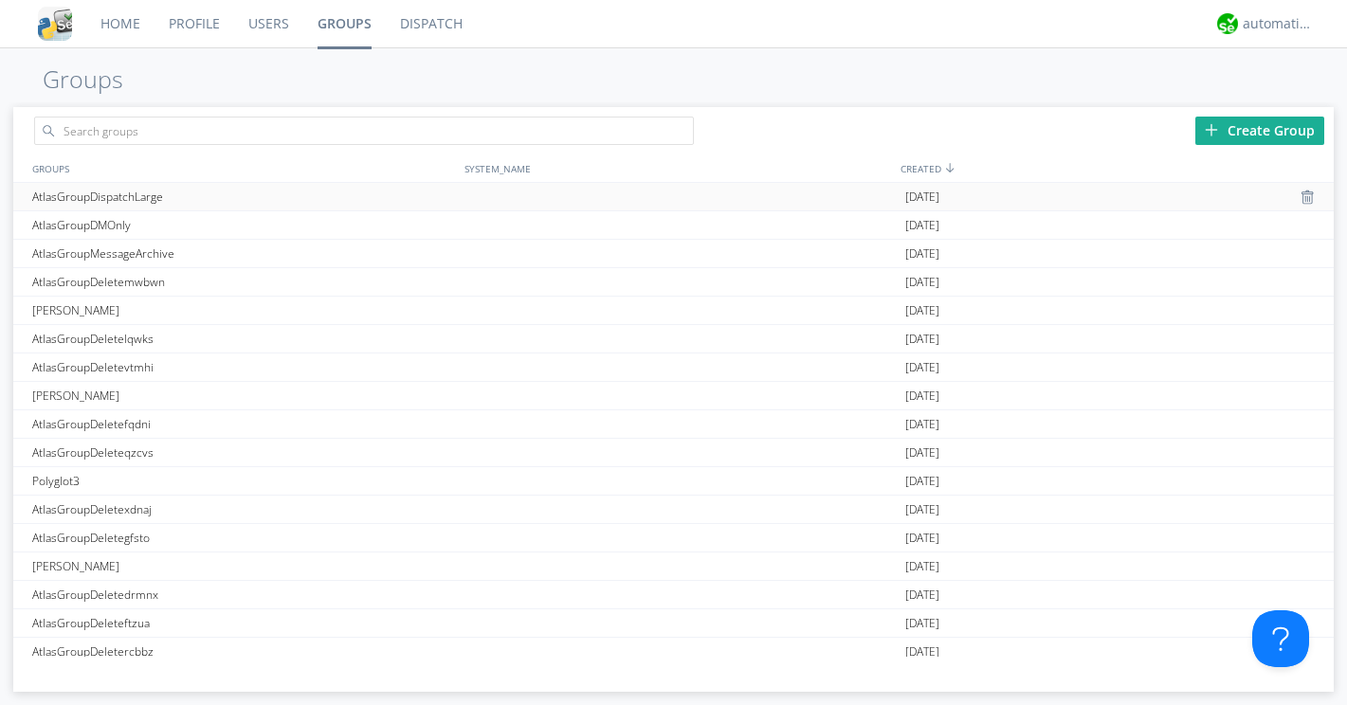
click at [155, 188] on div "AtlasGroupDispatchLarge" at bounding box center [243, 196] width 433 height 27
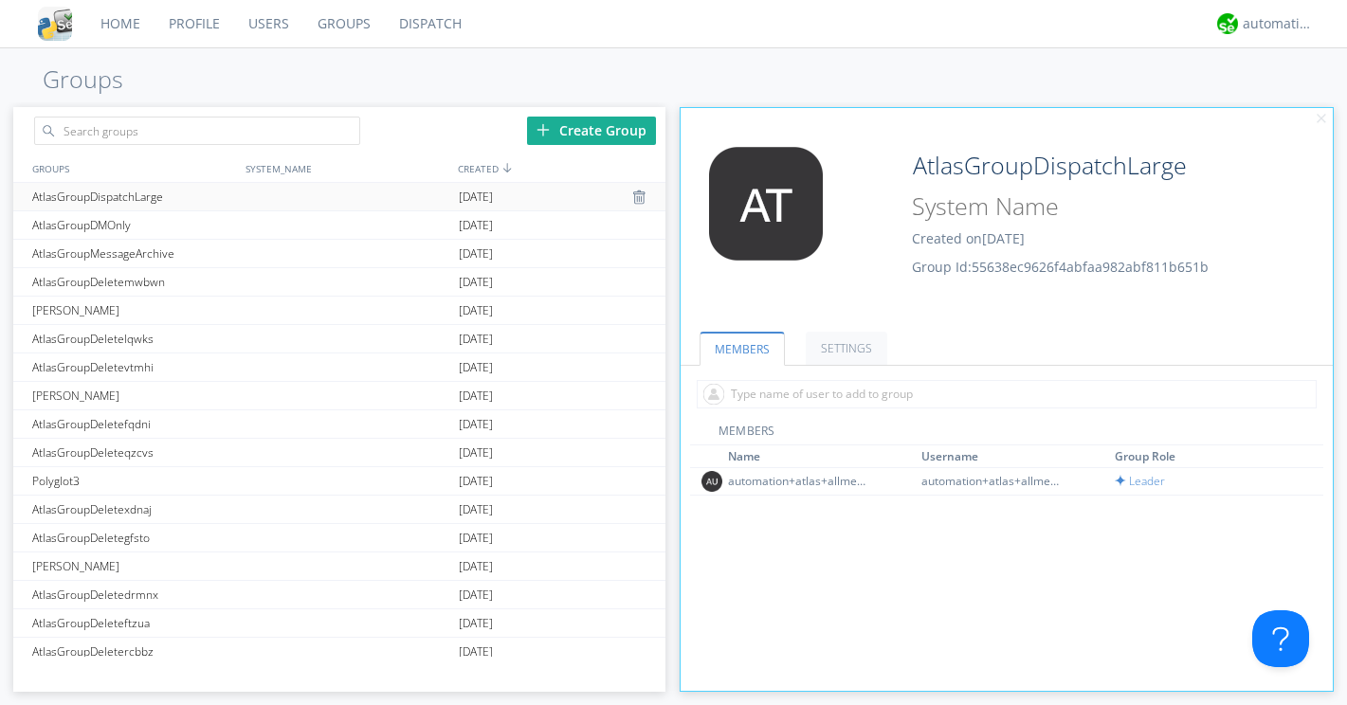
click at [186, 192] on div "AtlasGroupDispatchLarge" at bounding box center [132, 196] width 211 height 27
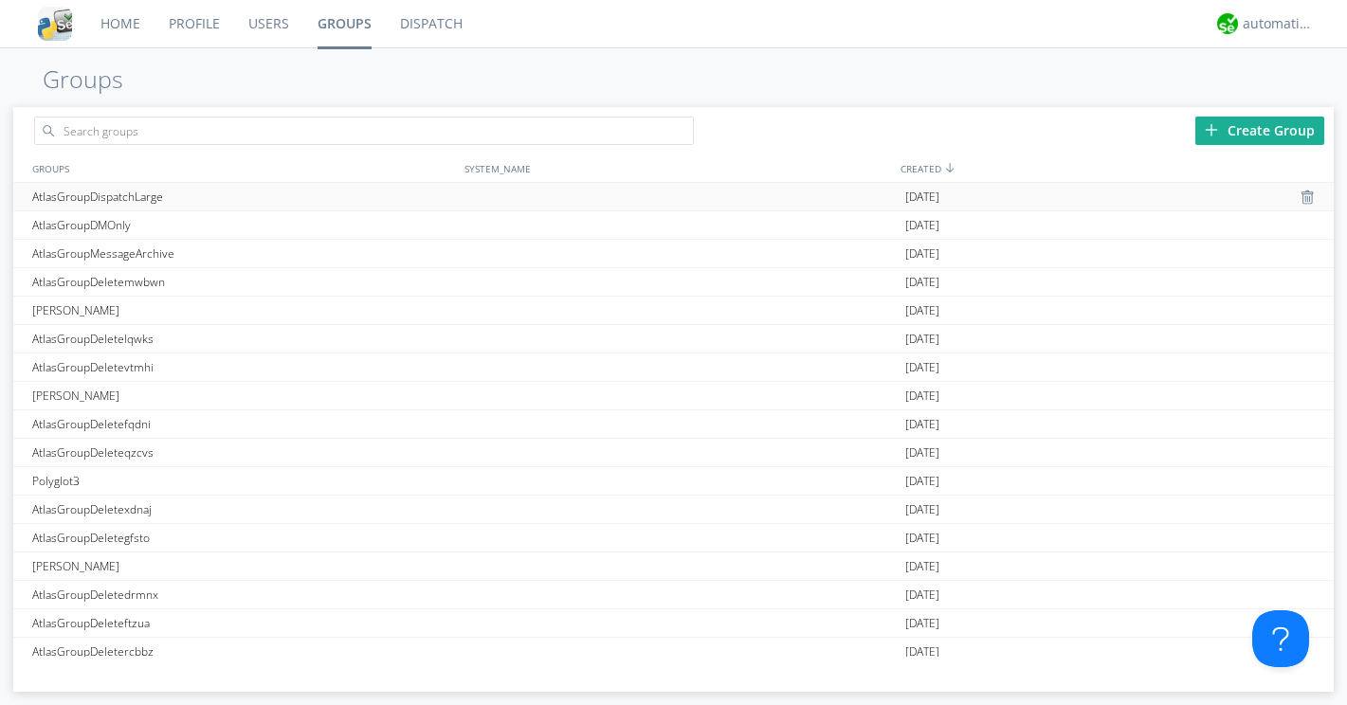
click at [156, 195] on div "AtlasGroupDispatchLarge" at bounding box center [243, 196] width 433 height 27
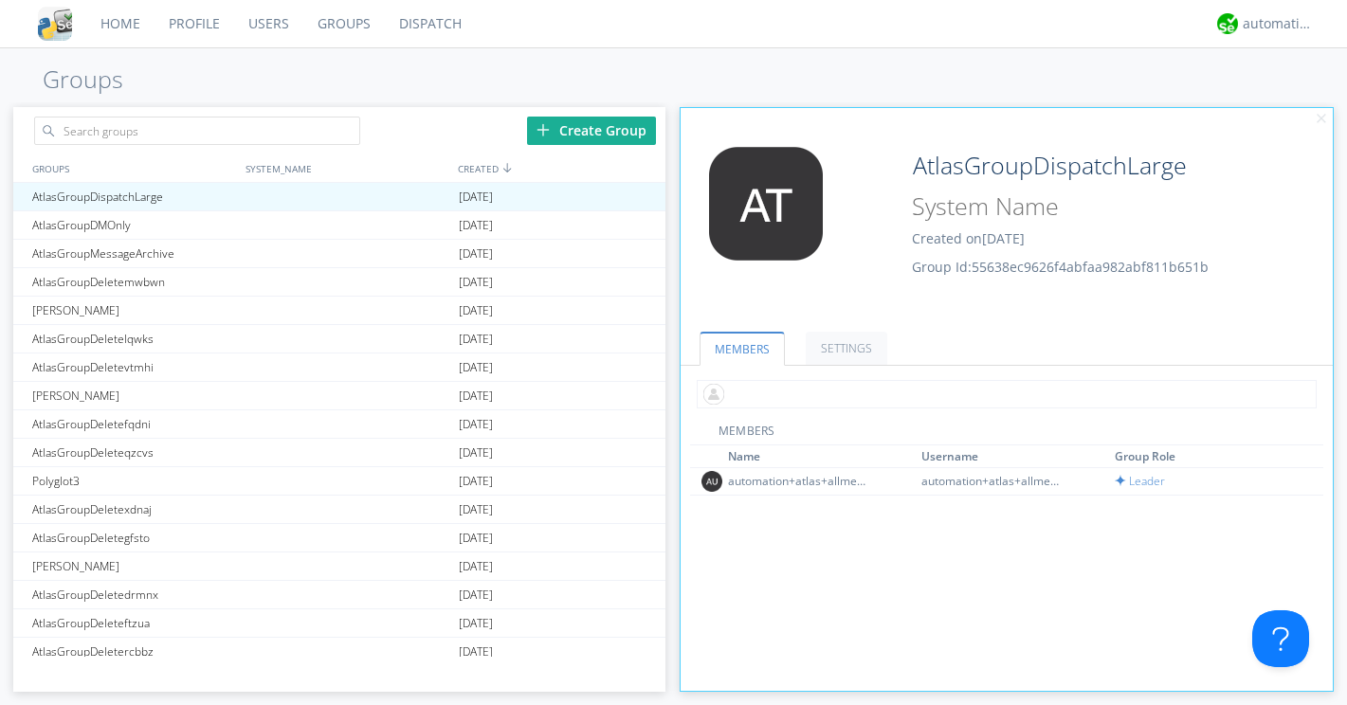
click at [764, 384] on input "text" at bounding box center [1006, 394] width 619 height 28
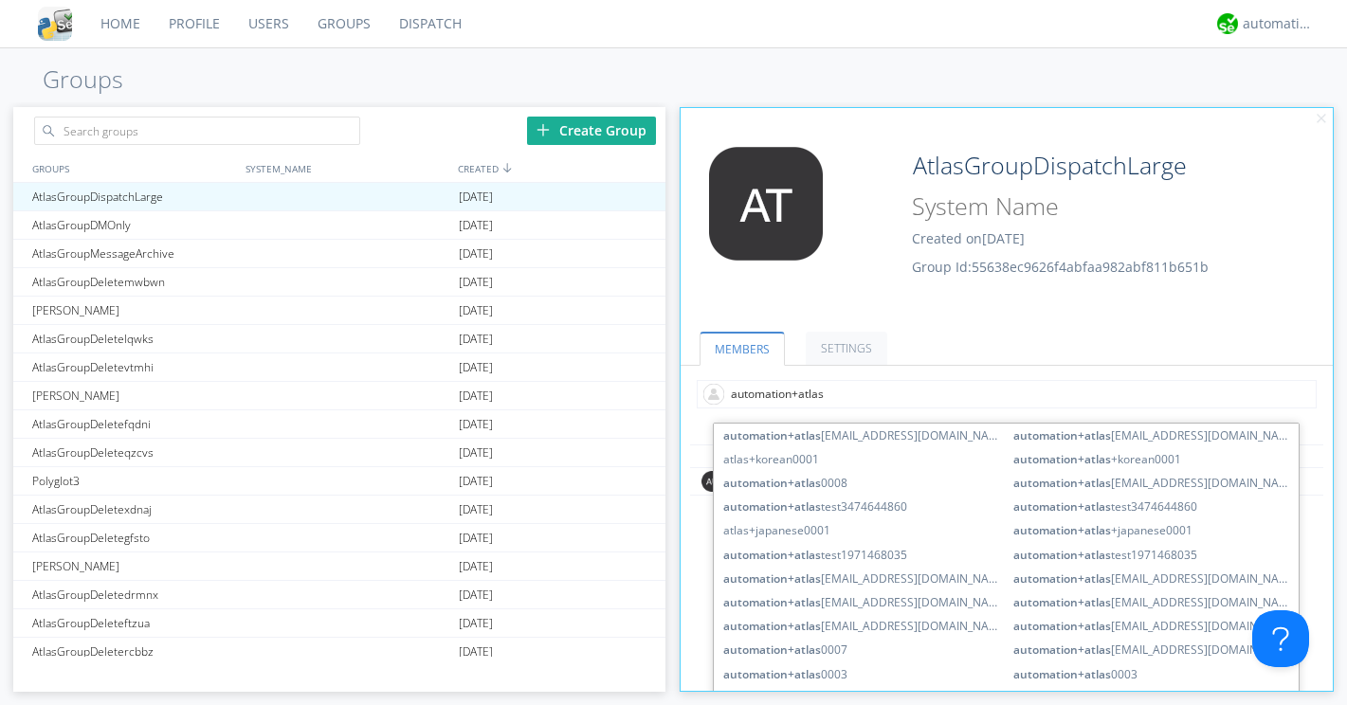
type input "automation+atlas@"
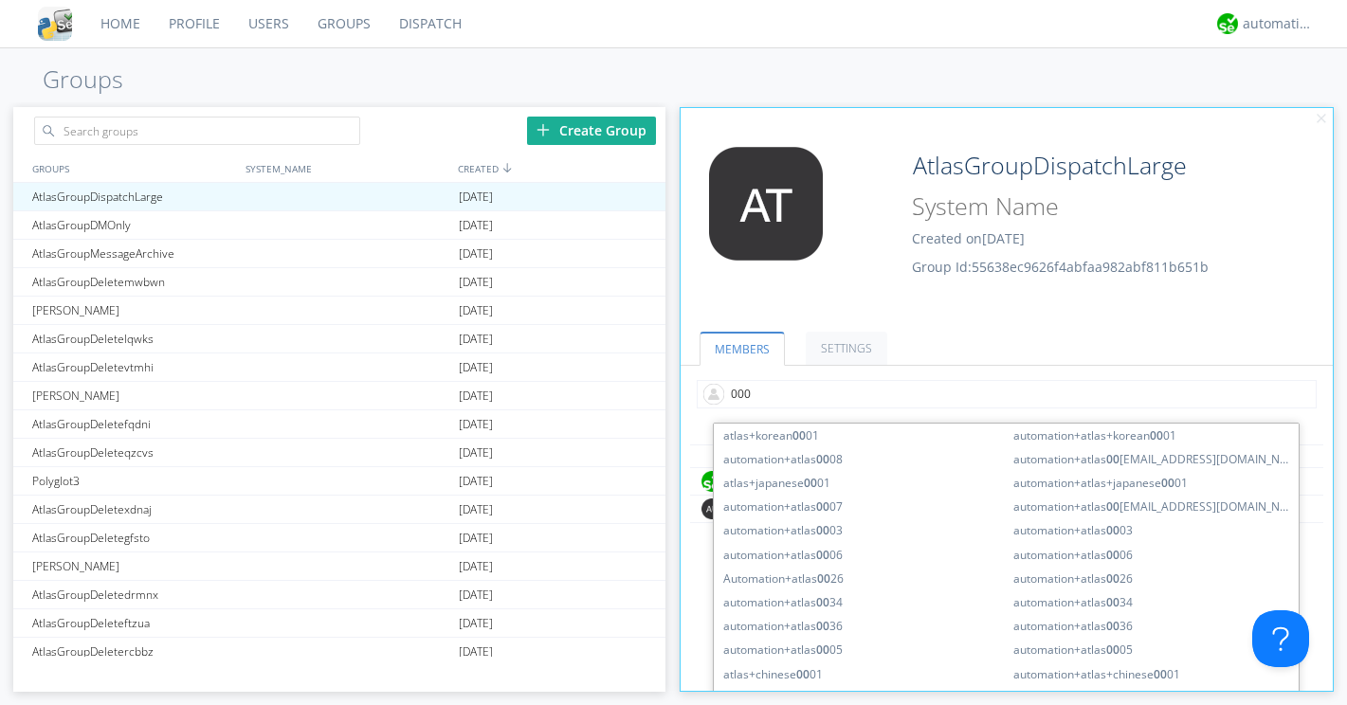
type input "0003"
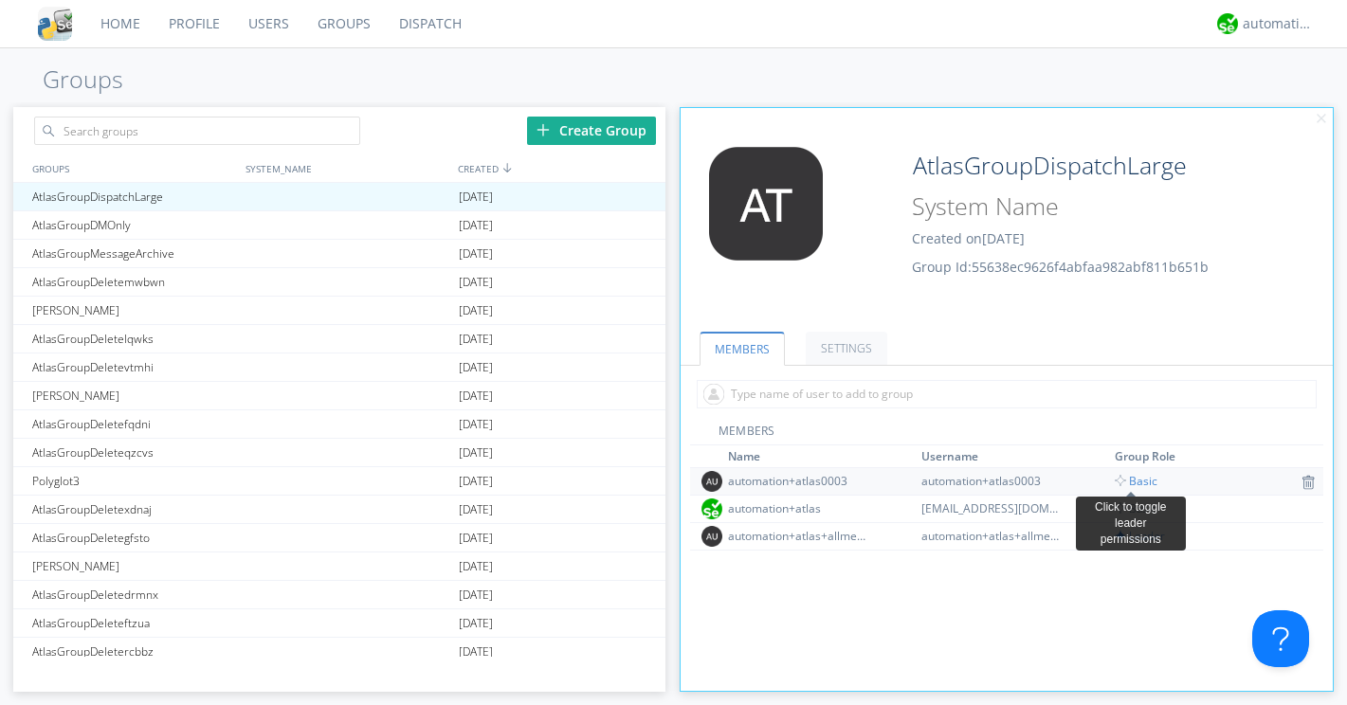
click at [1150, 481] on span "Basic" at bounding box center [1136, 481] width 43 height 16
click at [759, 392] on input "text" at bounding box center [1006, 394] width 619 height 28
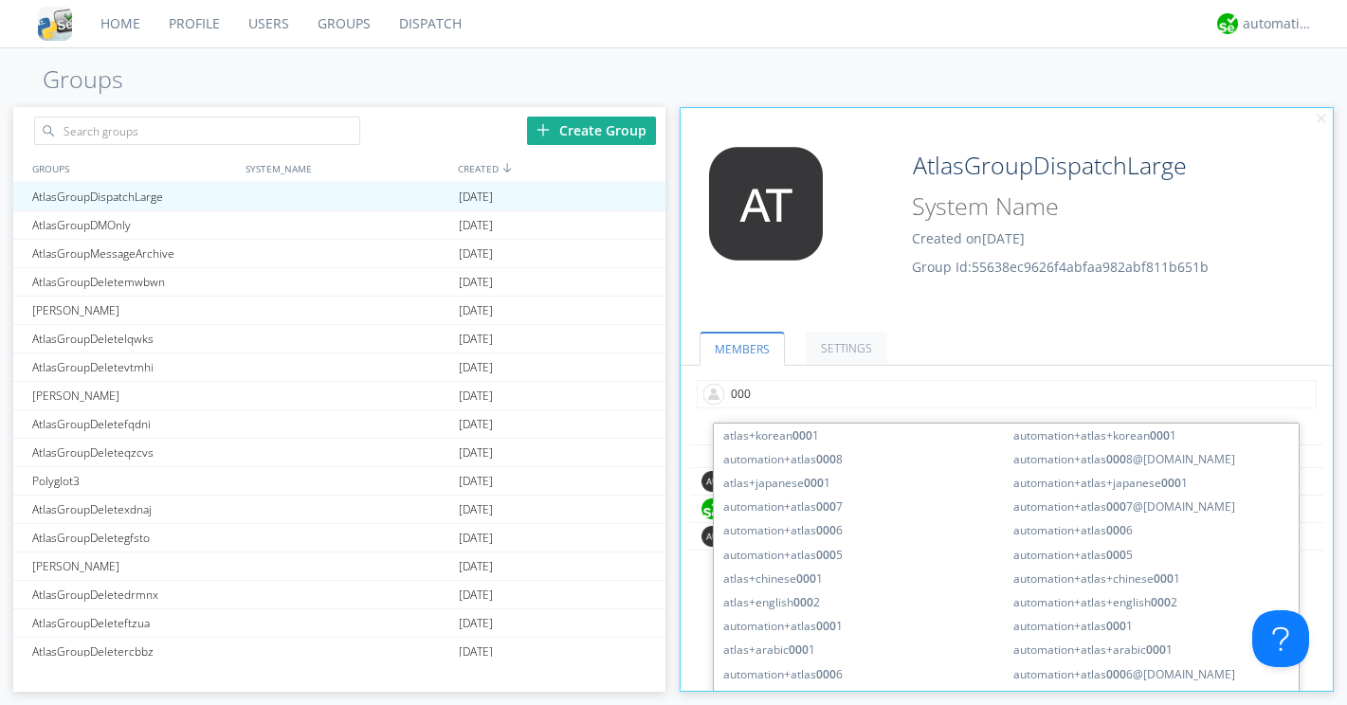
type input "0004"
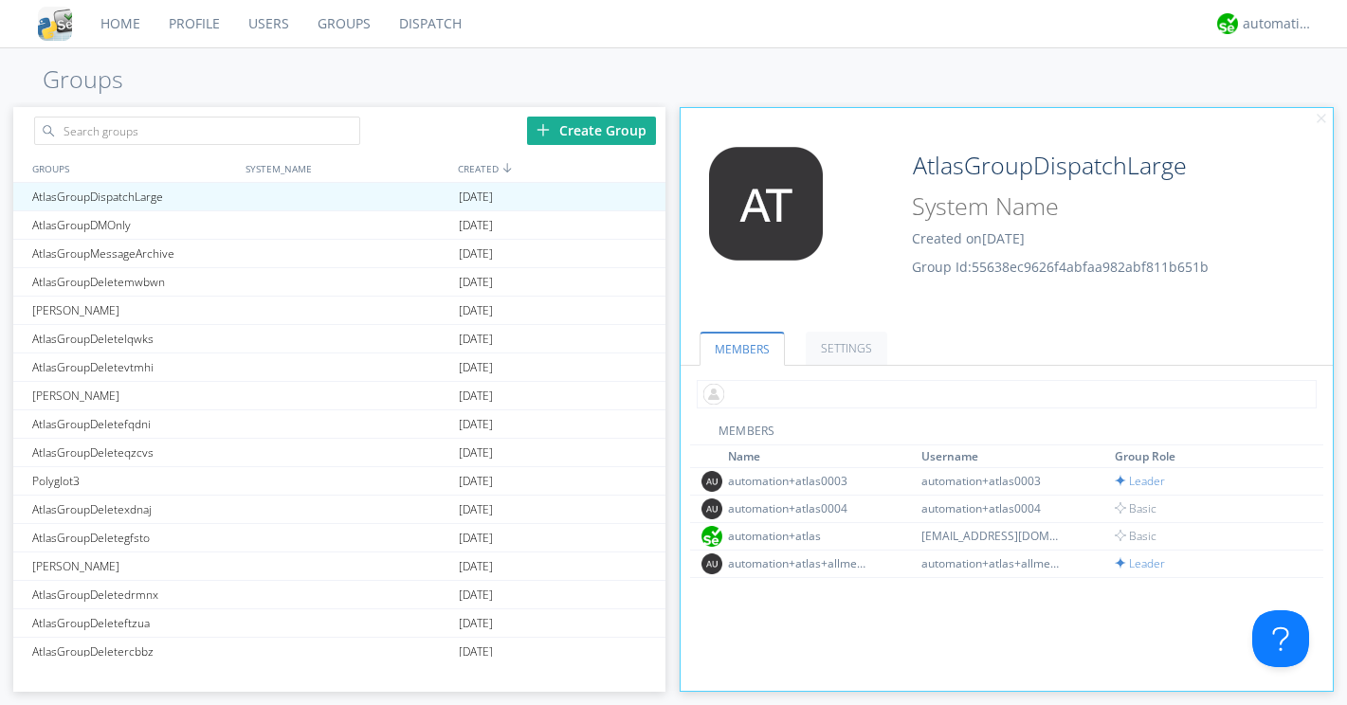
click at [747, 390] on input "text" at bounding box center [1006, 394] width 619 height 28
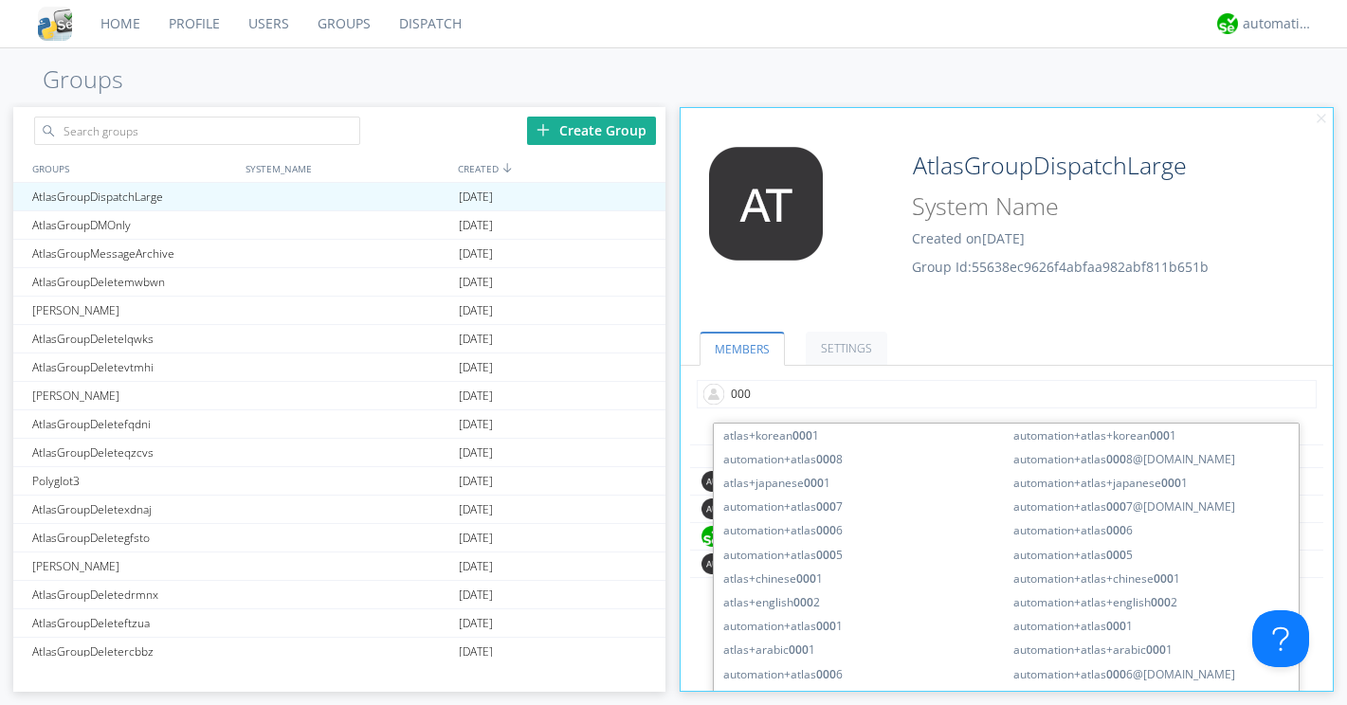
type input "0005"
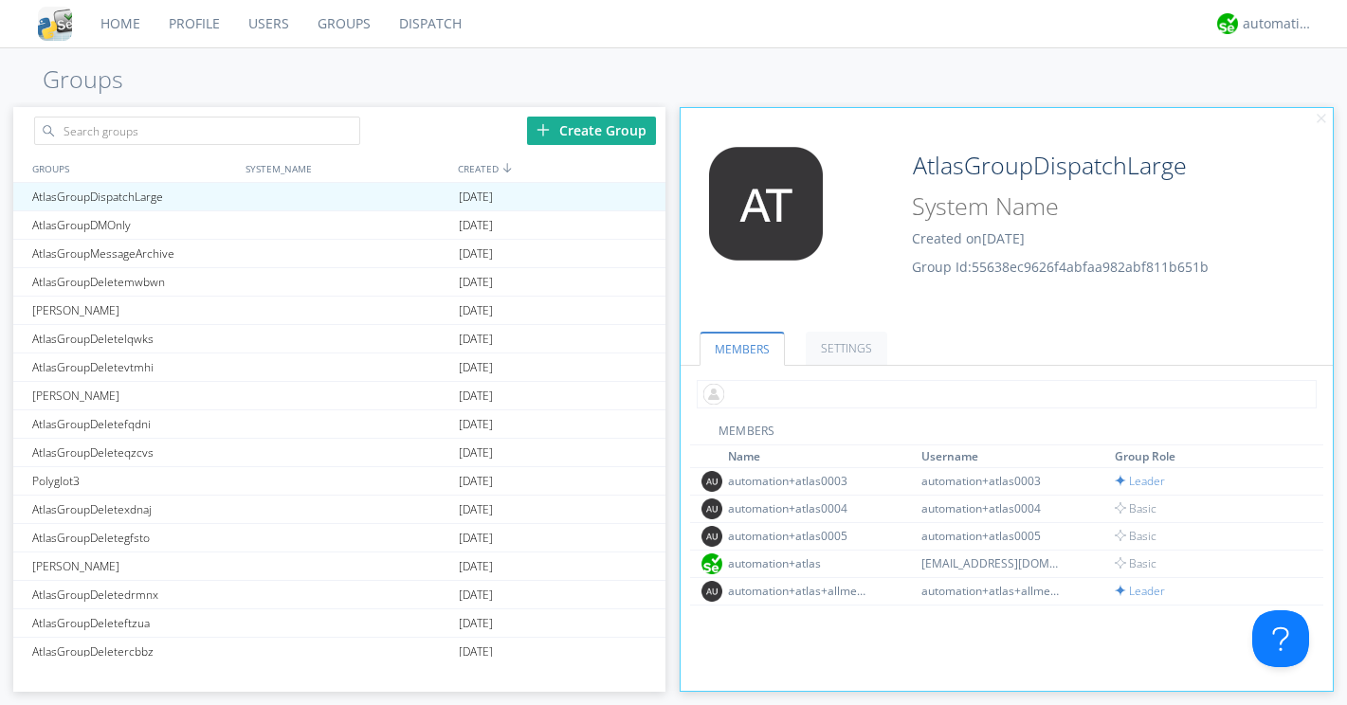
click at [751, 401] on input "text" at bounding box center [1006, 394] width 619 height 28
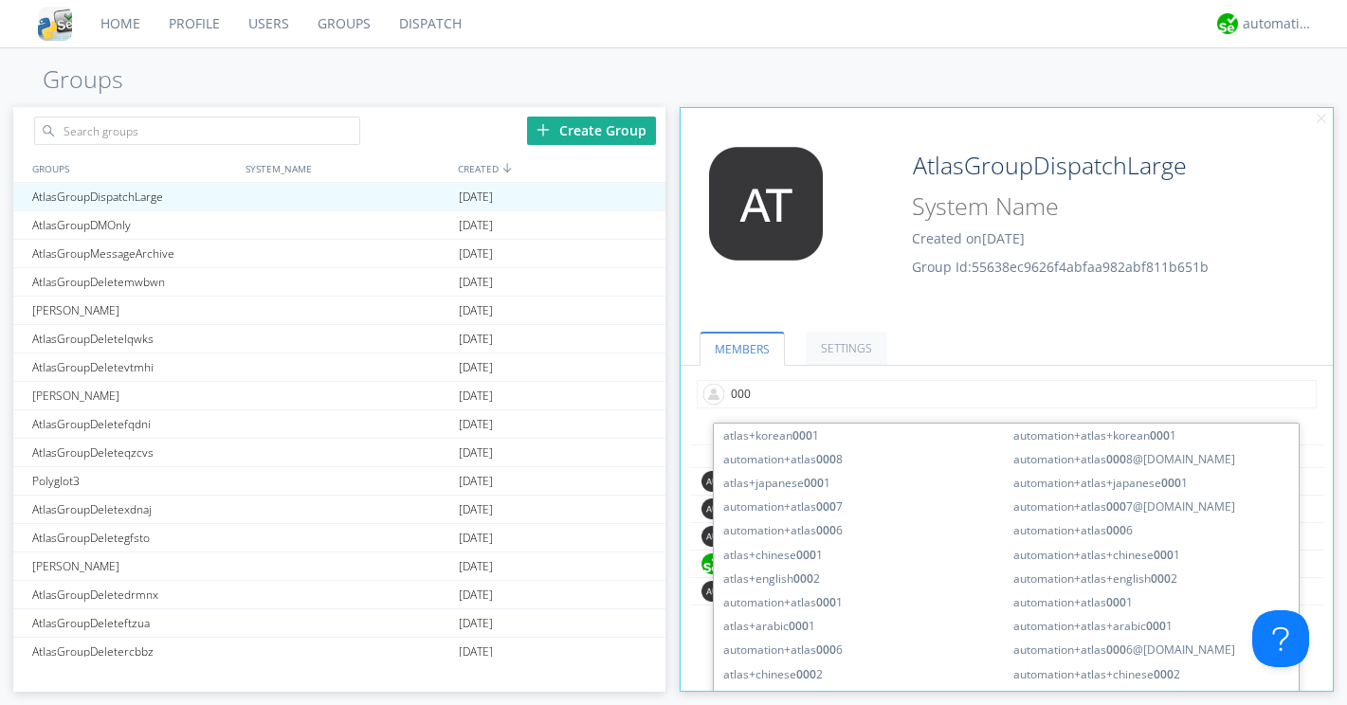
type input "0007"
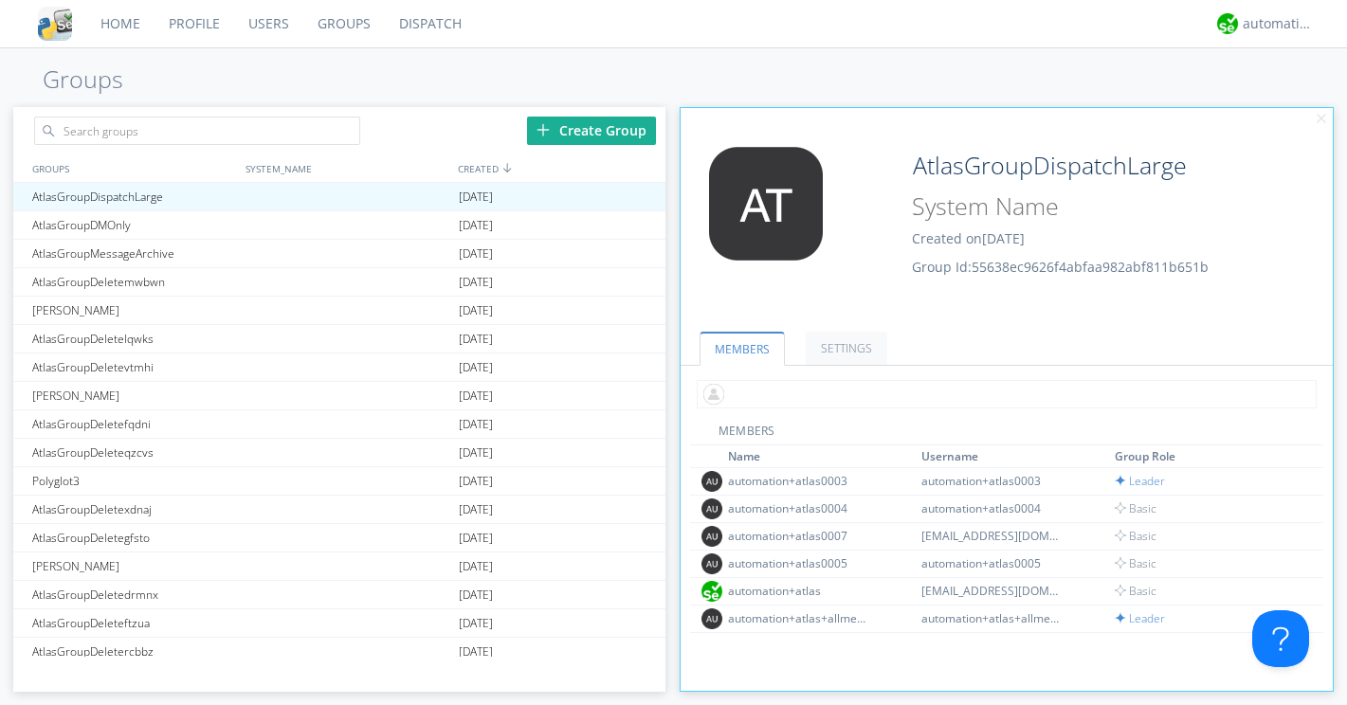
click at [733, 387] on input "text" at bounding box center [1006, 394] width 619 height 28
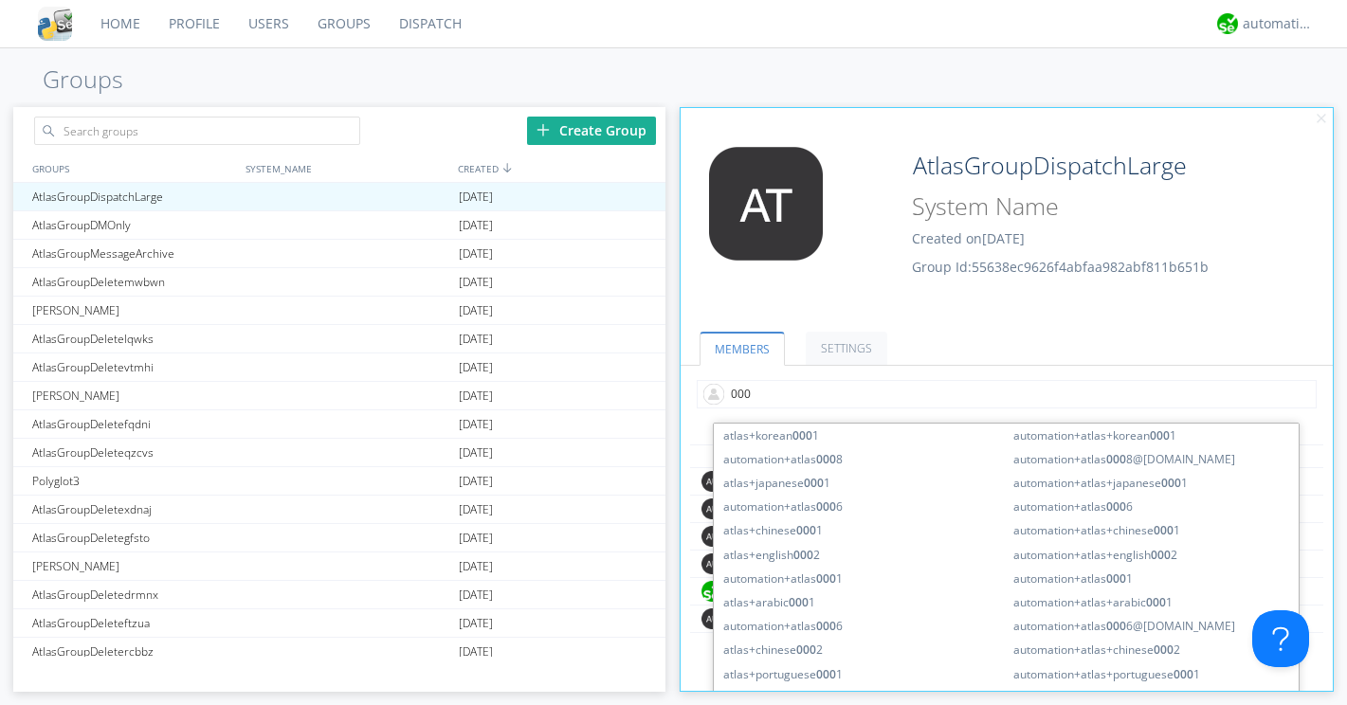
type input "0008"
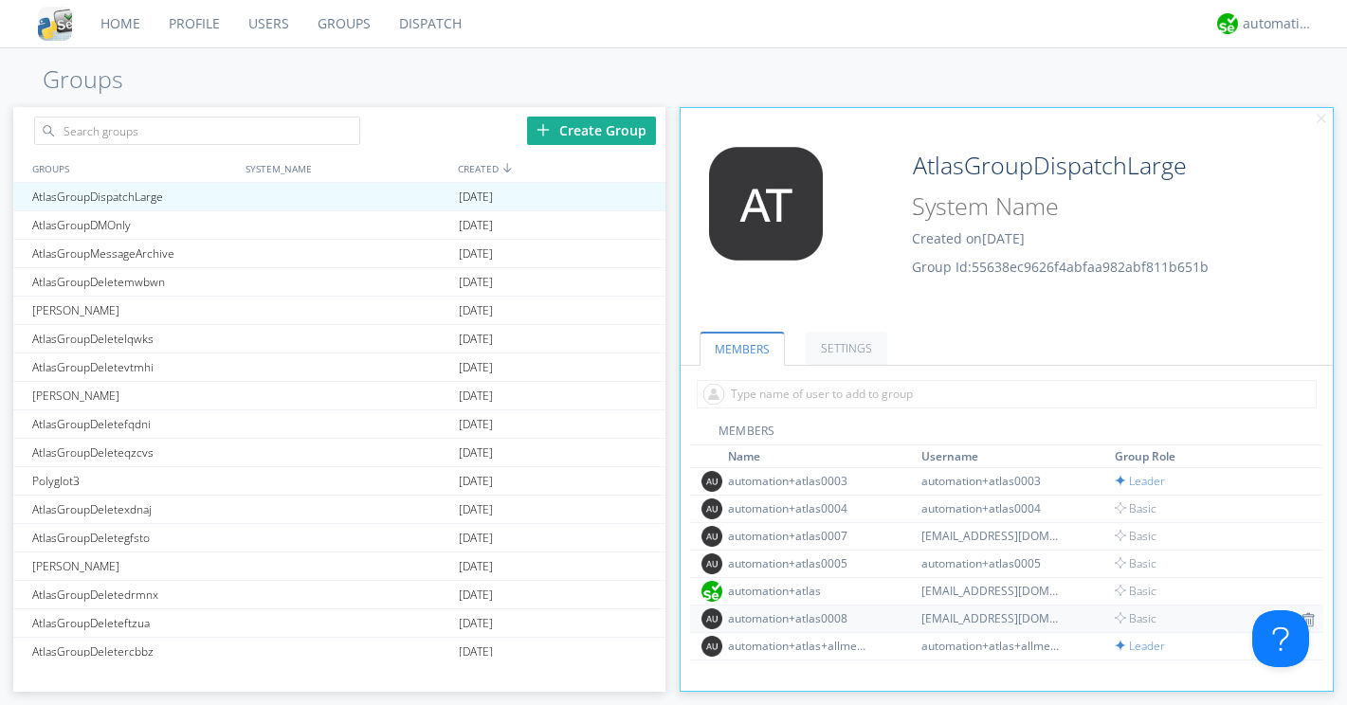
click at [768, 618] on div "automation+atlas0008" at bounding box center [799, 618] width 142 height 16
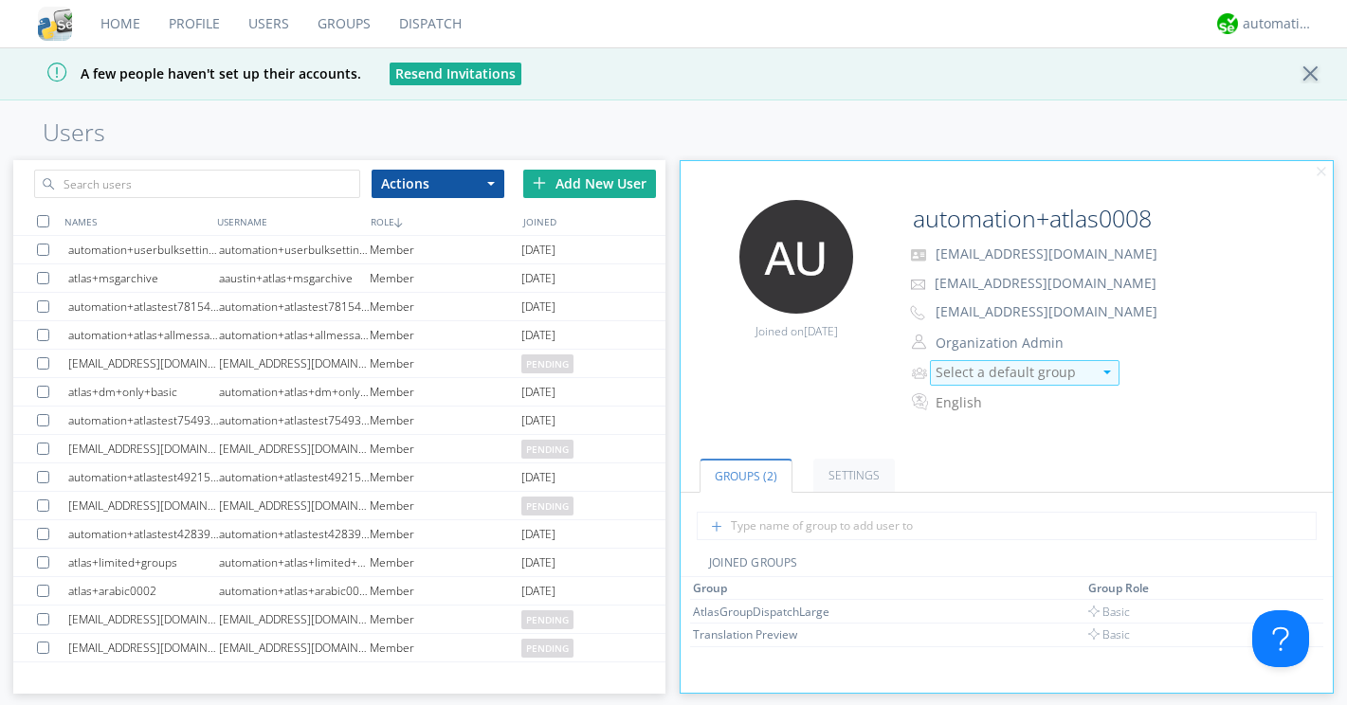
click at [953, 375] on div "Select a default group" at bounding box center [1013, 372] width 156 height 19
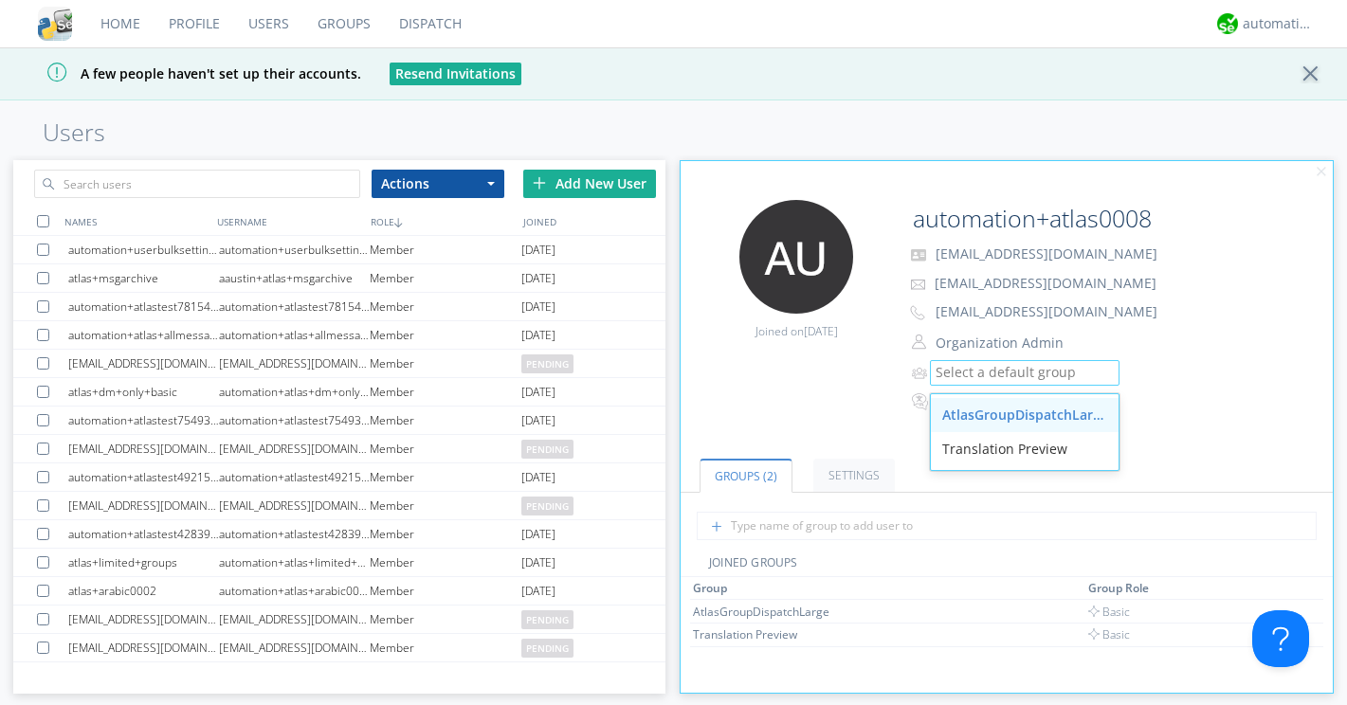
click at [952, 422] on div "AtlasGroupDispatchLarge" at bounding box center [1025, 415] width 188 height 34
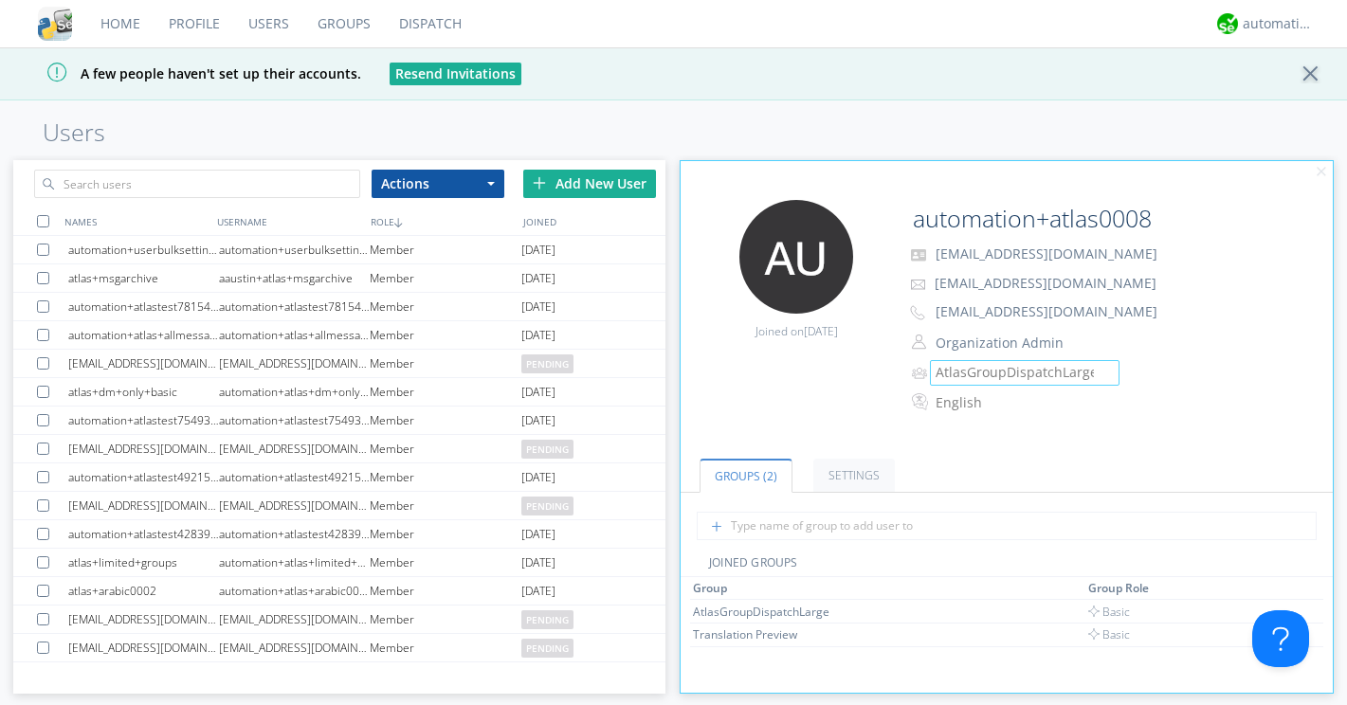
click at [433, 132] on h1 "Users" at bounding box center [673, 132] width 1347 height 27
click at [340, 21] on link "Groups" at bounding box center [344, 23] width 82 height 47
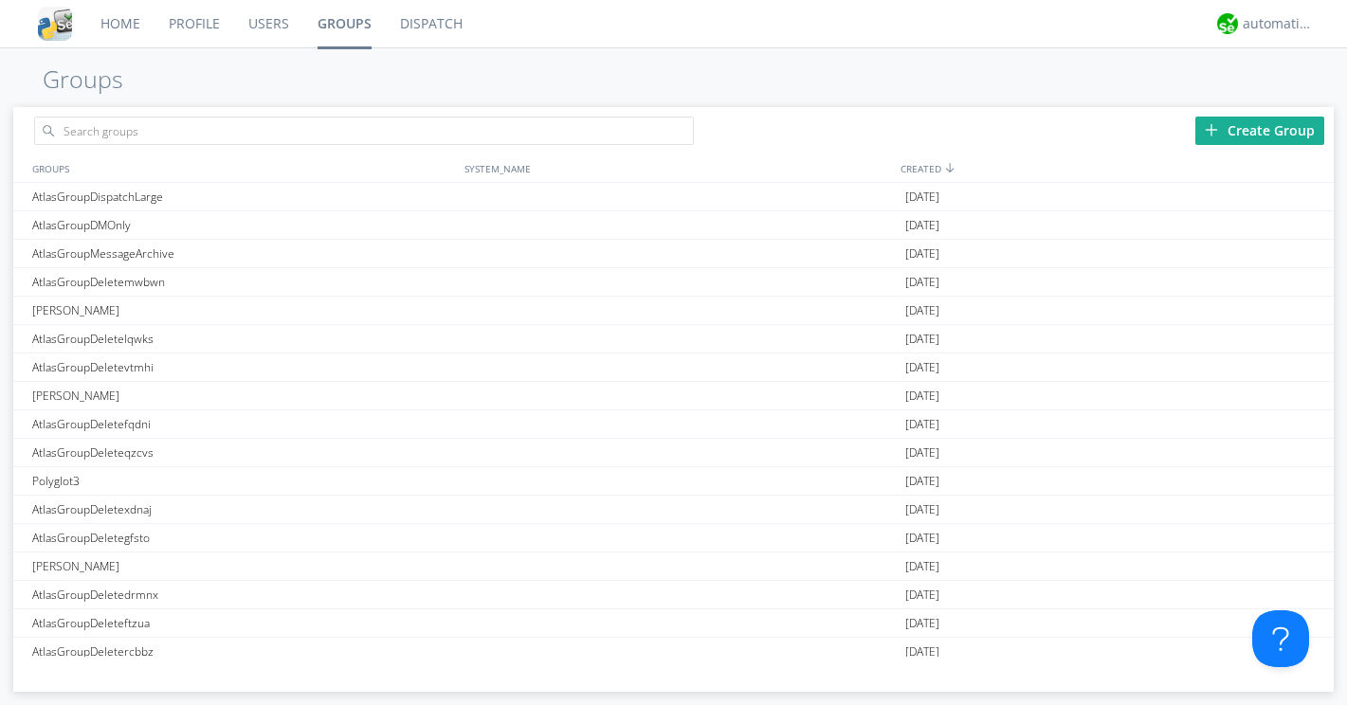
click at [336, 23] on link "Groups" at bounding box center [344, 23] width 82 height 47
click at [1234, 125] on div "Create Group" at bounding box center [1259, 131] width 129 height 28
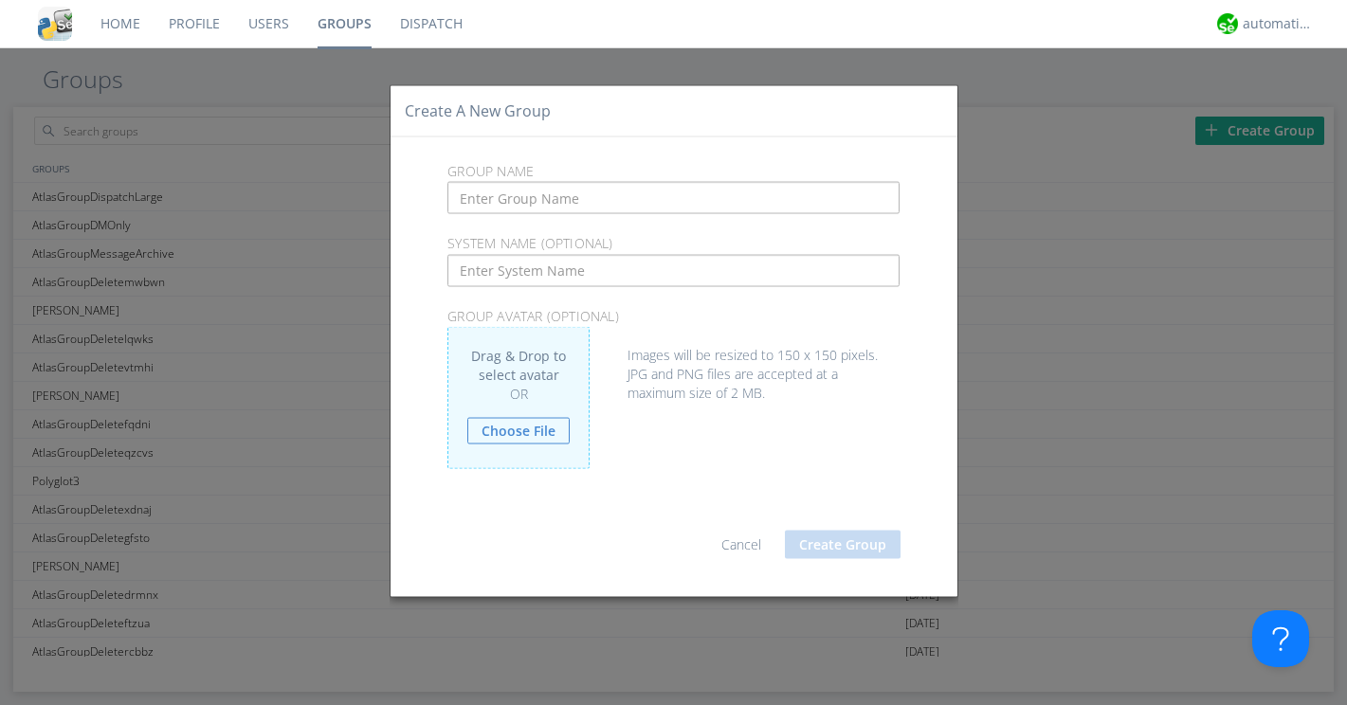
click at [511, 207] on input "text" at bounding box center [673, 198] width 452 height 32
paste input "AtlasGroupLoadTest"
type input "AtlasGroupLoadTest"
click at [827, 541] on button "Create Group" at bounding box center [843, 545] width 116 height 28
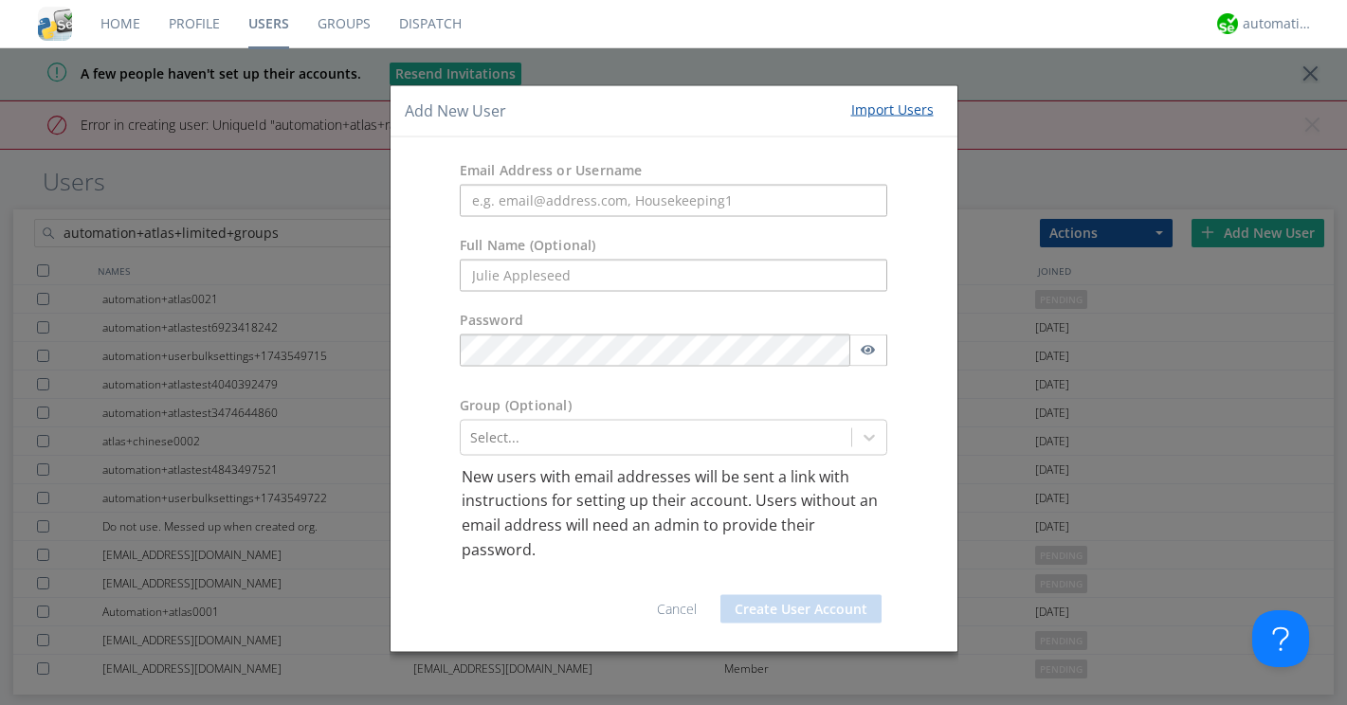
click at [674, 604] on link "Cancel" at bounding box center [677, 609] width 40 height 18
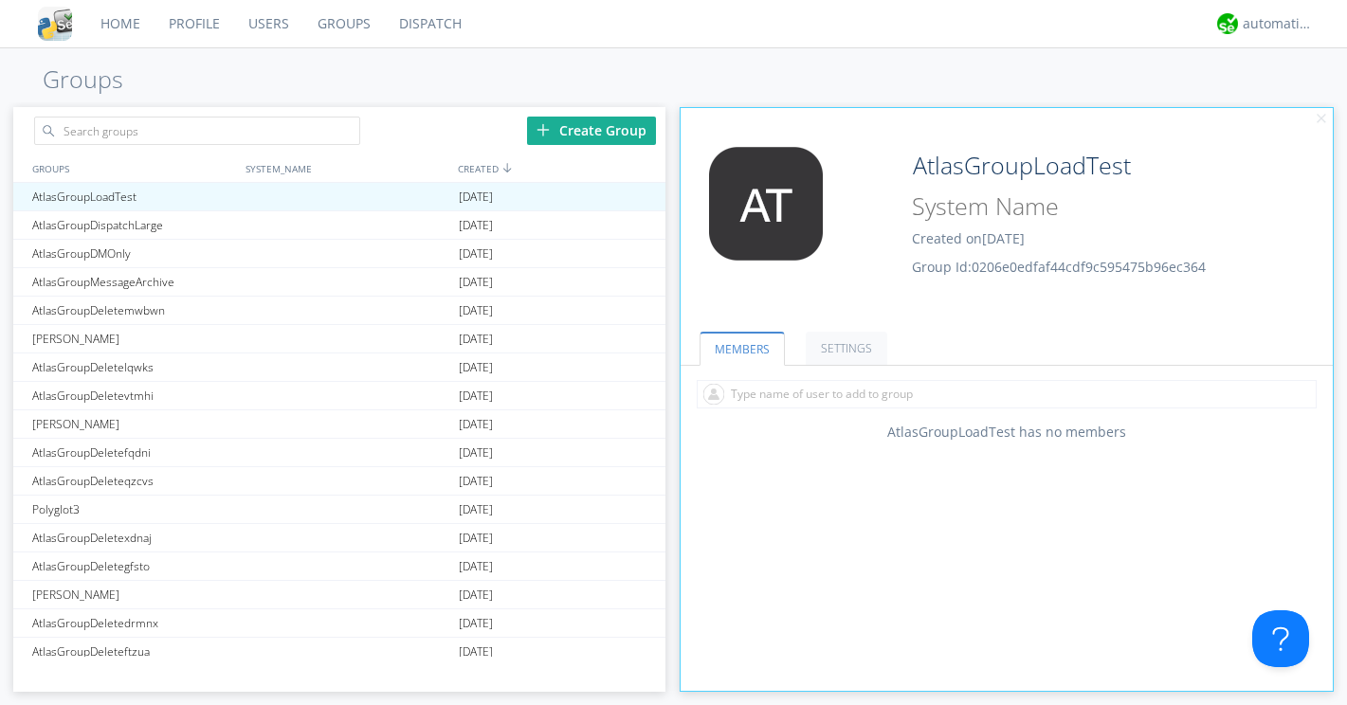
click at [738, 449] on div "MEMBERS SETTINGS AtlasGroupLoadTest has no members ON Translation Enabled All m…" at bounding box center [1006, 499] width 652 height 383
click at [734, 398] on input "text" at bounding box center [1006, 394] width 619 height 28
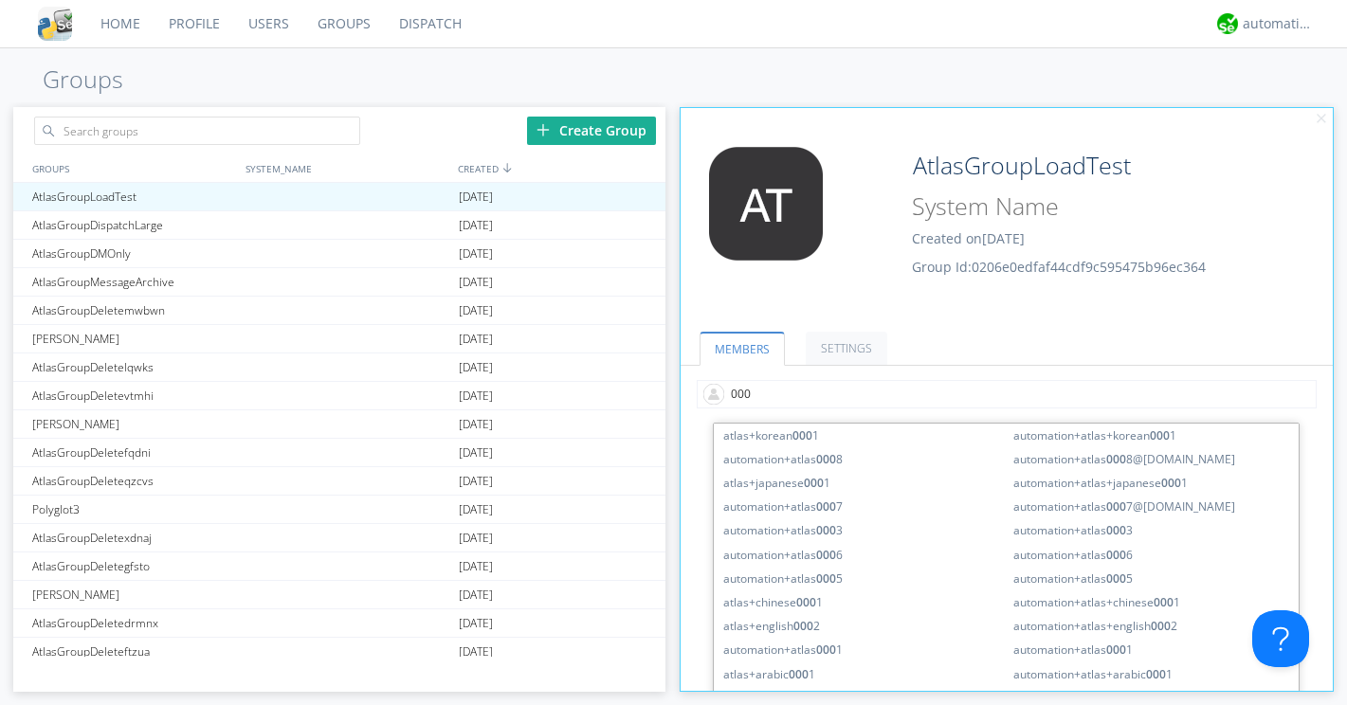
type input "0008"
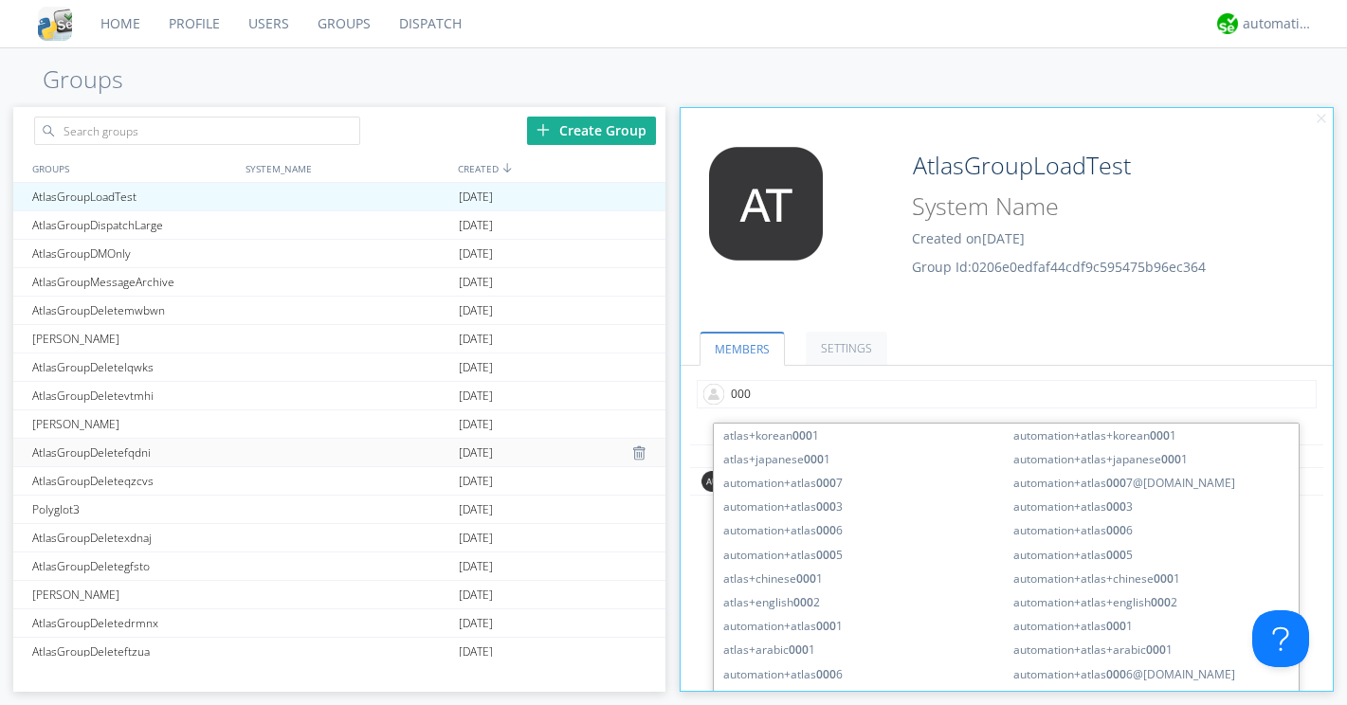
type input "0009"
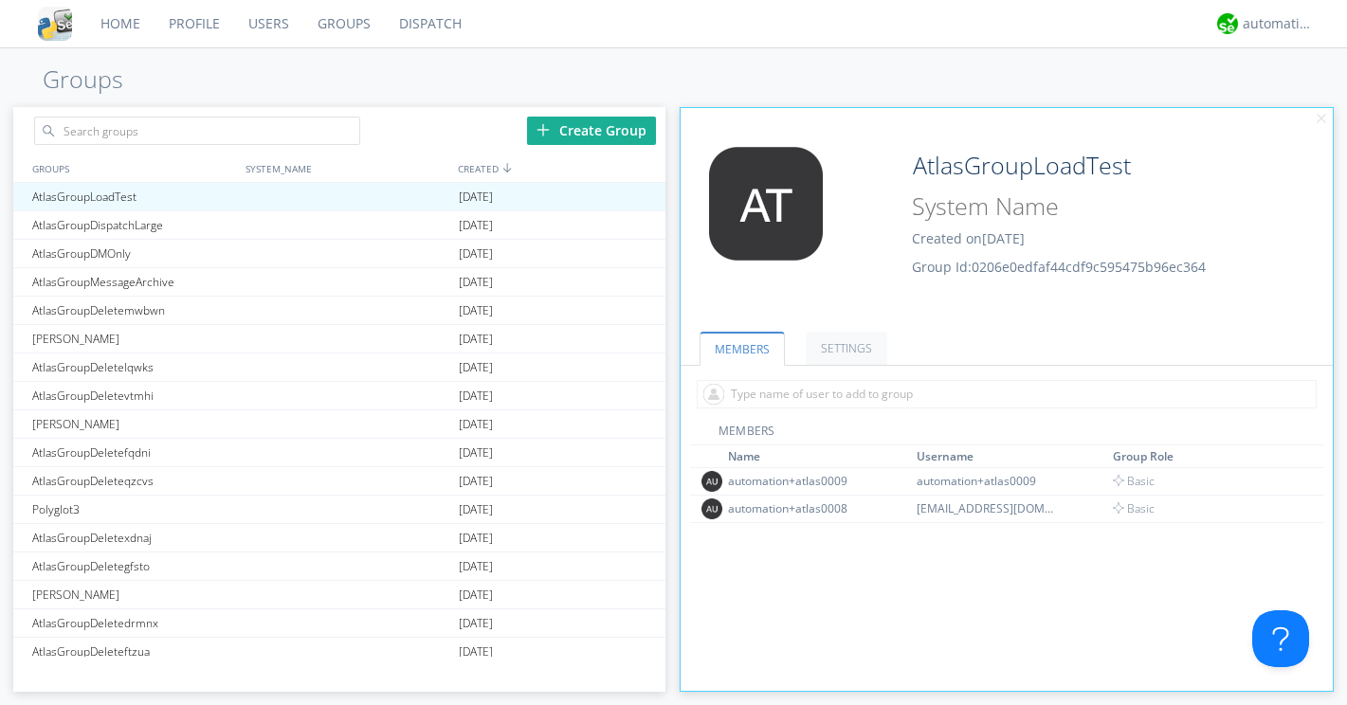
click at [274, 20] on link "Users" at bounding box center [268, 23] width 69 height 47
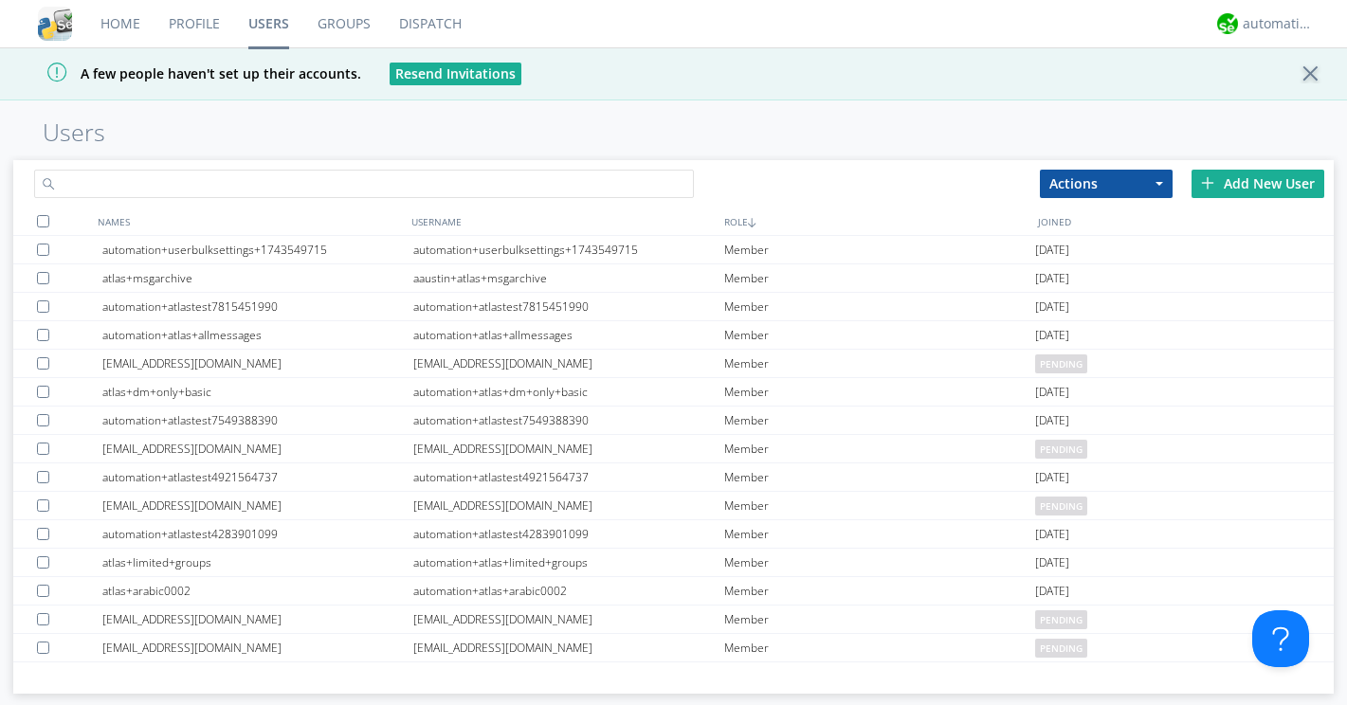
click at [190, 186] on input "text" at bounding box center [364, 184] width 660 height 28
type input "a"
click at [350, 19] on link "Groups" at bounding box center [344, 23] width 82 height 47
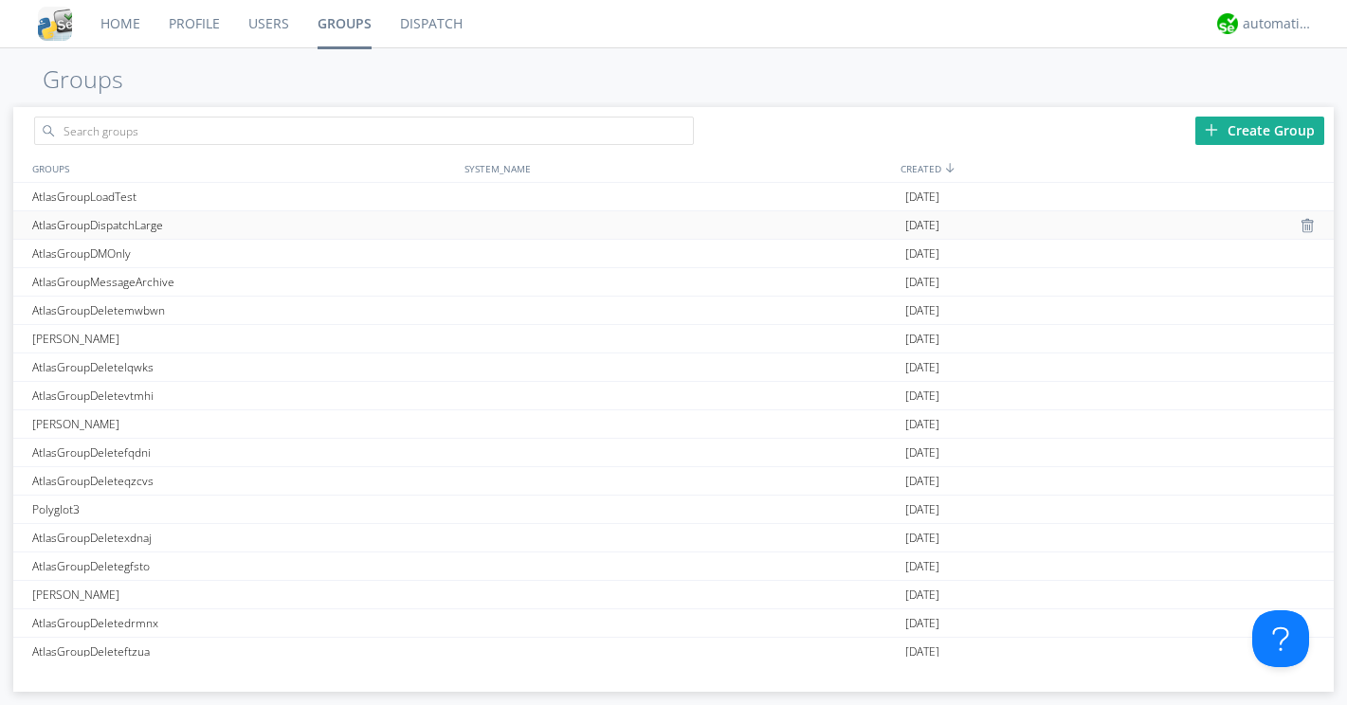
click at [153, 219] on div "AtlasGroupDispatchLarge" at bounding box center [243, 224] width 433 height 27
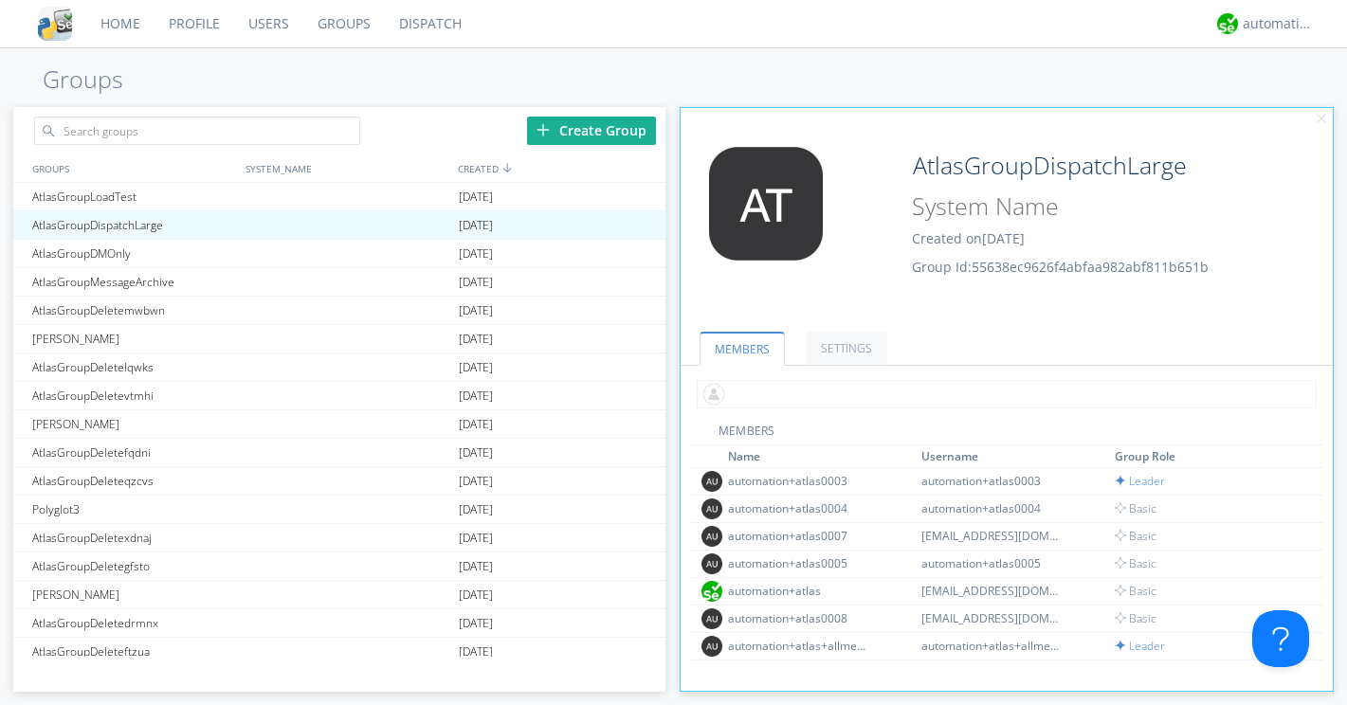
click at [751, 401] on input "text" at bounding box center [1006, 394] width 619 height 28
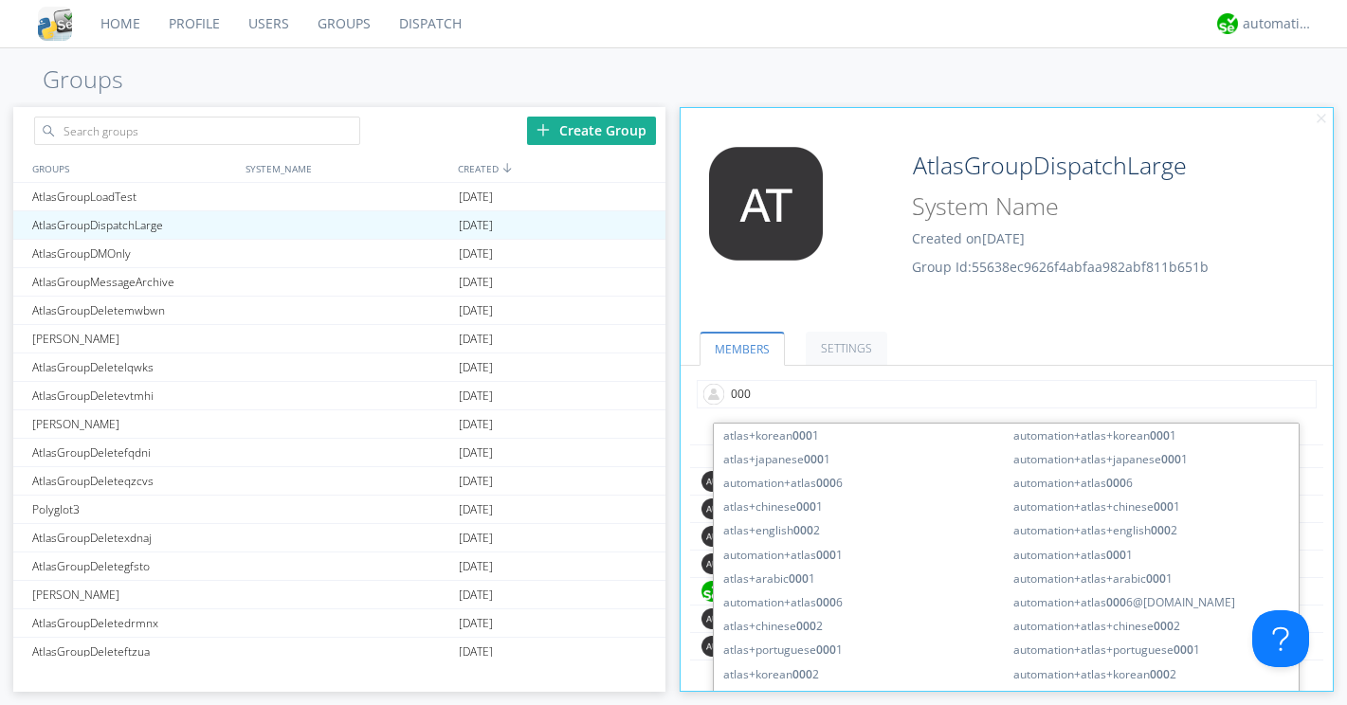
type input "0006"
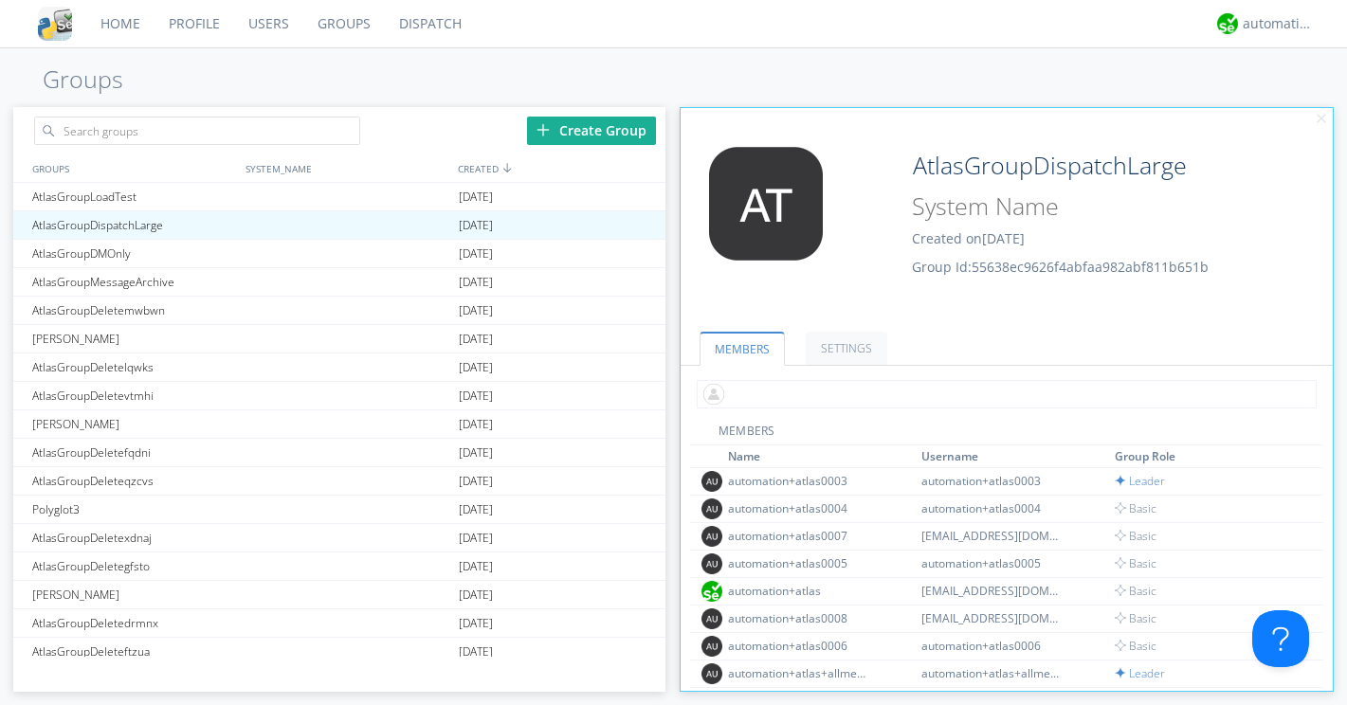
click at [808, 393] on input "text" at bounding box center [1006, 394] width 619 height 28
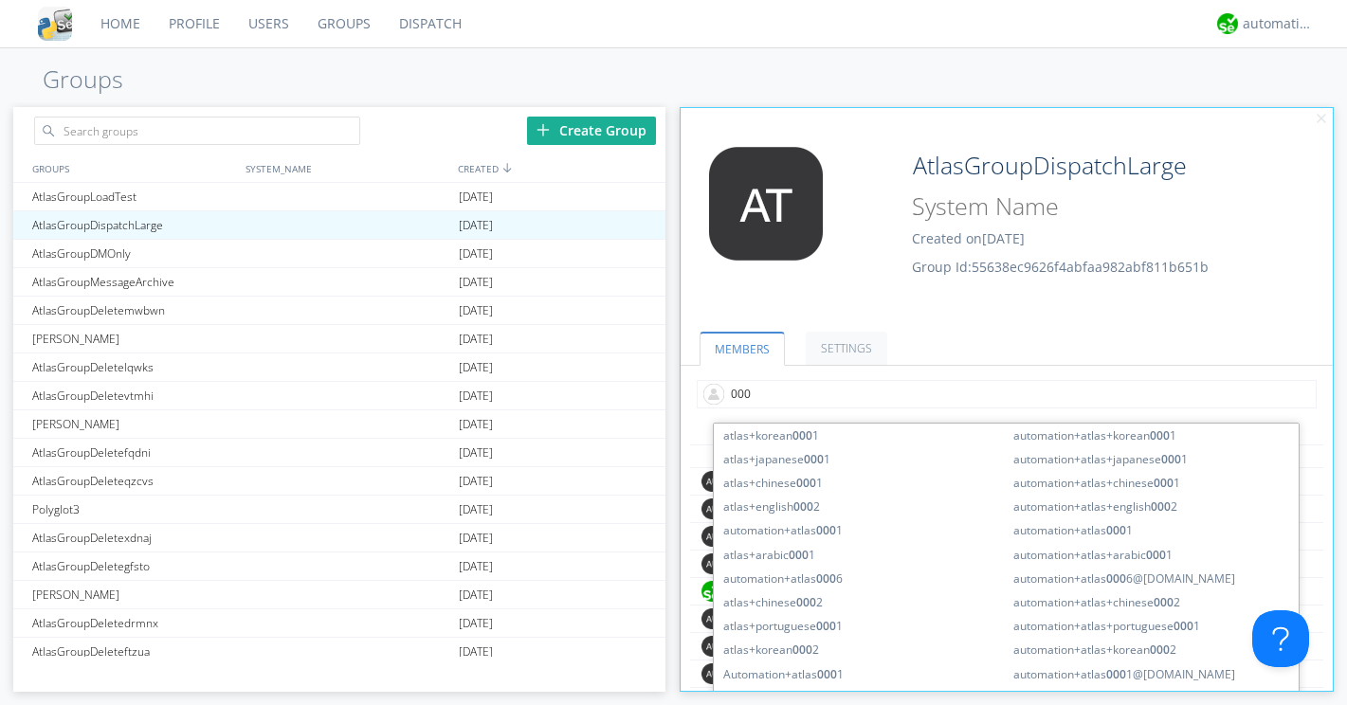
type input "0009"
type input "010"
type input "0011"
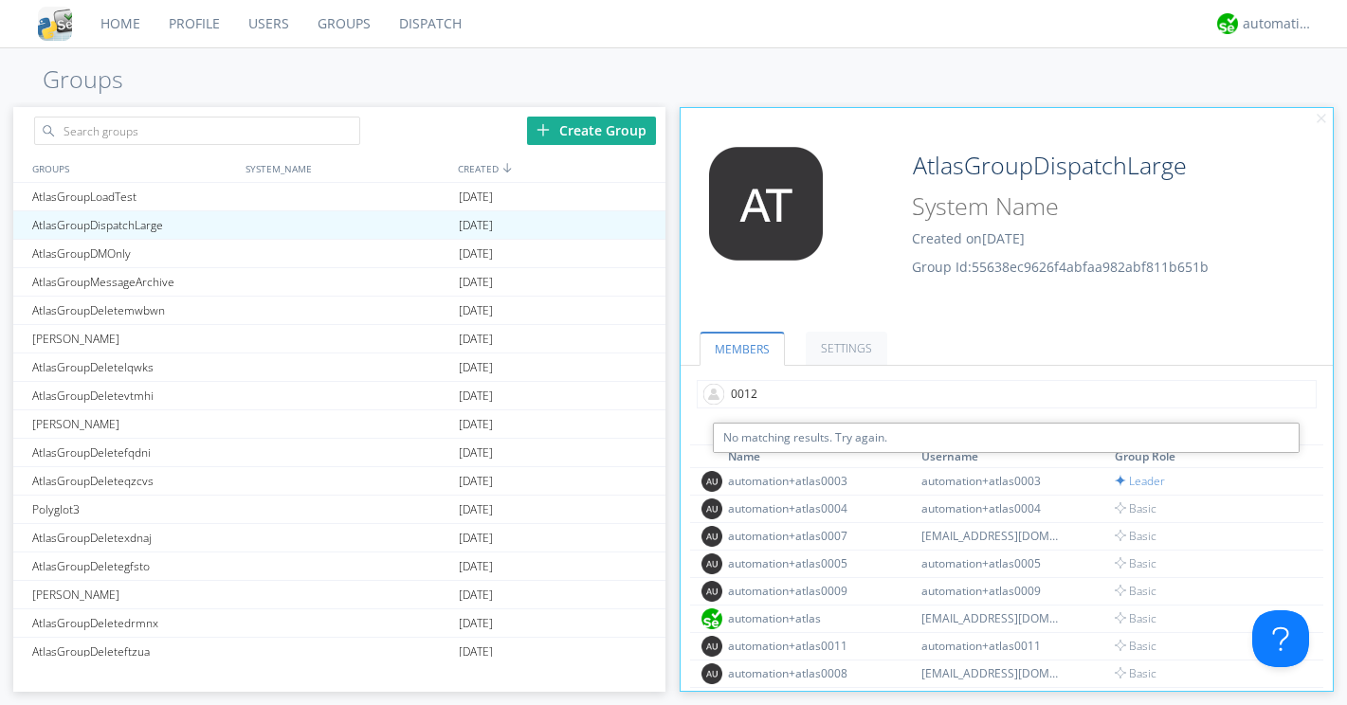
drag, startPoint x: 769, startPoint y: 397, endPoint x: 709, endPoint y: 397, distance: 59.7
click at [709, 397] on input "0012" at bounding box center [1006, 394] width 619 height 28
type input "0012"
click at [276, 21] on link "Users" at bounding box center [268, 23] width 69 height 47
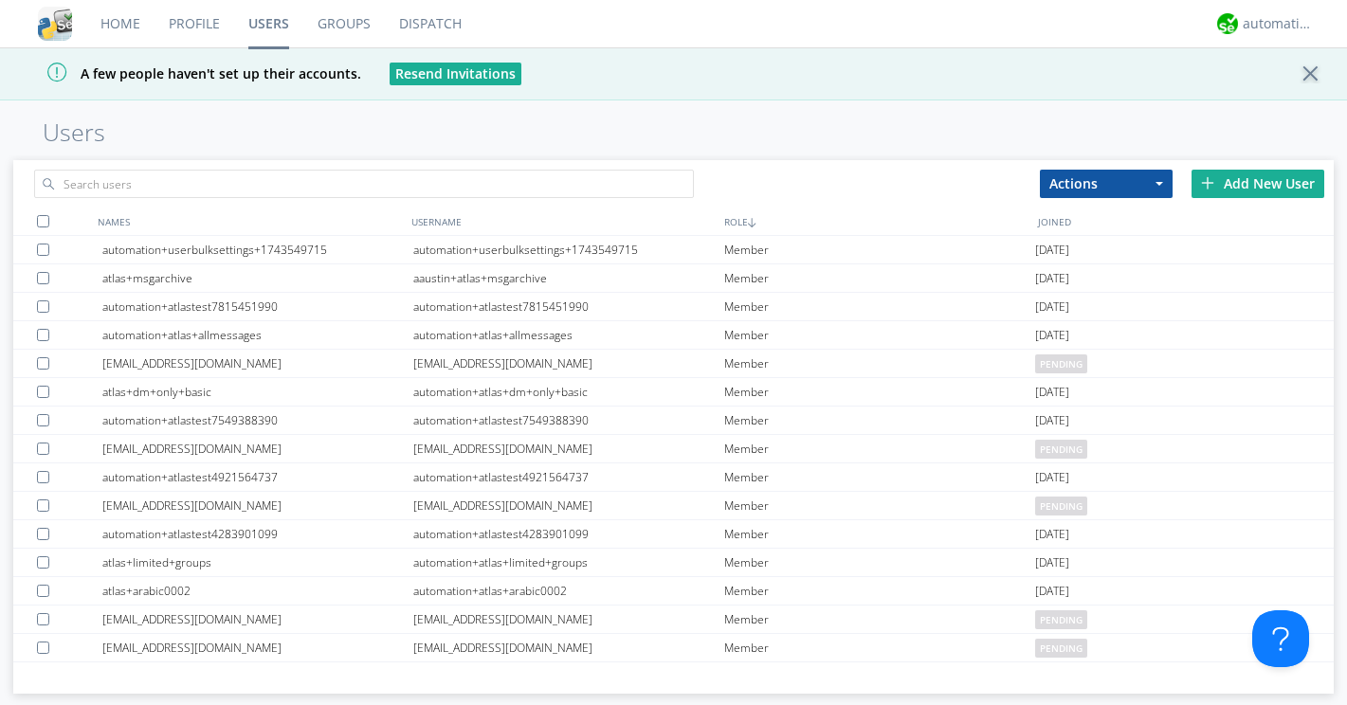
click at [1065, 186] on button "Actions" at bounding box center [1106, 184] width 133 height 28
click at [900, 172] on div "Actions Add to Group Delete User Edit Settings Export Users Add New User" at bounding box center [673, 181] width 1320 height 43
click at [1200, 193] on div "Add New User" at bounding box center [1257, 184] width 133 height 28
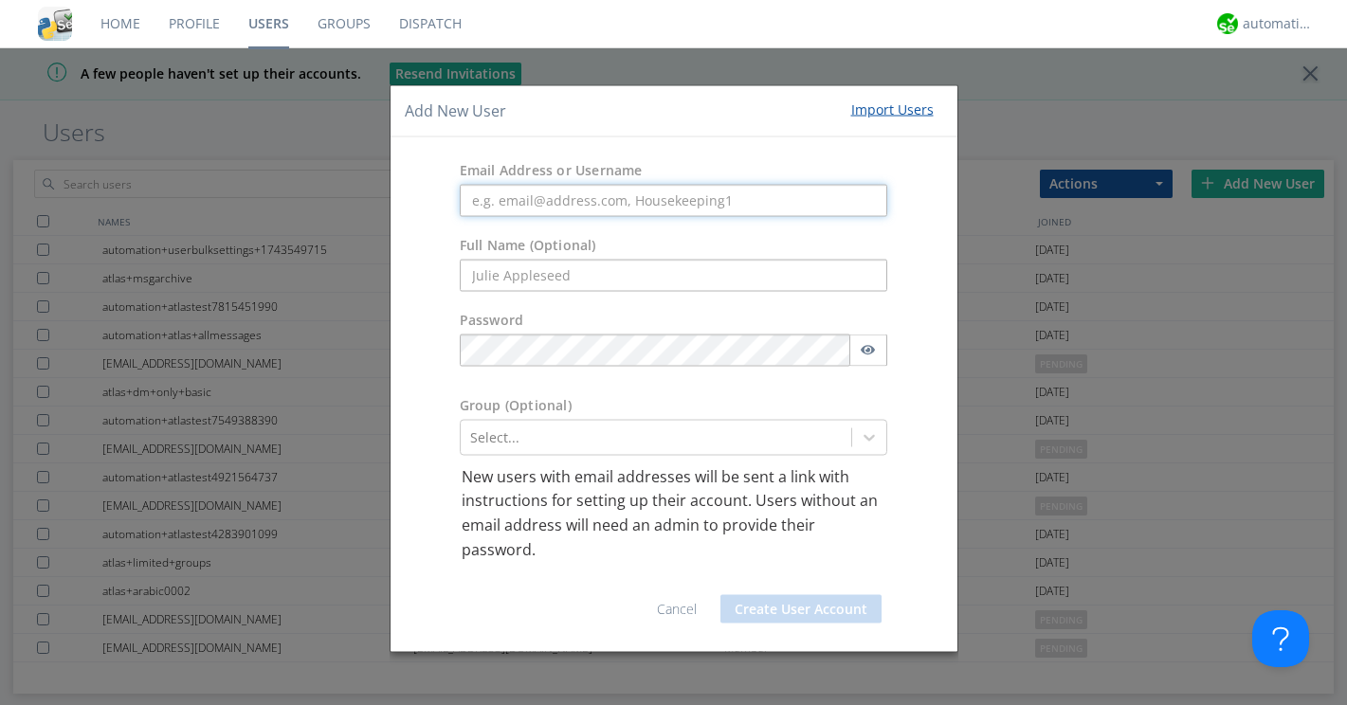
click at [531, 207] on input "text" at bounding box center [674, 200] width 428 height 32
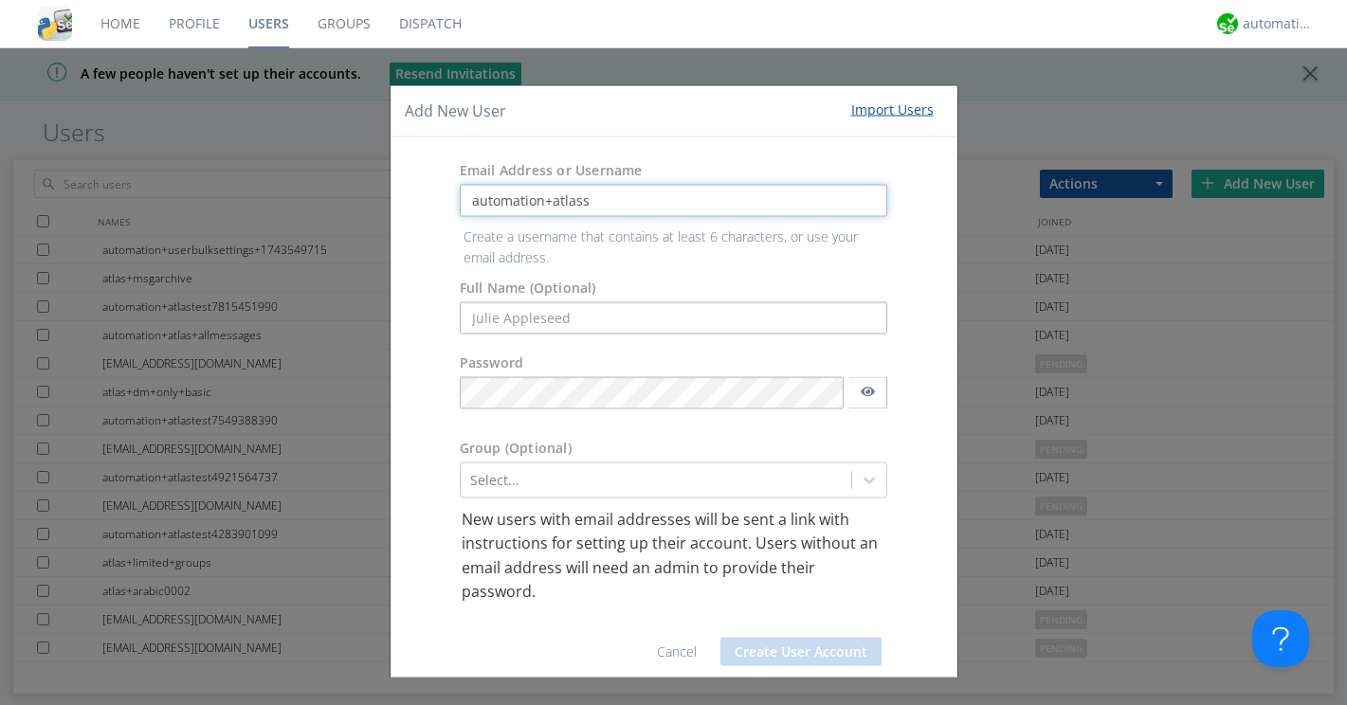
type input "automation+atlass"
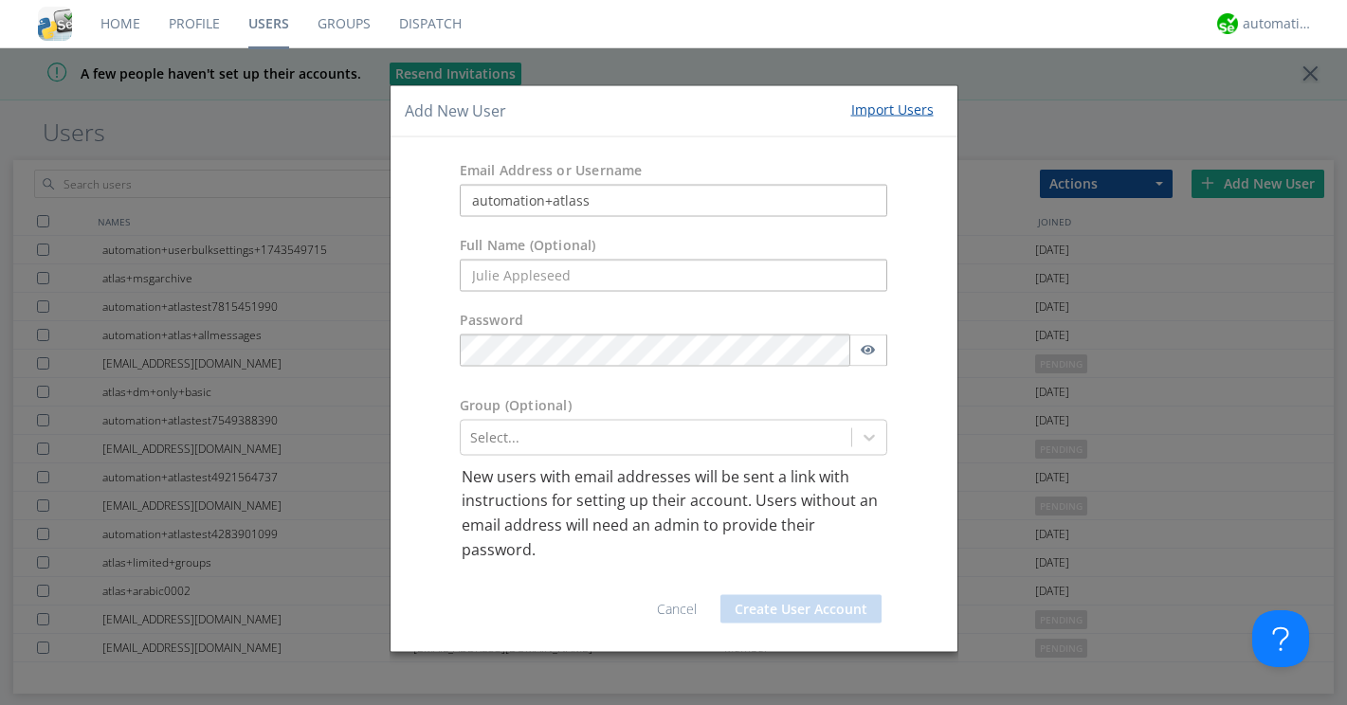
click at [683, 611] on link "Cancel" at bounding box center [677, 609] width 40 height 18
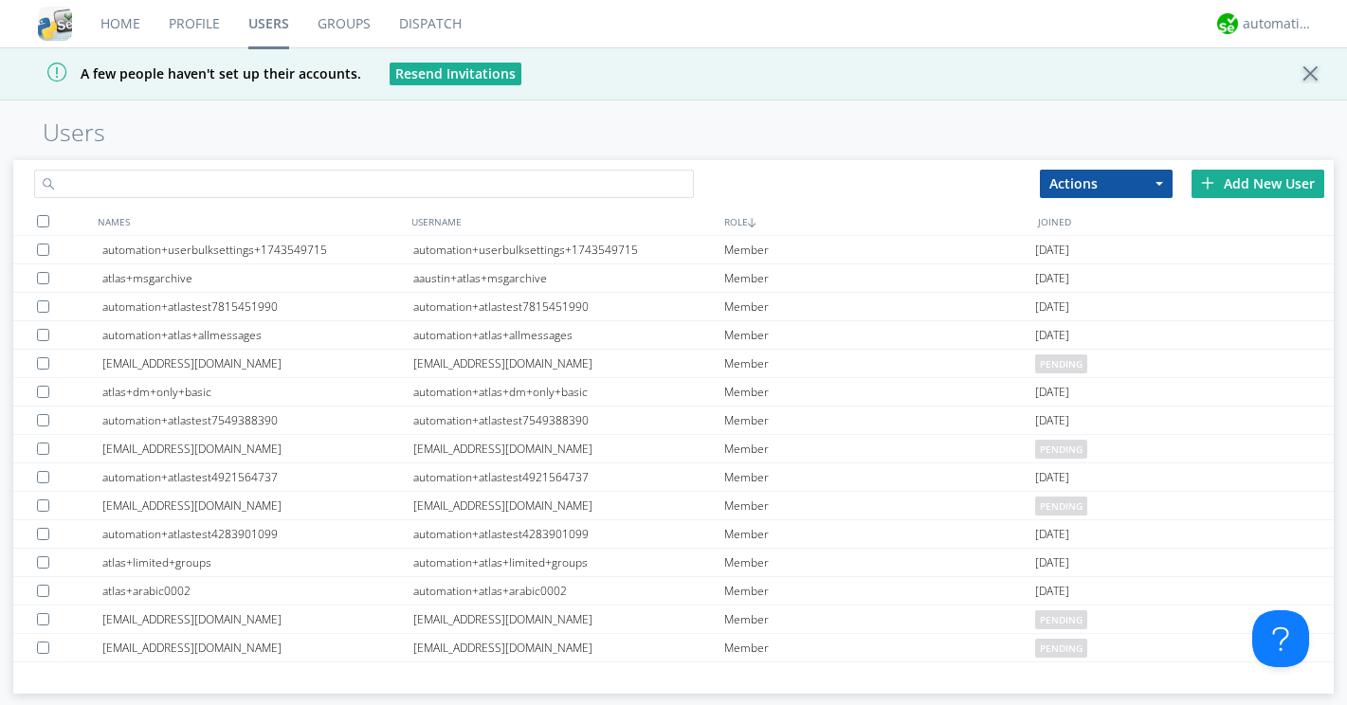
click at [336, 178] on input "text" at bounding box center [364, 184] width 660 height 28
click at [341, 26] on link "Groups" at bounding box center [344, 23] width 82 height 47
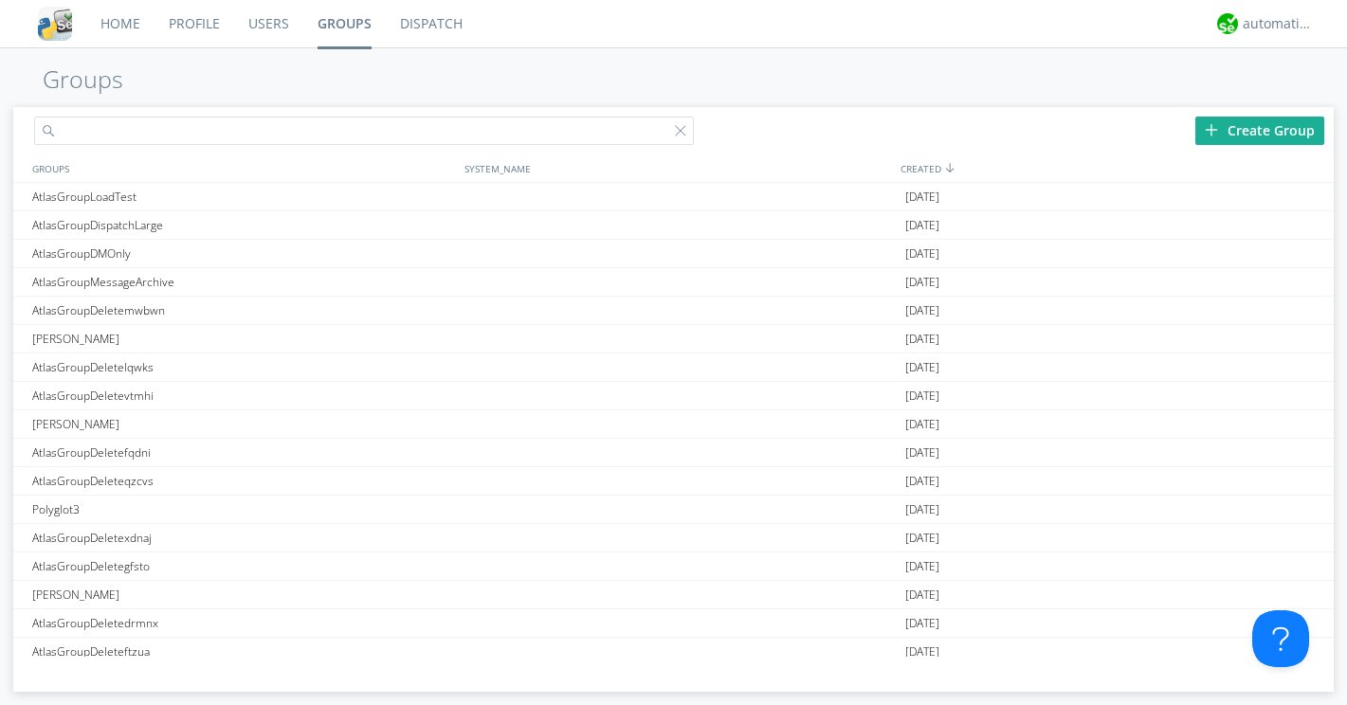
click at [286, 123] on input "text" at bounding box center [364, 131] width 660 height 28
paste input "AtlasGroupDMOnly"
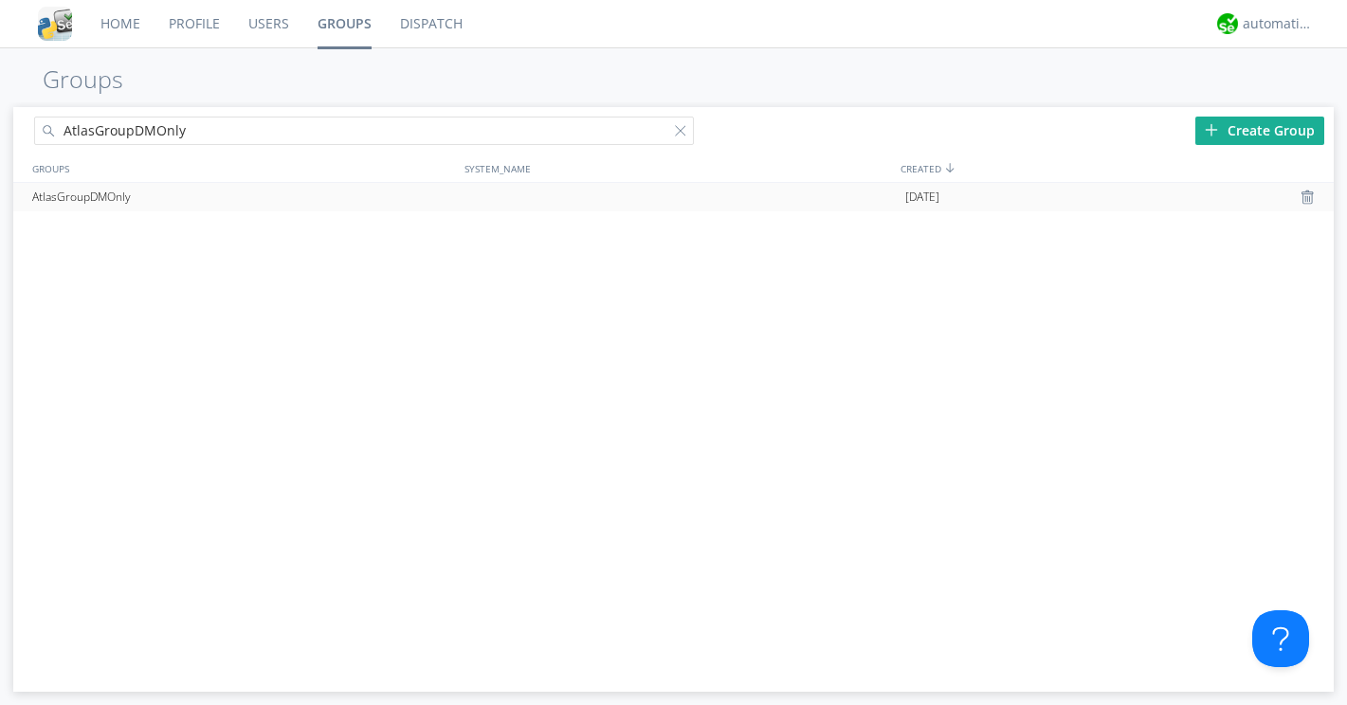
type input "AtlasGroupDMOnly"
click at [223, 194] on div "AtlasGroupDMOnly" at bounding box center [243, 197] width 433 height 28
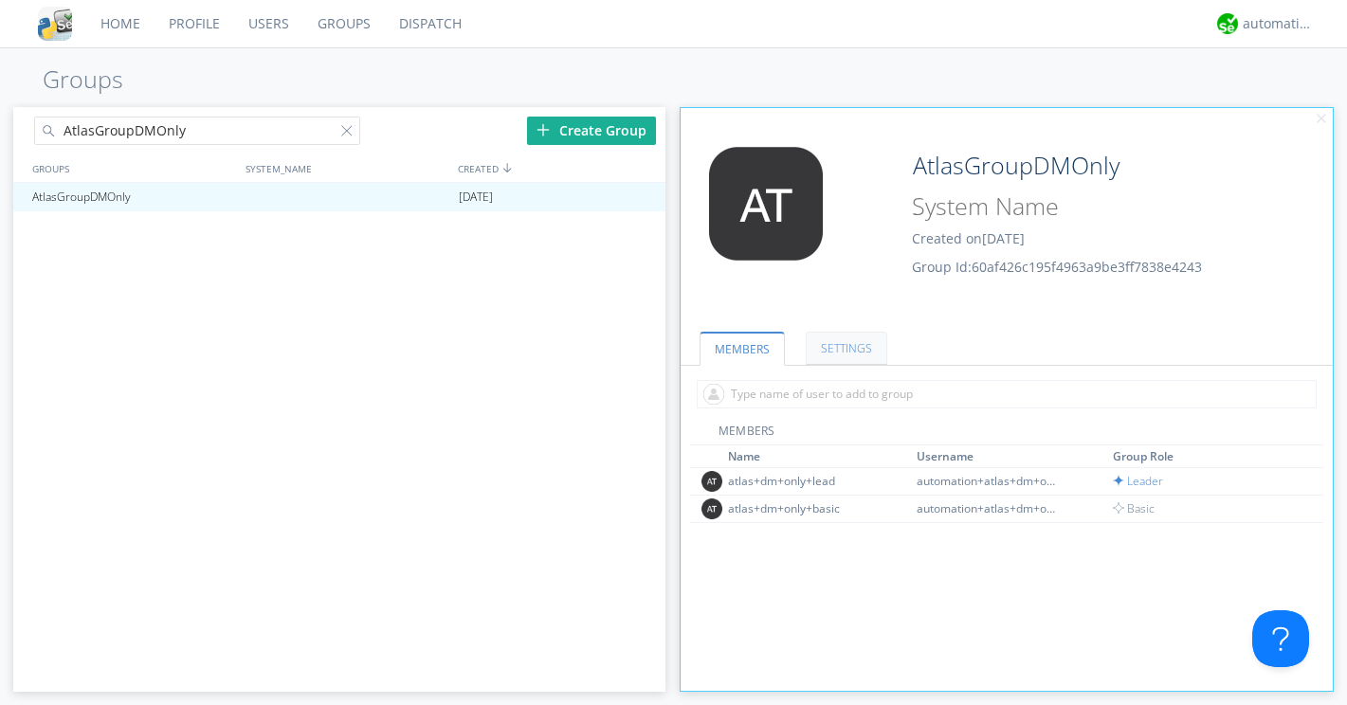
click at [843, 345] on link "SETTINGS" at bounding box center [847, 348] width 82 height 33
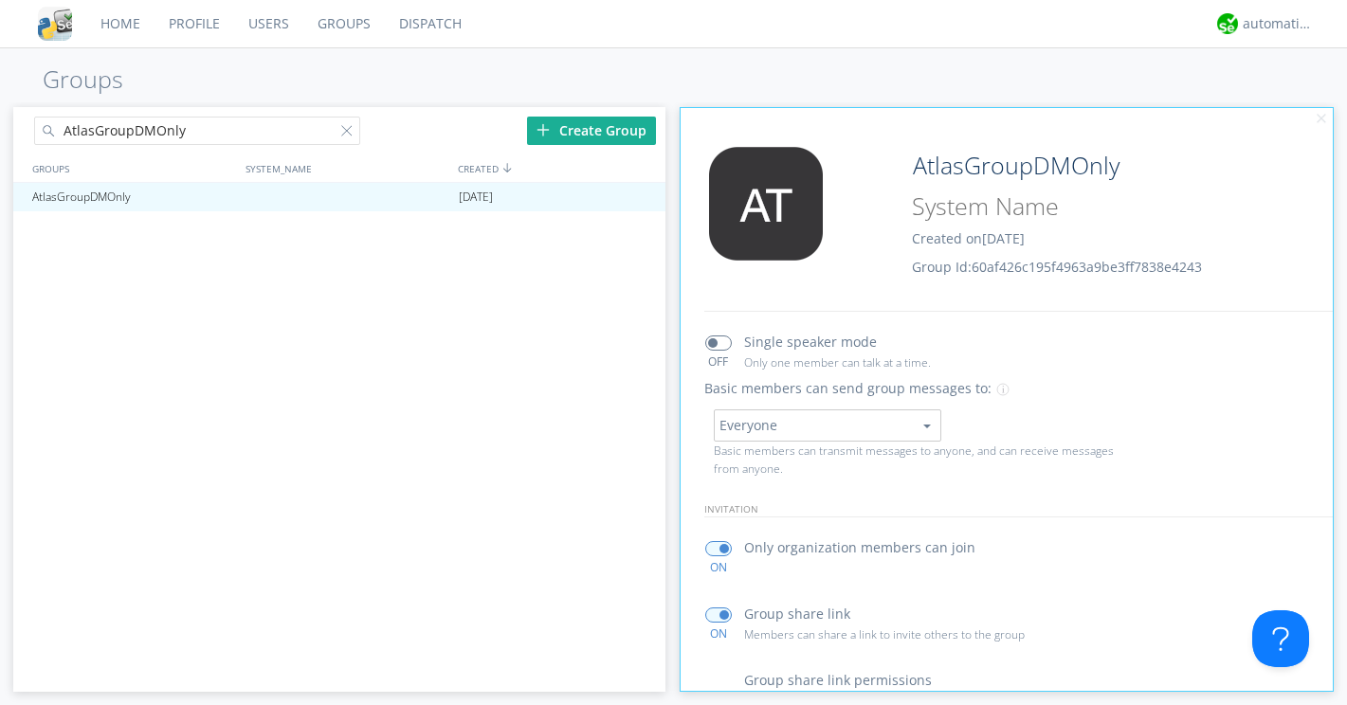
scroll to position [121, 0]
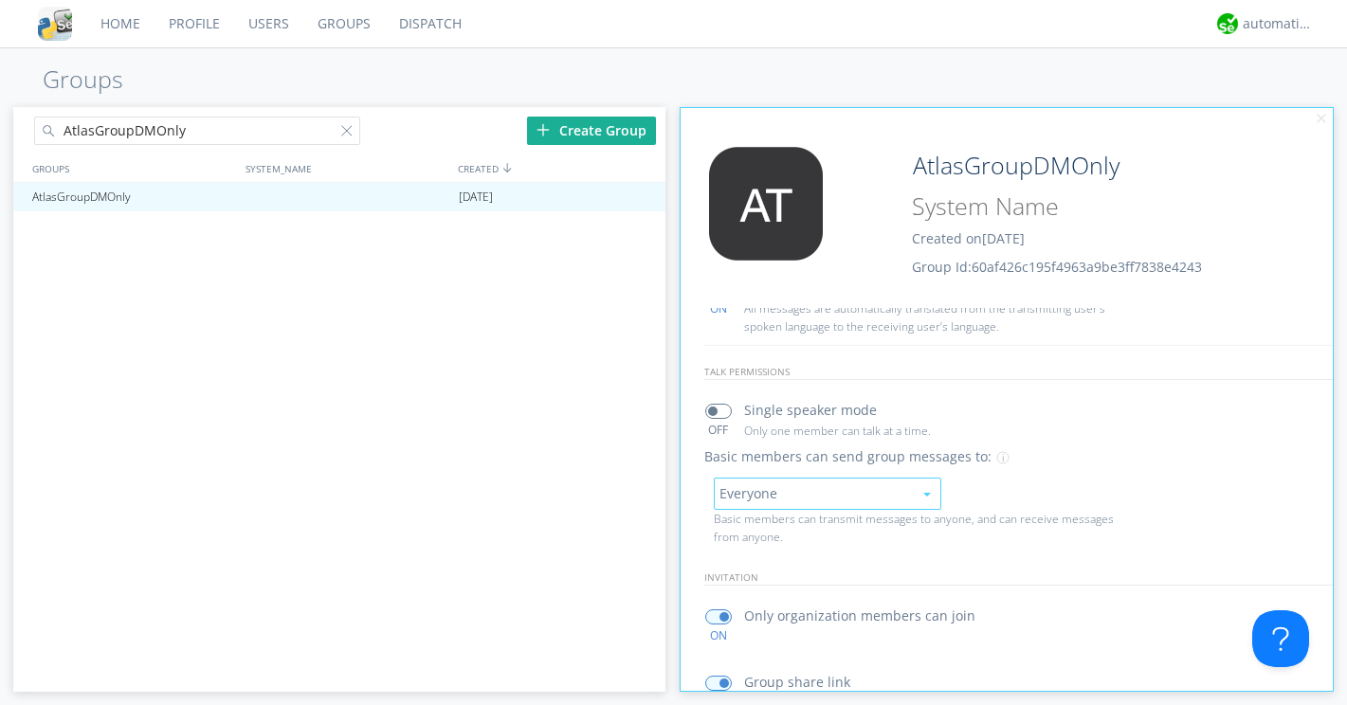
click at [761, 483] on button "Everyone" at bounding box center [827, 494] width 227 height 32
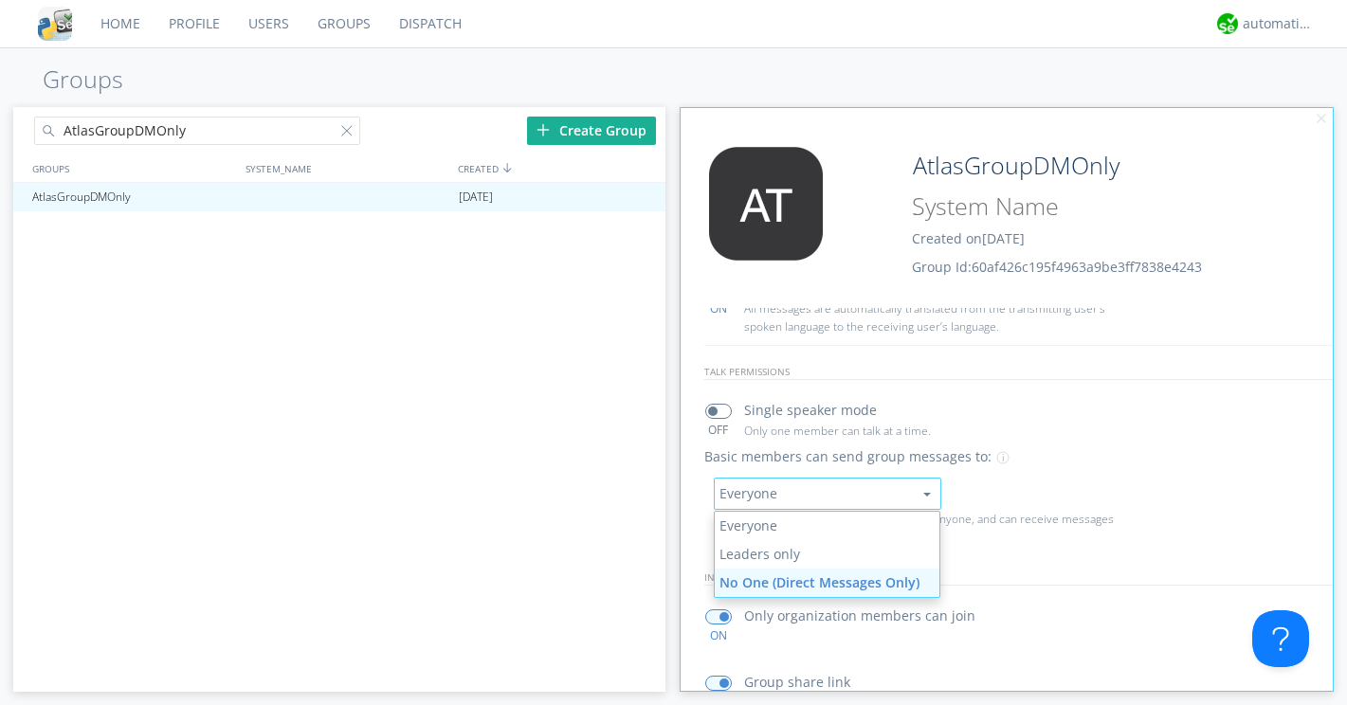
click at [753, 577] on link "No One (Direct Messages Only)" at bounding box center [827, 583] width 225 height 28
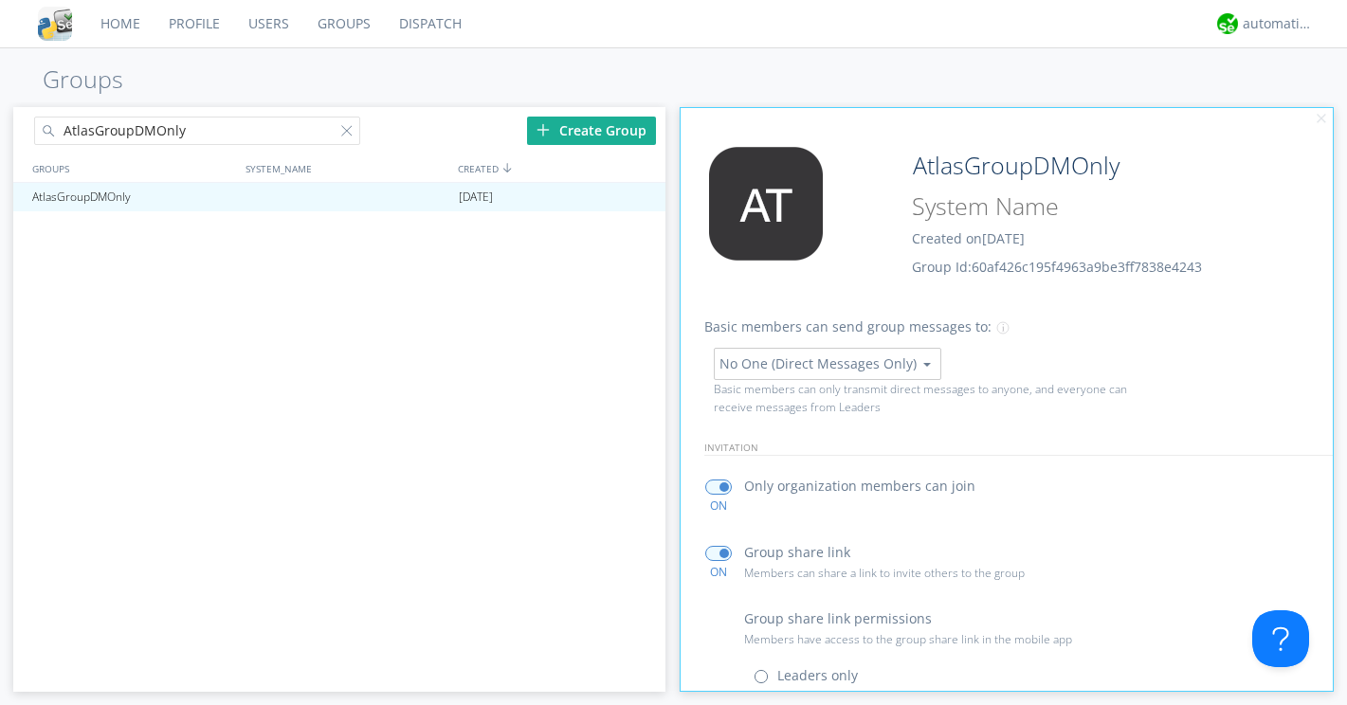
scroll to position [0, 0]
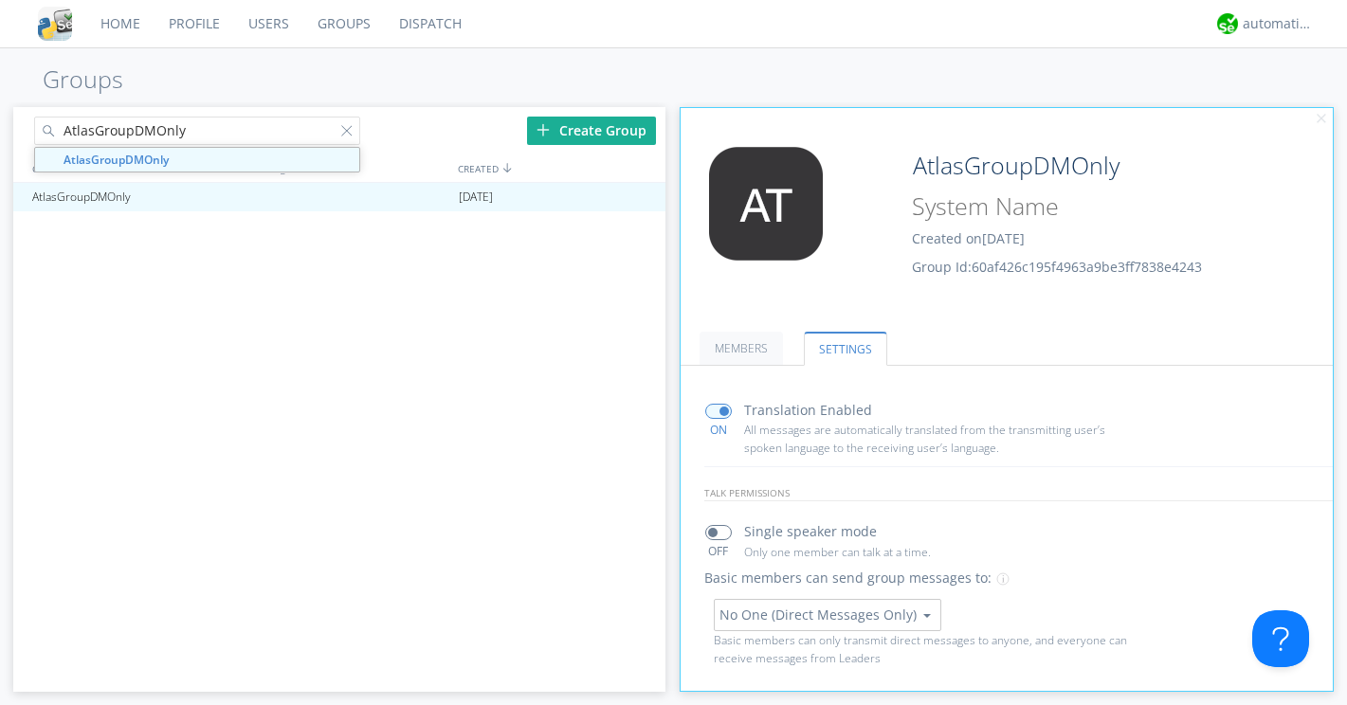
click at [341, 120] on input "AtlasGroupDMOnly" at bounding box center [197, 131] width 326 height 28
click at [261, 73] on h1 "Groups" at bounding box center [673, 79] width 1347 height 27
click at [274, 32] on link "Users" at bounding box center [268, 23] width 69 height 47
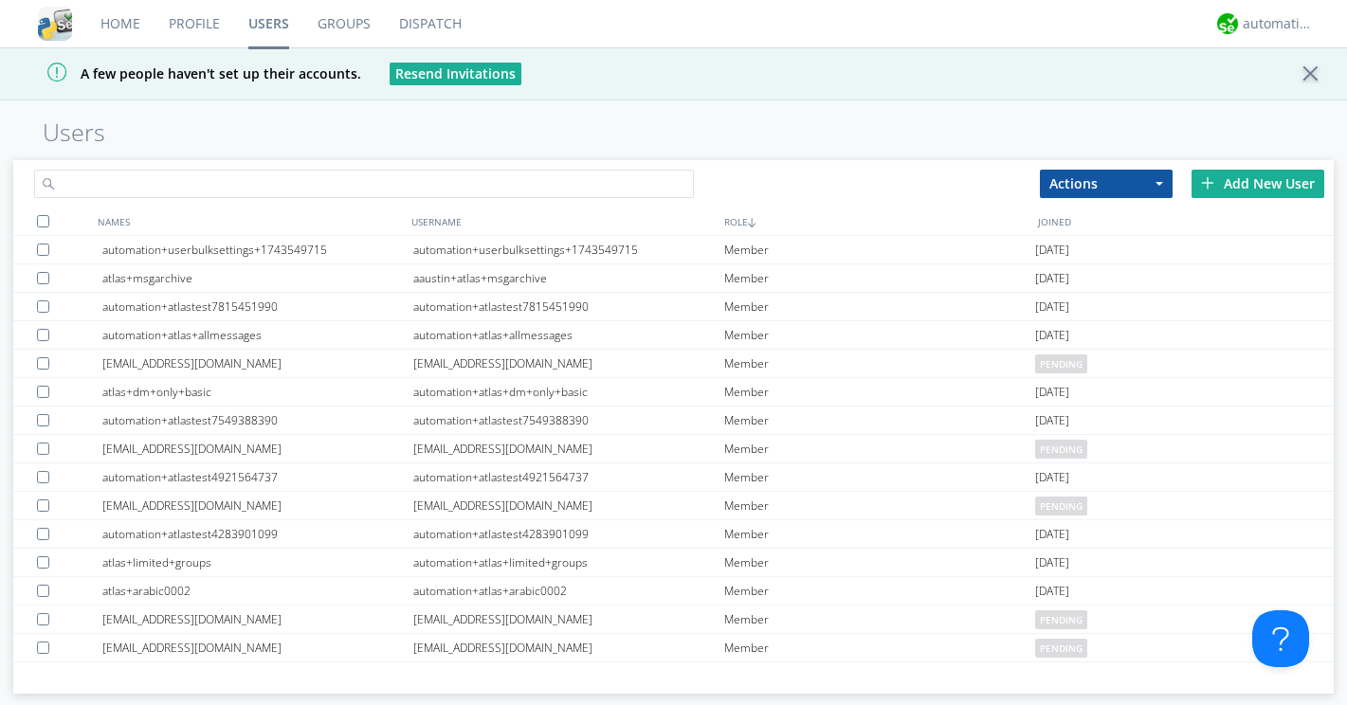
click at [429, 173] on input "text" at bounding box center [364, 184] width 660 height 28
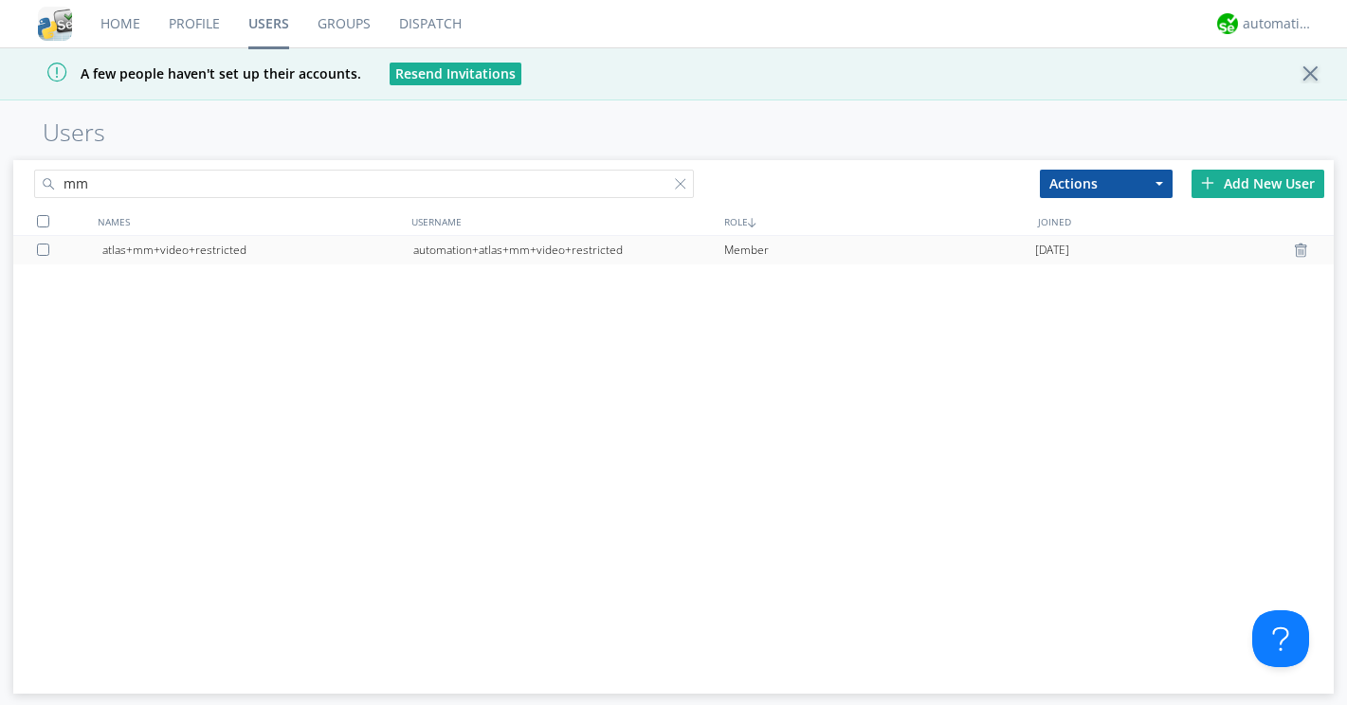
type input "mm"
click at [428, 241] on div "automation+atlas+mm+video+restricted" at bounding box center [568, 250] width 311 height 28
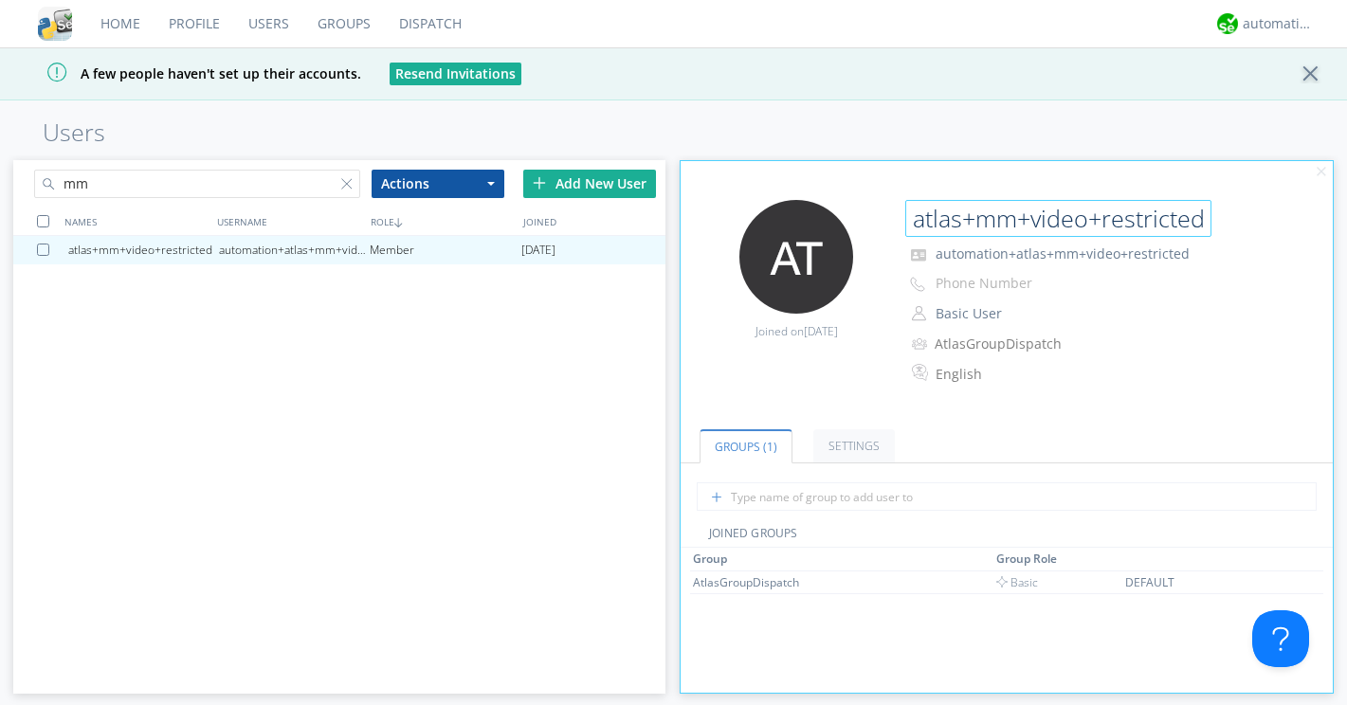
drag, startPoint x: 911, startPoint y: 225, endPoint x: 1213, endPoint y: 215, distance: 302.5
click at [1213, 215] on div "atlas+mm+video+restricted" at bounding box center [1094, 219] width 379 height 38
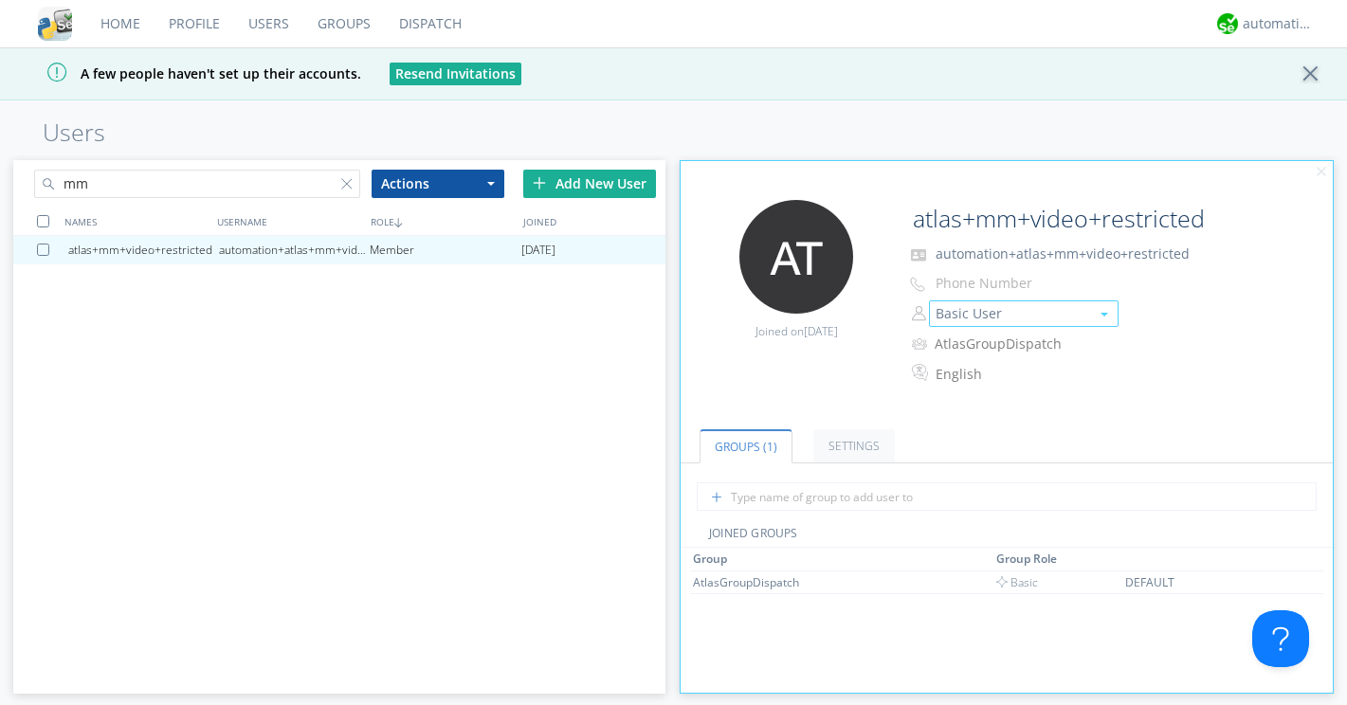
click at [992, 317] on button "Basic User" at bounding box center [1024, 313] width 190 height 27
click at [988, 346] on link "Manager" at bounding box center [1024, 343] width 188 height 28
click at [345, 183] on div at bounding box center [350, 187] width 19 height 19
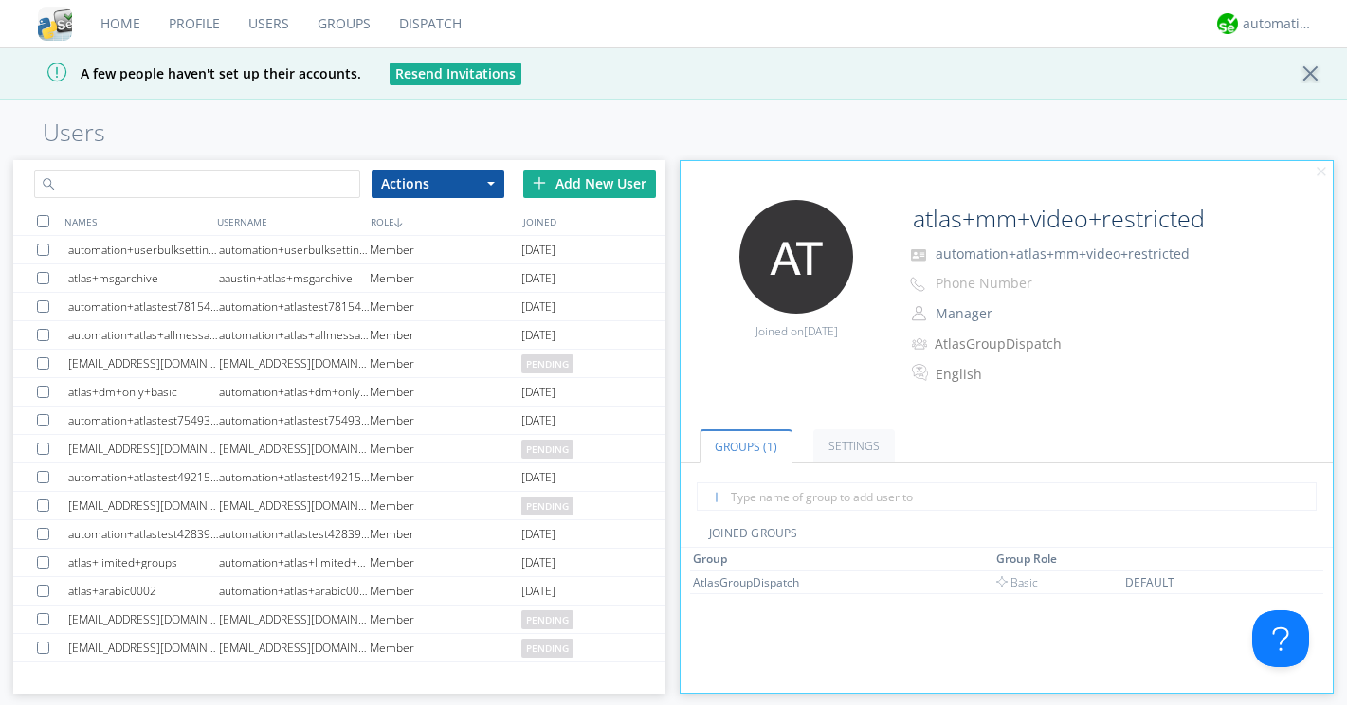
click at [260, 190] on input "text" at bounding box center [197, 184] width 326 height 28
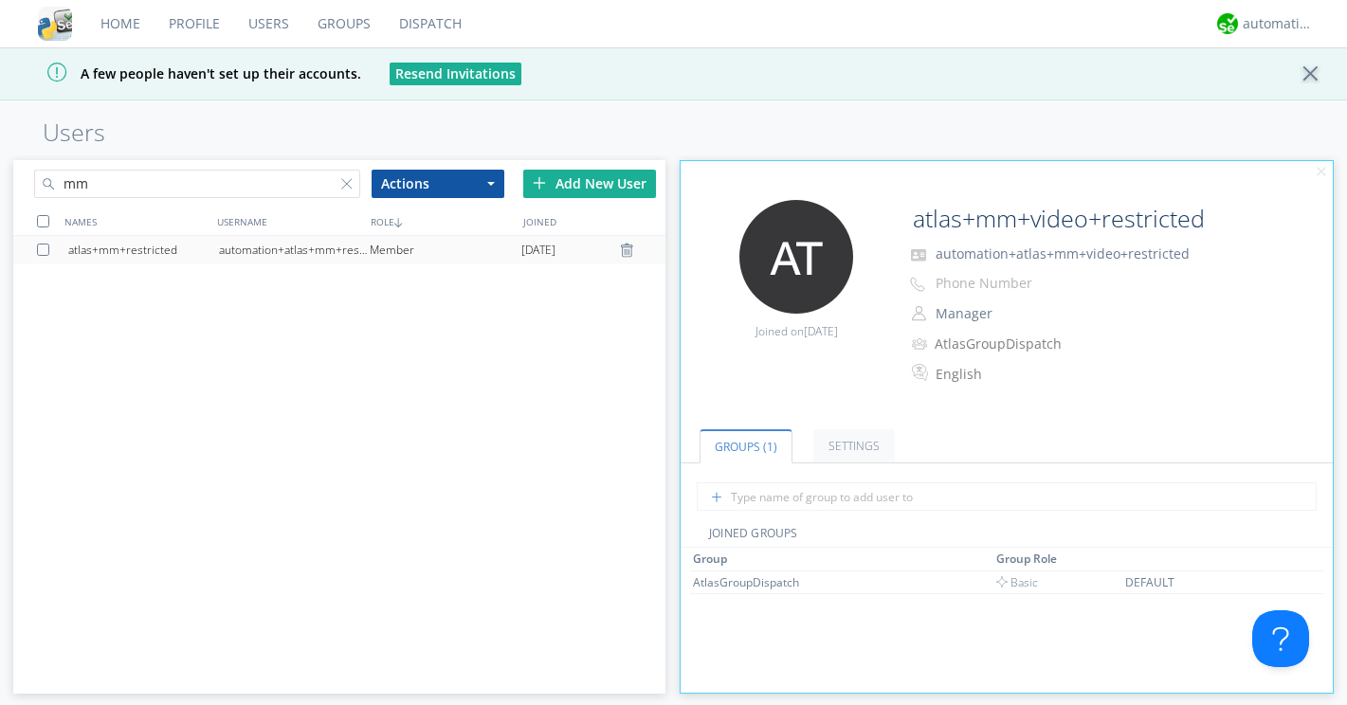
type input "mm"
click at [218, 247] on div "atlas+mm+restricted" at bounding box center [143, 250] width 151 height 28
type input "atlas+mm+restricted"
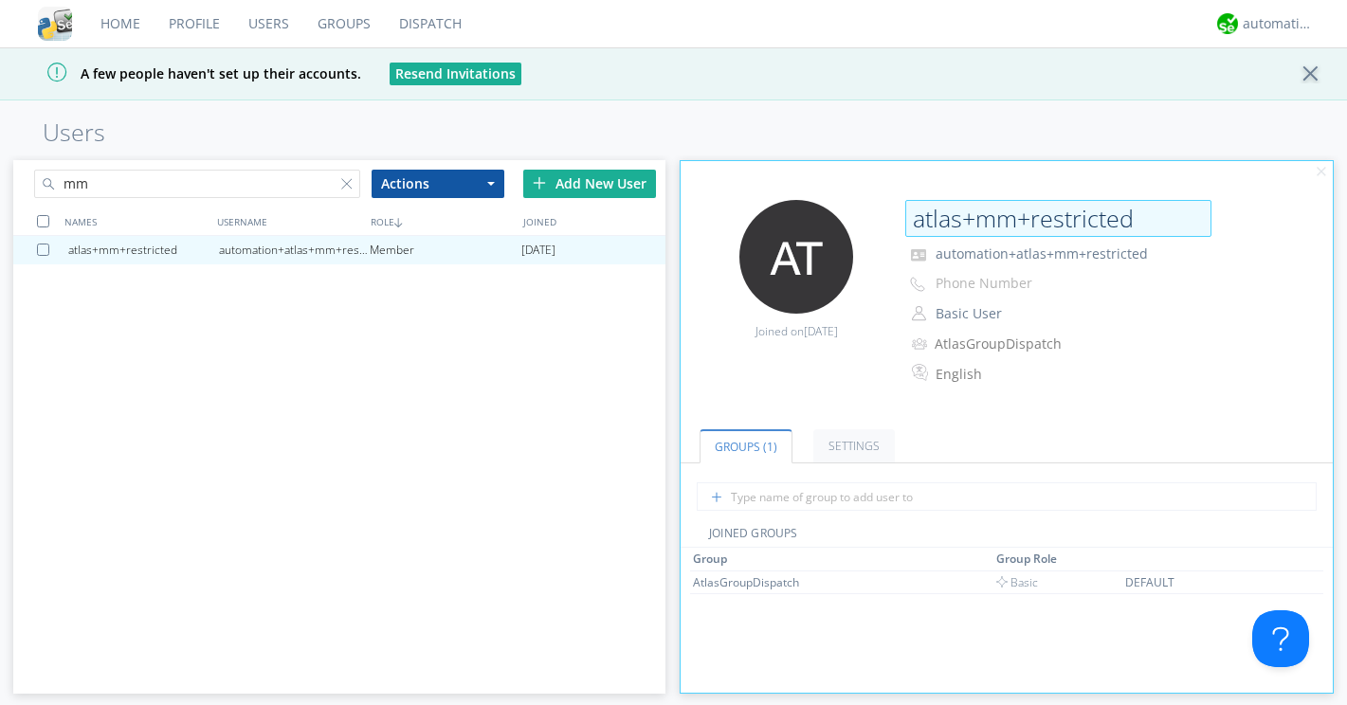
drag, startPoint x: 916, startPoint y: 221, endPoint x: 1134, endPoint y: 220, distance: 218.0
click at [1134, 220] on input "atlas+mm+restricted" at bounding box center [1058, 219] width 306 height 38
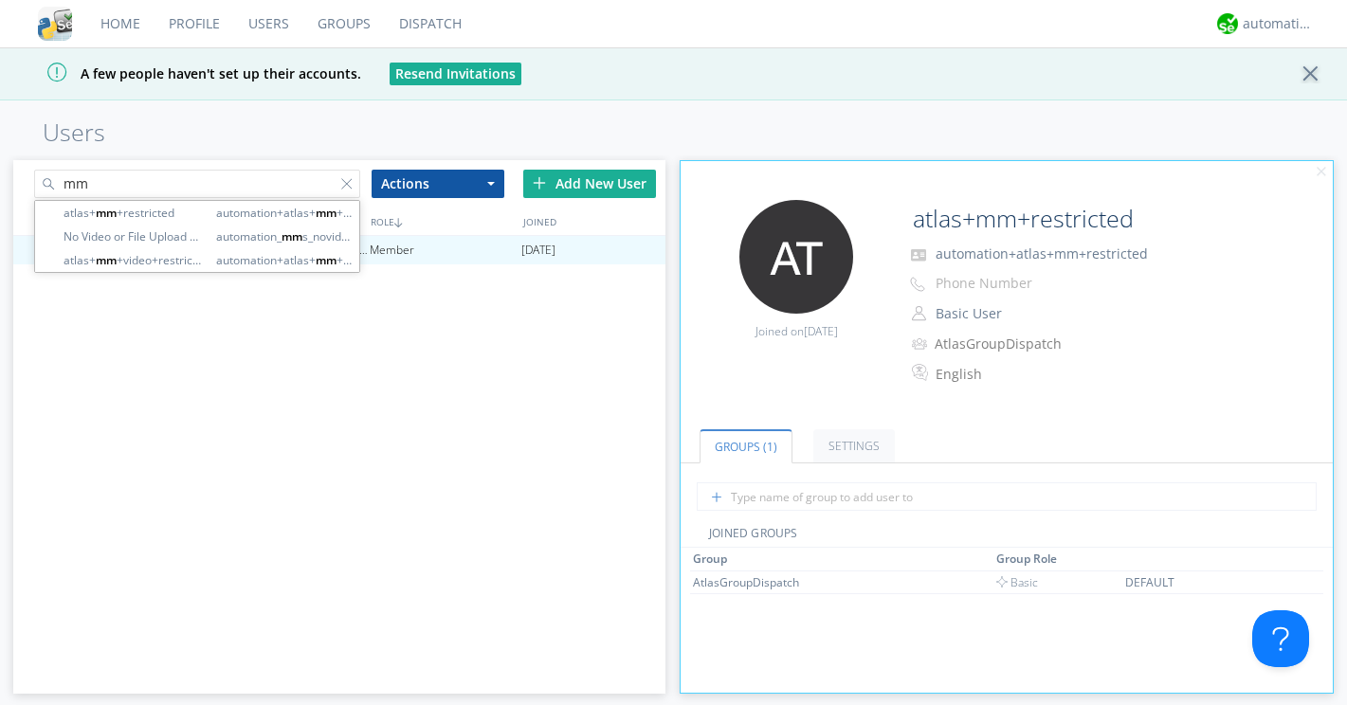
click at [183, 179] on input "mm" at bounding box center [197, 184] width 326 height 28
click at [348, 182] on div at bounding box center [350, 187] width 19 height 19
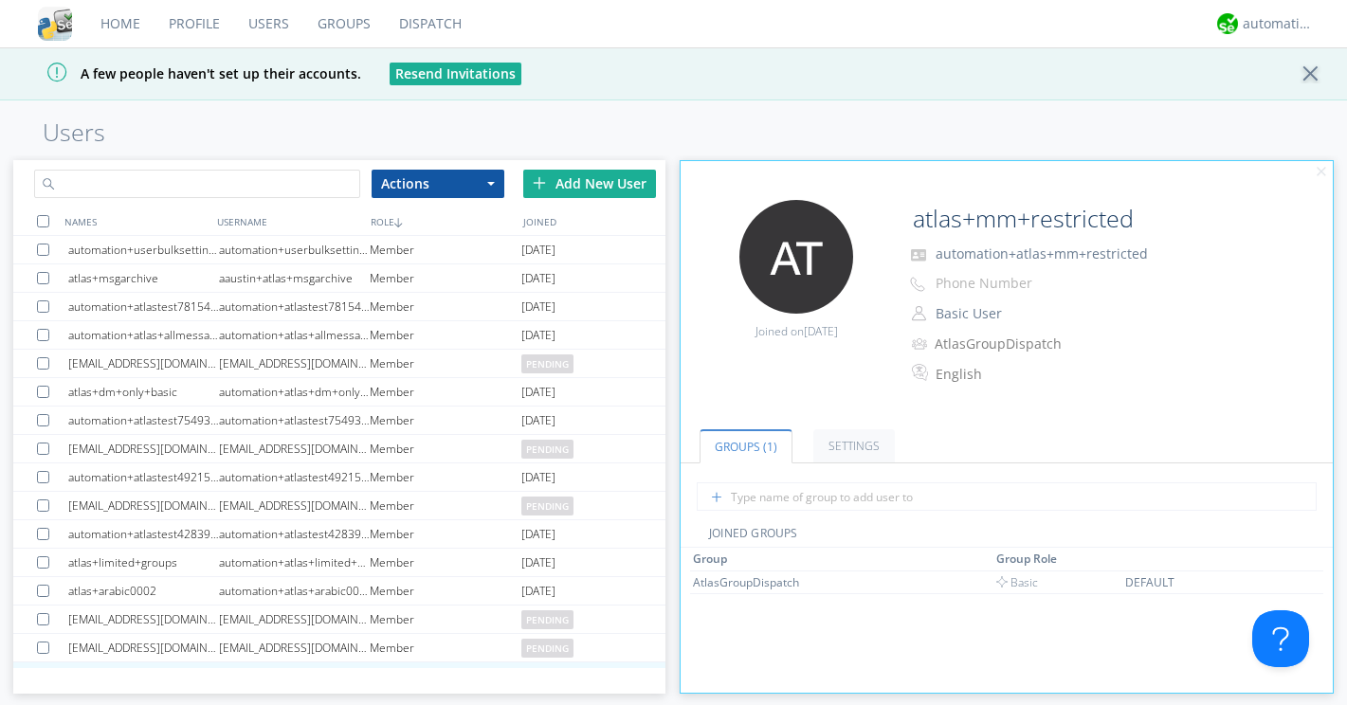
click at [300, 182] on input "text" at bounding box center [197, 184] width 326 height 28
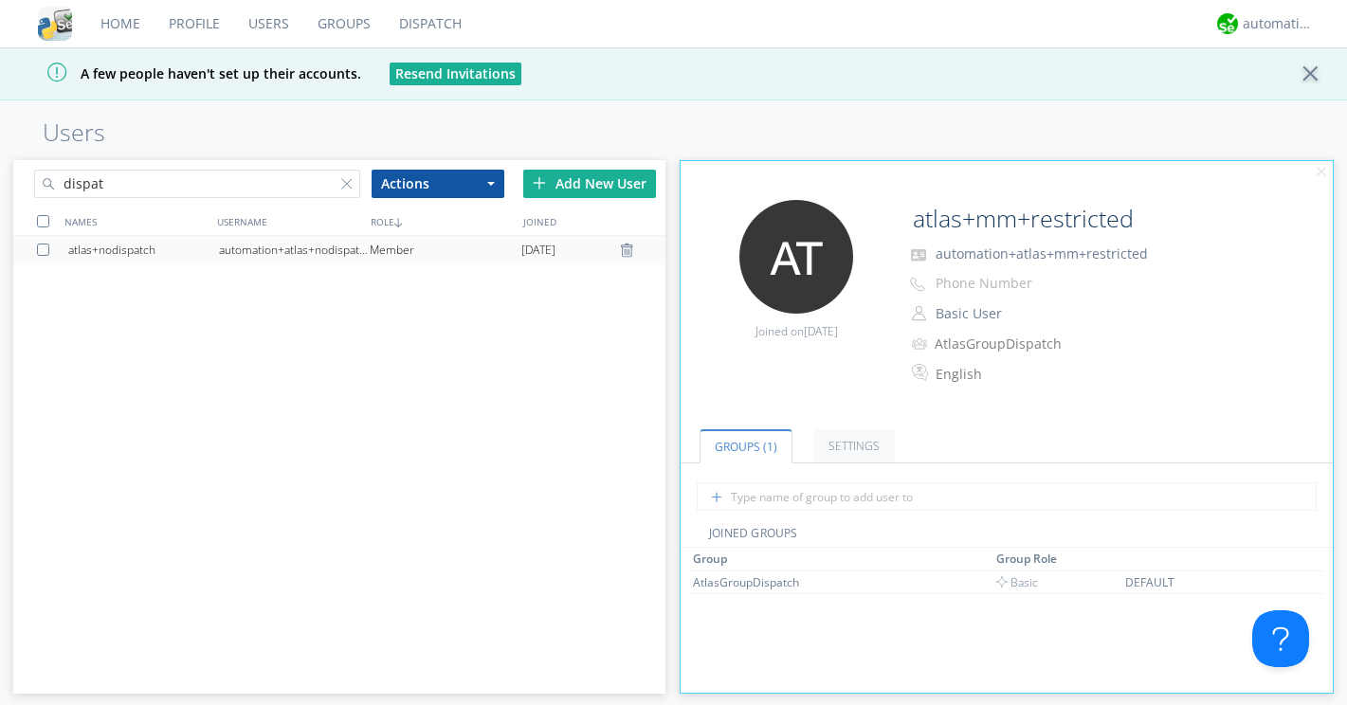
type input "dispat"
click at [281, 248] on div "automation+atlas+nodispatch" at bounding box center [294, 250] width 151 height 28
type input "atlas+nodispatch"
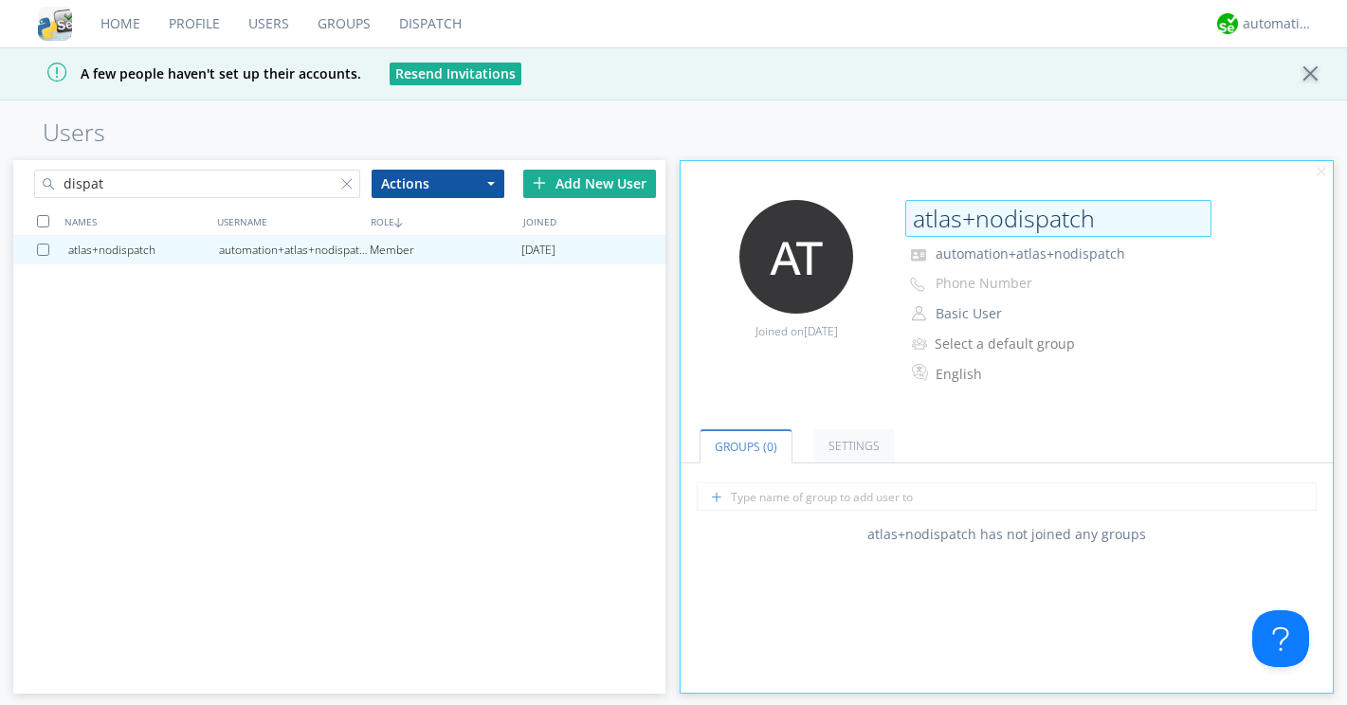
drag, startPoint x: 914, startPoint y: 220, endPoint x: 1121, endPoint y: 235, distance: 208.1
click at [1121, 235] on input "atlas+nodispatch" at bounding box center [1058, 219] width 306 height 38
click at [993, 252] on span "automation+atlas+nodispatch" at bounding box center [1030, 254] width 190 height 18
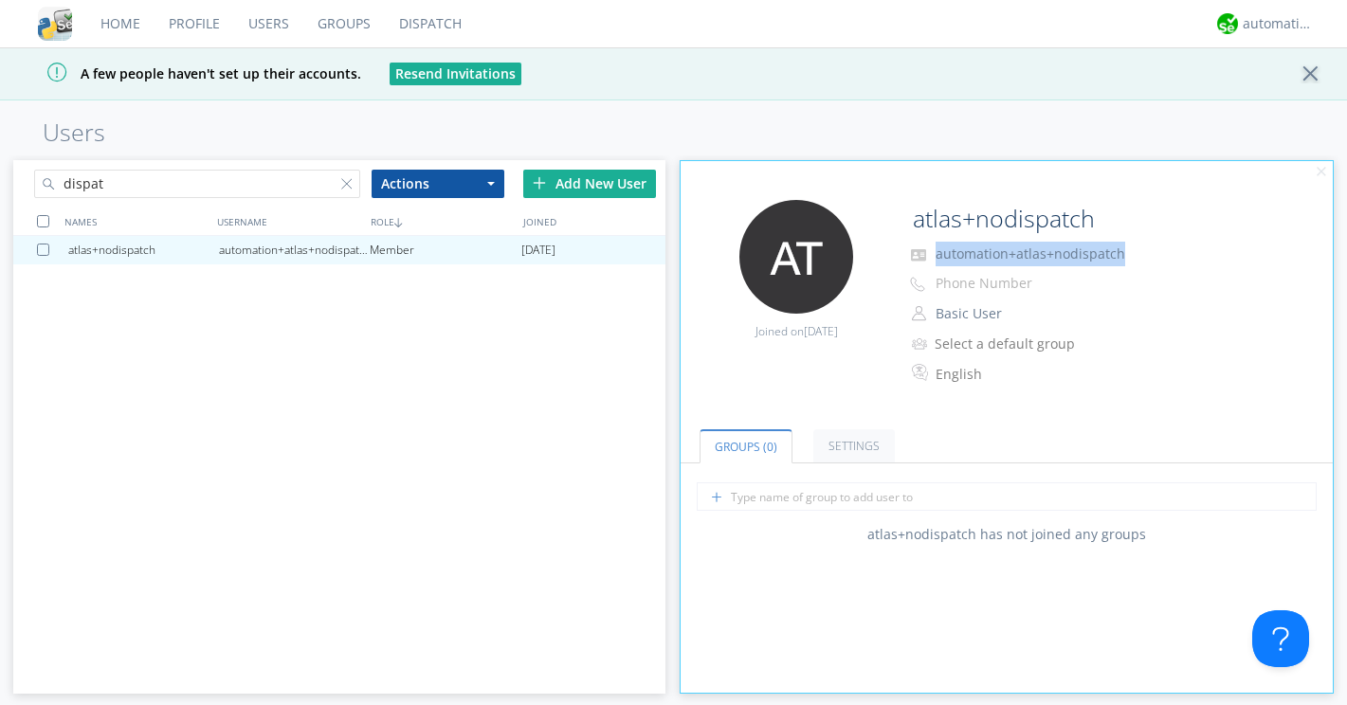
drag, startPoint x: 937, startPoint y: 253, endPoint x: 1133, endPoint y: 262, distance: 196.4
click at [1133, 262] on p "automation+atlas+nodispatch" at bounding box center [1094, 254] width 379 height 25
copy span "automation+atlas+nodispatch"
click at [959, 308] on button "Basic User" at bounding box center [1024, 313] width 190 height 27
click at [965, 337] on link "Manager" at bounding box center [1024, 343] width 188 height 28
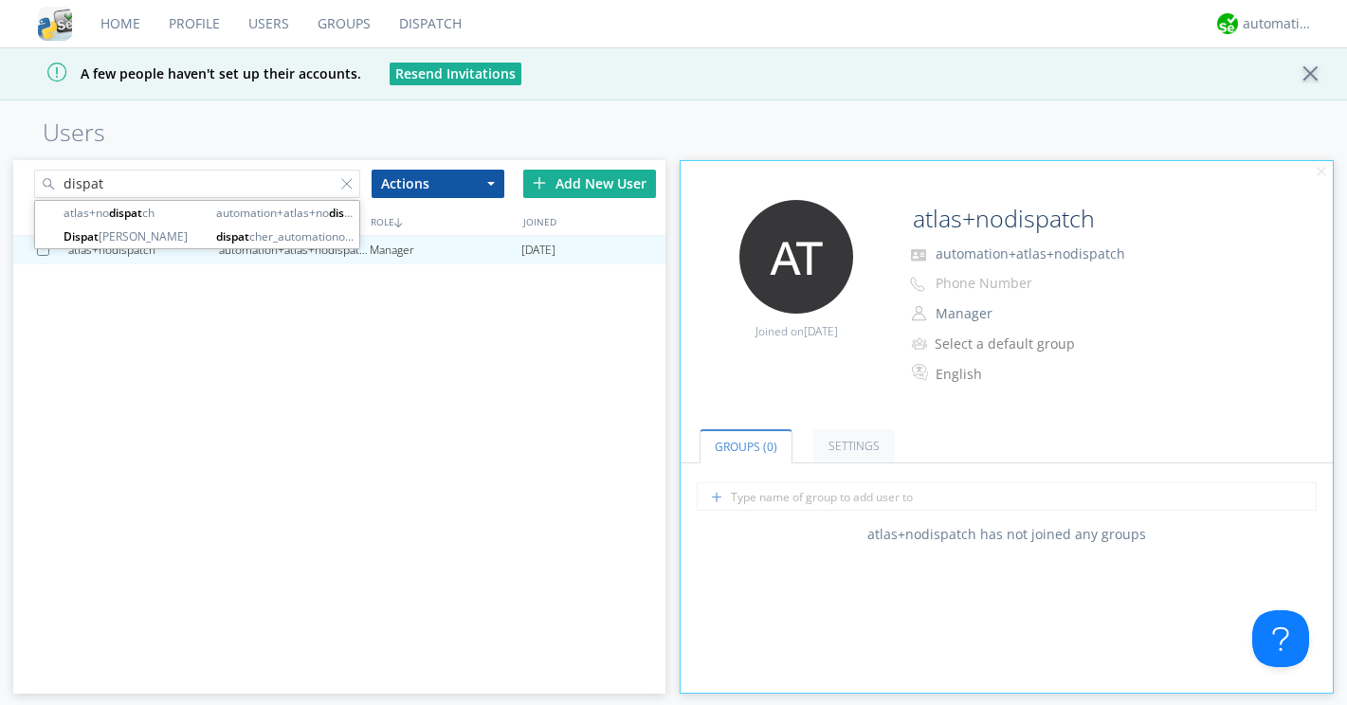
drag, startPoint x: 189, startPoint y: 187, endPoint x: 43, endPoint y: 168, distance: 147.2
click at [43, 168] on div "dispat" at bounding box center [176, 180] width 326 height 41
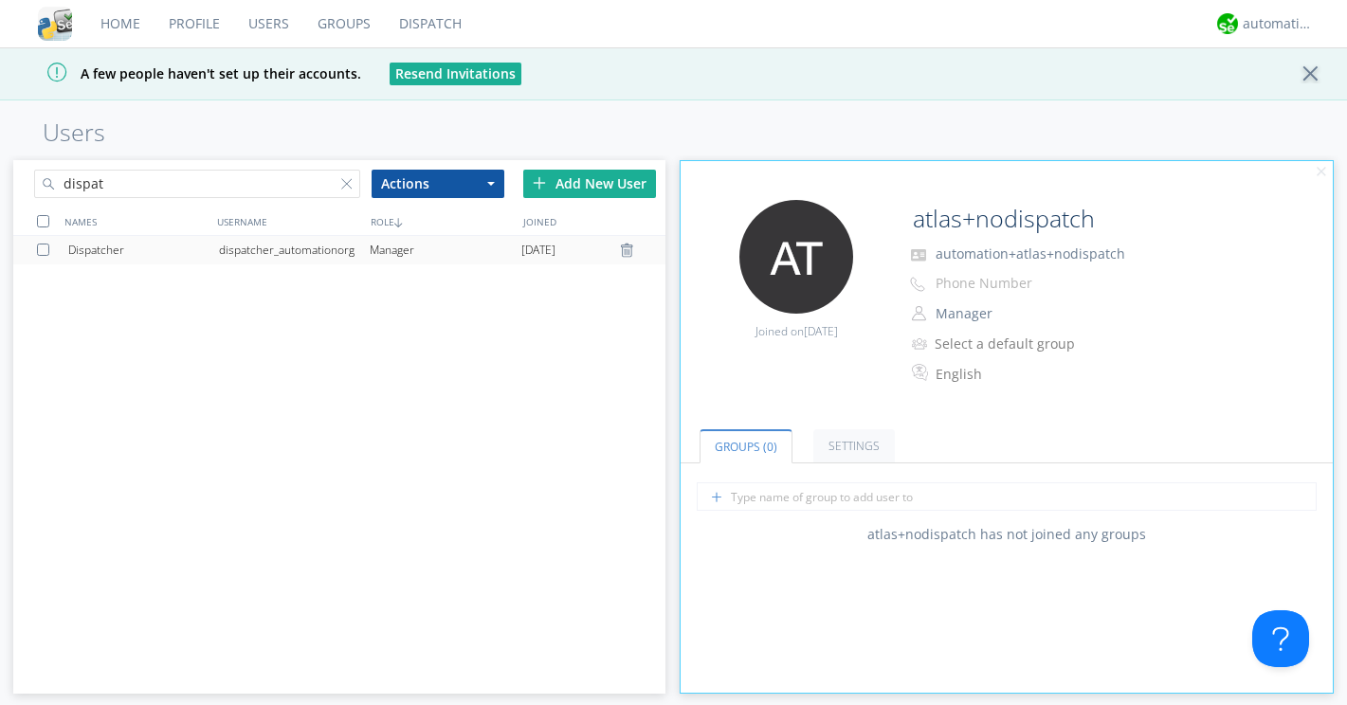
click at [189, 245] on div "Dispatcher" at bounding box center [143, 250] width 151 height 28
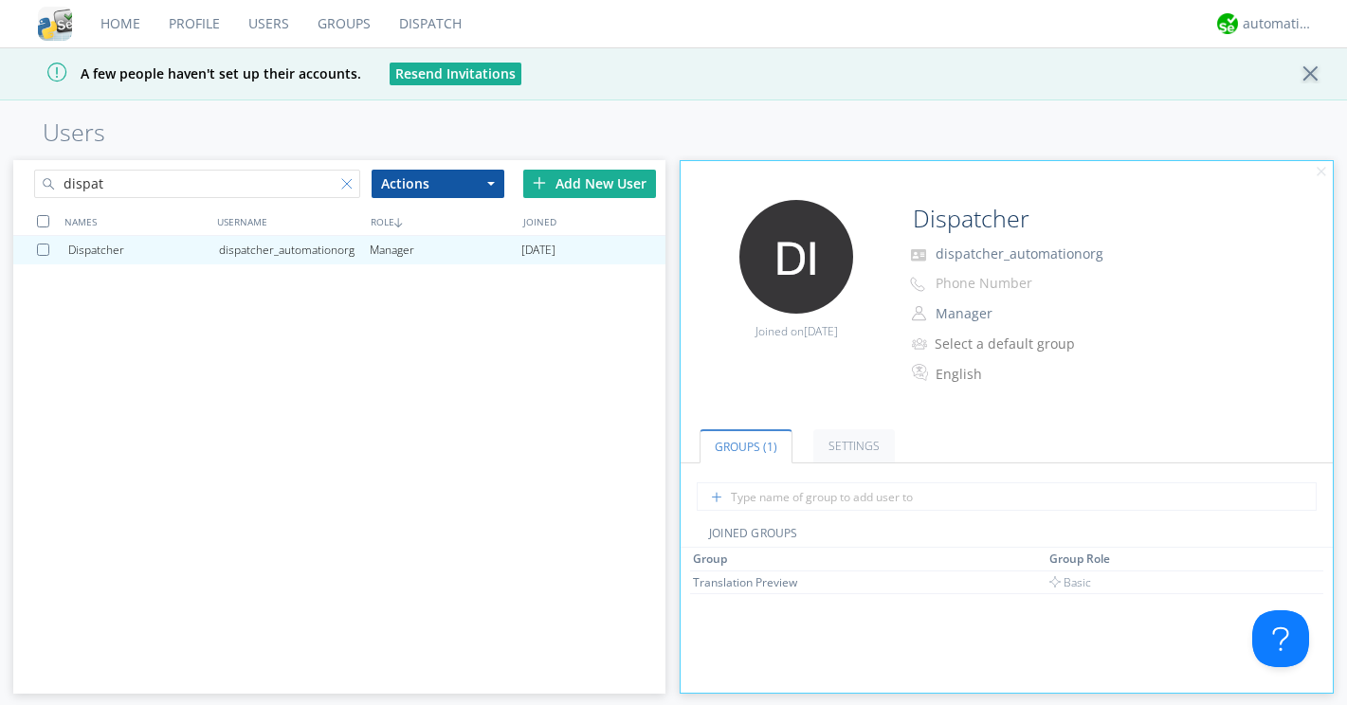
click at [341, 183] on div at bounding box center [350, 187] width 19 height 19
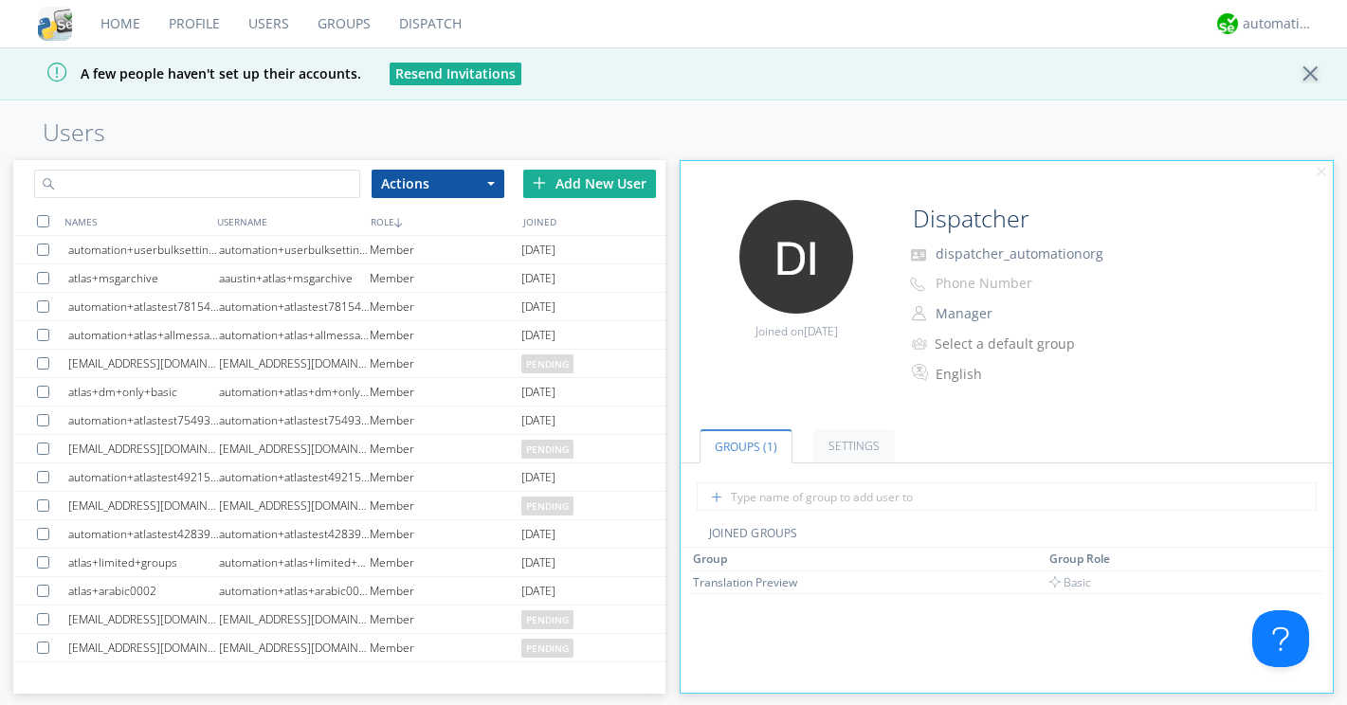
click at [250, 193] on input "text" at bounding box center [197, 184] width 326 height 28
type input "d"
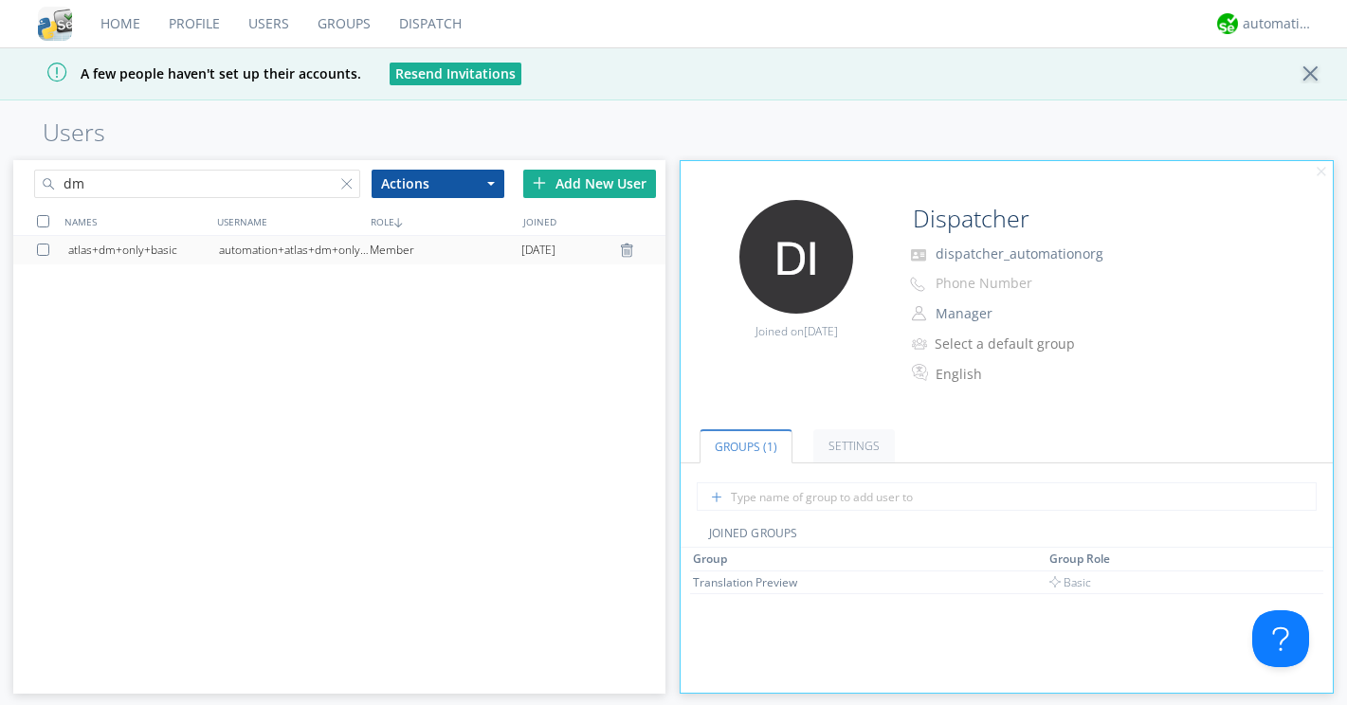
type input "dm"
click at [391, 242] on div "Member" at bounding box center [445, 250] width 151 height 28
type input "atlas+dm+only+basic"
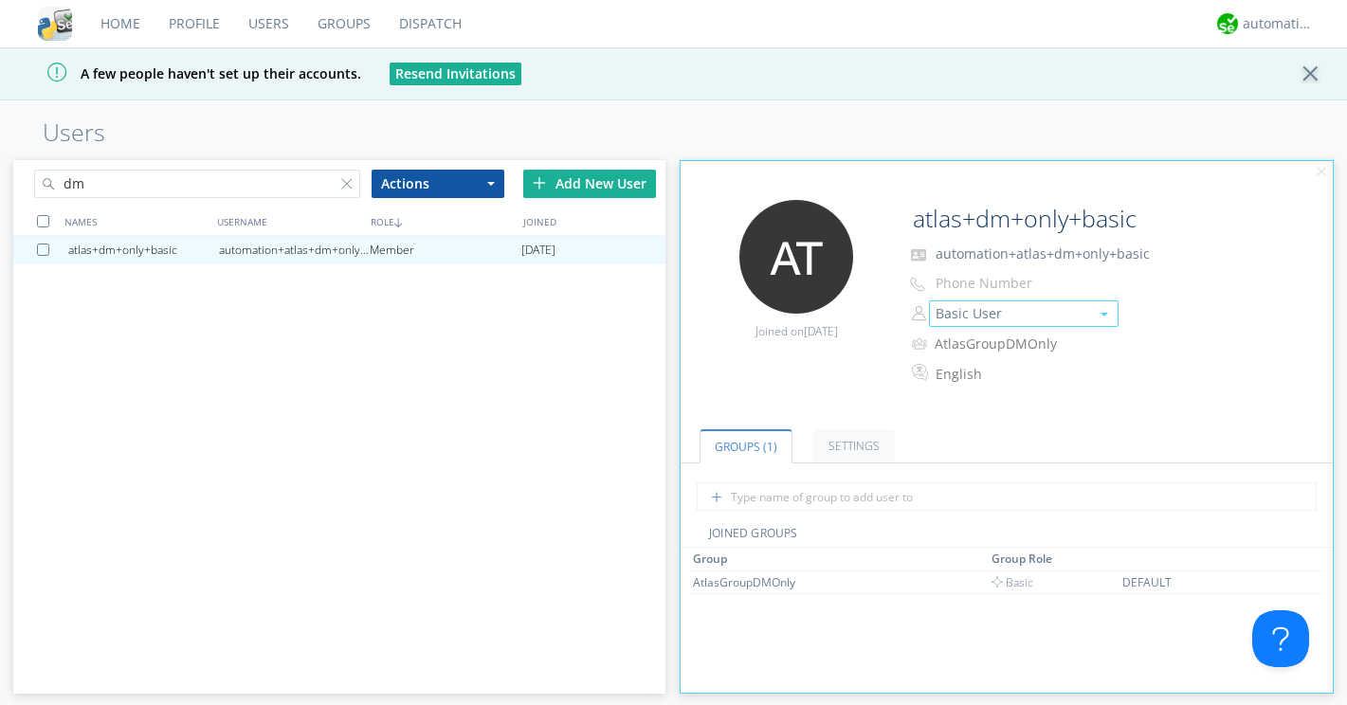
click at [984, 320] on button "Basic User" at bounding box center [1024, 313] width 190 height 27
click at [984, 340] on link "Manager" at bounding box center [1024, 343] width 188 height 28
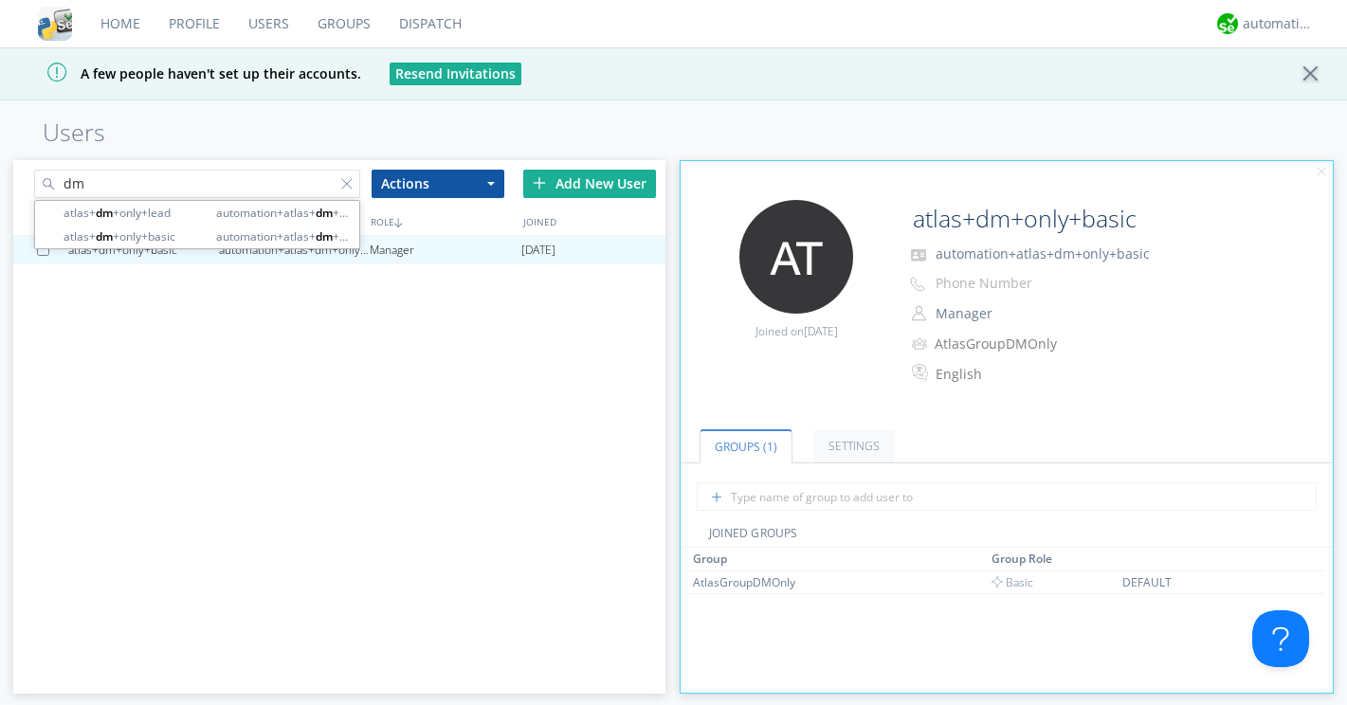
drag, startPoint x: 226, startPoint y: 183, endPoint x: 138, endPoint y: 178, distance: 87.3
click at [138, 178] on input "dm" at bounding box center [197, 184] width 326 height 28
click at [236, 190] on input "dm" at bounding box center [197, 184] width 326 height 28
click at [296, 188] on input "dm" at bounding box center [197, 184] width 326 height 28
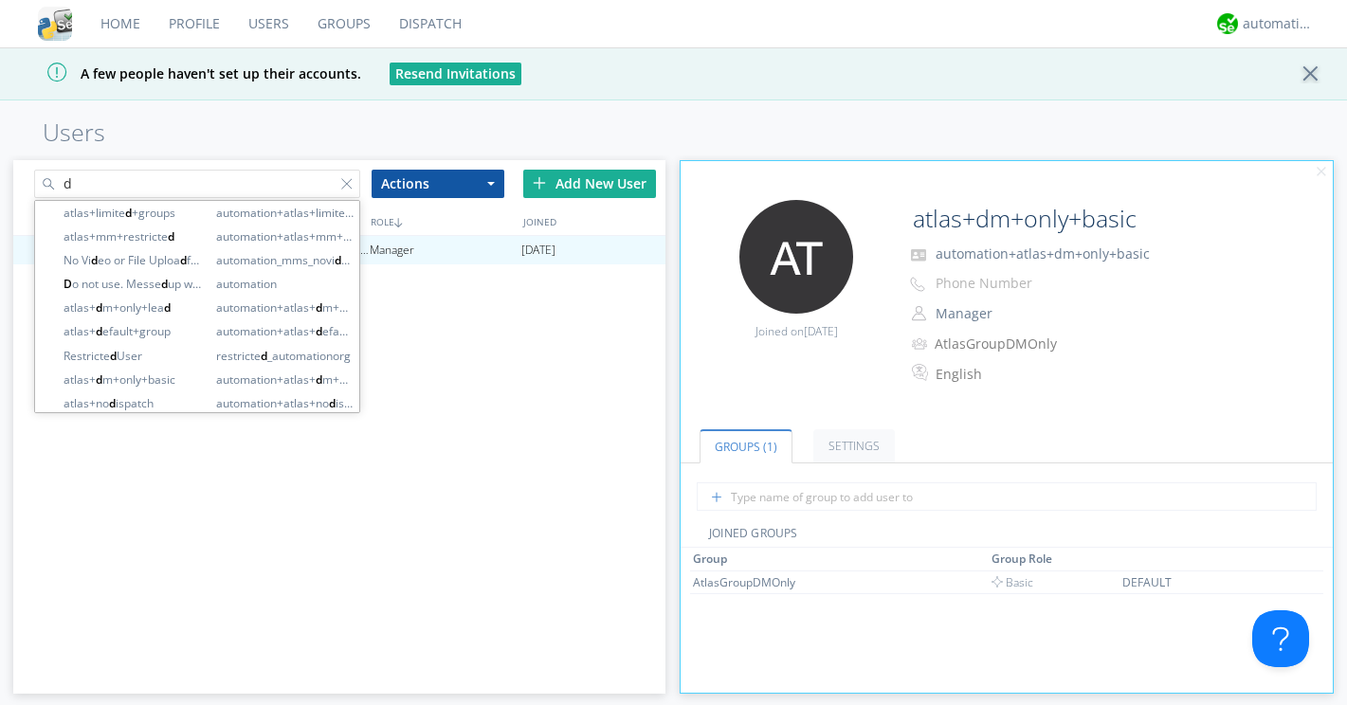
type input "dm"
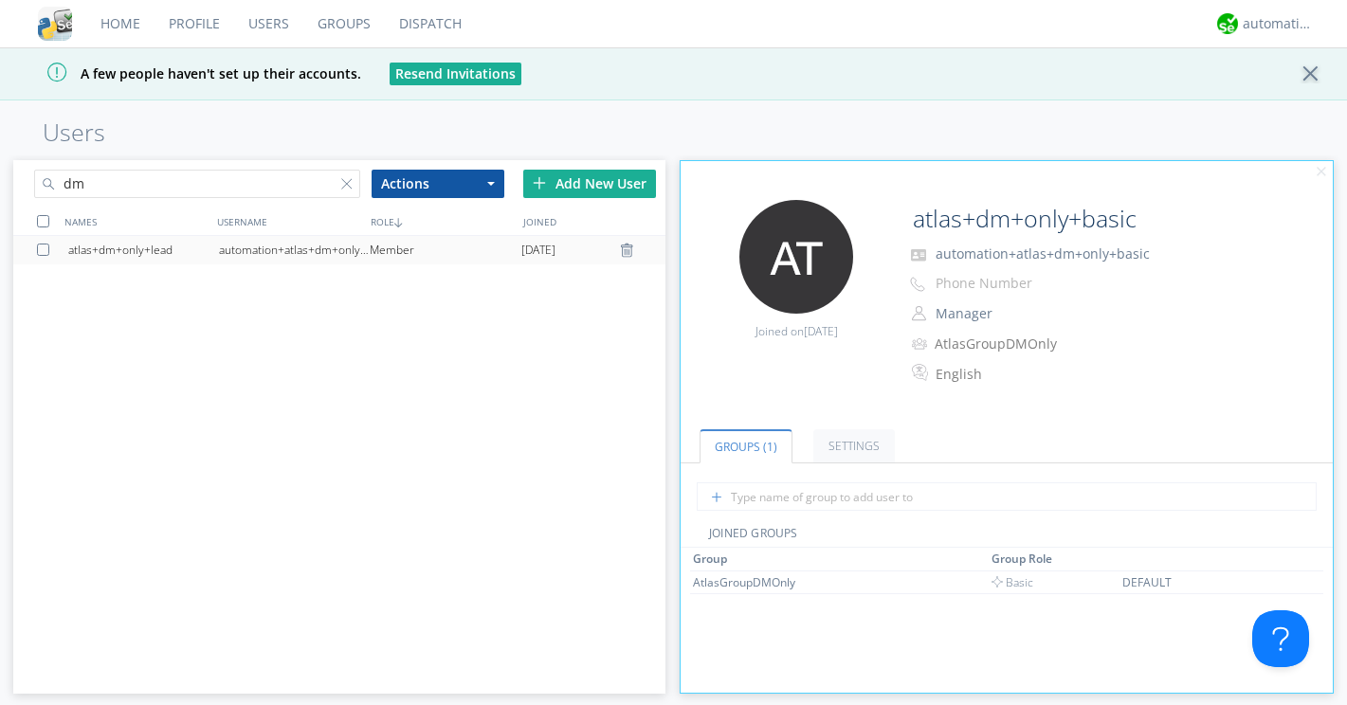
click at [269, 244] on div "automation+atlas+dm+only+lead" at bounding box center [294, 250] width 151 height 28
type input "atlas+dm+only+lead"
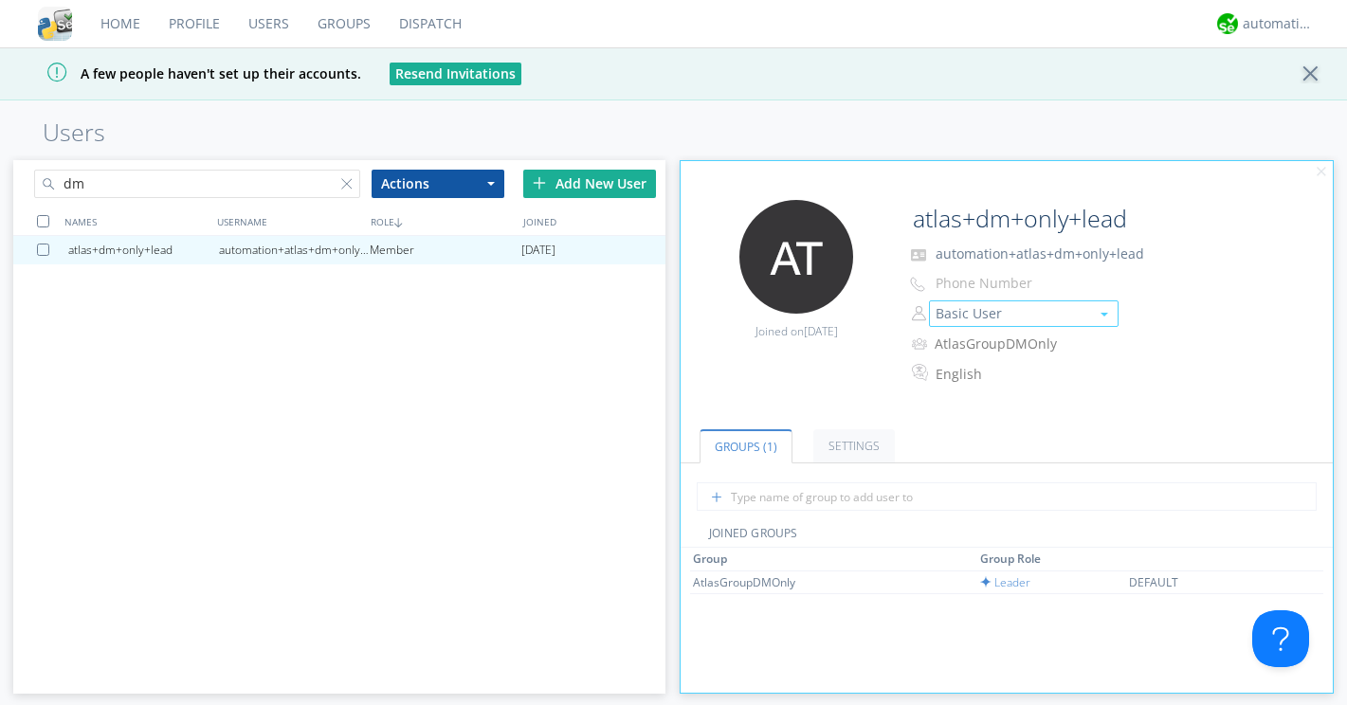
click at [976, 312] on button "Basic User" at bounding box center [1024, 313] width 190 height 27
click at [972, 338] on link "Manager" at bounding box center [1024, 343] width 188 height 28
click at [343, 190] on div at bounding box center [350, 187] width 19 height 19
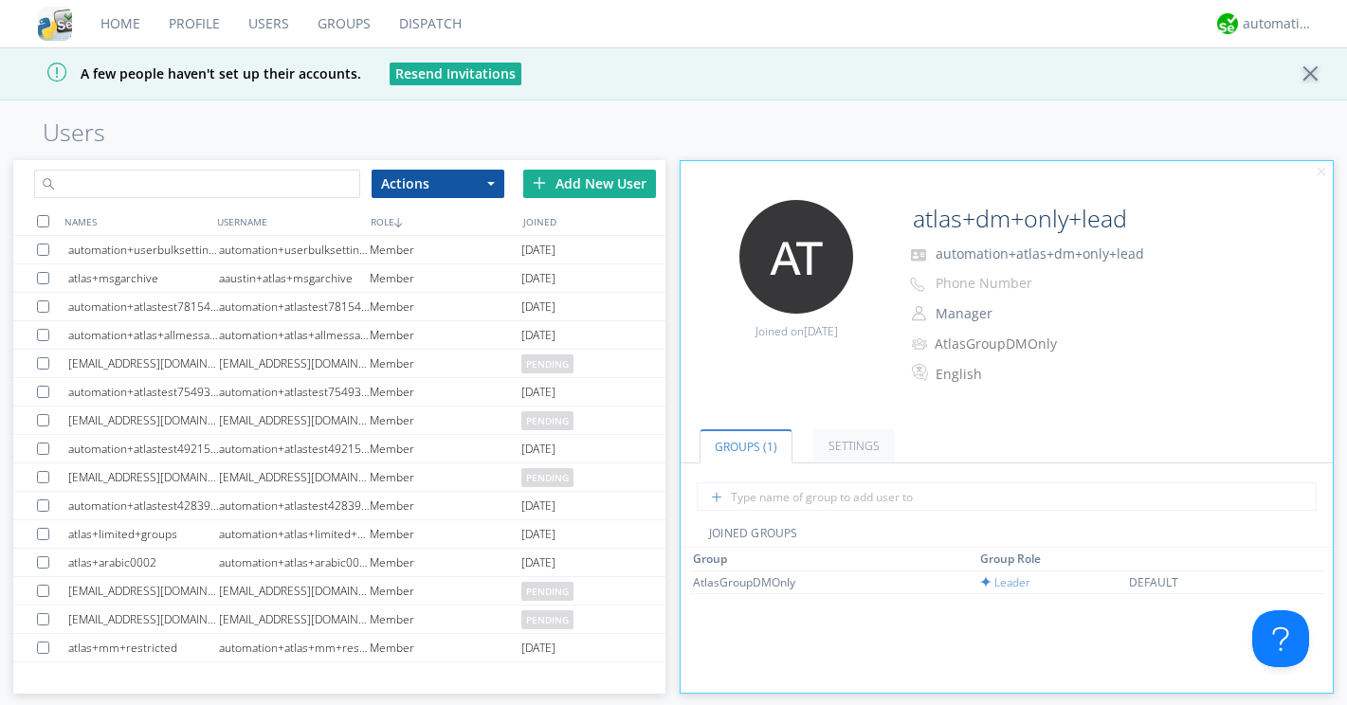
click at [339, 160] on div at bounding box center [176, 160] width 326 height 0
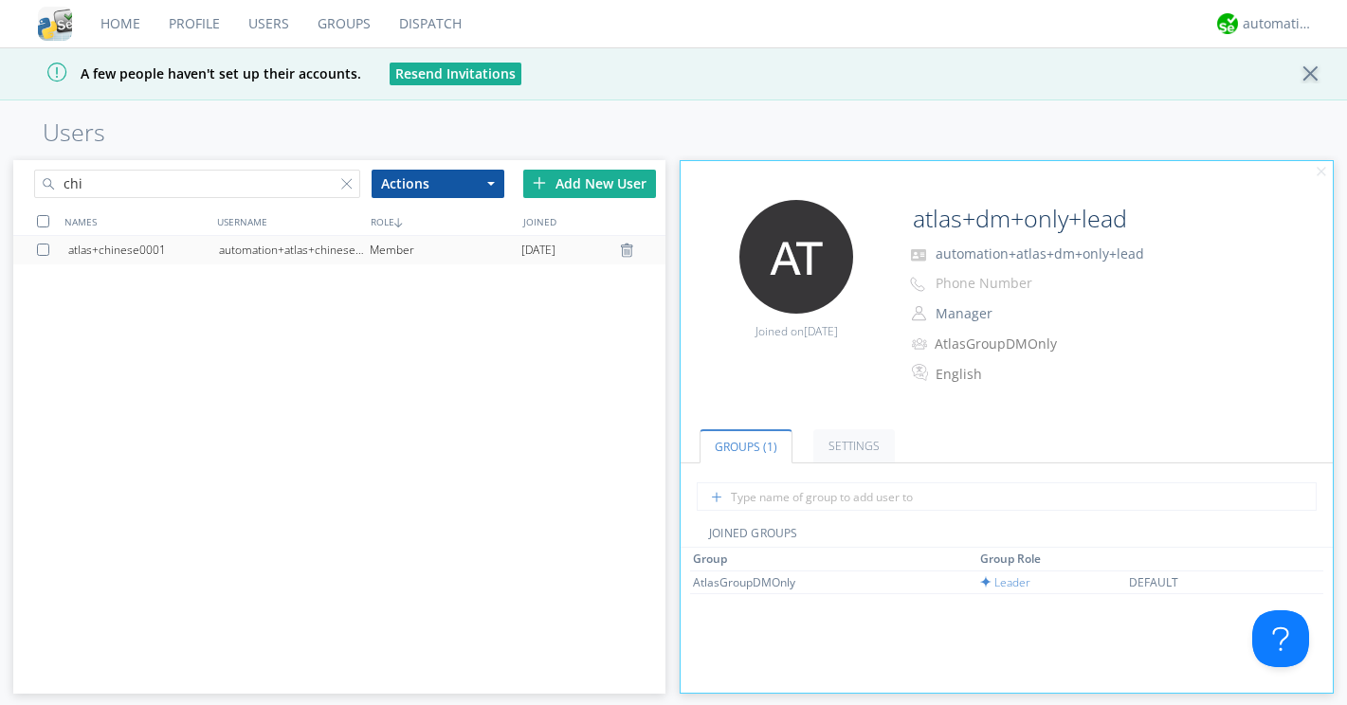
type input "chi"
click at [371, 248] on div "Member" at bounding box center [445, 250] width 151 height 28
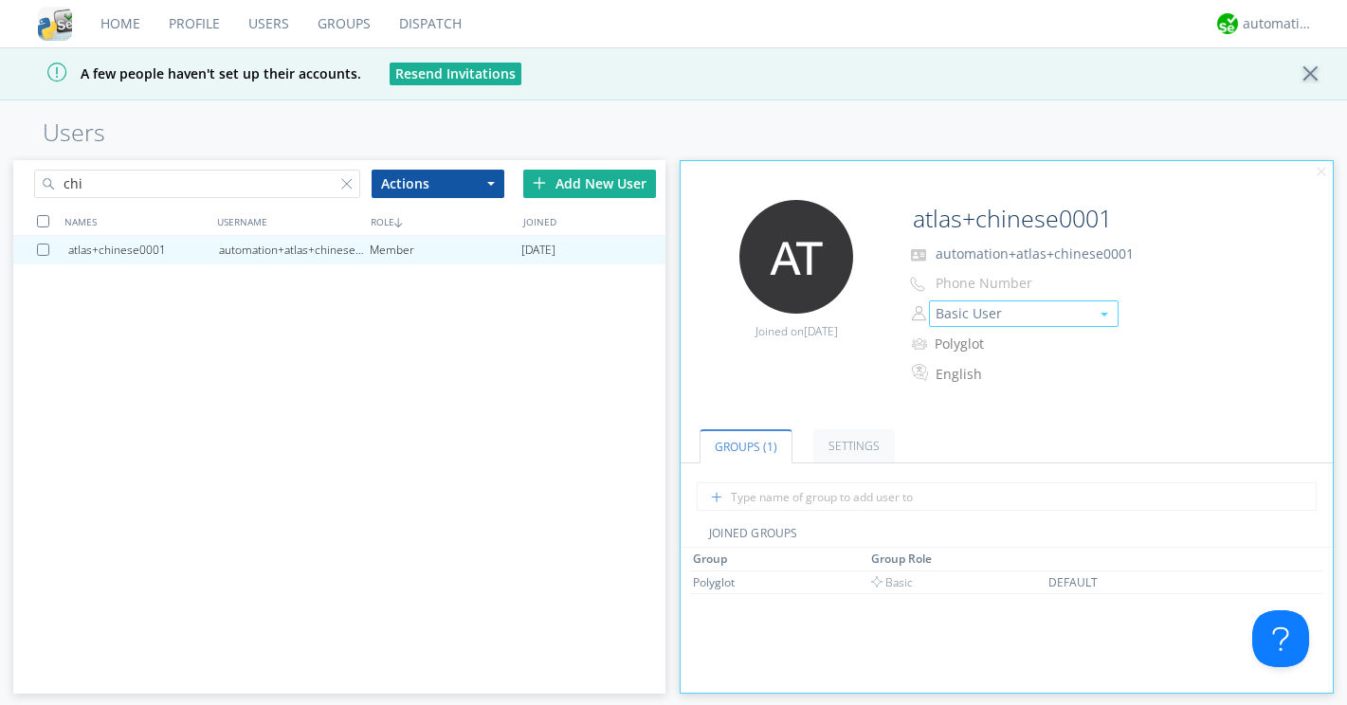
click at [957, 316] on button "Basic User" at bounding box center [1024, 313] width 190 height 27
click at [964, 336] on link "Manager" at bounding box center [1024, 343] width 188 height 28
click at [157, 189] on input "chi" at bounding box center [197, 184] width 326 height 28
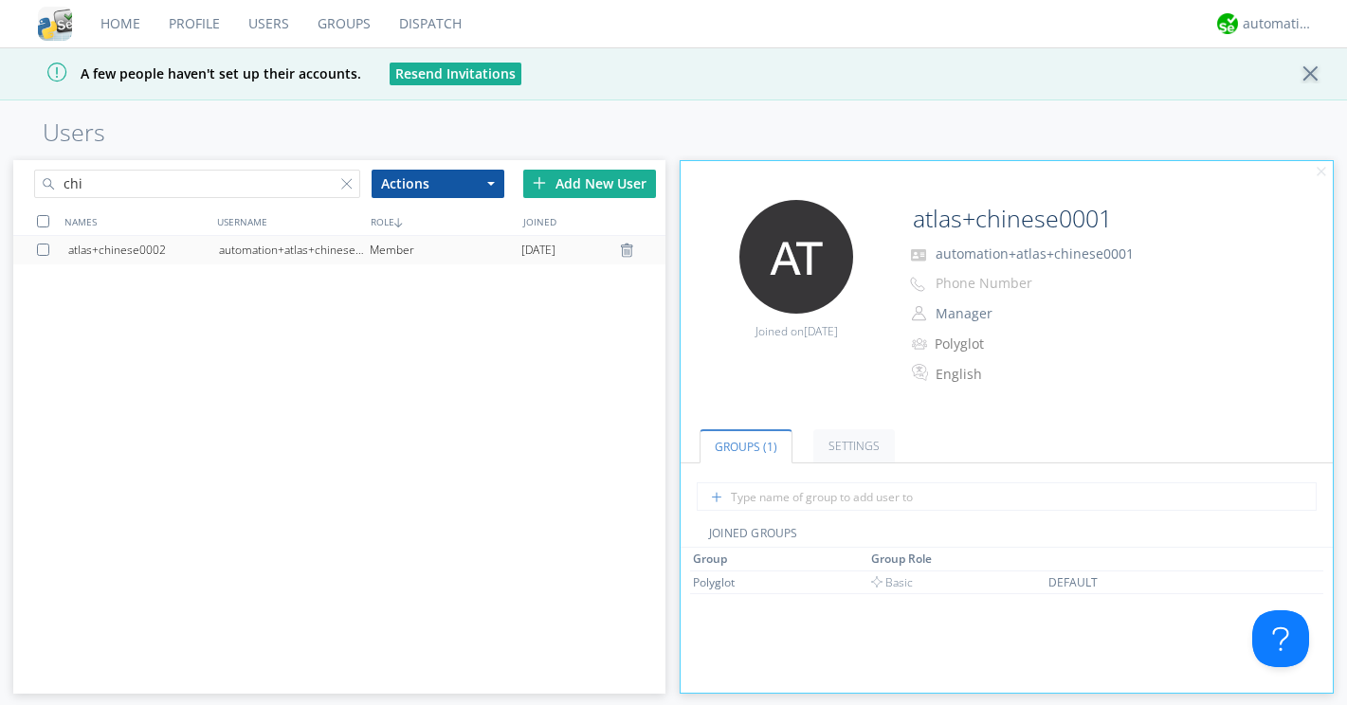
click at [321, 240] on div "automation+atlas+chinese0002" at bounding box center [294, 250] width 151 height 28
type input "atlas+chinese0002"
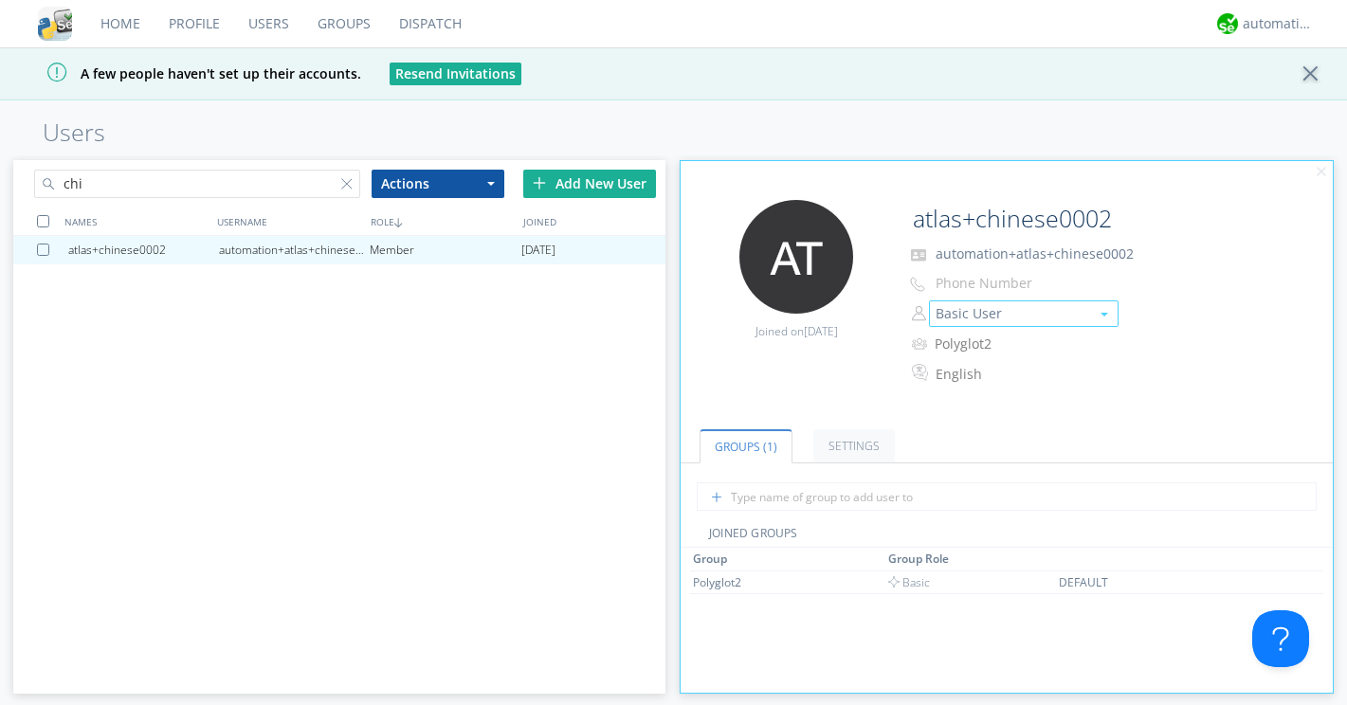
click at [942, 319] on button "Basic User" at bounding box center [1024, 313] width 190 height 27
click at [959, 345] on link "Manager" at bounding box center [1024, 343] width 188 height 28
click at [341, 178] on div at bounding box center [350, 187] width 19 height 19
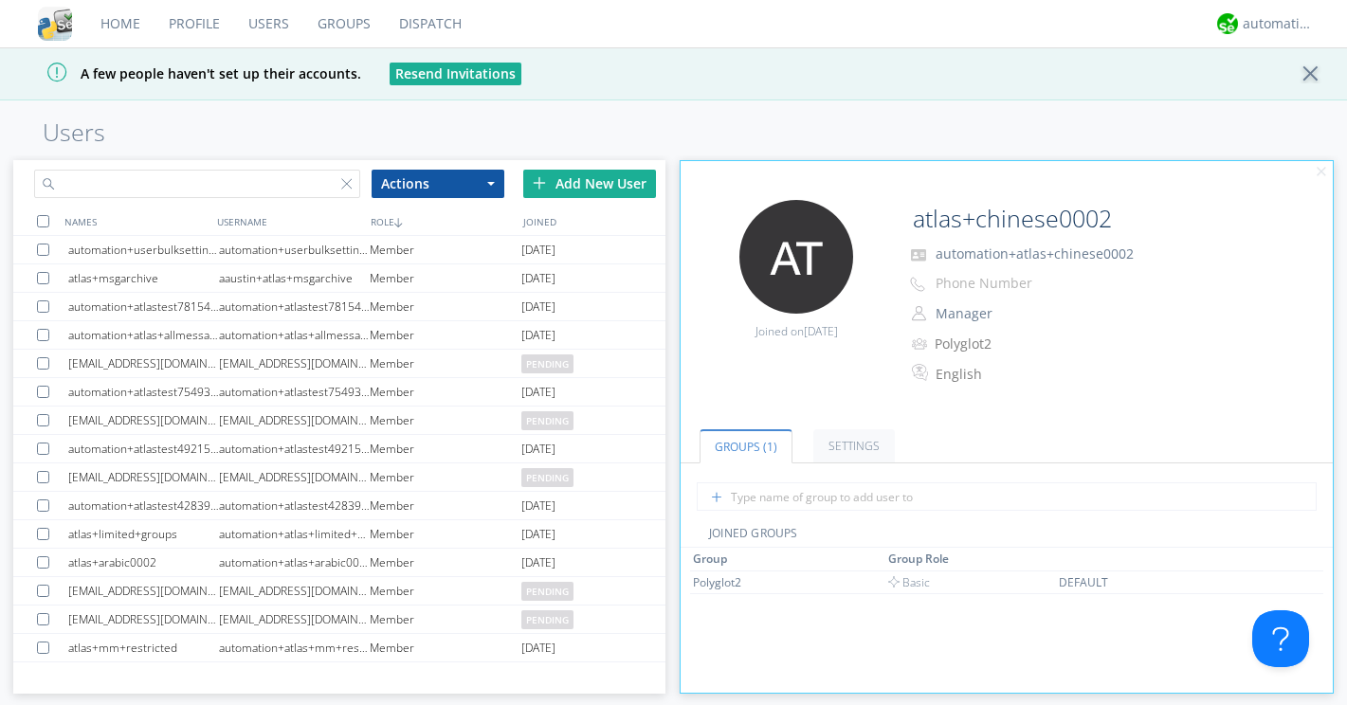
click at [300, 187] on input "text" at bounding box center [197, 184] width 326 height 28
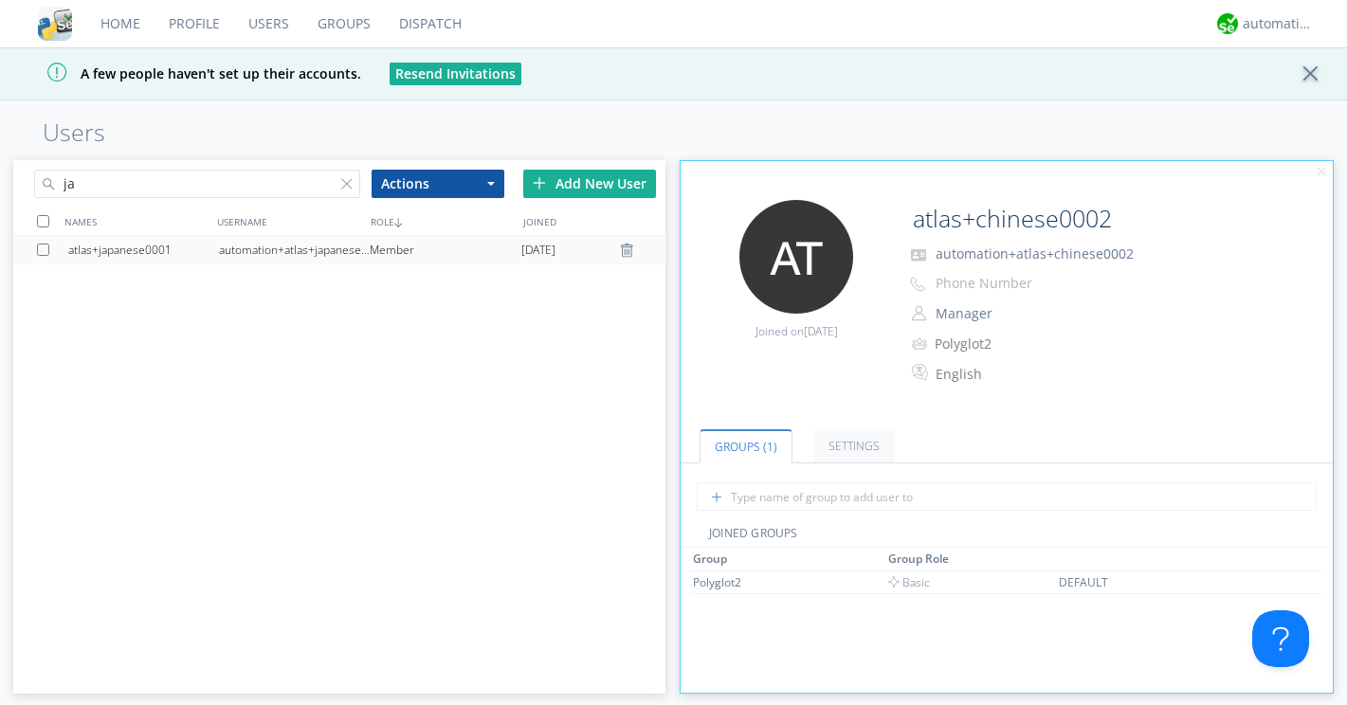
type input "ja"
click at [360, 248] on div "automation+atlas+japanese0001" at bounding box center [294, 250] width 151 height 28
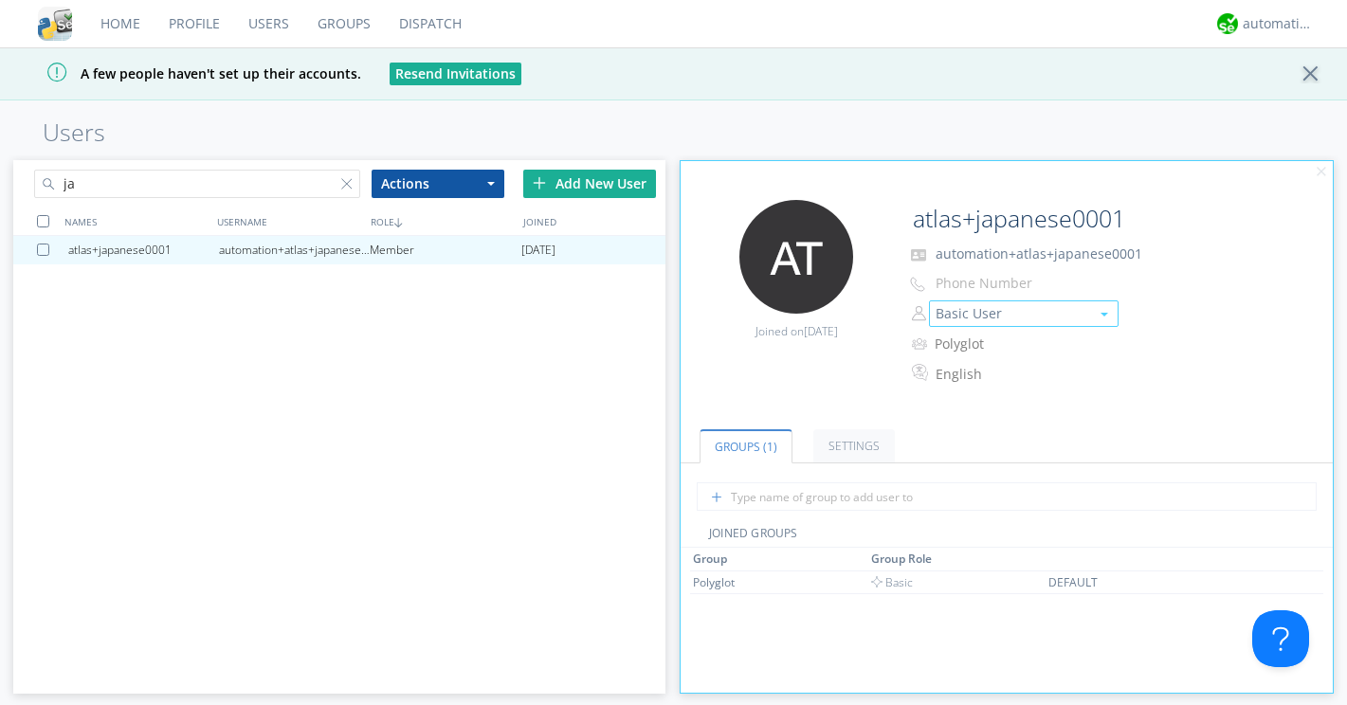
click at [965, 310] on button "Basic User" at bounding box center [1024, 313] width 190 height 27
click at [986, 344] on link "Manager" at bounding box center [1024, 343] width 188 height 28
click at [177, 177] on input "ja" at bounding box center [197, 184] width 326 height 28
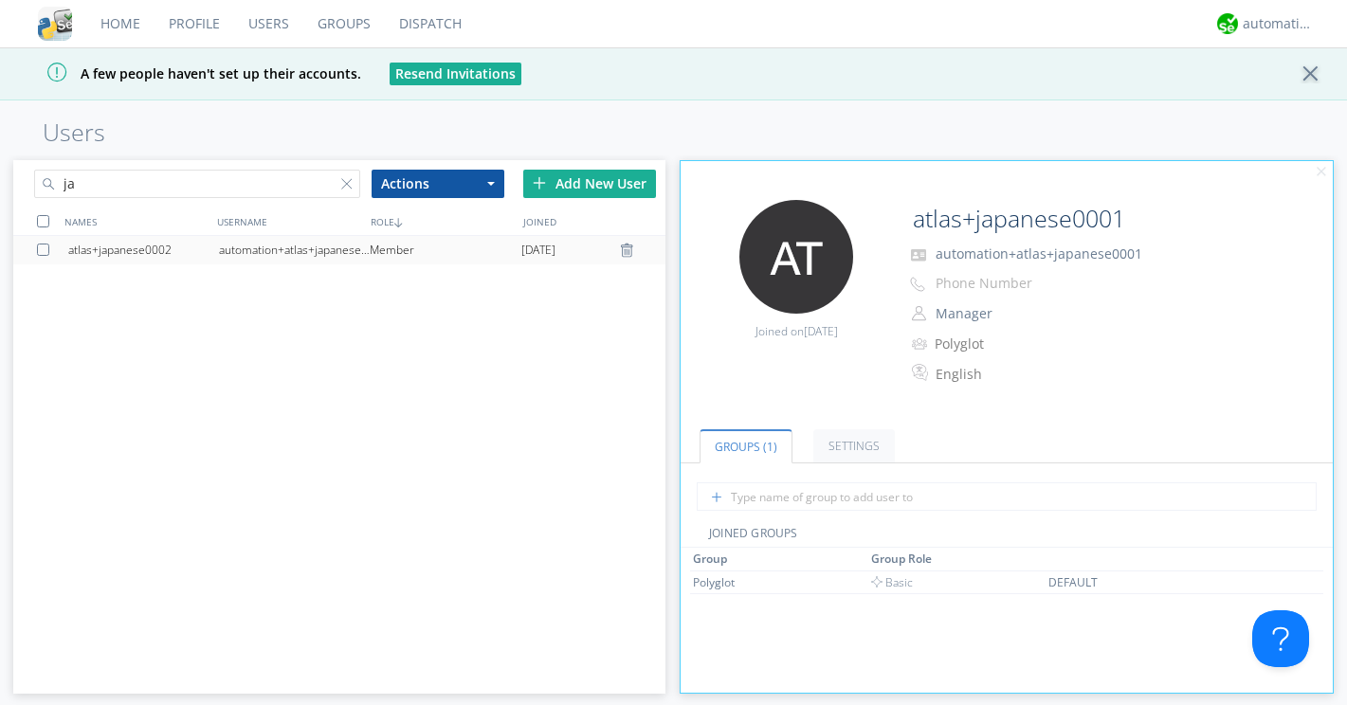
click at [289, 247] on div "automation+atlas+japanese0002" at bounding box center [294, 250] width 151 height 28
type input "atlas+japanese0002"
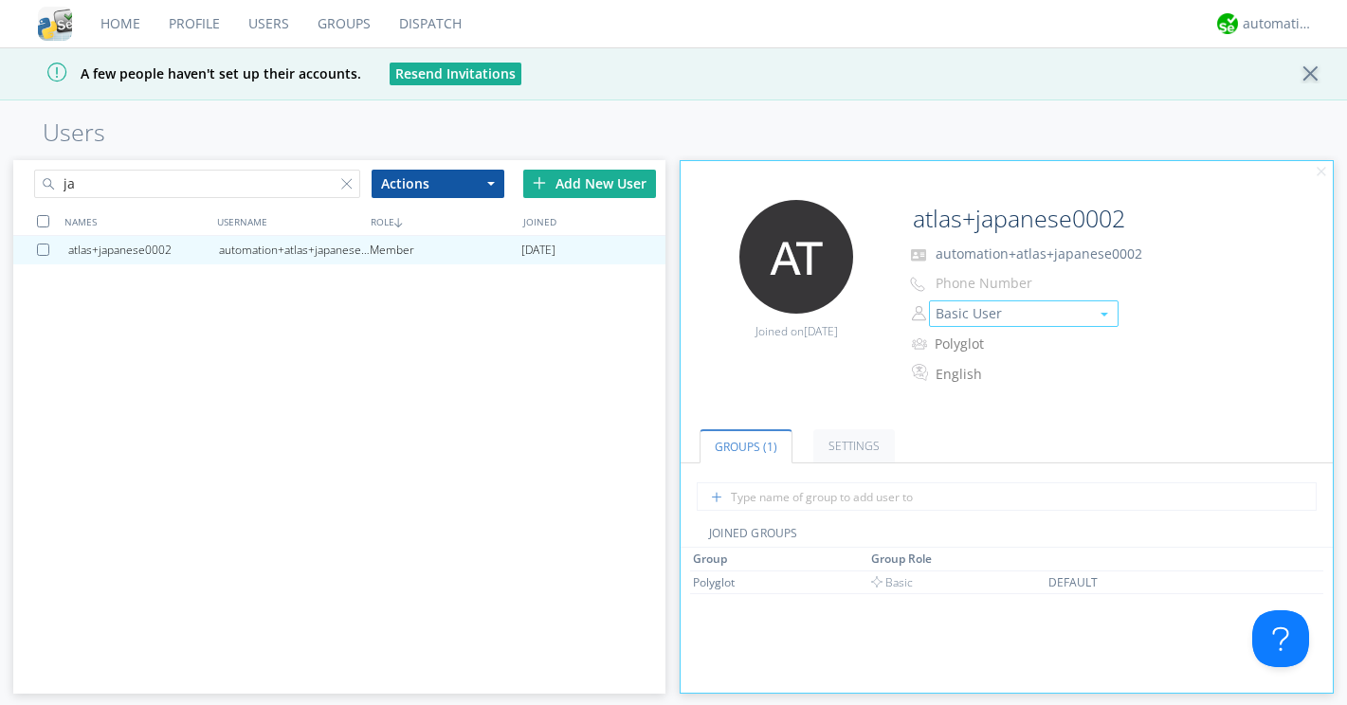
click at [974, 321] on button "Basic User" at bounding box center [1024, 313] width 190 height 27
click at [977, 345] on link "Manager" at bounding box center [1024, 343] width 188 height 28
click at [274, 25] on link "Users" at bounding box center [268, 23] width 69 height 47
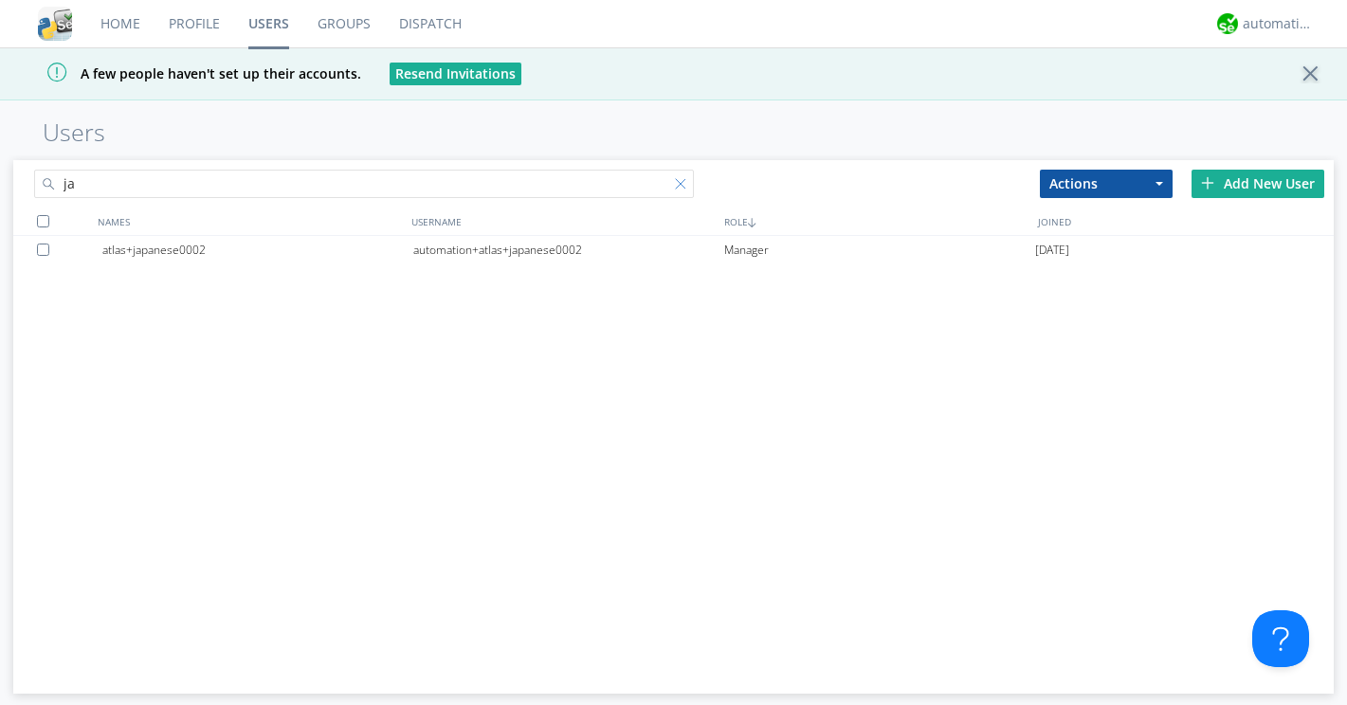
click at [680, 192] on div at bounding box center [684, 187] width 19 height 19
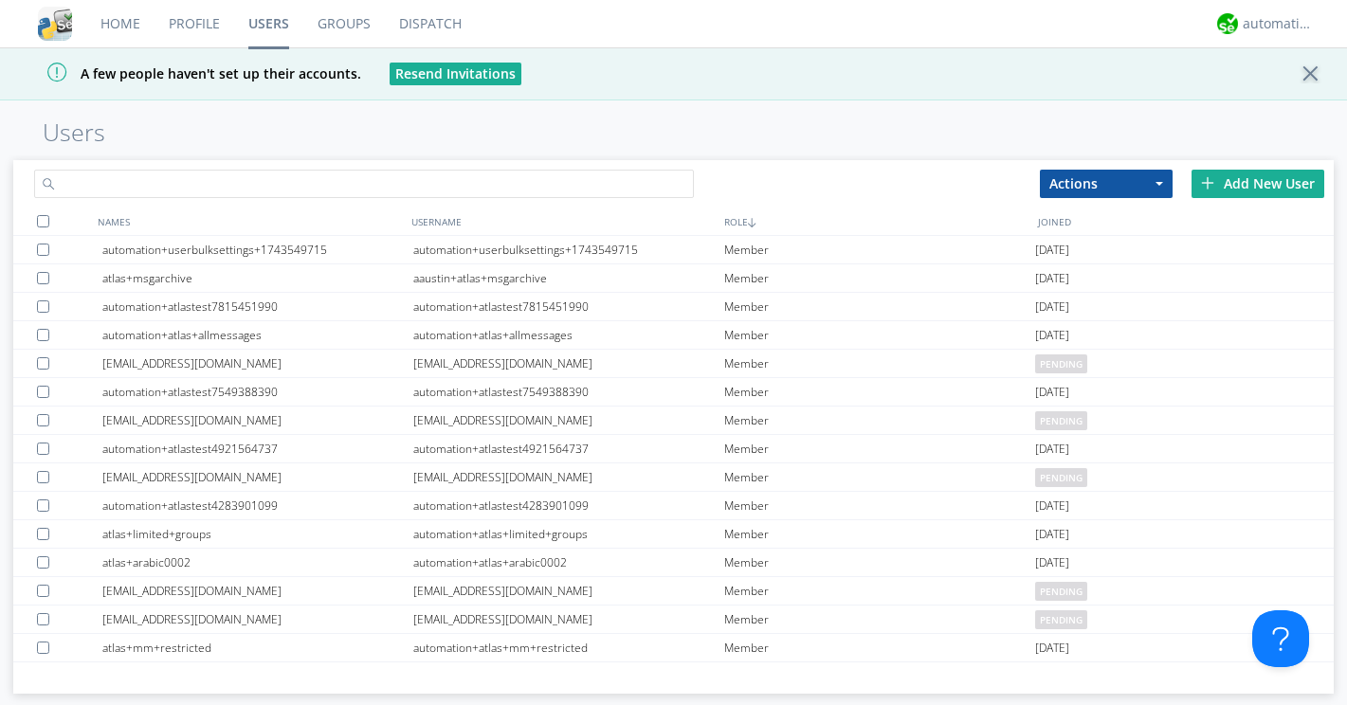
click at [600, 189] on input "text" at bounding box center [364, 184] width 660 height 28
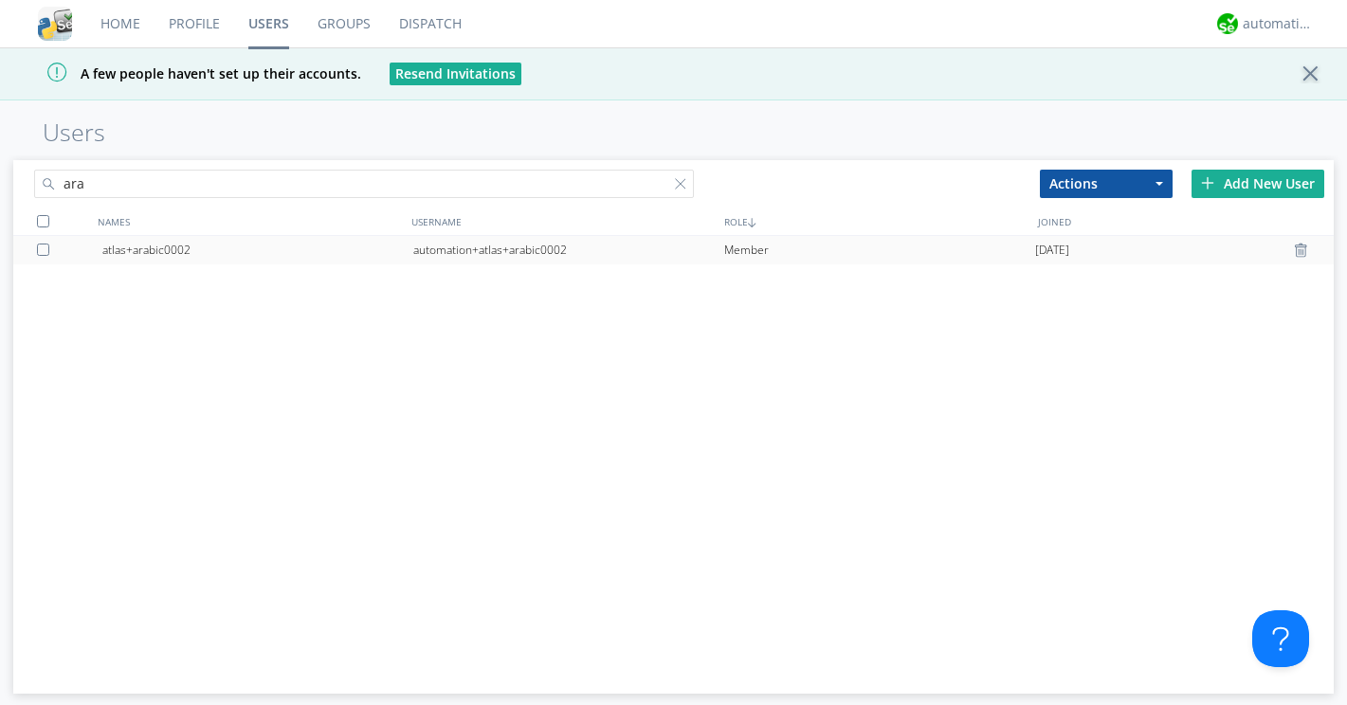
type input "ara"
click at [792, 252] on div "Member" at bounding box center [879, 250] width 311 height 28
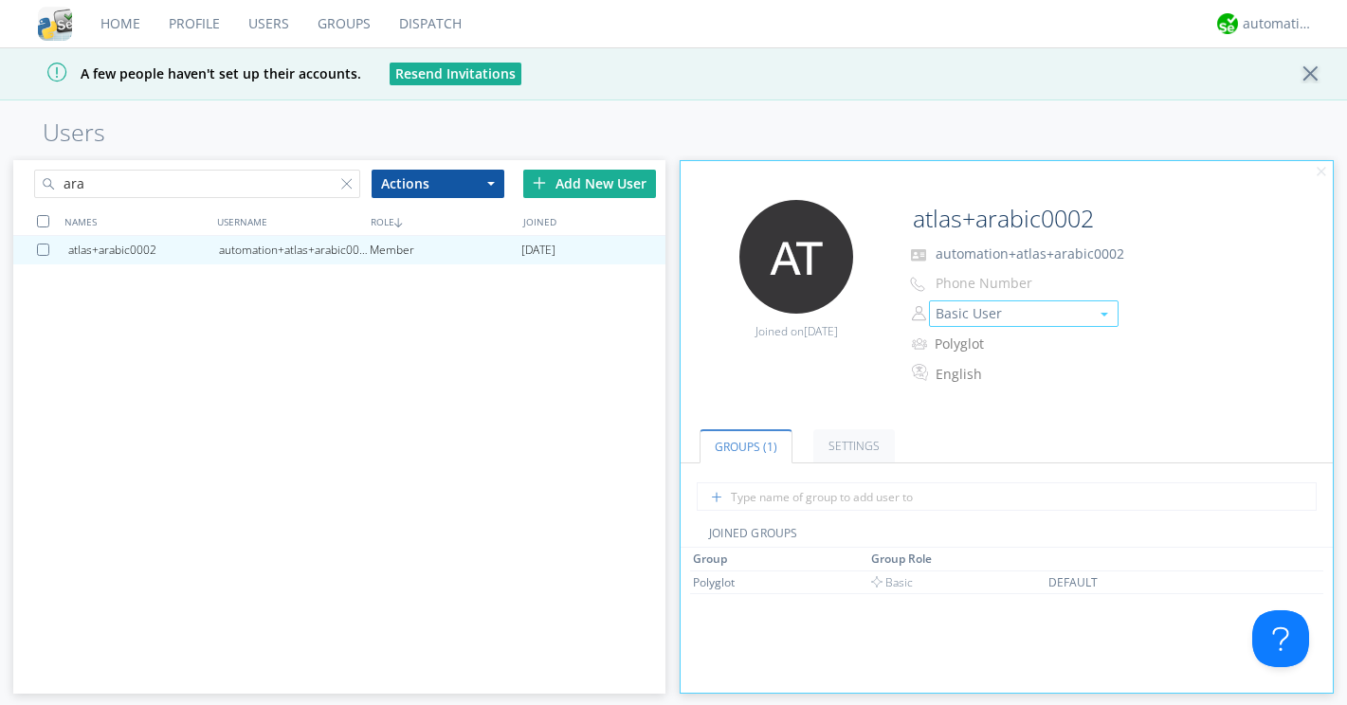
click at [963, 321] on button "Basic User" at bounding box center [1024, 313] width 190 height 27
click at [971, 341] on link "Manager" at bounding box center [1024, 343] width 188 height 28
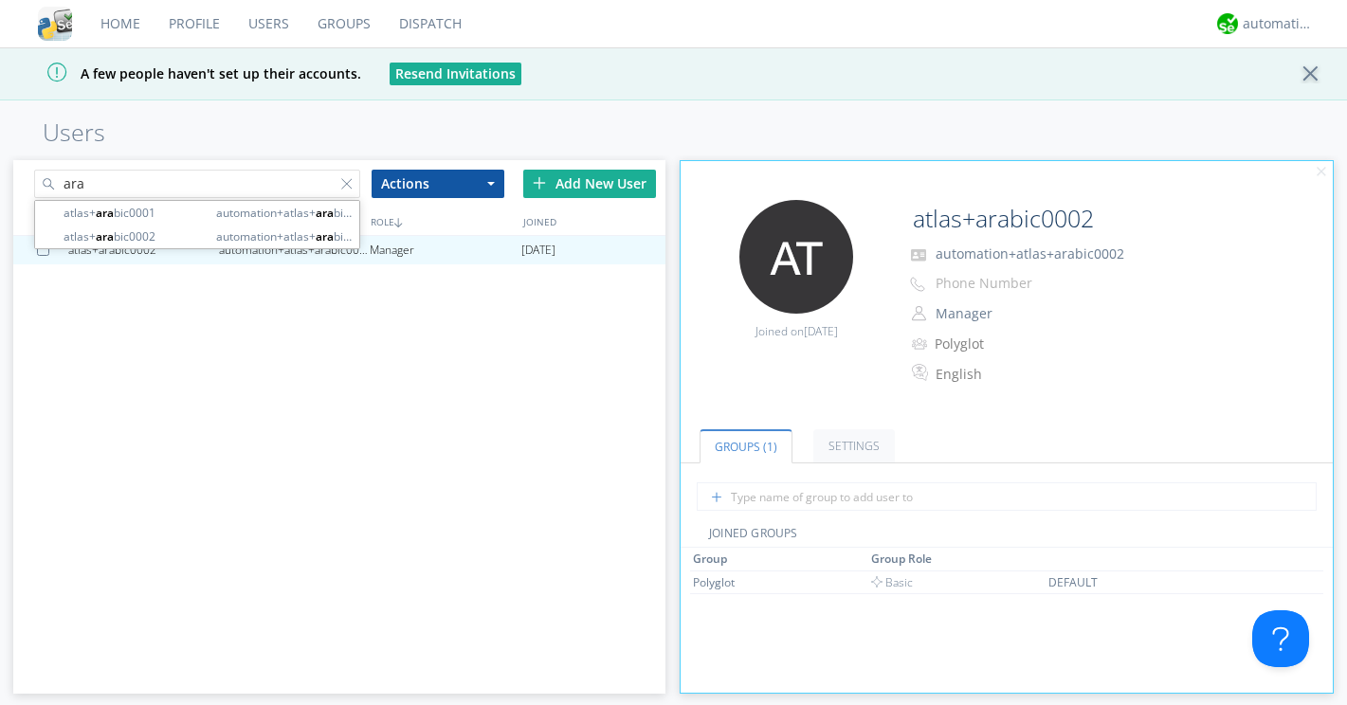
click at [318, 191] on input "ara" at bounding box center [197, 184] width 326 height 28
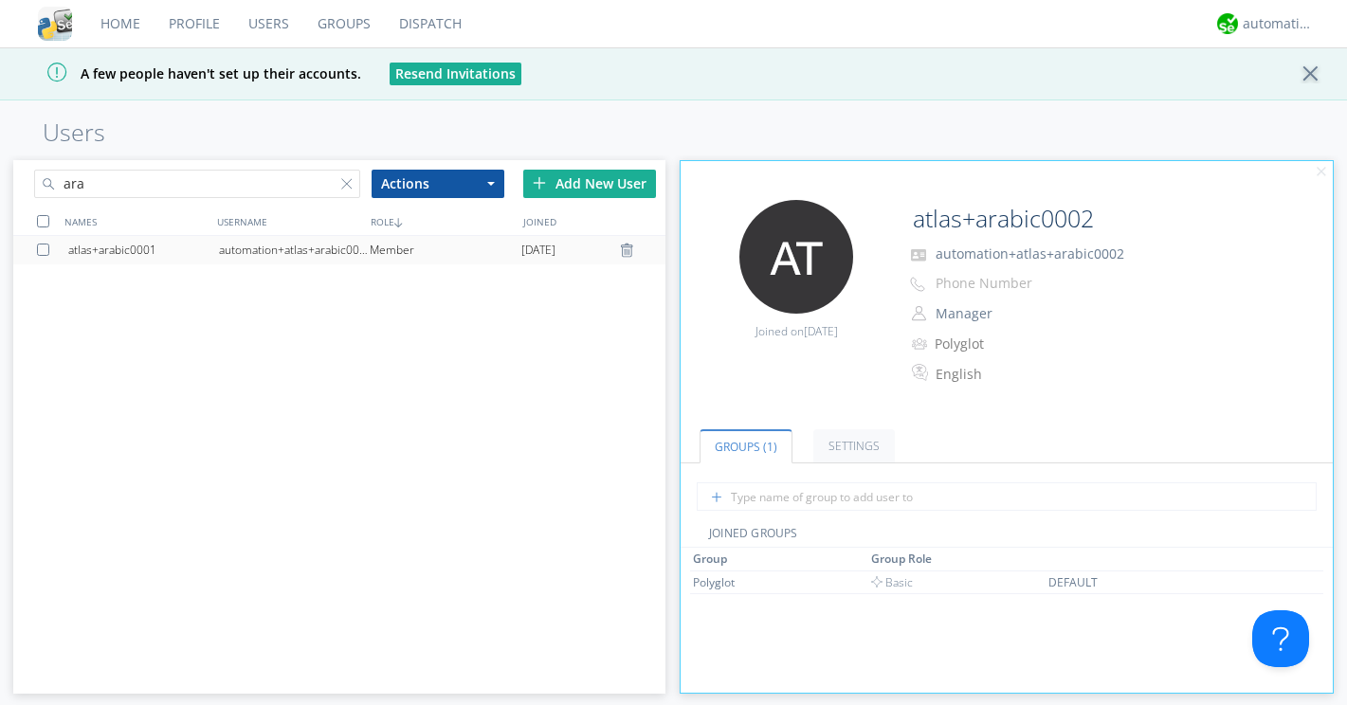
click at [374, 245] on div "Member" at bounding box center [445, 250] width 151 height 28
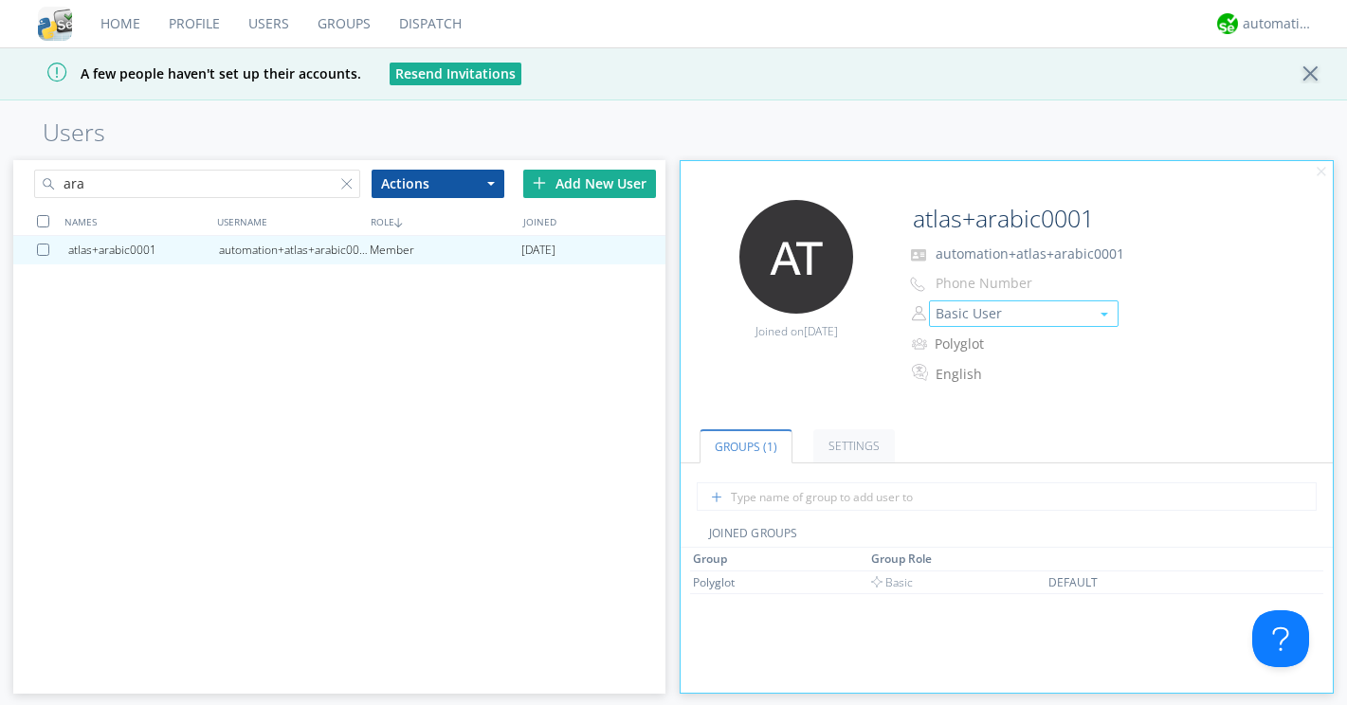
click at [995, 317] on button "Basic User" at bounding box center [1024, 313] width 190 height 27
click at [997, 340] on link "Manager" at bounding box center [1024, 343] width 188 height 28
click at [499, 352] on div "atlas+arabic0001 automation+atlas+arabic0001 Manager 2025-08-19" at bounding box center [339, 452] width 652 height 432
click at [341, 183] on div at bounding box center [350, 187] width 19 height 19
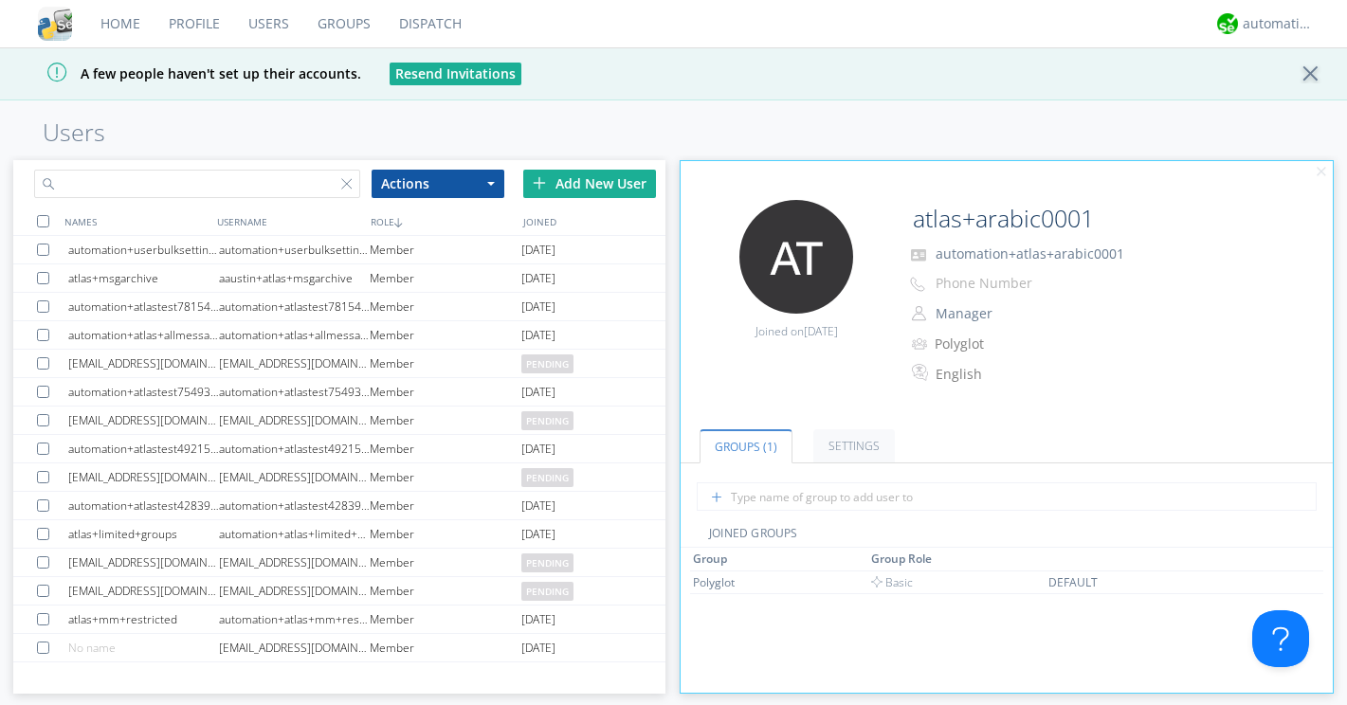
click at [315, 183] on input "text" at bounding box center [197, 184] width 326 height 28
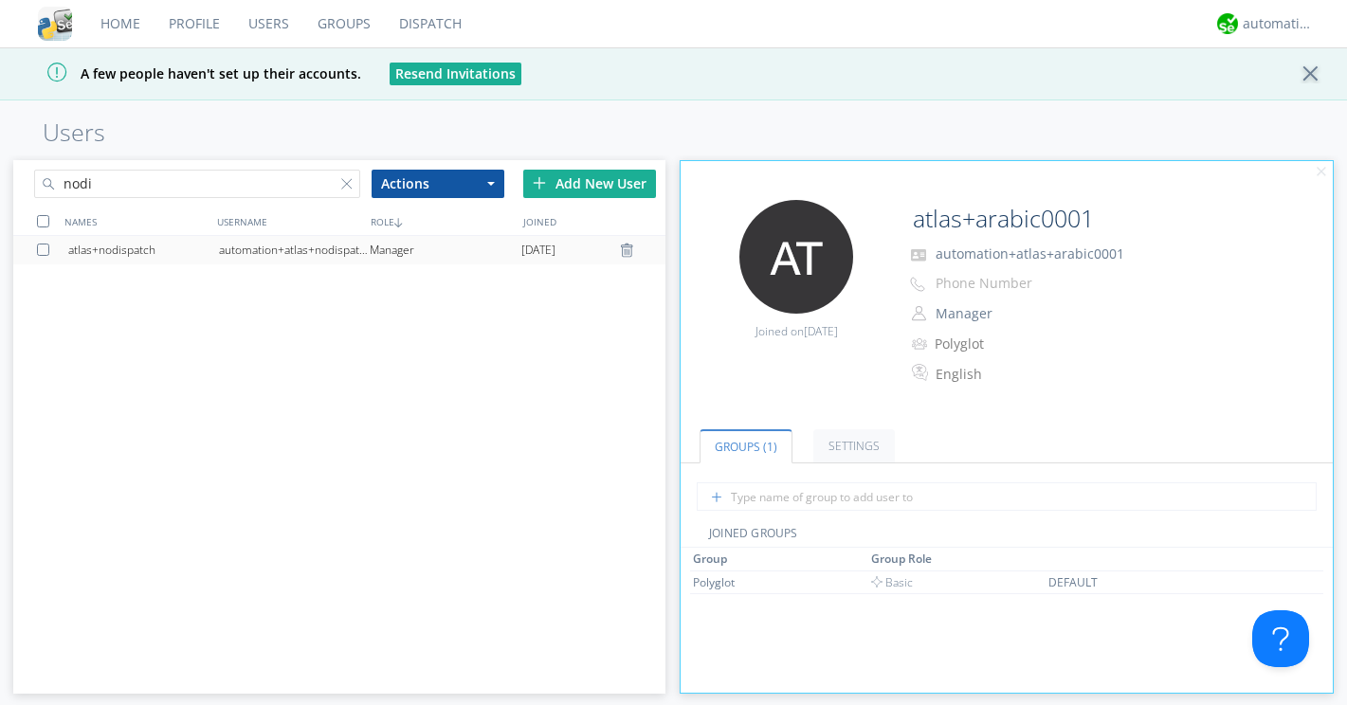
type input "nodi"
click at [279, 245] on div "automation+atlas+nodispatch" at bounding box center [294, 250] width 151 height 28
type input "atlas+nodispatch"
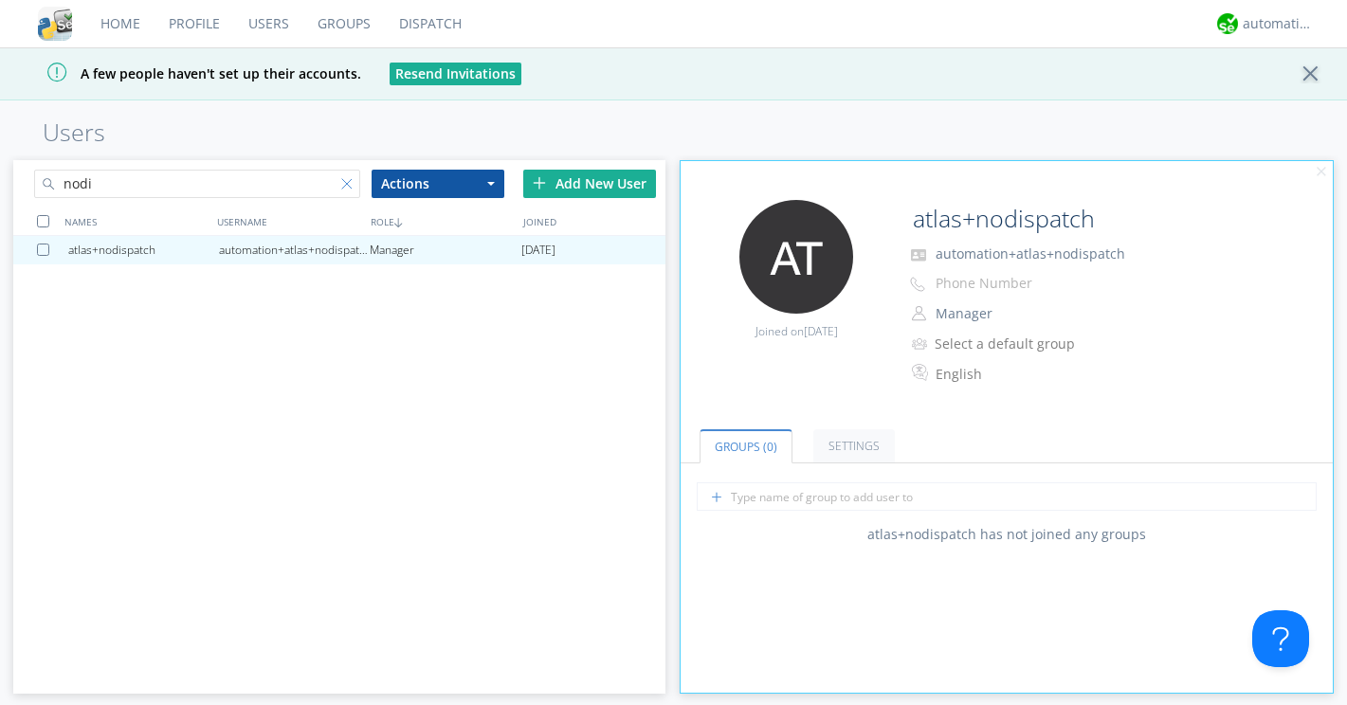
click at [350, 182] on div at bounding box center [350, 187] width 19 height 19
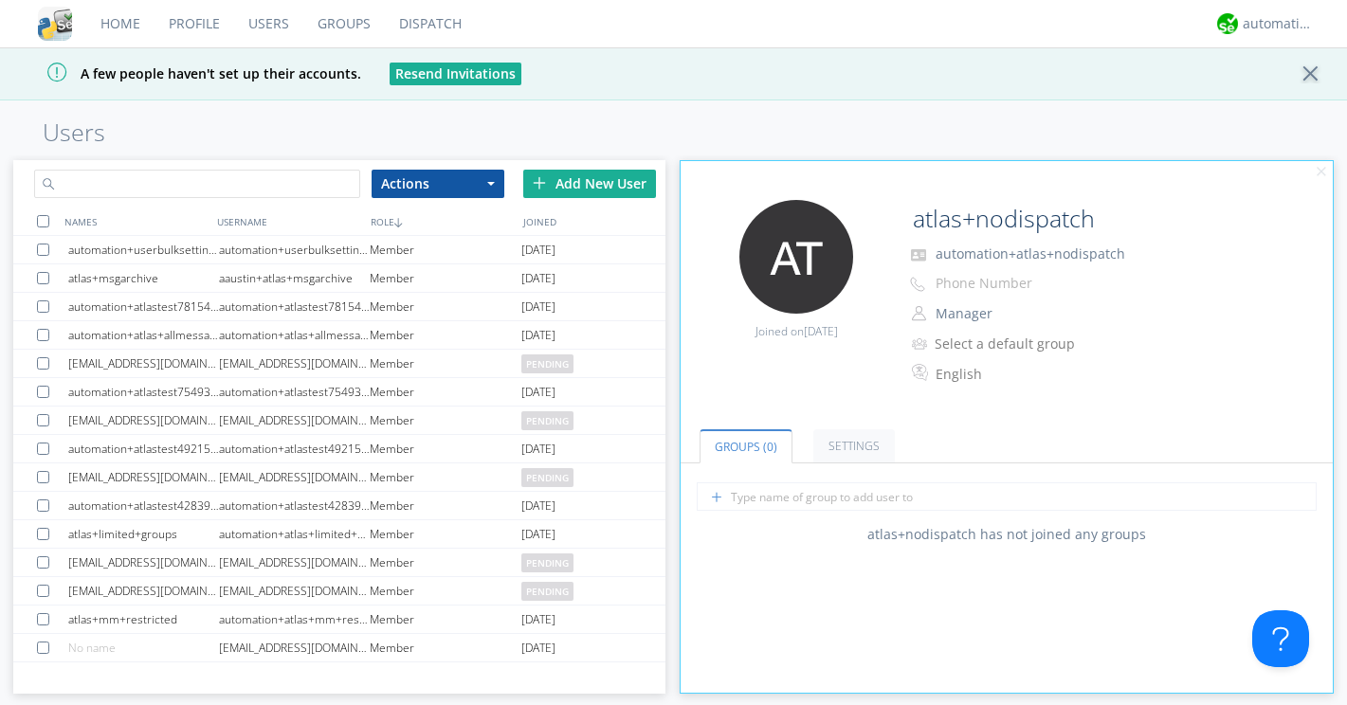
click at [308, 182] on input "text" at bounding box center [197, 184] width 326 height 28
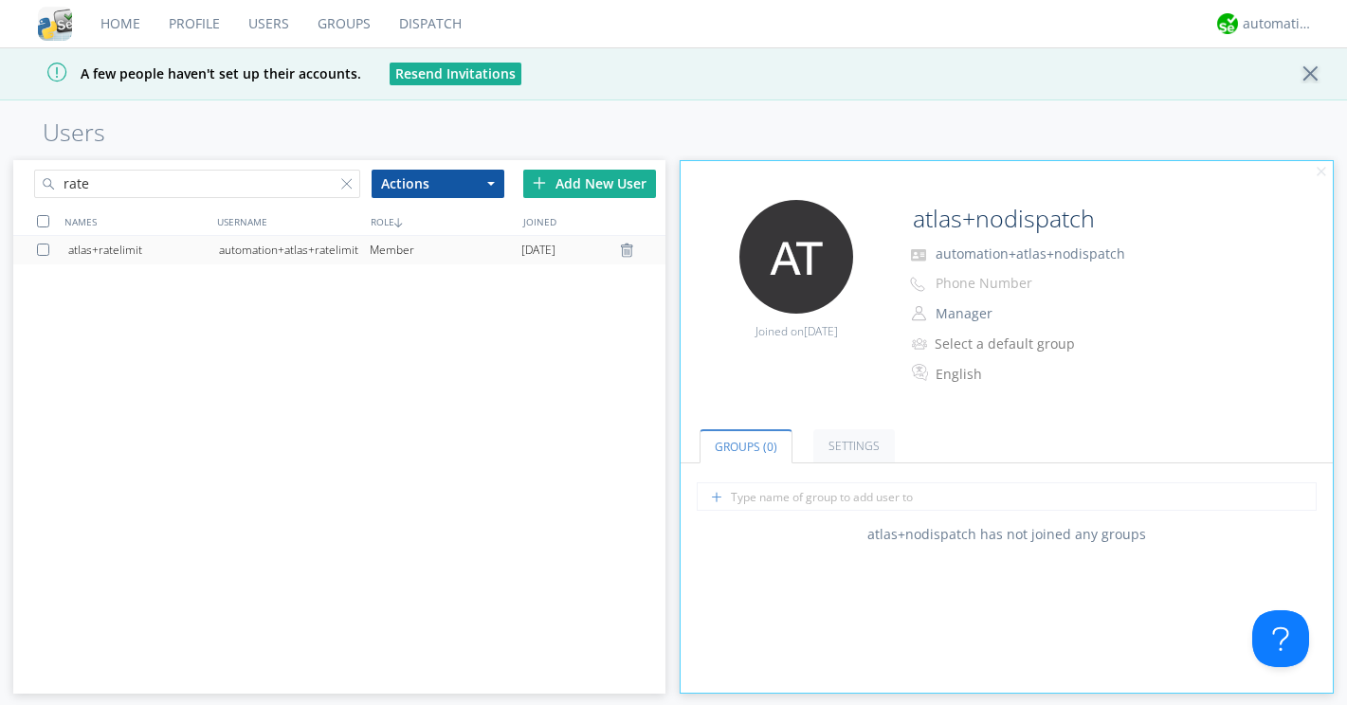
type input "rate"
click at [270, 243] on div "automation+atlas+ratelimit" at bounding box center [294, 250] width 151 height 28
type input "atlas+ratelimit"
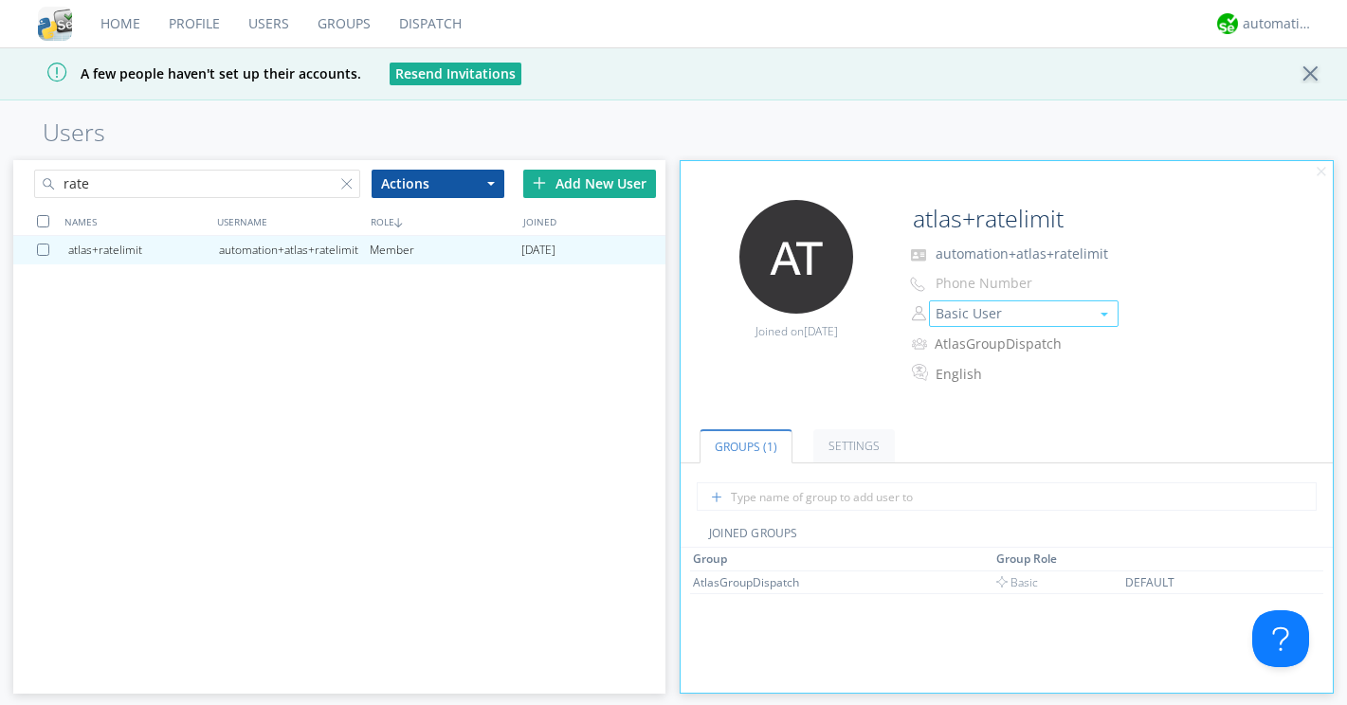
click at [964, 325] on button "Basic User" at bounding box center [1024, 313] width 190 height 27
click at [968, 340] on link "Manager" at bounding box center [1024, 343] width 188 height 28
click at [349, 178] on div at bounding box center [350, 187] width 19 height 19
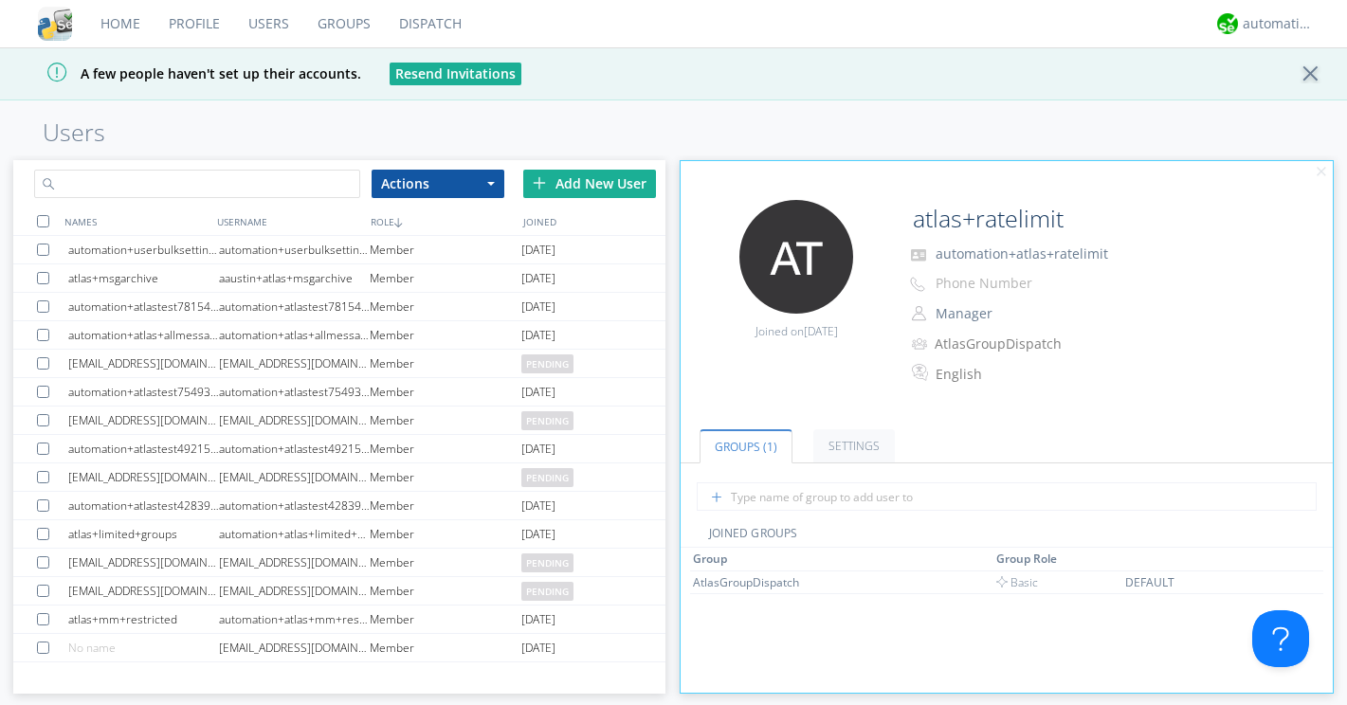
click at [318, 185] on input "text" at bounding box center [197, 184] width 326 height 28
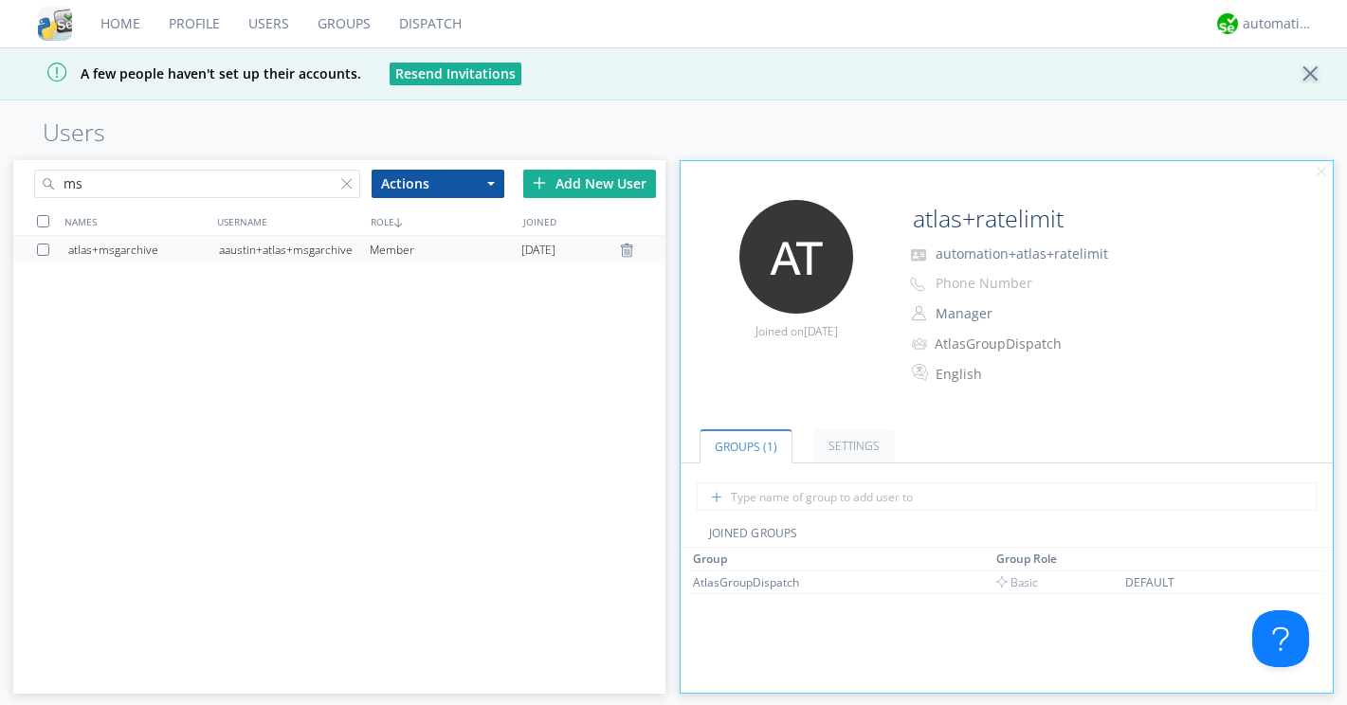
type input "ms"
click at [334, 243] on div "aaustin+atlas+msgarchive" at bounding box center [294, 250] width 151 height 28
type input "atlas+msgarchive"
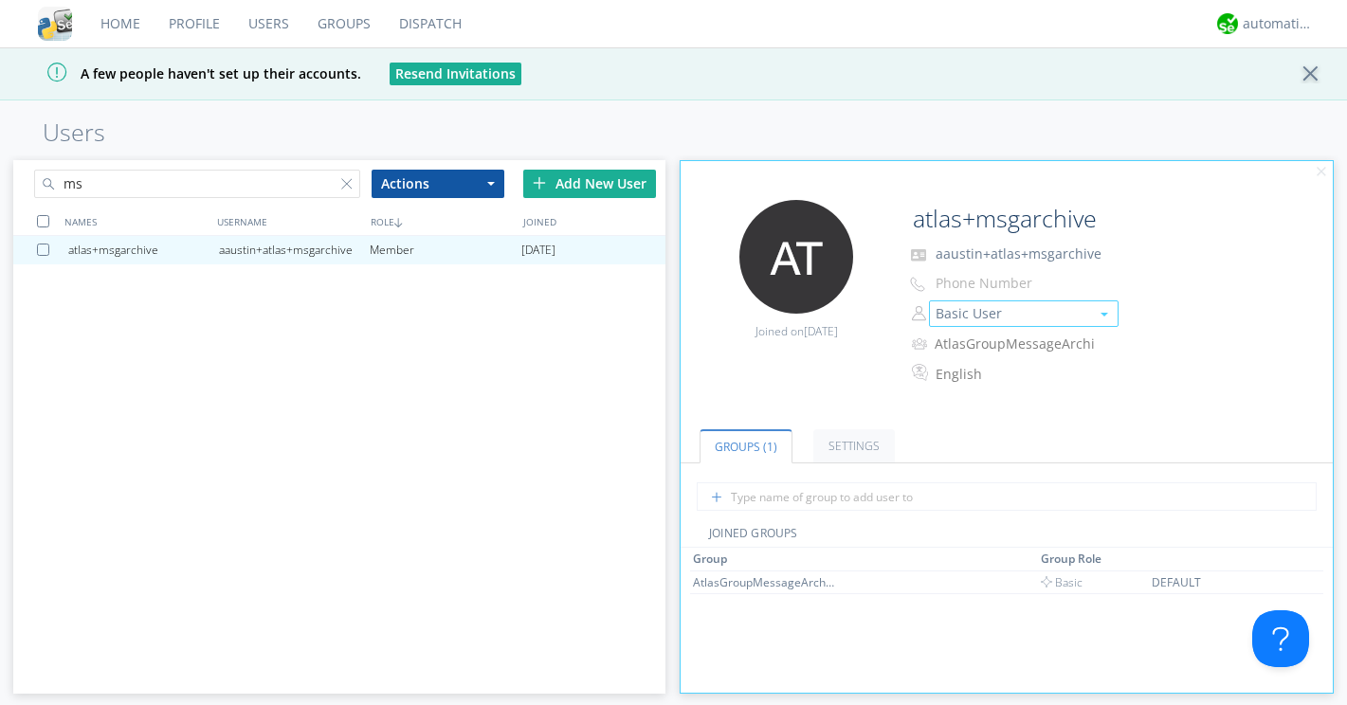
click at [965, 313] on button "Basic User" at bounding box center [1024, 313] width 190 height 27
click at [977, 342] on link "Manager" at bounding box center [1024, 343] width 188 height 28
click at [347, 181] on div at bounding box center [350, 187] width 19 height 19
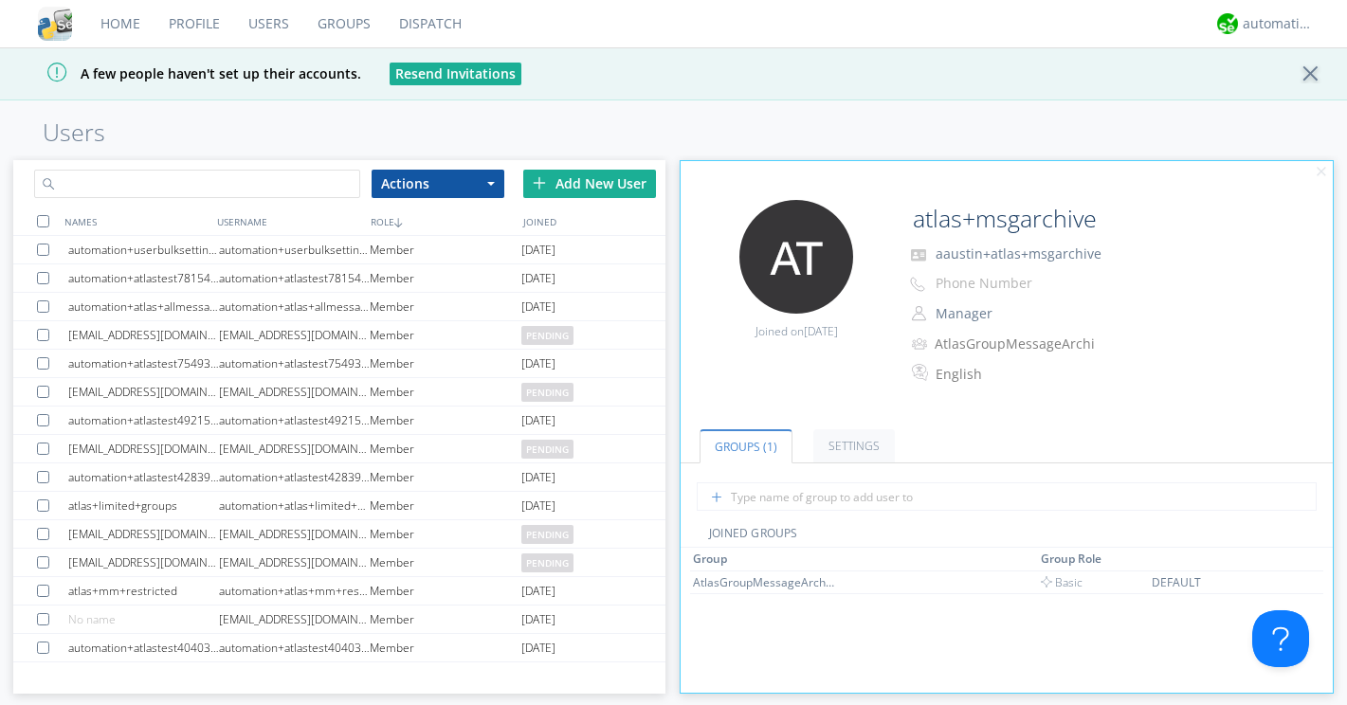
click at [303, 183] on input "text" at bounding box center [197, 184] width 326 height 28
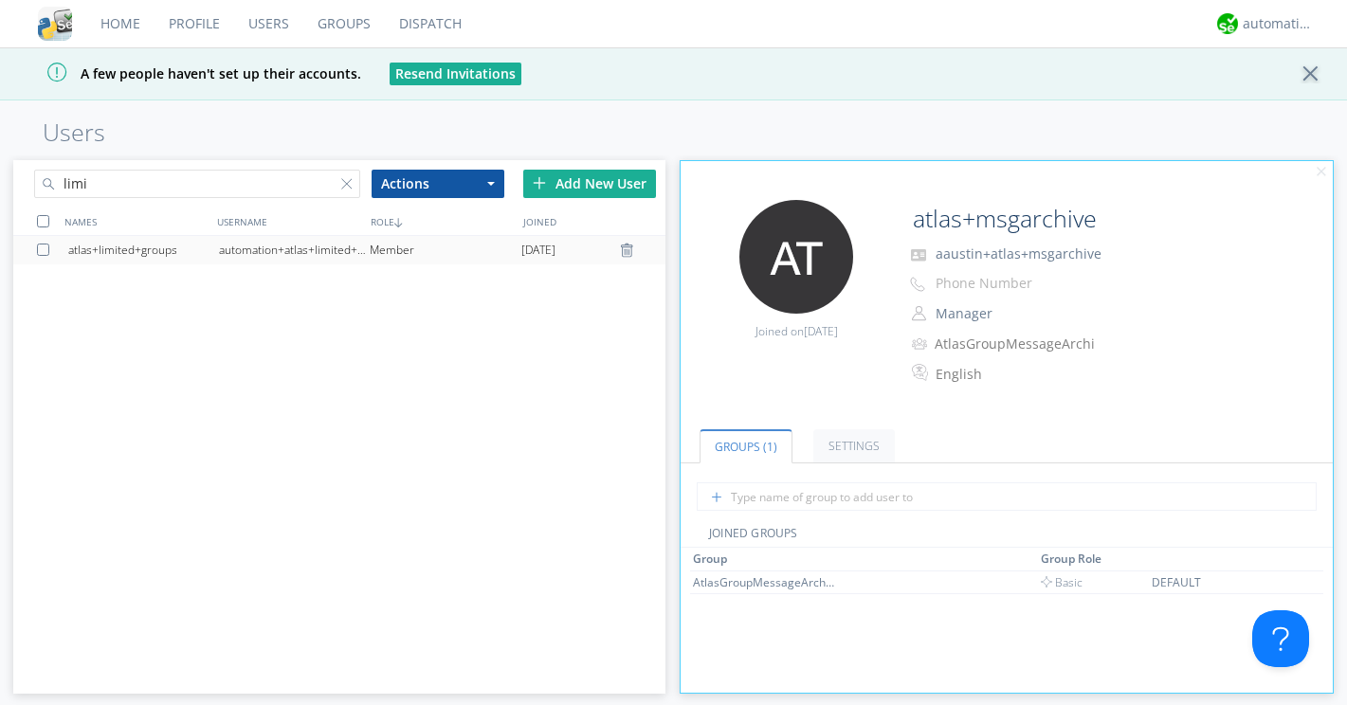
type input "limi"
click at [268, 253] on div "automation+atlas+limited+groups" at bounding box center [294, 250] width 151 height 28
type input "atlas+limited+groups"
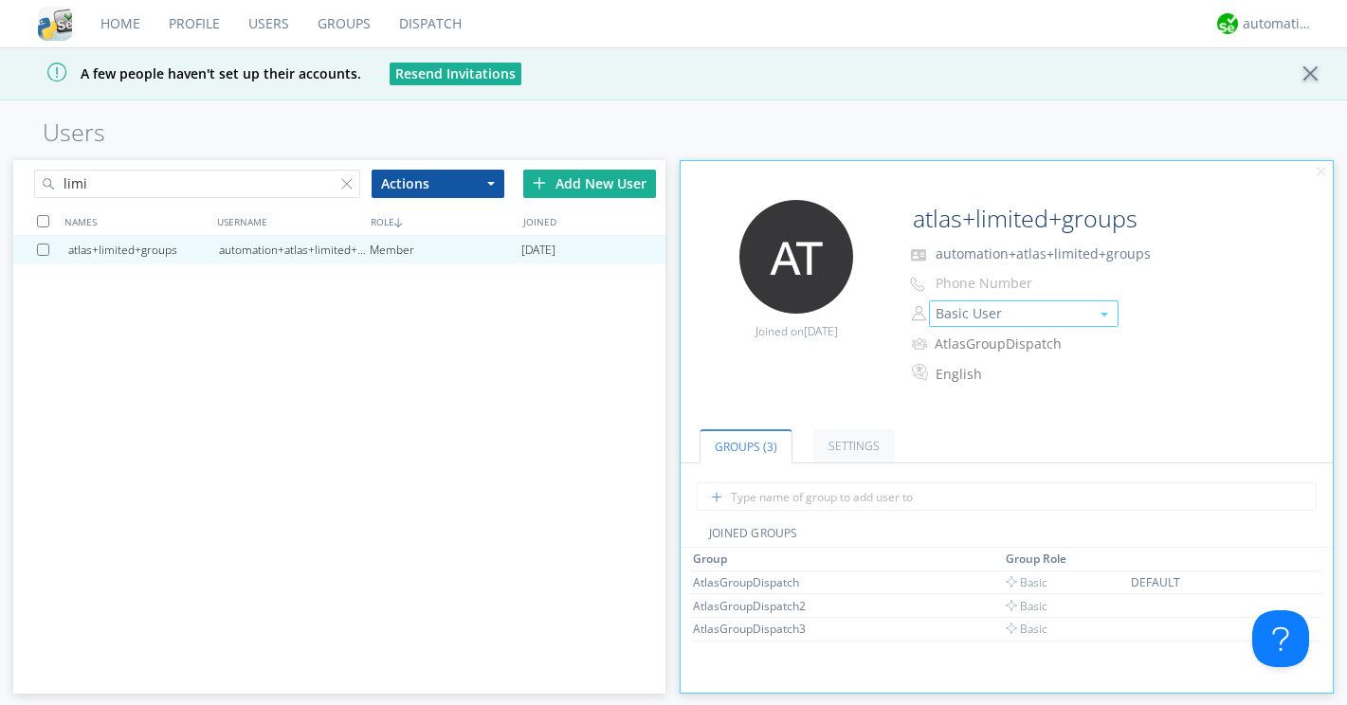
click at [950, 305] on button "Basic User" at bounding box center [1024, 313] width 190 height 27
click at [965, 343] on link "Manager" at bounding box center [1024, 343] width 188 height 28
click at [341, 182] on div at bounding box center [350, 187] width 19 height 19
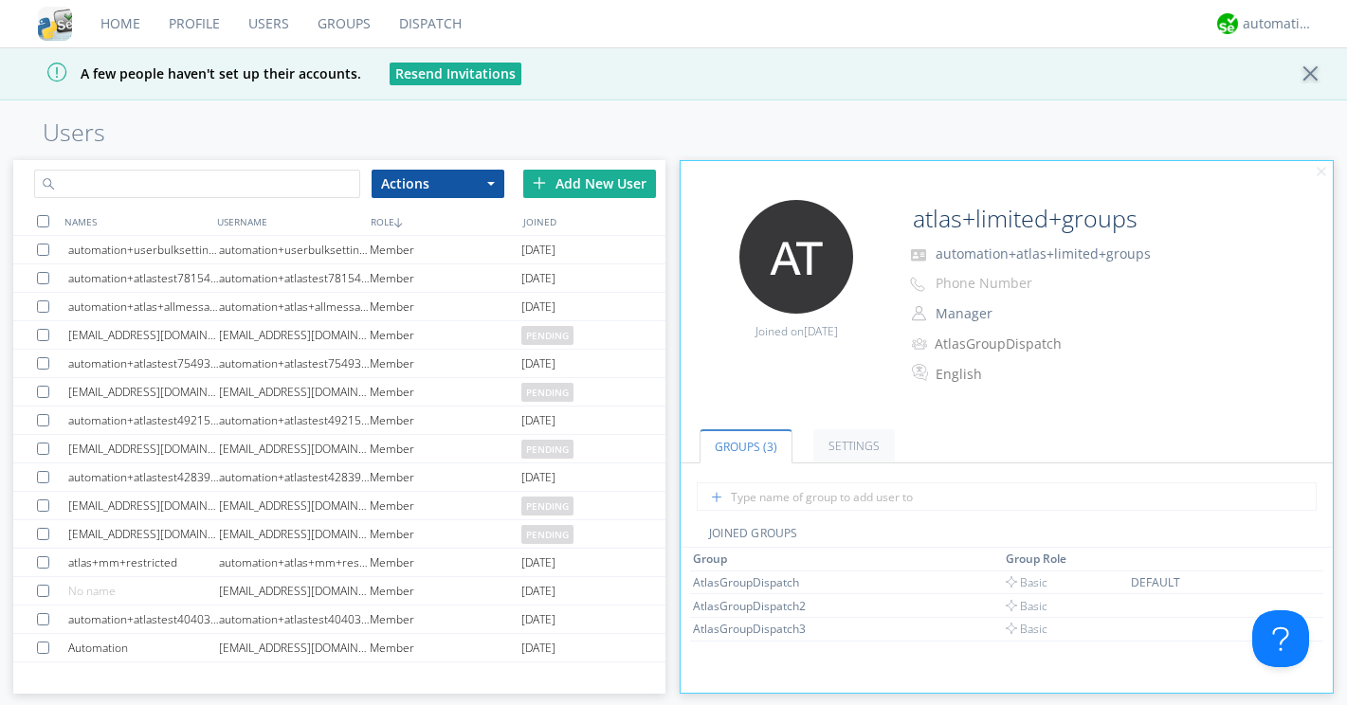
click at [299, 185] on input "text" at bounding box center [197, 184] width 326 height 28
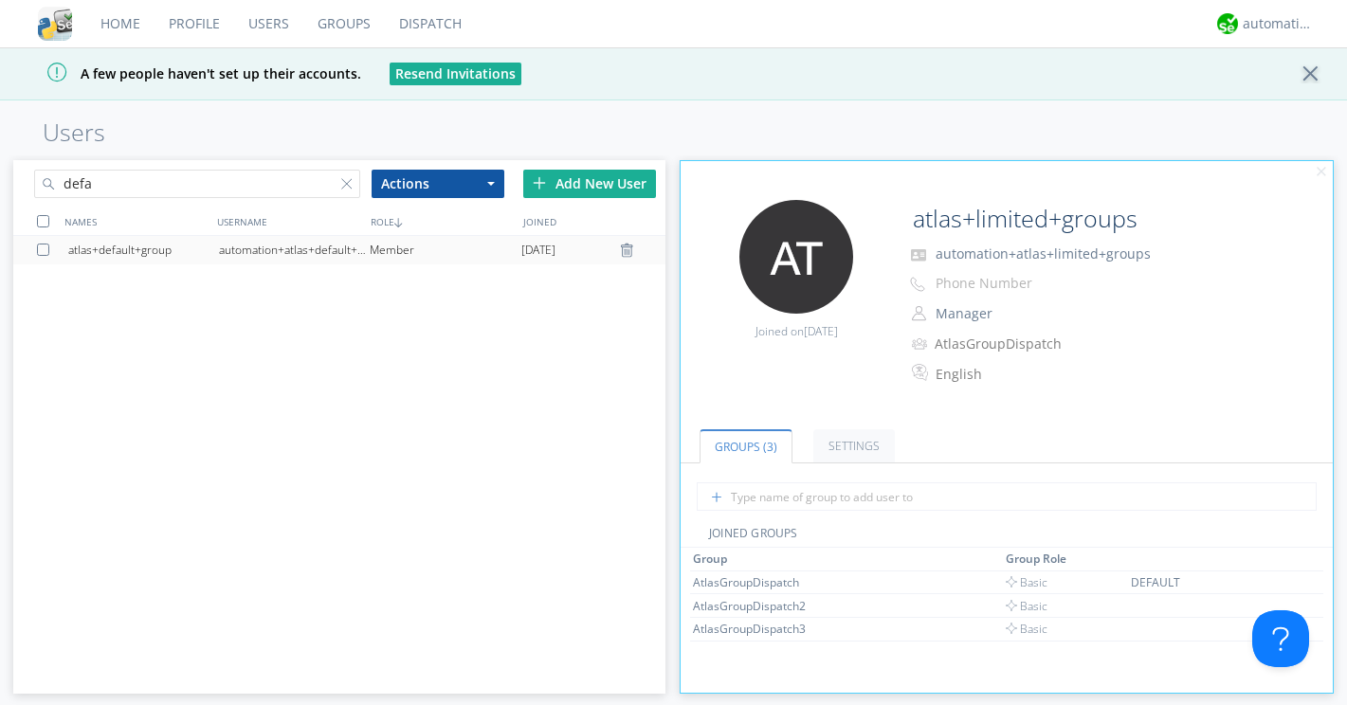
type input "defa"
click at [281, 243] on div "automation+atlas+default+group" at bounding box center [294, 250] width 151 height 28
type input "atlas+default+group"
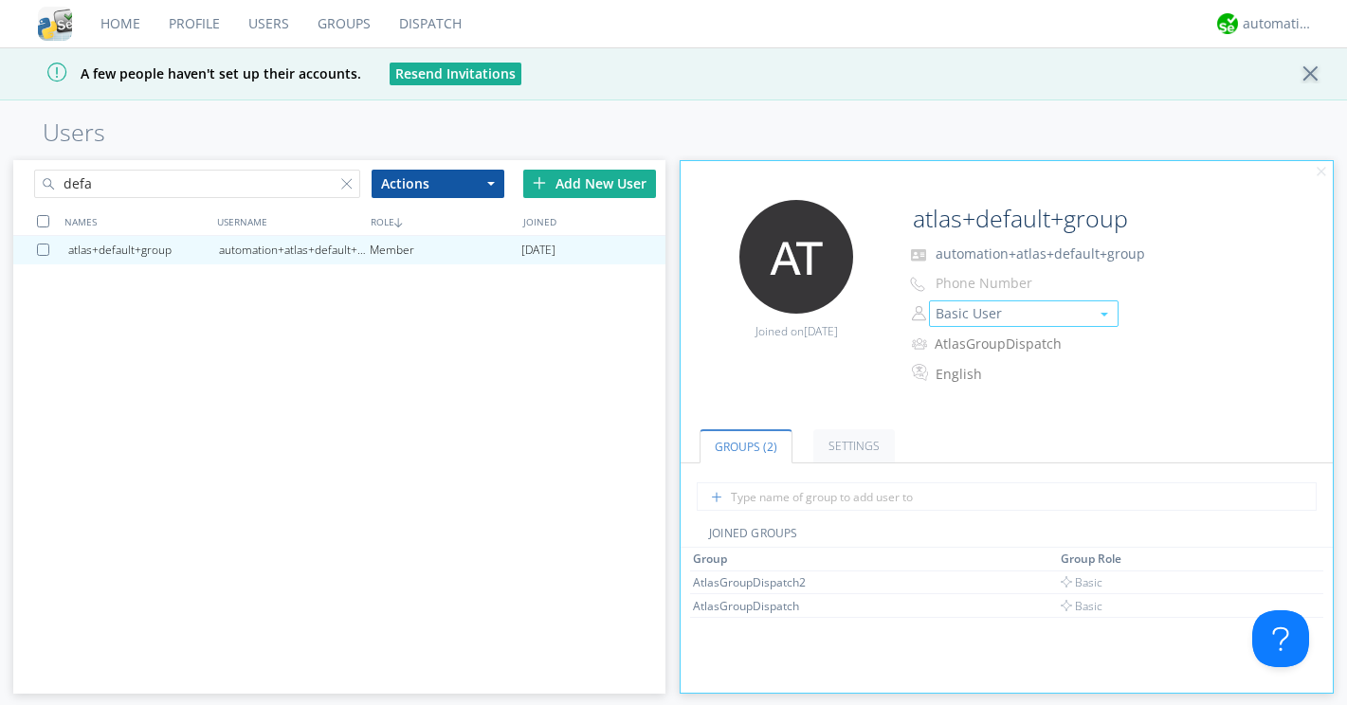
click at [962, 316] on button "Basic User" at bounding box center [1024, 313] width 190 height 27
click at [964, 338] on link "Manager" at bounding box center [1024, 343] width 188 height 28
click at [351, 178] on div at bounding box center [350, 187] width 19 height 19
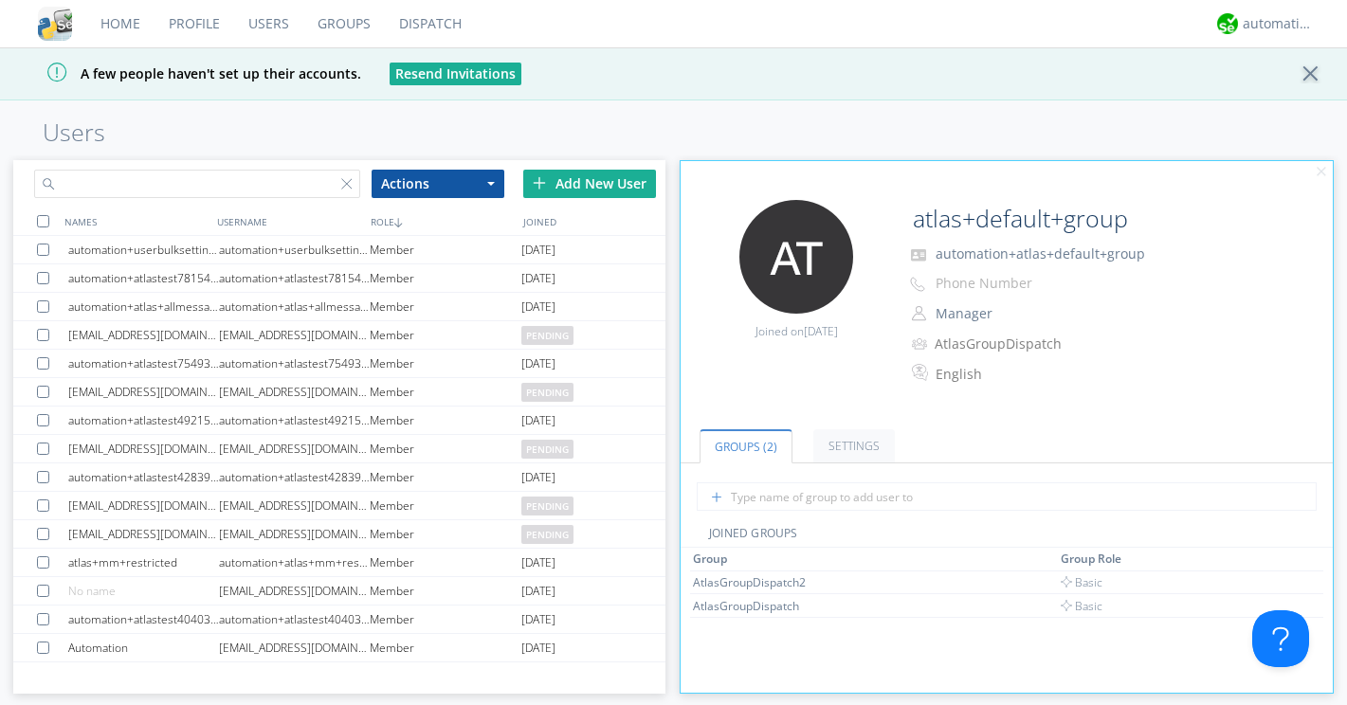
click at [318, 183] on input "text" at bounding box center [197, 184] width 326 height 28
paste input "allmessages"
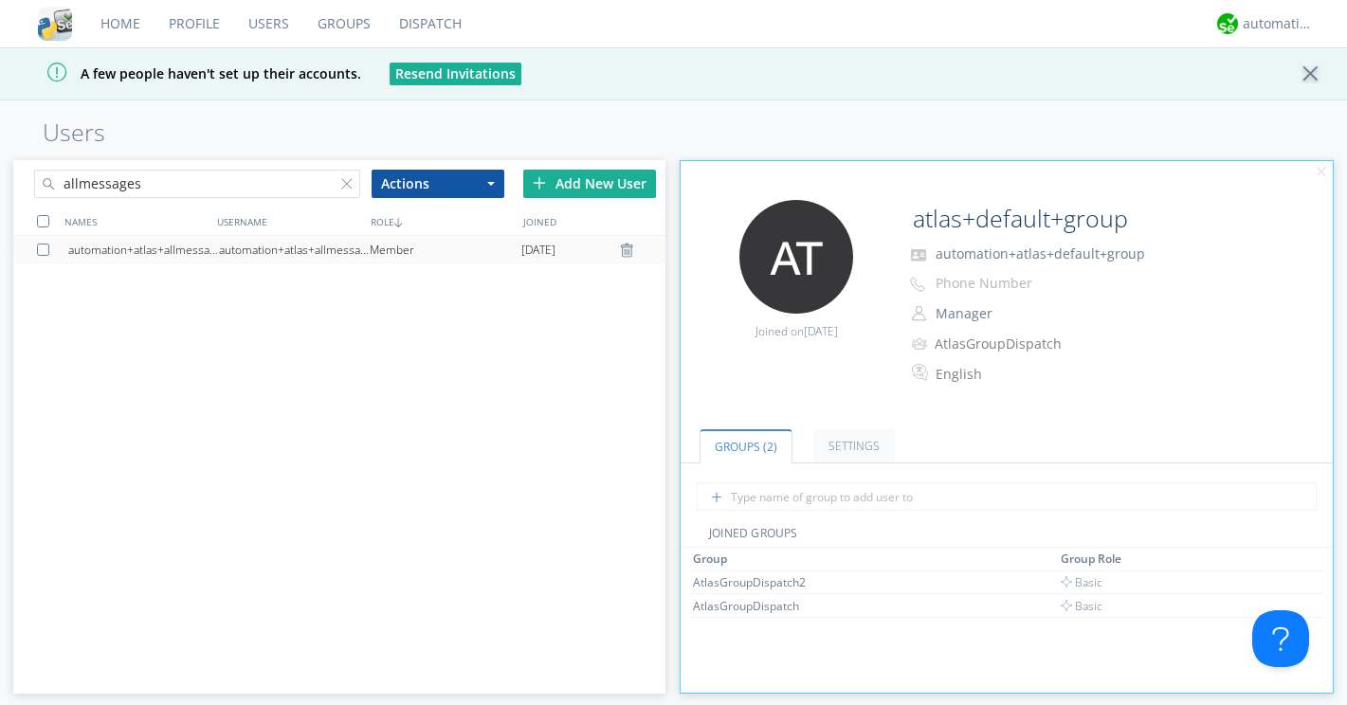
type input "allmessages"
click at [274, 242] on div "automation+atlas+allmessages" at bounding box center [294, 250] width 151 height 28
type input "automation+atlas+allmessages"
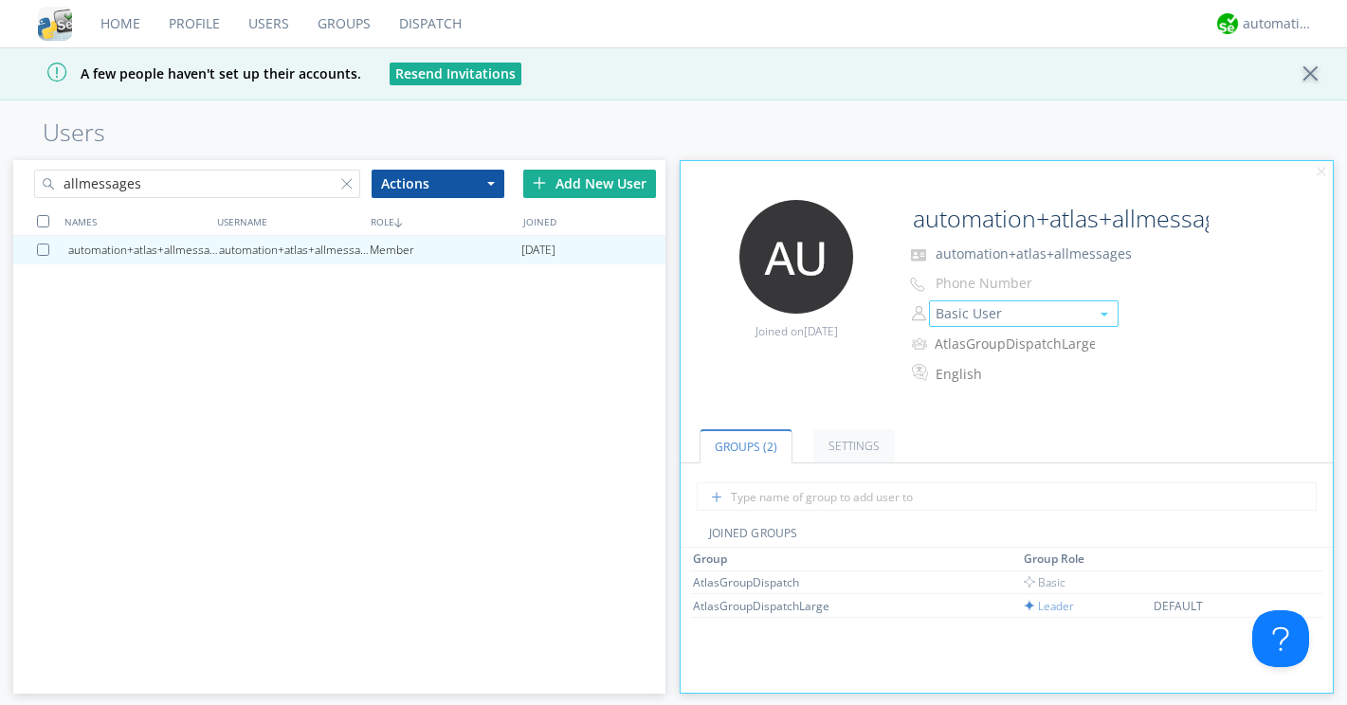
click at [986, 316] on button "Basic User" at bounding box center [1024, 313] width 190 height 27
click at [983, 347] on link "Manager" at bounding box center [1024, 343] width 188 height 28
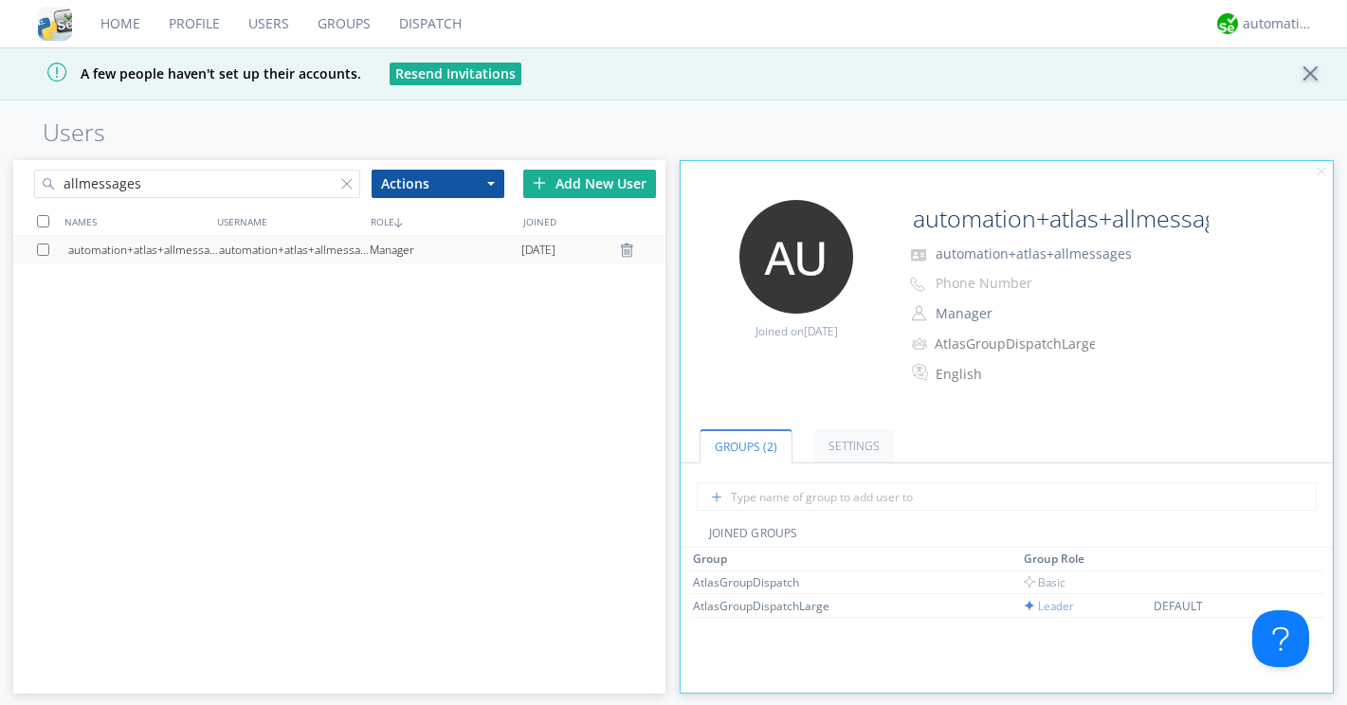
click at [314, 254] on div "automation+atlas+allmessages" at bounding box center [294, 250] width 151 height 28
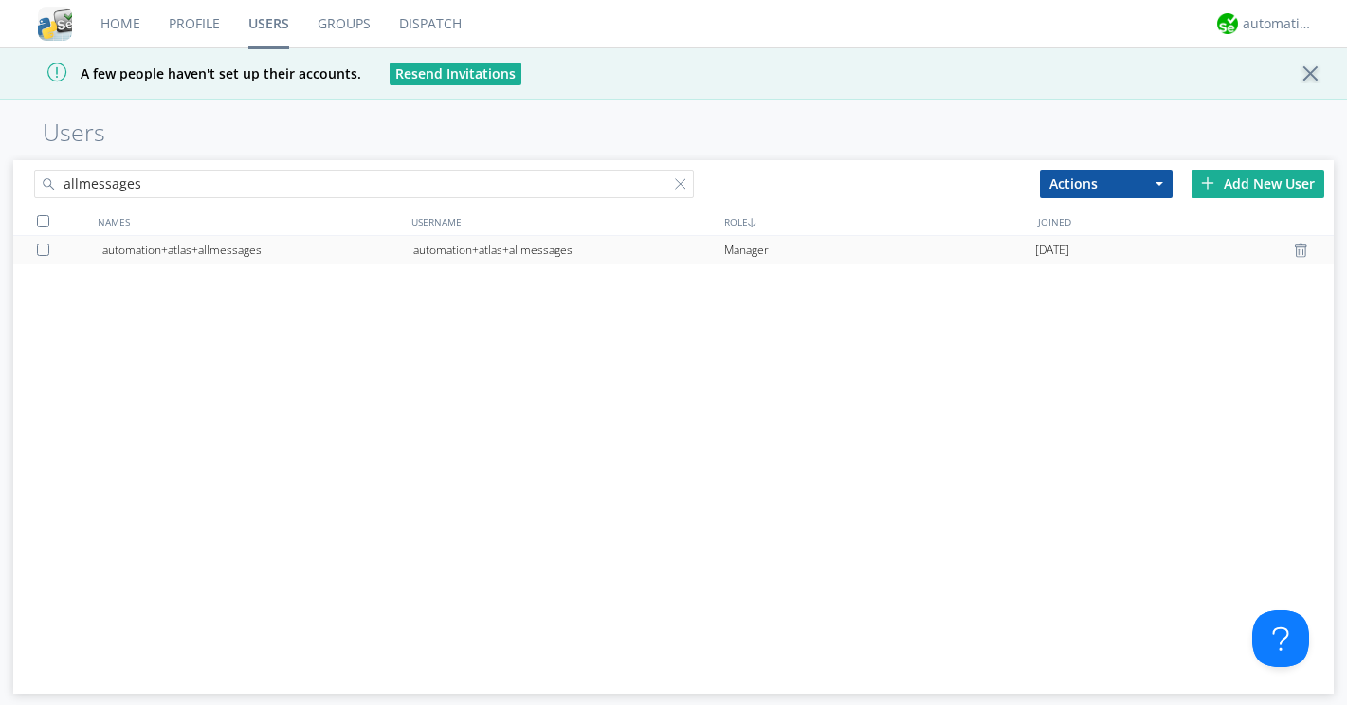
click at [314, 254] on div "automation+atlas+allmessages" at bounding box center [257, 250] width 311 height 28
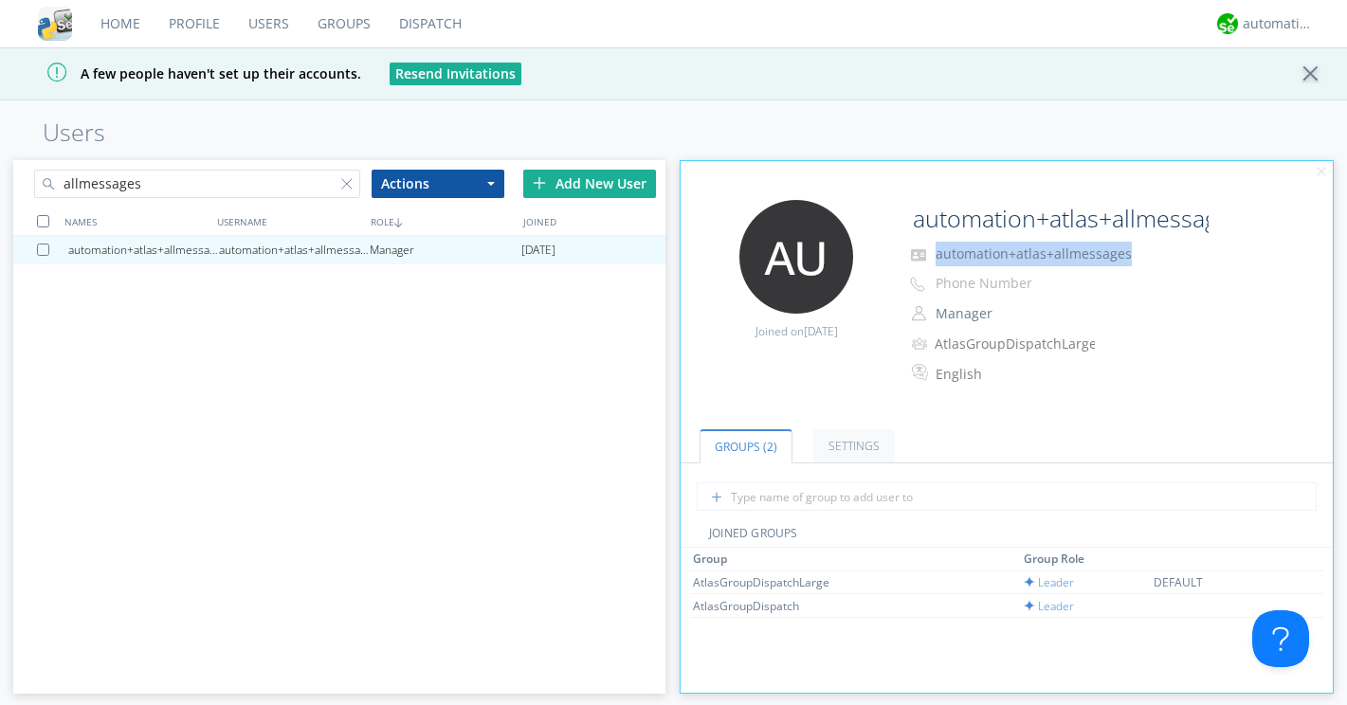
drag, startPoint x: 936, startPoint y: 253, endPoint x: 1131, endPoint y: 251, distance: 194.3
click at [1131, 251] on p "automation+atlas+allmessages" at bounding box center [1094, 254] width 379 height 25
copy span "automation+atlas+allmessages"
click at [429, 27] on link "Dispatch" at bounding box center [430, 23] width 91 height 47
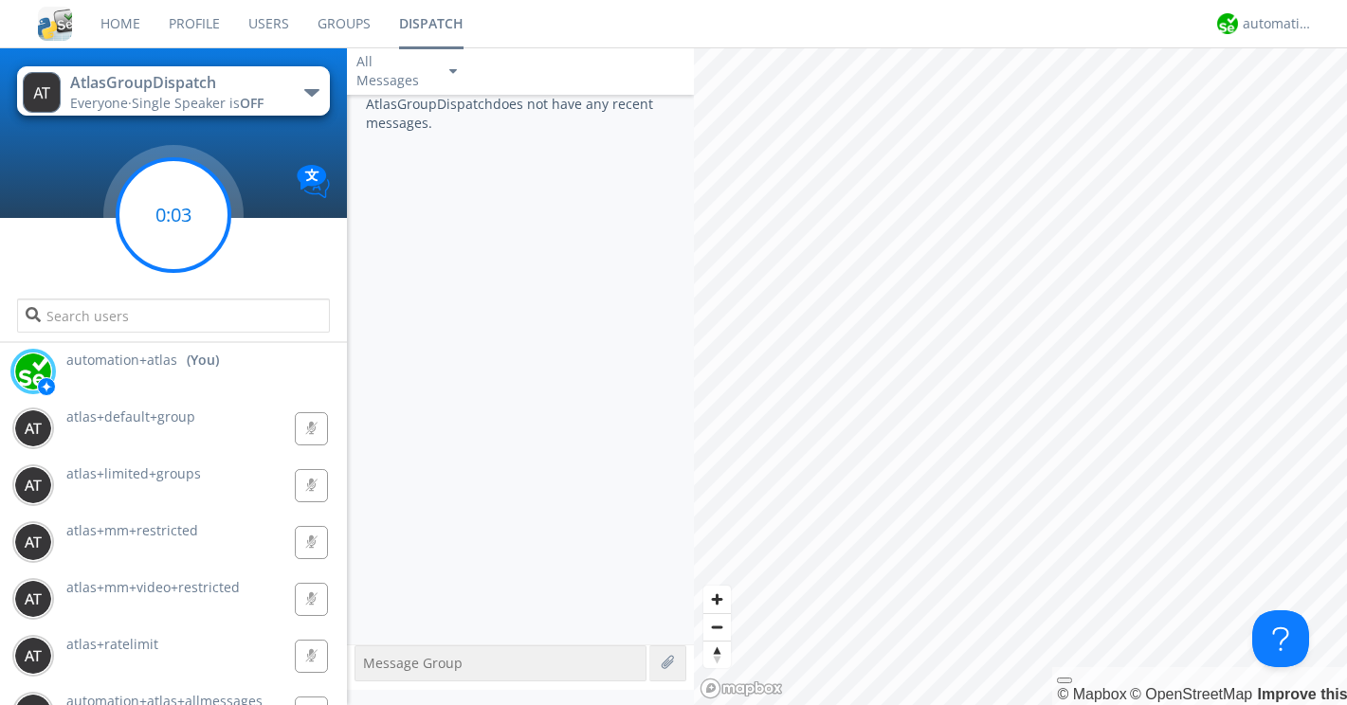
click at [176, 237] on circle at bounding box center [174, 215] width 112 height 112
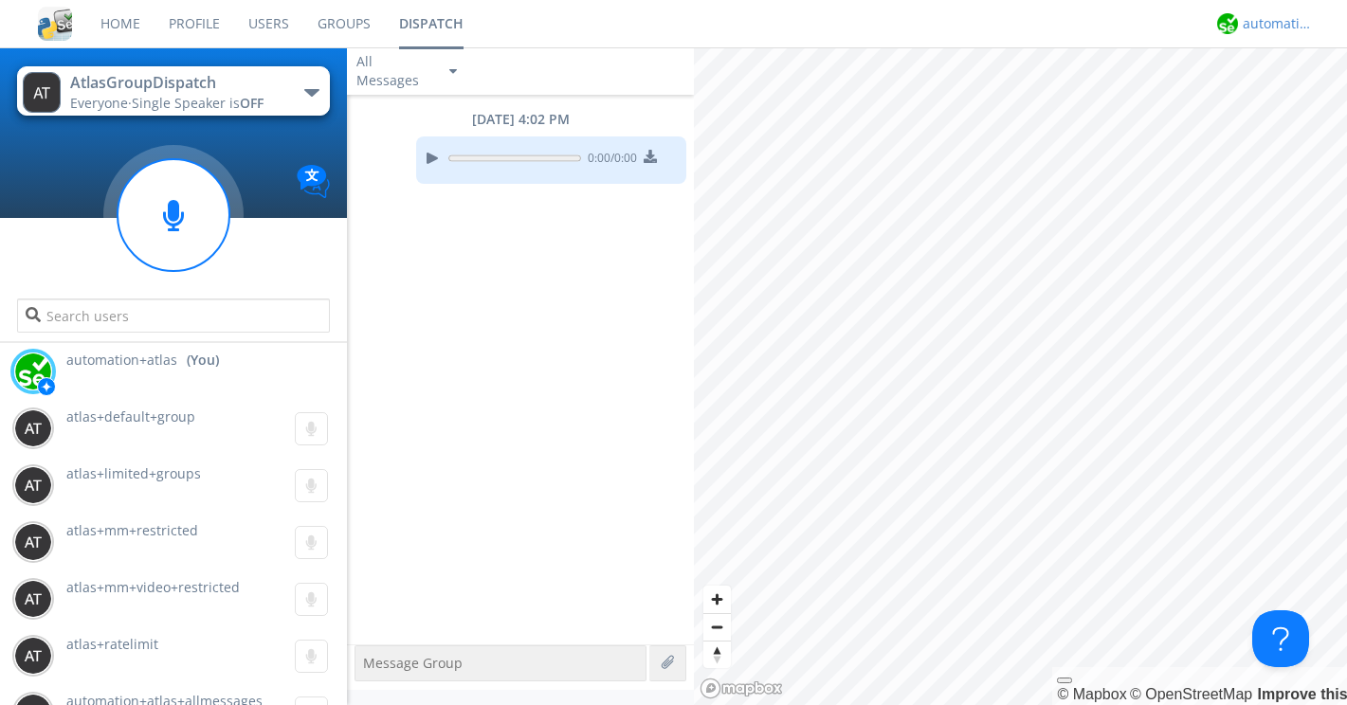
click at [1278, 24] on div "automation+atlas" at bounding box center [1277, 23] width 71 height 19
click at [1264, 98] on div "Log Out" at bounding box center [1288, 100] width 98 height 34
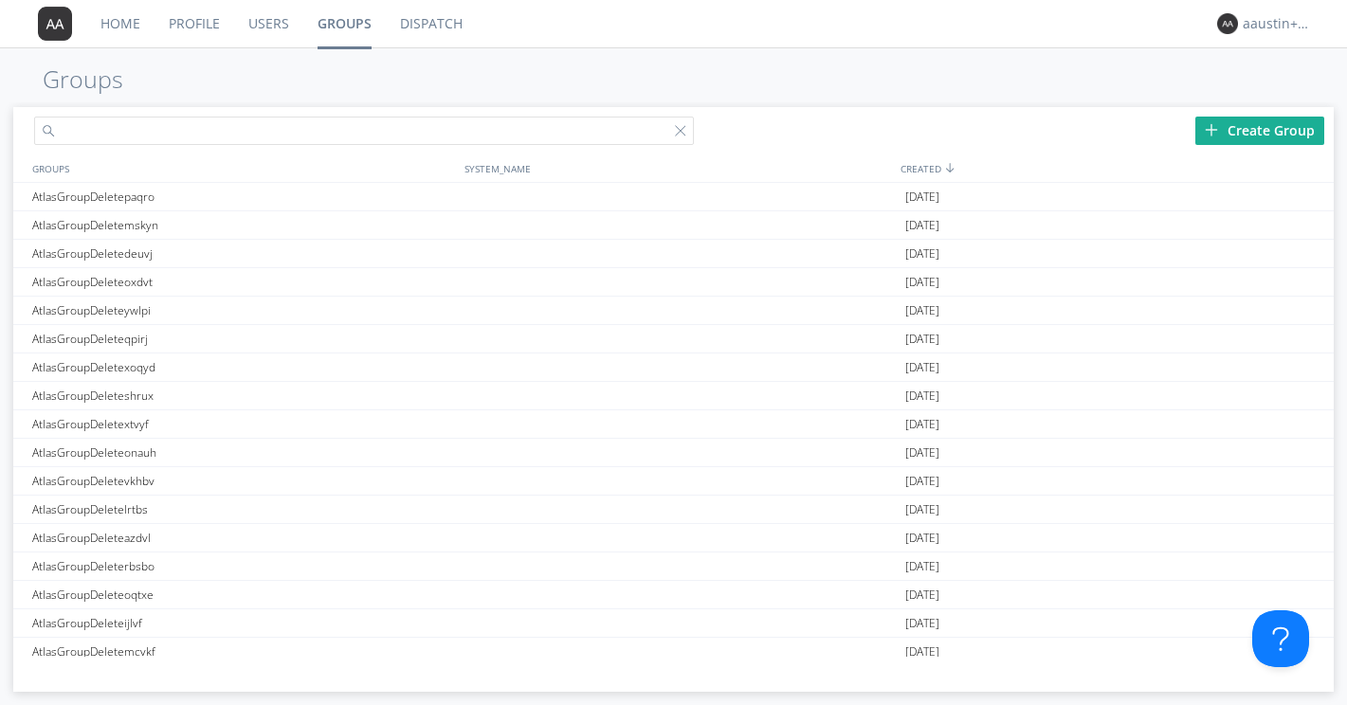
click at [349, 131] on input "text" at bounding box center [364, 131] width 660 height 28
type input "m"
click at [263, 27] on link "Users" at bounding box center [268, 23] width 69 height 47
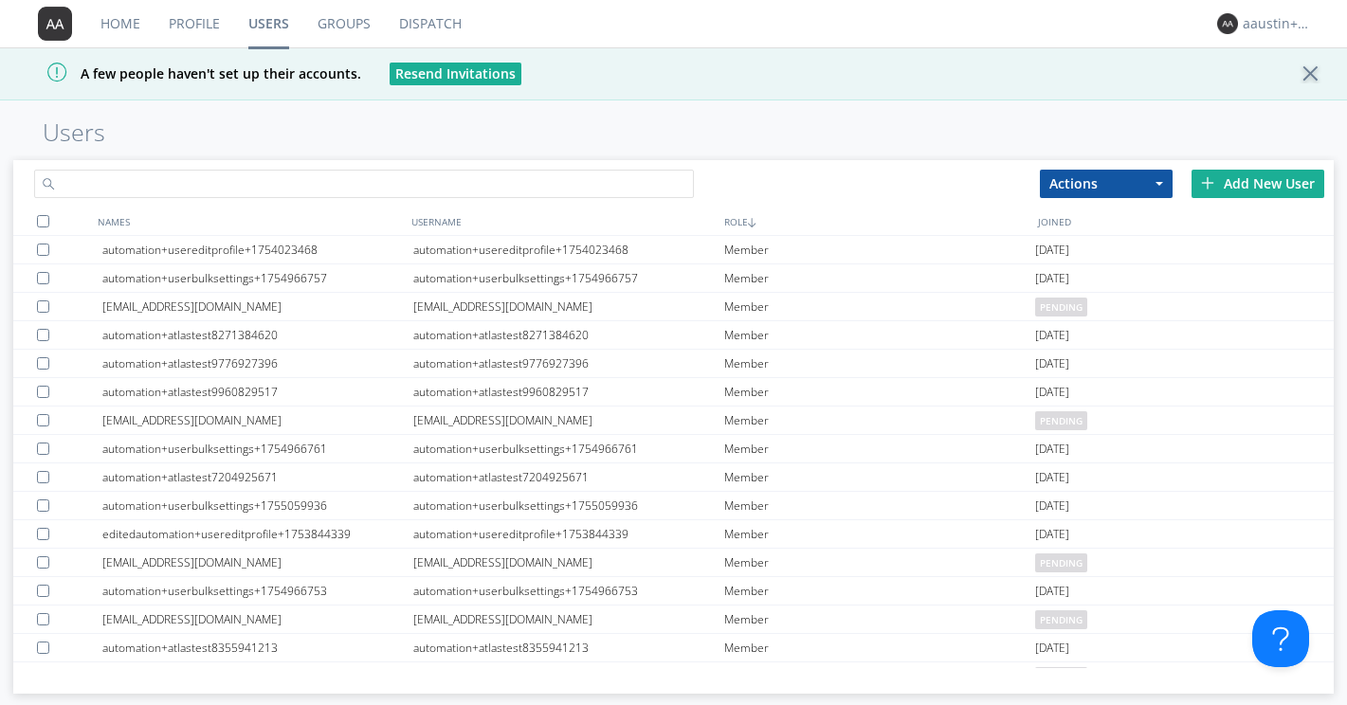
click at [171, 188] on input "text" at bounding box center [364, 184] width 660 height 28
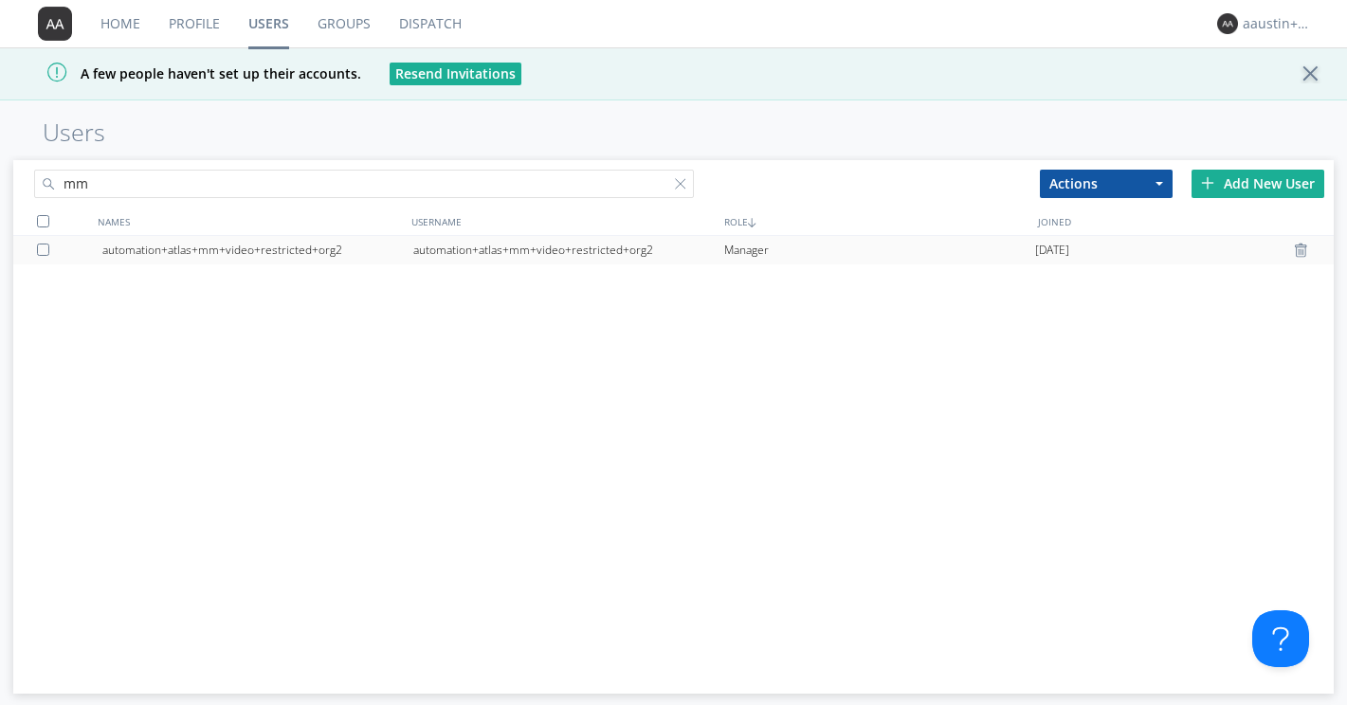
type input "mm"
click at [208, 245] on div "automation+atlas+mm+video+restricted+org2" at bounding box center [257, 250] width 311 height 28
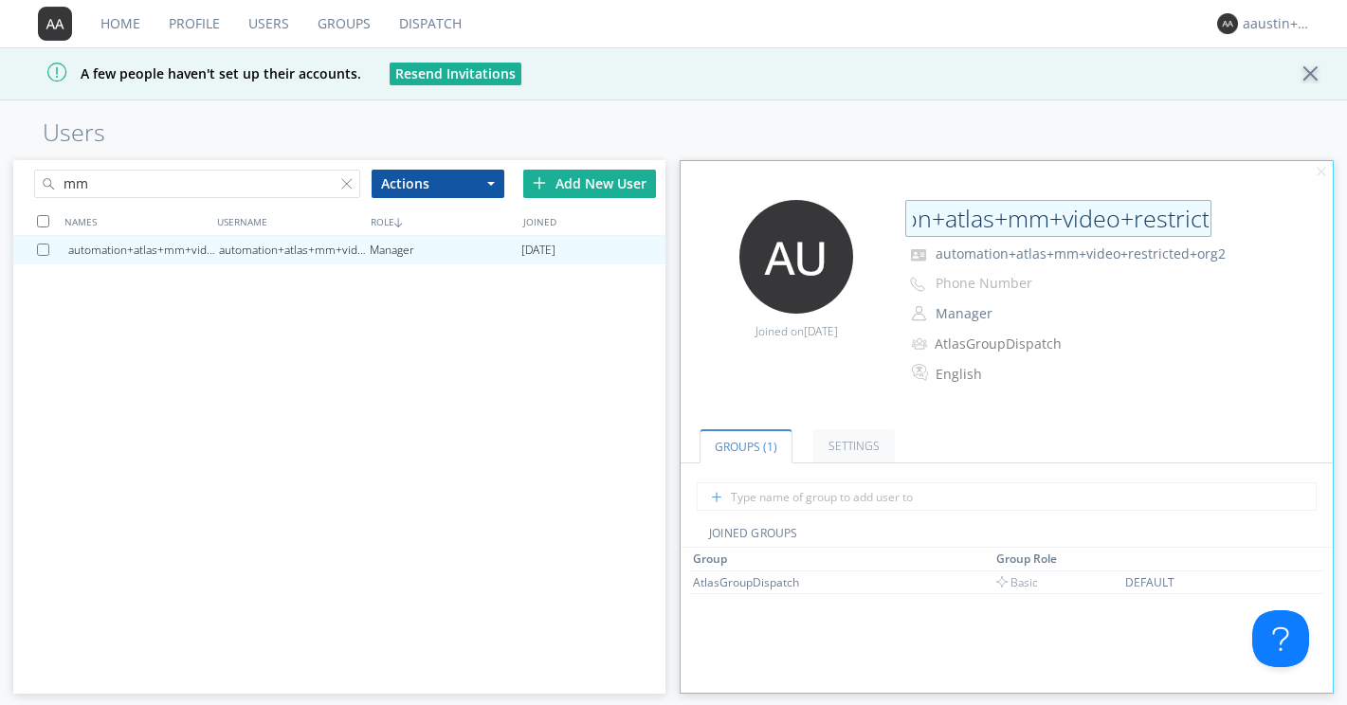
scroll to position [0, 194]
drag, startPoint x: 918, startPoint y: 220, endPoint x: 1206, endPoint y: 225, distance: 288.2
click at [1206, 225] on input "automation+atlas+mm+video+restricted+org2" at bounding box center [1058, 219] width 306 height 38
click at [853, 397] on div "Edit Avatar Joined on [DATE] automation+atlas+mm+video+restricted+org2 automati…" at bounding box center [1006, 303] width 671 height 226
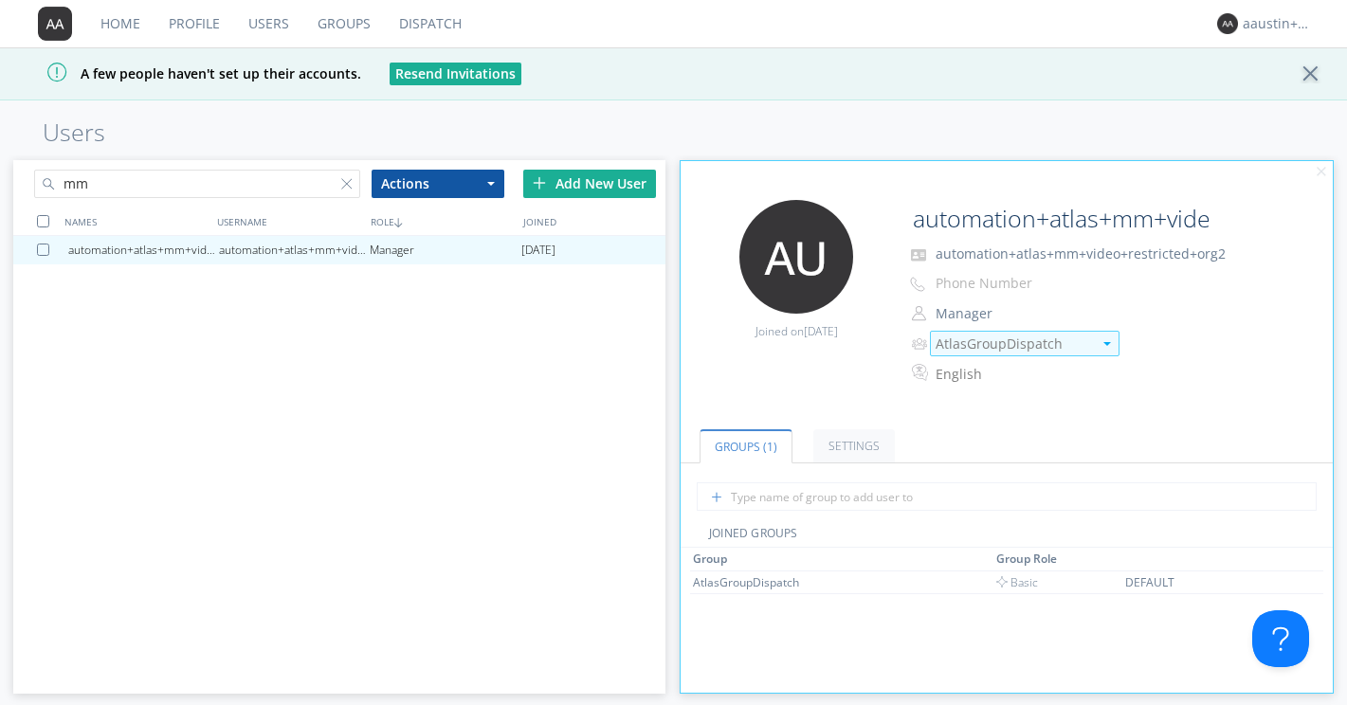
click at [1047, 343] on div "AtlasGroupDispatch" at bounding box center [1013, 344] width 156 height 19
click at [839, 115] on div "Home Profile Users Groups Dispatch [PERSON_NAME]+atlas+msgarchive+org2 A few pe…" at bounding box center [673, 352] width 1347 height 705
click at [278, 189] on input "mm" at bounding box center [197, 184] width 326 height 28
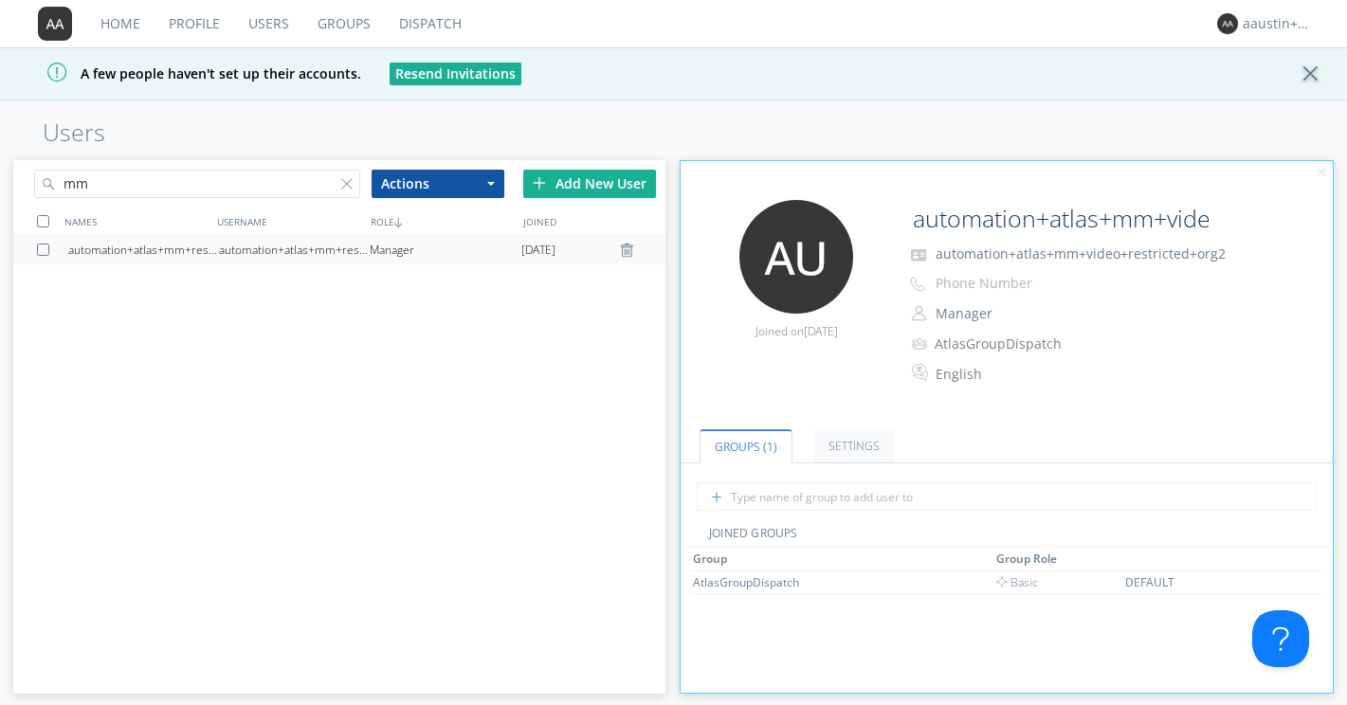
click at [261, 244] on div "automation+atlas+mm+restricted+org2" at bounding box center [294, 250] width 151 height 28
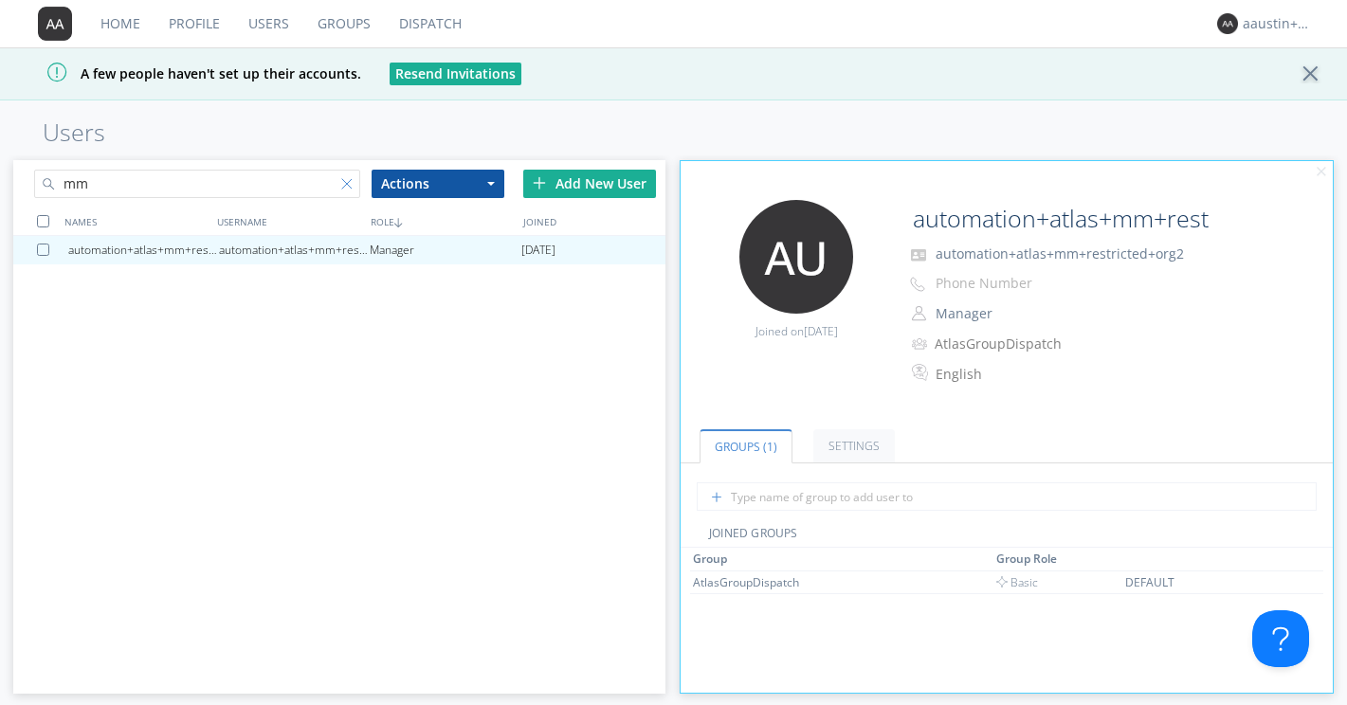
click at [354, 181] on div at bounding box center [350, 187] width 19 height 19
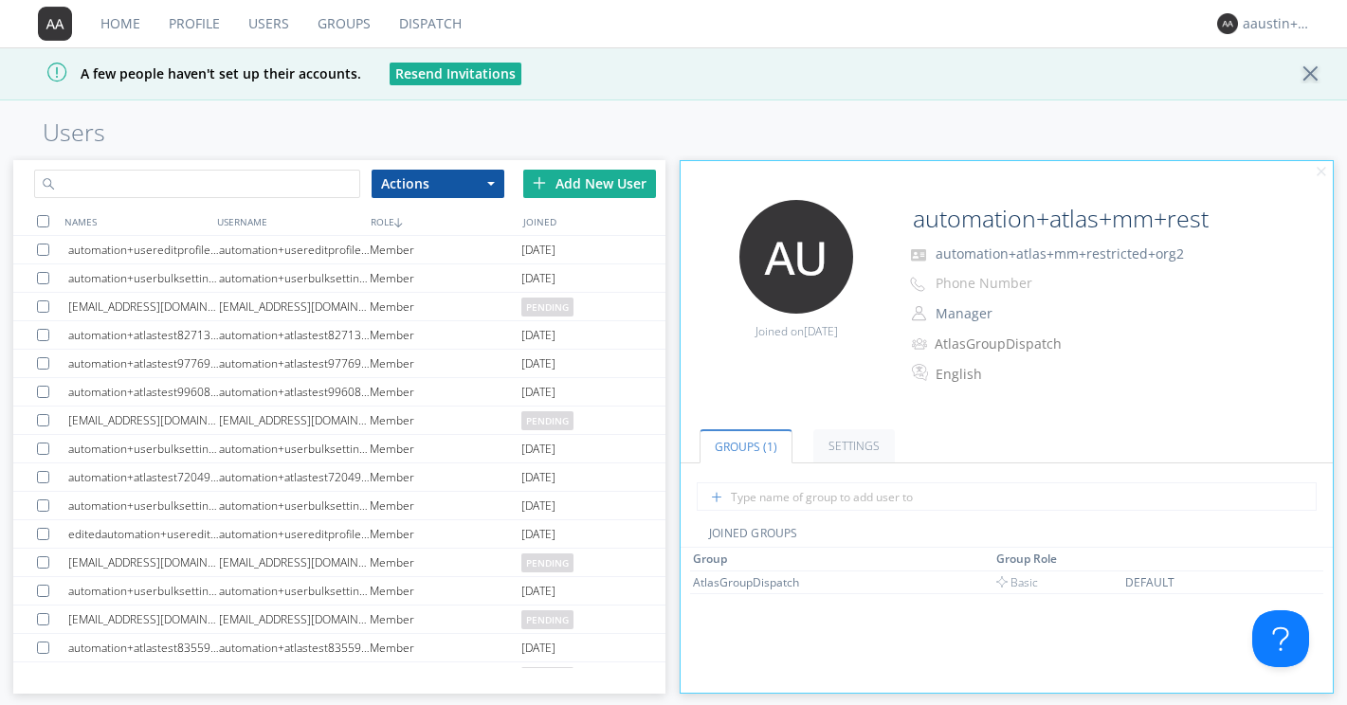
click at [310, 193] on input "text" at bounding box center [197, 184] width 326 height 28
paste input "automation+atlas+nodispatch+org2"
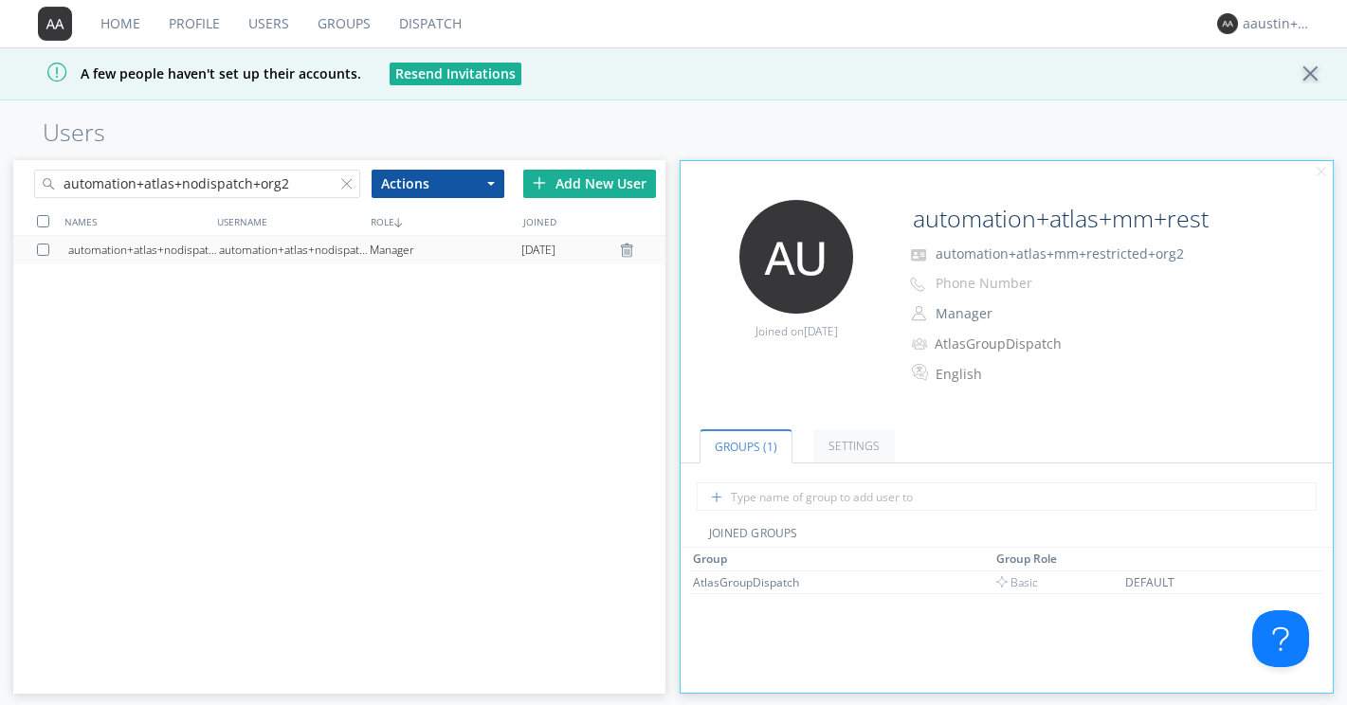
click at [265, 254] on div "automation+atlas+nodispatch+org2" at bounding box center [294, 250] width 151 height 28
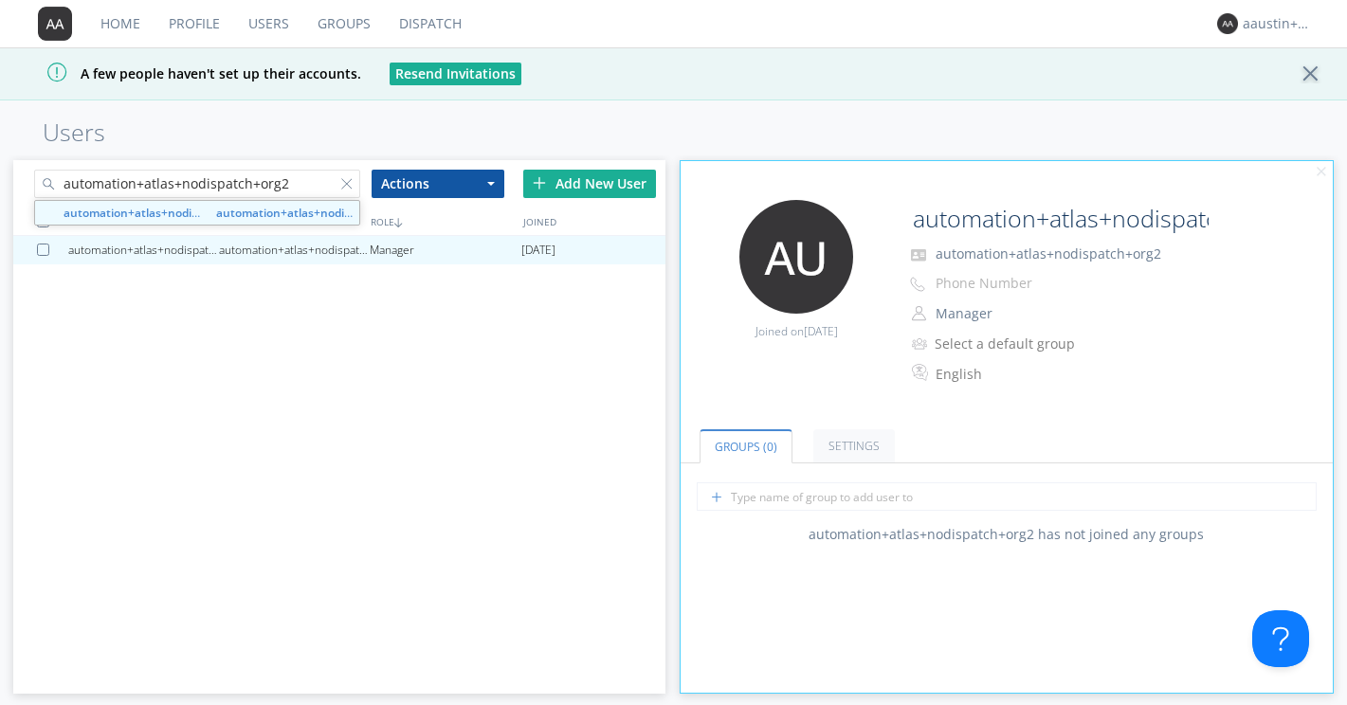
drag, startPoint x: 321, startPoint y: 193, endPoint x: 28, endPoint y: 182, distance: 293.1
click at [28, 182] on div "automation+atlas+nodispatch+org2" at bounding box center [176, 180] width 326 height 41
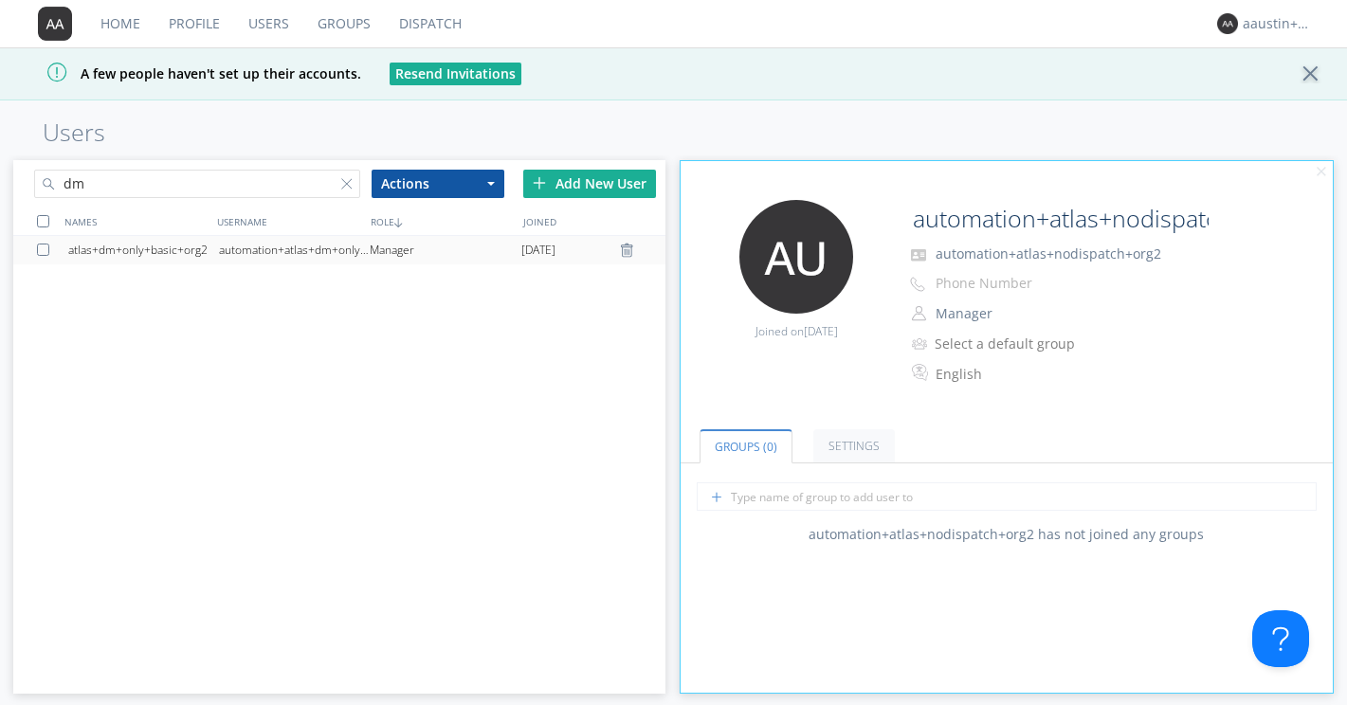
type input "dm"
click at [308, 245] on div "automation+atlas+dm+only+basic+org2" at bounding box center [294, 250] width 151 height 28
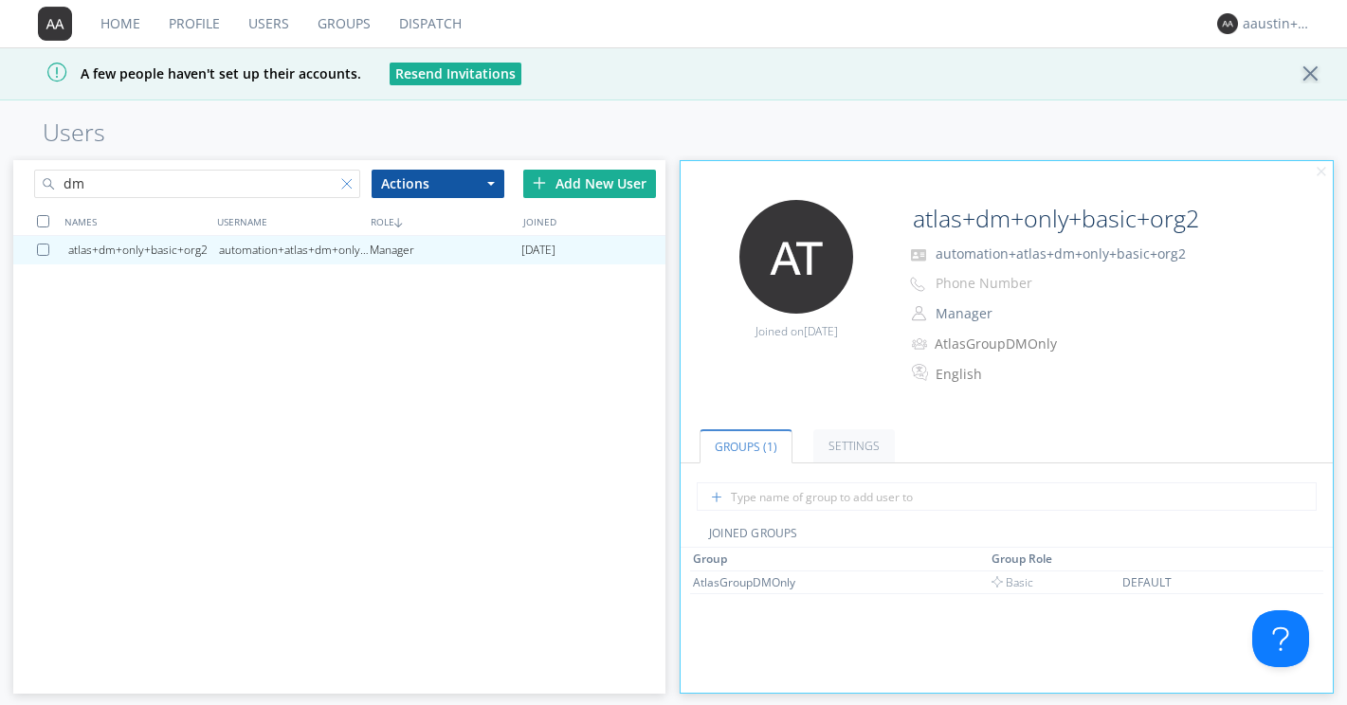
click at [343, 188] on div at bounding box center [350, 187] width 19 height 19
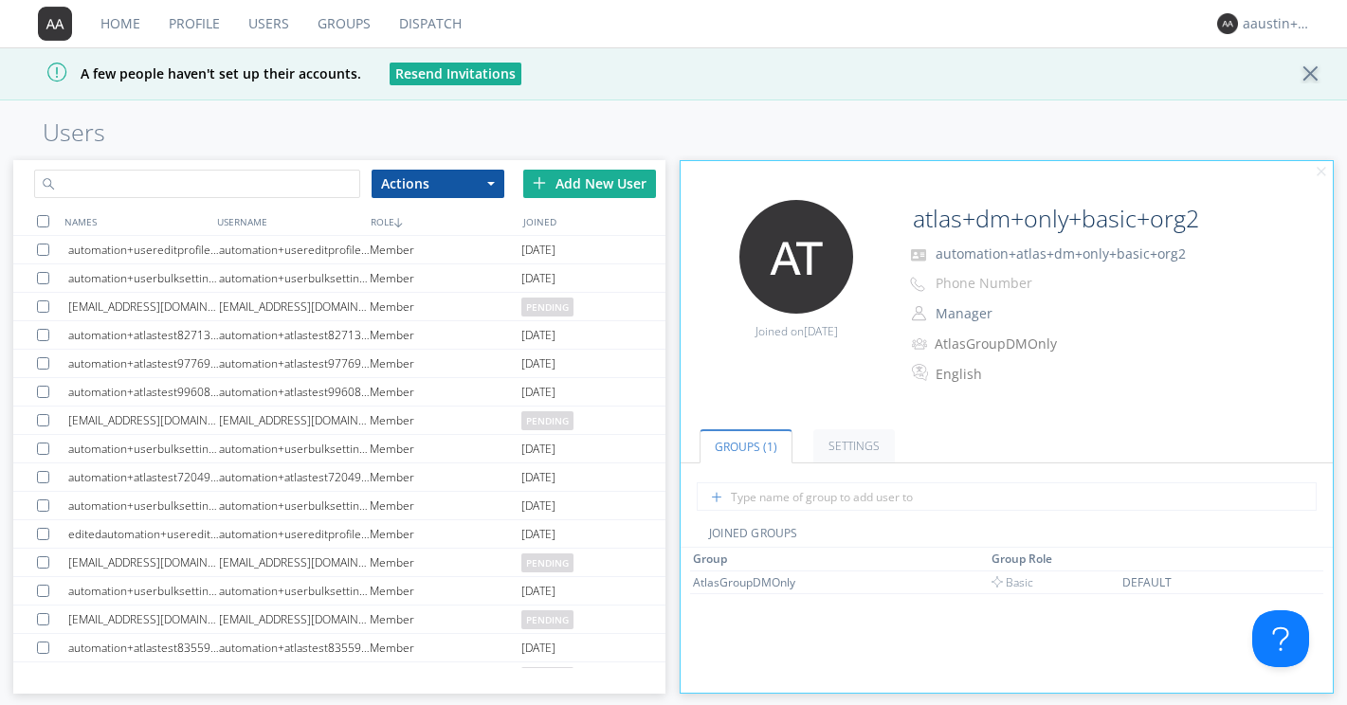
click at [296, 187] on input "text" at bounding box center [197, 184] width 326 height 28
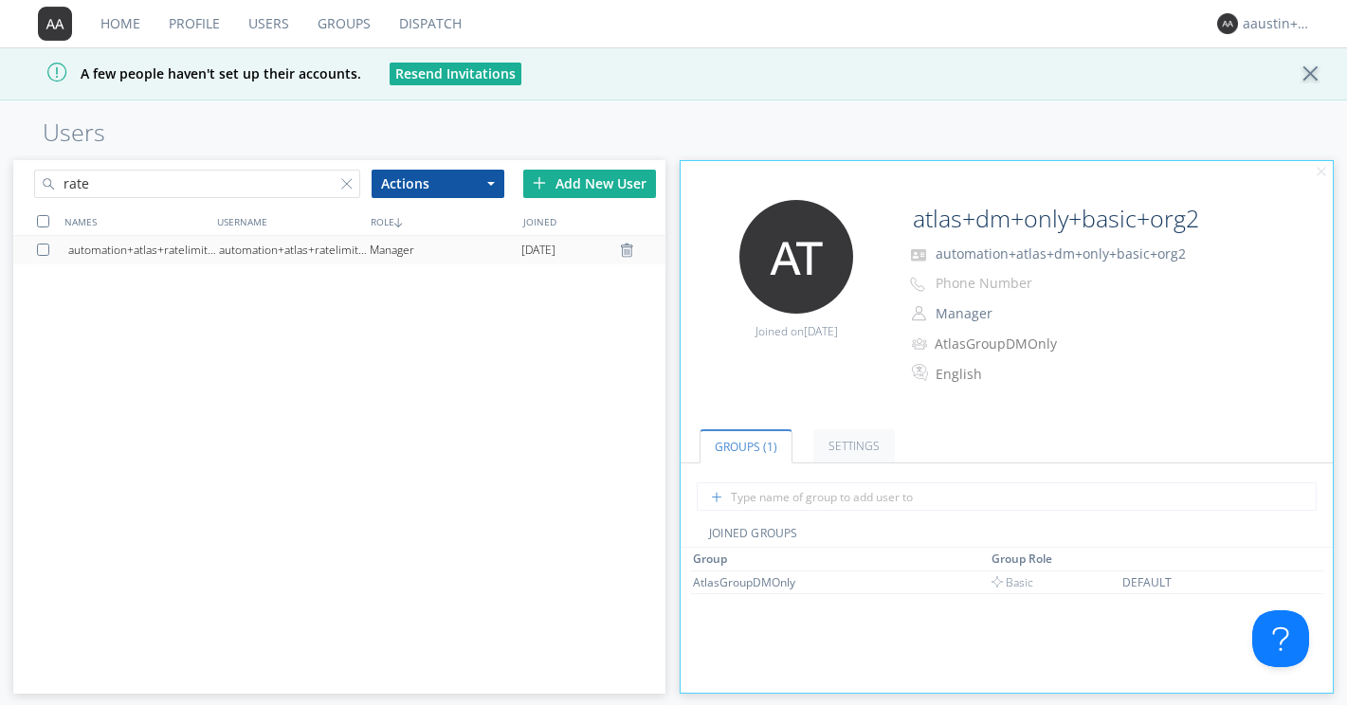
click at [259, 243] on div "automation+atlas+ratelimit+org2" at bounding box center [294, 250] width 151 height 28
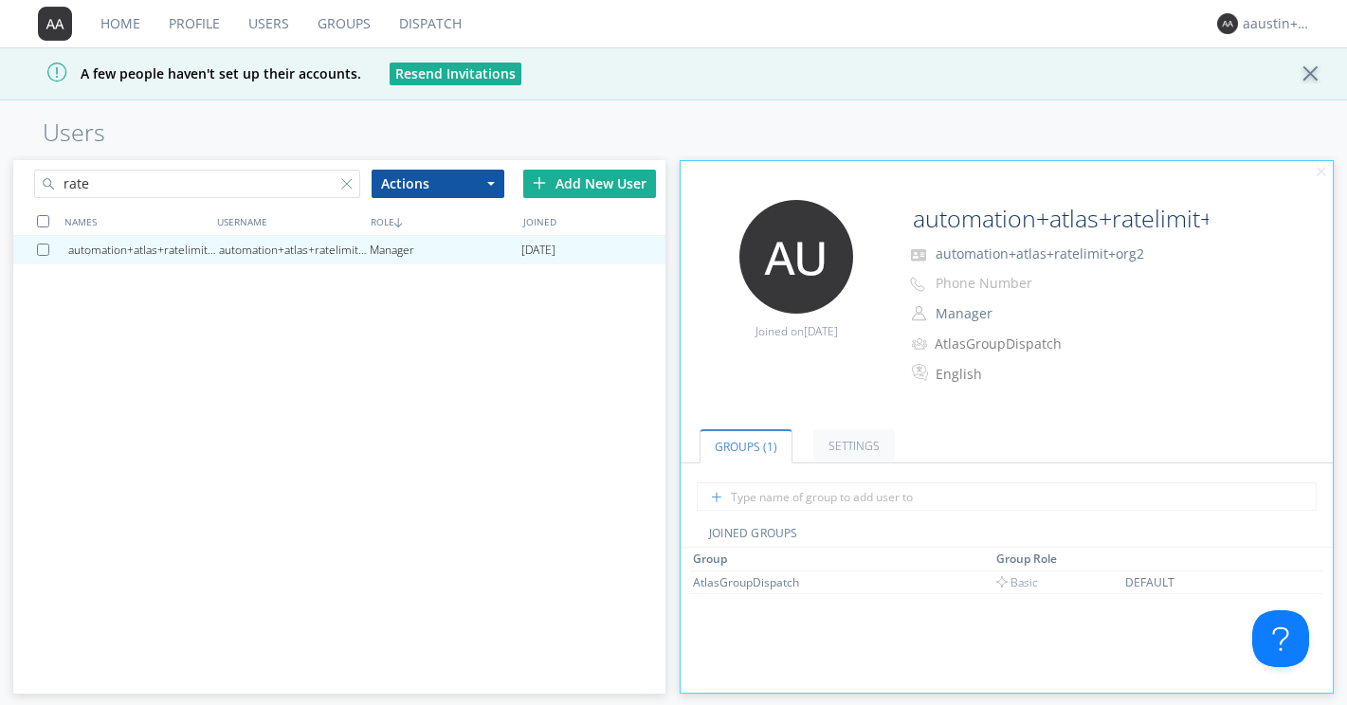
click at [261, 190] on input "rate" at bounding box center [197, 184] width 326 height 28
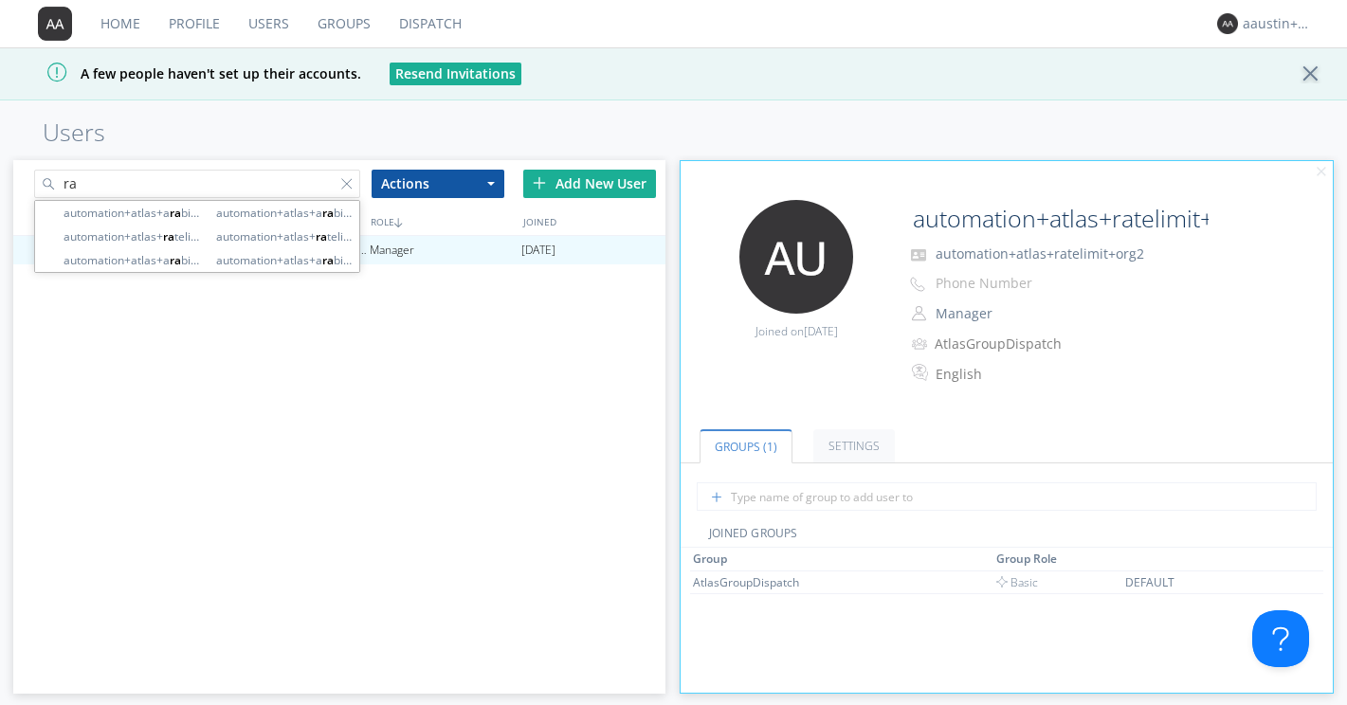
type input "r"
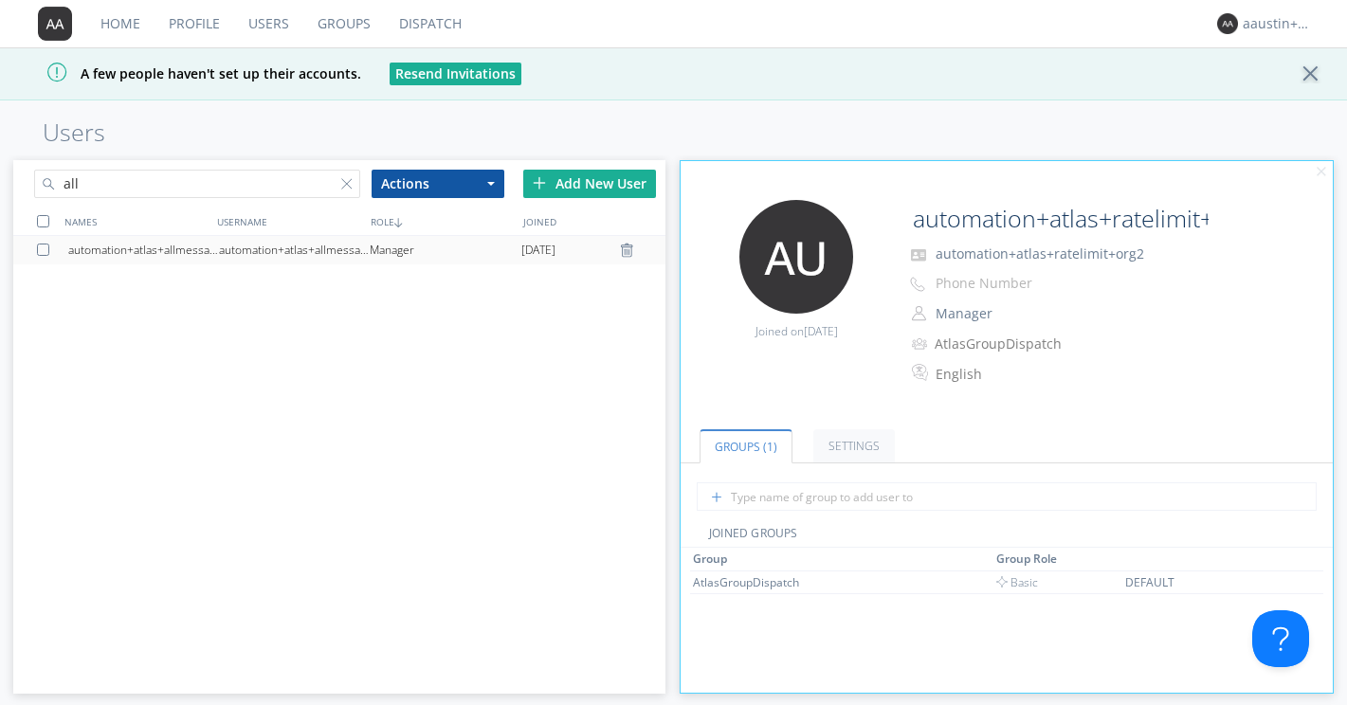
type input "all"
click at [268, 243] on div "automation+atlas+allmessages+org2+new" at bounding box center [294, 250] width 151 height 28
